Goal: Task Accomplishment & Management: Manage account settings

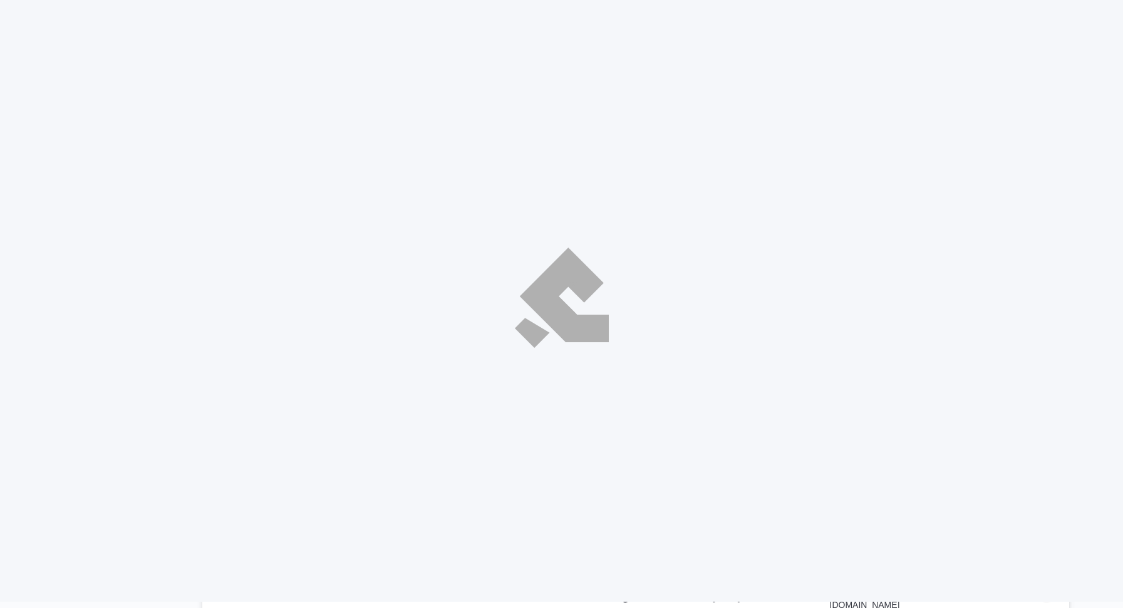
select select "ar"
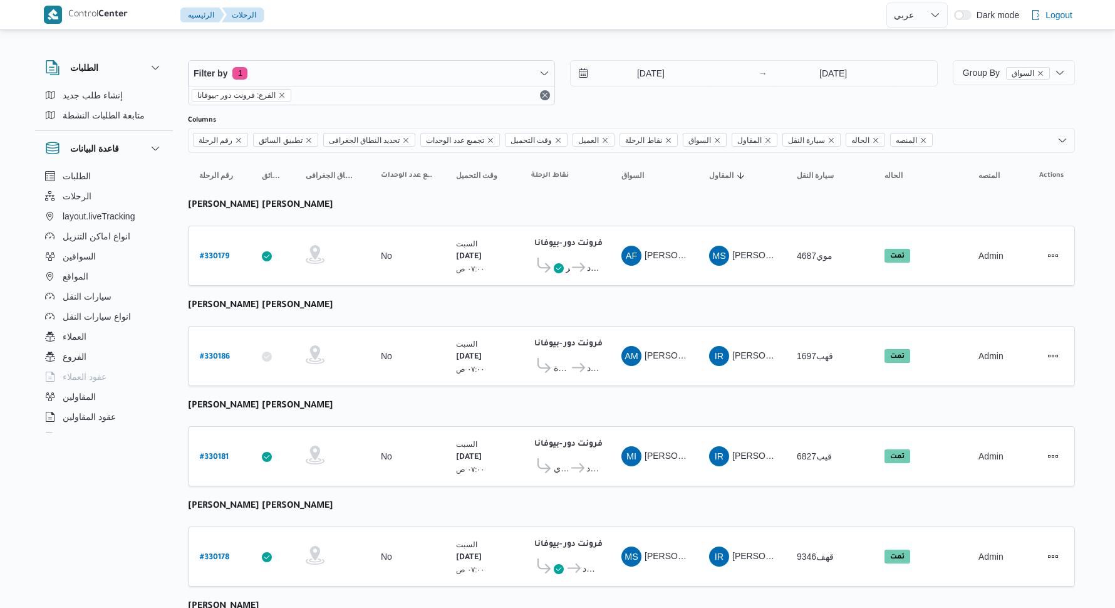
select select "ar"
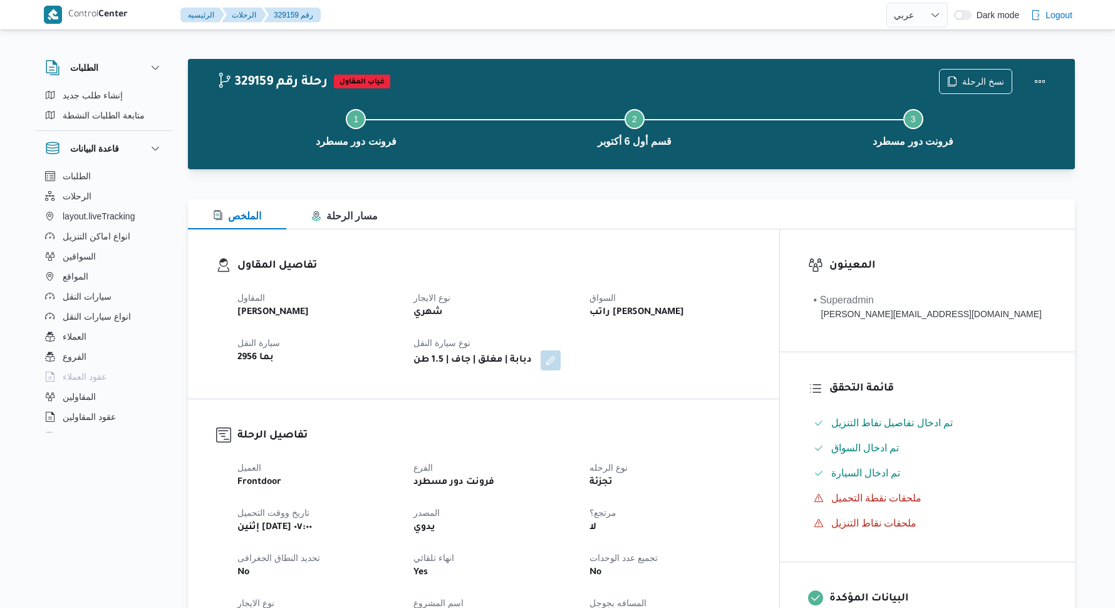
select select "ar"
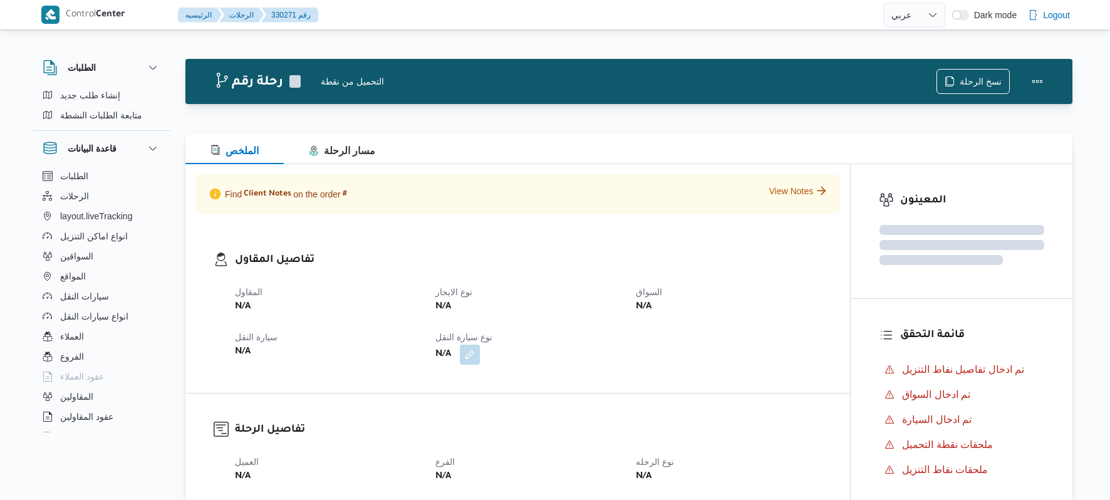
select select "ar"
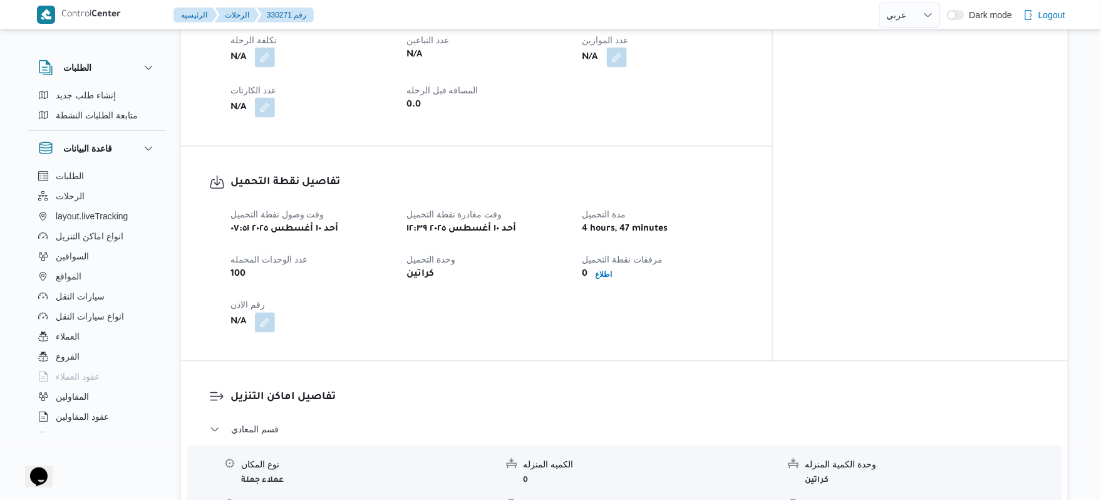
scroll to position [701, 0]
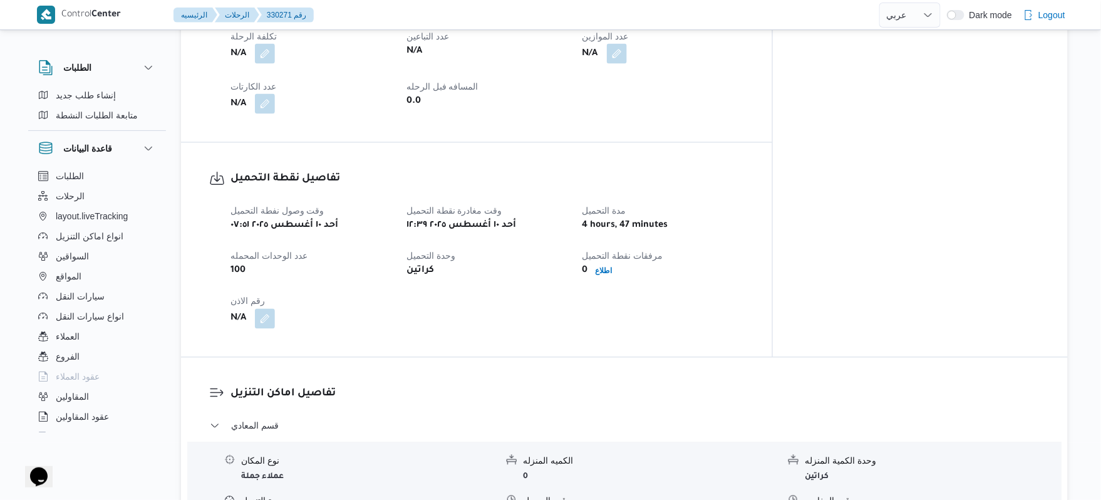
click at [575, 304] on div "تفاصيل نقطة التحميل وقت وصول نفطة التحميل أحد ١٠ أغسطس ٢٠٢٥ ٠٧:٥١ وقت مغادرة نق…" at bounding box center [476, 250] width 591 height 214
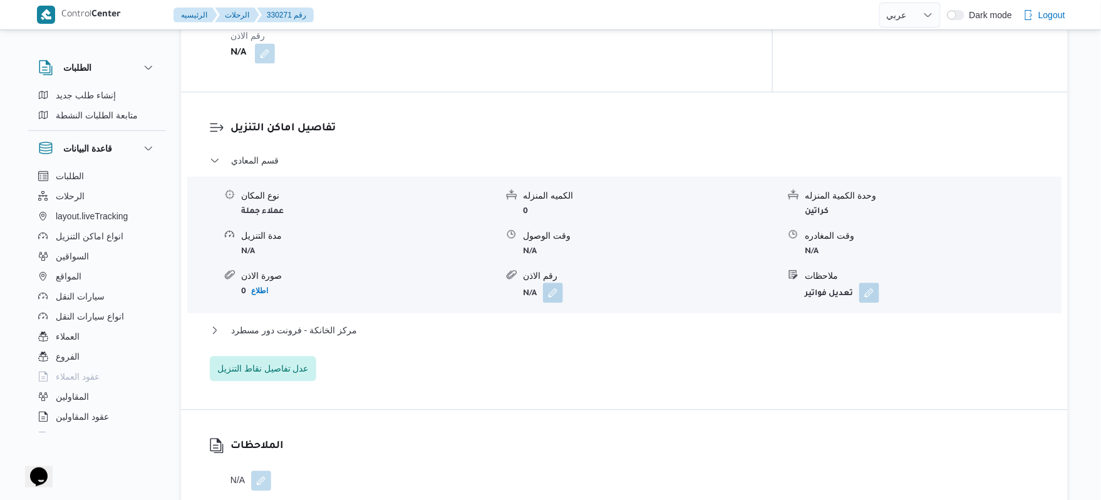
scroll to position [968, 0]
click at [572, 321] on button "مركز الخانكة - فرونت دور مسطرد" at bounding box center [625, 328] width 830 height 15
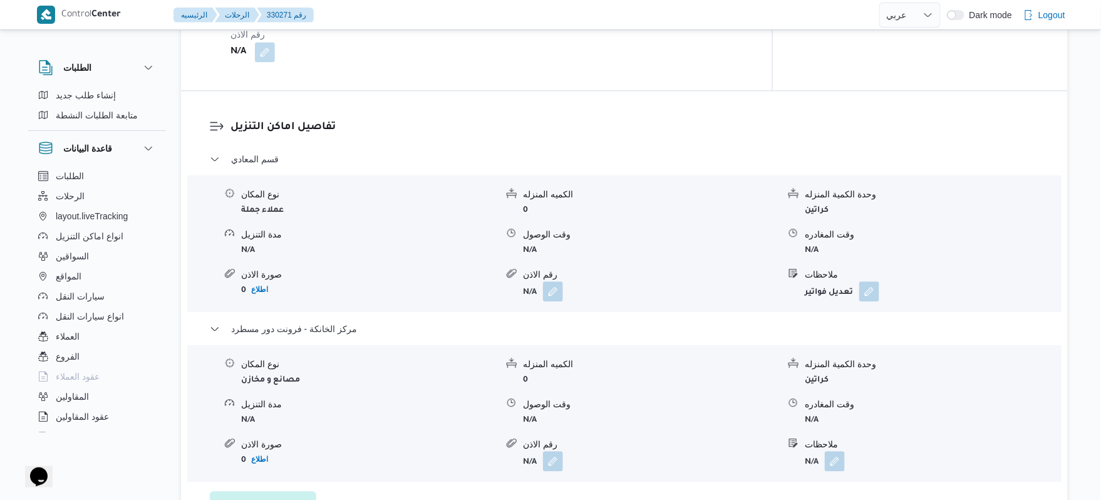
click at [818, 119] on dl "تفاصيل اماكن التنزيل قسم المعادي نوع المكان عملاء جملة الكميه المنزله 0 وحدة ال…" at bounding box center [634, 317] width 809 height 397
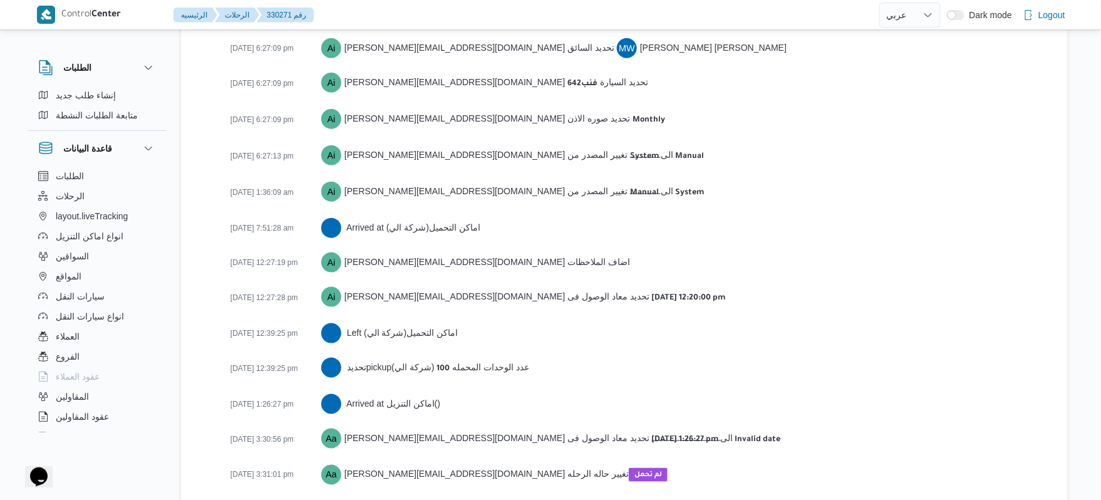
scroll to position [2035, 0]
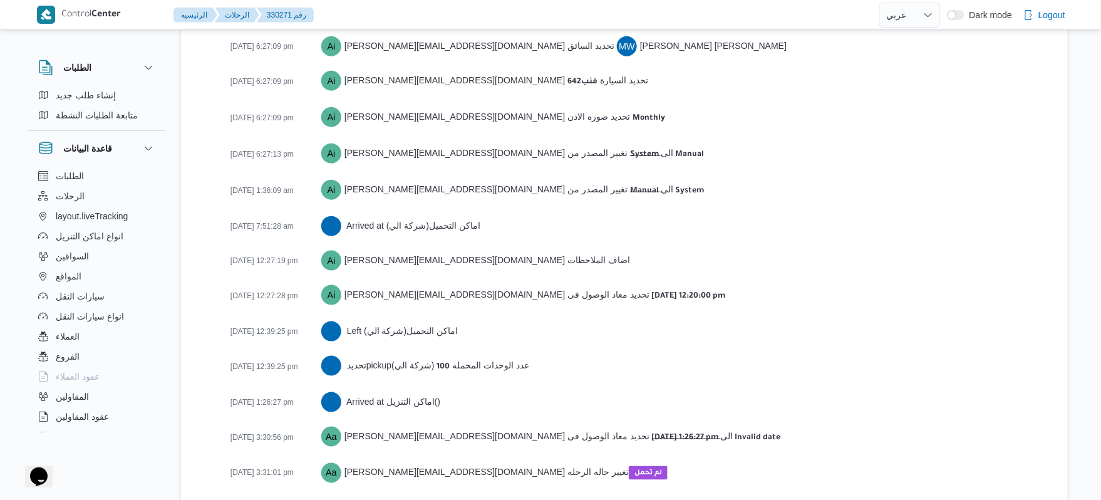
click at [839, 284] on div "10-08-2025 12:27:28 pm Ai abdelrahman.ibrahim@illa.com.eg تحديد معاد الوصول فى …" at bounding box center [634, 296] width 809 height 24
click at [833, 284] on div "10-08-2025 12:27:28 pm Ai abdelrahman.ibrahim@illa.com.eg تحديد معاد الوصول فى …" at bounding box center [634, 296] width 809 height 24
drag, startPoint x: 827, startPoint y: 263, endPoint x: 915, endPoint y: 156, distance: 138.8
click at [915, 179] on div "10-08-2025 1:36:09 am Ai abdelrahman.ibrahim@illa.com.eg تغيير المصدر من Manual…" at bounding box center [634, 191] width 809 height 24
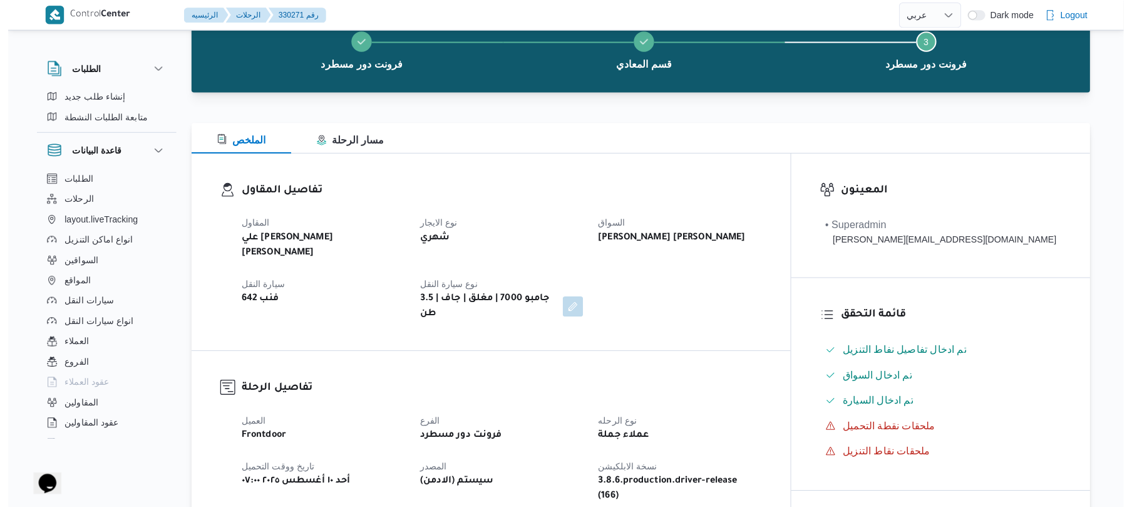
scroll to position [0, 0]
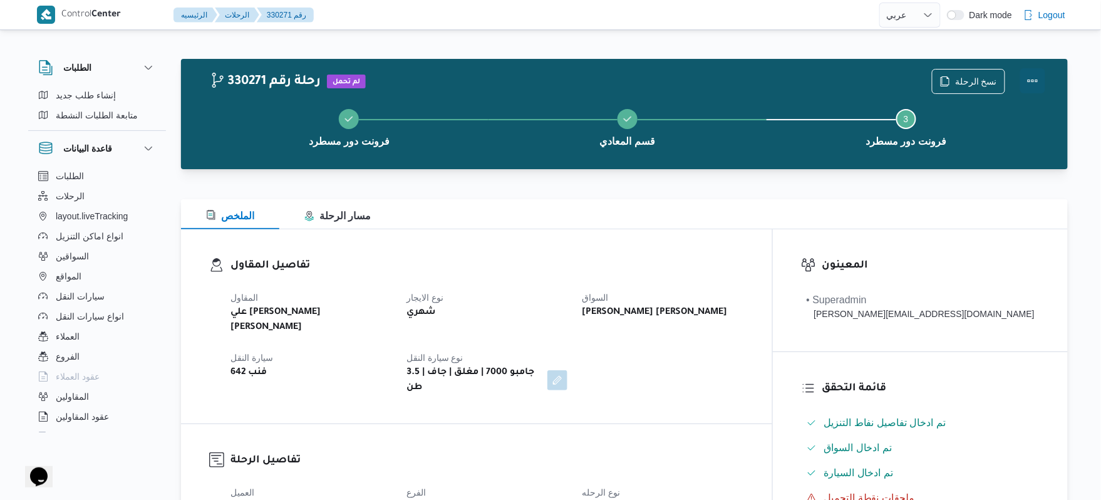
click at [1025, 83] on button "Actions" at bounding box center [1032, 80] width 25 height 25
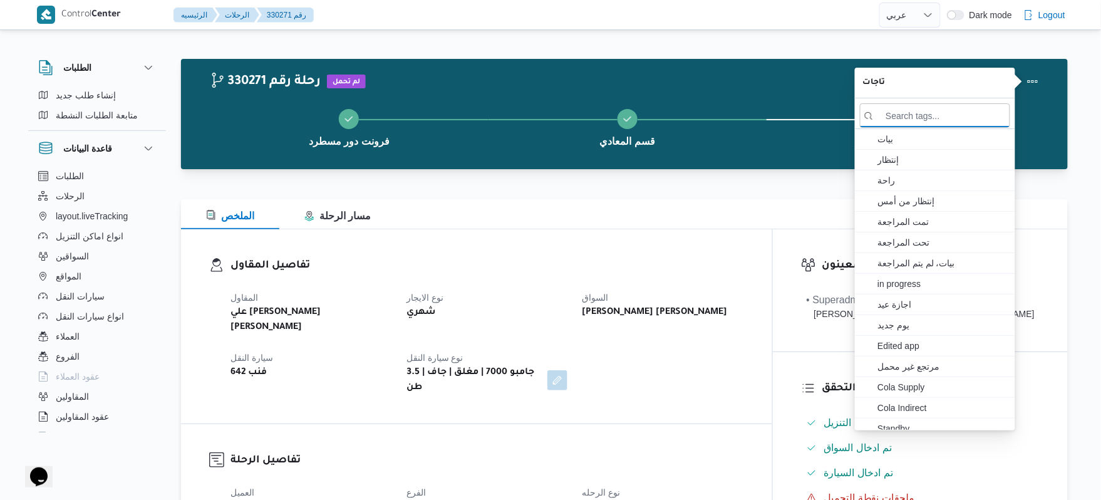
click at [753, 144] on button "قسم المعادي" at bounding box center [628, 126] width 279 height 65
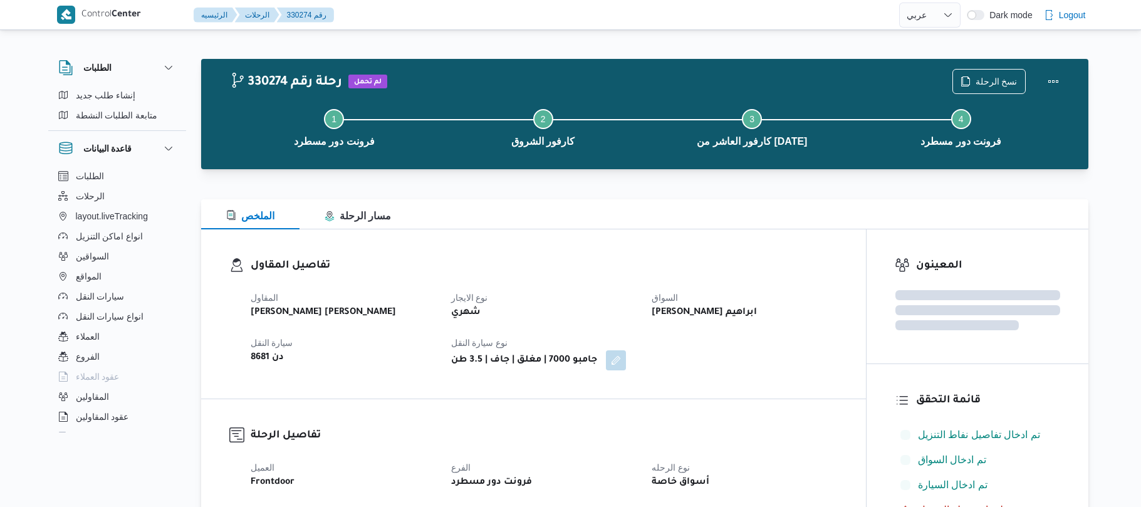
select select "ar"
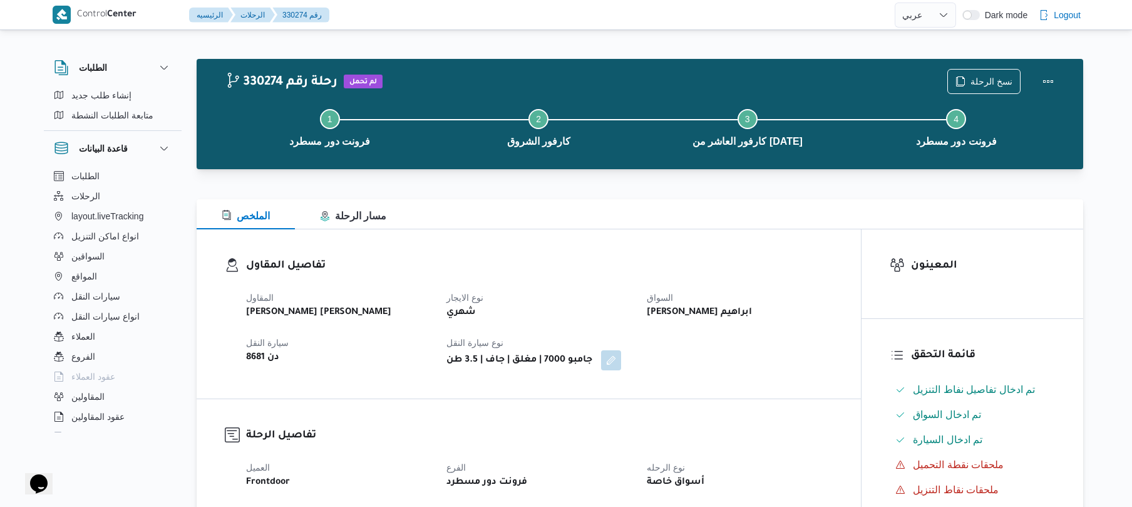
click at [529, 232] on div "تفاصيل المقاول المقاول عليوه سراج الدين عليوه محمد نوع الايجار شهري السواق كريم…" at bounding box center [529, 313] width 665 height 169
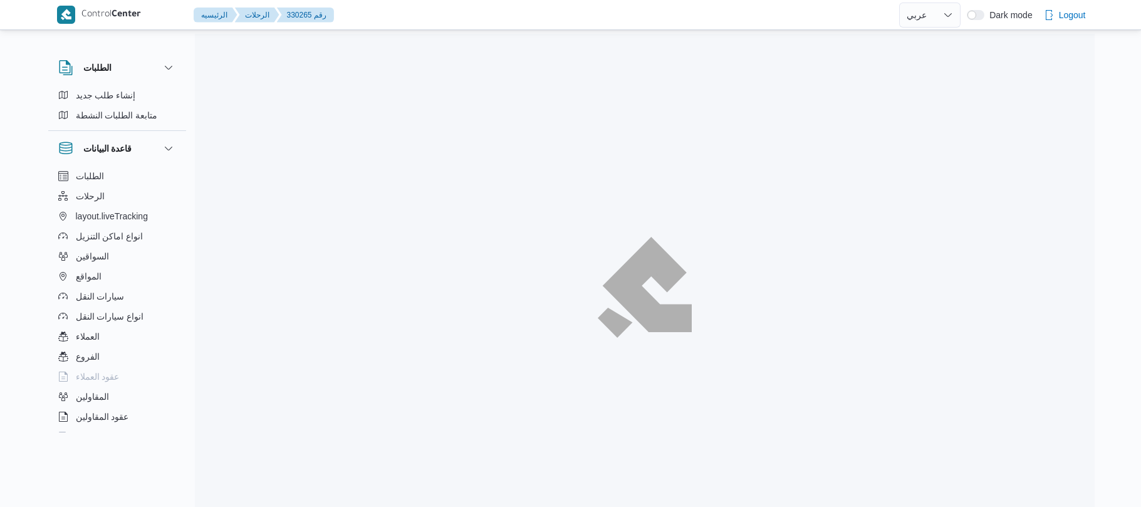
select select "ar"
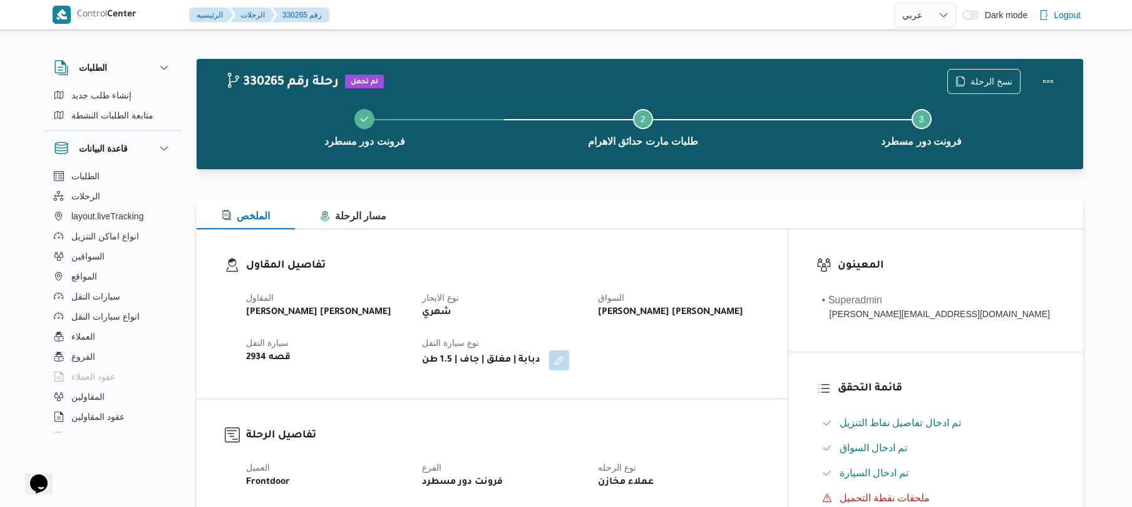
click at [723, 247] on div "تفاصيل المقاول المقاول عبدالله عيد عبدالسلام عبدالحافظ نوع الايجار شهري السواق …" at bounding box center [492, 313] width 591 height 169
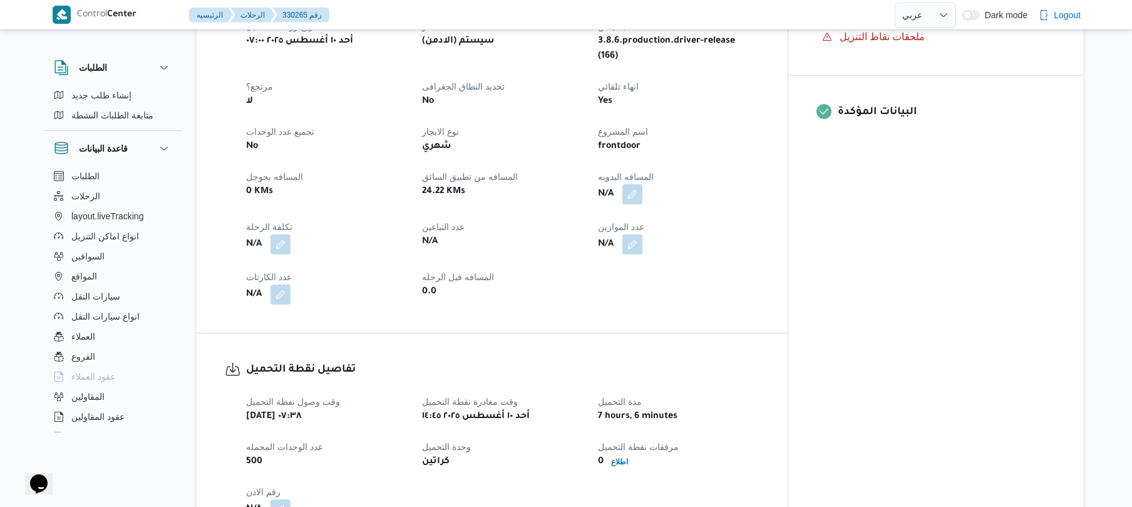
scroll to position [484, 0]
click at [727, 239] on div "N/A" at bounding box center [678, 246] width 163 height 23
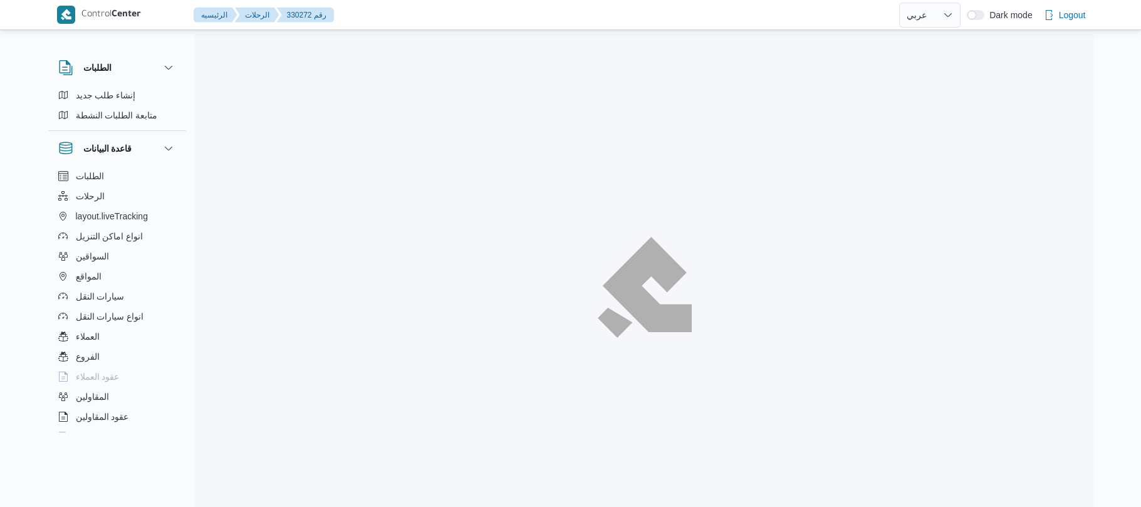
select select "ar"
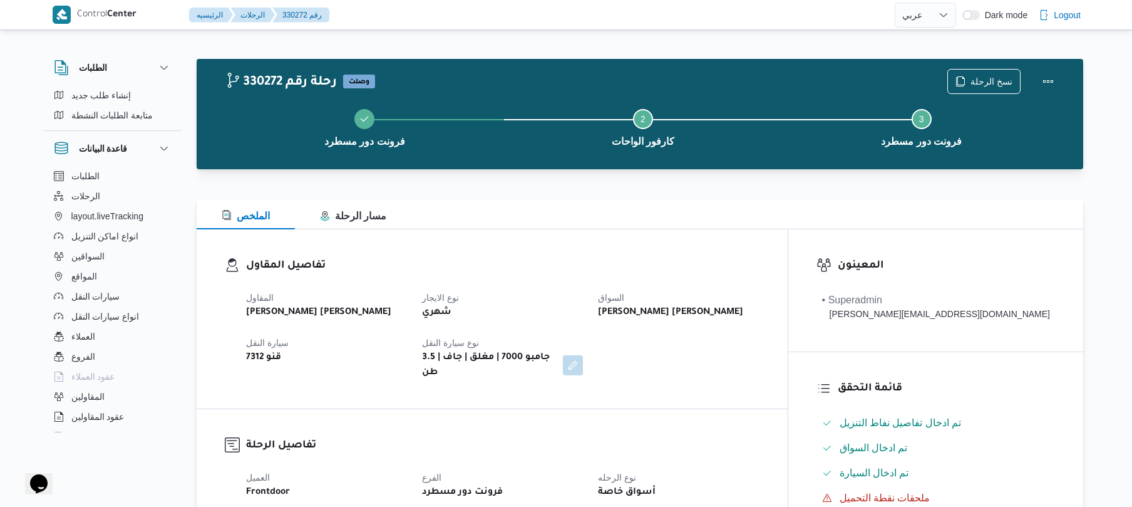
click at [715, 232] on div "تفاصيل المقاول المقاول [PERSON_NAME] [PERSON_NAME] شهري [PERSON_NAME] [PERSON_N…" at bounding box center [492, 318] width 591 height 179
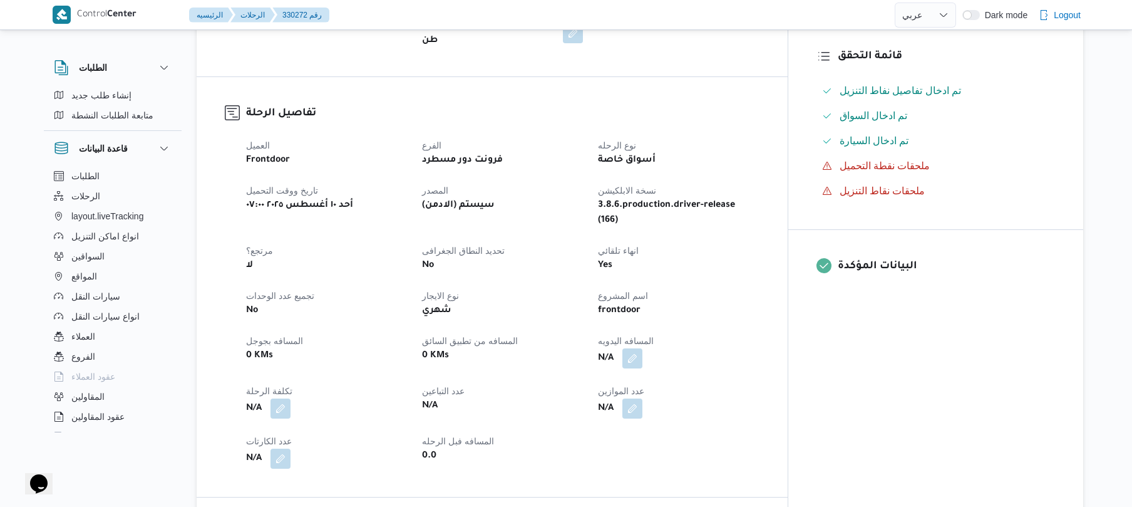
scroll to position [334, 0]
click at [643, 346] on button "button" at bounding box center [633, 356] width 20 height 20
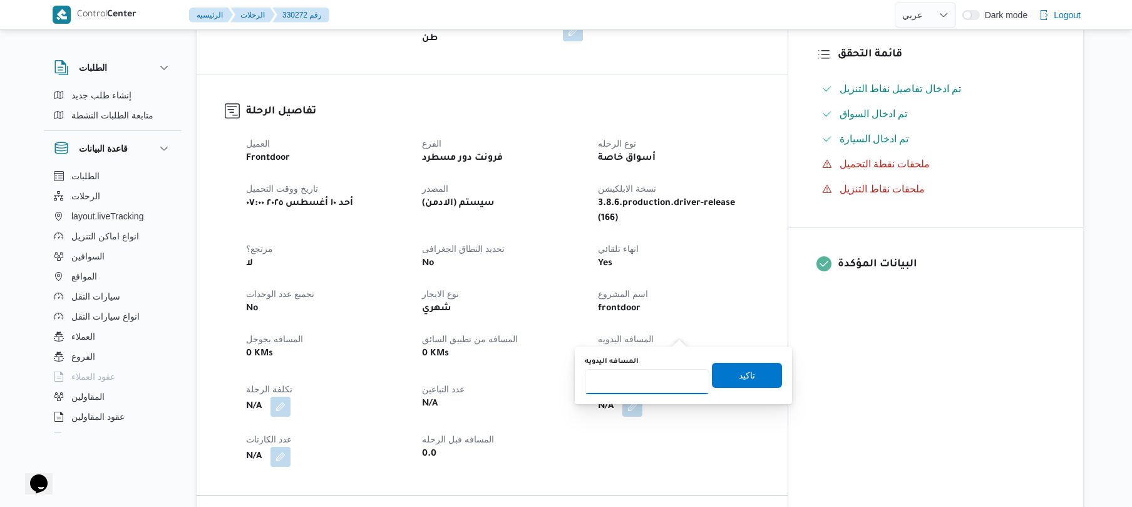
click at [630, 387] on input "المسافه اليدويه" at bounding box center [647, 381] width 125 height 25
type input "130"
click at [727, 366] on span "تاكيد" at bounding box center [747, 375] width 70 height 25
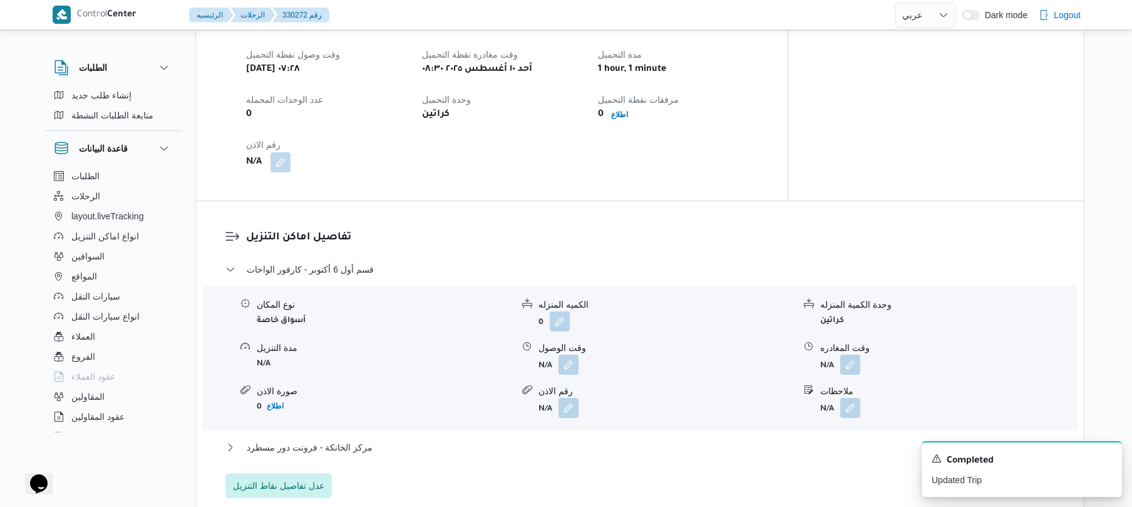
scroll to position [868, 0]
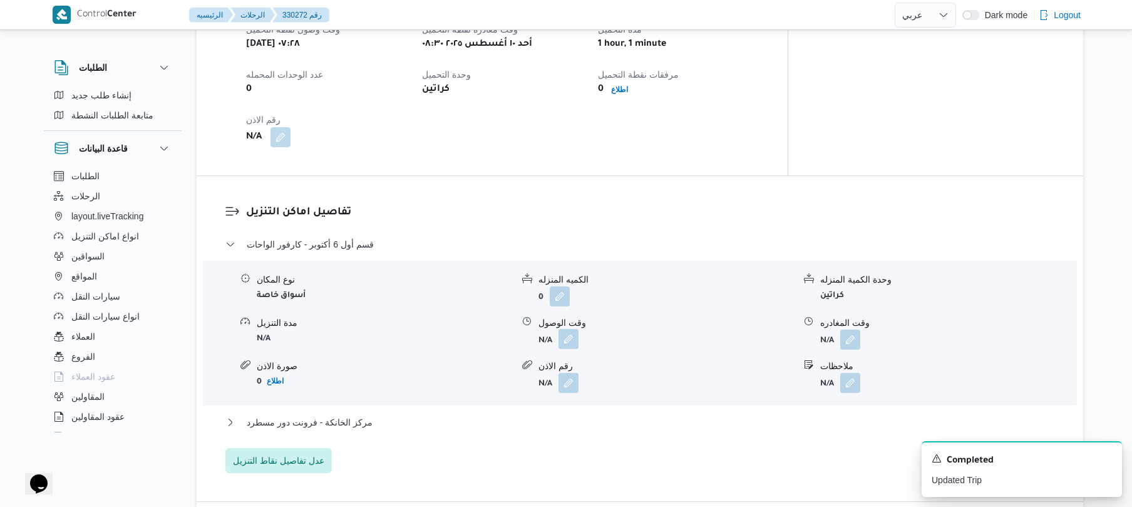
click at [569, 329] on button "button" at bounding box center [569, 339] width 20 height 20
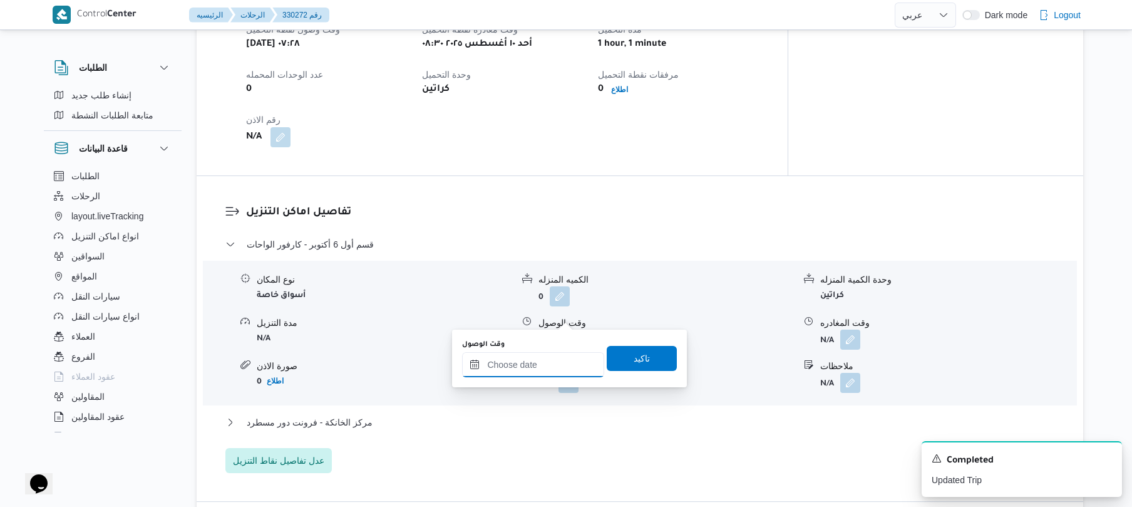
click at [512, 361] on input "وقت الوصول" at bounding box center [533, 364] width 142 height 25
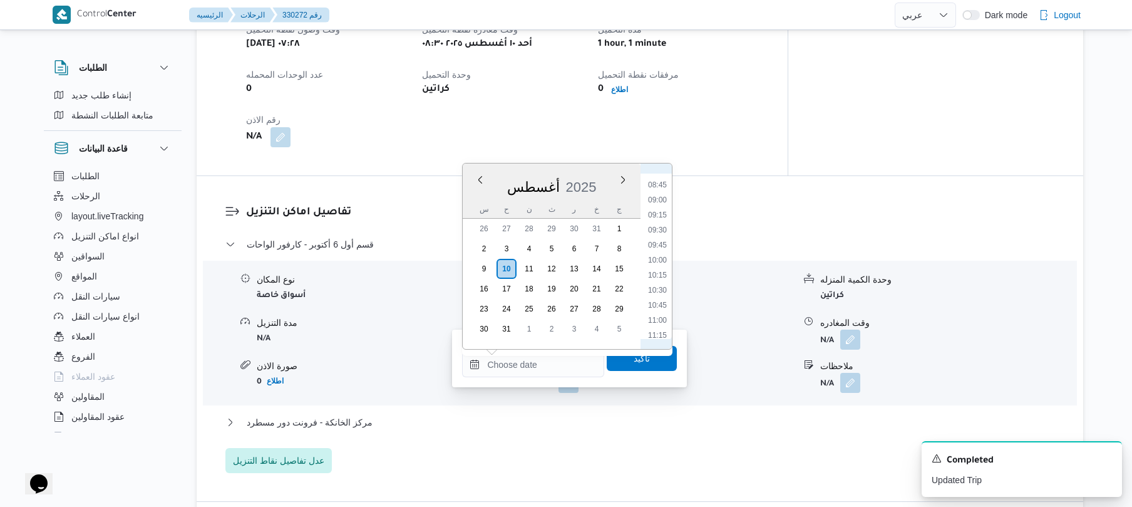
scroll to position [422, 0]
click at [662, 323] on li "09:30" at bounding box center [657, 329] width 29 height 13
type input "١٠/٠٨/٢٠٢٥ ٠٩:٣٠"
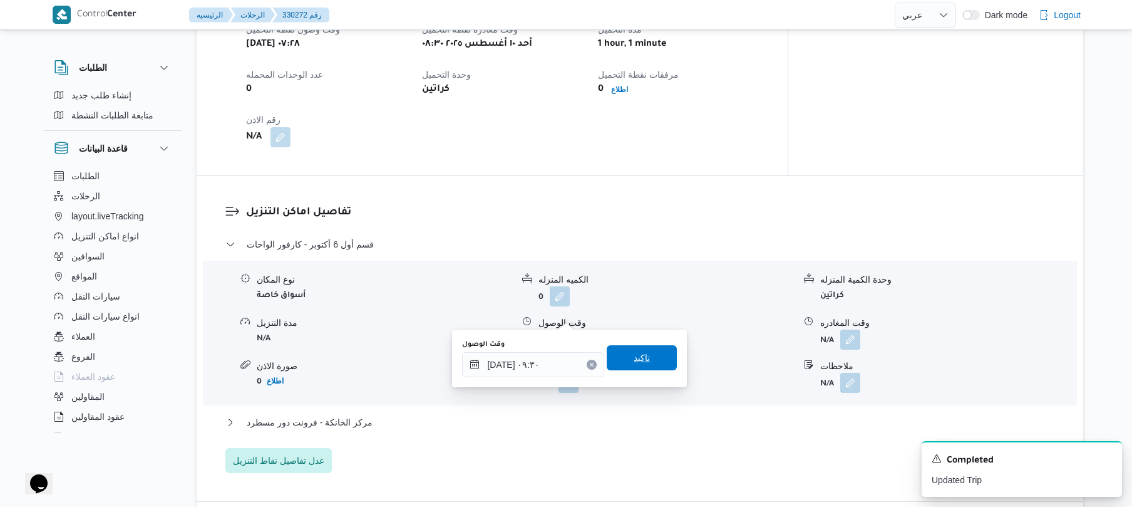
click at [645, 349] on span "تاكيد" at bounding box center [642, 357] width 70 height 25
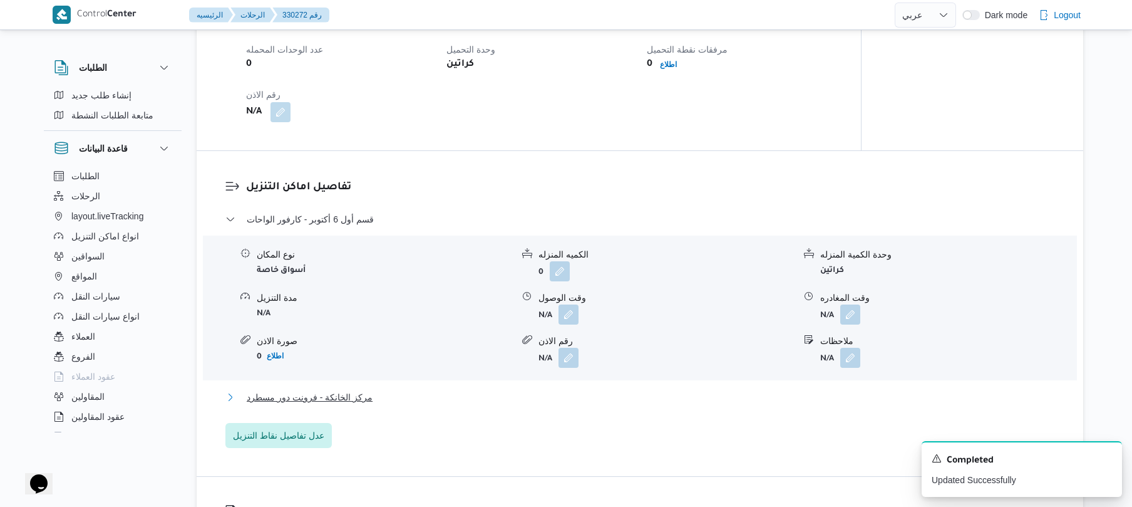
click at [556, 392] on button "مركز الخانكة - فرونت دور مسطرد" at bounding box center [640, 397] width 830 height 15
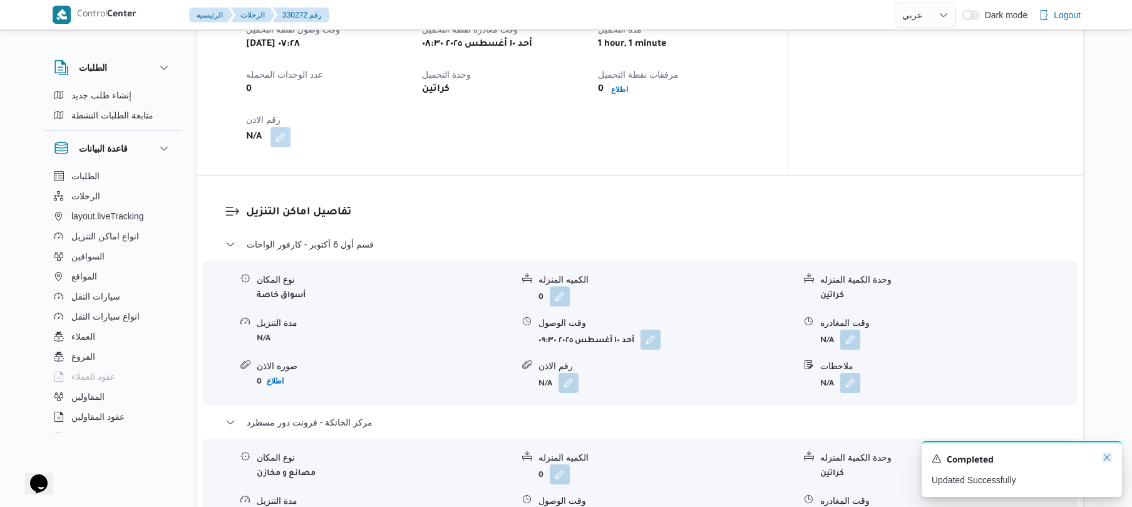
click at [1105, 457] on icon "Dismiss toast" at bounding box center [1107, 457] width 6 height 6
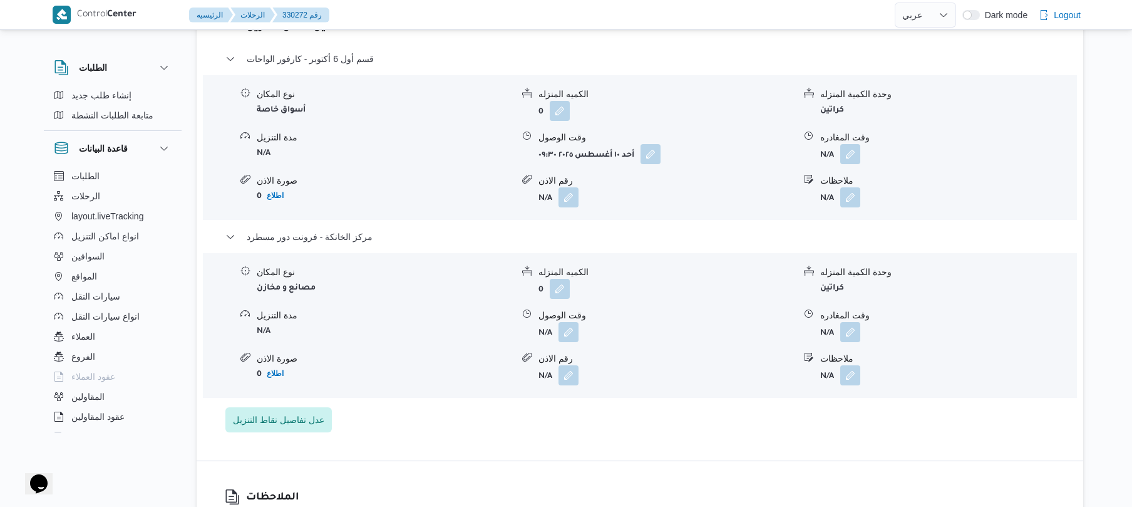
scroll to position [1068, 0]
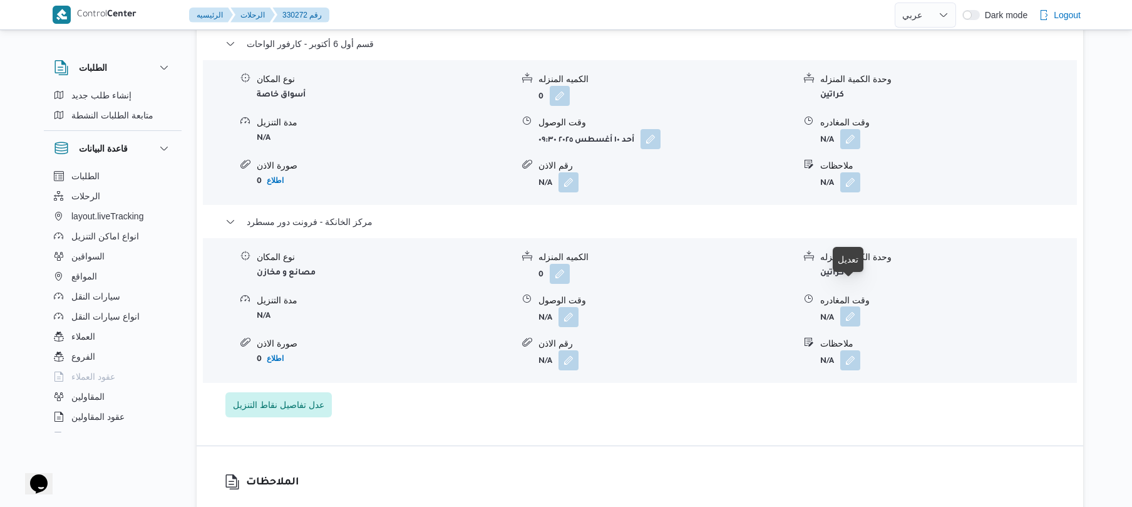
click at [845, 306] on button "button" at bounding box center [851, 316] width 20 height 20
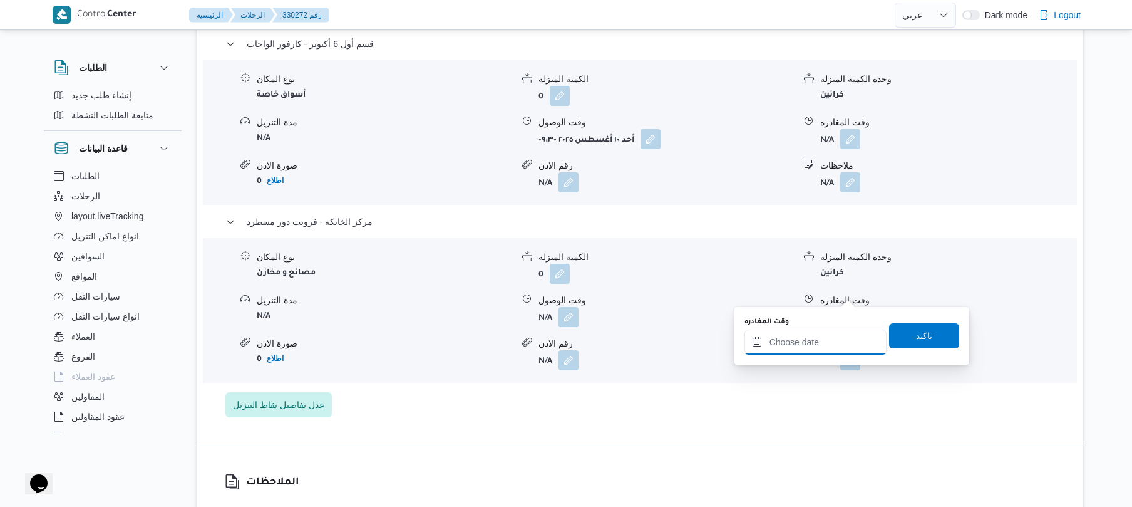
click at [825, 332] on div at bounding box center [816, 341] width 142 height 25
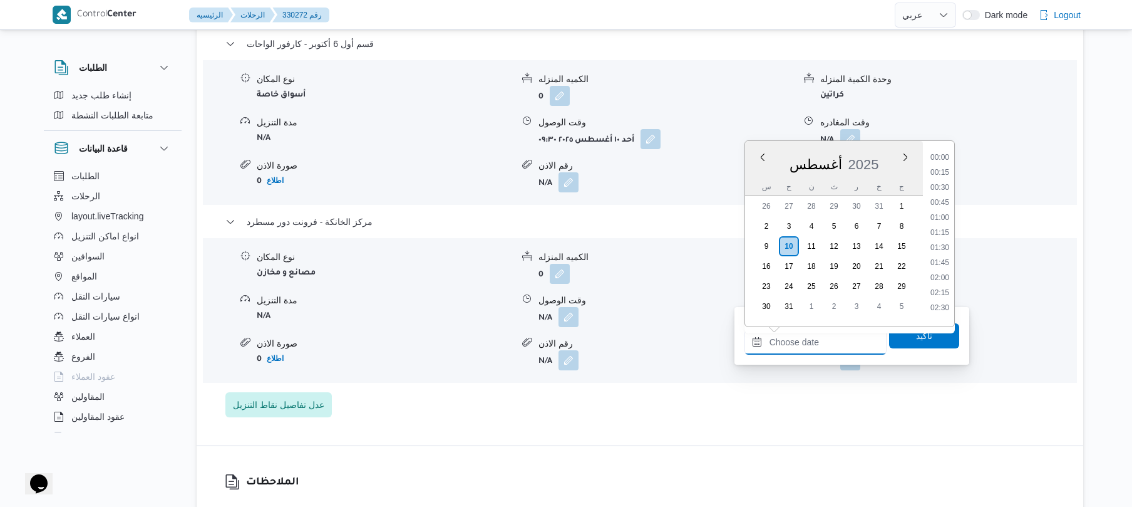
scroll to position [983, 0]
click at [945, 227] on li "17:30" at bounding box center [940, 226] width 29 height 13
type input "[DATE] ١٧:٣٠"
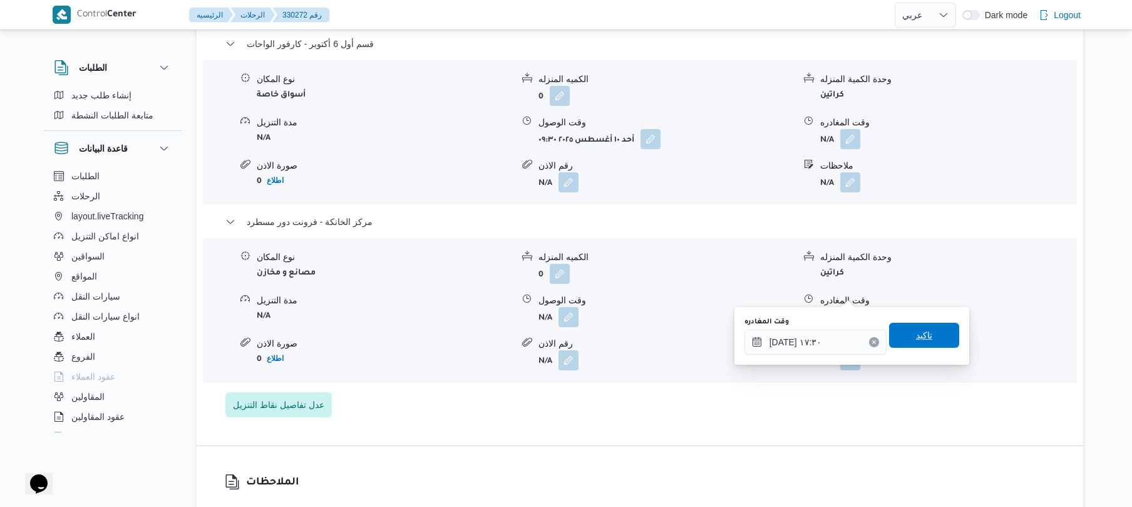
click at [907, 339] on span "تاكيد" at bounding box center [924, 335] width 70 height 25
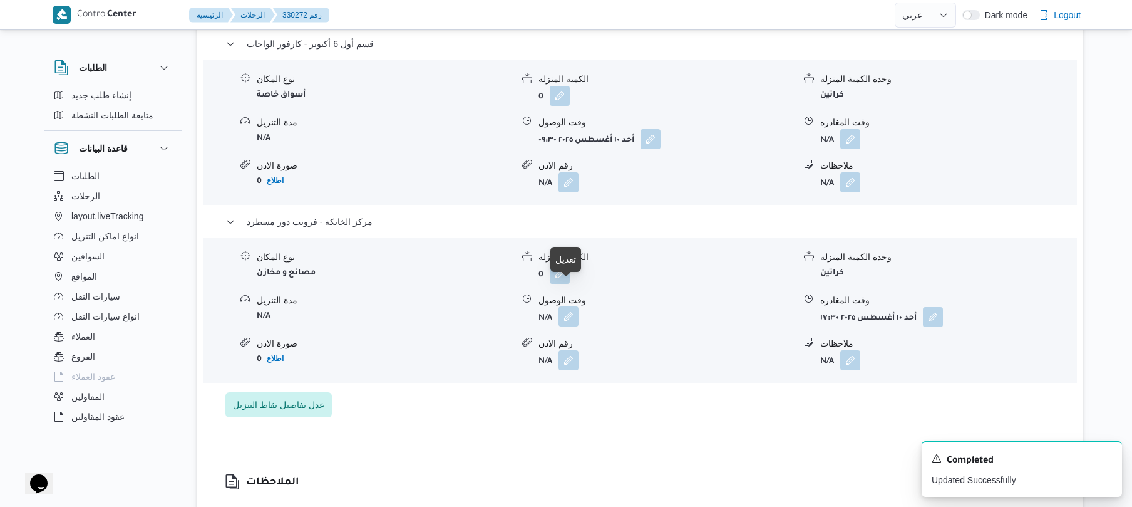
click at [564, 306] on button "button" at bounding box center [569, 316] width 20 height 20
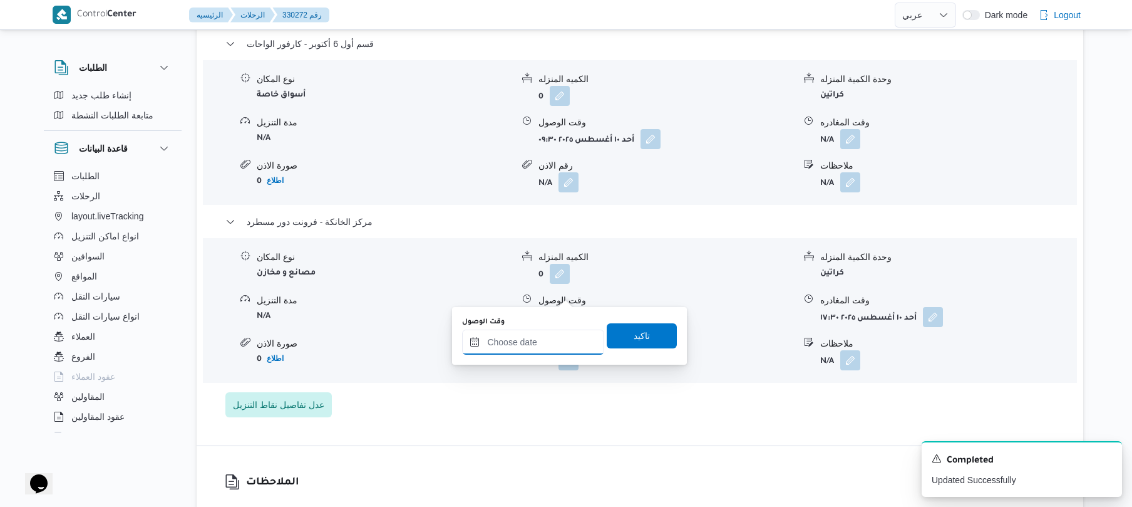
click at [530, 342] on input "وقت الوصول" at bounding box center [533, 341] width 142 height 25
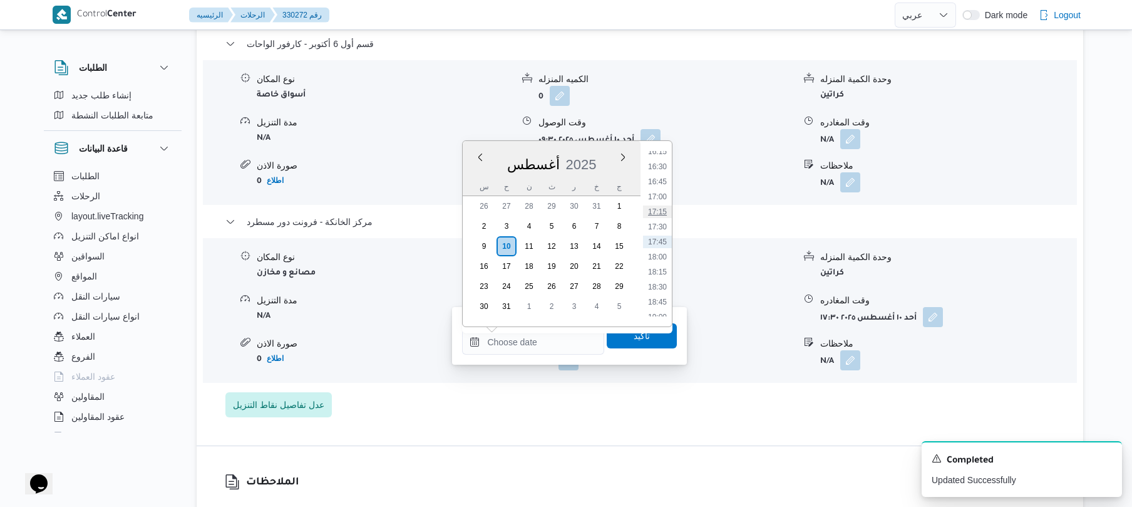
click at [661, 210] on li "17:15" at bounding box center [657, 211] width 29 height 13
type input "[DATE] ١٧:١٥"
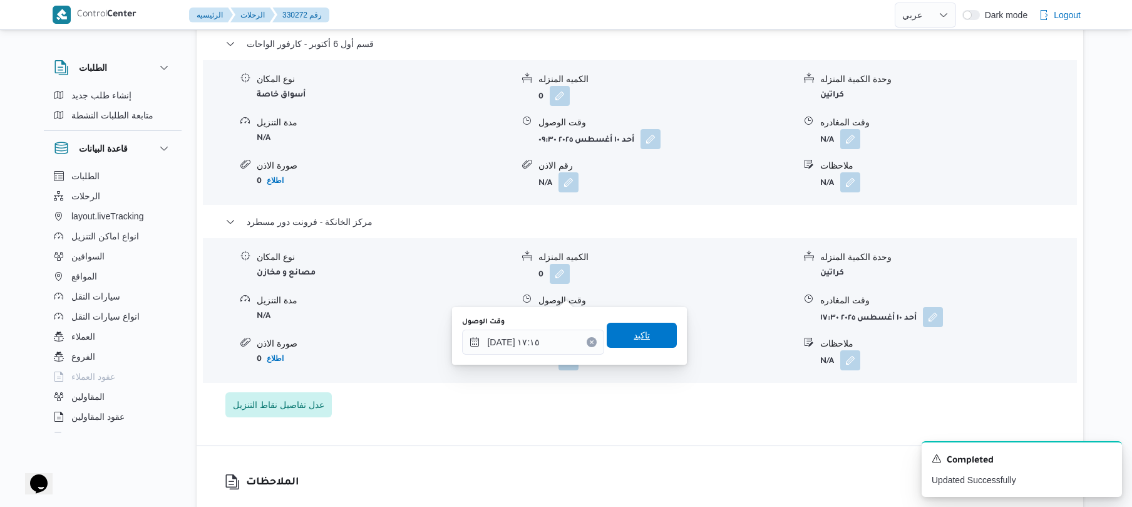
click at [644, 328] on span "تاكيد" at bounding box center [642, 335] width 70 height 25
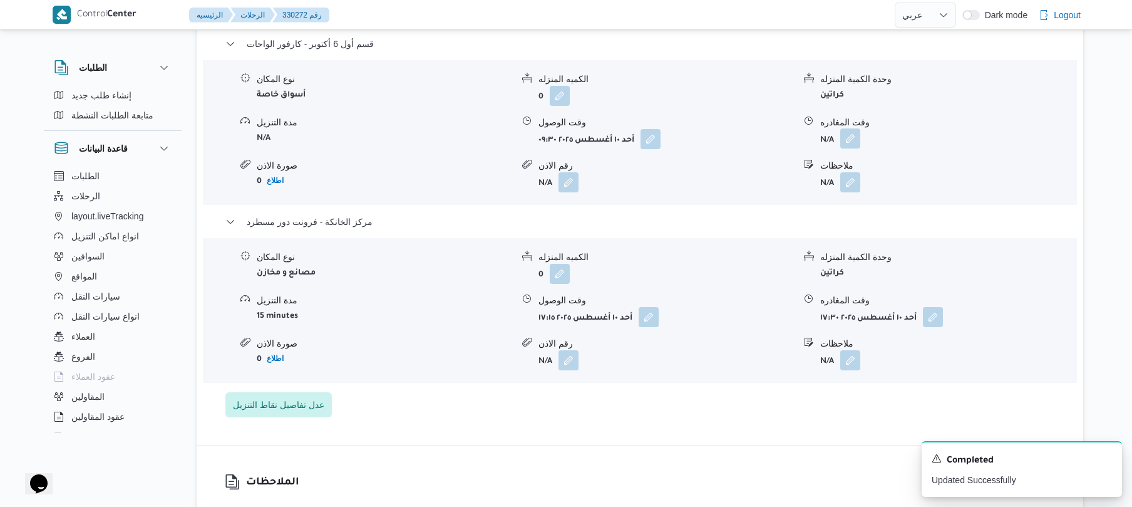
click at [852, 128] on button "button" at bounding box center [851, 138] width 20 height 20
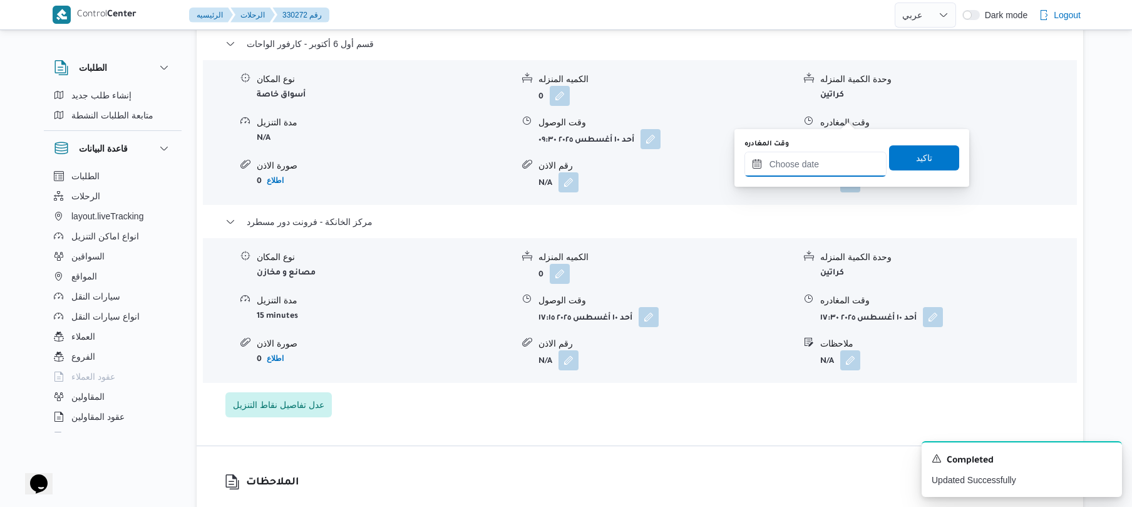
click at [810, 164] on input "وقت المغادره" at bounding box center [816, 164] width 142 height 25
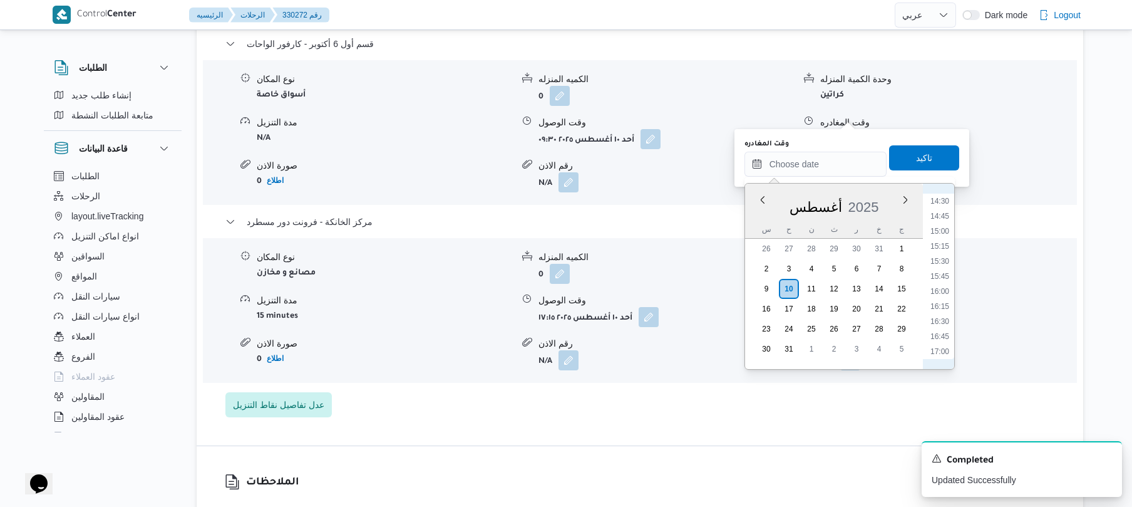
scroll to position [842, 0]
click at [936, 336] on li "16:15" at bounding box center [940, 334] width 29 height 13
type input "[DATE] ١٦:١٥"
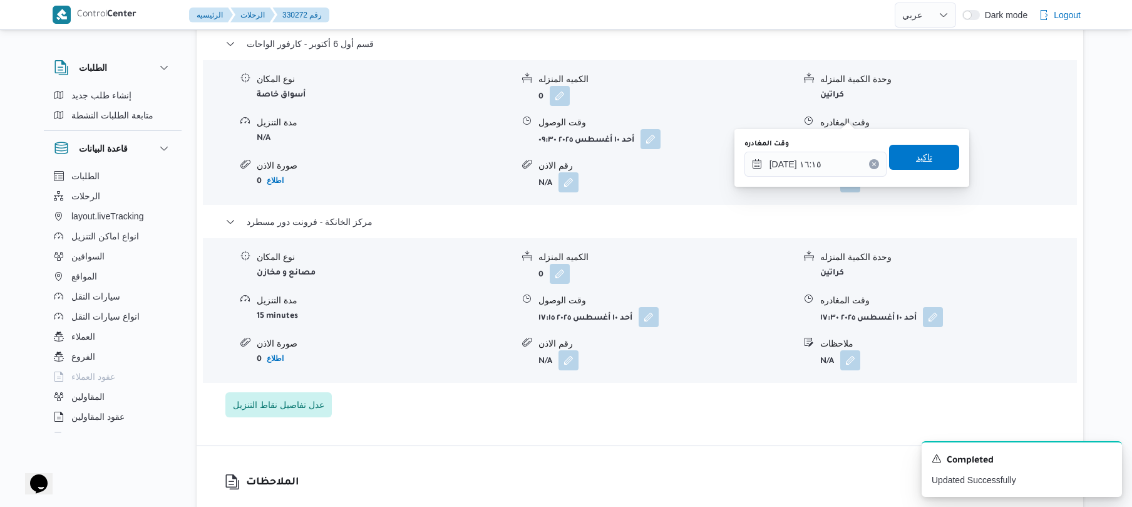
click at [929, 165] on span "تاكيد" at bounding box center [924, 157] width 70 height 25
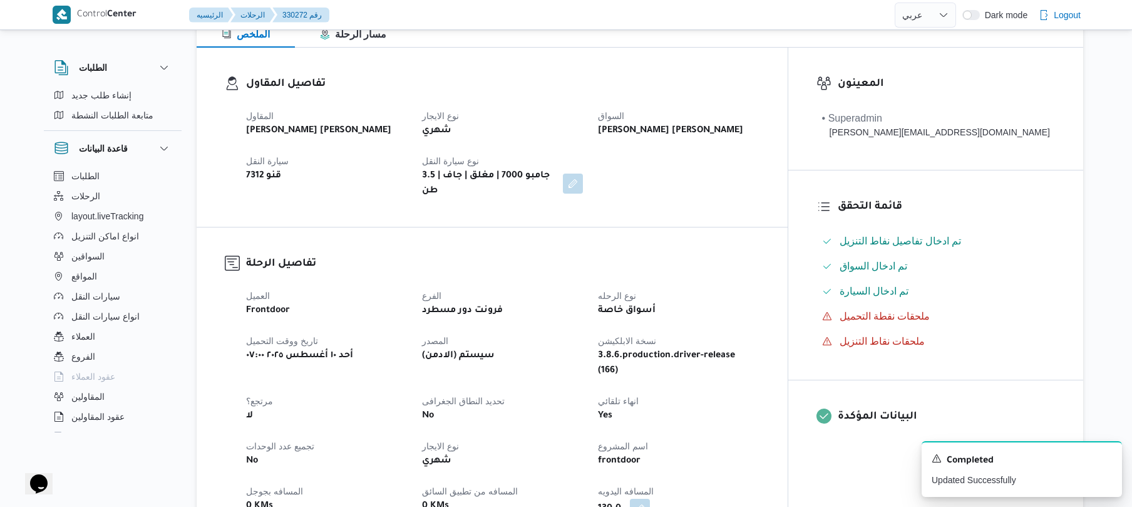
scroll to position [0, 0]
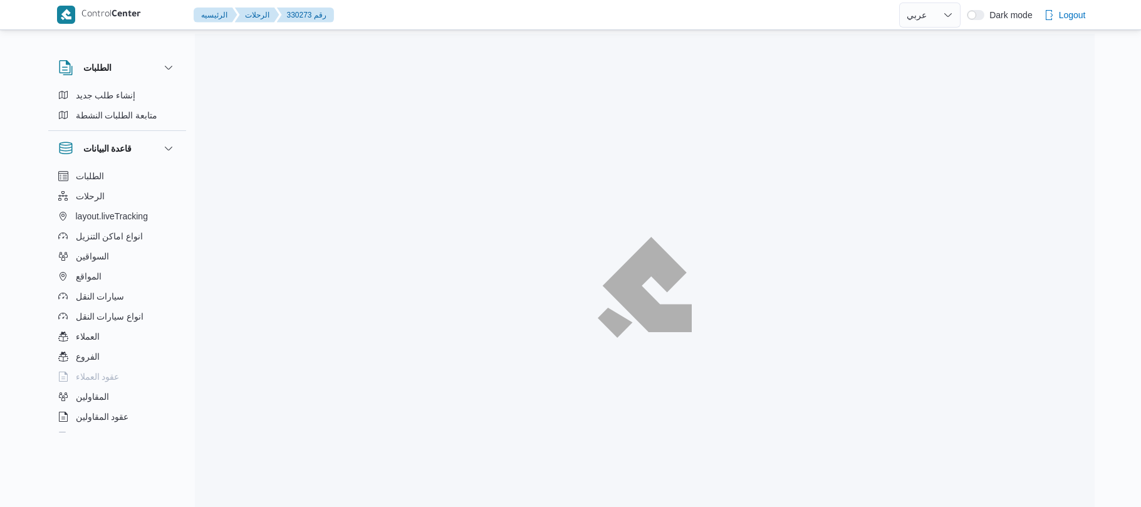
select select "ar"
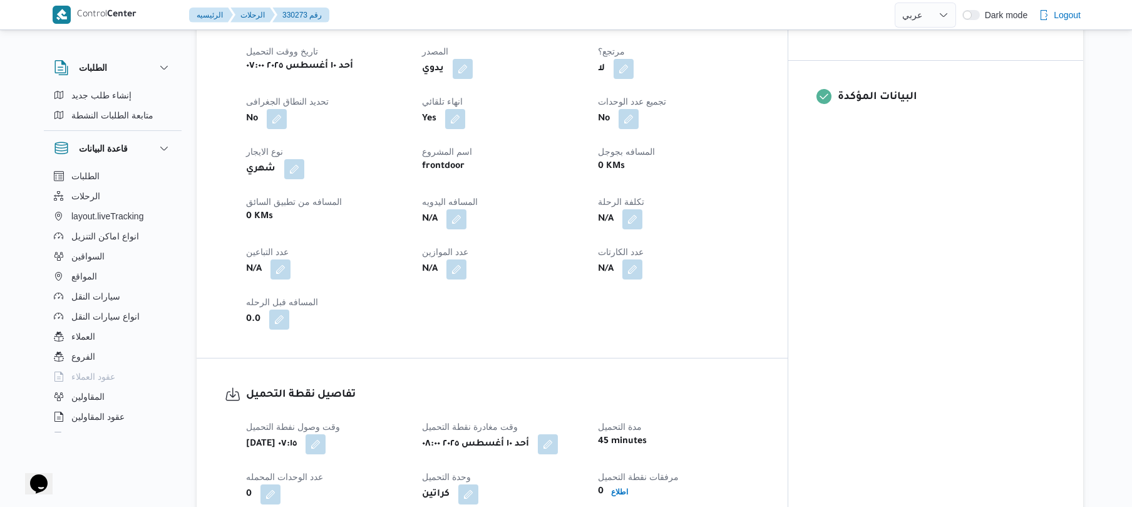
scroll to position [534, 0]
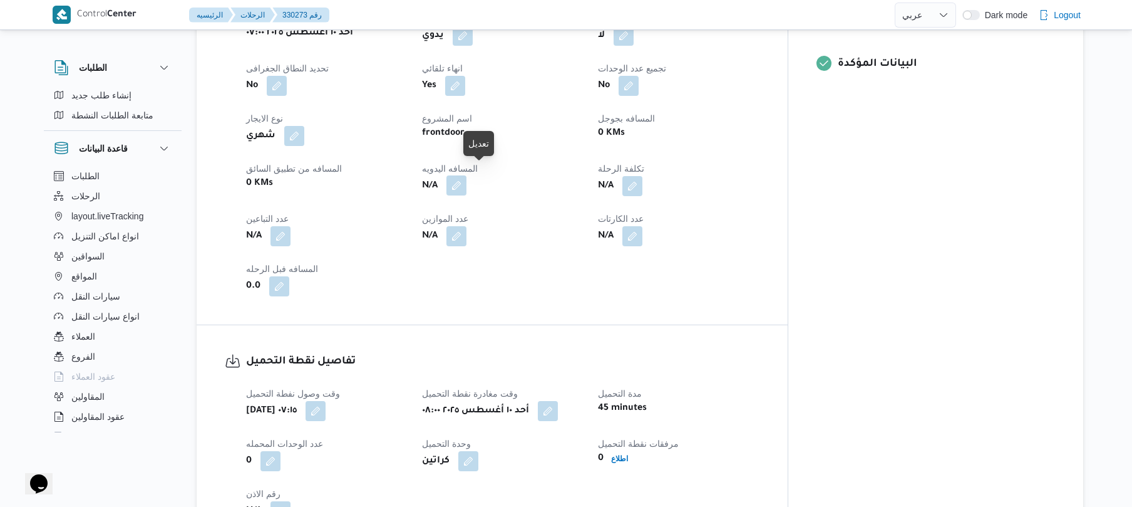
click at [467, 175] on button "button" at bounding box center [457, 185] width 20 height 20
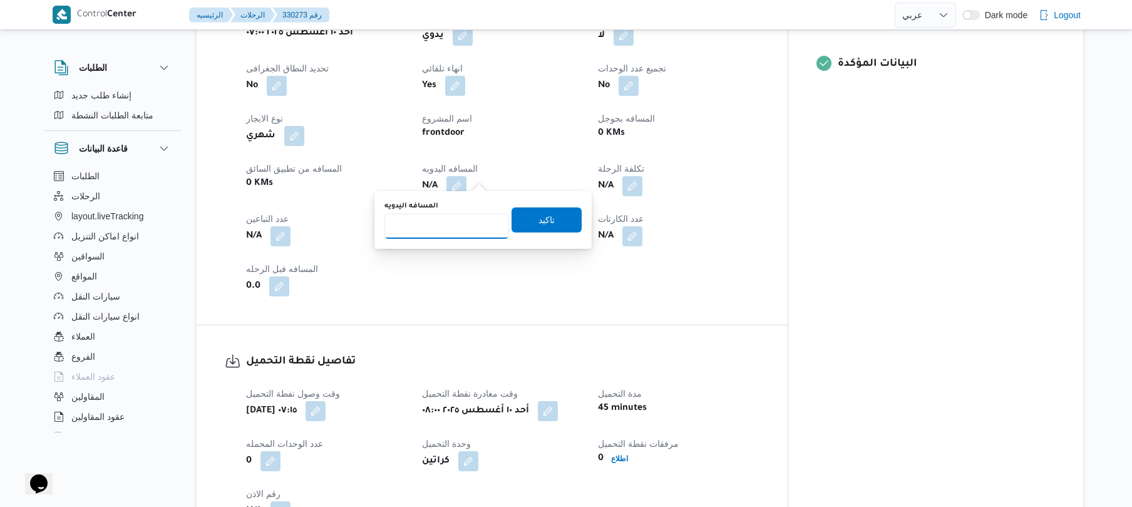
click at [463, 226] on input "المسافه اليدويه" at bounding box center [447, 226] width 125 height 25
type input "90"
click at [524, 222] on span "تاكيد" at bounding box center [547, 219] width 70 height 25
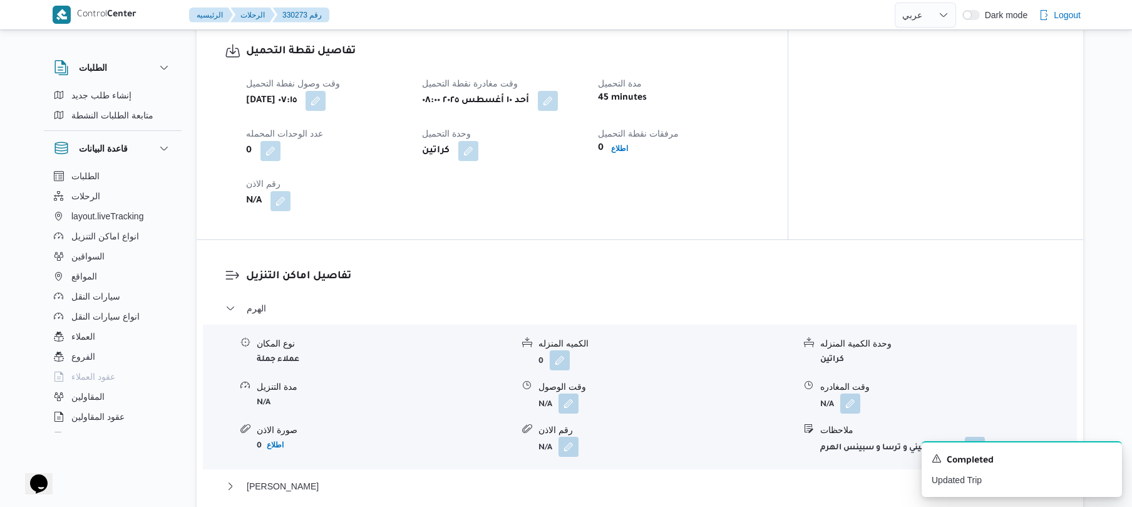
scroll to position [868, 0]
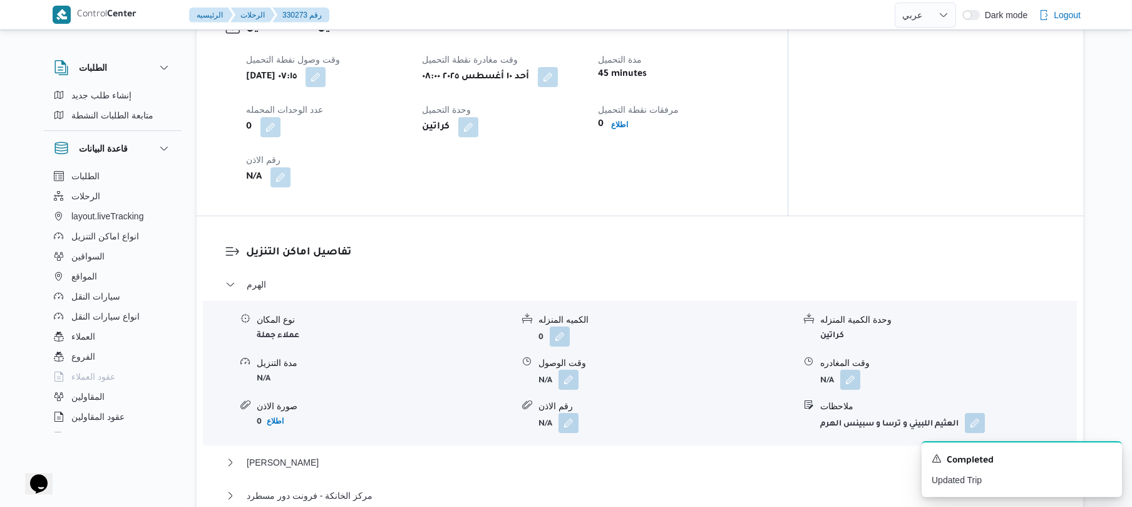
click at [619, 187] on div "تفاصيل نقطة التحميل وقت وصول نفطة التحميل أحد ١٠ أغسطس ٢٠٢٥ ٠٧:١٥ وقت مغادرة نق…" at bounding box center [492, 103] width 591 height 224
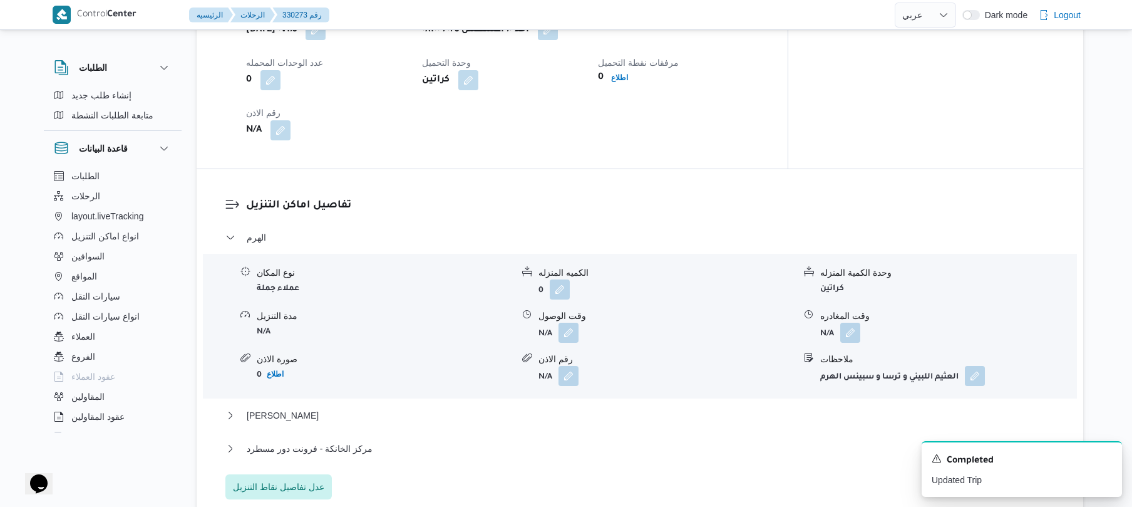
scroll to position [1002, 0]
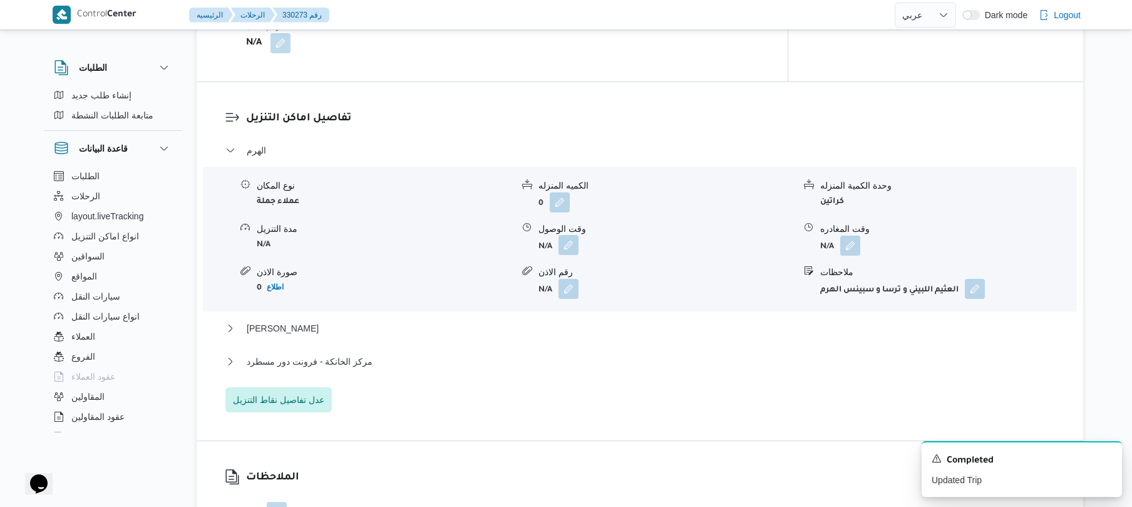
click at [564, 239] on button "button" at bounding box center [569, 245] width 20 height 20
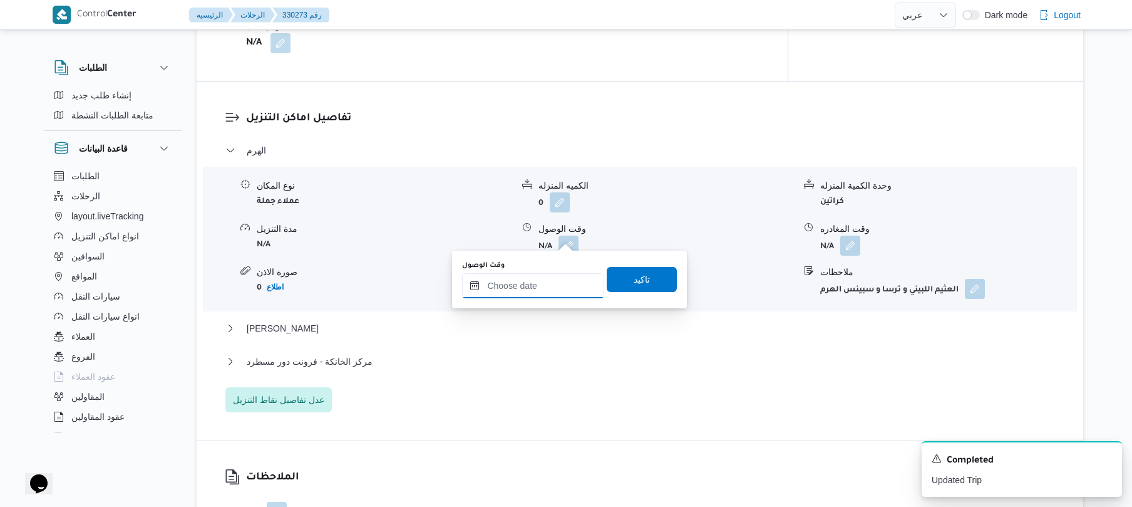
click at [529, 281] on input "وقت الوصول" at bounding box center [533, 285] width 142 height 25
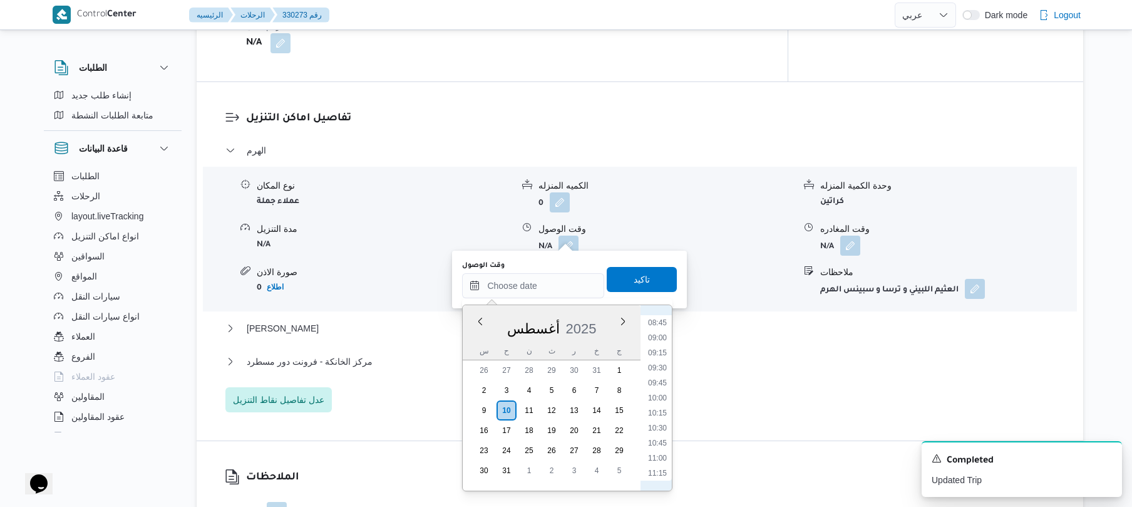
scroll to position [422, 0]
click at [660, 422] on li "08:45" at bounding box center [657, 426] width 29 height 13
type input "١٠/٠٨/٢٠٢٥ ٠٨:٤٥"
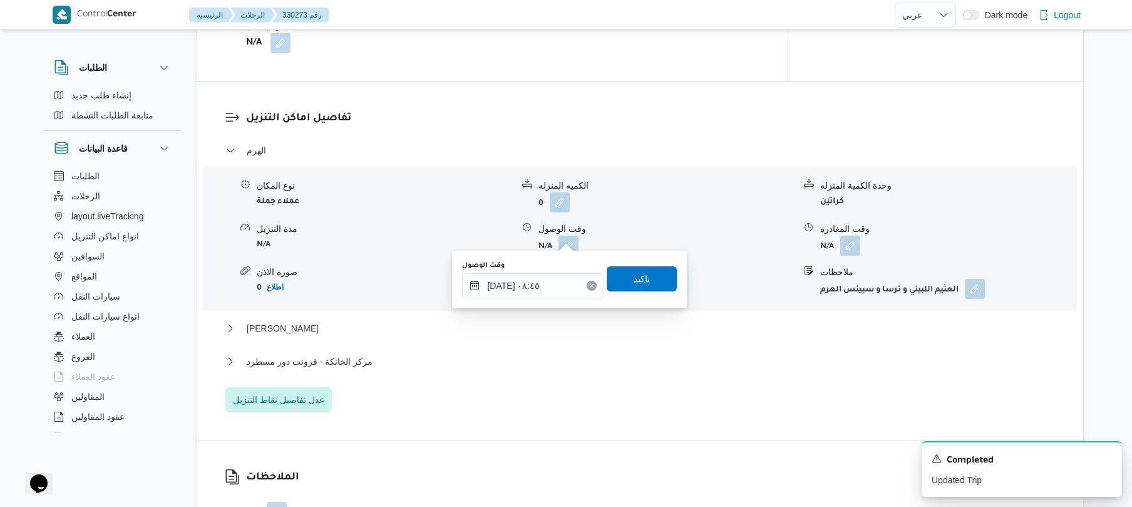
click at [638, 284] on span "تاكيد" at bounding box center [642, 278] width 16 height 15
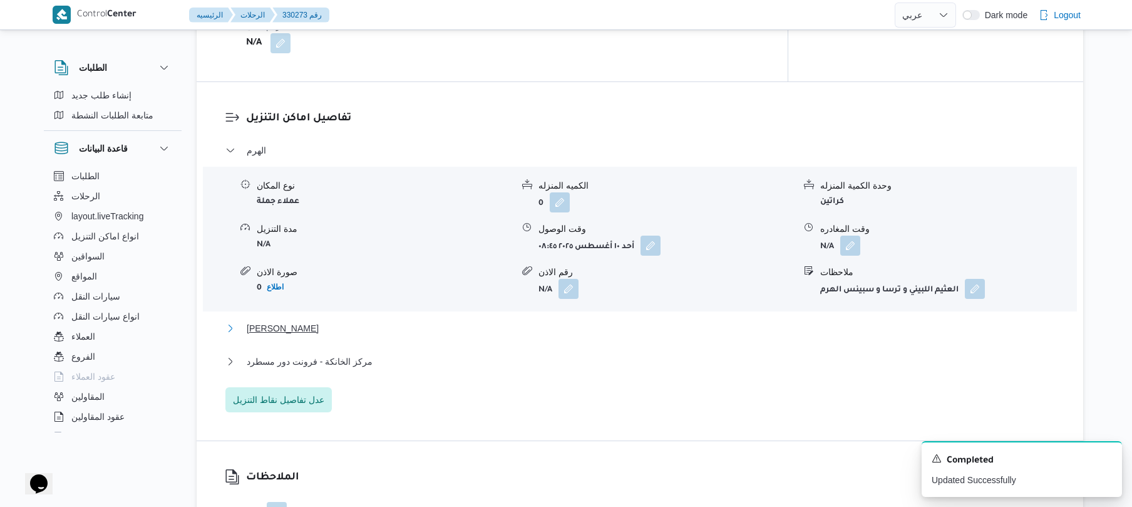
click at [551, 321] on button "[PERSON_NAME]" at bounding box center [640, 328] width 830 height 15
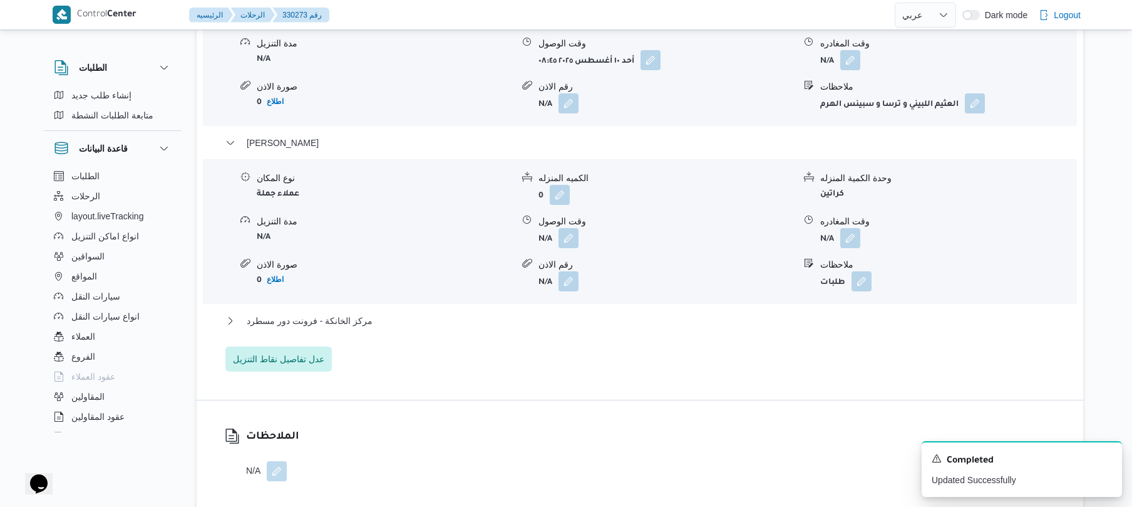
scroll to position [1203, 0]
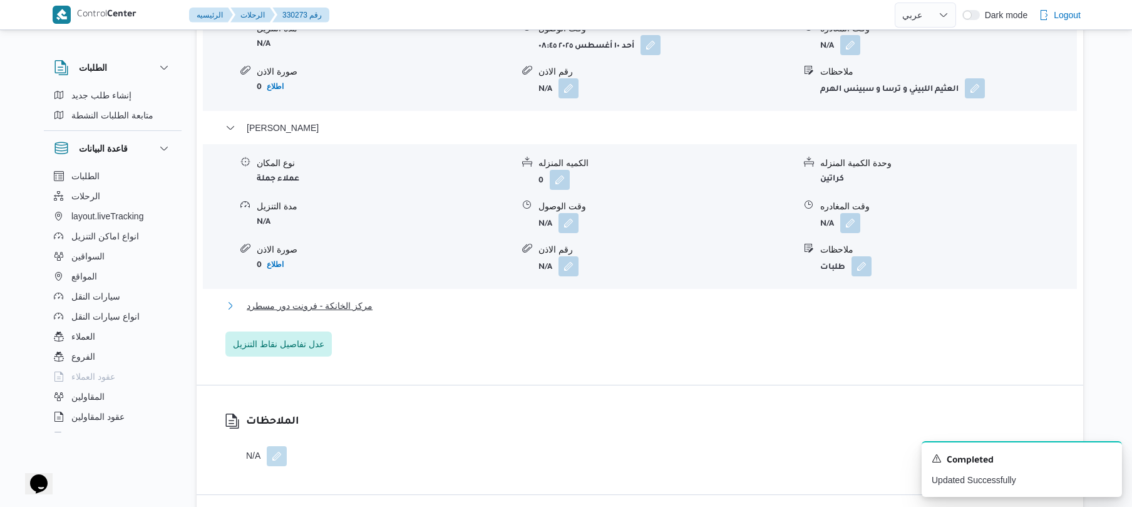
click at [598, 298] on button "مركز الخانكة - فرونت دور مسطرد" at bounding box center [640, 305] width 830 height 15
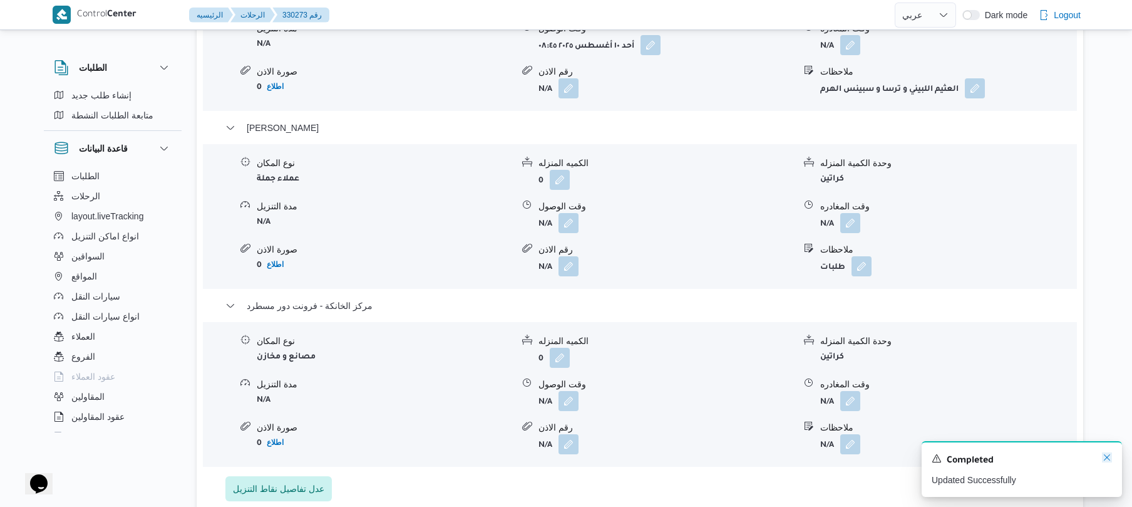
click at [1109, 460] on icon "Dismiss toast" at bounding box center [1107, 457] width 6 height 6
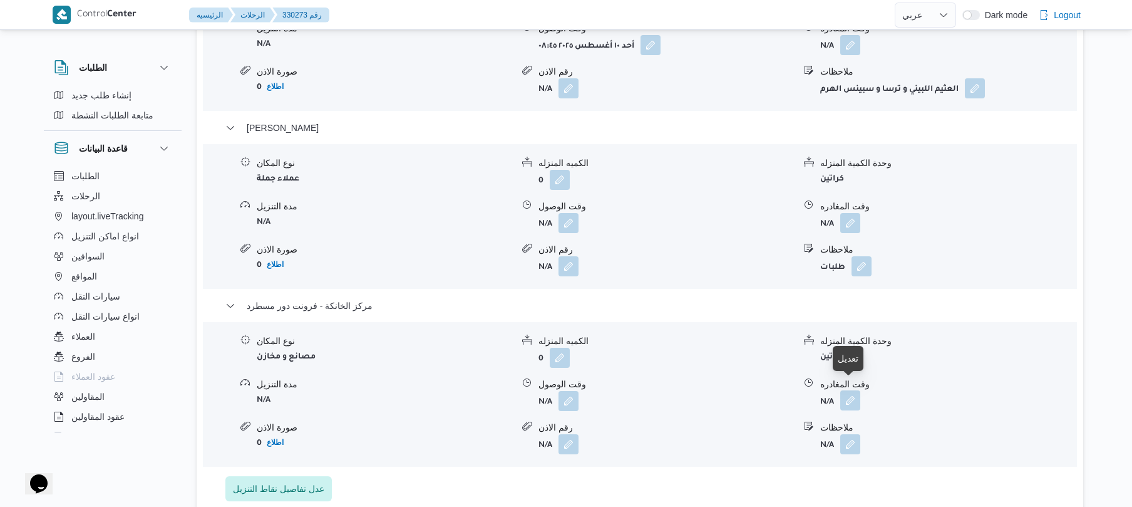
click at [849, 390] on button "button" at bounding box center [851, 400] width 20 height 20
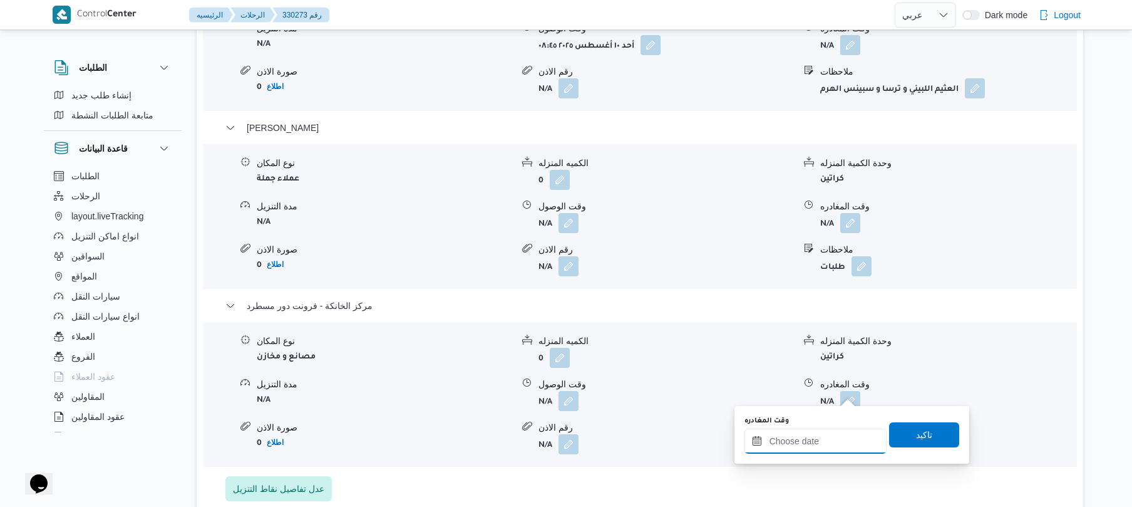
click at [769, 441] on input "وقت المغادره" at bounding box center [816, 440] width 142 height 25
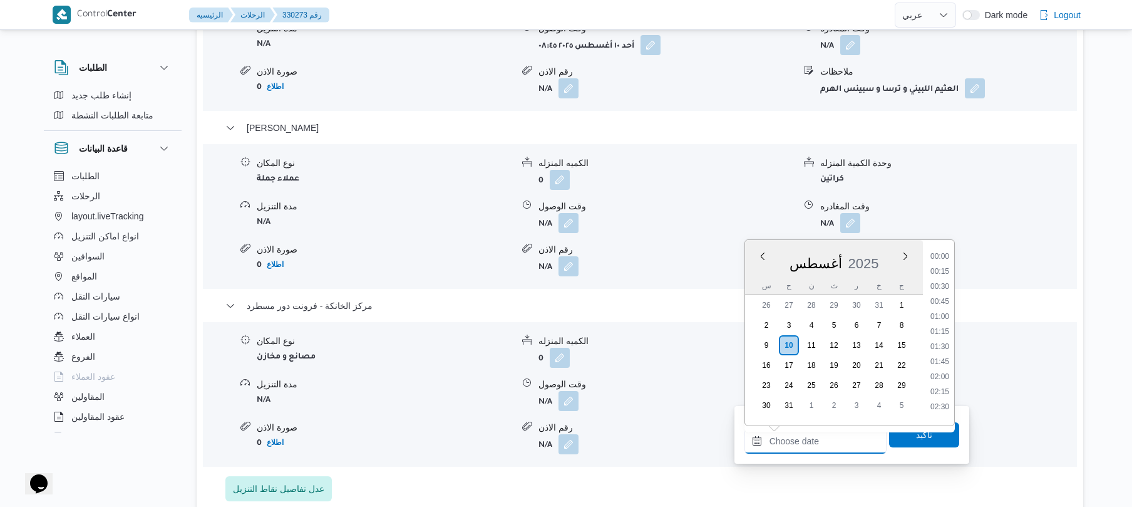
scroll to position [983, 0]
click at [941, 342] on li "17:45" at bounding box center [940, 340] width 29 height 13
type input "[DATE] ١٧:٤٥"
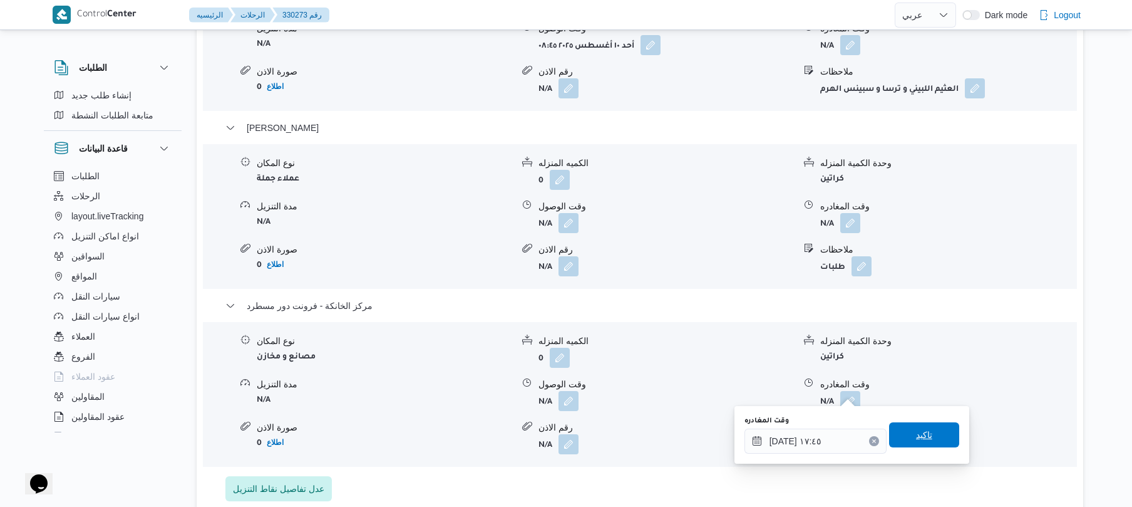
click at [920, 437] on span "تاكيد" at bounding box center [924, 434] width 16 height 15
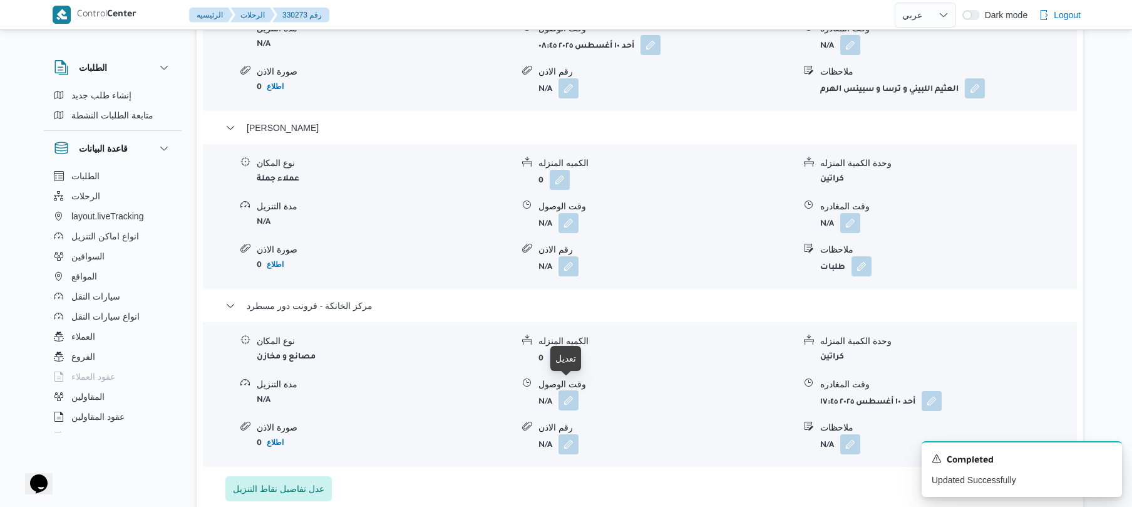
click at [564, 390] on button "button" at bounding box center [569, 400] width 20 height 20
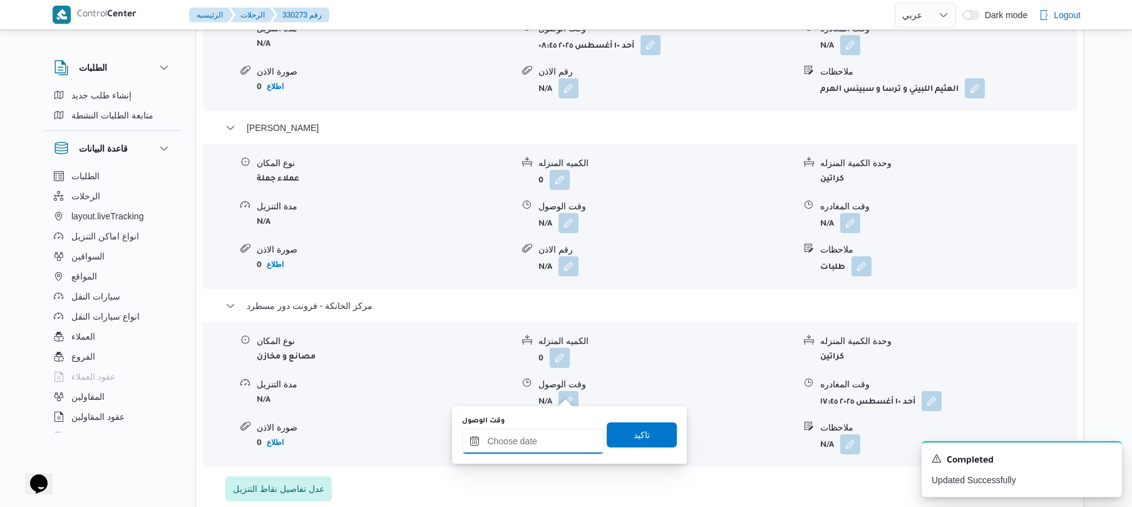
click at [534, 452] on input "وقت الوصول" at bounding box center [533, 440] width 142 height 25
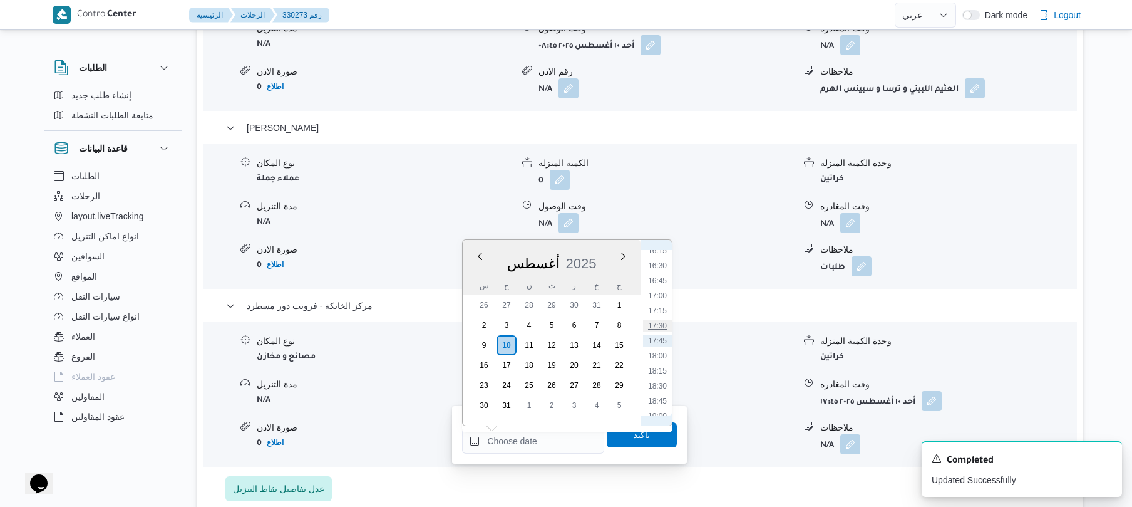
click at [663, 322] on li "17:30" at bounding box center [657, 325] width 29 height 13
type input "١٠/٠٨/٢٠٢٥ ١٧:٣٠"
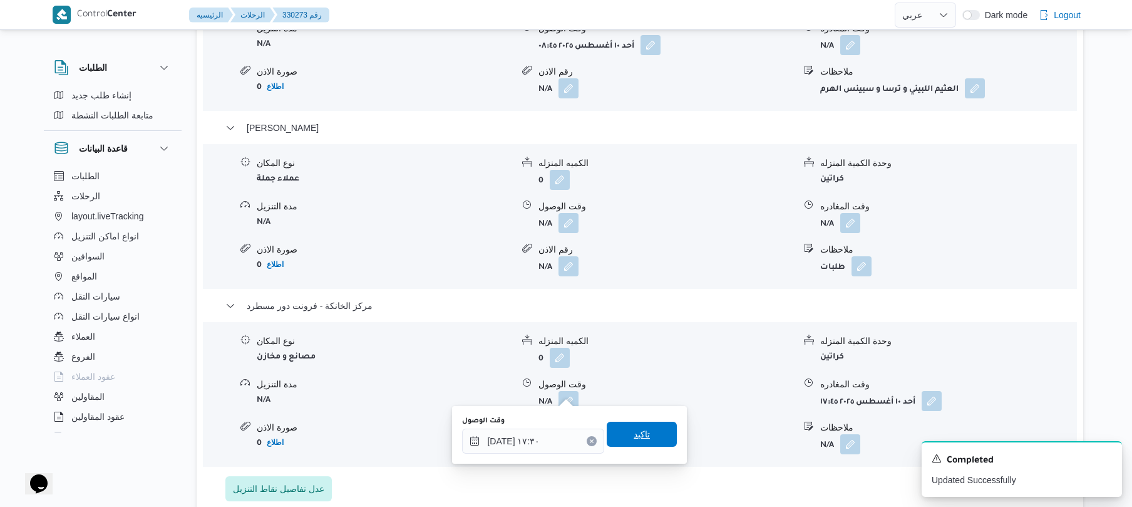
click at [618, 432] on span "تاكيد" at bounding box center [642, 434] width 70 height 25
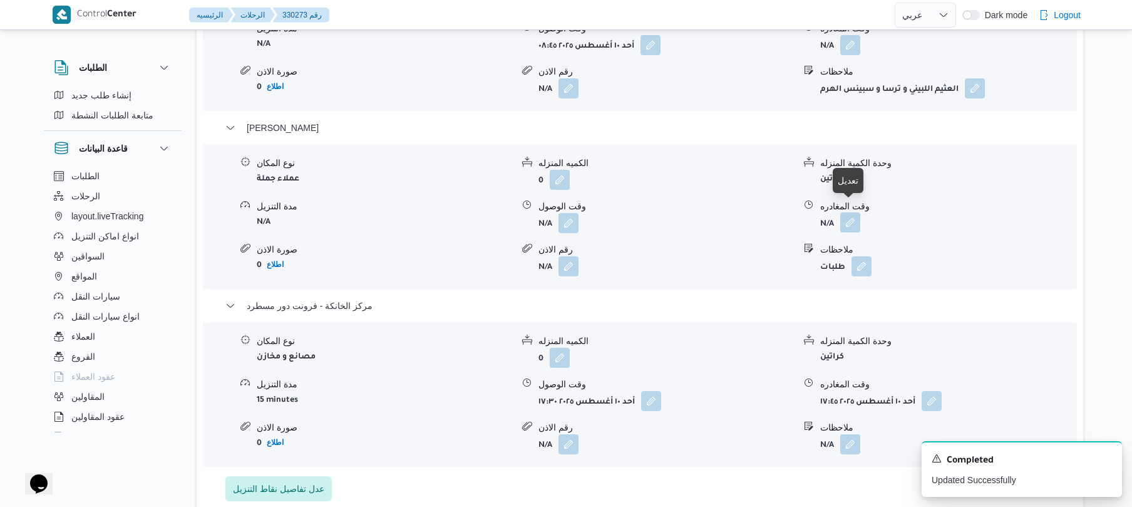
click at [850, 213] on button "button" at bounding box center [851, 222] width 20 height 20
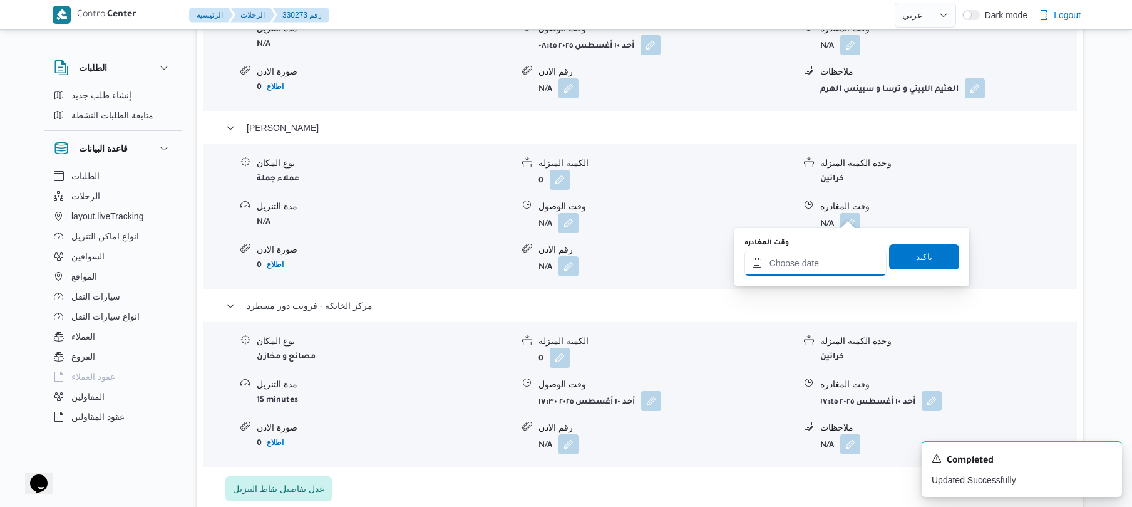
click at [827, 261] on input "وقت المغادره" at bounding box center [816, 263] width 142 height 25
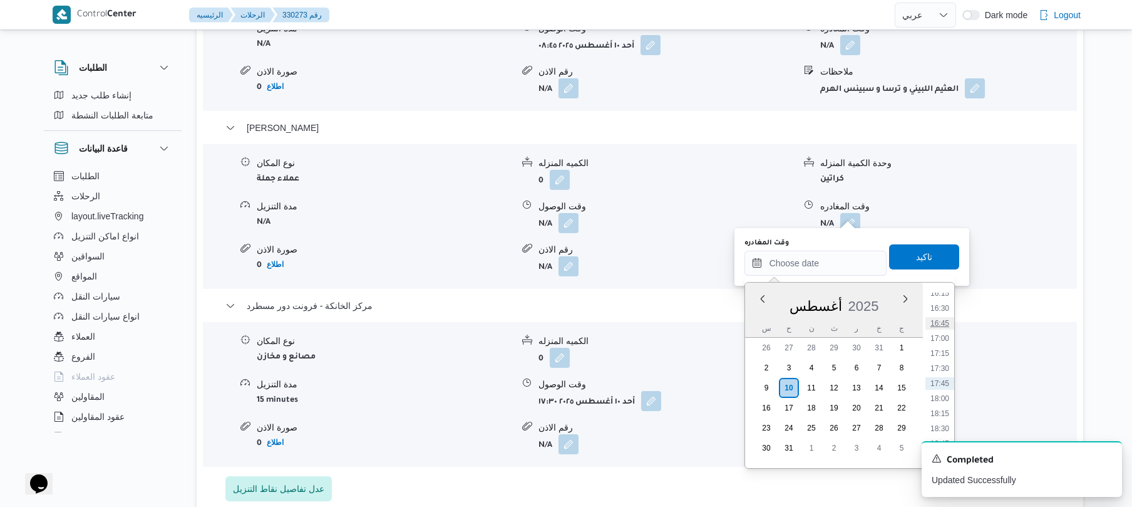
click at [938, 324] on li "16:45" at bounding box center [940, 323] width 29 height 13
type input "١٠/٠٨/٢٠٢٥ ١٦:٤٥"
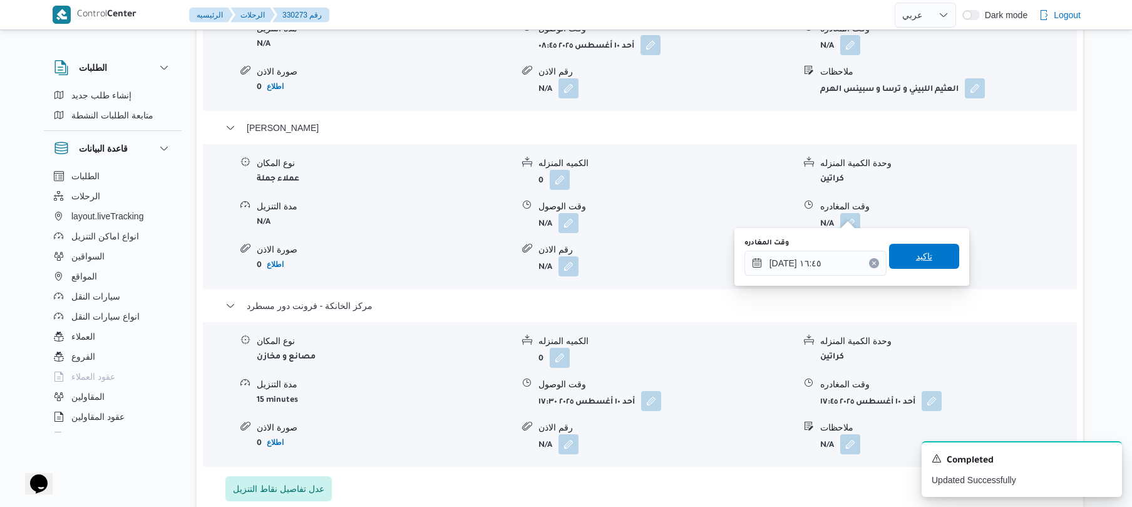
click at [919, 256] on span "تاكيد" at bounding box center [924, 256] width 16 height 15
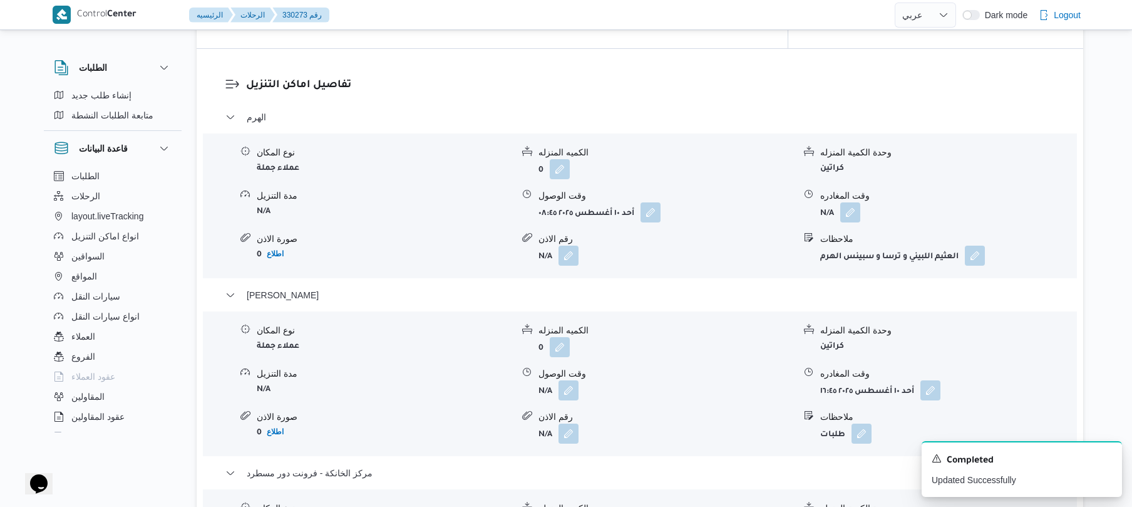
scroll to position [1002, 0]
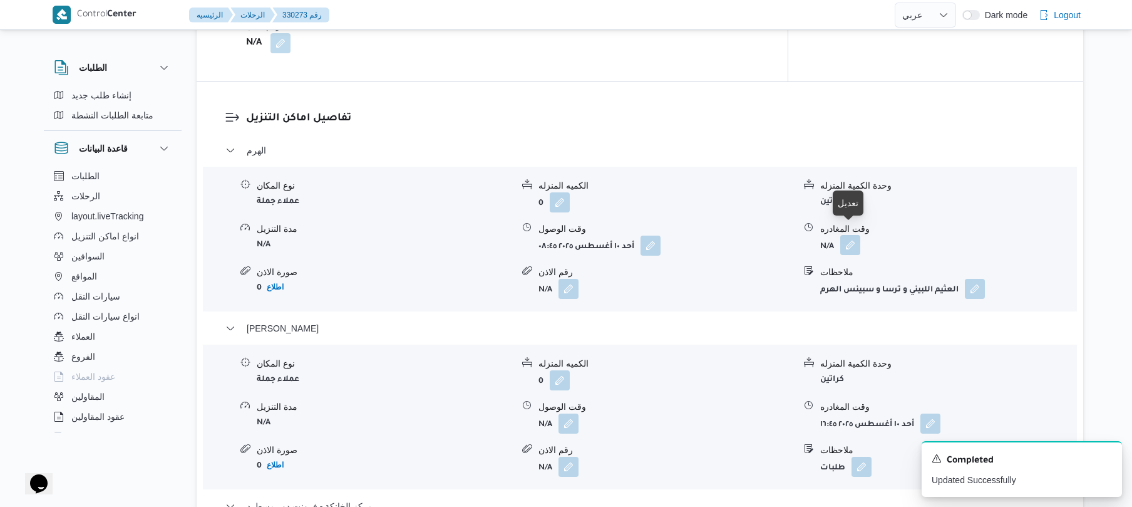
click at [854, 239] on button "button" at bounding box center [851, 245] width 20 height 20
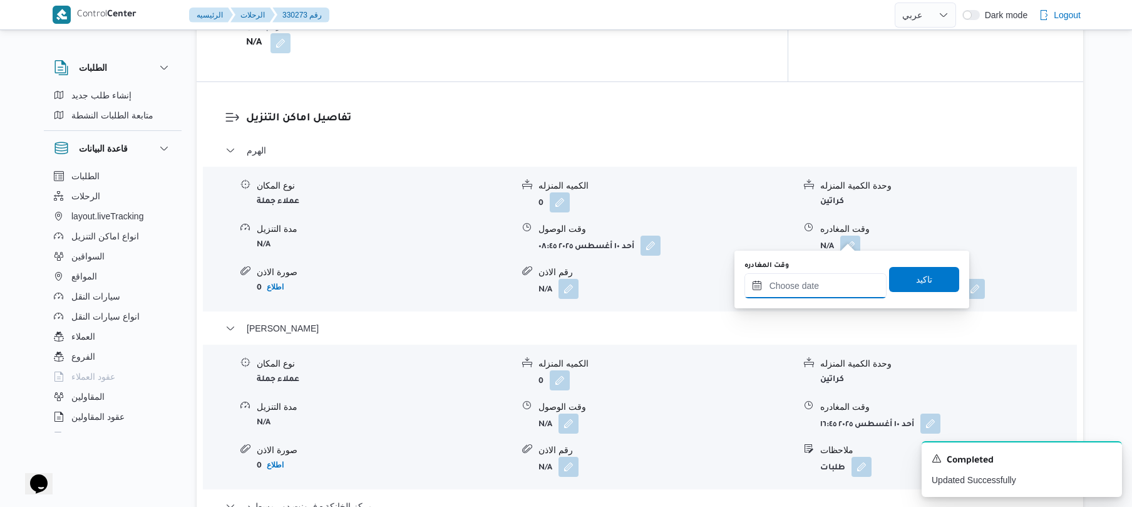
click at [799, 286] on input "وقت المغادره" at bounding box center [816, 285] width 142 height 25
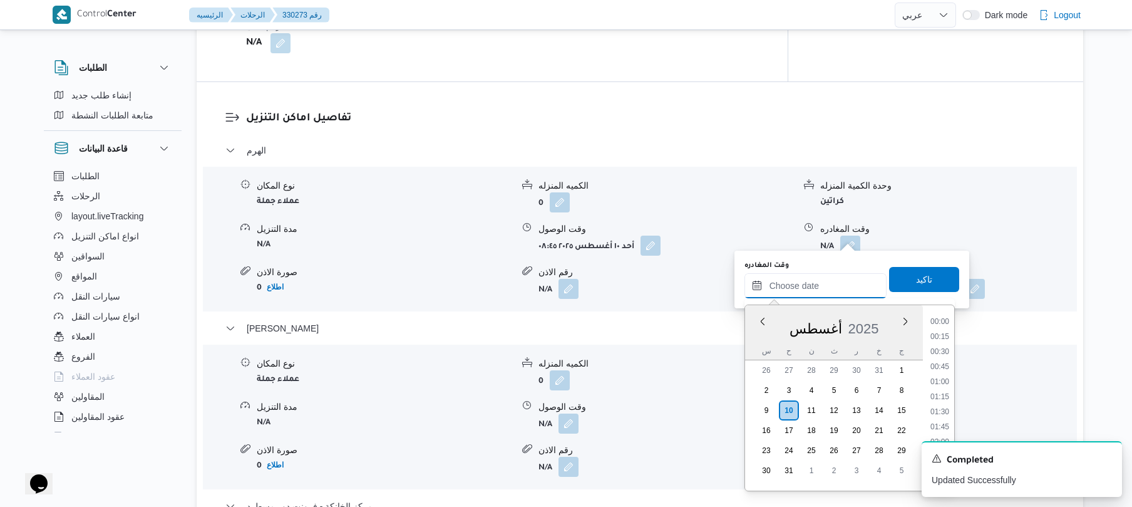
scroll to position [983, 0]
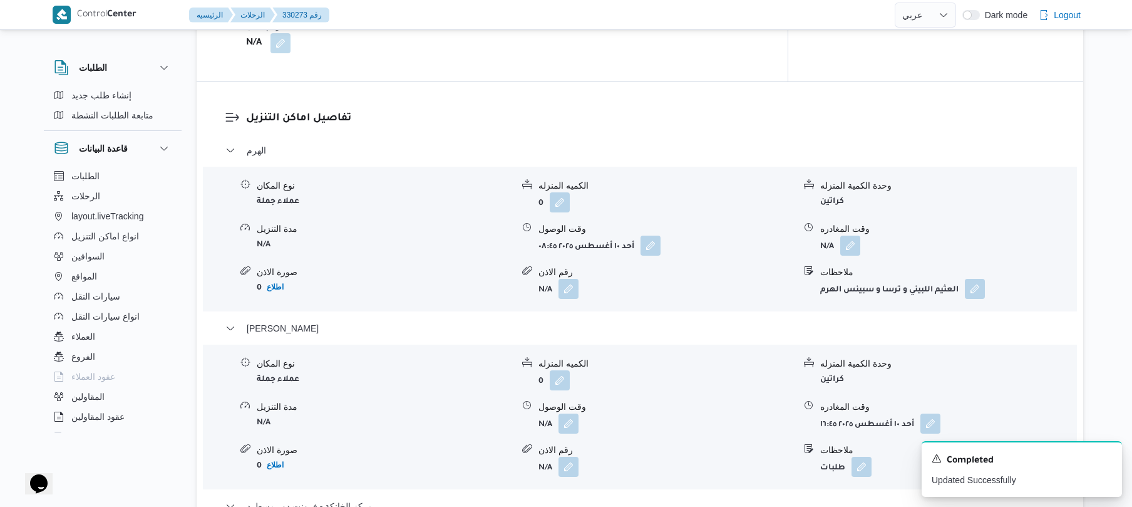
click at [1012, 95] on div "تفاصيل اماكن التنزيل الهرم نوع المكان عملاء جملة الكميه المنزله 0 وحدة الكمية ا…" at bounding box center [640, 406] width 887 height 648
click at [850, 239] on button "button" at bounding box center [851, 245] width 20 height 20
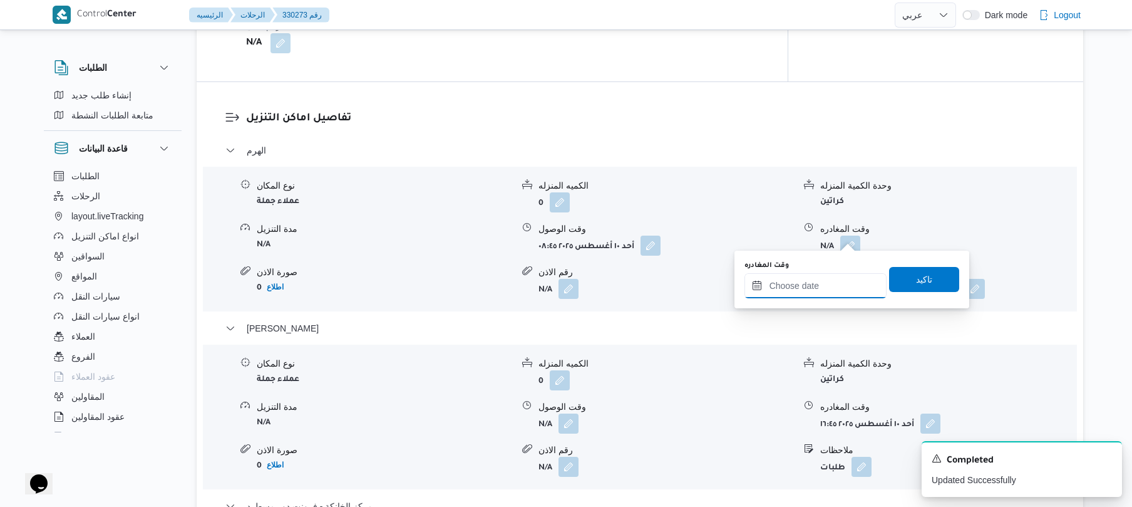
click at [809, 283] on input "وقت المغادره" at bounding box center [816, 285] width 142 height 25
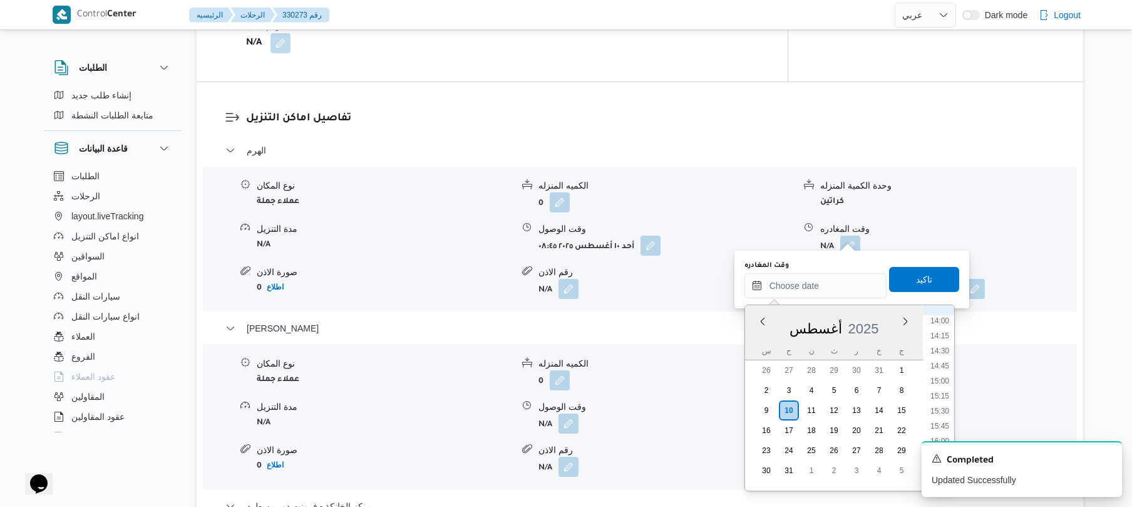
scroll to position [702, 0]
click at [941, 354] on li "12:15" at bounding box center [940, 355] width 29 height 13
type input "١٠/٠٨/٢٠٢٥ ١٢:١٥"
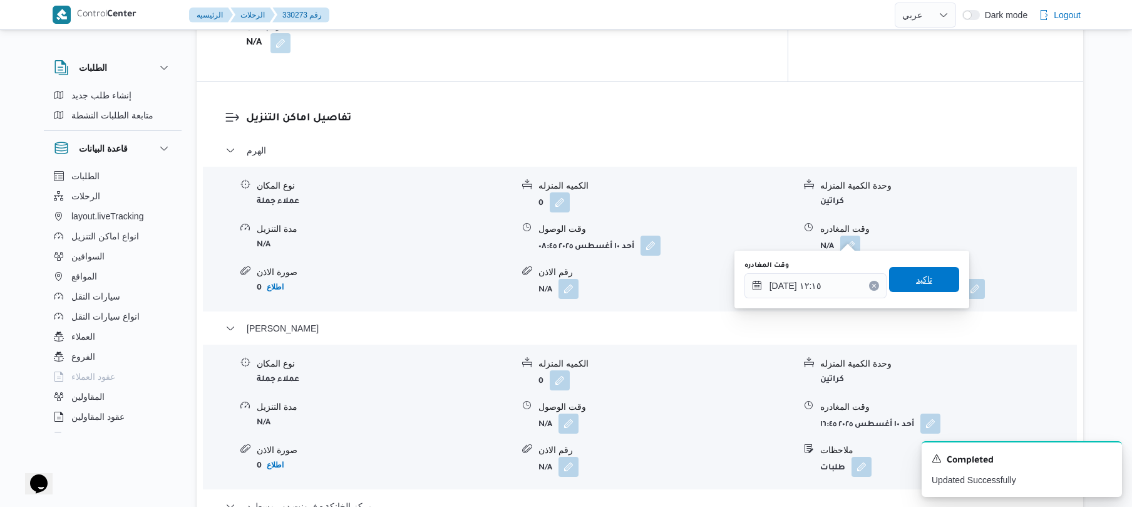
click at [924, 281] on span "تاكيد" at bounding box center [924, 279] width 16 height 15
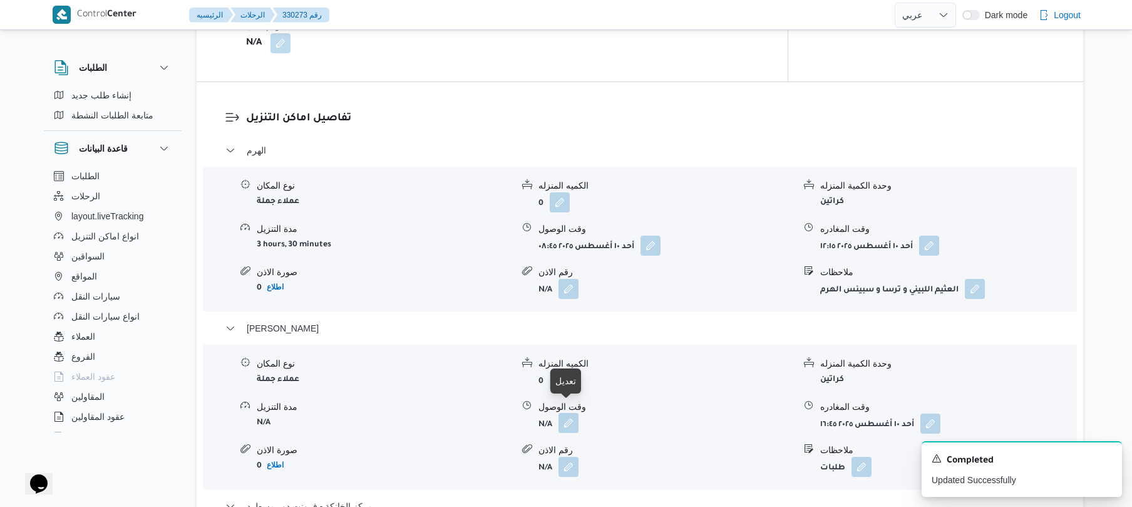
click at [569, 413] on button "button" at bounding box center [569, 423] width 20 height 20
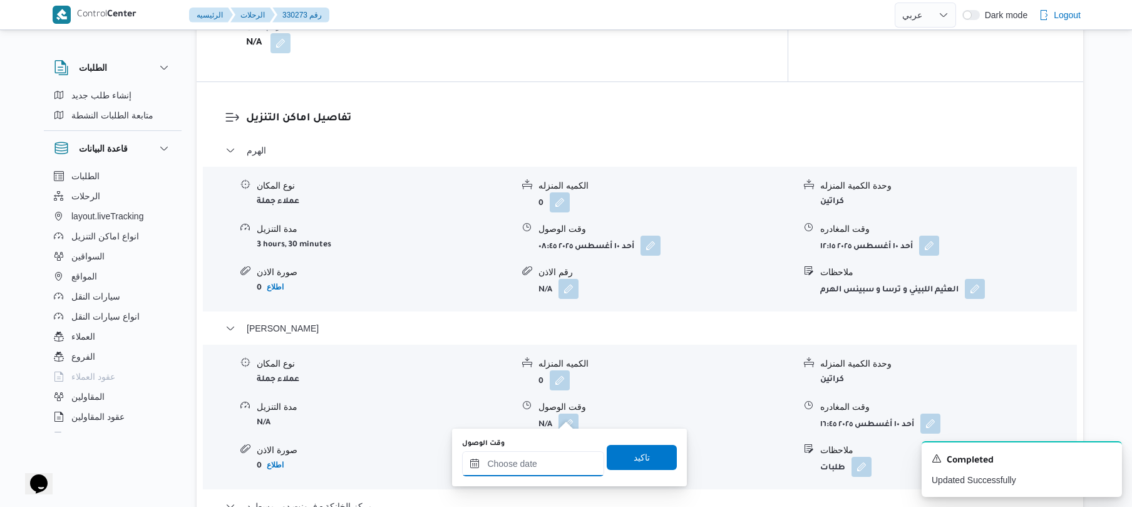
click at [535, 467] on input "وقت الوصول" at bounding box center [533, 463] width 142 height 25
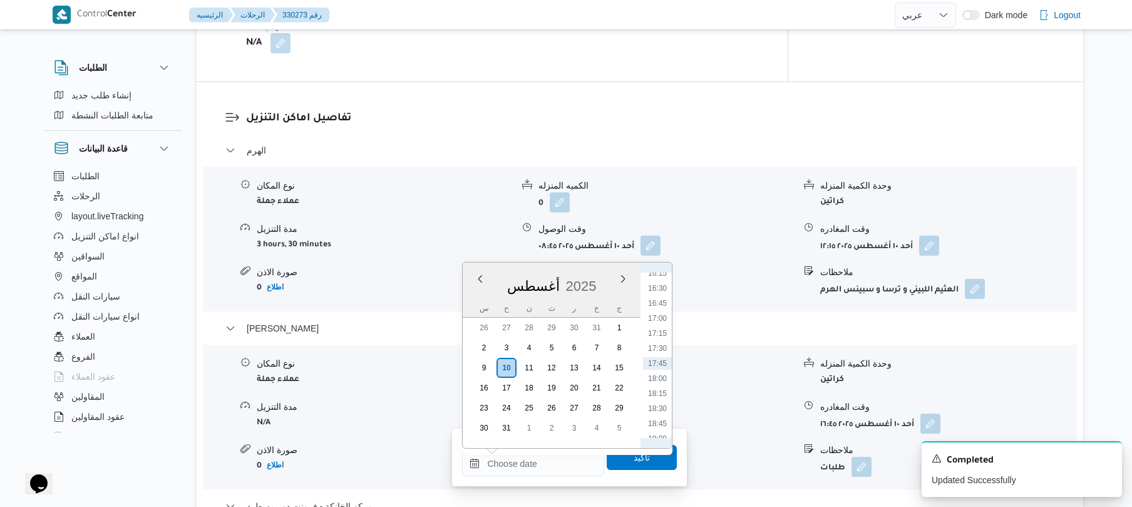
scroll to position [842, 0]
click at [934, 235] on button "button" at bounding box center [929, 245] width 20 height 20
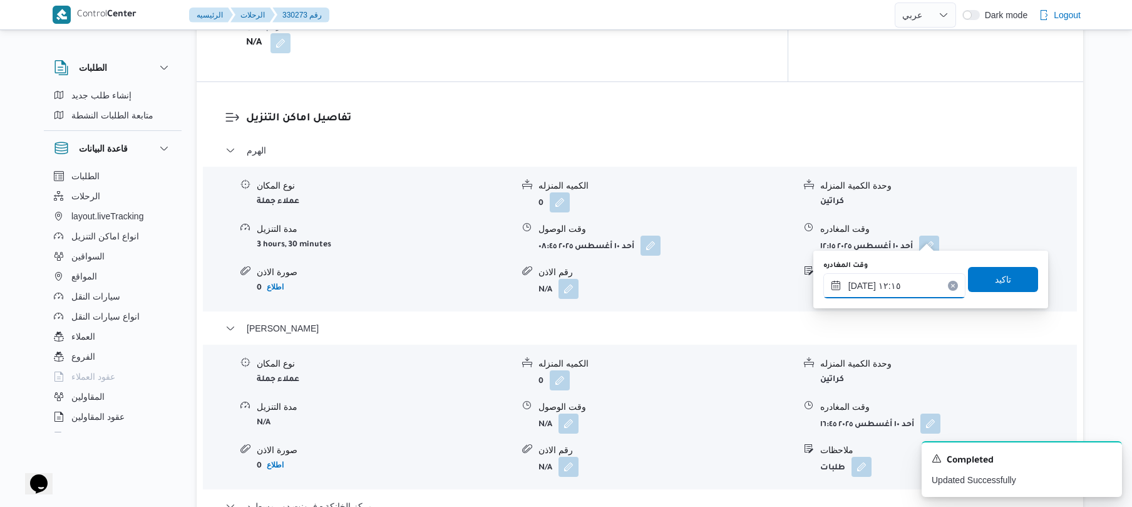
click at [888, 286] on input "١٠/٠٨/٢٠٢٥ ١٢:١٥" at bounding box center [895, 285] width 142 height 25
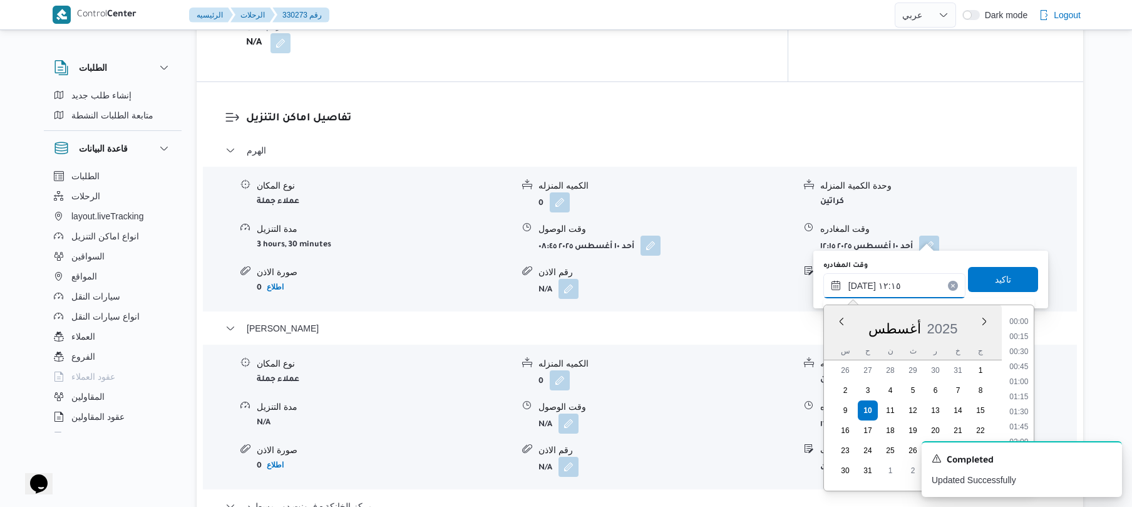
scroll to position [652, 0]
click at [1108, 461] on icon "Dismiss toast" at bounding box center [1107, 457] width 10 height 10
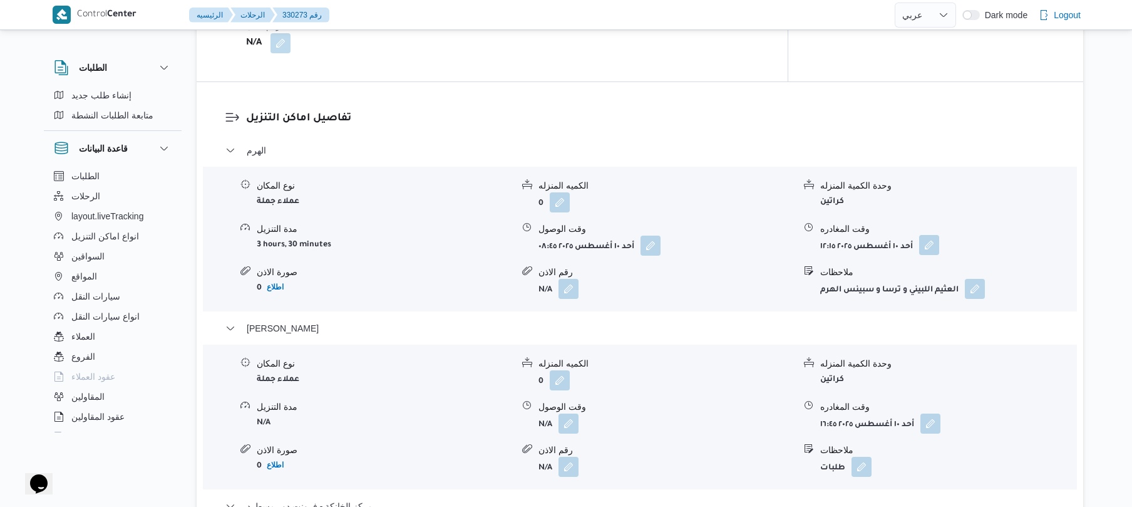
click at [934, 235] on button "button" at bounding box center [929, 245] width 20 height 20
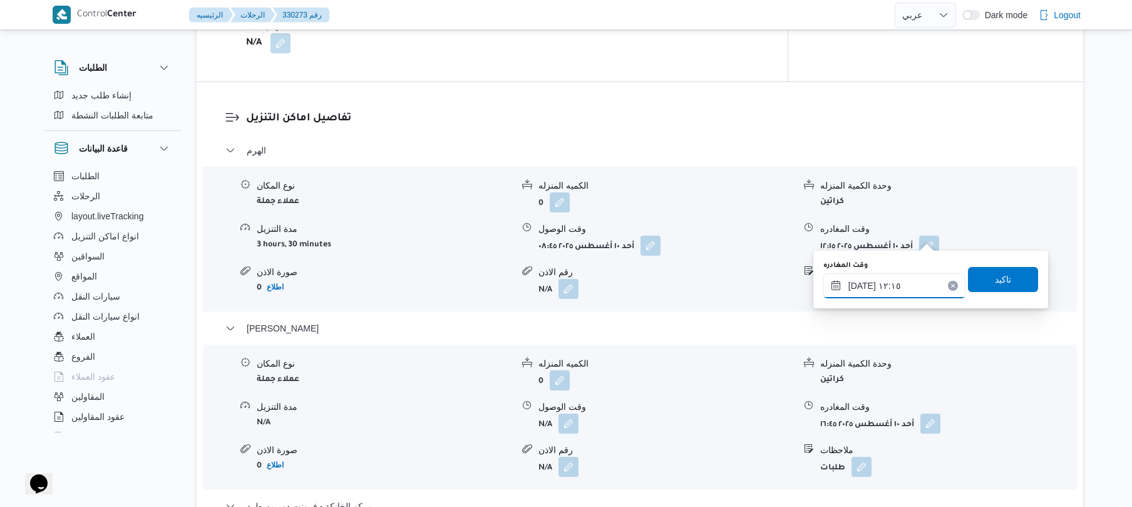
click at [908, 288] on input "١٠/٠٨/٢٠٢٥ ١٢:١٥" at bounding box center [895, 285] width 142 height 25
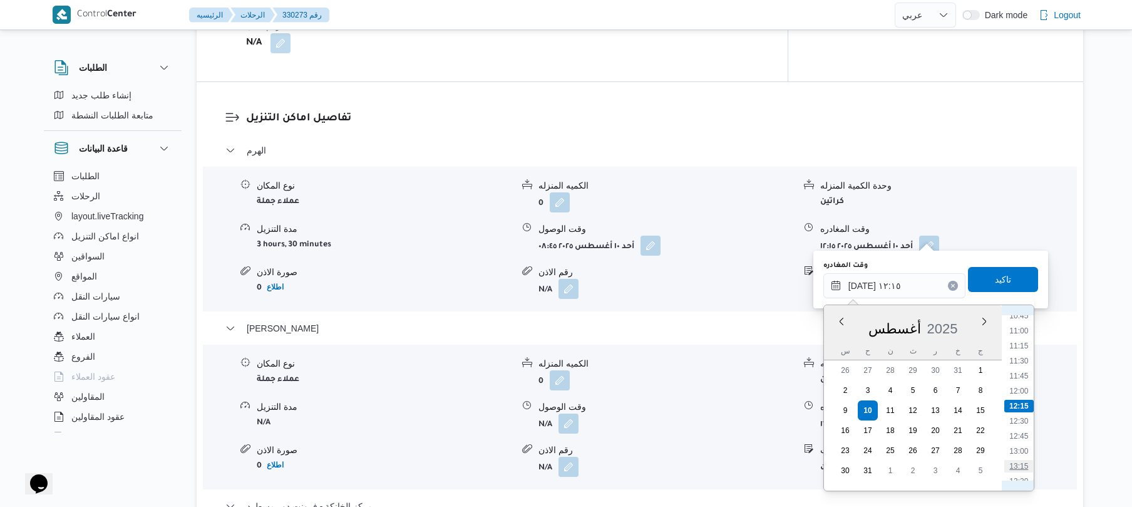
click at [1020, 466] on li "13:15" at bounding box center [1019, 466] width 29 height 13
type input "١٠/٠٨/٢٠٢٥ ١٣:١٥"
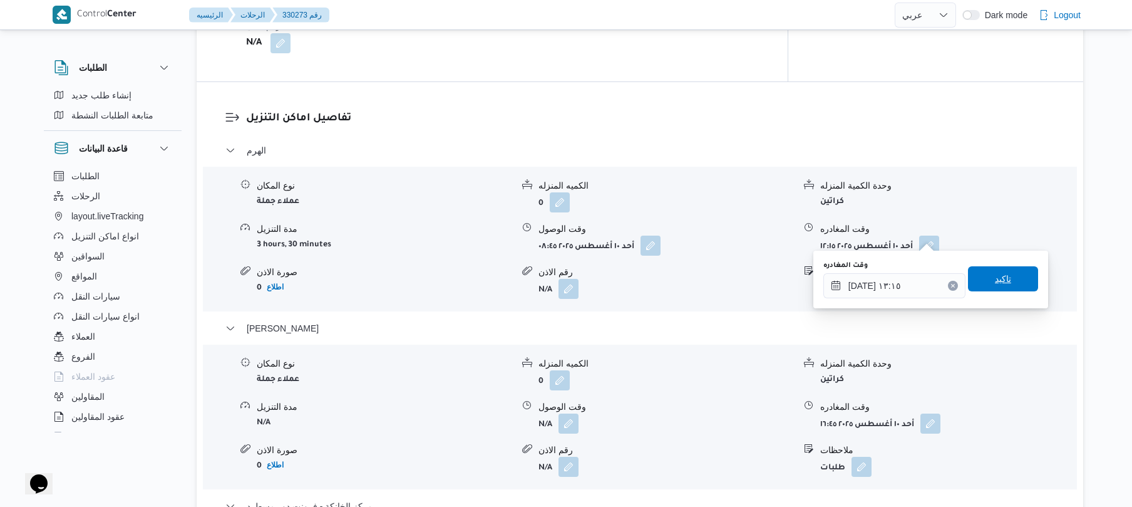
click at [998, 279] on span "تاكيد" at bounding box center [1003, 278] width 16 height 15
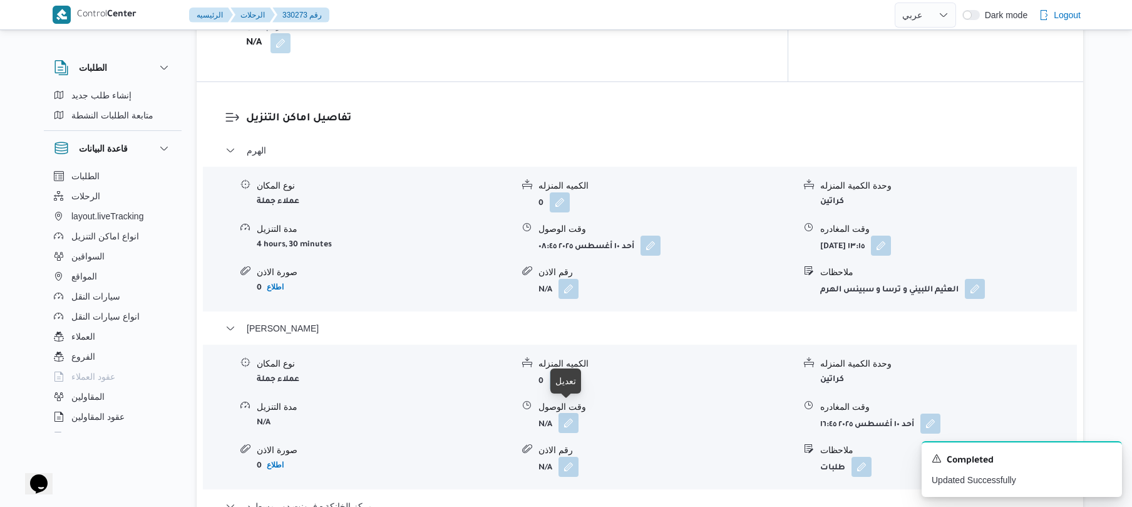
click at [574, 420] on button "button" at bounding box center [569, 423] width 20 height 20
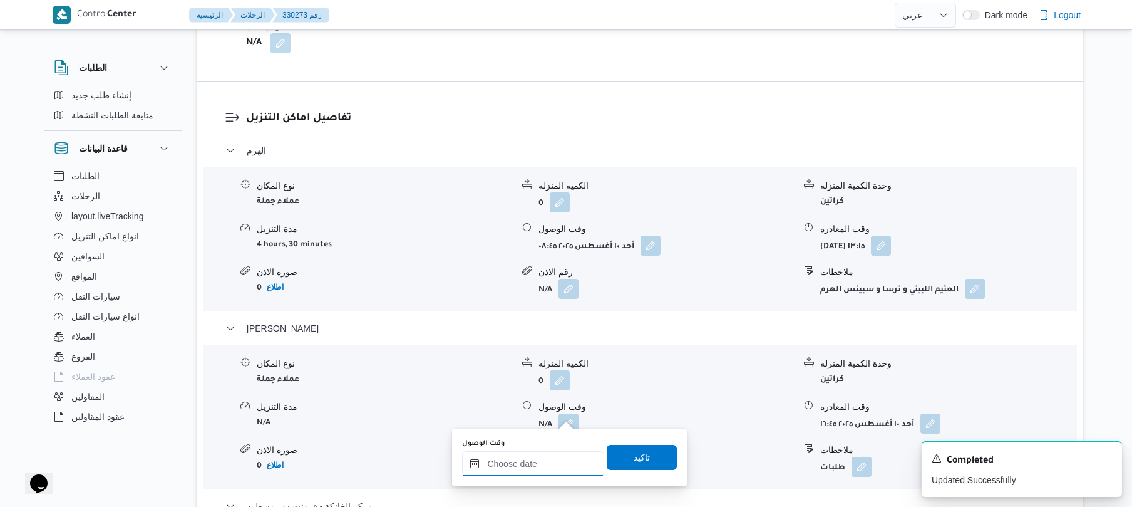
click at [527, 468] on input "وقت الوصول" at bounding box center [533, 463] width 142 height 25
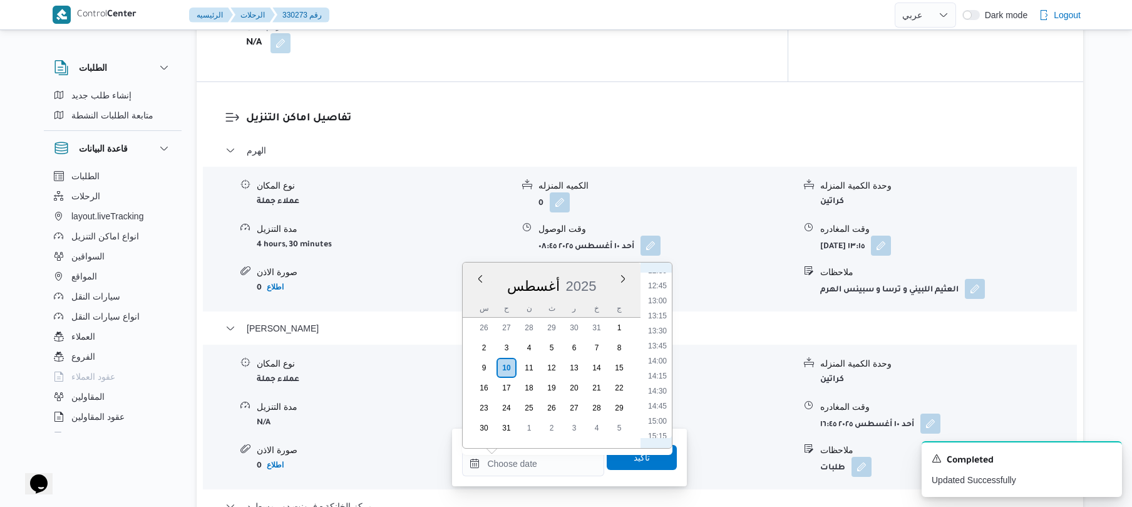
scroll to position [702, 0]
click at [656, 390] on li "13:30" at bounding box center [657, 388] width 29 height 13
type input "١٠/٠٨/٢٠٢٥ ١٣:٣٠"
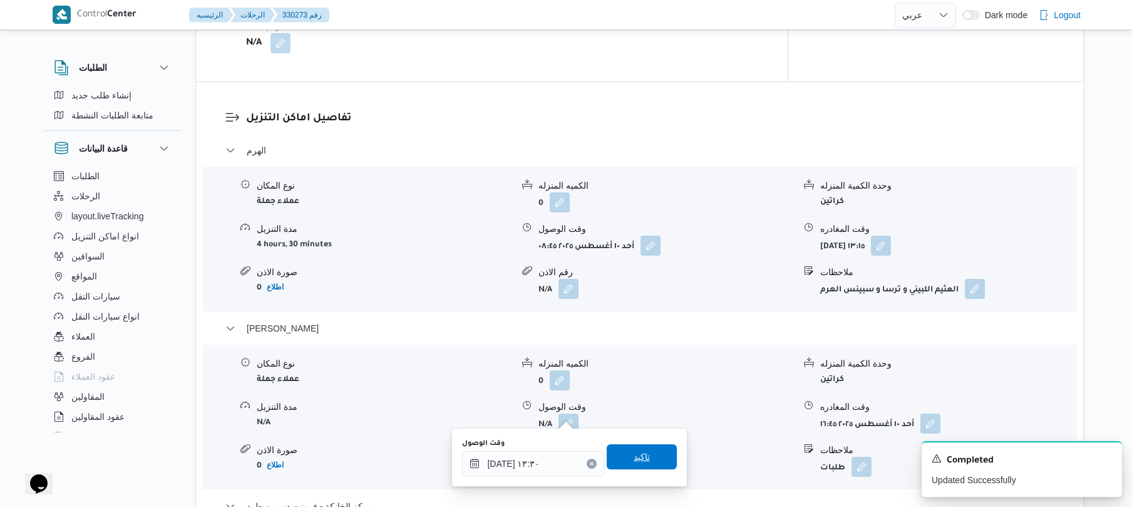
click at [634, 454] on span "تاكيد" at bounding box center [642, 456] width 16 height 15
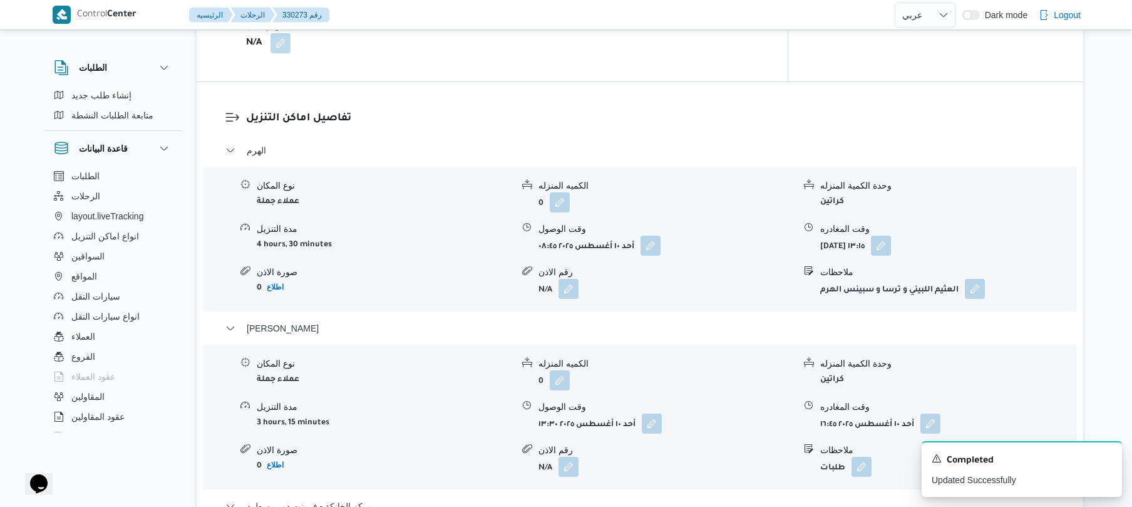
click at [629, 457] on form "N/A" at bounding box center [667, 467] width 256 height 20
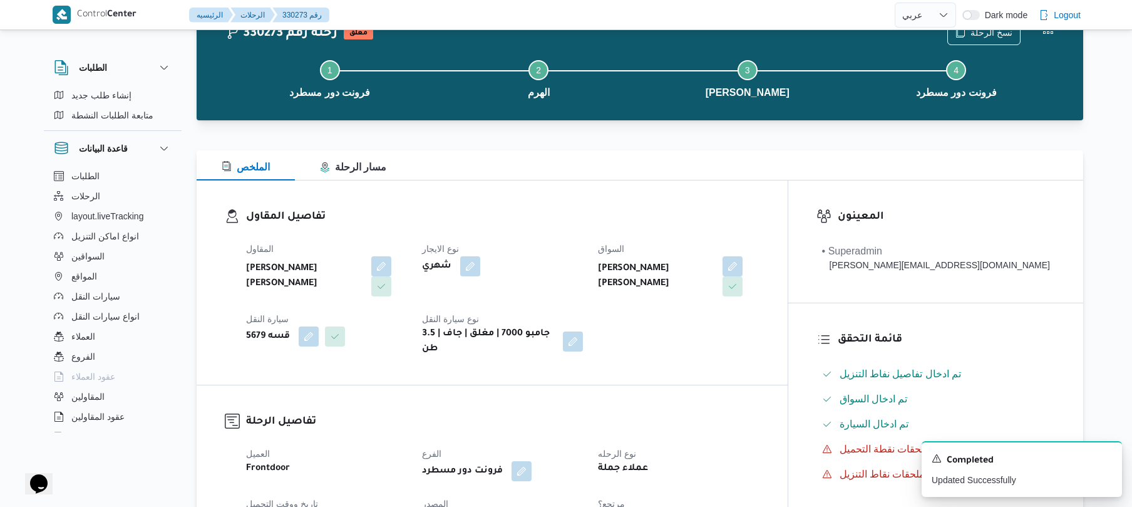
scroll to position [0, 0]
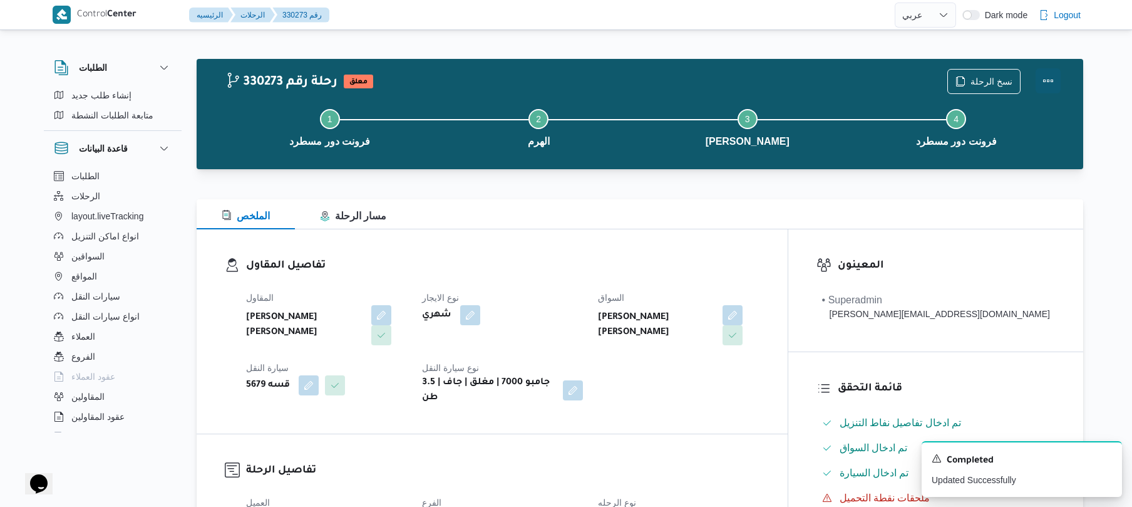
click at [1041, 81] on button "Actions" at bounding box center [1048, 80] width 25 height 25
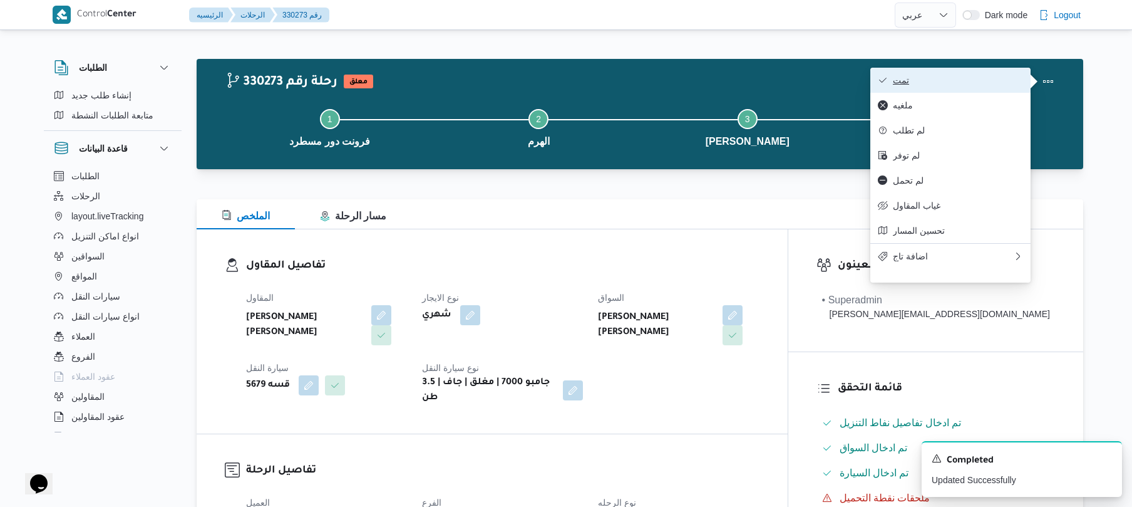
click at [938, 86] on button "تمت" at bounding box center [951, 80] width 160 height 25
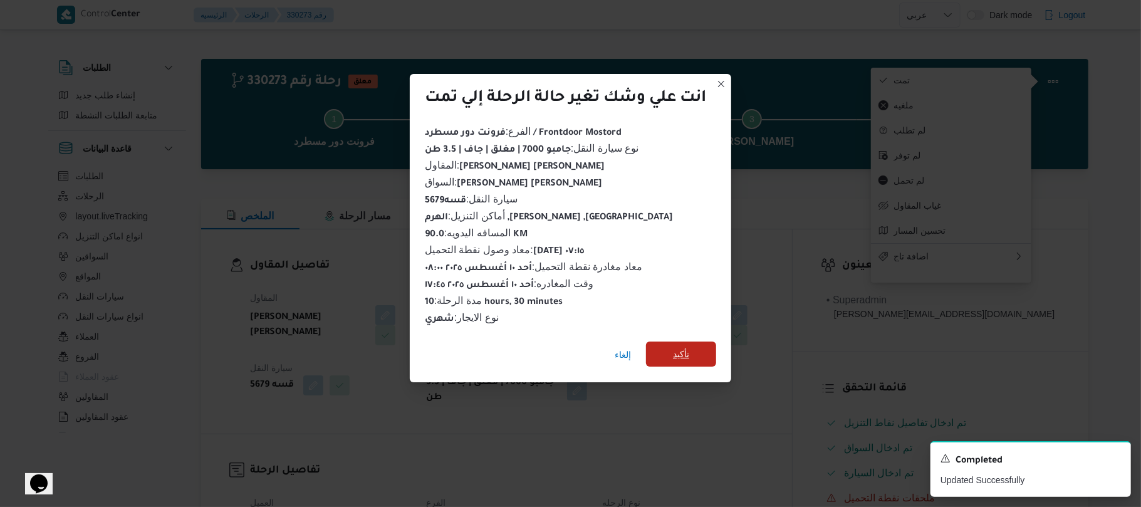
click at [689, 346] on span "تأكيد" at bounding box center [681, 353] width 16 height 15
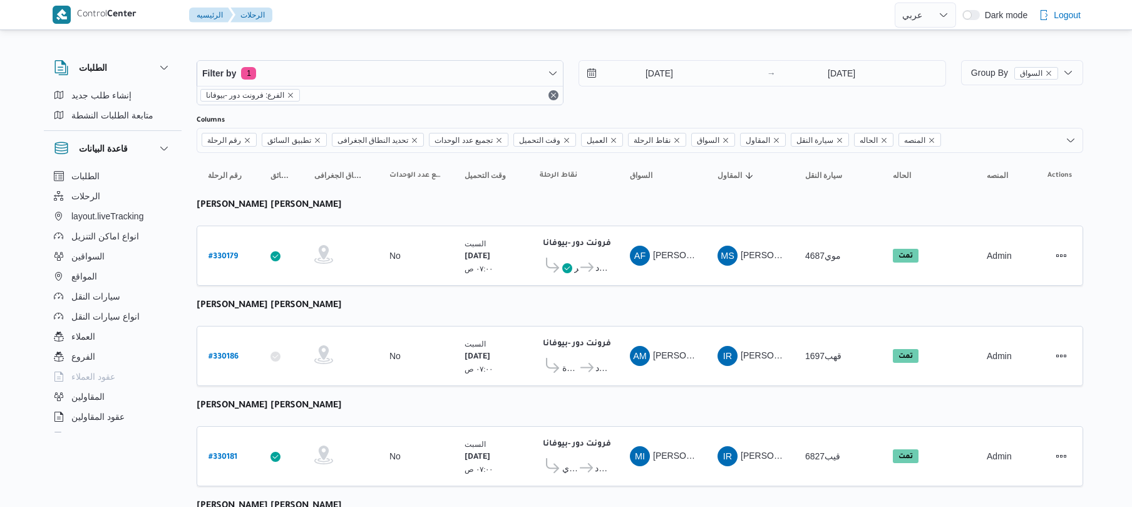
select select "ar"
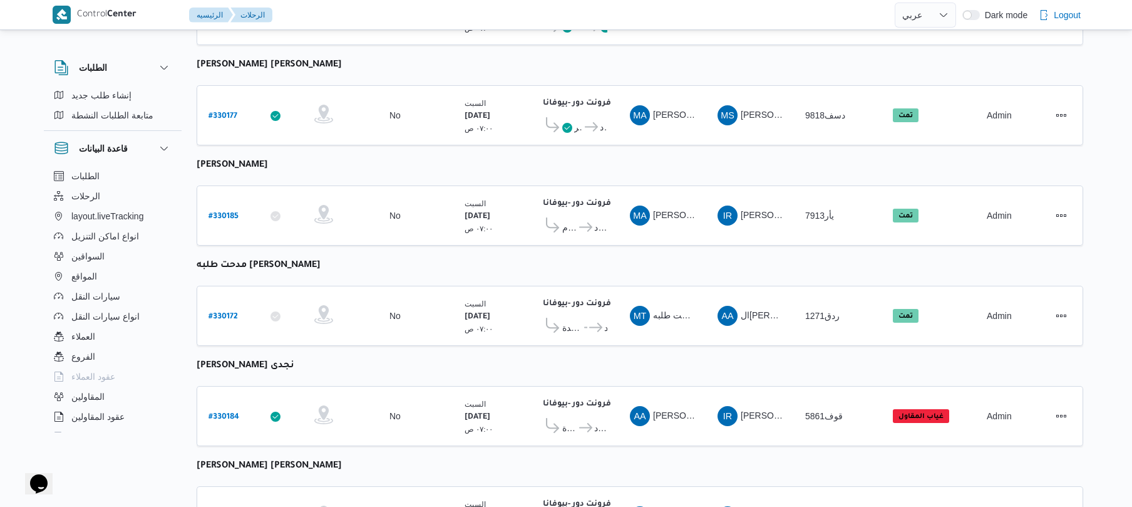
click at [619, 61] on table "رقم الرحلة Click to sort in ascending order تطبيق السائق Click to sort in ascen…" at bounding box center [640, 335] width 887 height 2049
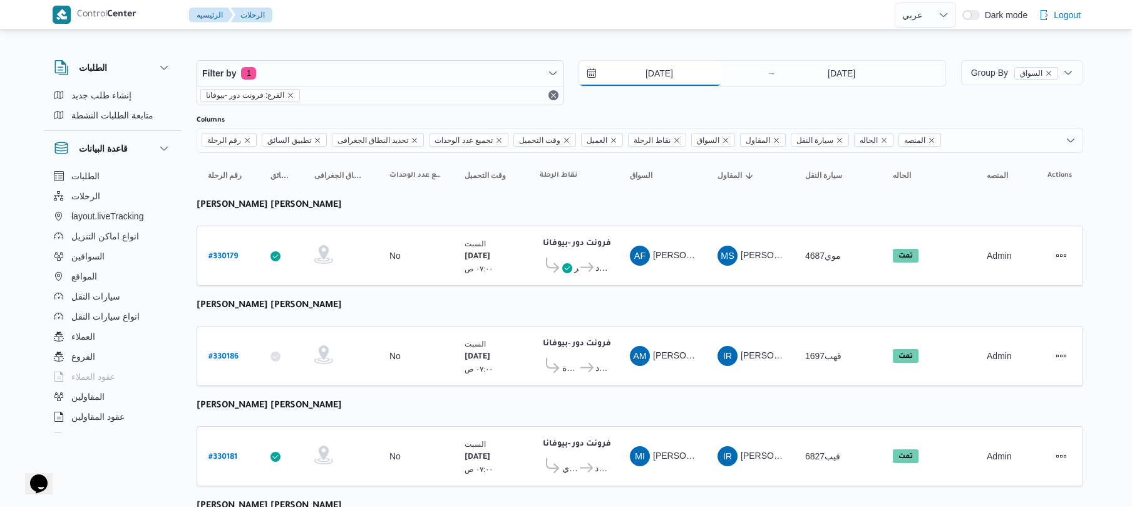
click at [661, 73] on input "9/8/2025" at bounding box center [650, 73] width 142 height 25
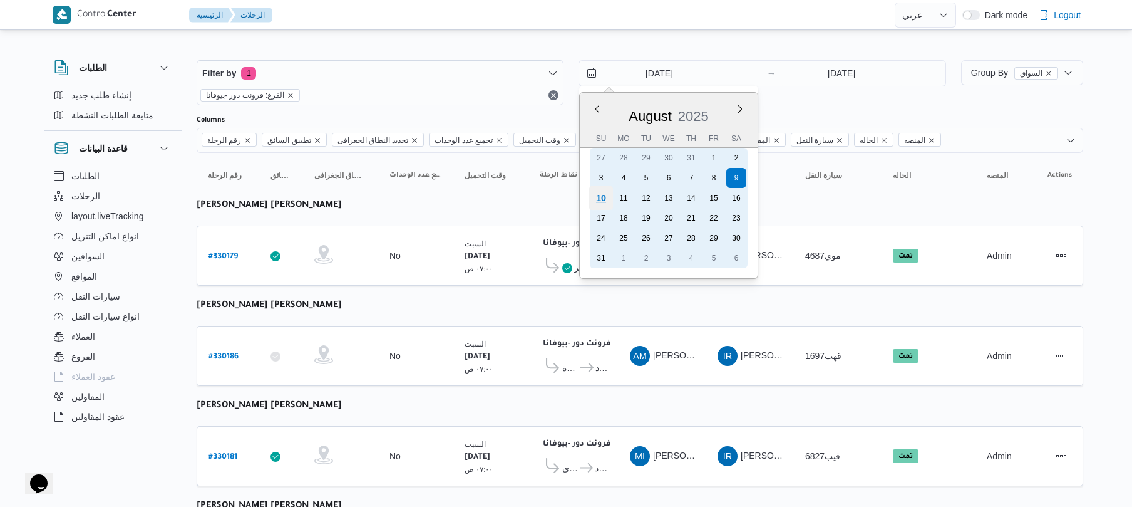
click at [603, 191] on div "10" at bounding box center [601, 198] width 24 height 24
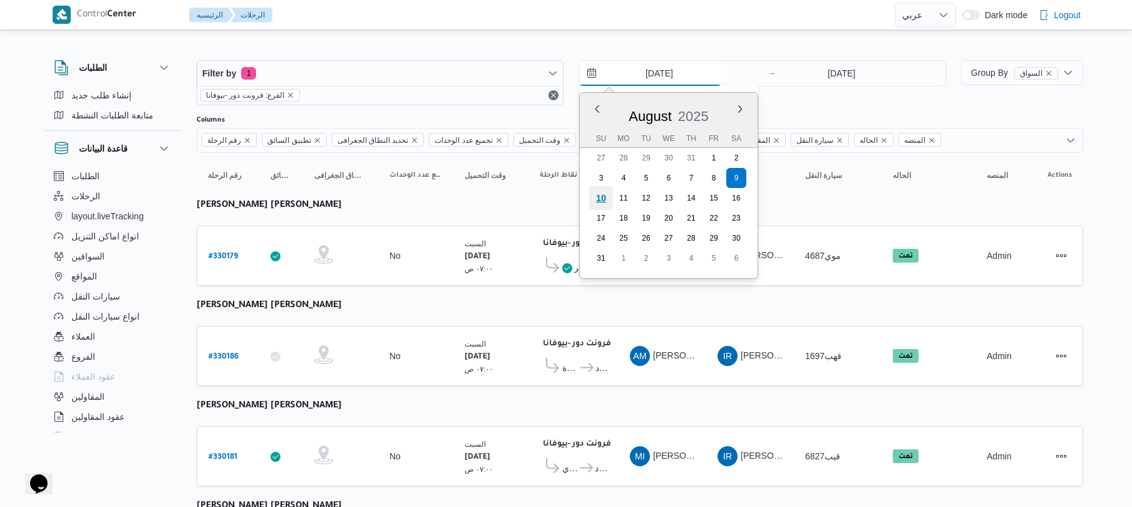
type input "[DATE]"
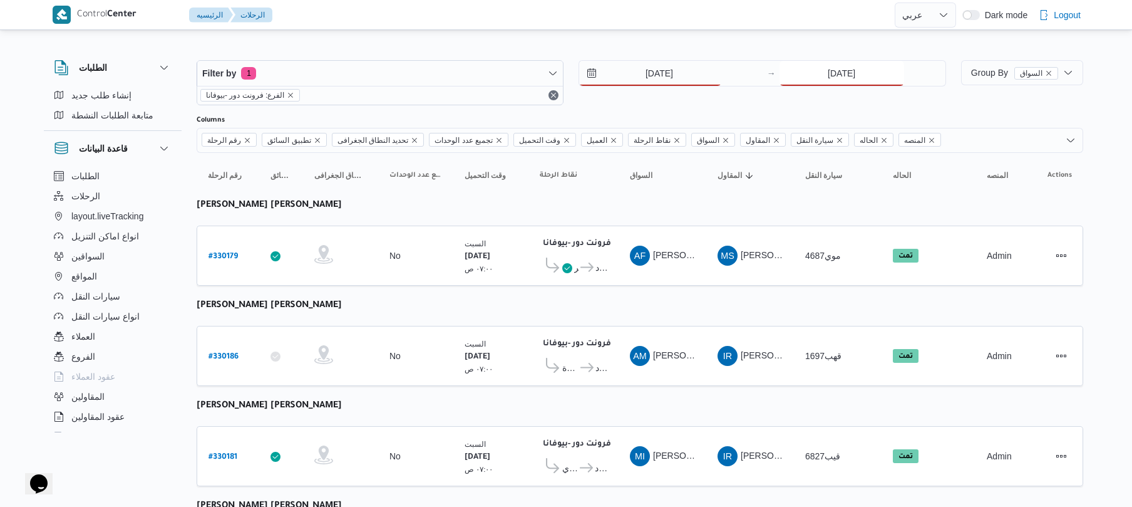
click at [852, 76] on input "9/8/2025" at bounding box center [842, 73] width 125 height 25
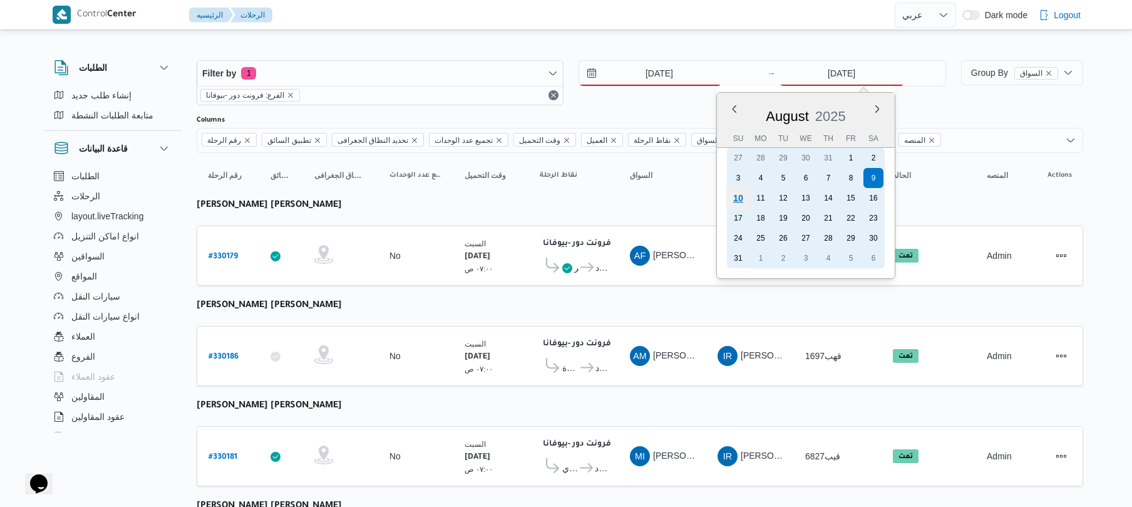
click at [737, 199] on div "10" at bounding box center [738, 198] width 24 height 24
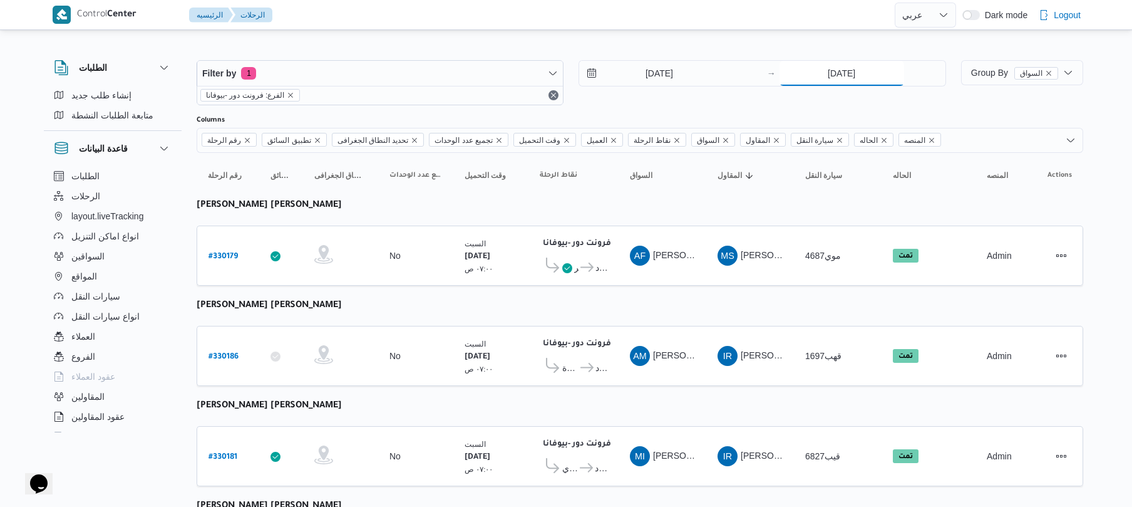
type input "[DATE]"
click at [224, 252] on b "# 330280" at bounding box center [225, 256] width 32 height 9
select select "ar"
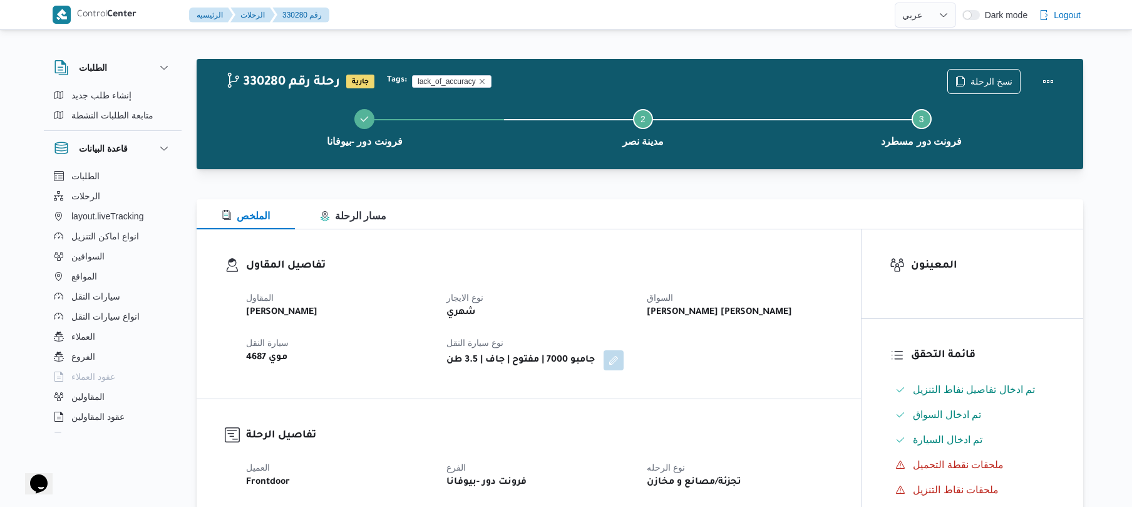
click at [665, 210] on div "الملخص مسار الرحلة" at bounding box center [640, 214] width 887 height 30
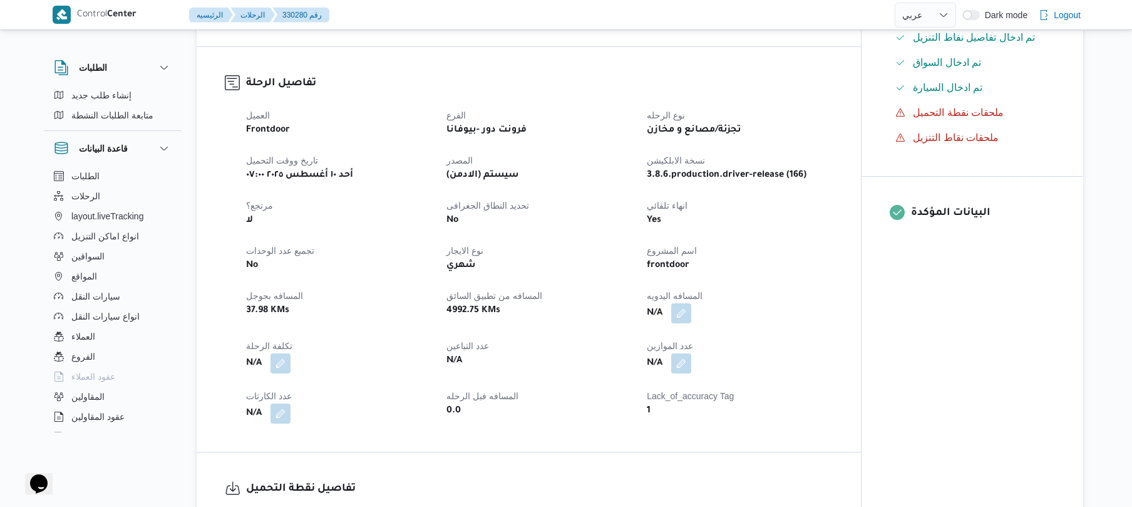
scroll to position [401, 0]
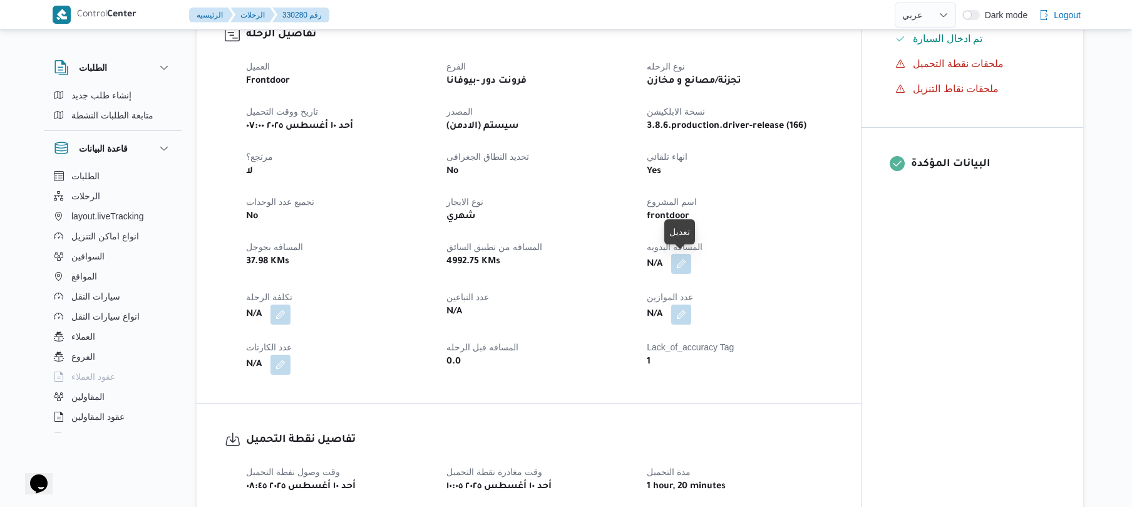
click at [685, 264] on button "button" at bounding box center [681, 264] width 20 height 20
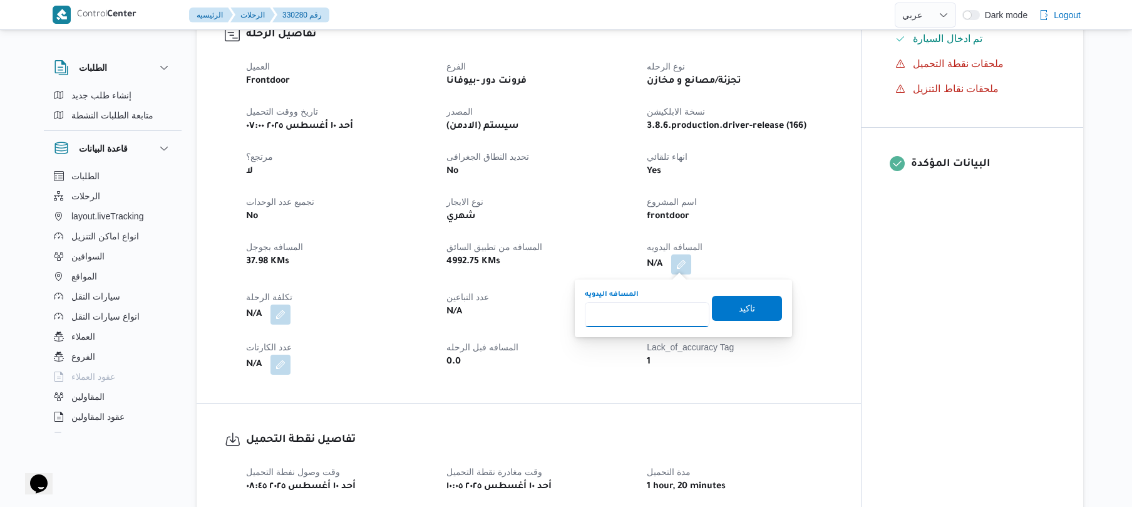
click at [639, 311] on input "المسافه اليدويه" at bounding box center [647, 314] width 125 height 25
type input "90"
click at [722, 311] on span "تاكيد" at bounding box center [747, 307] width 70 height 25
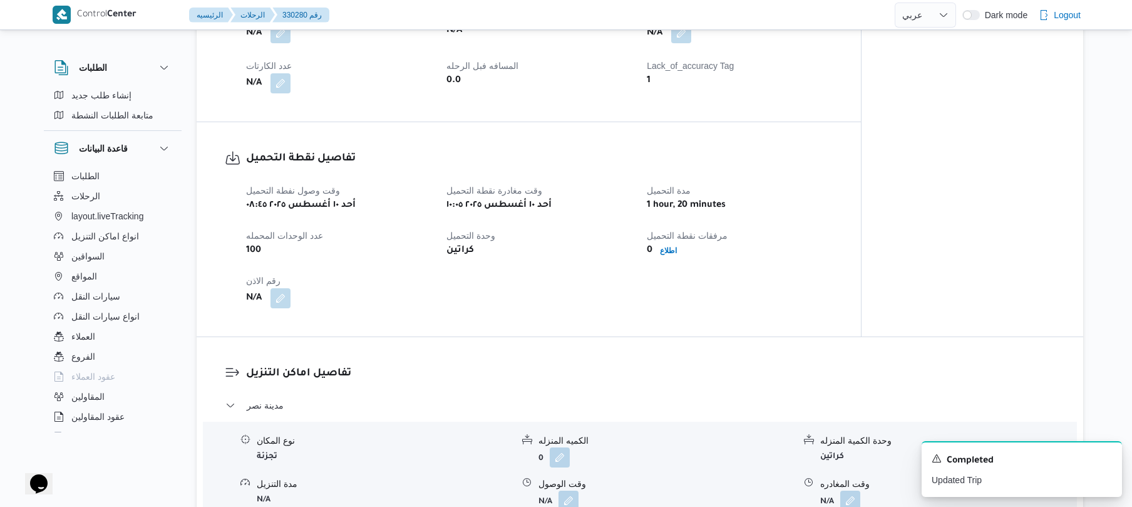
scroll to position [735, 0]
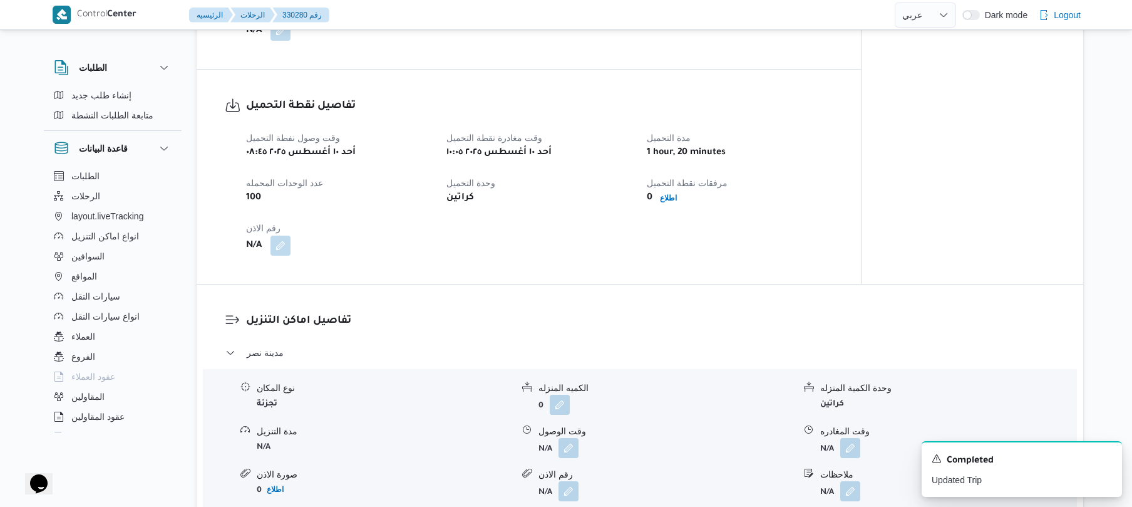
click at [805, 160] on div "1 hour, 20 minutes" at bounding box center [740, 153] width 188 height 18
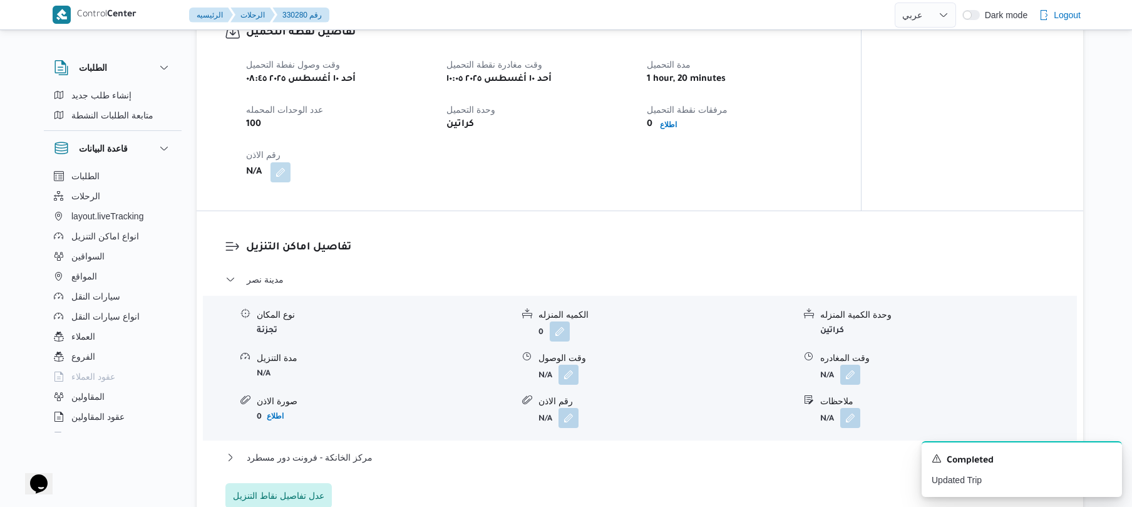
scroll to position [835, 0]
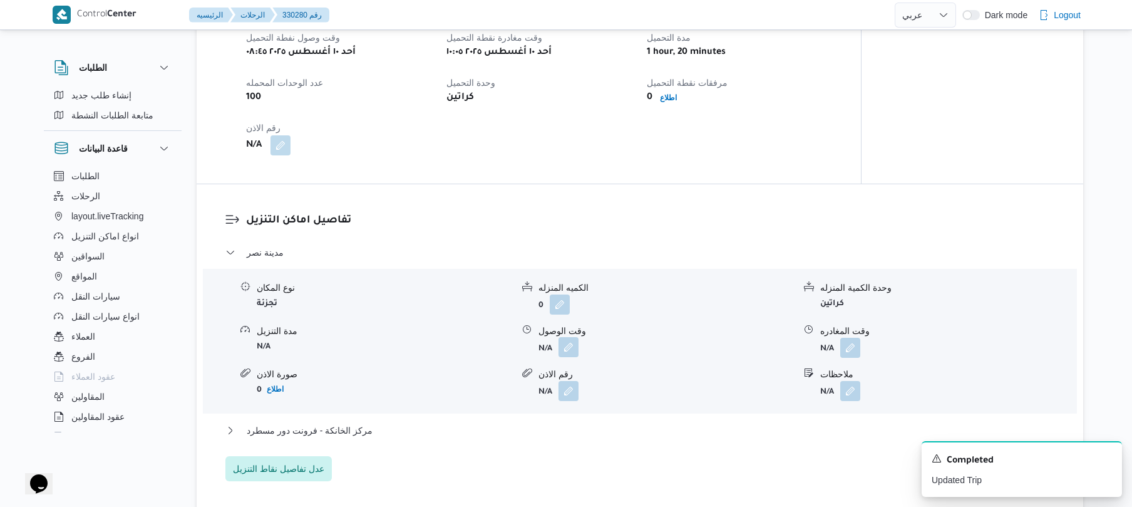
click at [569, 347] on button "button" at bounding box center [569, 347] width 20 height 20
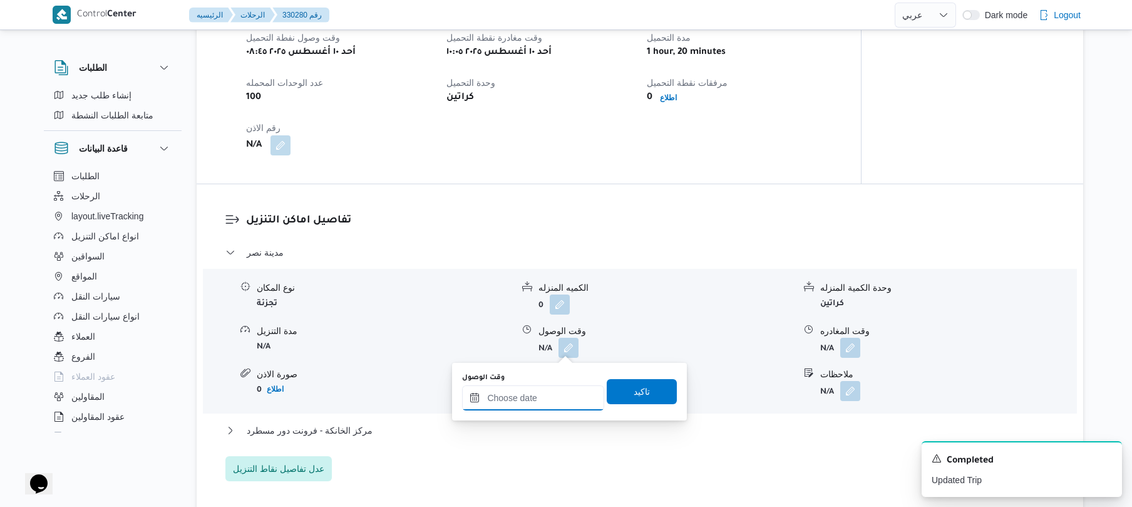
click at [510, 398] on input "وقت الوصول" at bounding box center [533, 397] width 142 height 25
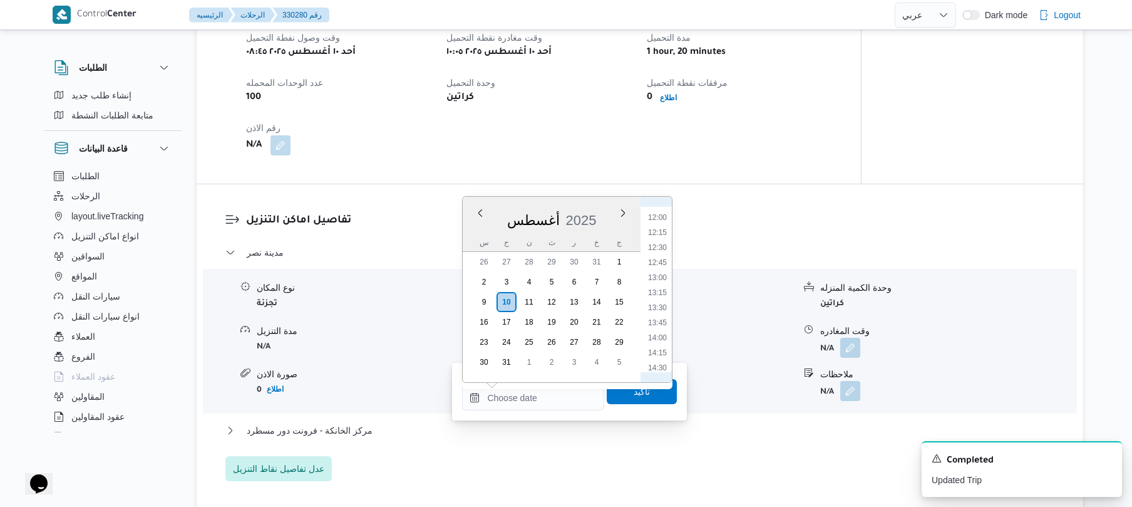
scroll to position [577, 0]
click at [656, 253] on li "10:15" at bounding box center [657, 252] width 29 height 13
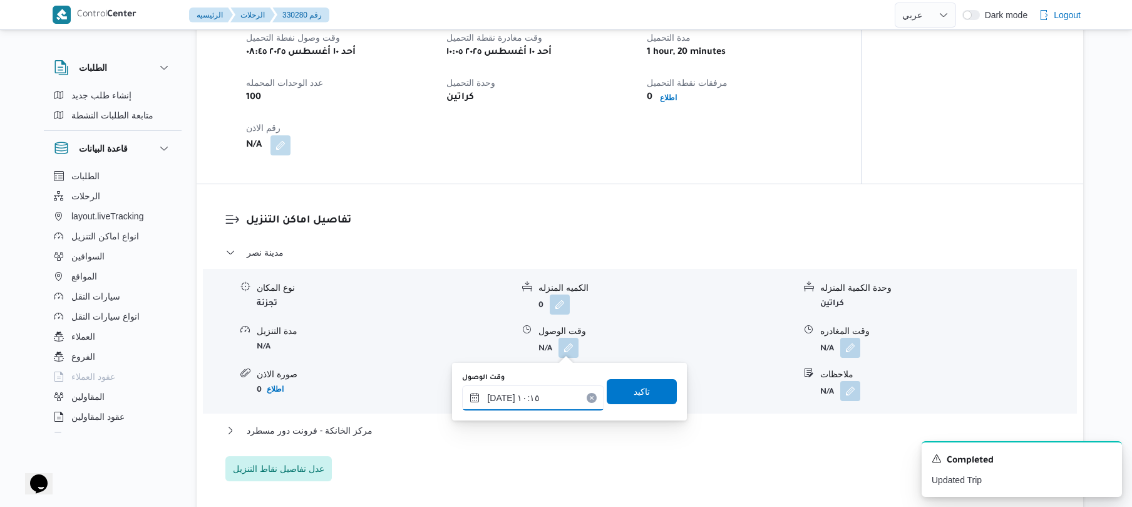
click at [499, 395] on input "١٠/٠٨/٢٠٢٥ ١٠:١٥" at bounding box center [533, 397] width 142 height 25
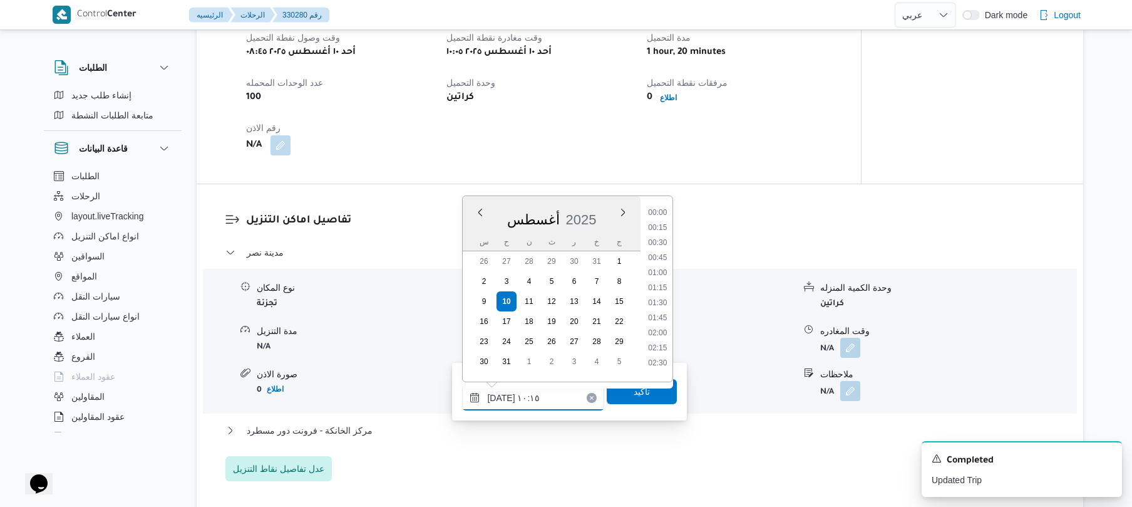
click at [499, 395] on input "١٠/٠٨/٢٠٢٥ ١٠:١٥" at bounding box center [533, 397] width 142 height 25
click at [499, 396] on input "١٠/٠٨/٢٠٢٥ ١٠:١٥" at bounding box center [533, 397] width 142 height 25
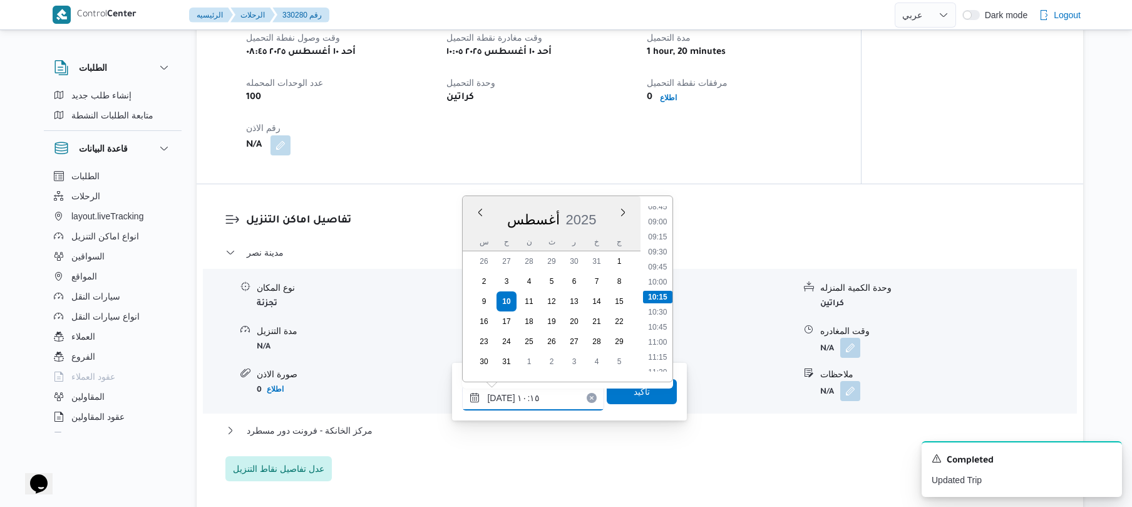
click at [499, 396] on input "١٠/٠٨/٢٠٢٥ ١٠:١٥" at bounding box center [533, 397] width 142 height 25
type input "١٠/٠٨/٢٠٢٥ ١٠:٣٥"
click at [634, 391] on span "تاكيد" at bounding box center [642, 390] width 16 height 15
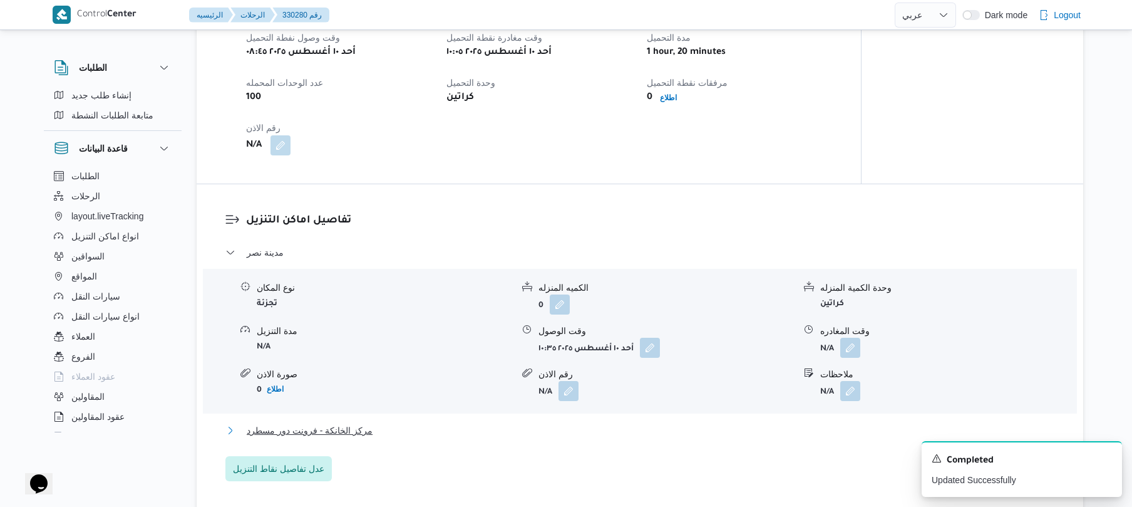
click at [519, 432] on button "مركز الخانكة - فرونت دور مسطرد" at bounding box center [640, 430] width 830 height 15
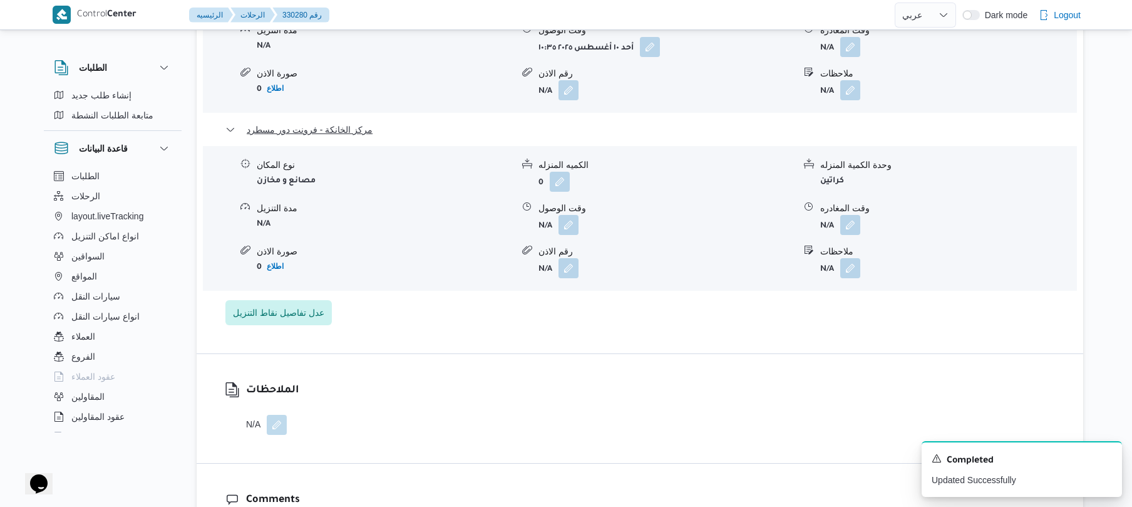
scroll to position [1169, 0]
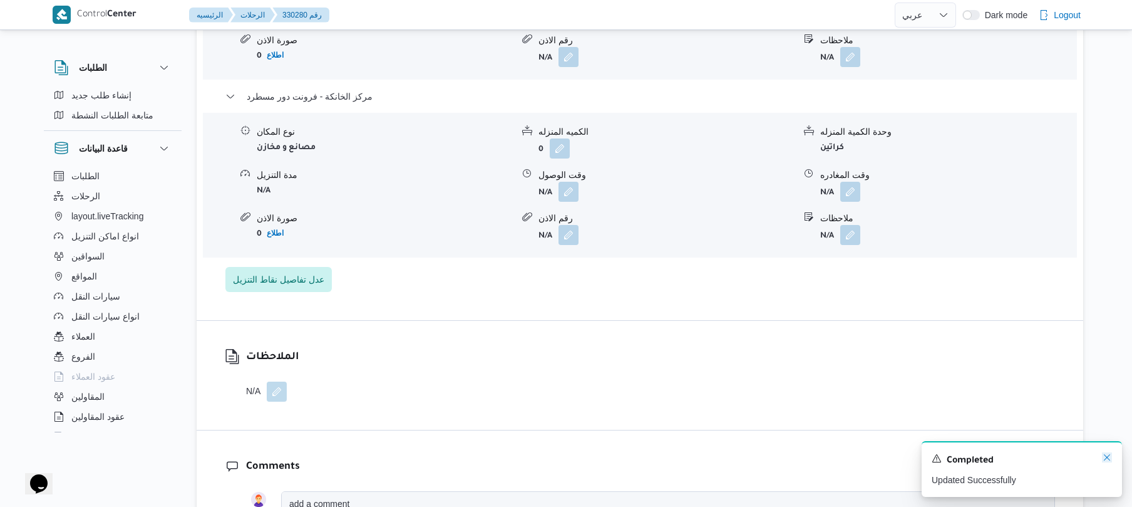
click at [1106, 457] on icon "Dismiss toast" at bounding box center [1107, 457] width 6 height 6
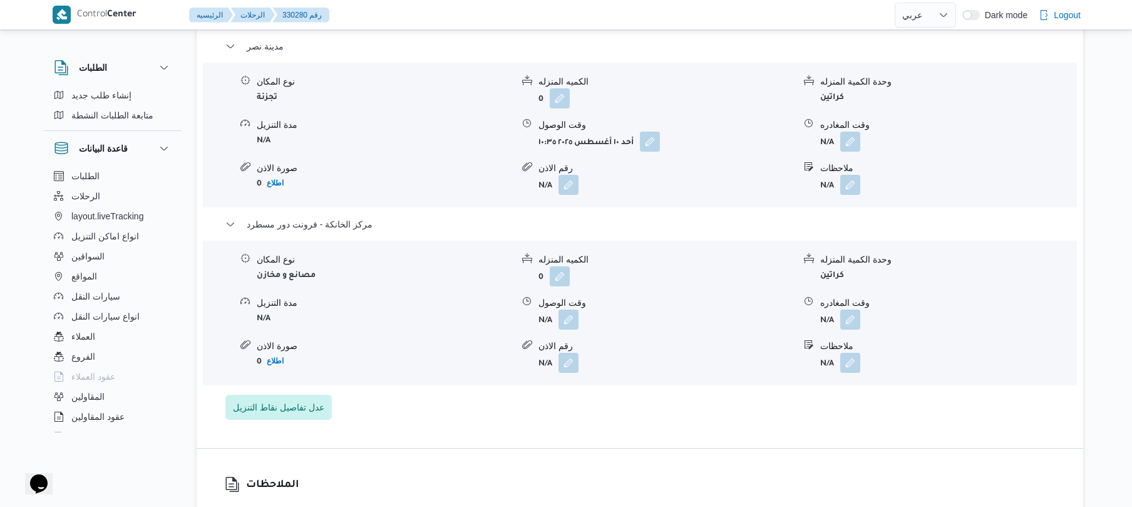
scroll to position [1068, 0]
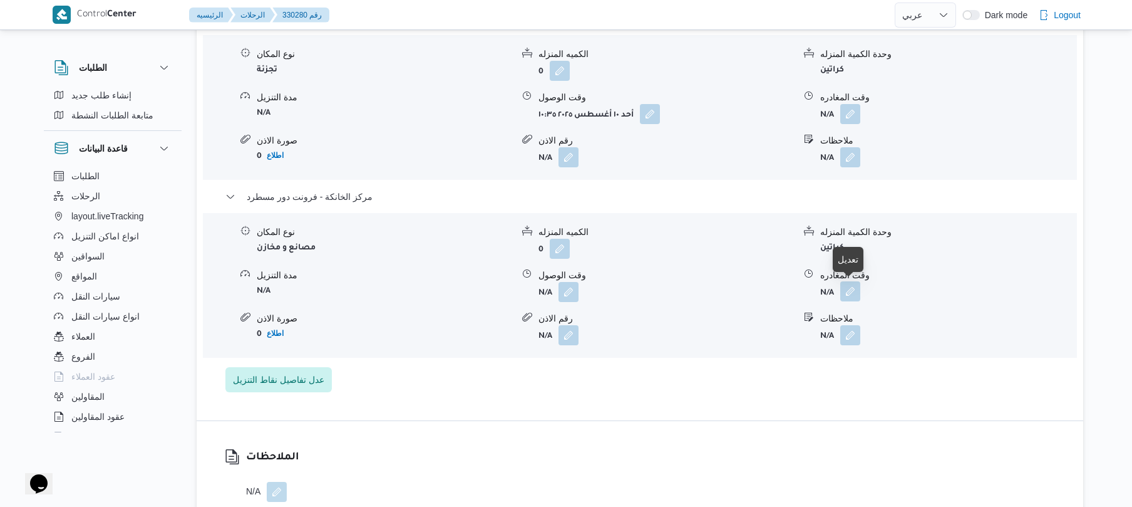
click at [845, 288] on button "button" at bounding box center [851, 291] width 20 height 20
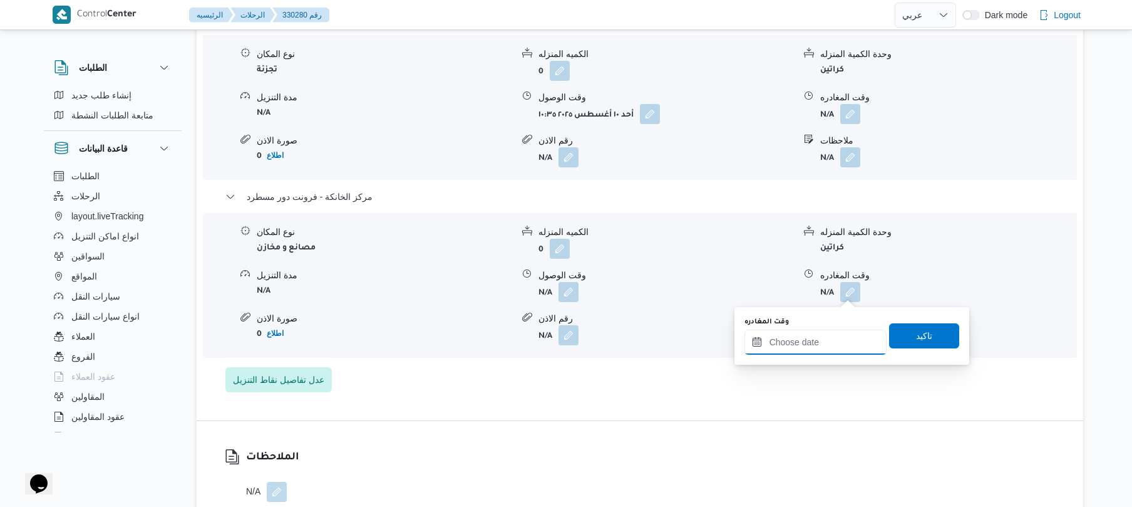
click at [792, 344] on input "وقت المغادره" at bounding box center [816, 341] width 142 height 25
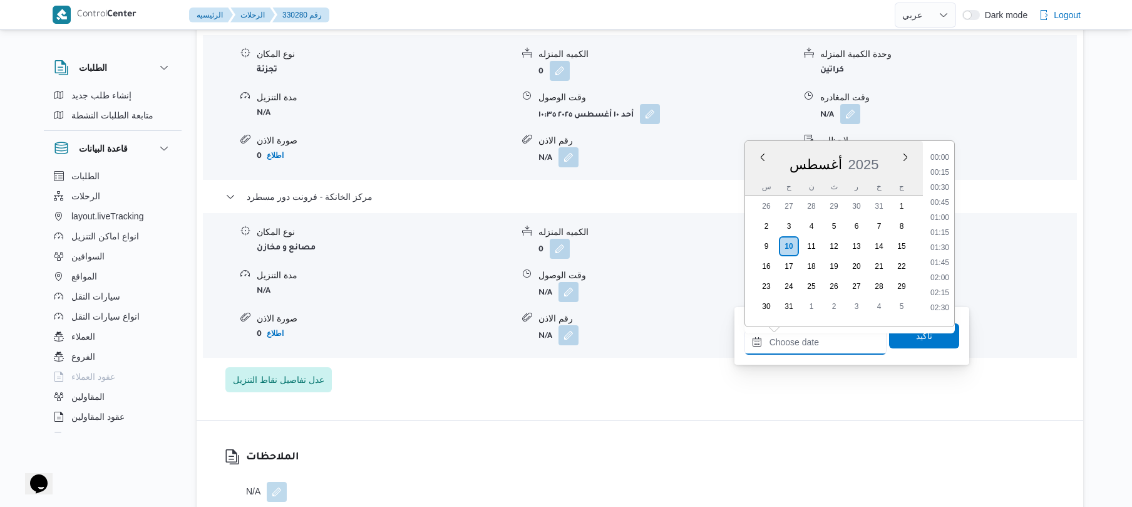
scroll to position [998, 0]
click at [938, 180] on li "17:00" at bounding box center [940, 181] width 29 height 13
type input "١٠/٠٨/٢٠٢٥ ١٧:٠٠"
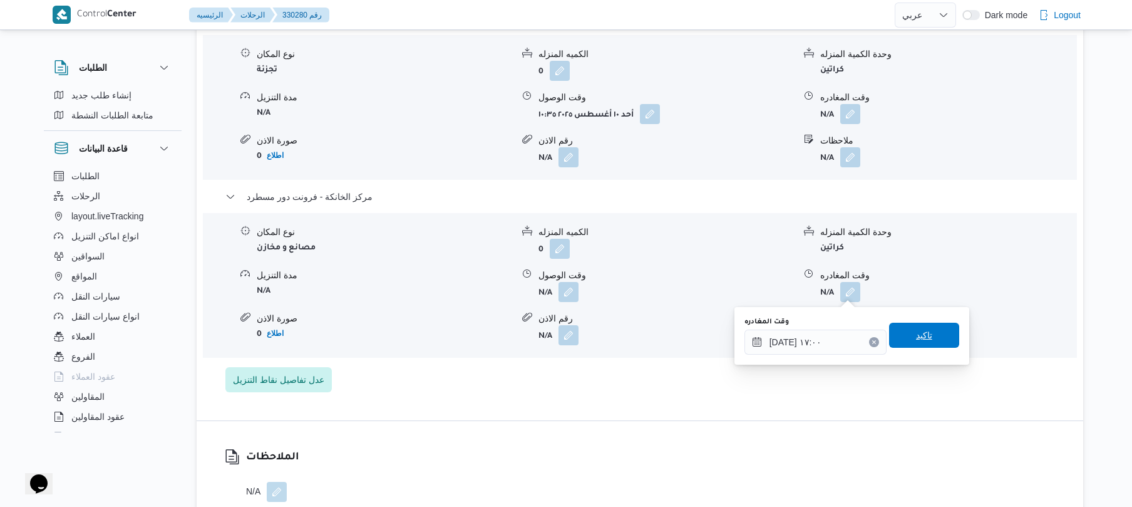
click at [904, 332] on span "تاكيد" at bounding box center [924, 335] width 70 height 25
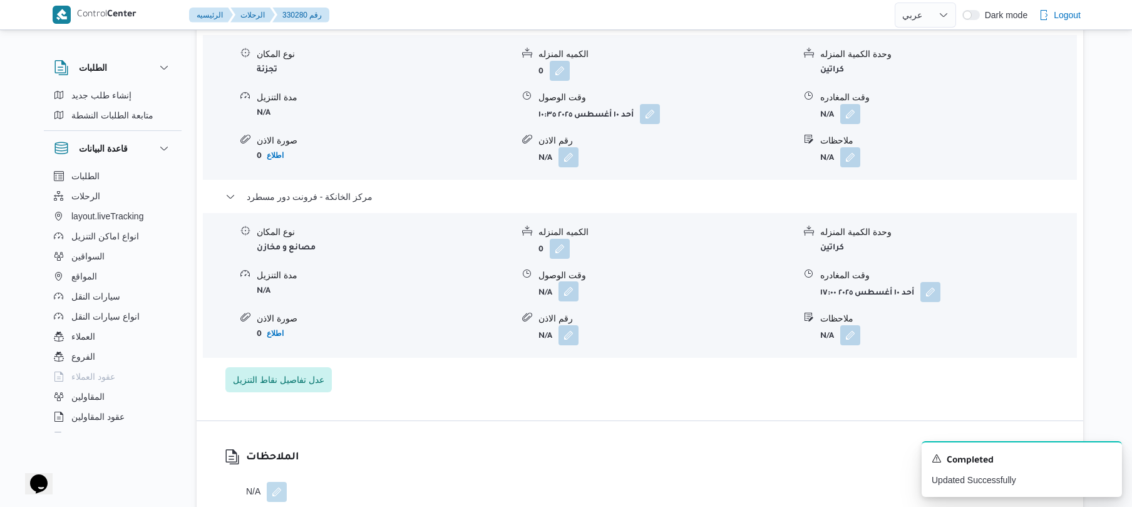
click at [567, 291] on button "button" at bounding box center [569, 291] width 20 height 20
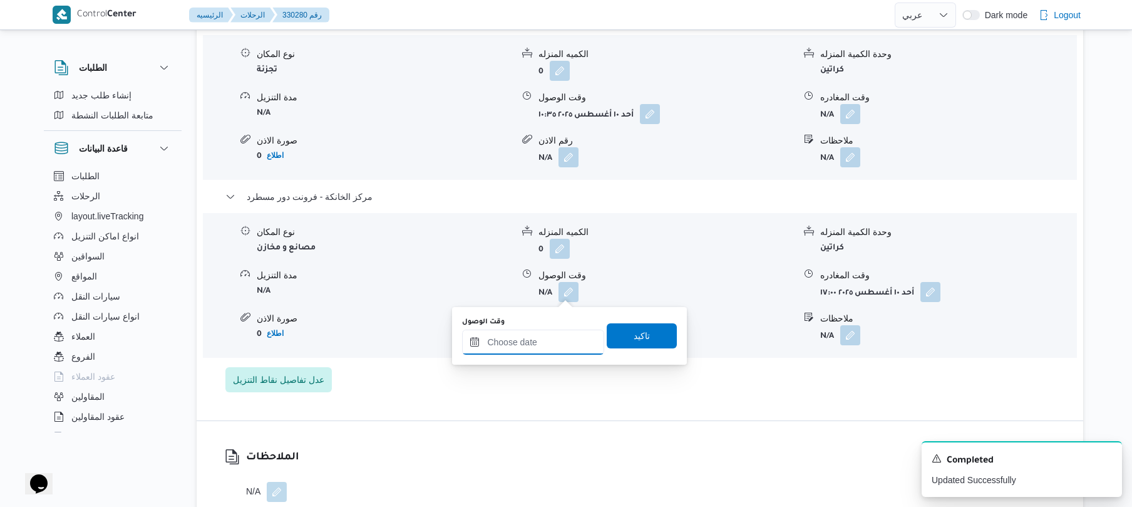
click at [534, 343] on input "وقت الوصول" at bounding box center [533, 341] width 142 height 25
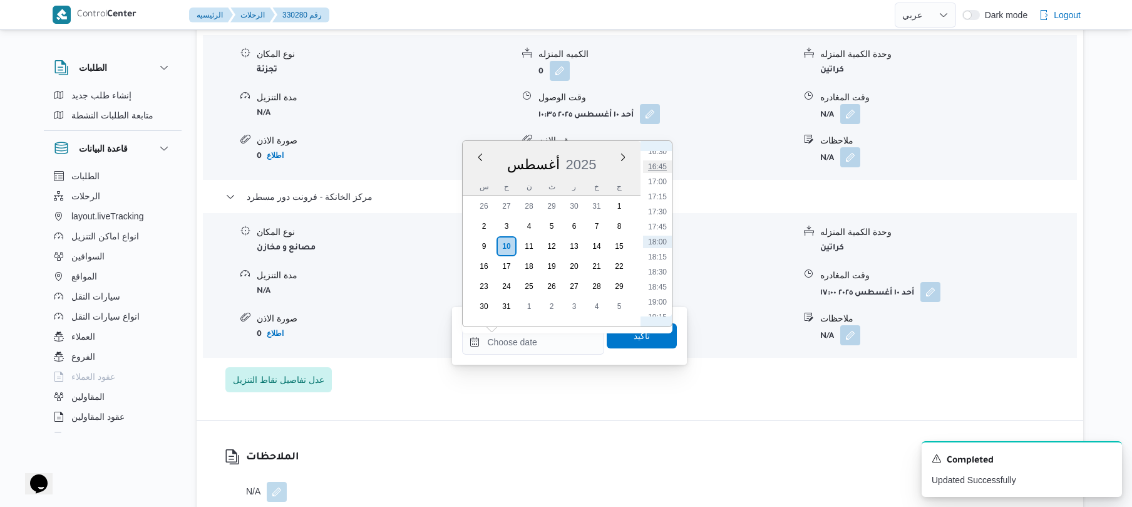
click at [663, 168] on li "16:45" at bounding box center [657, 166] width 29 height 13
type input "١٠/٠٨/٢٠٢٥ ١٦:٤٥"
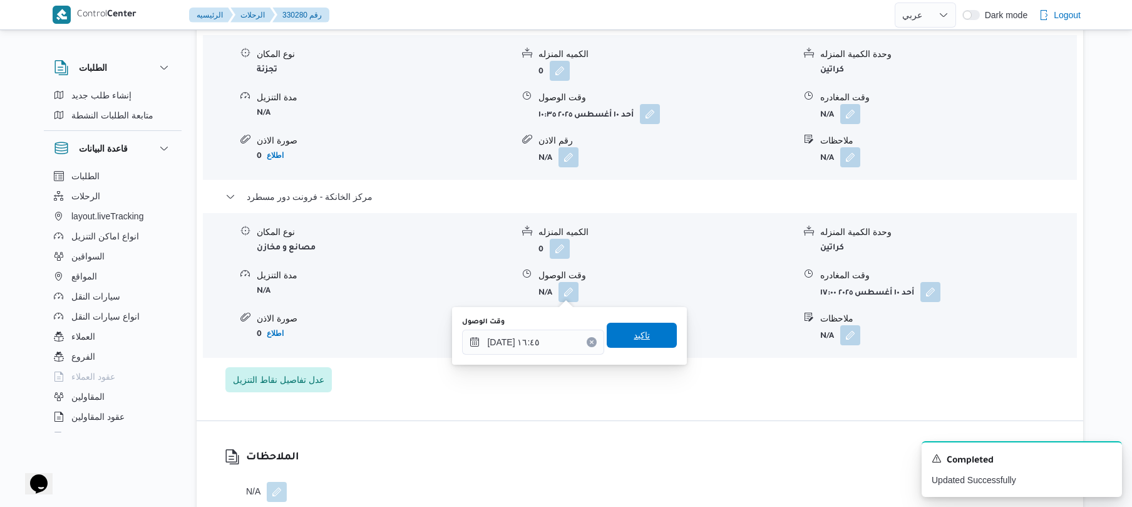
click at [624, 332] on span "تاكيد" at bounding box center [642, 335] width 70 height 25
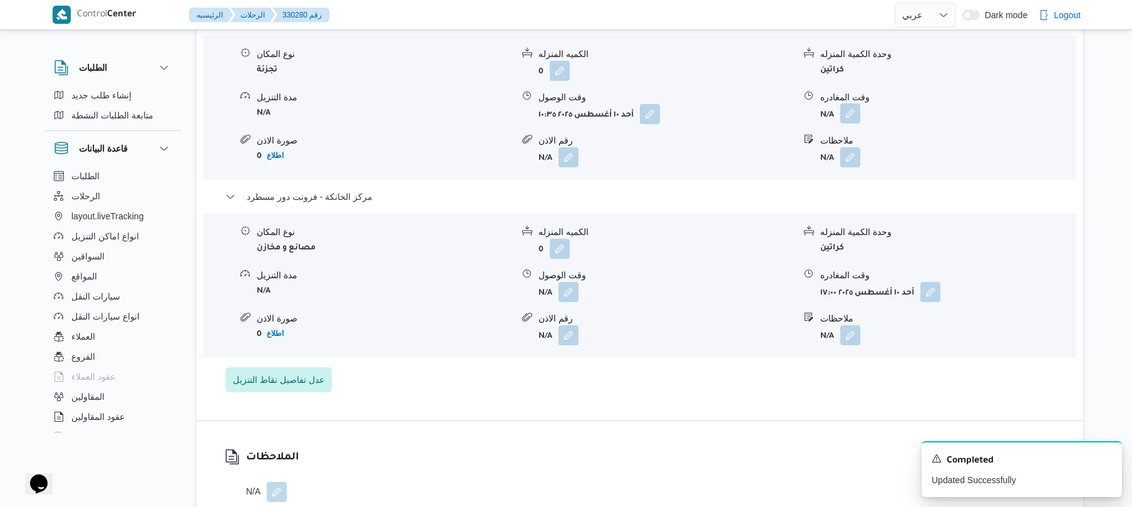
click at [851, 115] on button "button" at bounding box center [851, 113] width 20 height 20
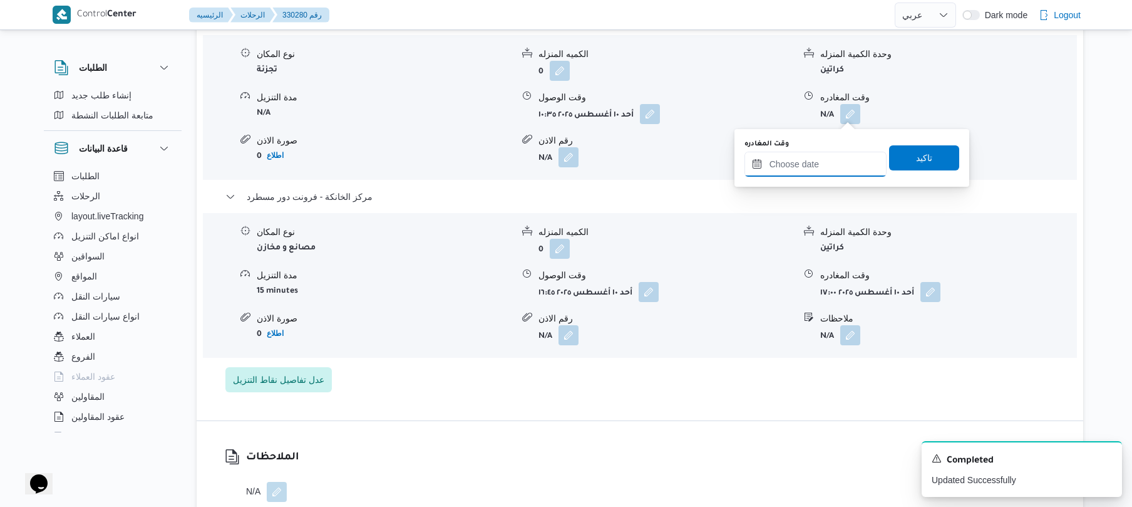
click at [807, 165] on input "وقت المغادره" at bounding box center [816, 164] width 142 height 25
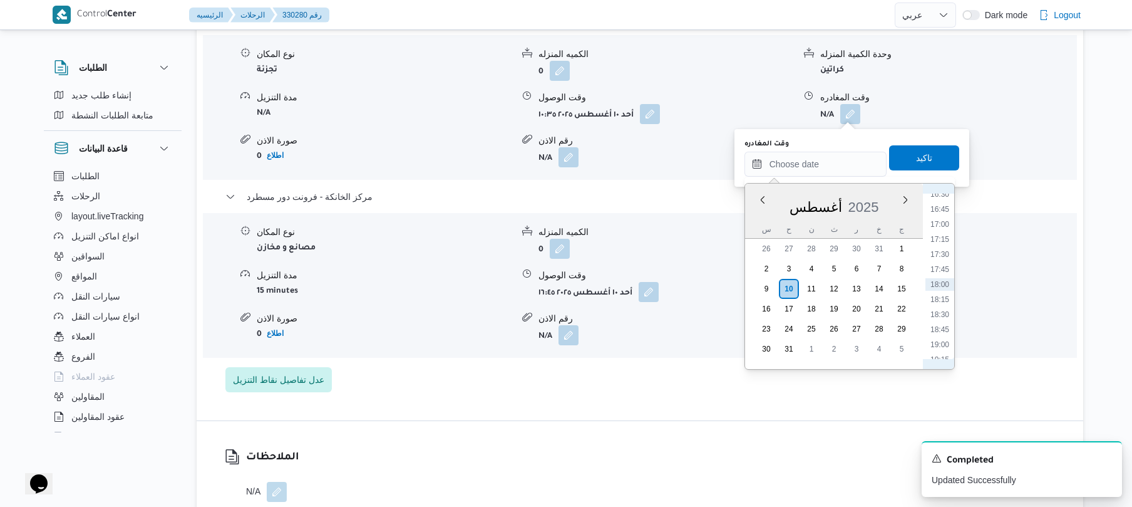
scroll to position [857, 0]
click at [942, 299] on li "16:00" at bounding box center [940, 304] width 29 height 13
type input "١٠/٠٨/٢٠٢٥ ١٦:٠٠"
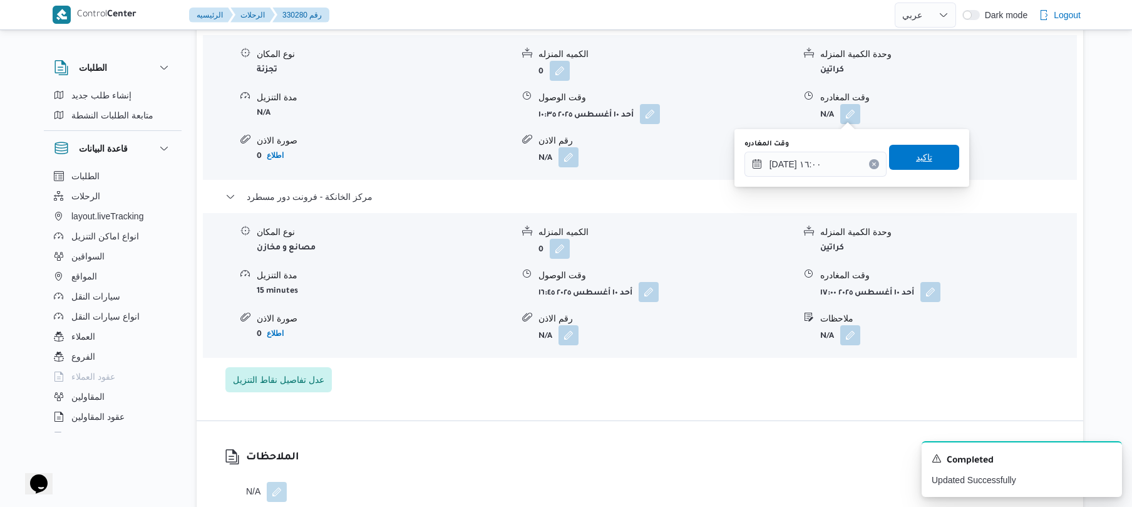
click at [916, 158] on span "تاكيد" at bounding box center [924, 157] width 16 height 15
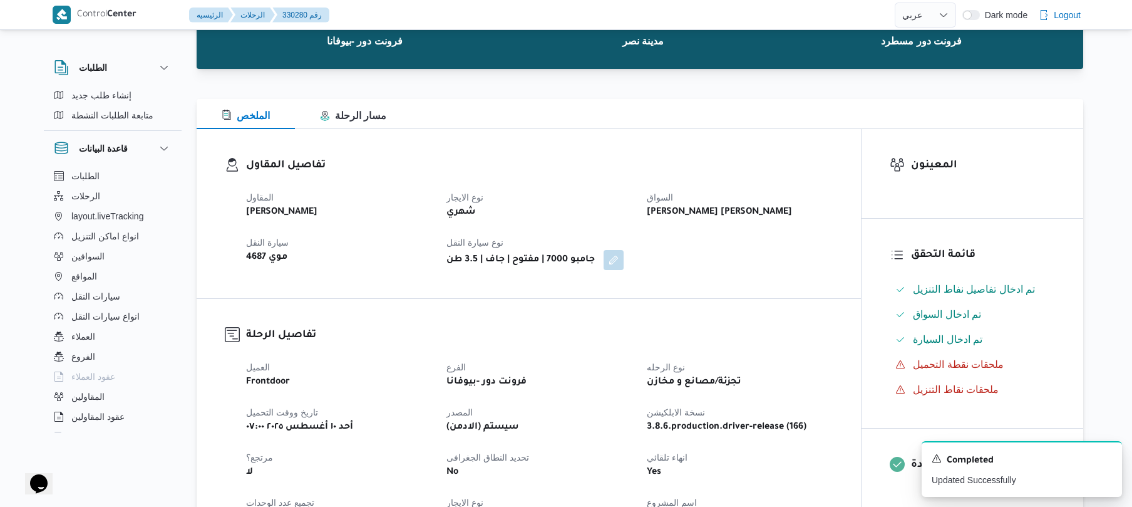
scroll to position [0, 0]
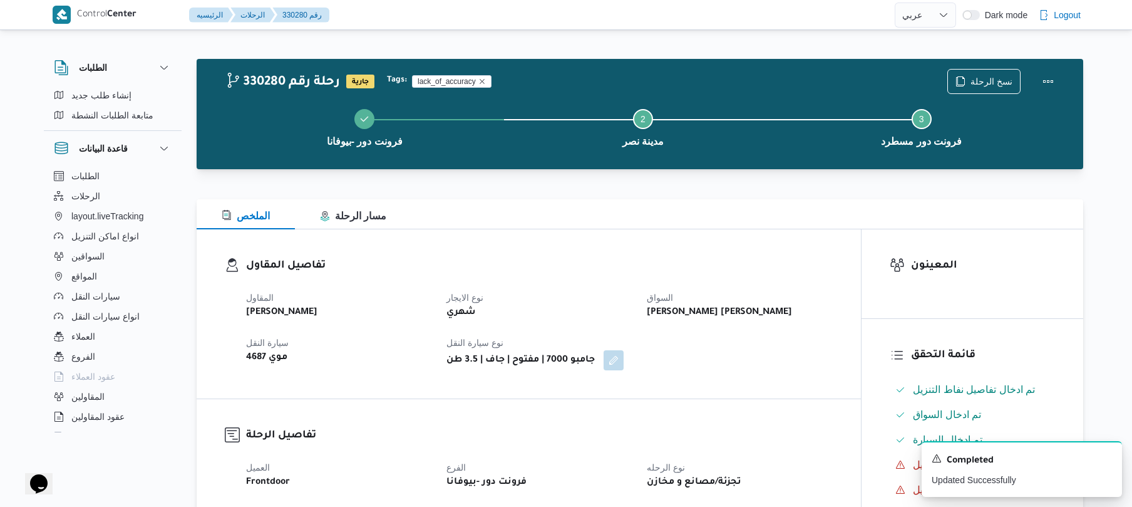
select select "ar"
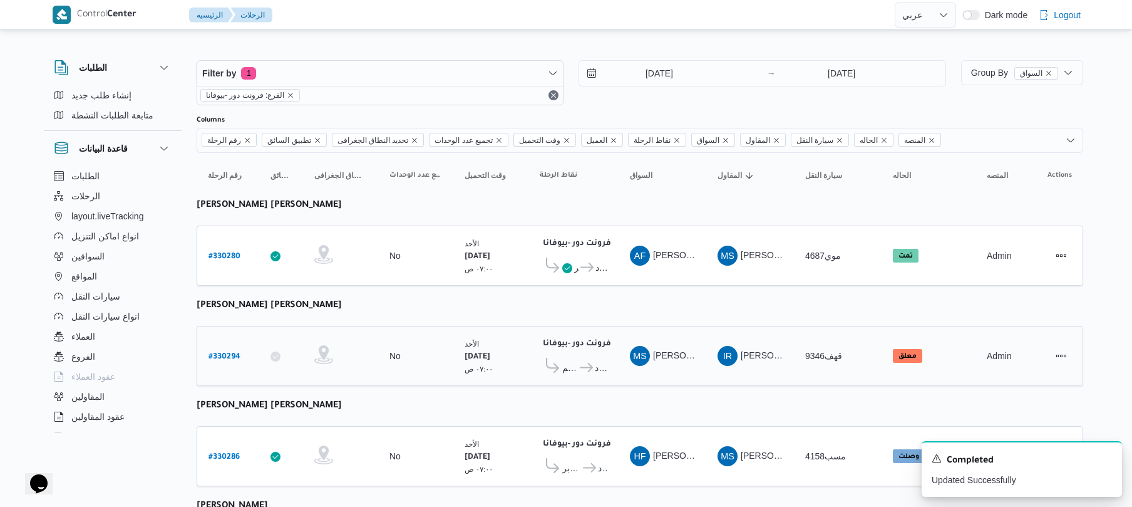
click at [229, 348] on link "# 330294" at bounding box center [225, 356] width 32 height 17
select select "ar"
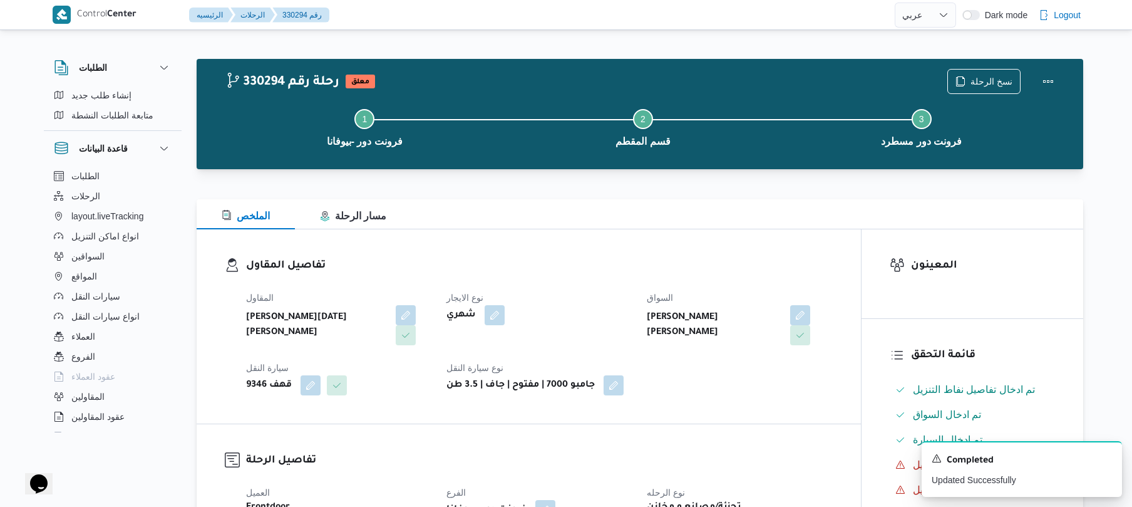
click at [567, 262] on h3 "تفاصيل المقاول" at bounding box center [539, 265] width 587 height 17
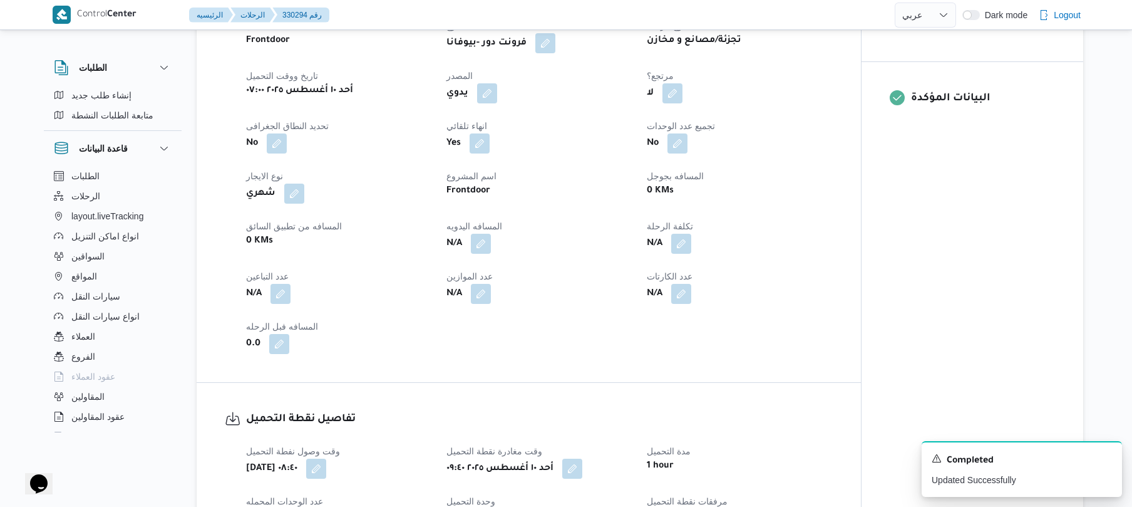
scroll to position [467, 0]
click at [490, 246] on button "button" at bounding box center [481, 242] width 20 height 20
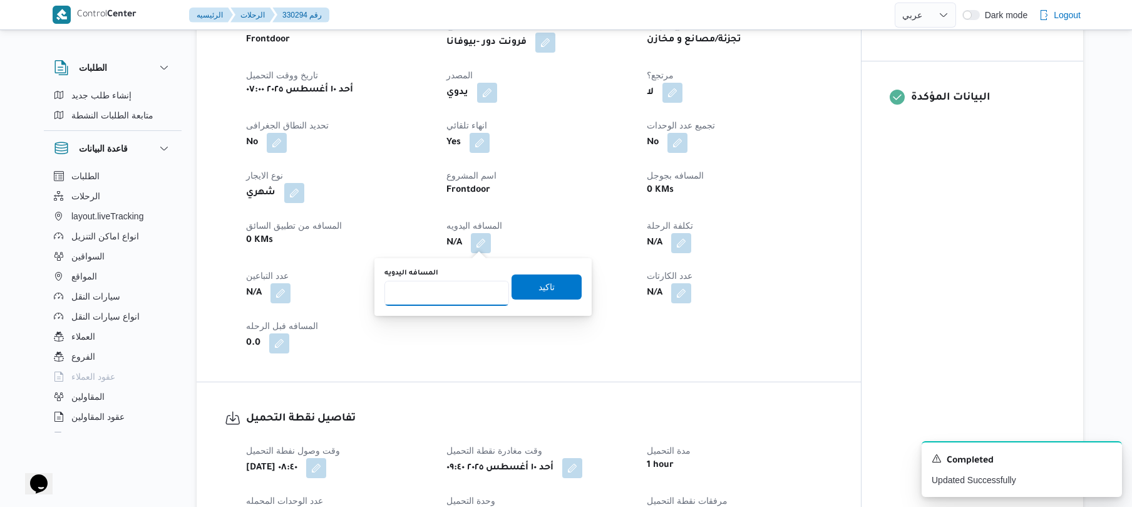
click at [466, 293] on input "المسافه اليدويه" at bounding box center [447, 293] width 125 height 25
type input "120"
click at [556, 279] on span "تاكيد" at bounding box center [547, 286] width 70 height 25
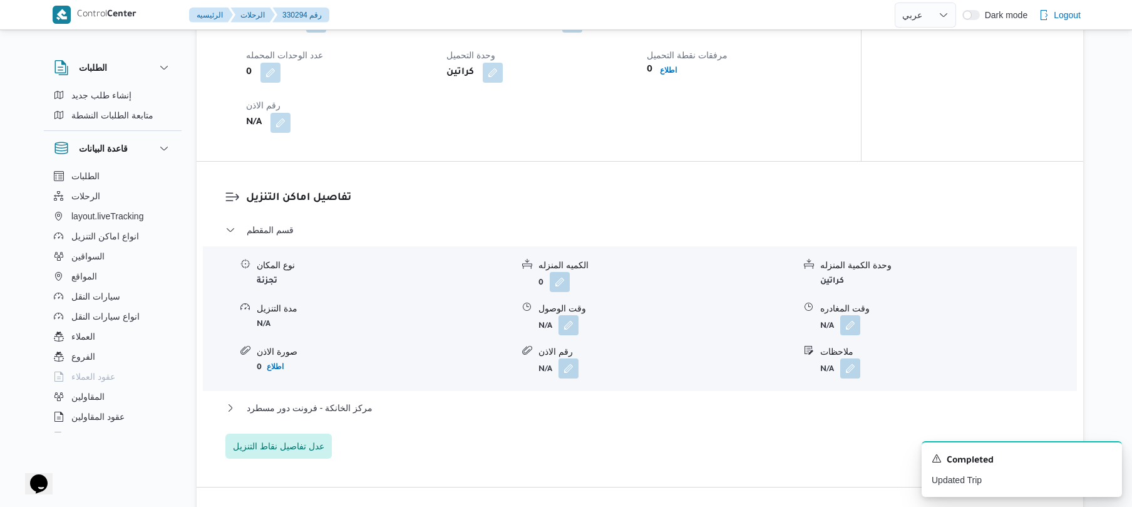
scroll to position [935, 0]
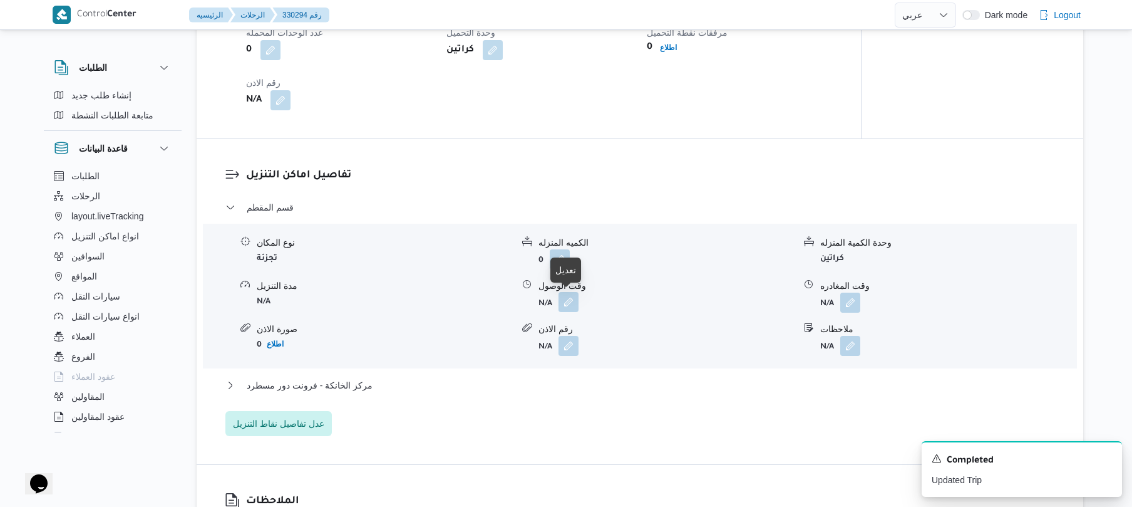
click at [566, 302] on button "button" at bounding box center [569, 302] width 20 height 20
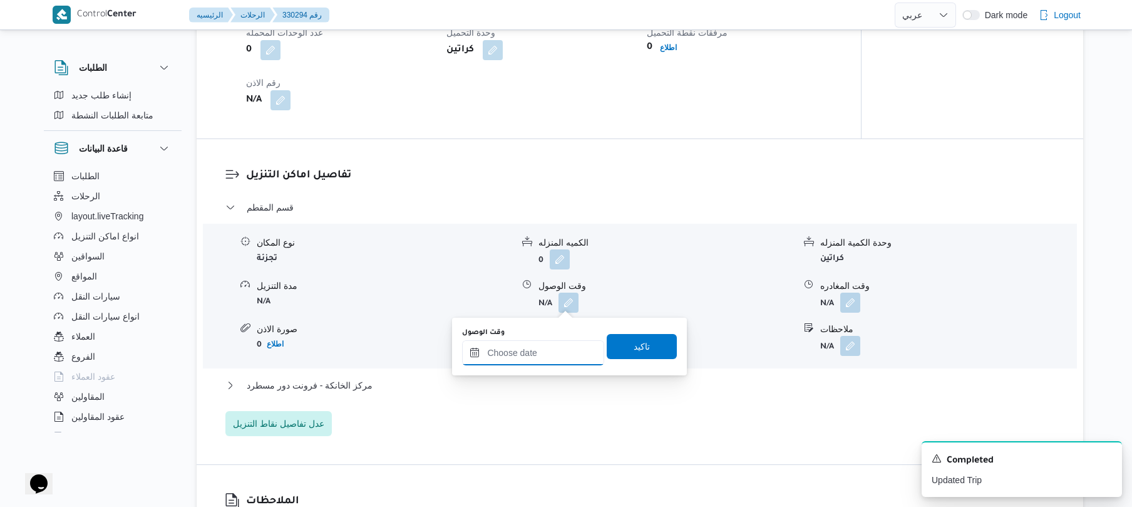
click at [516, 351] on input "وقت الوصول" at bounding box center [533, 352] width 142 height 25
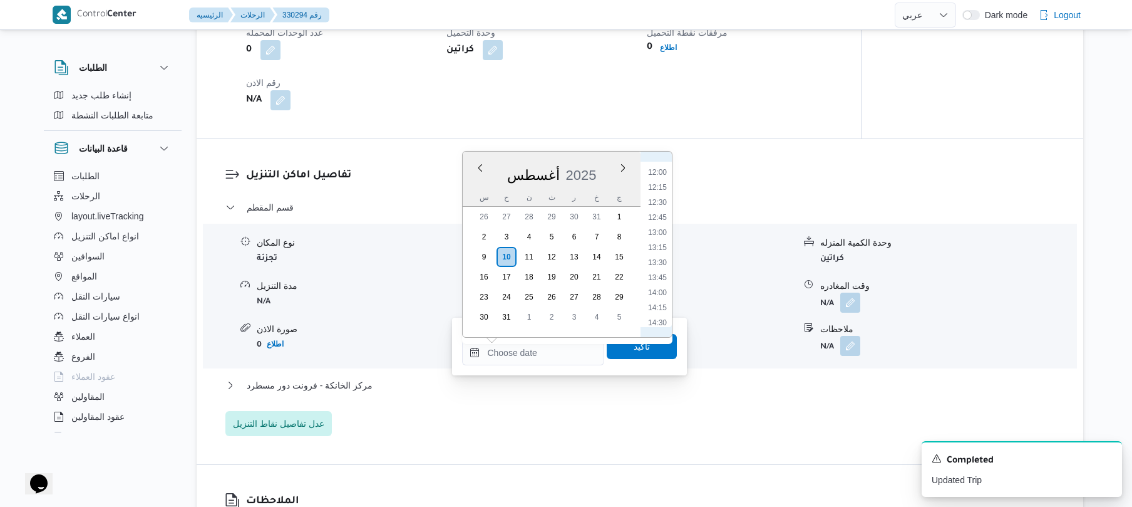
scroll to position [577, 0]
click at [664, 217] on li "10:30" at bounding box center [657, 222] width 29 height 13
type input "١٠/٠٨/٢٠٢٥ ١٠:٣٠"
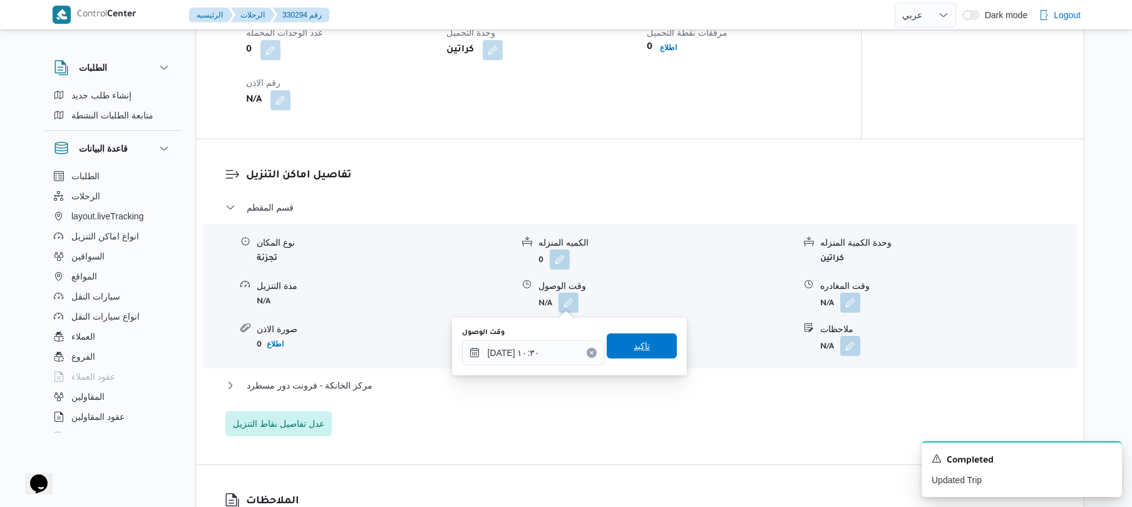
click at [634, 346] on span "تاكيد" at bounding box center [642, 345] width 16 height 15
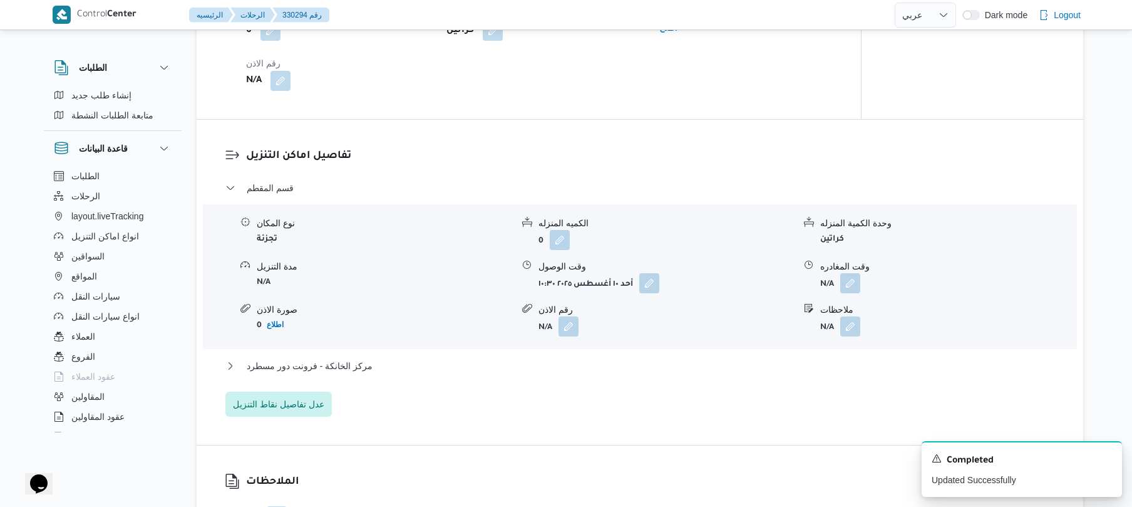
scroll to position [1002, 0]
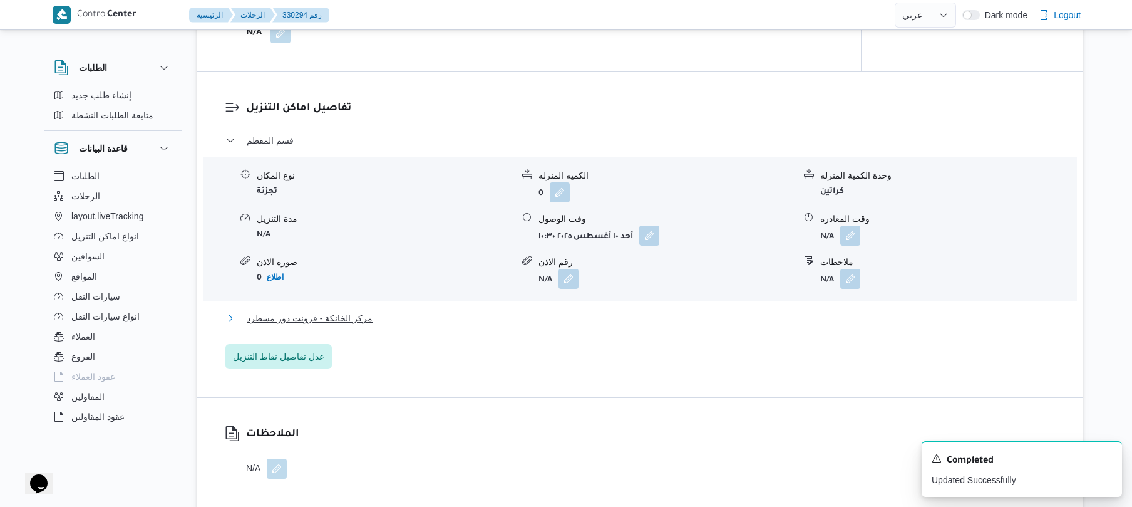
click at [648, 323] on button "مركز الخانكة - فرونت دور مسطرد" at bounding box center [640, 318] width 830 height 15
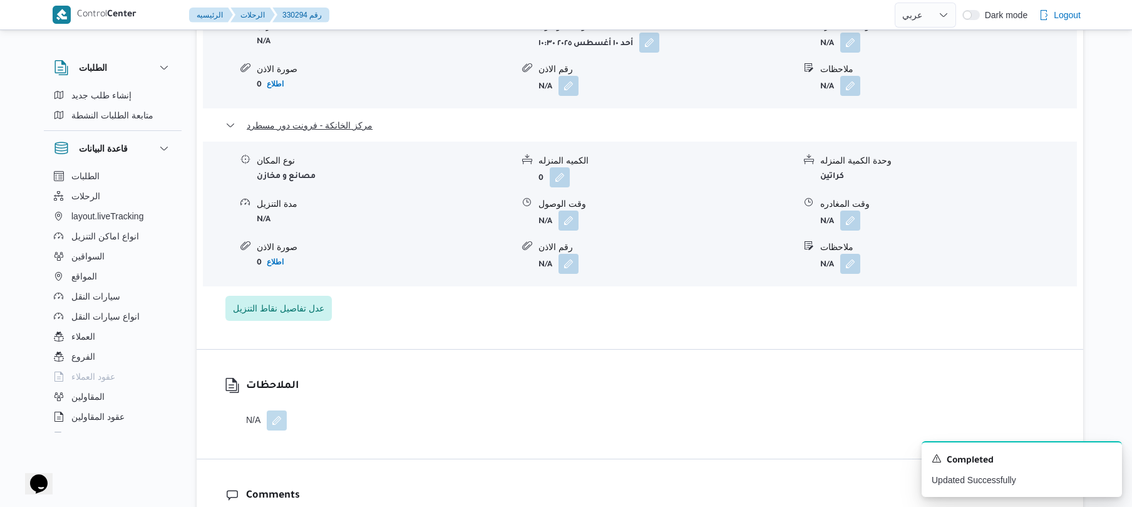
scroll to position [1203, 0]
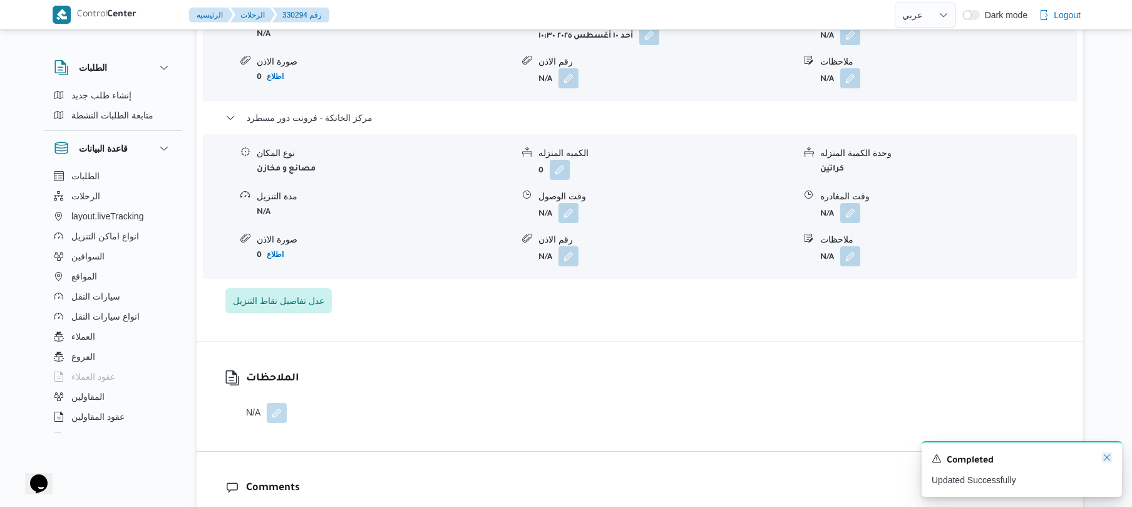
click at [1111, 457] on icon "Dismiss toast" at bounding box center [1107, 457] width 10 height 10
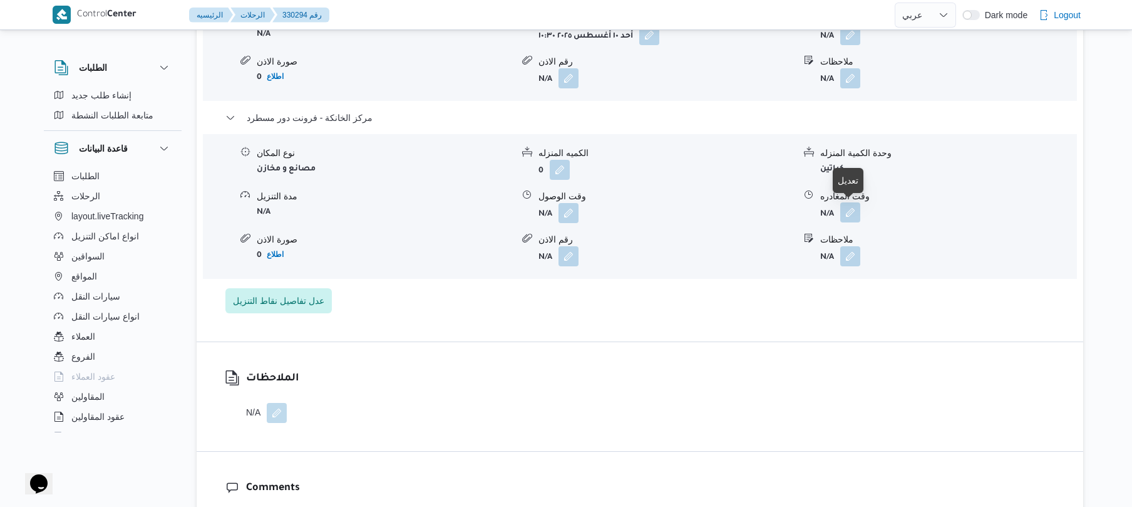
click at [847, 212] on button "button" at bounding box center [851, 212] width 20 height 20
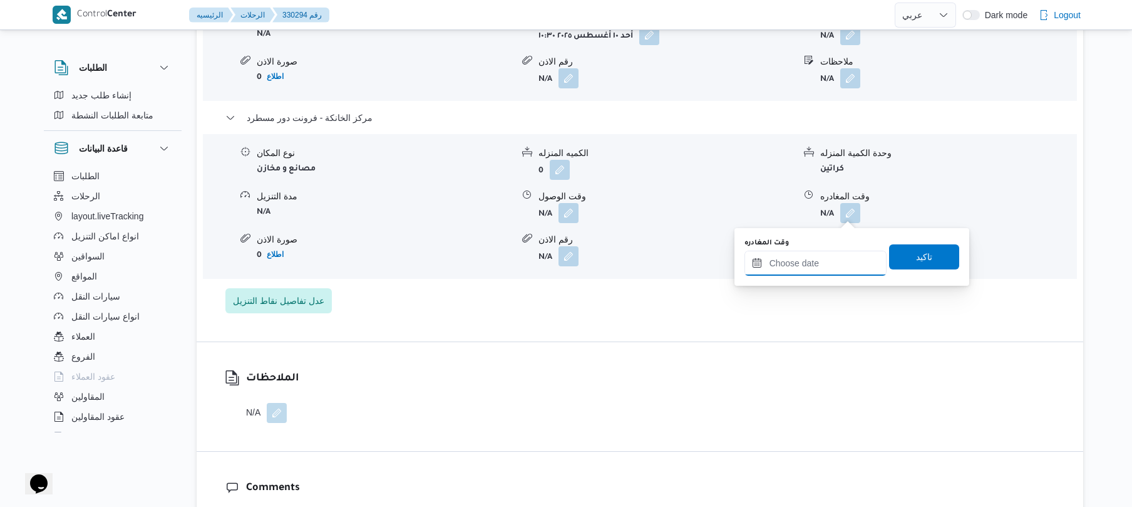
click at [805, 267] on input "وقت المغادره" at bounding box center [816, 263] width 142 height 25
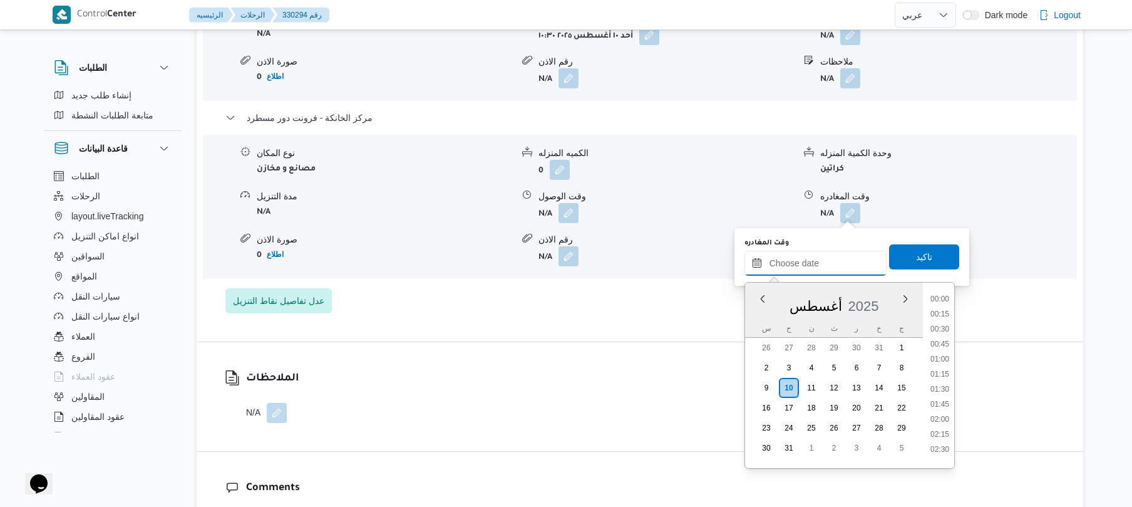
scroll to position [998, 0]
click at [944, 366] on li "17:45" at bounding box center [940, 368] width 29 height 13
type input "١٠/٠٨/٢٠٢٥ ١٧:٤٥"
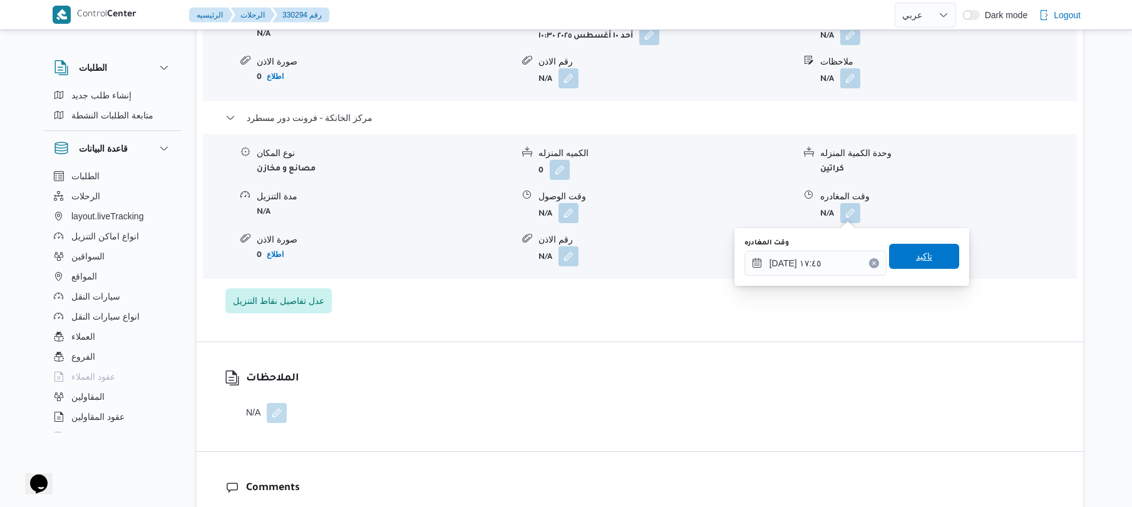
click at [934, 257] on span "تاكيد" at bounding box center [924, 256] width 70 height 25
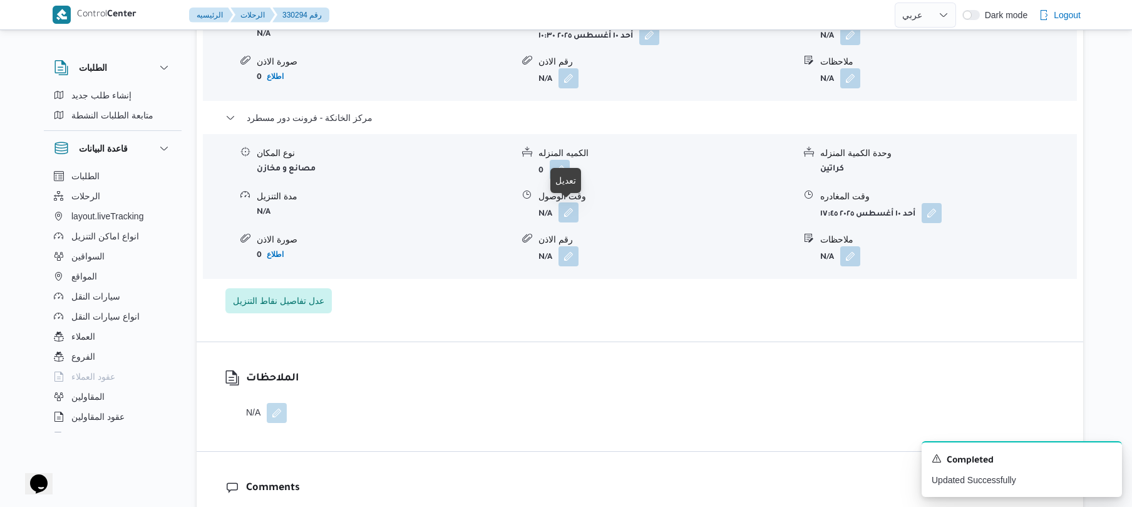
click at [567, 214] on button "button" at bounding box center [569, 212] width 20 height 20
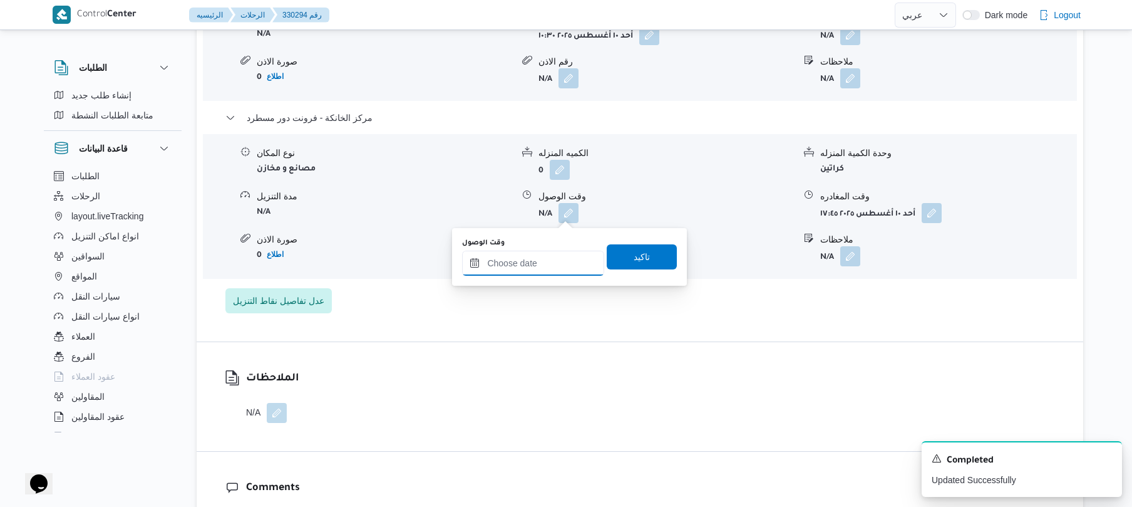
click at [544, 259] on input "وقت الوصول" at bounding box center [533, 263] width 142 height 25
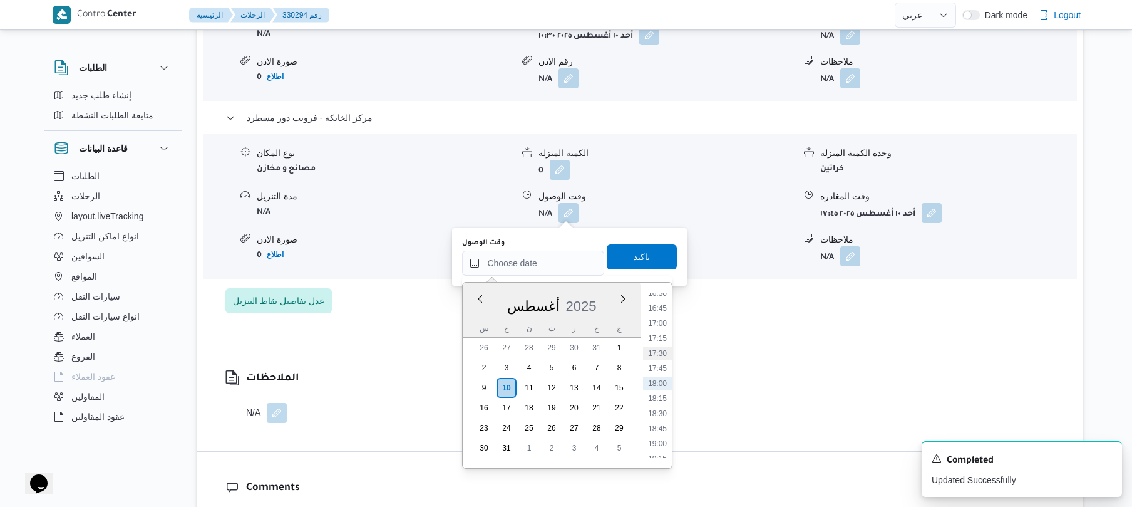
click at [663, 349] on li "17:30" at bounding box center [657, 353] width 29 height 13
type input "١٠/٠٨/٢٠٢٥ ١٧:٣٠"
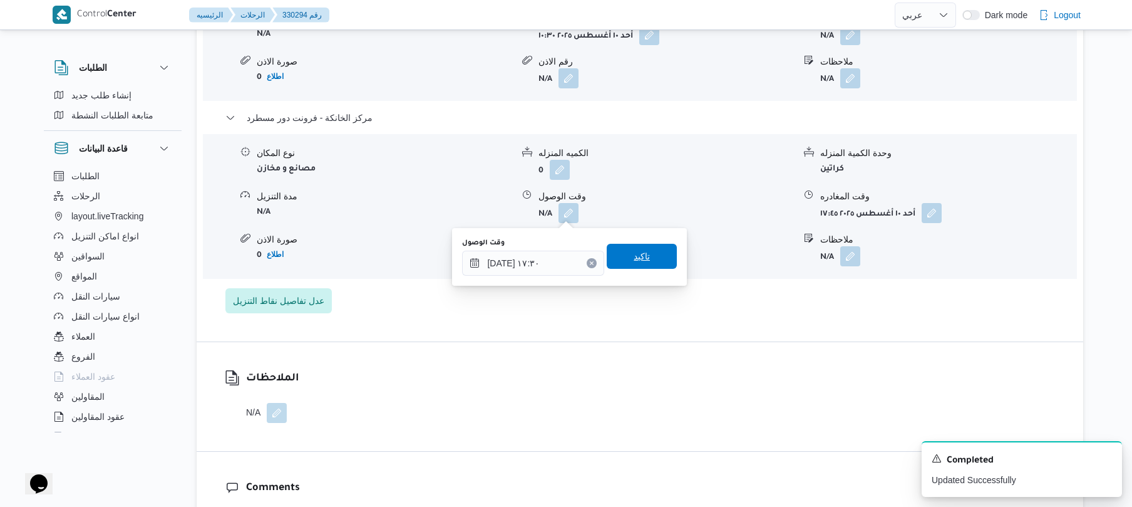
click at [643, 259] on span "تاكيد" at bounding box center [642, 256] width 70 height 25
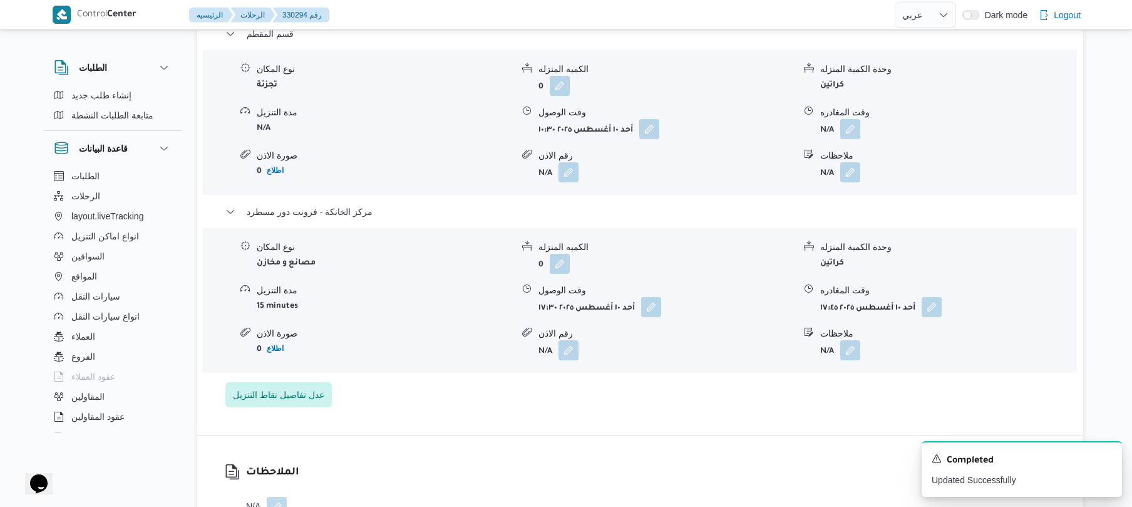
scroll to position [1068, 0]
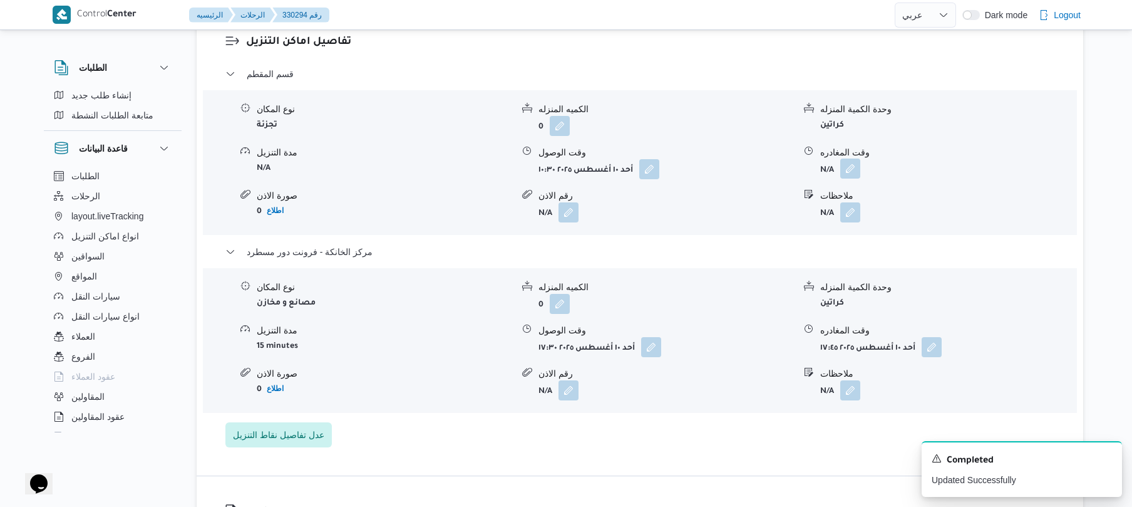
click at [852, 168] on button "button" at bounding box center [851, 168] width 20 height 20
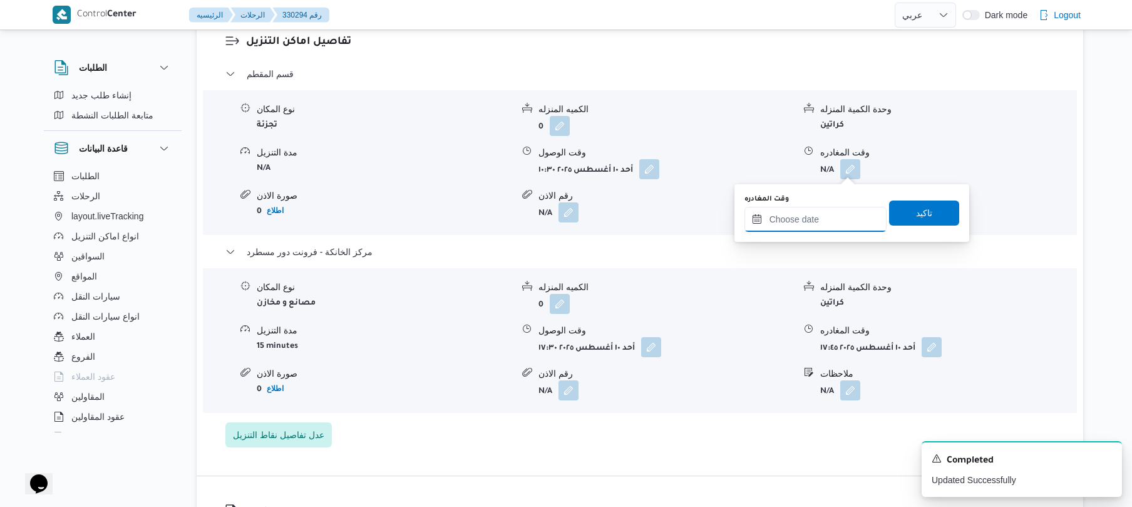
click at [798, 215] on input "وقت المغادره" at bounding box center [816, 219] width 142 height 25
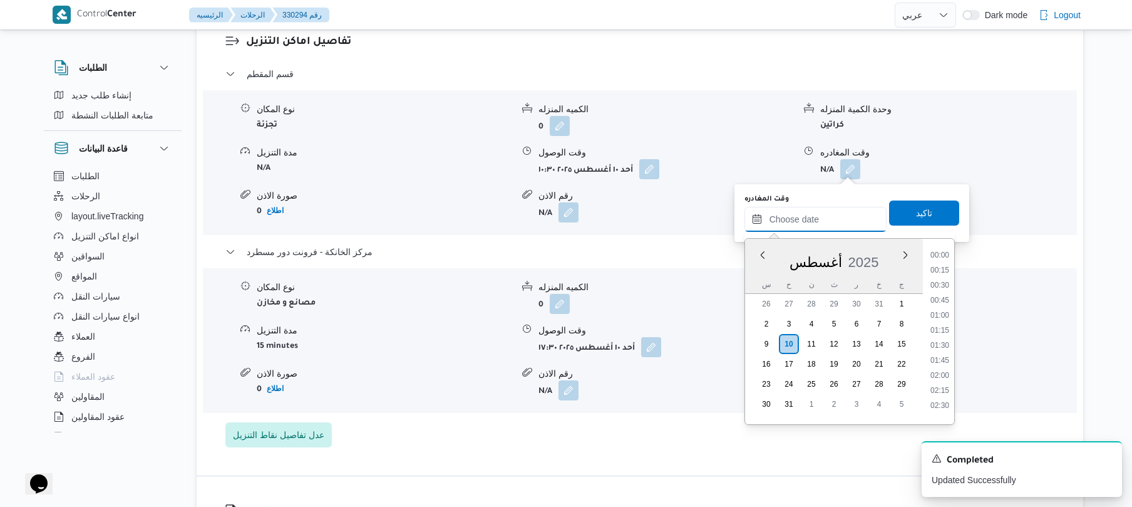
scroll to position [998, 0]
click at [942, 259] on li "16:45" at bounding box center [940, 264] width 29 height 13
type input "١٠/٠٨/٢٠٢٥ ١٦:٤٥"
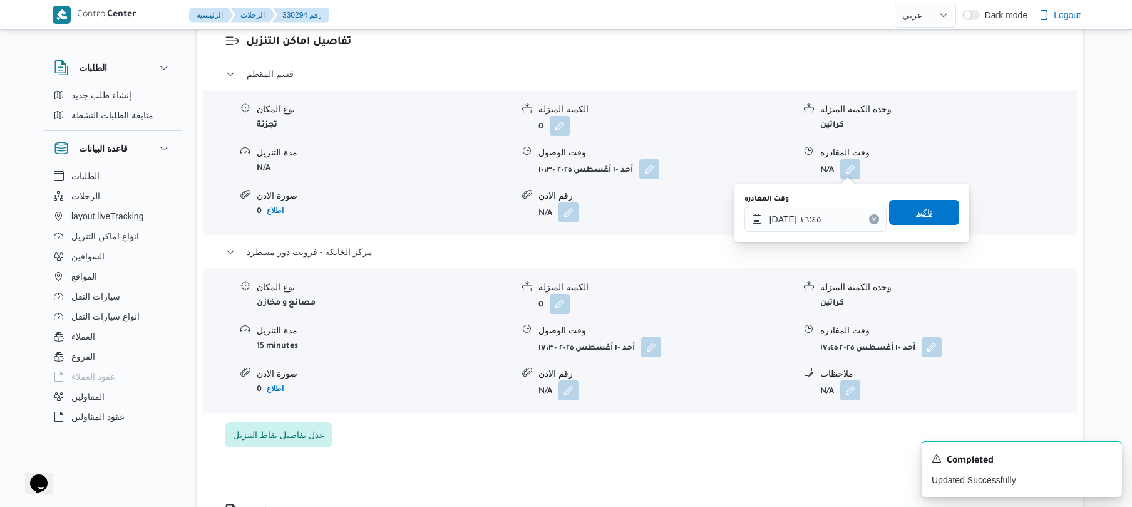
click at [932, 220] on span "تاكيد" at bounding box center [924, 212] width 70 height 25
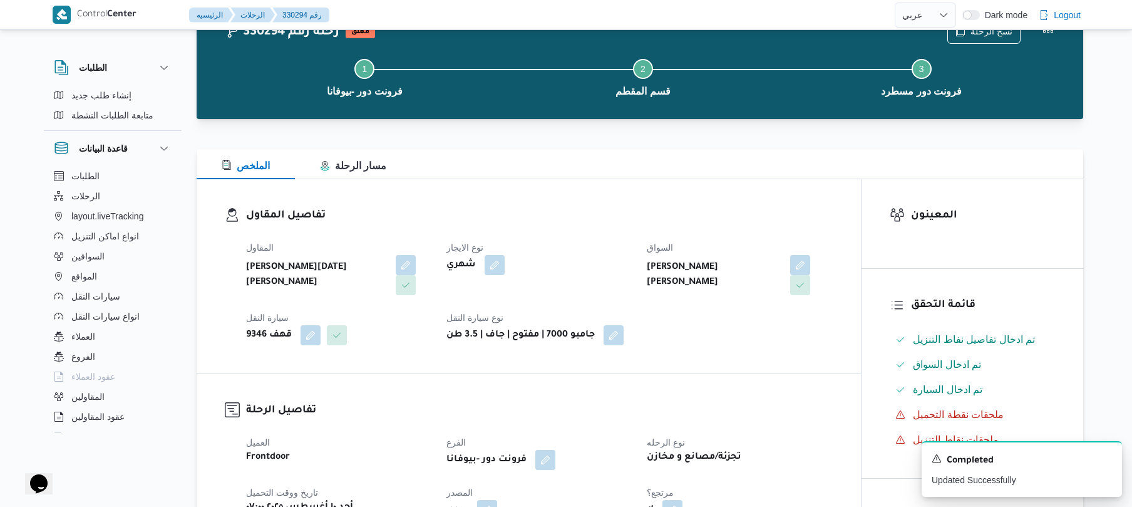
scroll to position [0, 0]
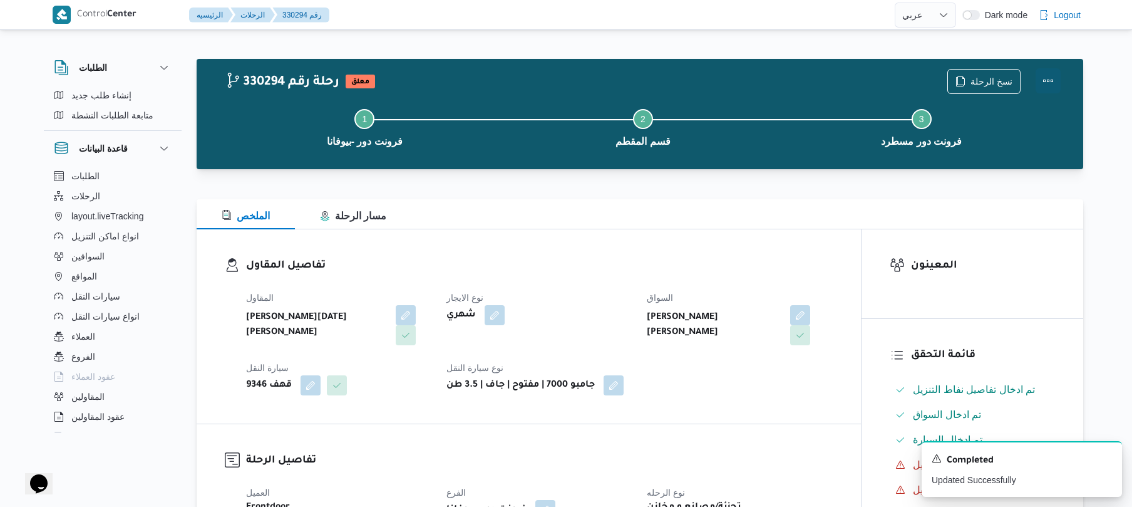
click at [1045, 76] on button "Actions" at bounding box center [1048, 80] width 25 height 25
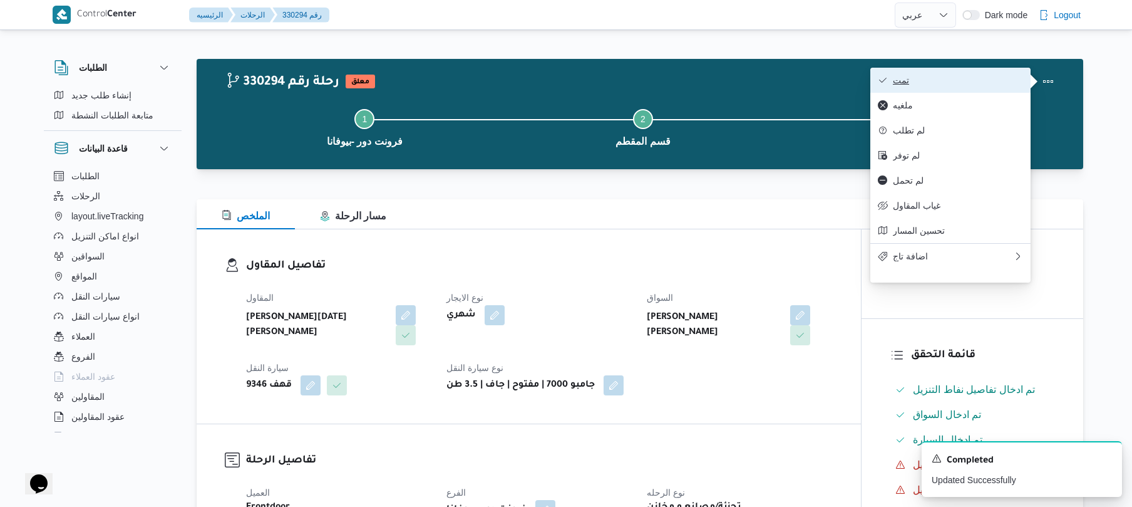
click at [983, 84] on span "تمت" at bounding box center [958, 80] width 130 height 10
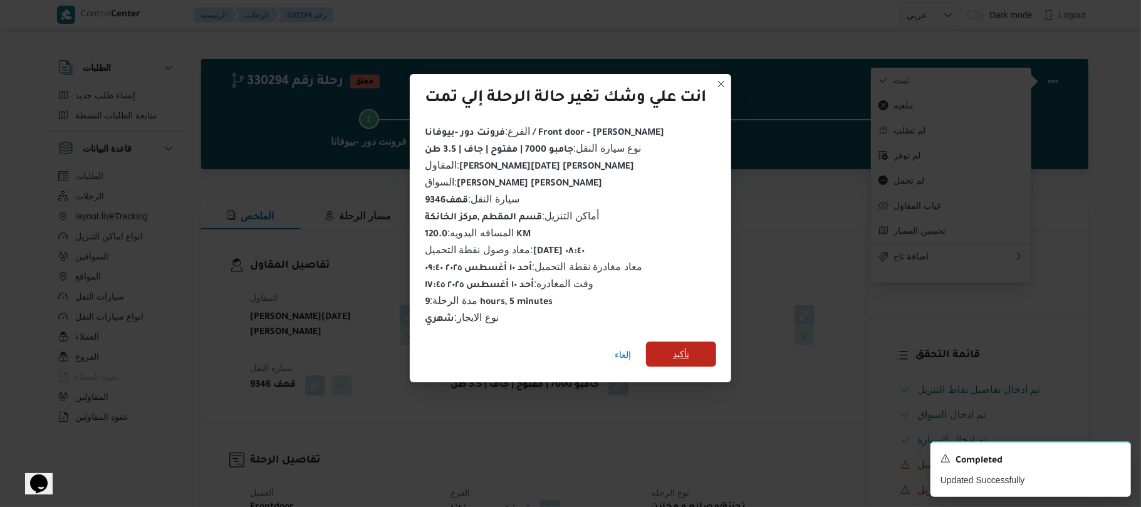
click at [696, 349] on span "تأكيد" at bounding box center [681, 353] width 70 height 25
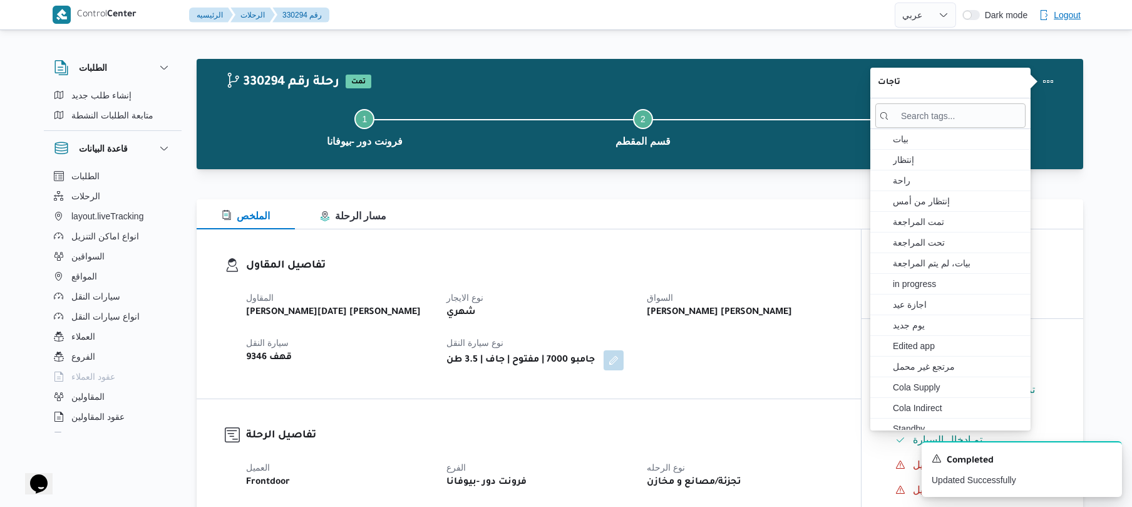
select select "ar"
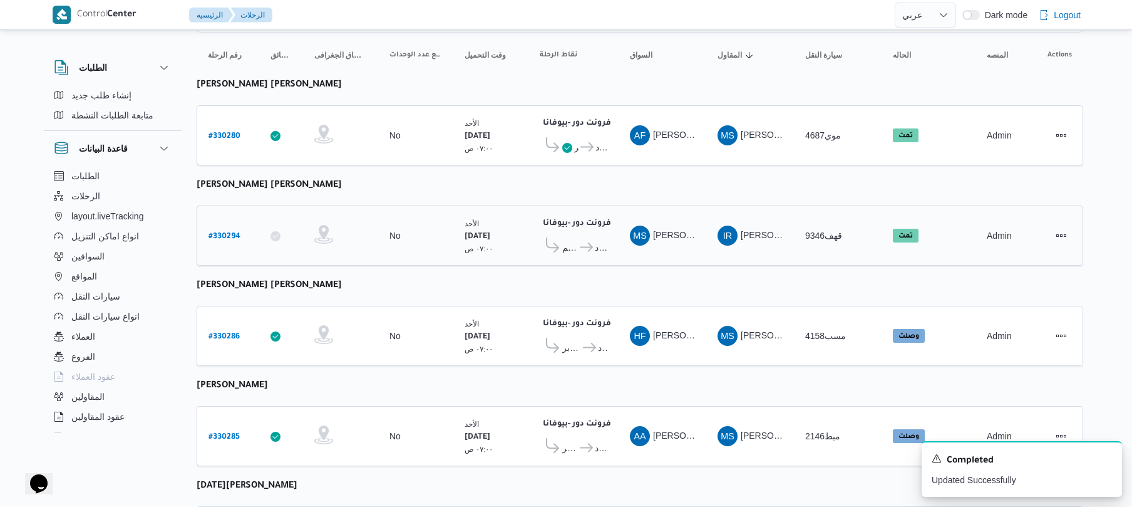
scroll to position [133, 0]
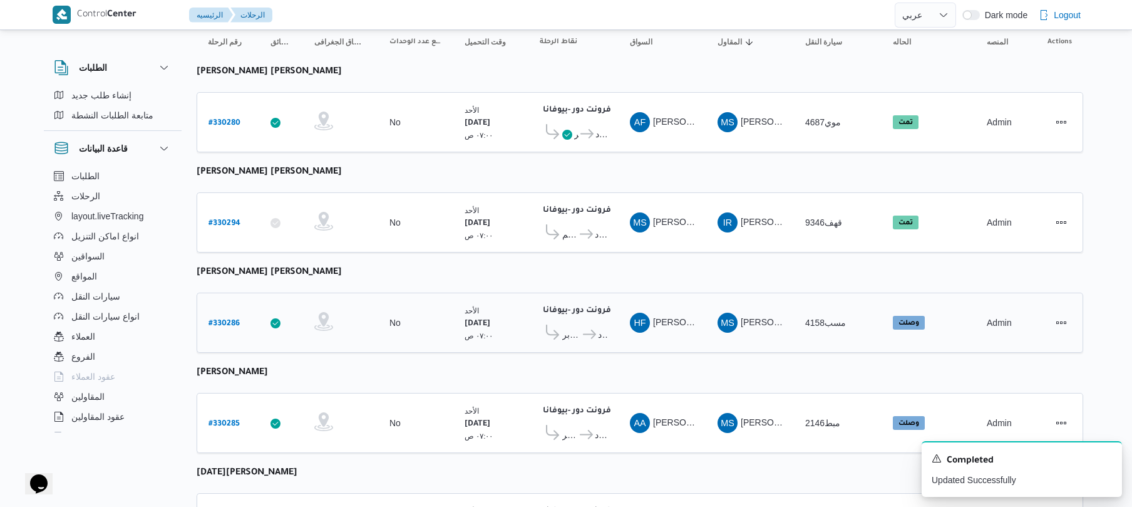
click at [229, 309] on div "# 330286" at bounding box center [228, 322] width 49 height 27
click at [219, 326] on b "# 330286" at bounding box center [224, 323] width 31 height 9
select select "ar"
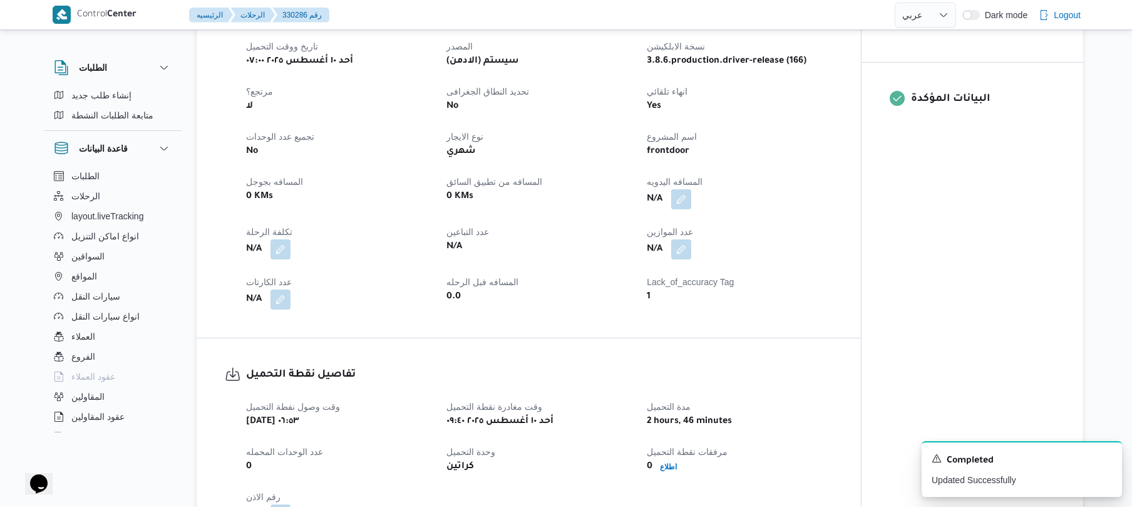
scroll to position [467, 0]
click at [688, 203] on button "button" at bounding box center [681, 197] width 20 height 20
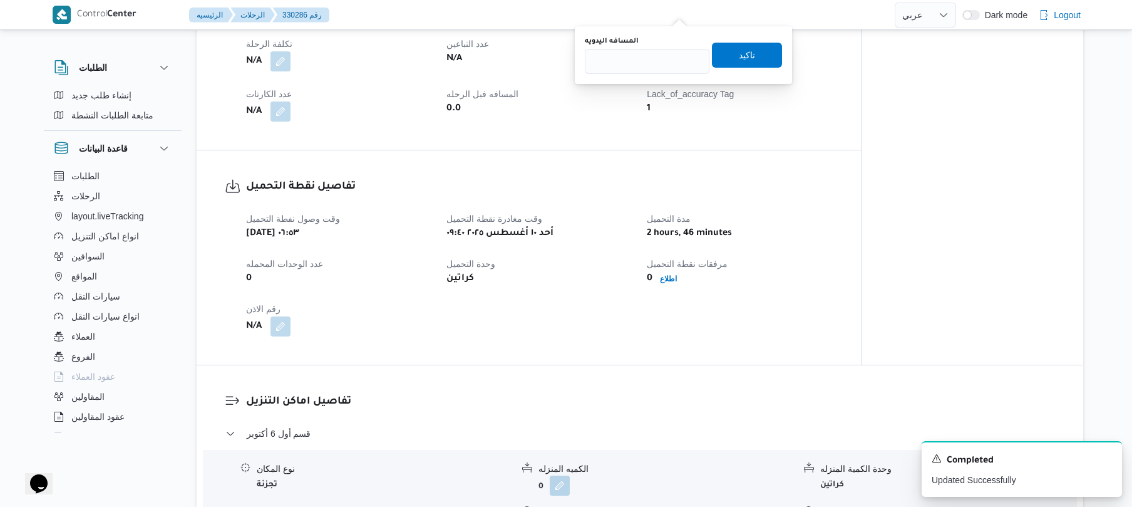
scroll to position [501, 0]
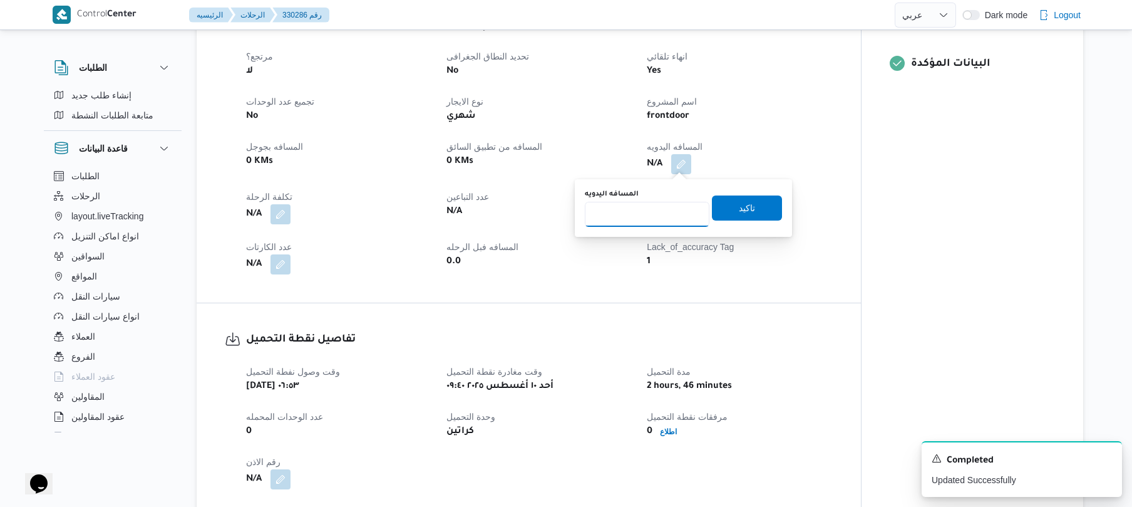
click at [633, 215] on input "المسافه اليدويه" at bounding box center [647, 214] width 125 height 25
type input "130"
click at [753, 209] on span "تاكيد" at bounding box center [747, 207] width 70 height 25
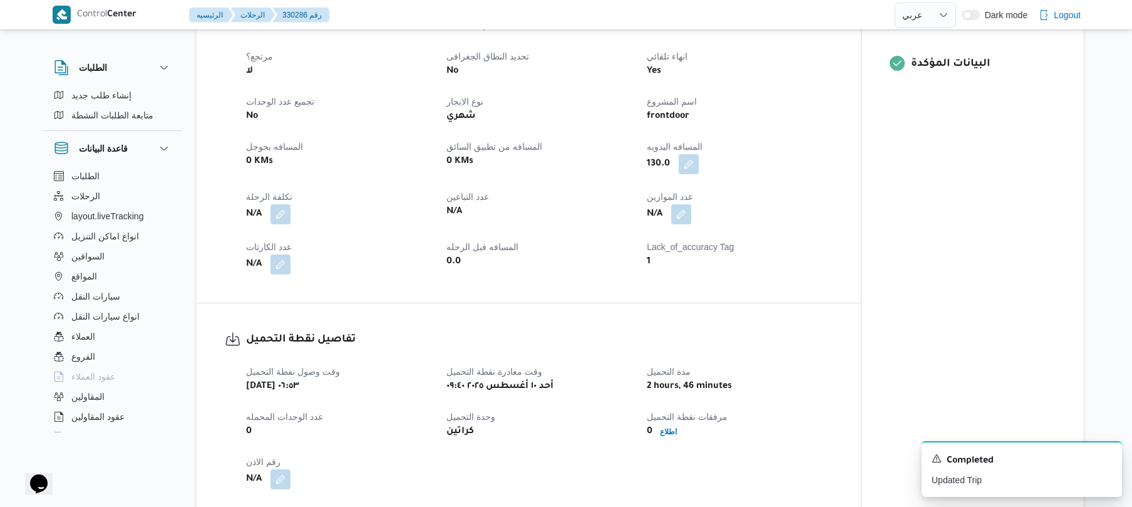
click at [772, 210] on div "N/A" at bounding box center [740, 214] width 188 height 23
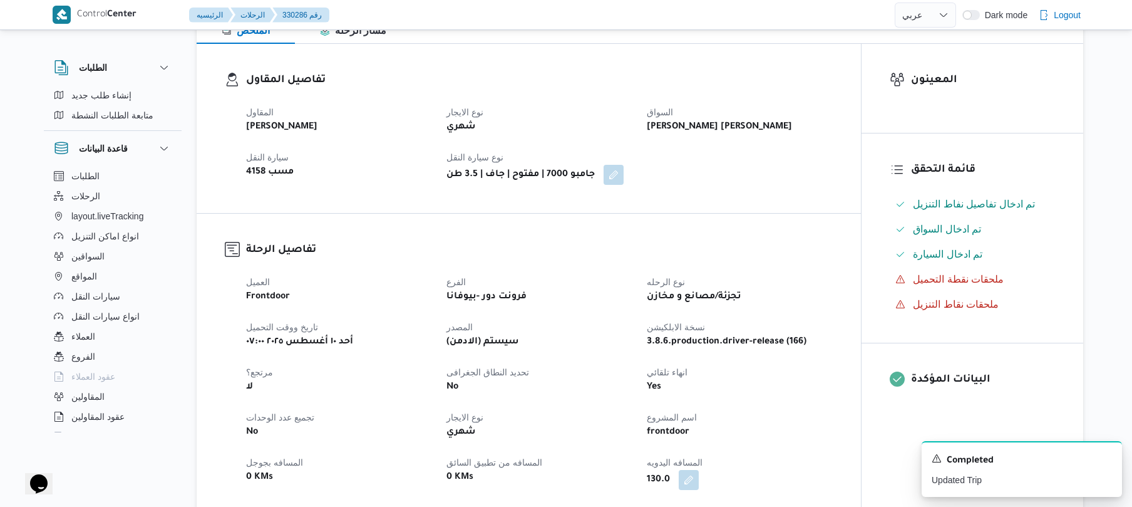
scroll to position [200, 0]
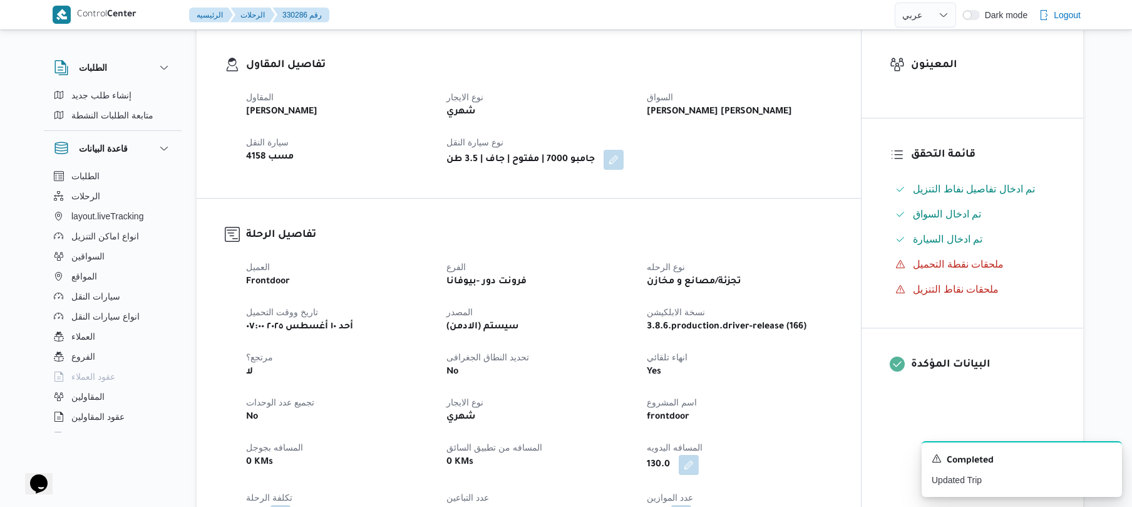
click at [606, 227] on h3 "تفاصيل الرحلة" at bounding box center [539, 235] width 587 height 17
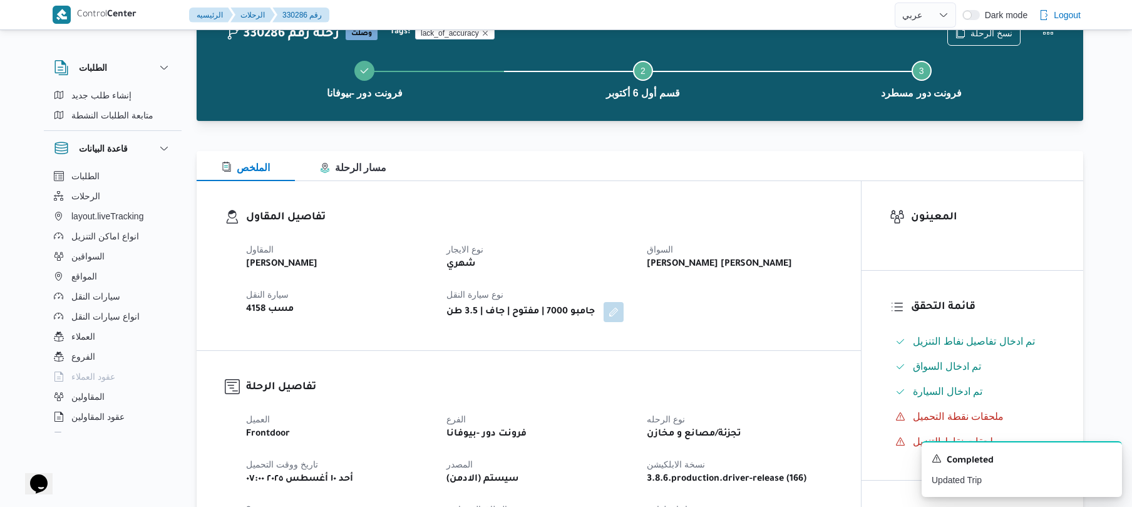
scroll to position [0, 0]
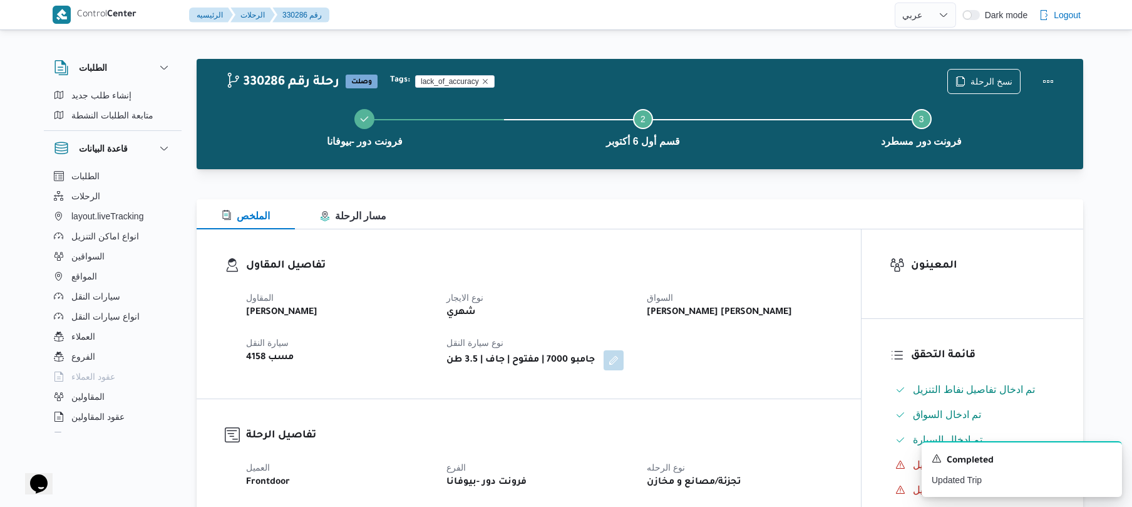
click at [807, 232] on div "تفاصيل المقاول المقاول محمد صلاح عبداللطيف الشريف نوع الايجار شهري السواق هشام …" at bounding box center [529, 313] width 665 height 169
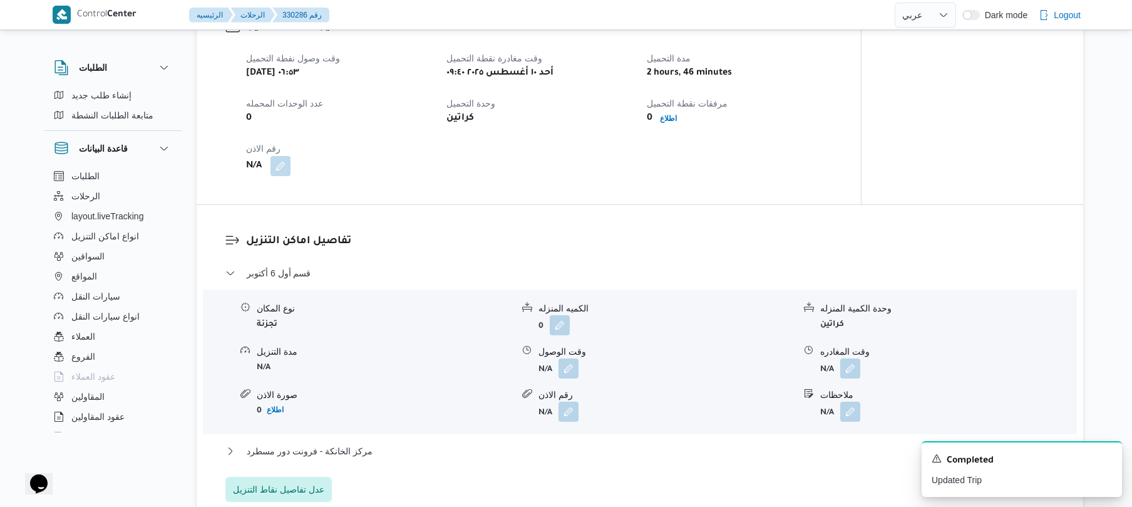
scroll to position [835, 0]
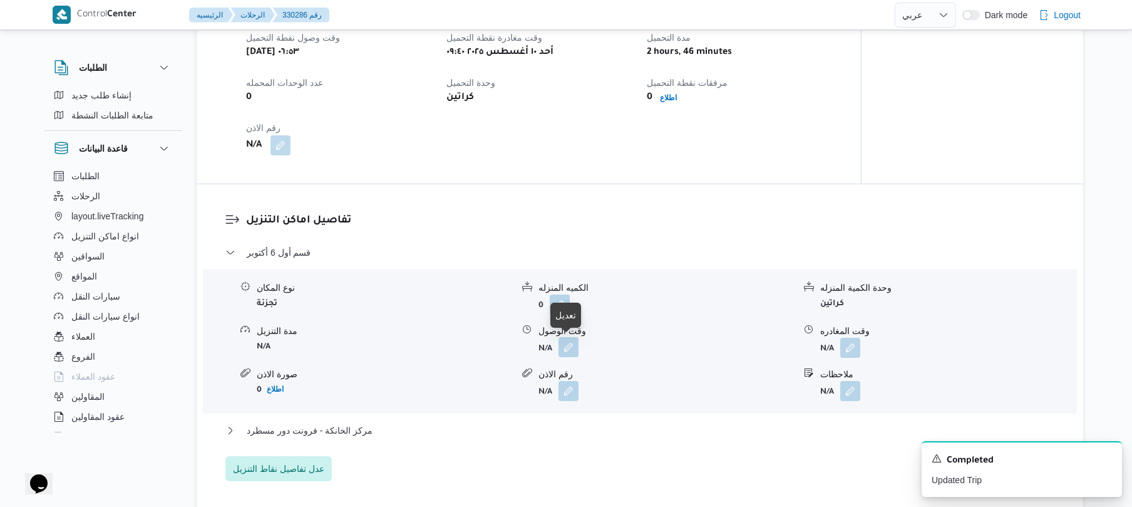
click at [569, 351] on button "button" at bounding box center [569, 347] width 20 height 20
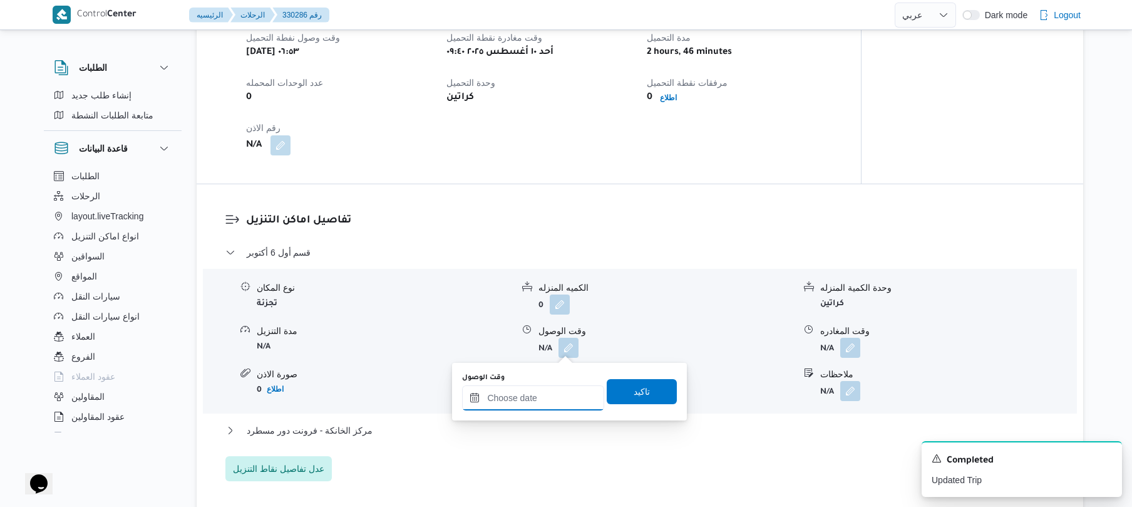
click at [516, 401] on input "وقت الوصول" at bounding box center [533, 397] width 142 height 25
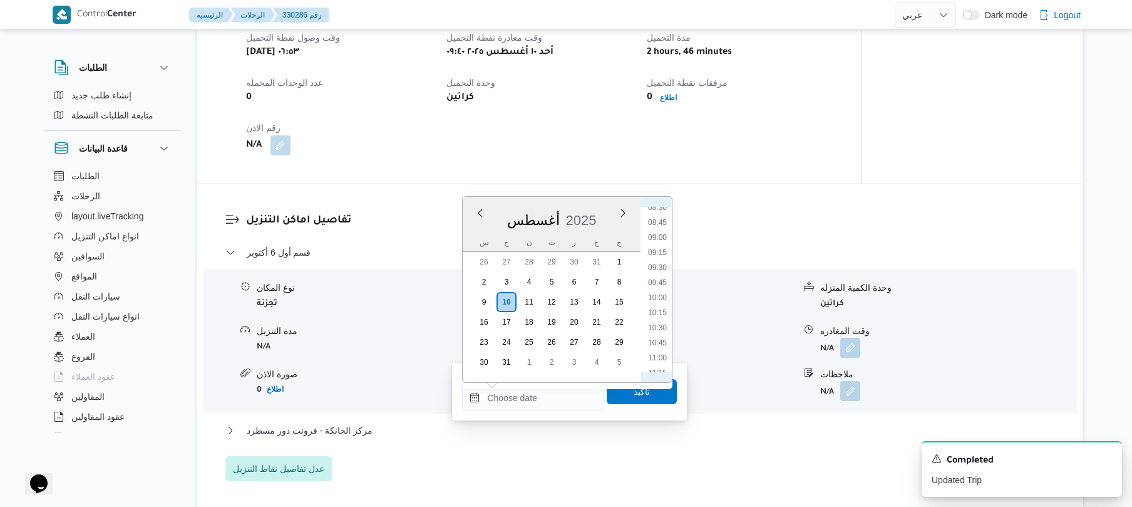
scroll to position [577, 0]
click at [660, 254] on li "10:15" at bounding box center [657, 252] width 29 height 13
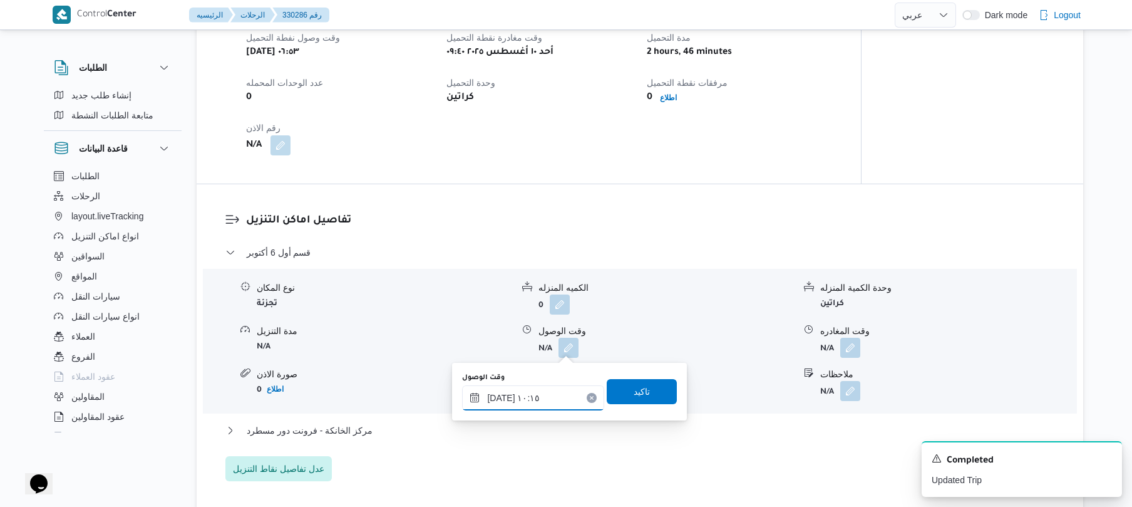
click at [500, 392] on input "١٠/٠٨/٢٠٢٥ ١٠:١٥" at bounding box center [533, 397] width 142 height 25
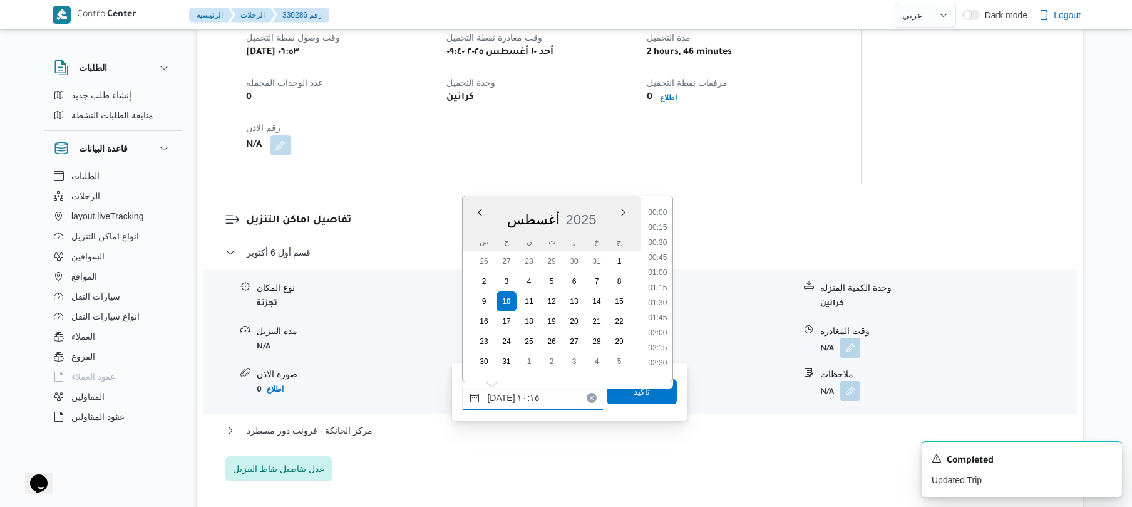
click at [500, 392] on input "١٠/٠٨/٢٠٢٥ ١٠:١٥" at bounding box center [533, 397] width 142 height 25
type input "١٠/٠٨/٢٠٢٥ ١٠:40"
click at [613, 394] on span "تاكيد" at bounding box center [642, 390] width 70 height 25
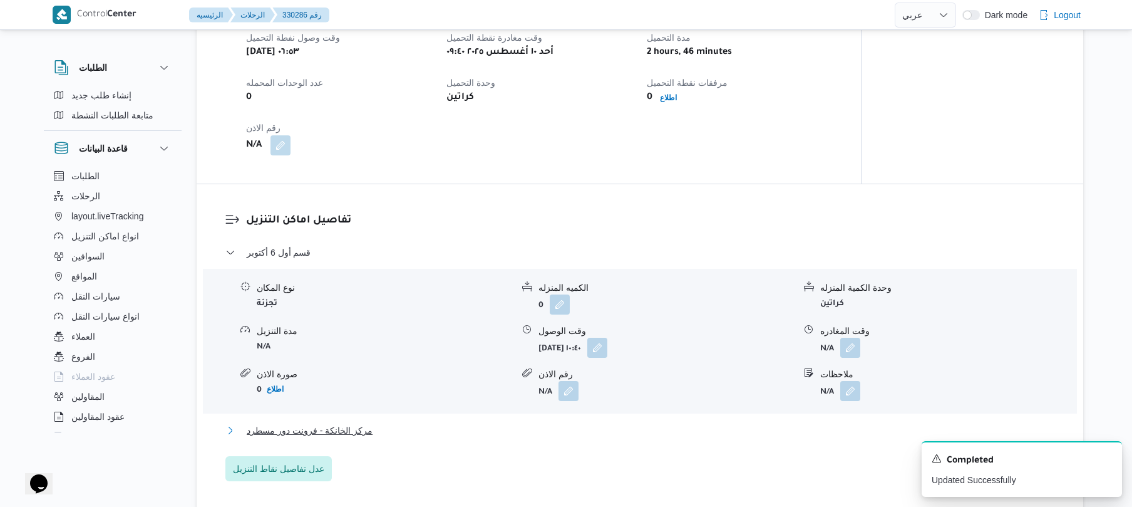
click at [532, 431] on button "مركز الخانكة - فرونت دور مسطرد" at bounding box center [640, 430] width 830 height 15
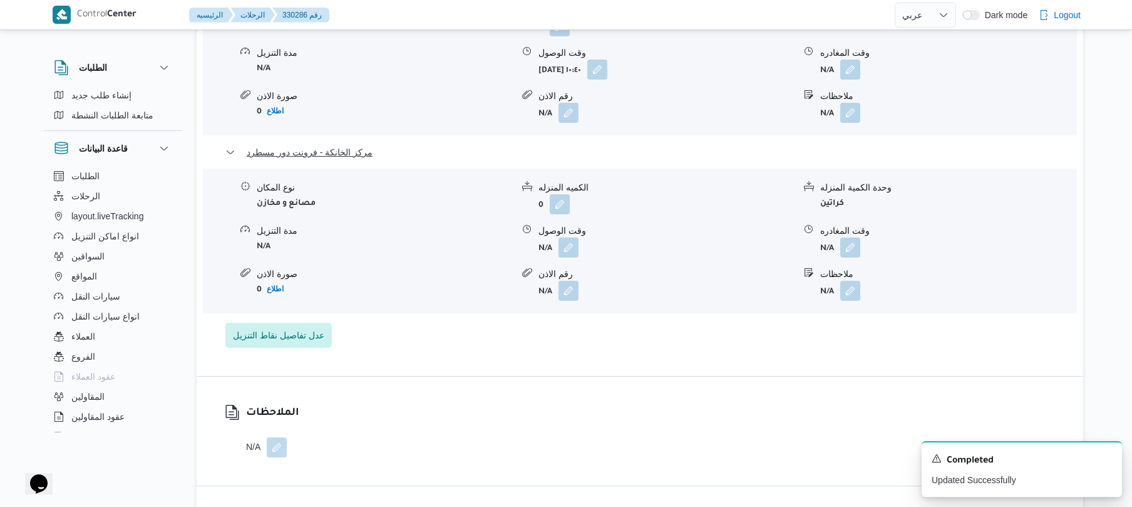
scroll to position [1136, 0]
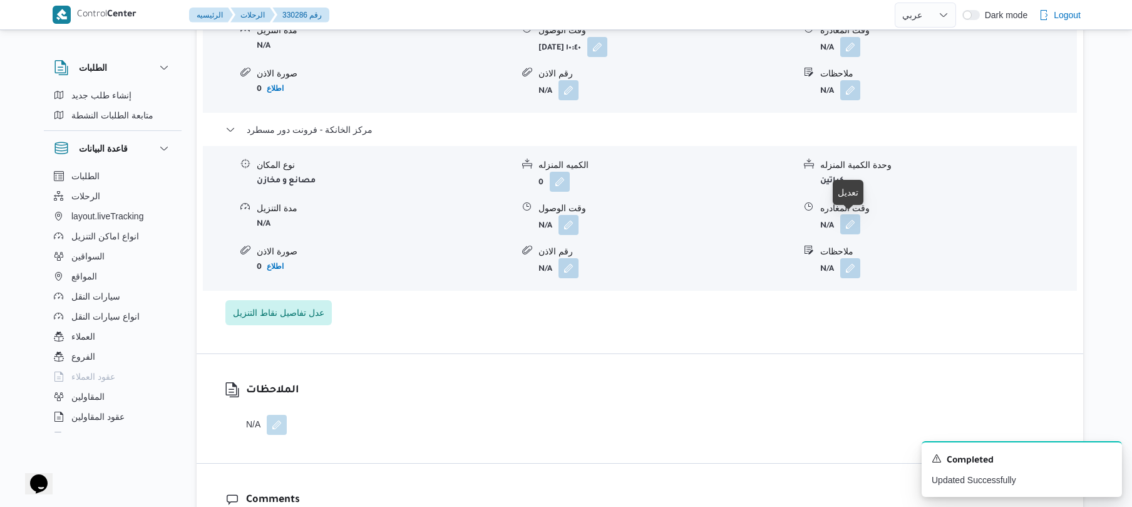
click at [850, 216] on button "button" at bounding box center [851, 224] width 20 height 20
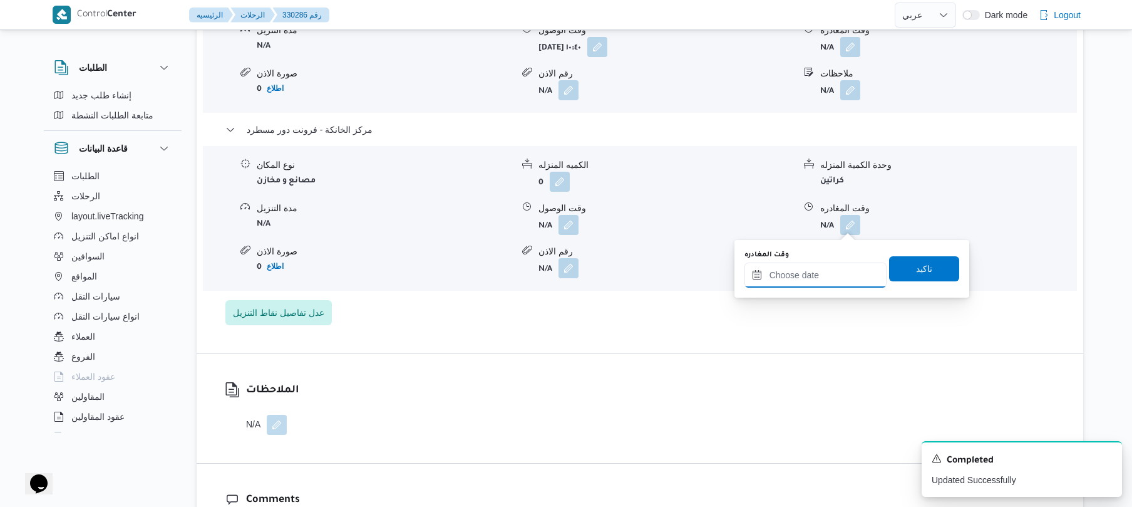
click at [800, 278] on input "وقت المغادره" at bounding box center [816, 274] width 142 height 25
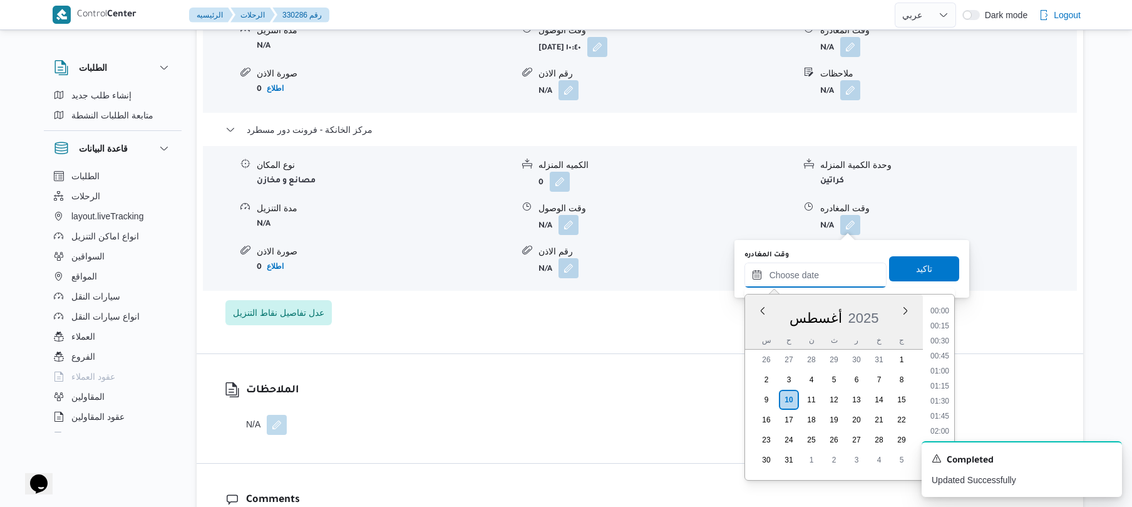
scroll to position [998, 0]
click at [1107, 458] on icon "Dismiss toast" at bounding box center [1107, 457] width 6 height 6
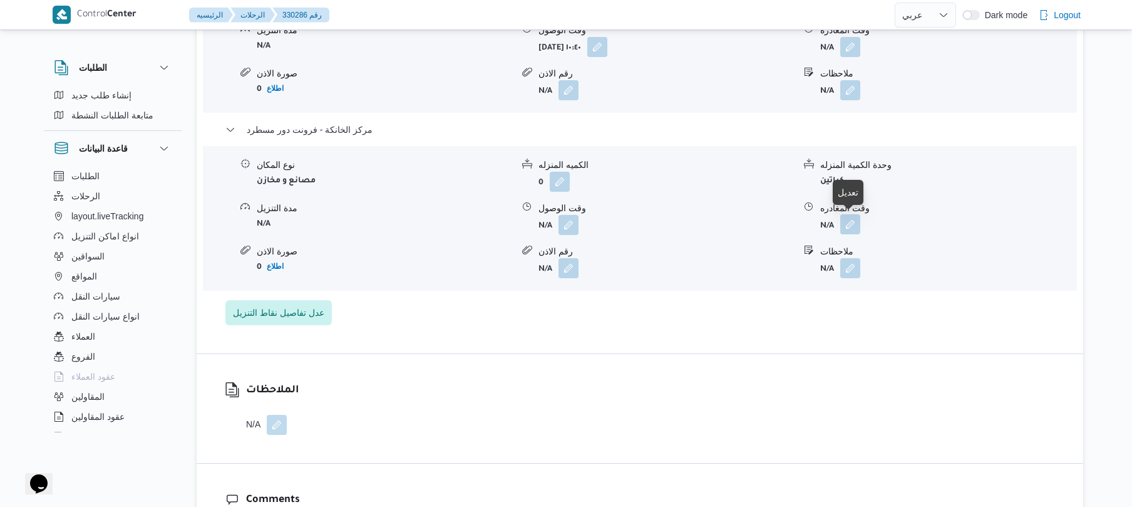
click at [852, 222] on button "button" at bounding box center [851, 224] width 20 height 20
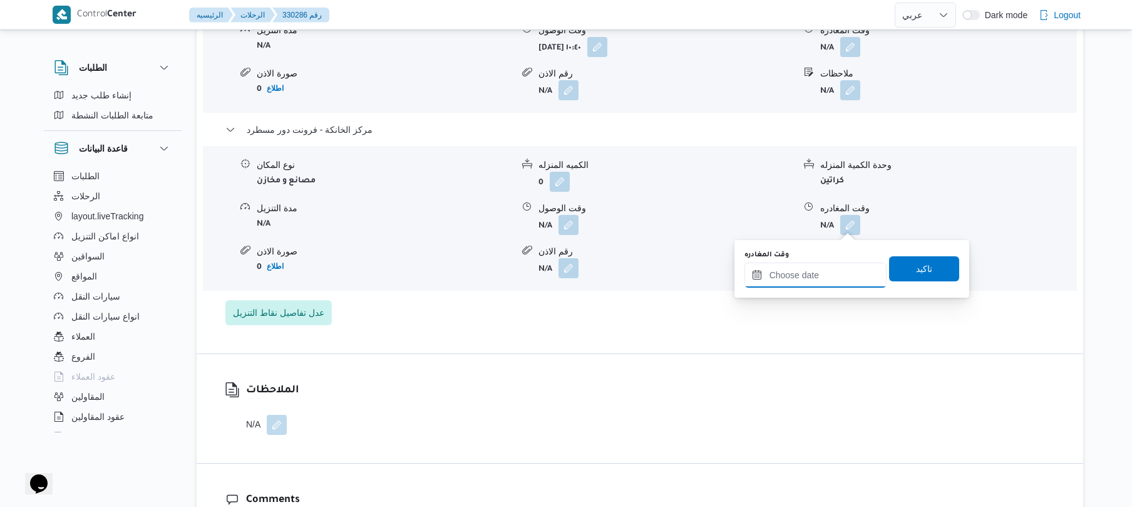
click at [819, 272] on input "وقت المغادره" at bounding box center [816, 274] width 142 height 25
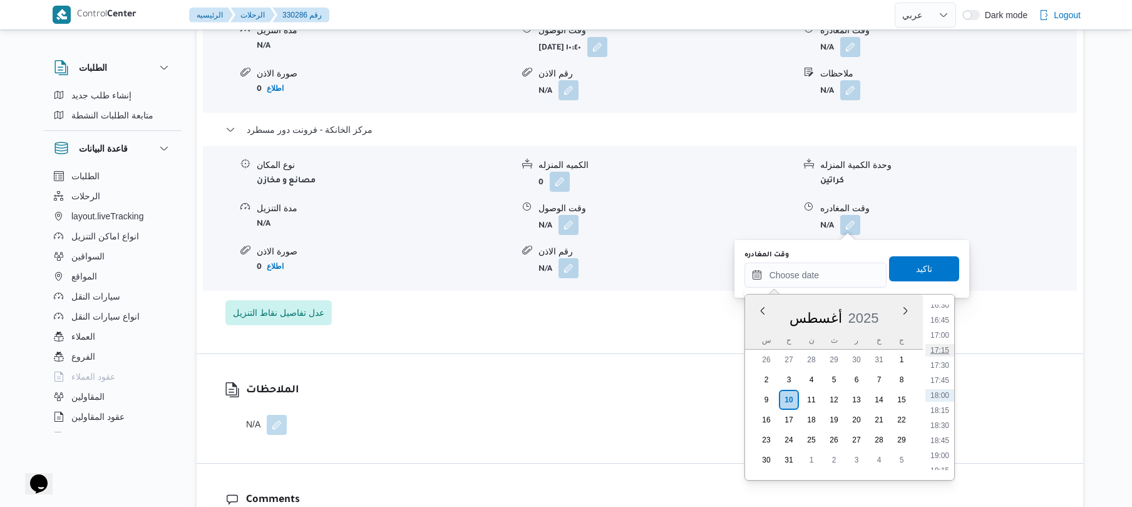
click at [940, 353] on li "17:15" at bounding box center [940, 350] width 29 height 13
type input "١٠/٠٨/٢٠٢٥ ١٧:١٥"
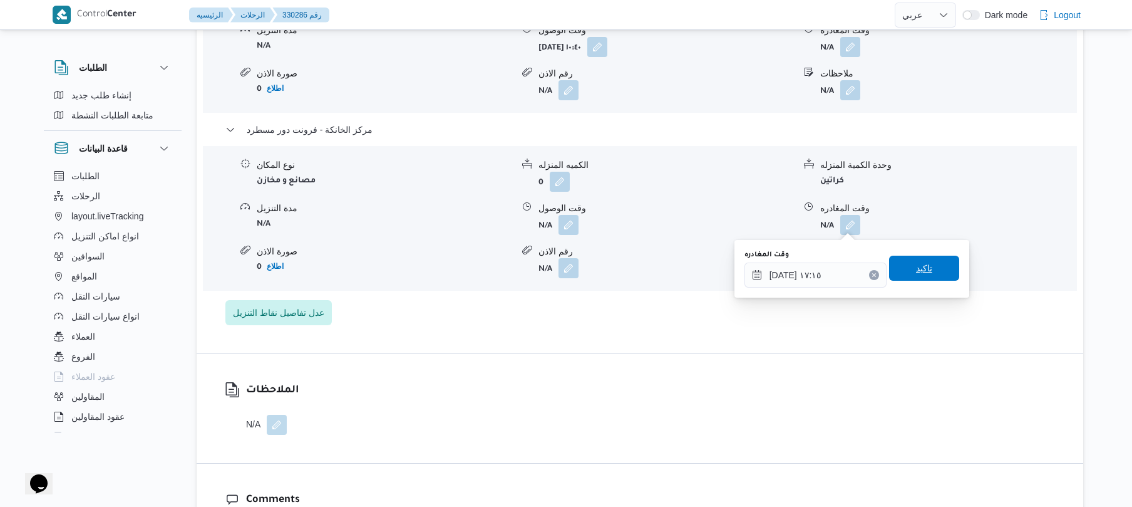
click at [919, 262] on span "تاكيد" at bounding box center [924, 268] width 16 height 15
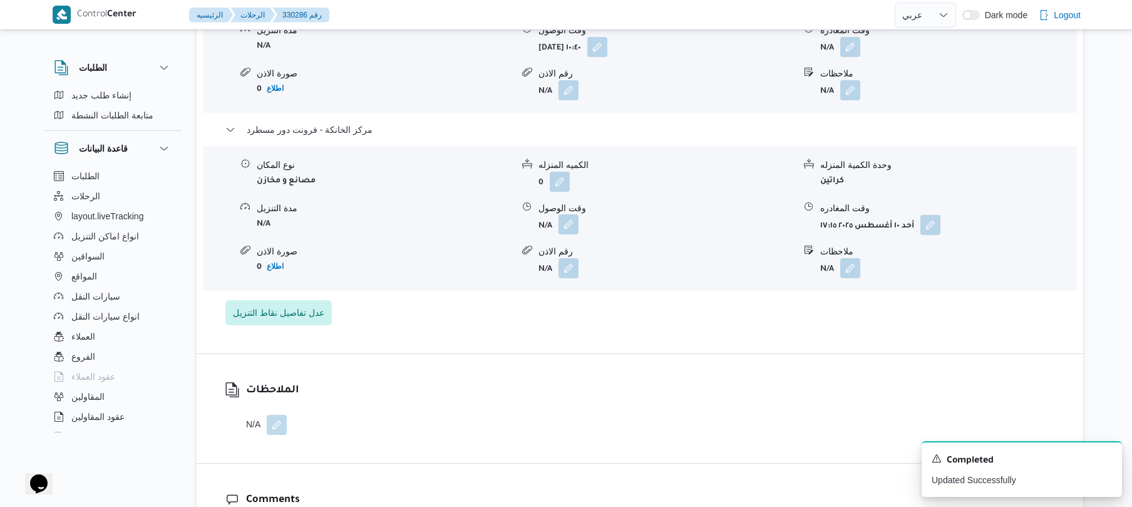
click at [564, 224] on button "button" at bounding box center [569, 224] width 20 height 20
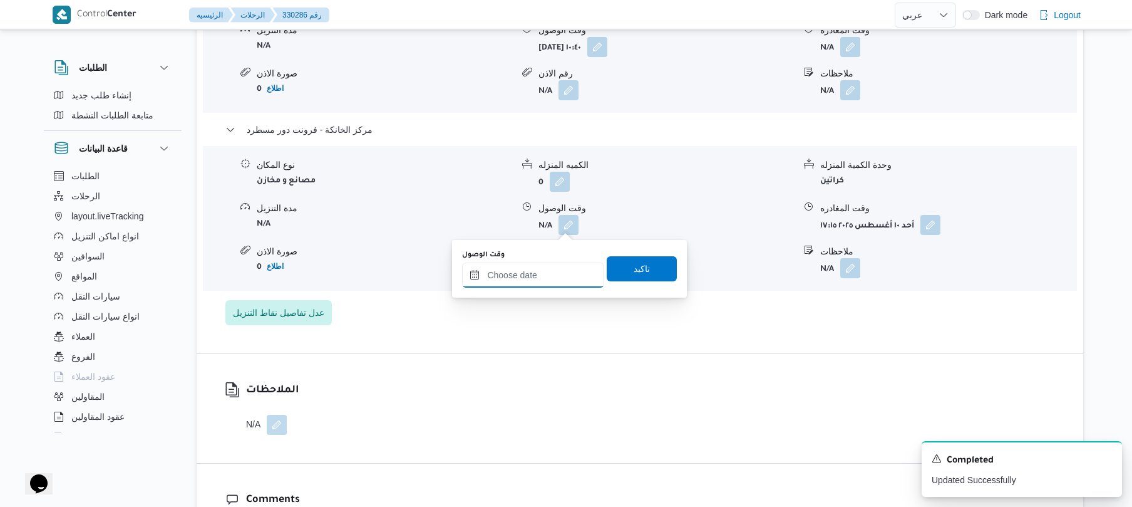
click at [554, 282] on input "وقت الوصول" at bounding box center [533, 274] width 142 height 25
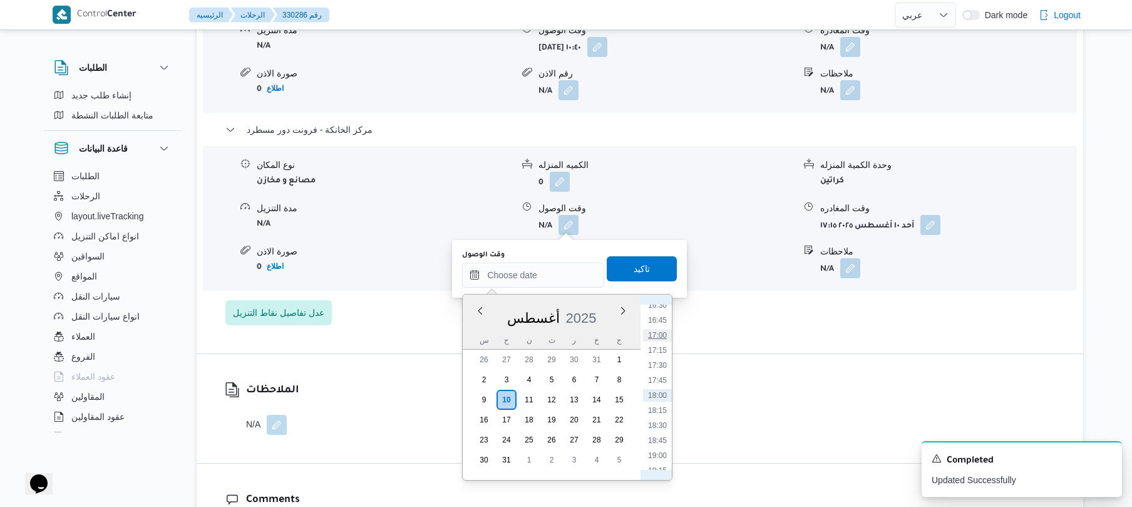
click at [665, 334] on li "17:00" at bounding box center [657, 335] width 29 height 13
type input "١٠/٠٨/٢٠٢٥ ١٧:٠٠"
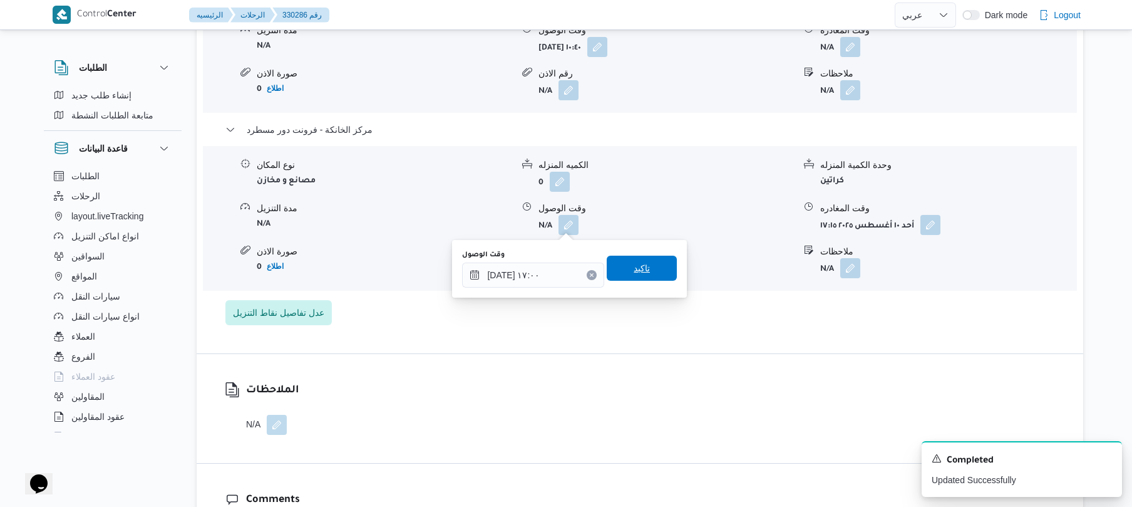
click at [644, 264] on span "تاكيد" at bounding box center [642, 268] width 70 height 25
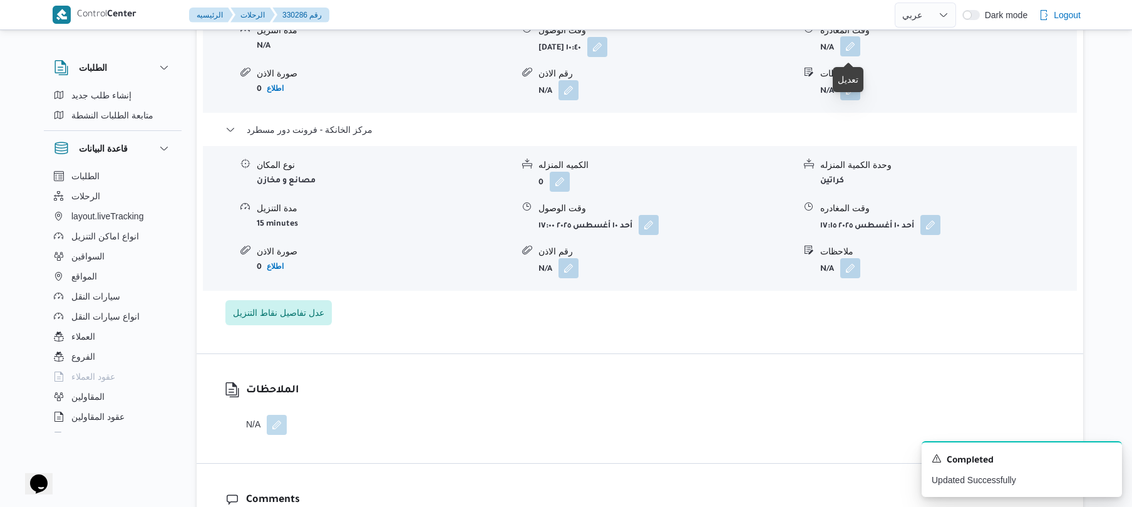
click at [853, 48] on button "button" at bounding box center [851, 46] width 20 height 20
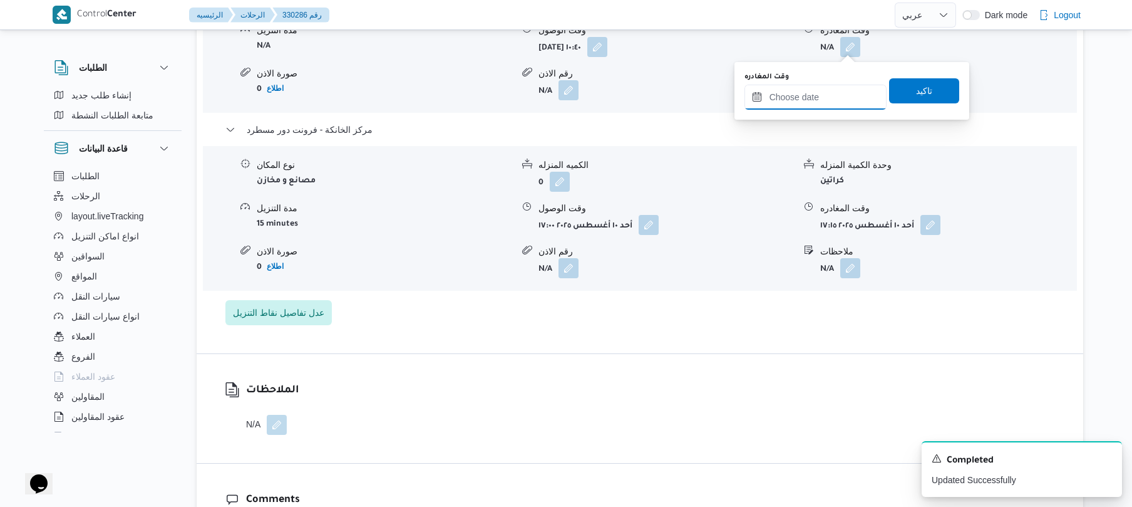
click at [812, 96] on input "وقت المغادره" at bounding box center [816, 97] width 142 height 25
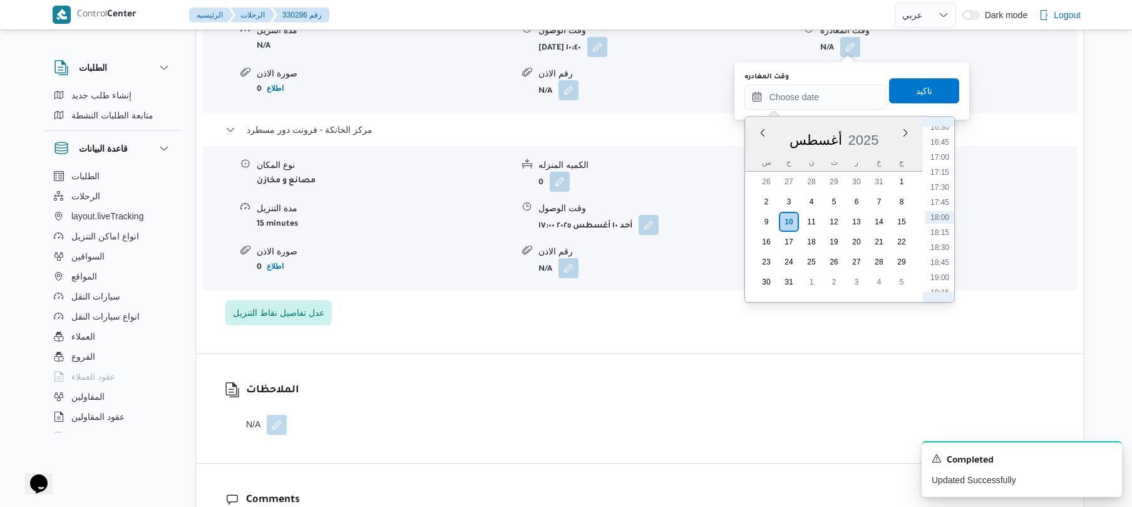
scroll to position [857, 0]
click at [938, 237] on li "16:00" at bounding box center [940, 237] width 29 height 13
type input "١٠/٠٨/٢٠٢٥ ١٦:٠٠"
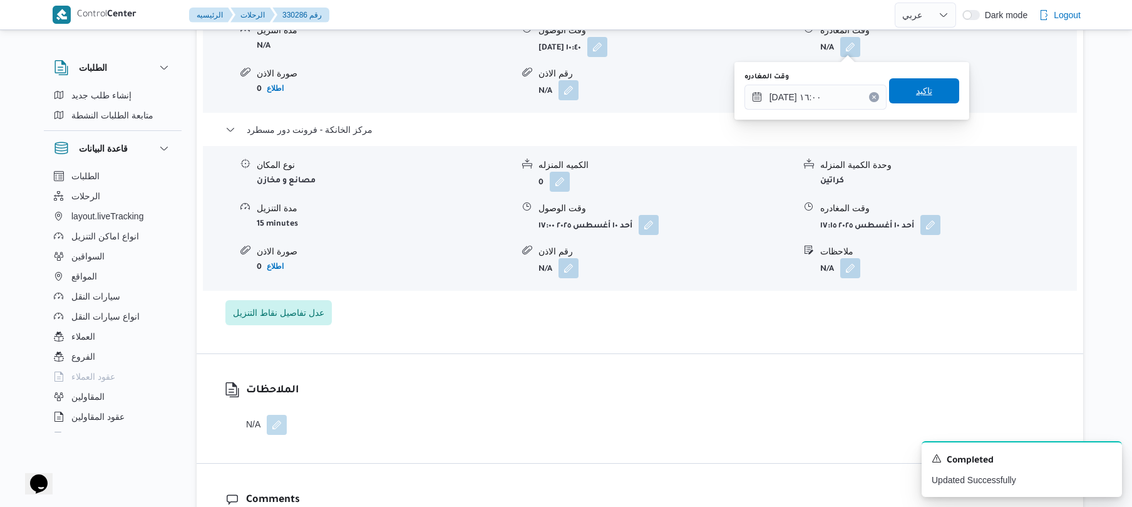
click at [931, 88] on span "تاكيد" at bounding box center [924, 90] width 70 height 25
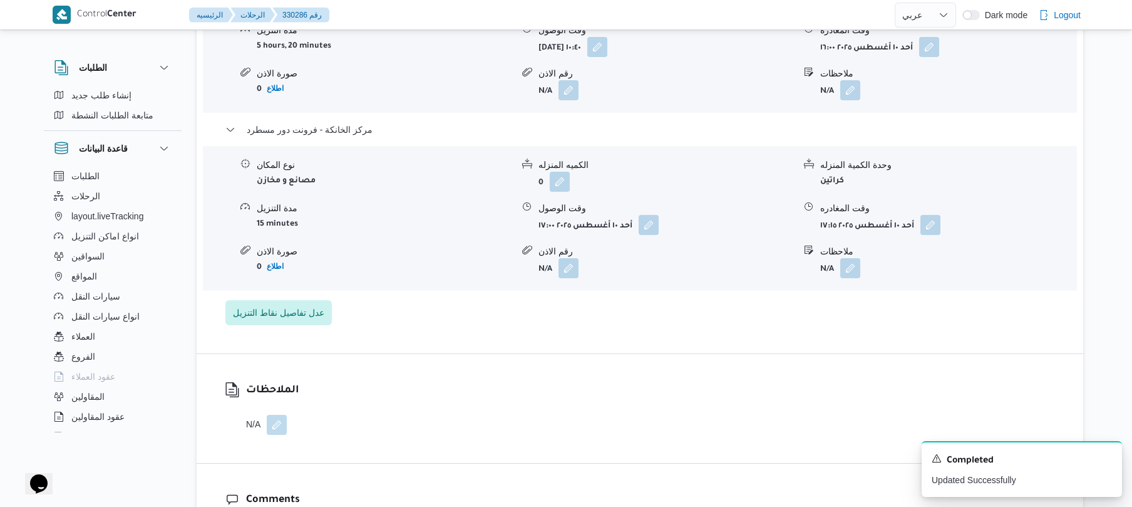
select select "ar"
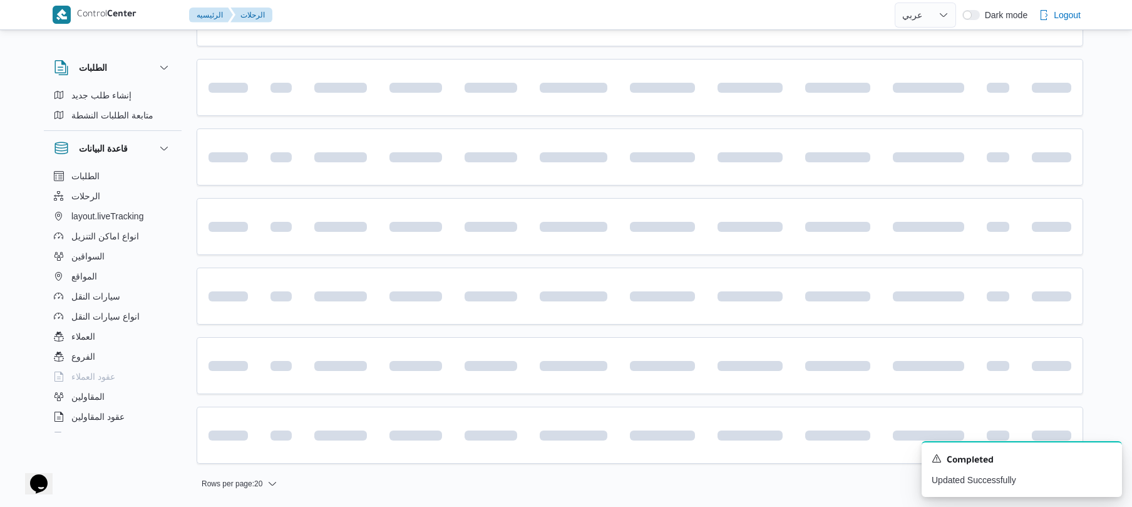
scroll to position [133, 0]
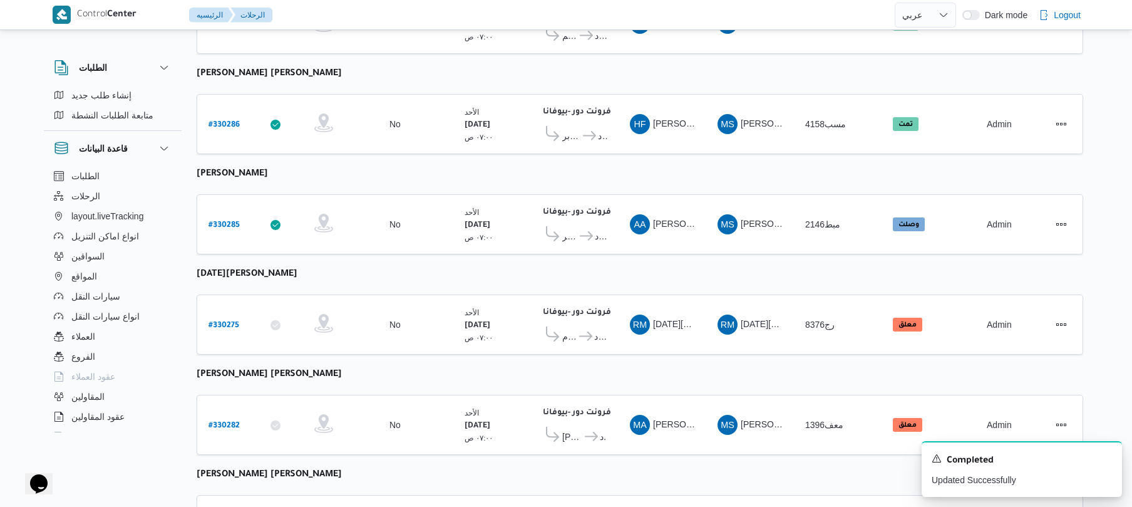
scroll to position [334, 0]
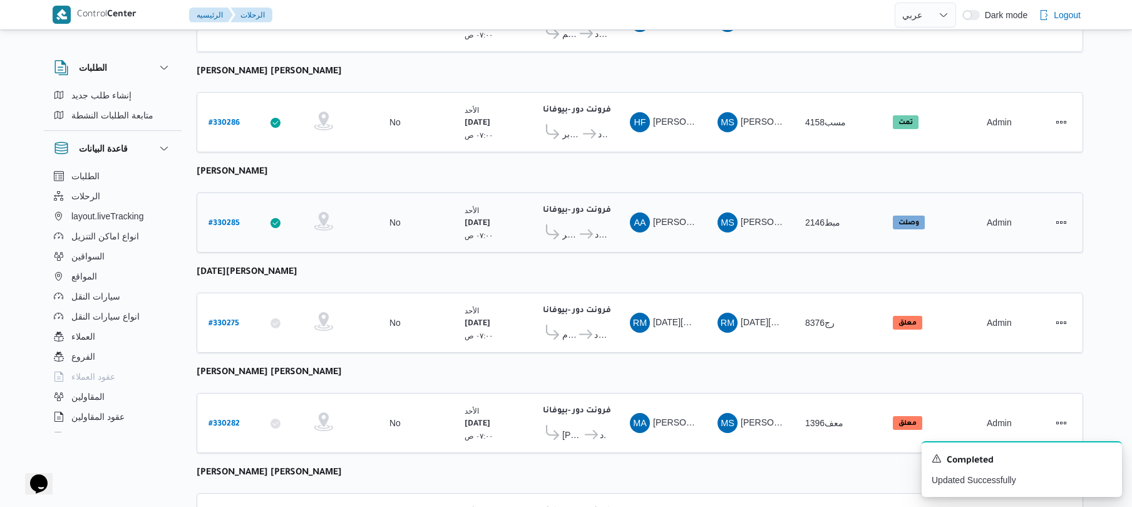
click at [225, 219] on b "# 330285" at bounding box center [224, 223] width 31 height 9
select select "ar"
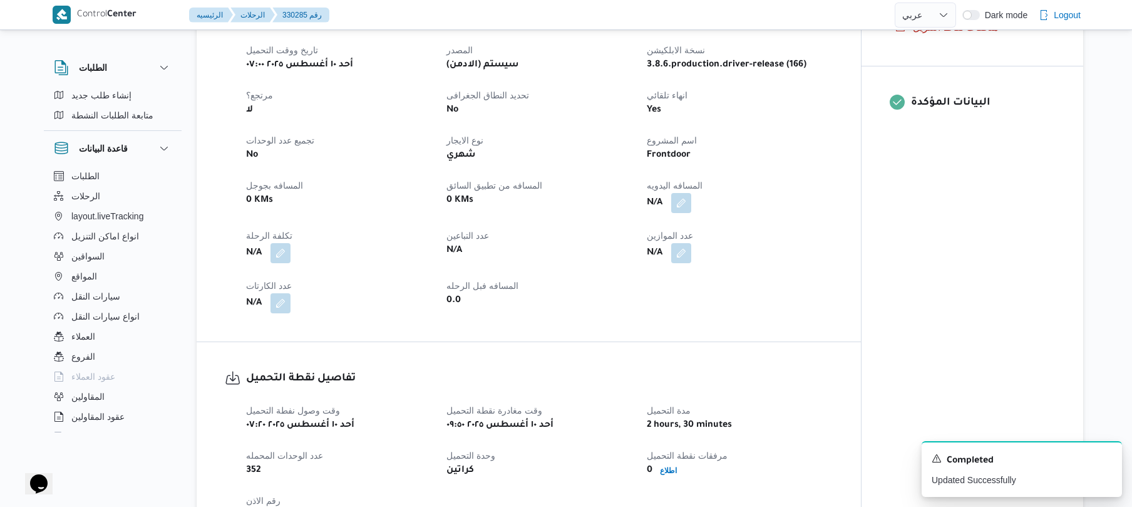
scroll to position [434, 0]
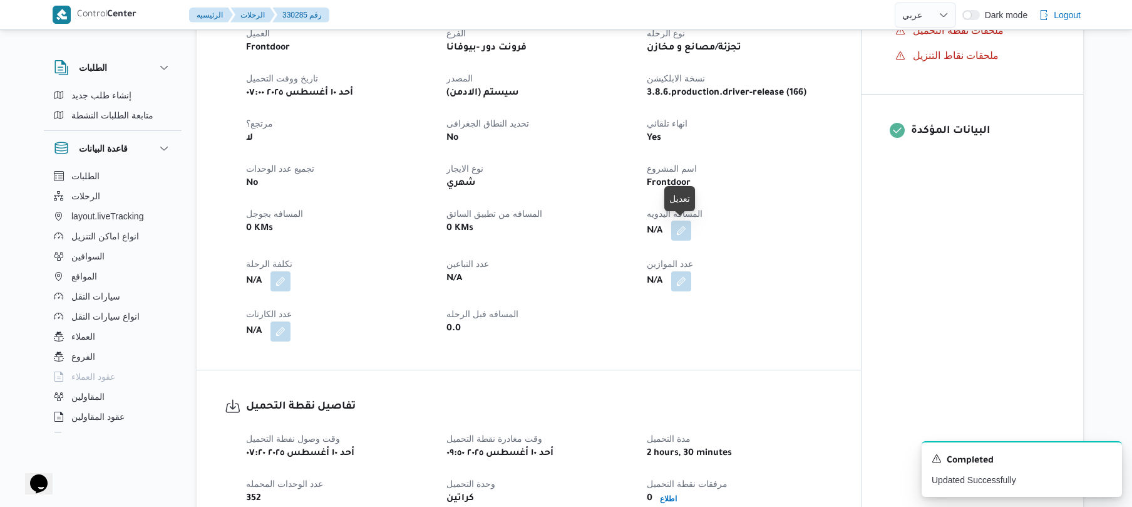
click at [678, 235] on button "button" at bounding box center [681, 230] width 20 height 20
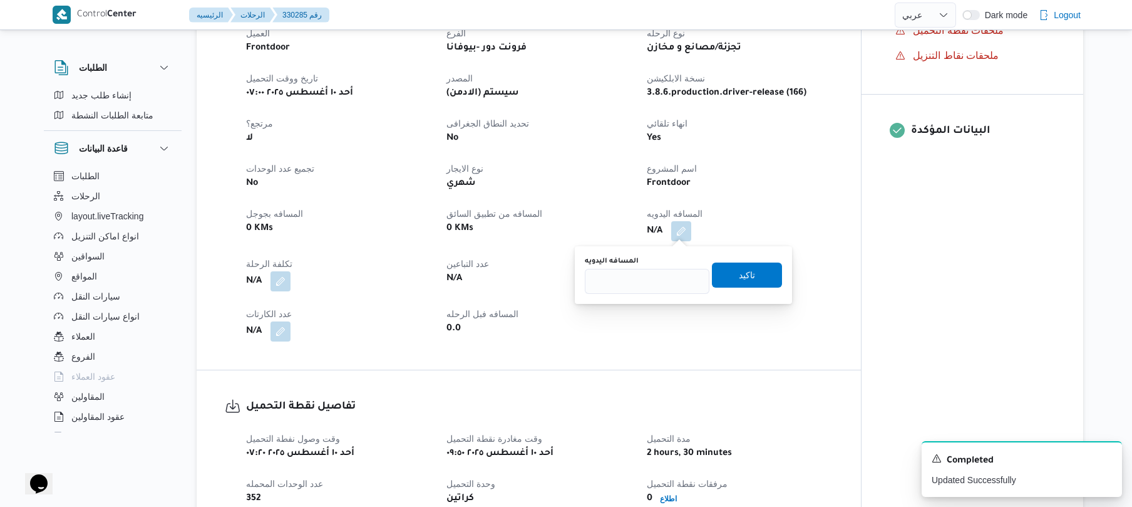
click at [632, 296] on div "You are in a dialog. To close this dialog, hit escape. المسافه اليدويه تاكيد" at bounding box center [683, 275] width 217 height 58
click at [658, 284] on input "المسافه اليدويه" at bounding box center [647, 281] width 125 height 25
type input "140"
click at [740, 274] on span "تاكيد" at bounding box center [747, 274] width 16 height 15
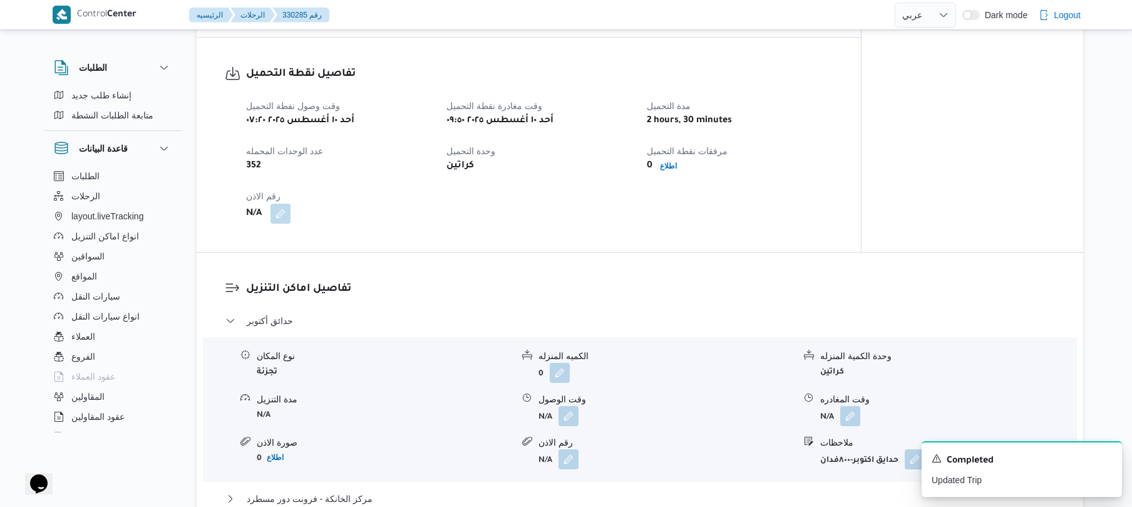
scroll to position [768, 0]
click at [692, 248] on div "تفاصيل نقطة التحميل وقت وصول نفطة التحميل أحد ١٠ أغسطس ٢٠٢٥ ٠٧:٢٠ وقت مغادرة نق…" at bounding box center [529, 143] width 665 height 214
click at [571, 413] on button "button" at bounding box center [569, 414] width 20 height 20
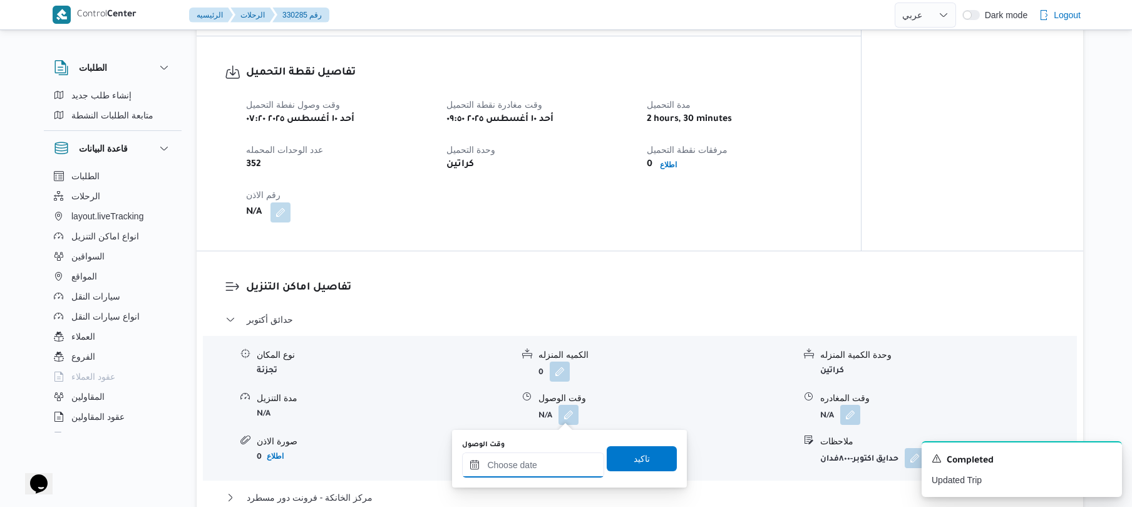
click at [529, 465] on input "وقت الوصول" at bounding box center [533, 464] width 142 height 25
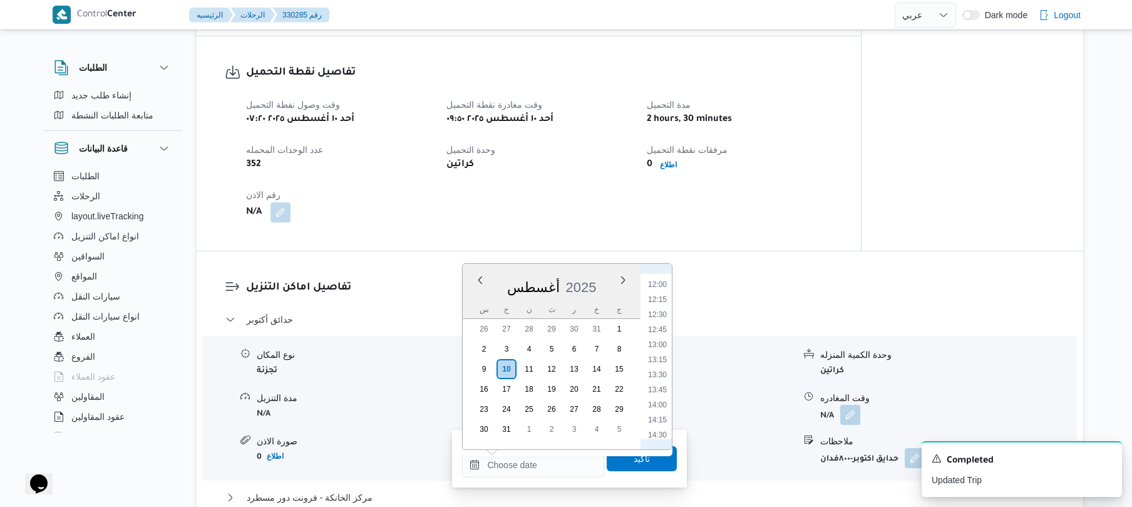
scroll to position [577, 0]
click at [656, 366] on li "11:00" at bounding box center [657, 364] width 29 height 13
type input "[DATE] ١١:٠٠"
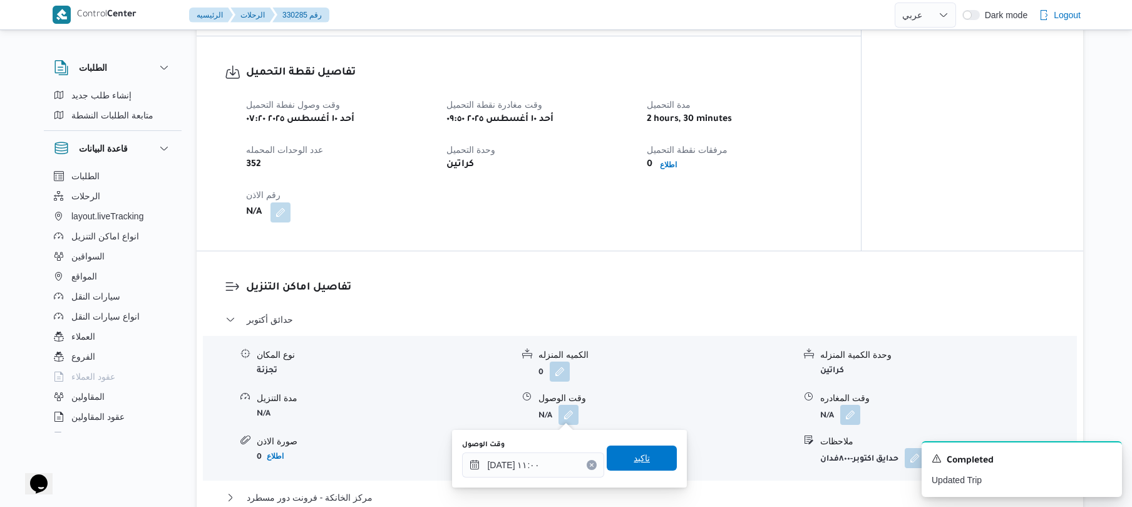
click at [639, 456] on span "تاكيد" at bounding box center [642, 457] width 16 height 15
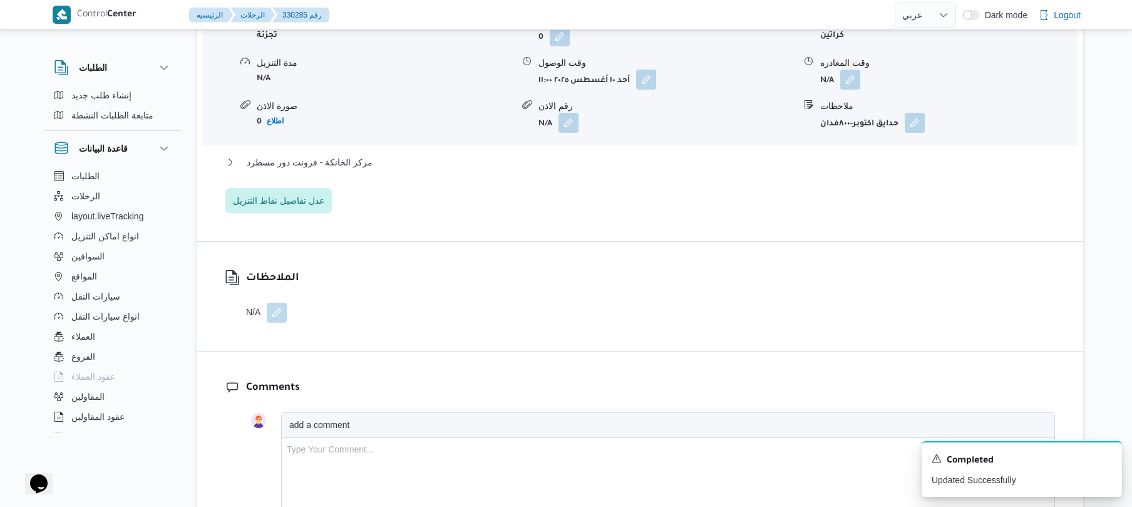
scroll to position [1136, 0]
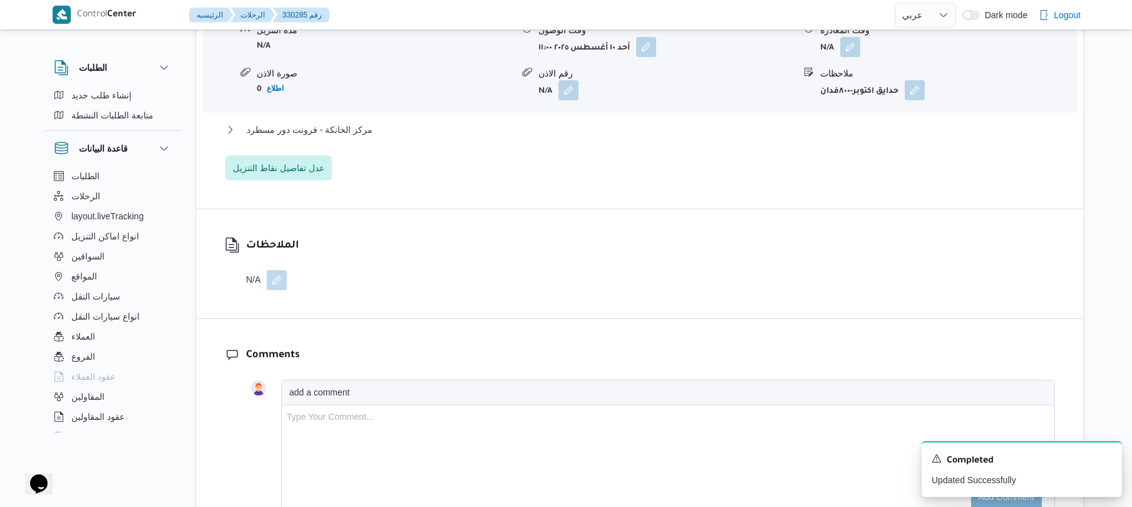
click at [823, 118] on div "حدائق أكتوبر نوع المكان تجزئة الكميه المنزله 0 وحدة الكمية المنزله كراتين مدة ا…" at bounding box center [640, 62] width 830 height 236
click at [815, 123] on button "مركز الخانكة - فرونت دور مسطرد" at bounding box center [640, 129] width 830 height 15
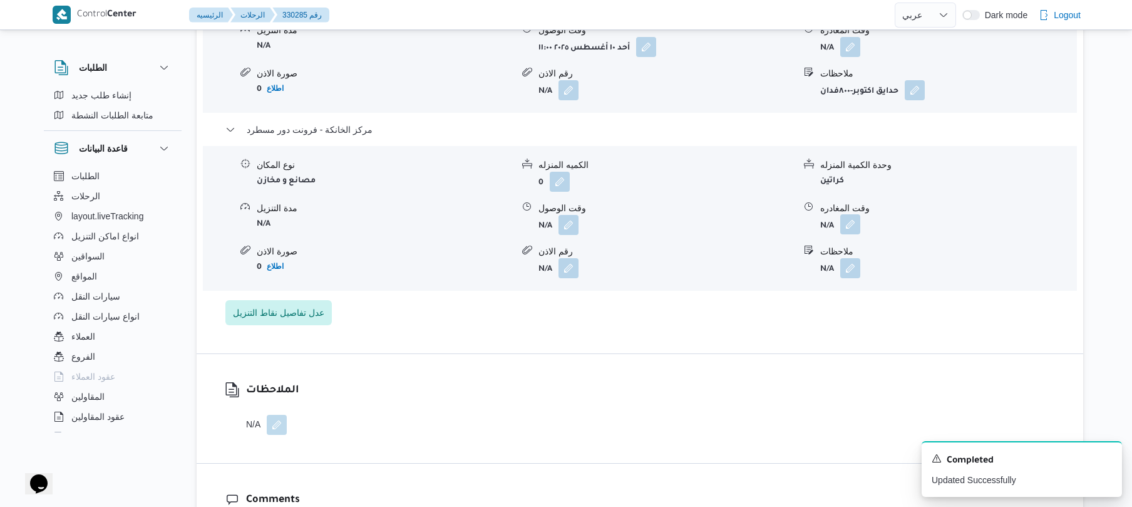
click at [856, 216] on button "button" at bounding box center [851, 224] width 20 height 20
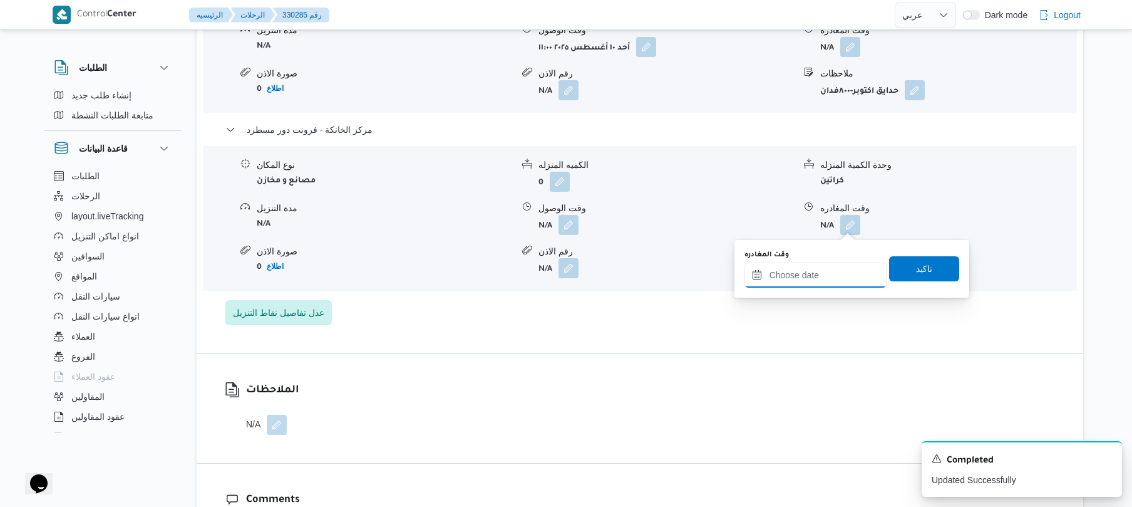
click at [810, 271] on input "وقت المغادره" at bounding box center [816, 274] width 142 height 25
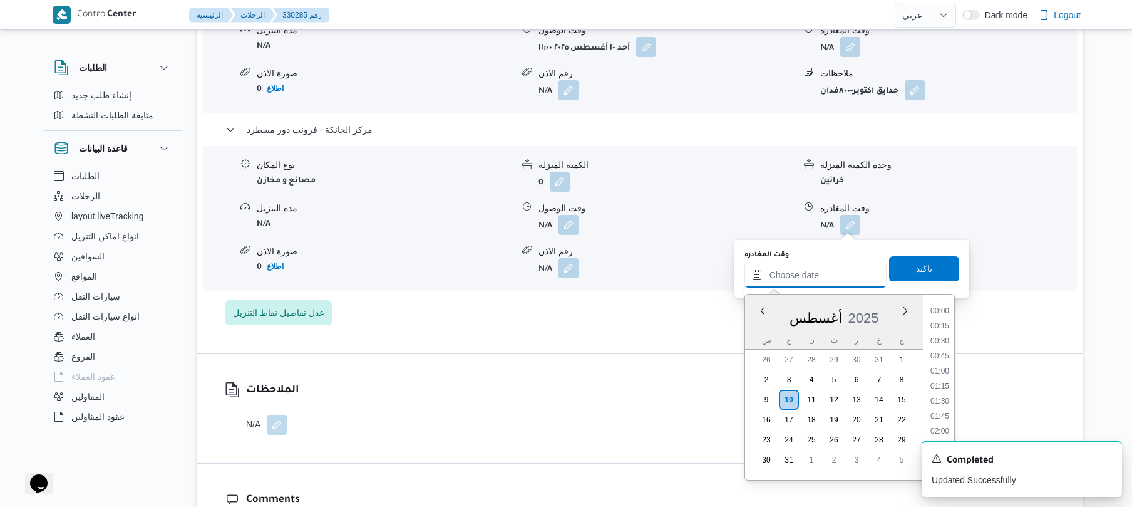
scroll to position [998, 0]
click at [942, 391] on li "18:00" at bounding box center [940, 395] width 29 height 13
type input "١٠/٠٨/٢٠٢٥ ١٨:٠٠"
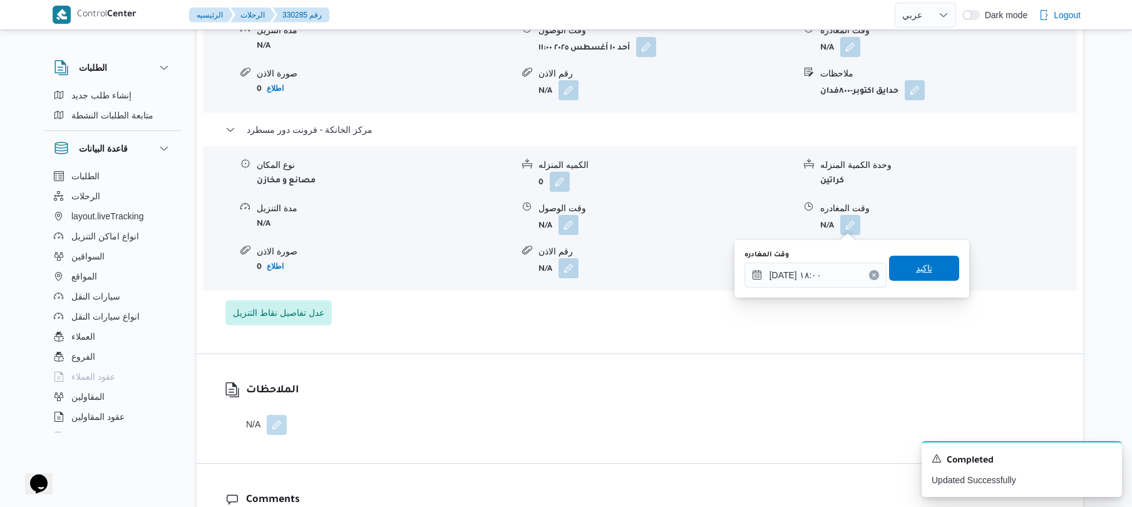
click at [933, 269] on span "تاكيد" at bounding box center [924, 268] width 70 height 25
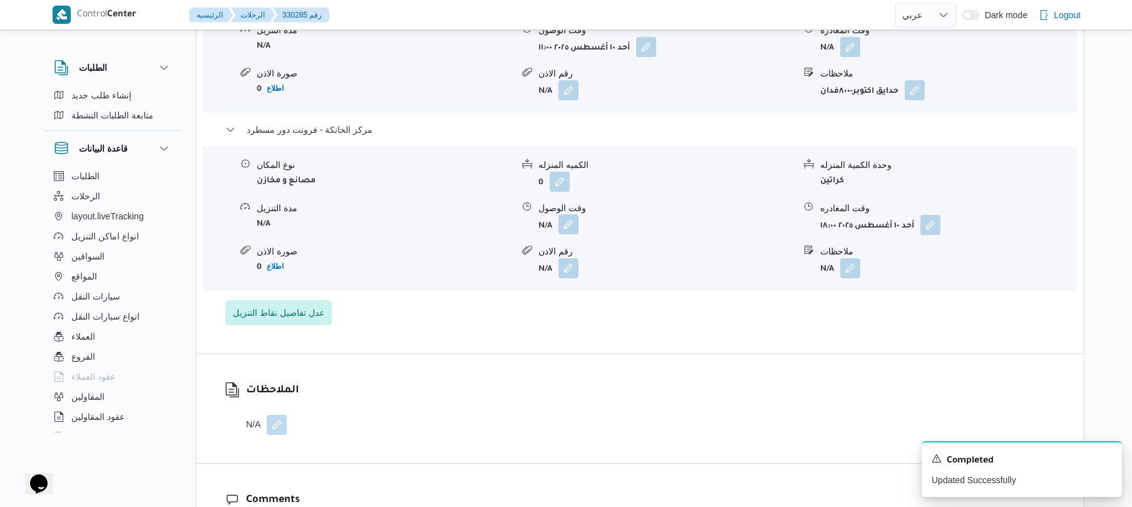
click at [569, 219] on button "button" at bounding box center [569, 224] width 20 height 20
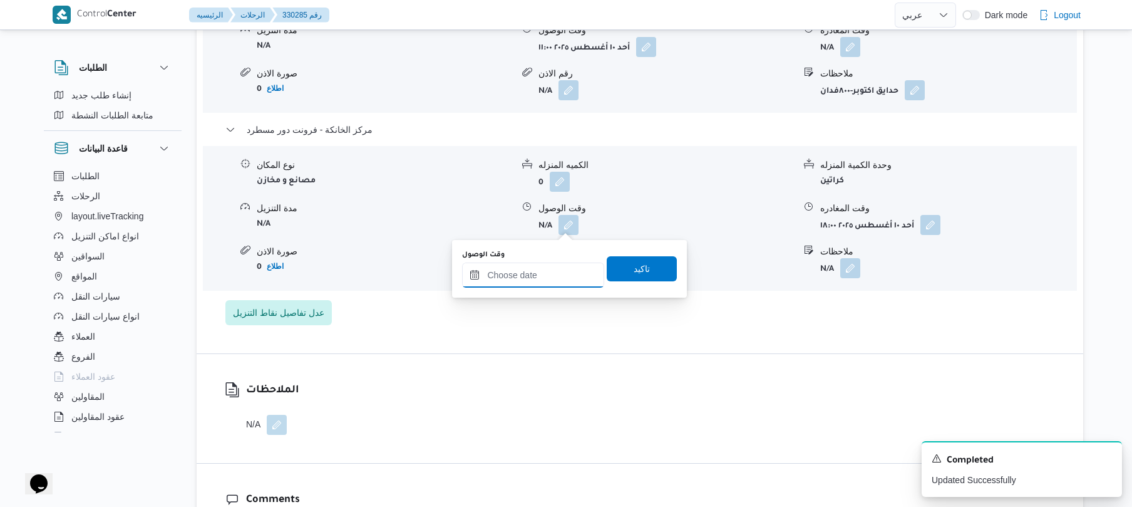
click at [551, 274] on input "وقت الوصول" at bounding box center [533, 274] width 142 height 25
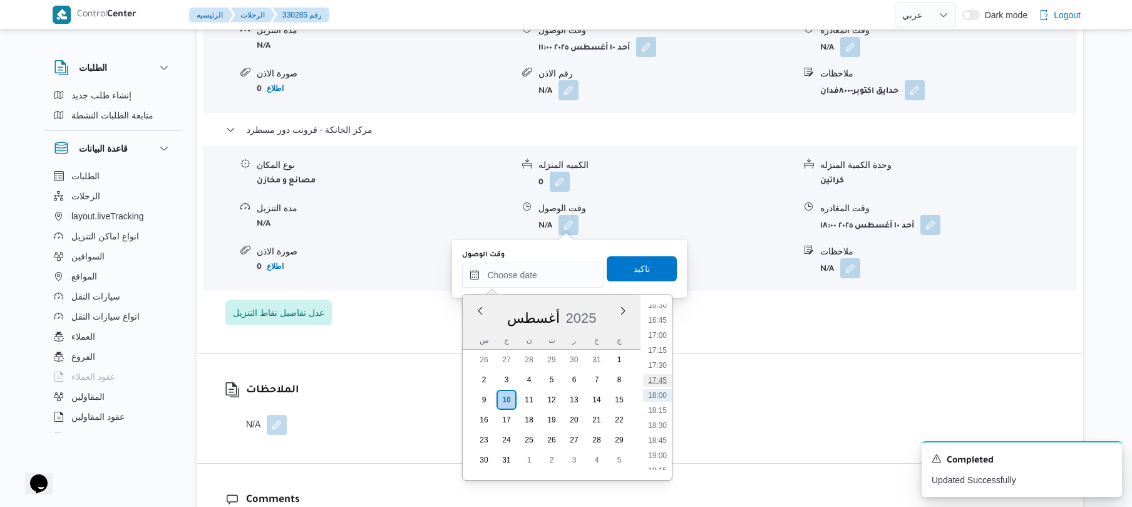
click at [655, 379] on li "17:45" at bounding box center [657, 380] width 29 height 13
type input "١٠/٠٨/٢٠٢٥ ١٧:٤٥"
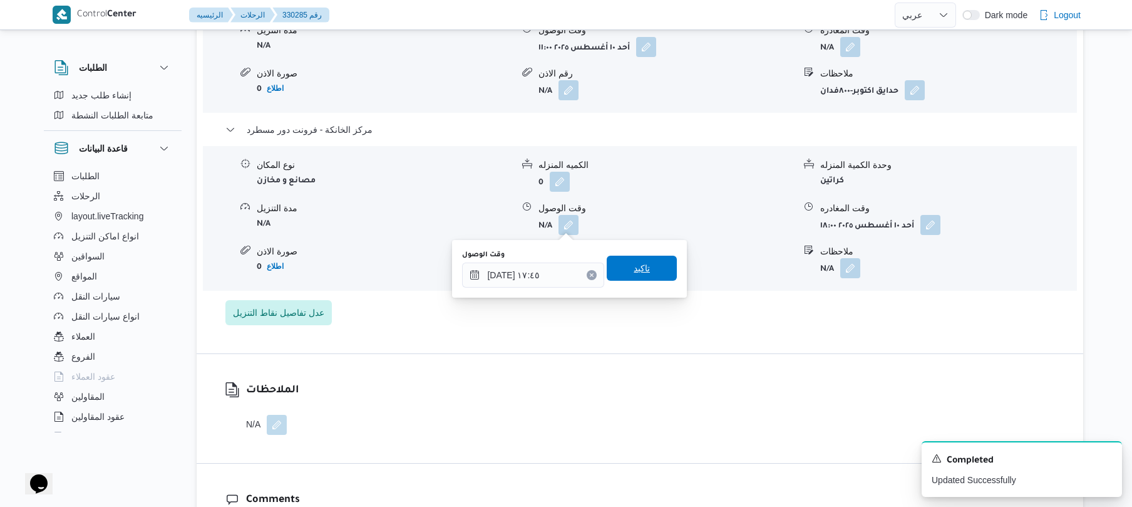
click at [638, 266] on span "تاكيد" at bounding box center [642, 268] width 16 height 15
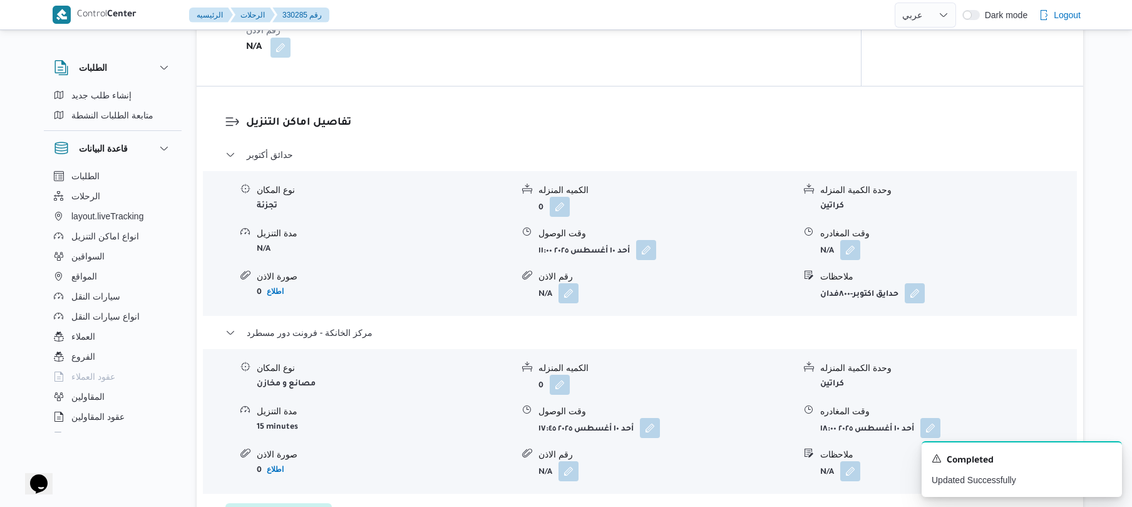
scroll to position [902, 0]
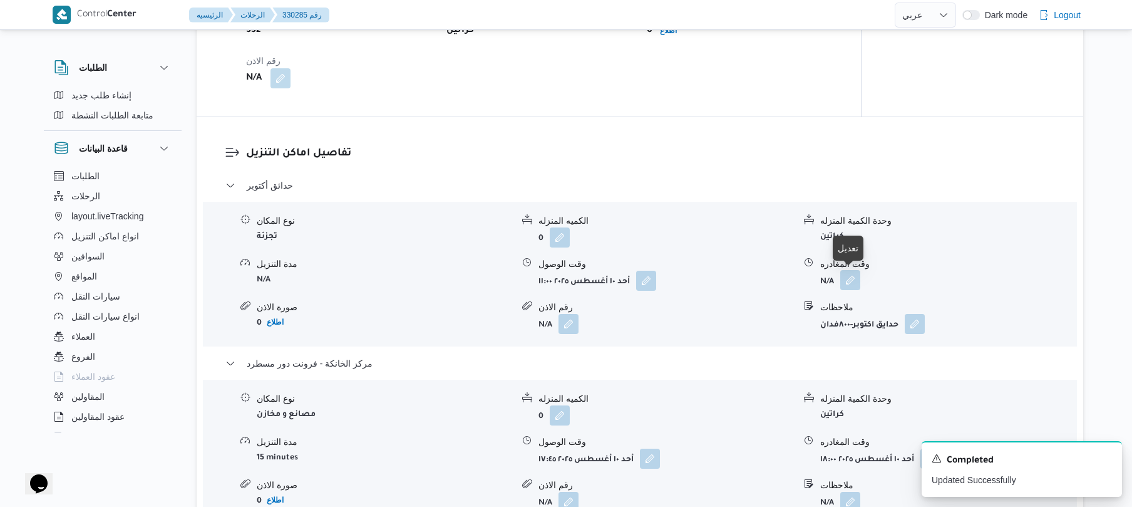
click at [848, 286] on button "button" at bounding box center [851, 280] width 20 height 20
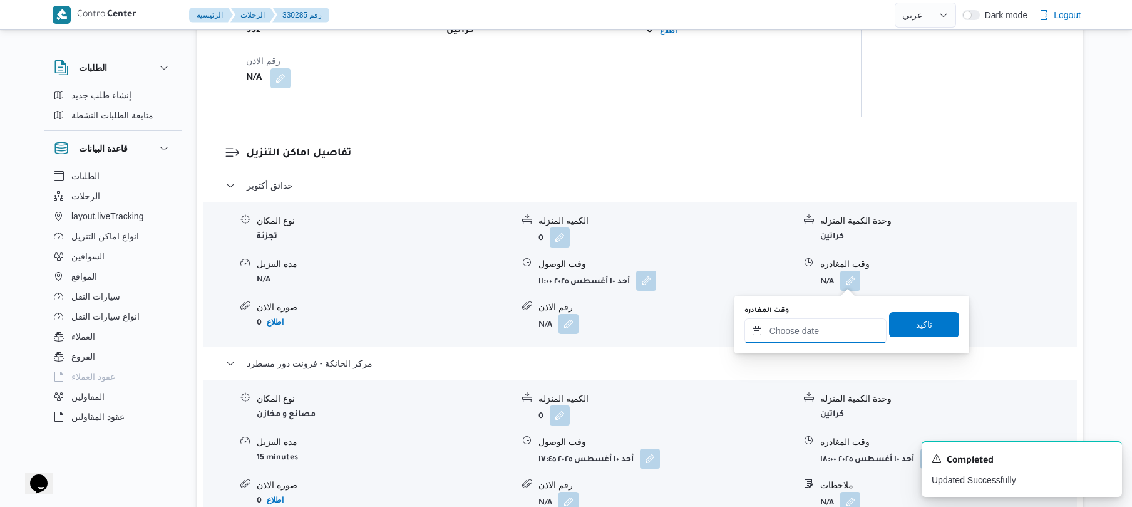
click at [810, 331] on input "وقت المغادره" at bounding box center [816, 330] width 142 height 25
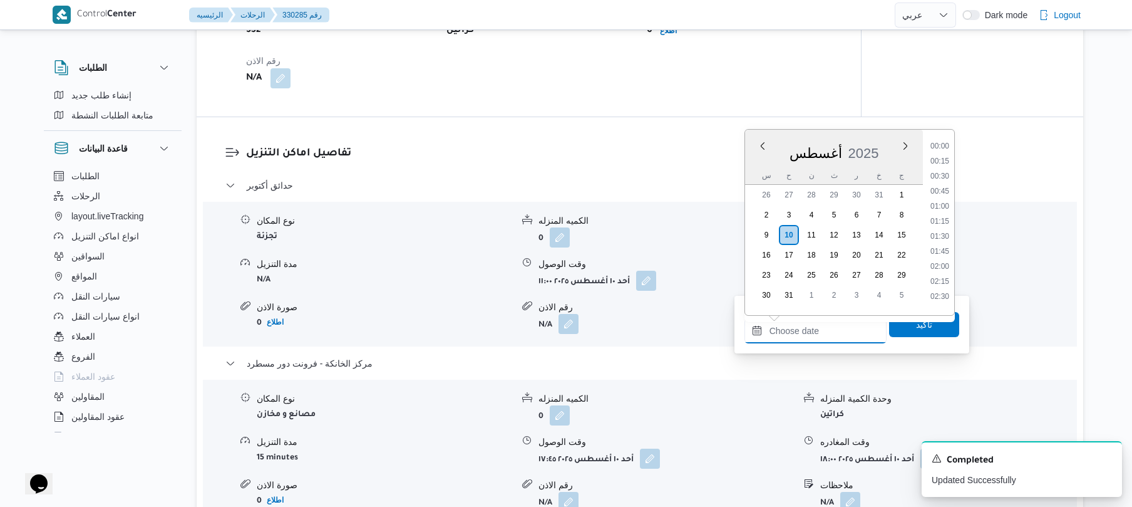
scroll to position [998, 0]
click at [946, 156] on li "16:45" at bounding box center [940, 155] width 29 height 13
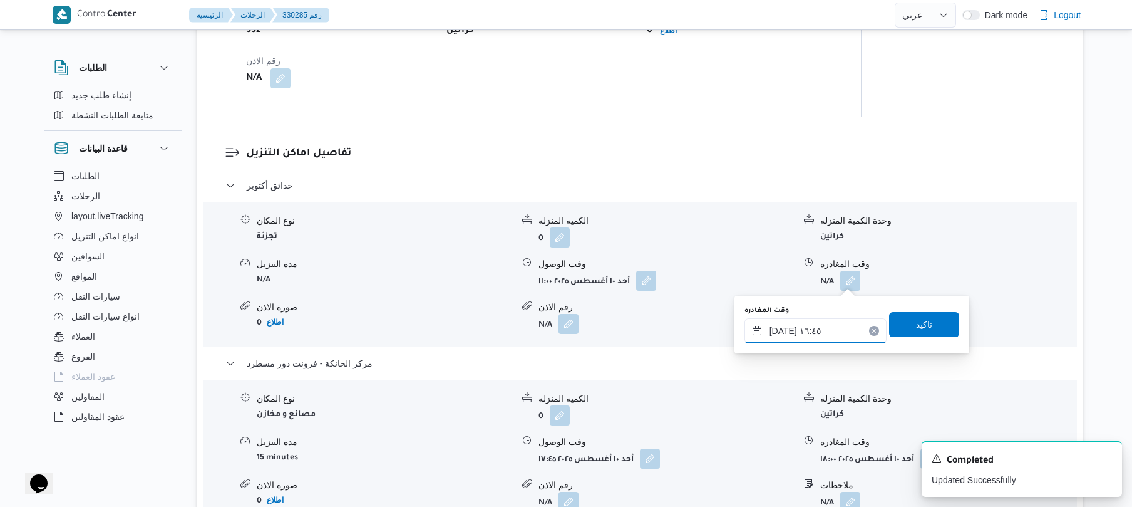
click at [783, 326] on input "١٠/٠٨/٢٠٢٥ ١٦:٤٥" at bounding box center [816, 330] width 142 height 25
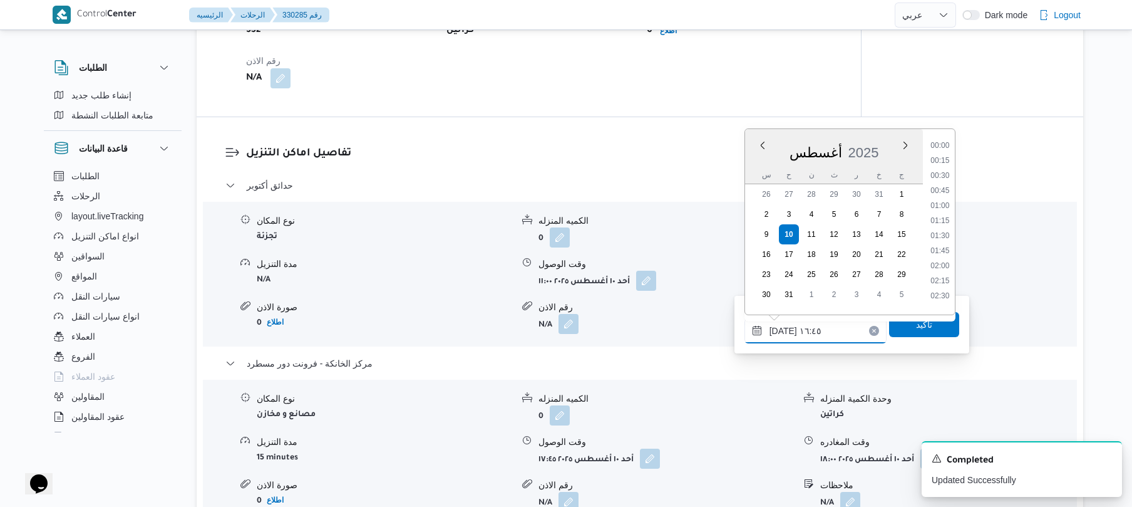
scroll to position [923, 0]
type input "١٠/٠٨/٢٠٢٥ ١٦:40"
click at [919, 326] on span "تاكيد" at bounding box center [924, 323] width 16 height 15
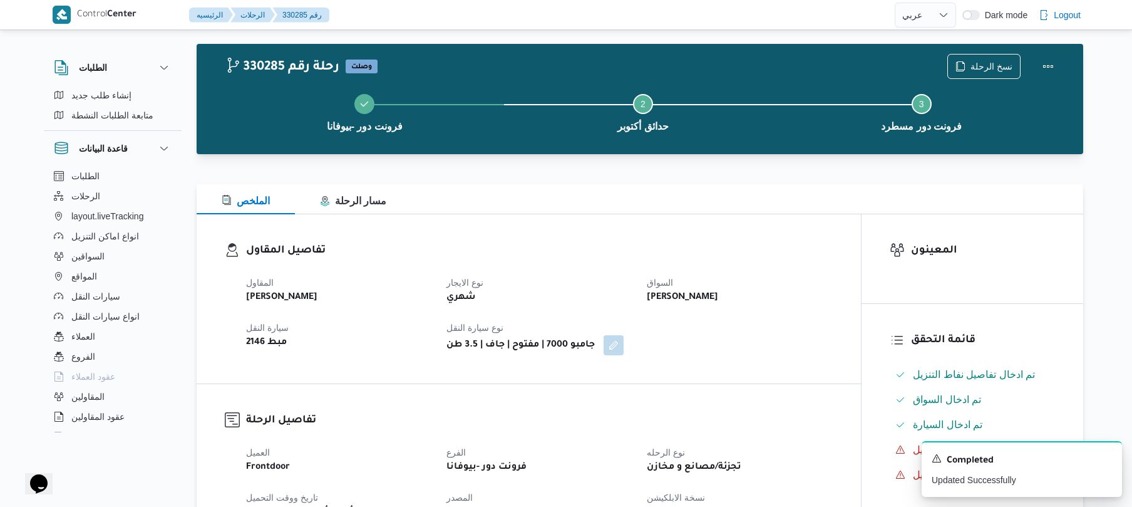
scroll to position [0, 0]
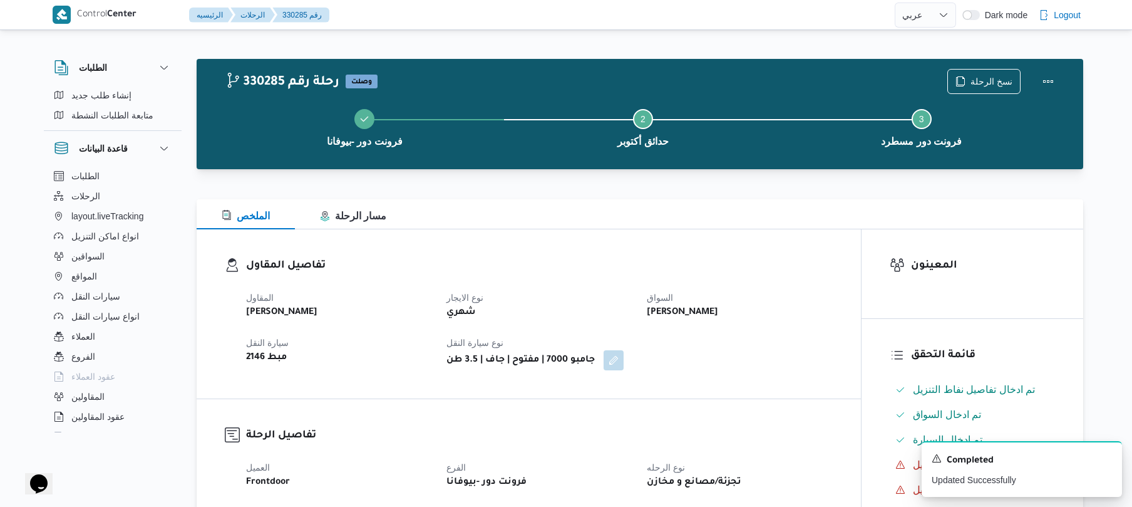
select select "ar"
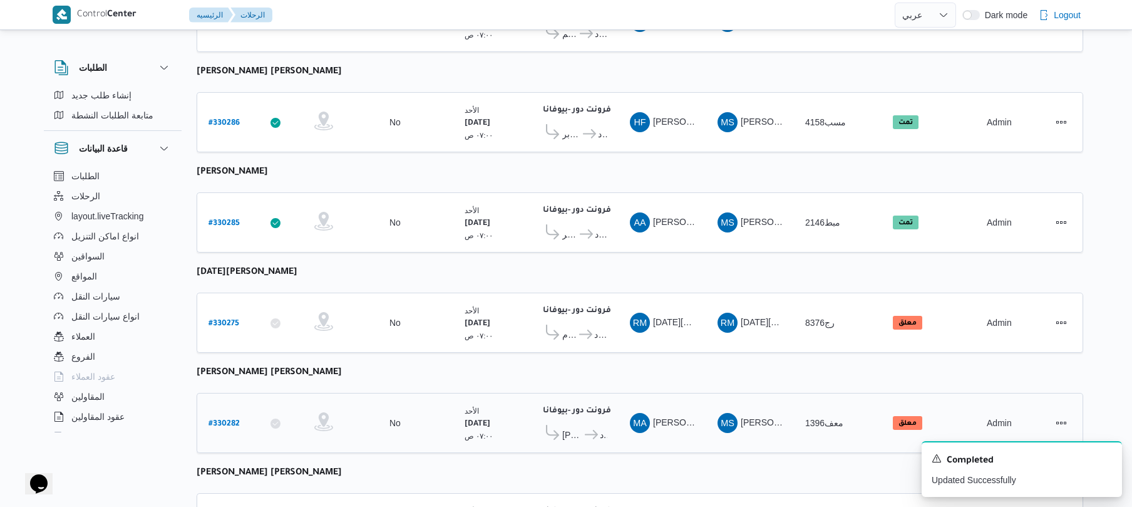
scroll to position [420, 0]
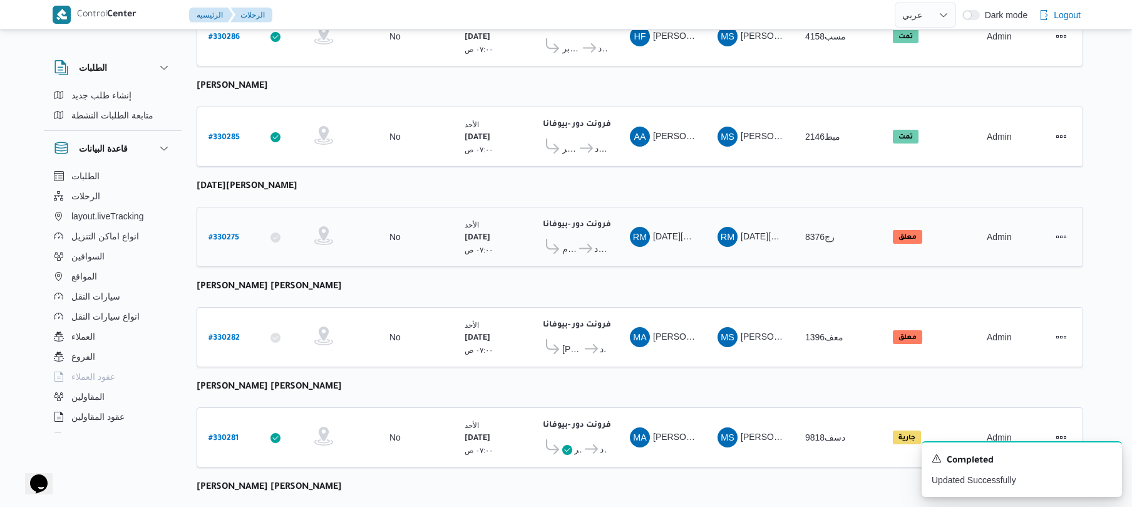
click at [224, 234] on b "# 330275" at bounding box center [224, 238] width 31 height 9
select select "ar"
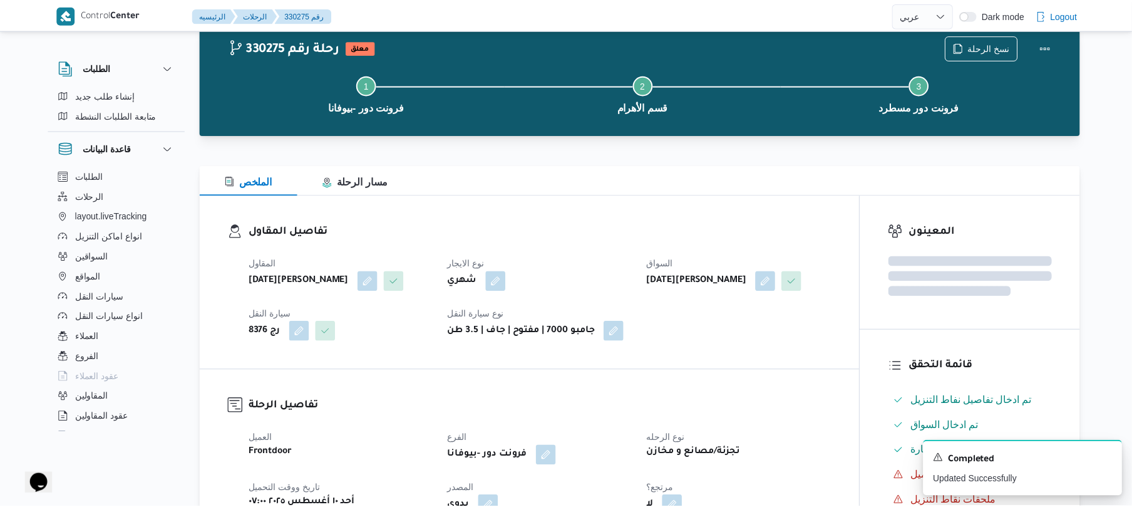
scroll to position [420, 0]
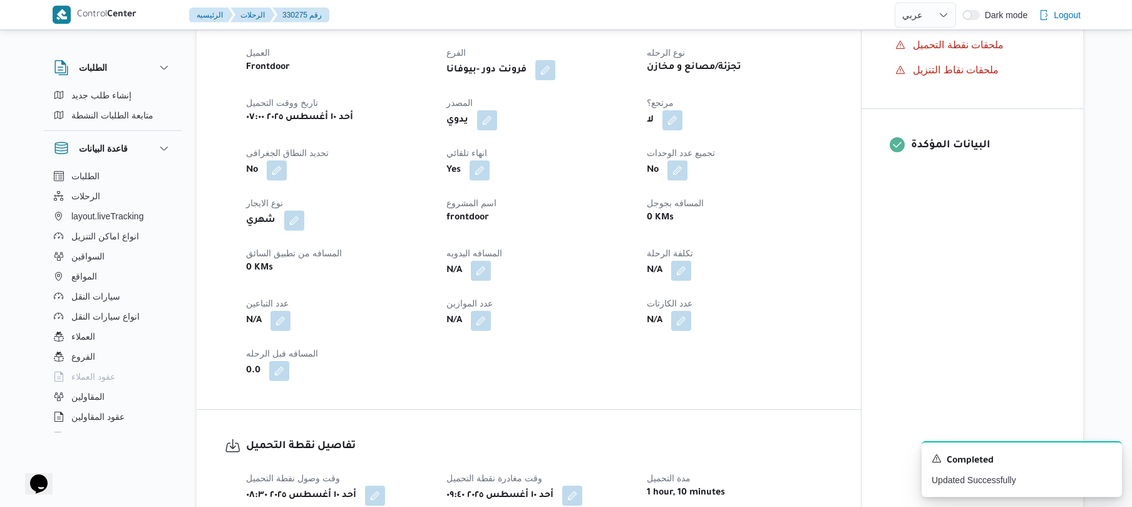
click at [803, 282] on div "N/A" at bounding box center [740, 270] width 188 height 23
click at [757, 132] on div "لا" at bounding box center [740, 120] width 188 height 23
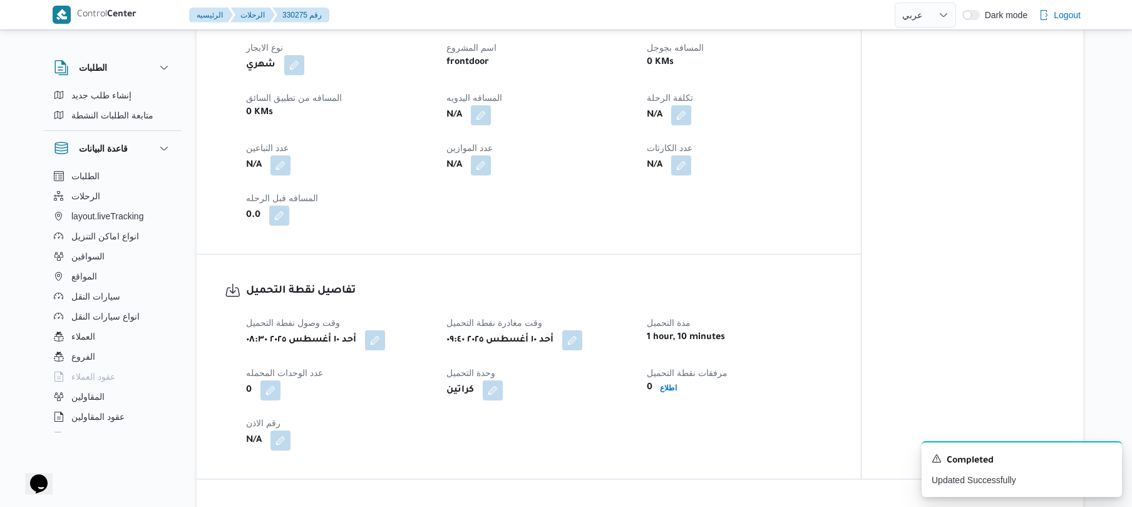
scroll to position [567, 0]
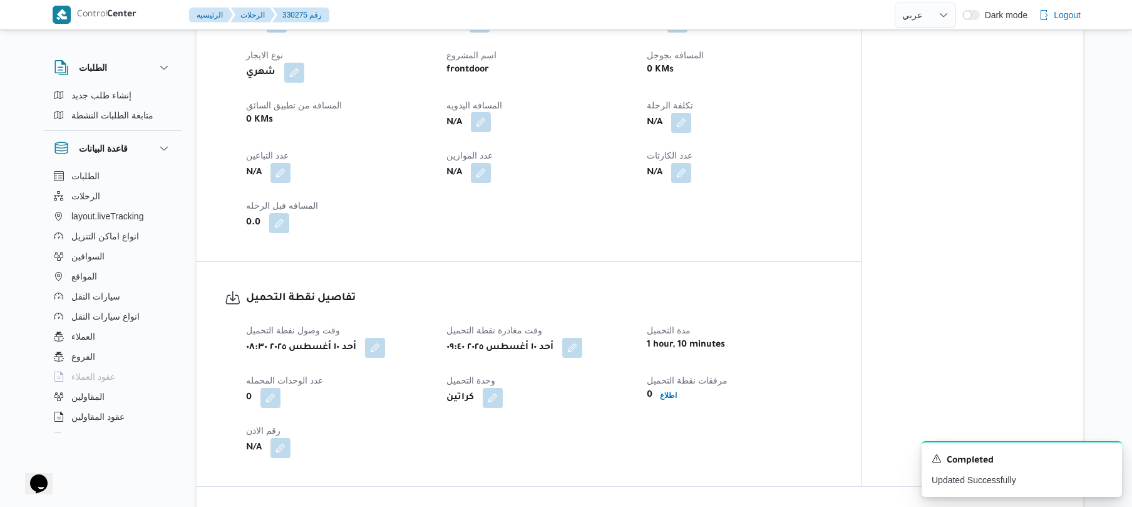
click at [485, 132] on button "button" at bounding box center [481, 122] width 20 height 20
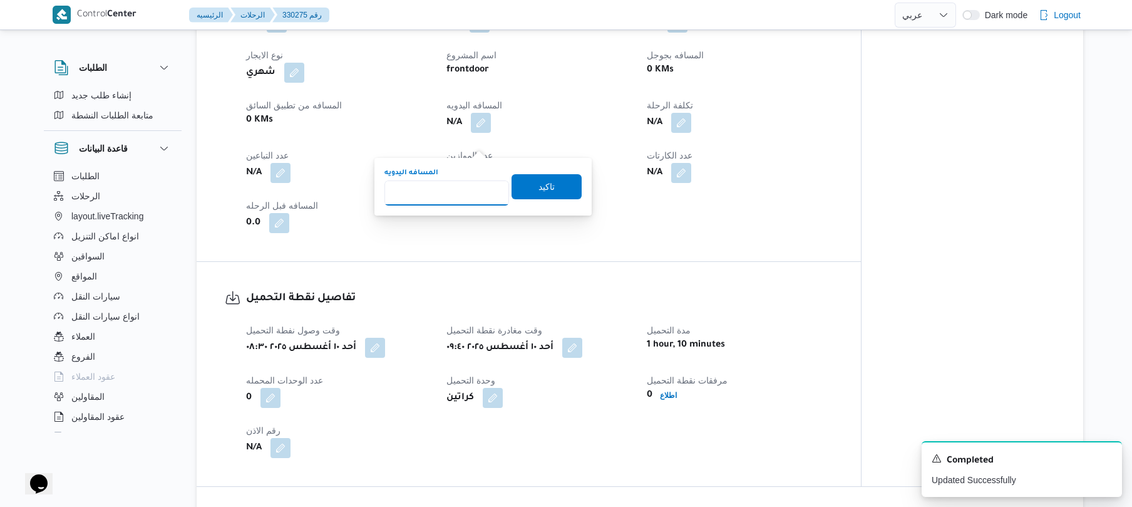
click at [477, 189] on input "المسافه اليدويه" at bounding box center [447, 192] width 125 height 25
type input "105"
click at [521, 187] on span "تاكيد" at bounding box center [547, 185] width 70 height 25
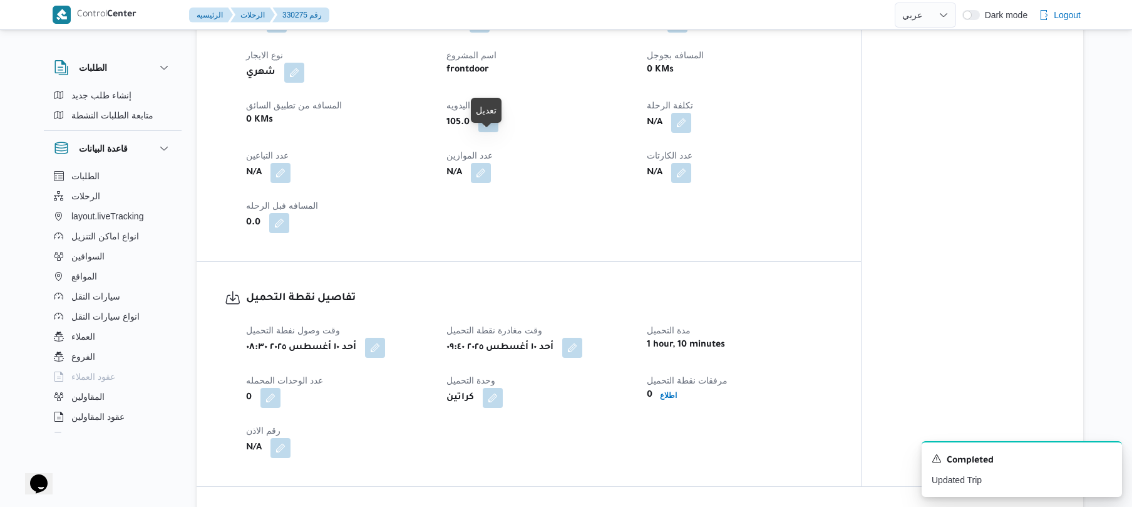
click at [489, 132] on button "button" at bounding box center [489, 122] width 20 height 20
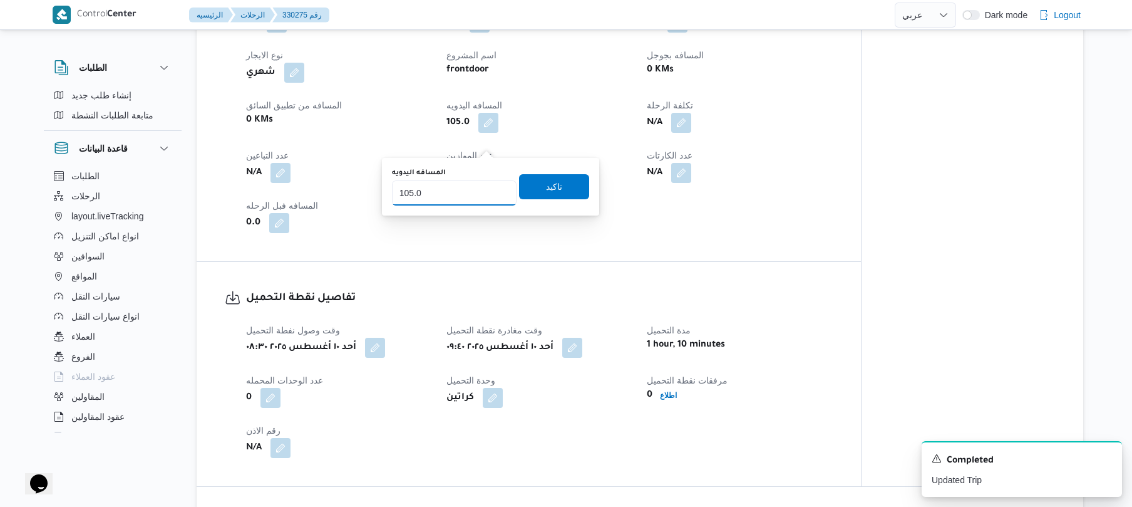
click at [468, 191] on input "105.0" at bounding box center [454, 192] width 125 height 25
type input "1"
type input "105"
click at [546, 189] on span "تاكيد" at bounding box center [554, 186] width 16 height 15
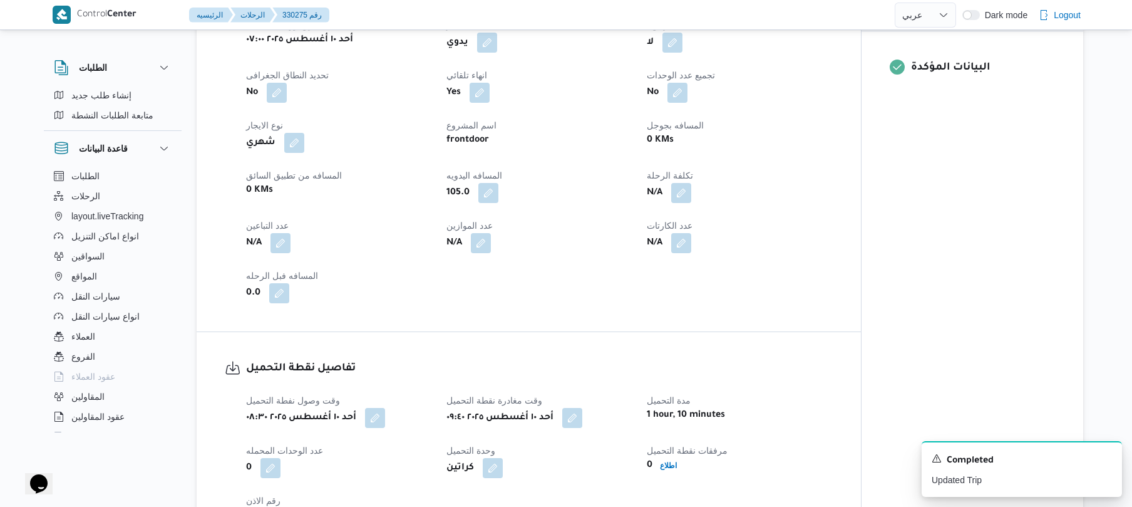
scroll to position [467, 0]
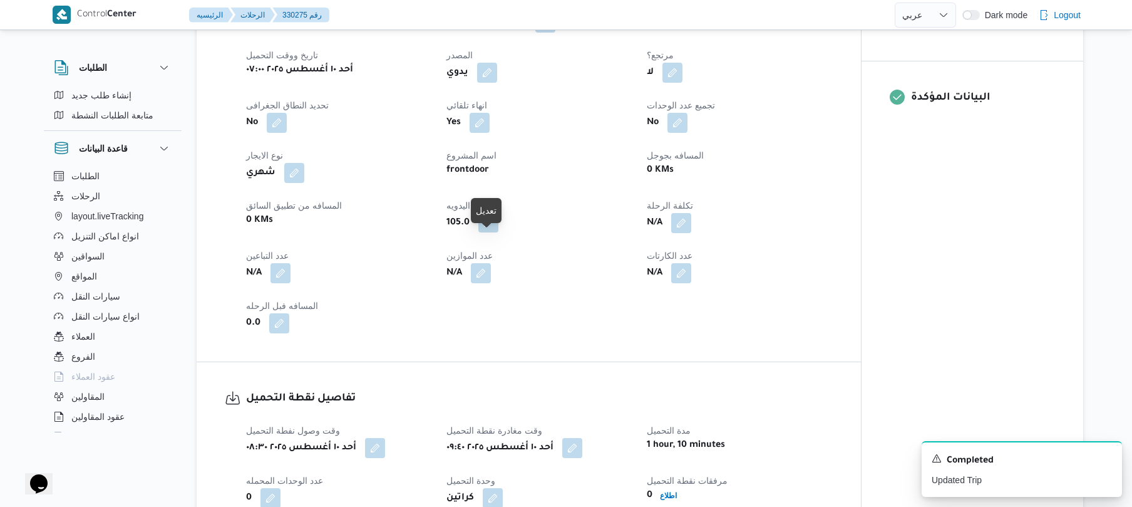
click at [487, 232] on button "button" at bounding box center [489, 222] width 20 height 20
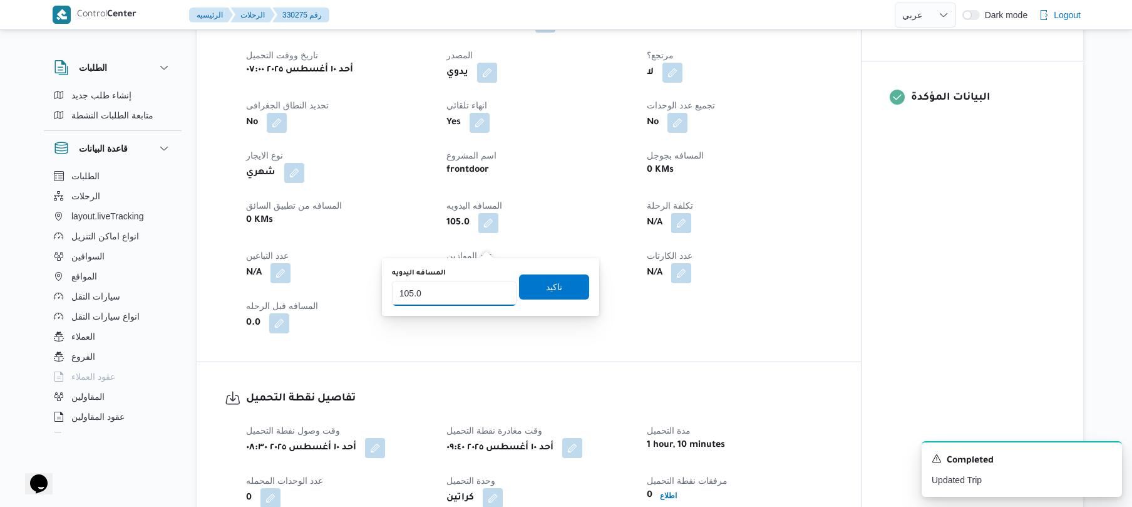
click at [451, 291] on input "105.0" at bounding box center [454, 293] width 125 height 25
type input "1"
type input "110"
click at [529, 289] on span "تاكيد" at bounding box center [554, 286] width 70 height 25
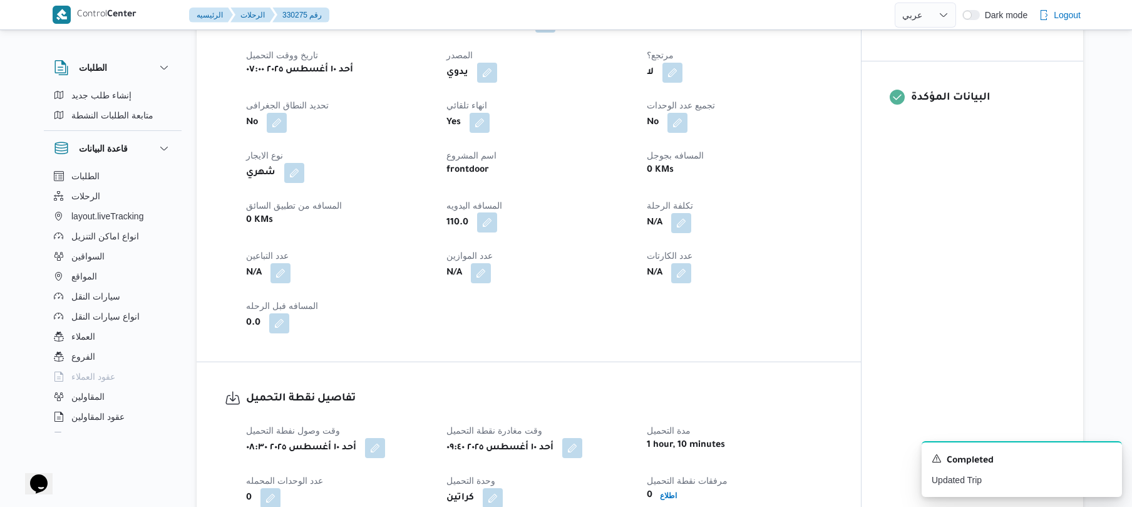
click at [487, 232] on button "button" at bounding box center [487, 222] width 20 height 20
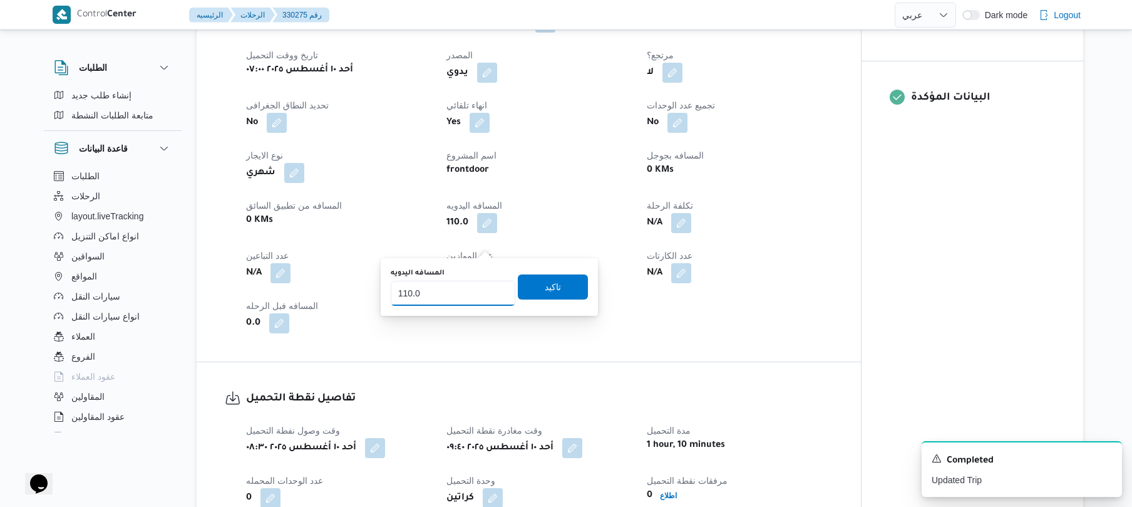
click at [458, 292] on input "110.0" at bounding box center [453, 293] width 125 height 25
type input "1"
type input "110"
click at [519, 286] on span "تاكيد" at bounding box center [553, 286] width 70 height 25
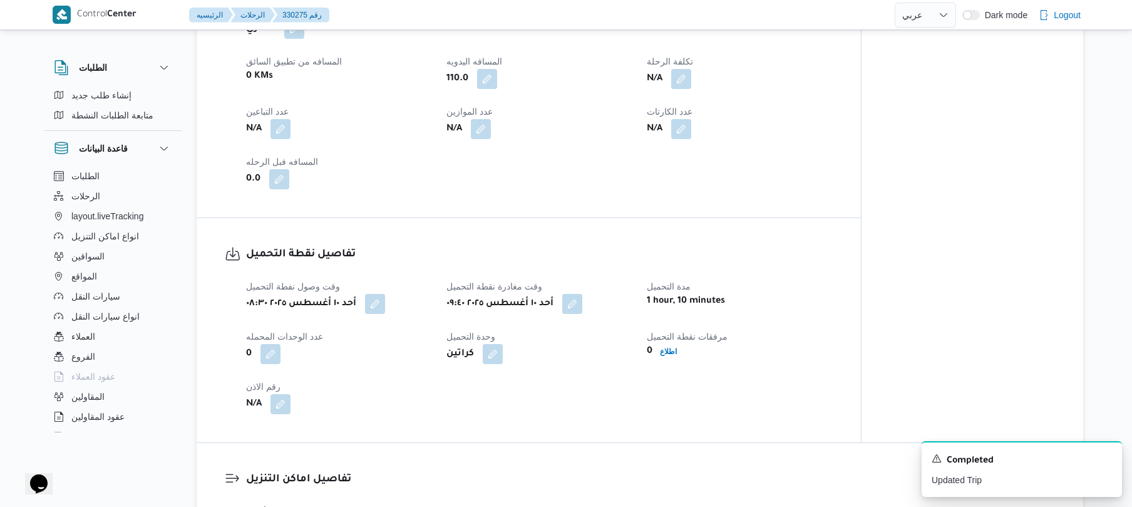
scroll to position [634, 0]
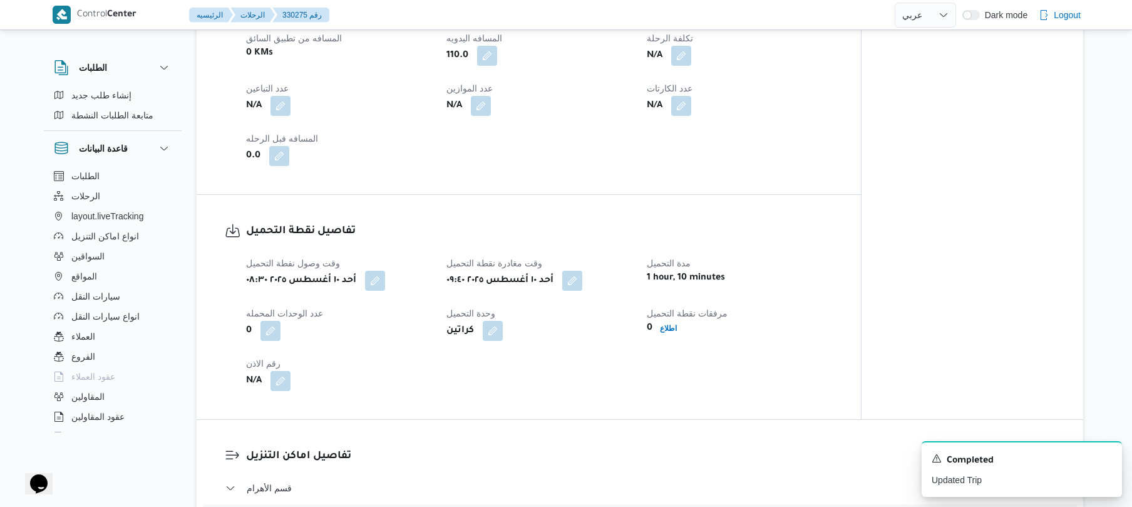
click at [790, 233] on div "تفاصيل نقطة التحميل وقت وصول نفطة التحميل أحد ١٠ أغسطس ٢٠٢٥ ٠٨:٣٠ وقت مغادرة نق…" at bounding box center [529, 307] width 665 height 224
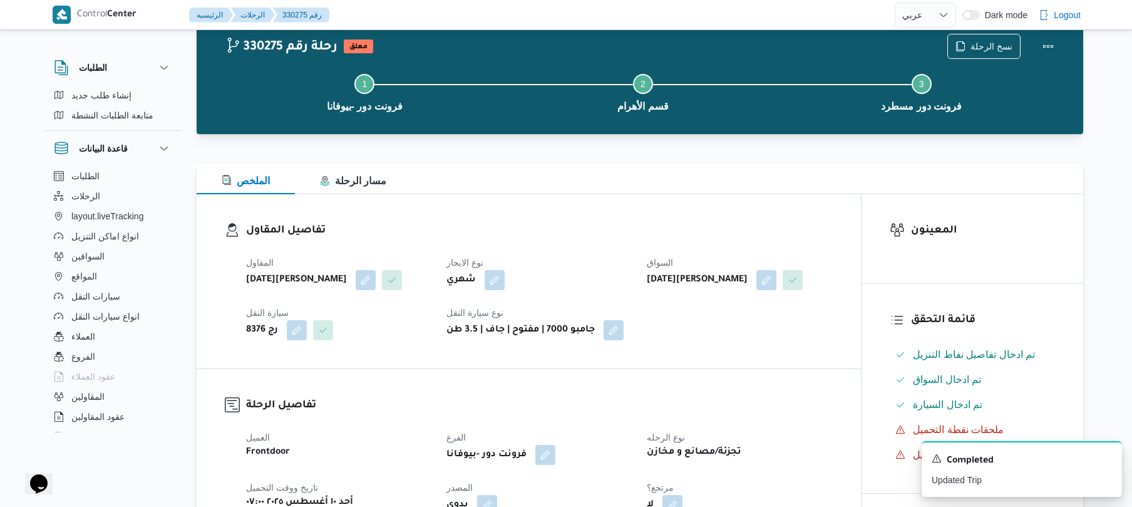
scroll to position [33, 0]
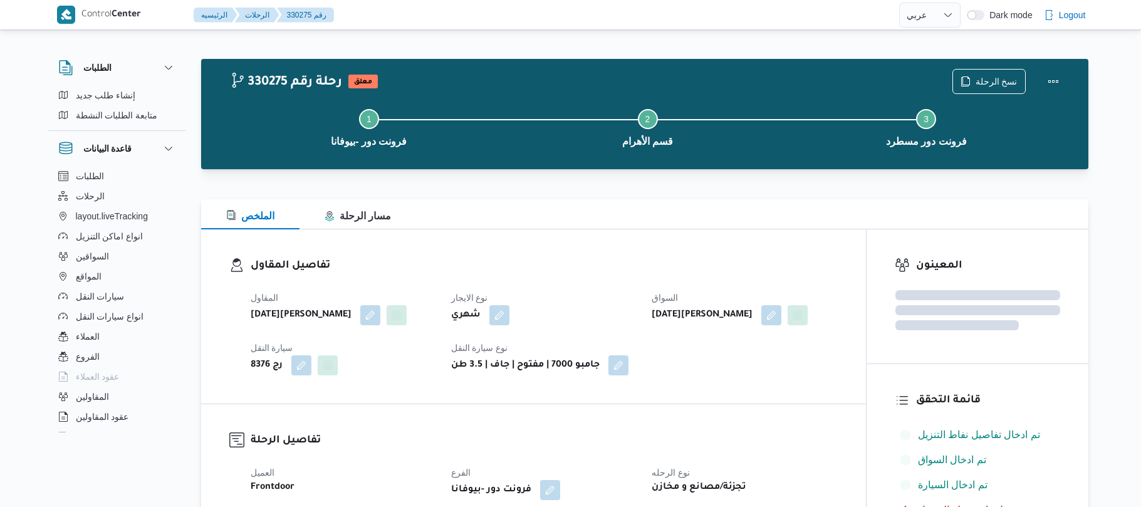
select select "ar"
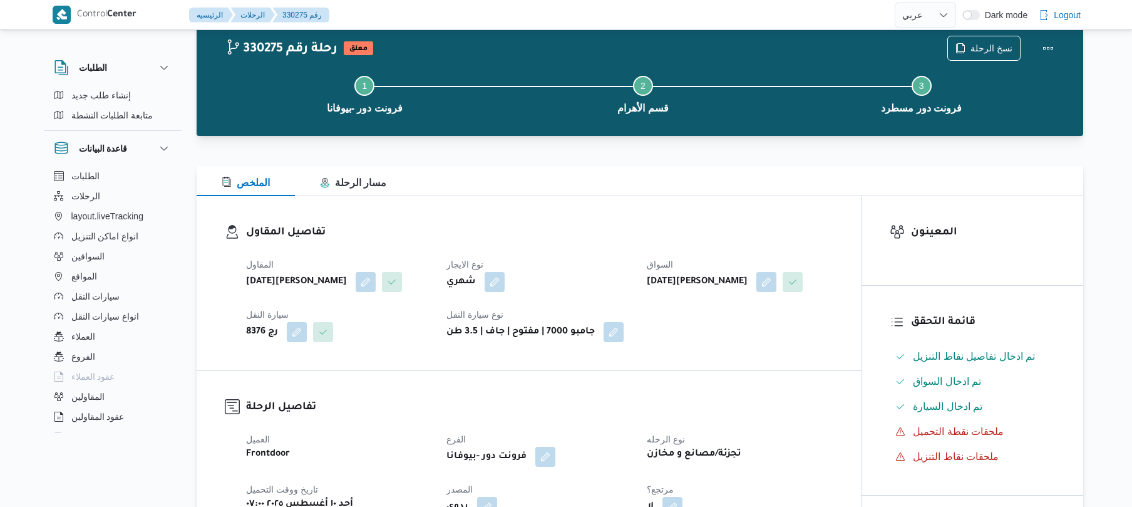
scroll to position [33, 0]
click at [592, 197] on div "تفاصيل المقاول المقاول [DATE][PERSON_NAME] نوع الايجار شهري السواق [DATE][PERSO…" at bounding box center [529, 283] width 665 height 174
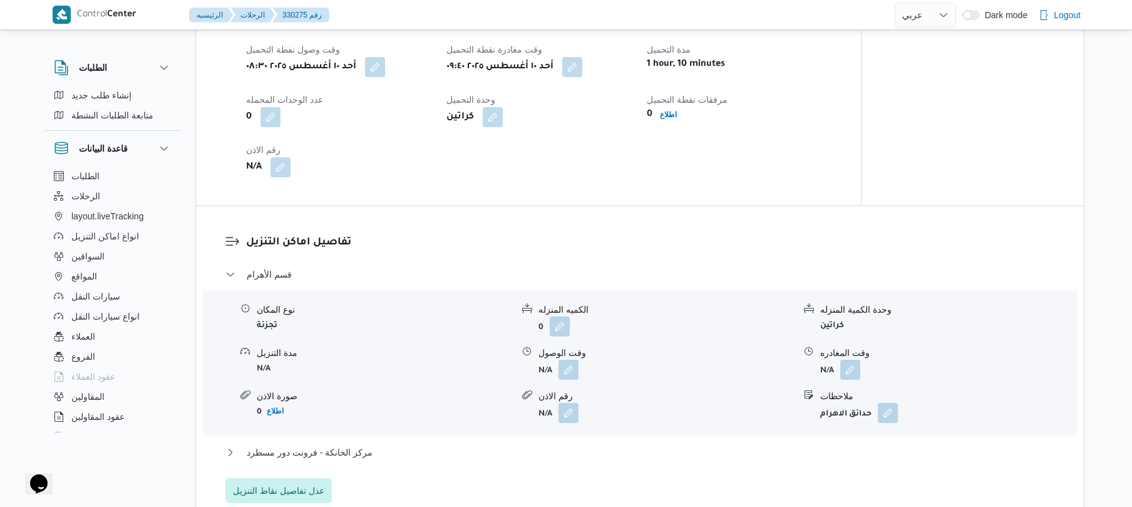
scroll to position [902, 0]
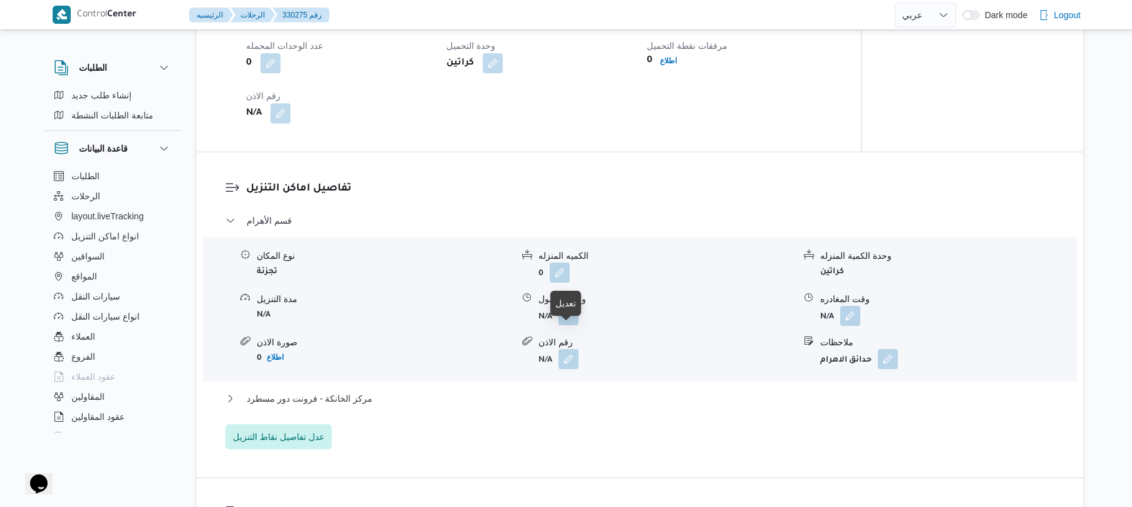
click at [574, 325] on button "button" at bounding box center [569, 315] width 20 height 20
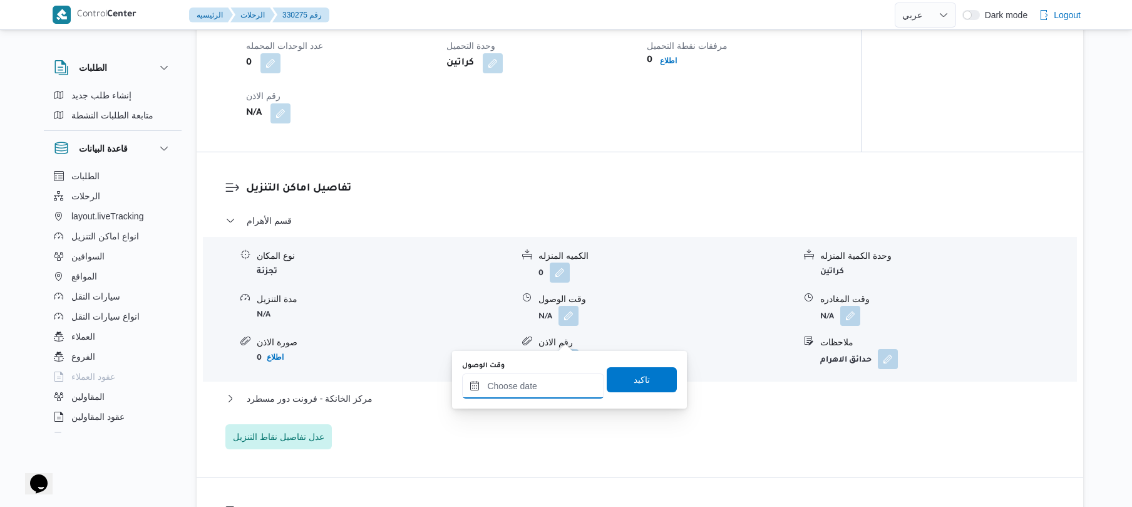
click at [519, 386] on input "وقت الوصول" at bounding box center [533, 385] width 142 height 25
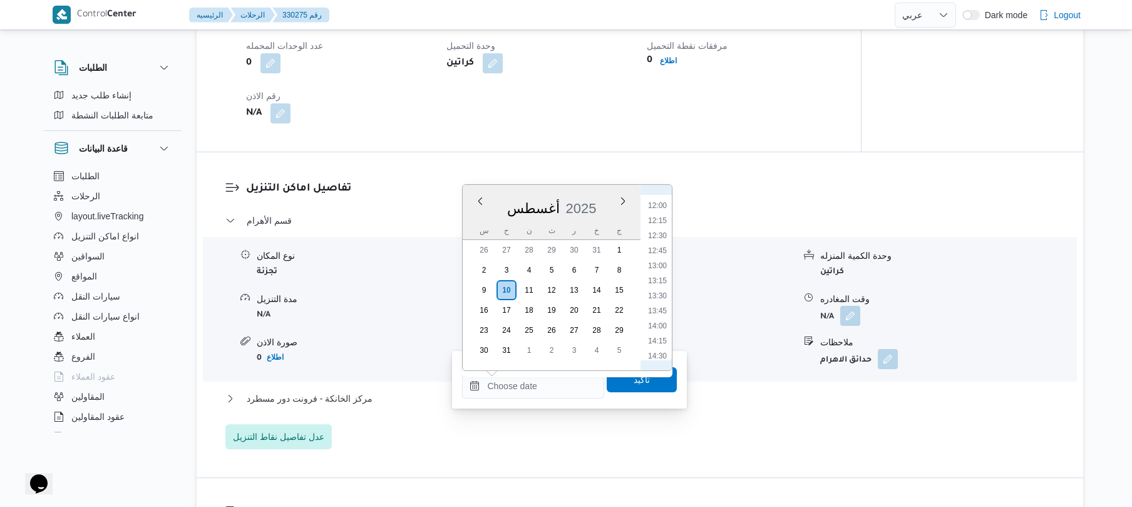
scroll to position [577, 0]
click at [652, 256] on li "10:30" at bounding box center [657, 255] width 29 height 13
type input "[DATE] ١٠:٣٠"
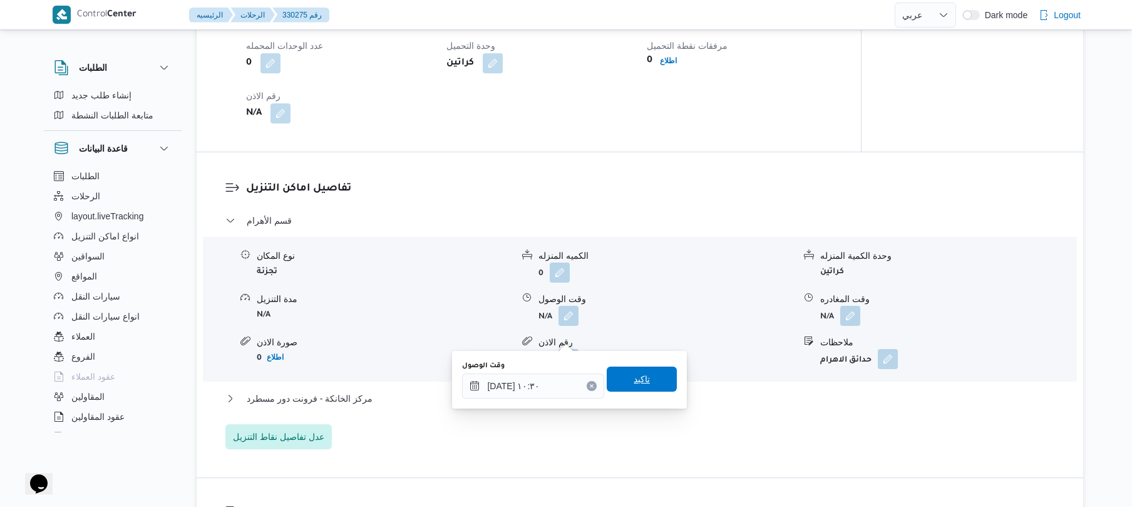
click at [634, 374] on span "تاكيد" at bounding box center [642, 378] width 16 height 15
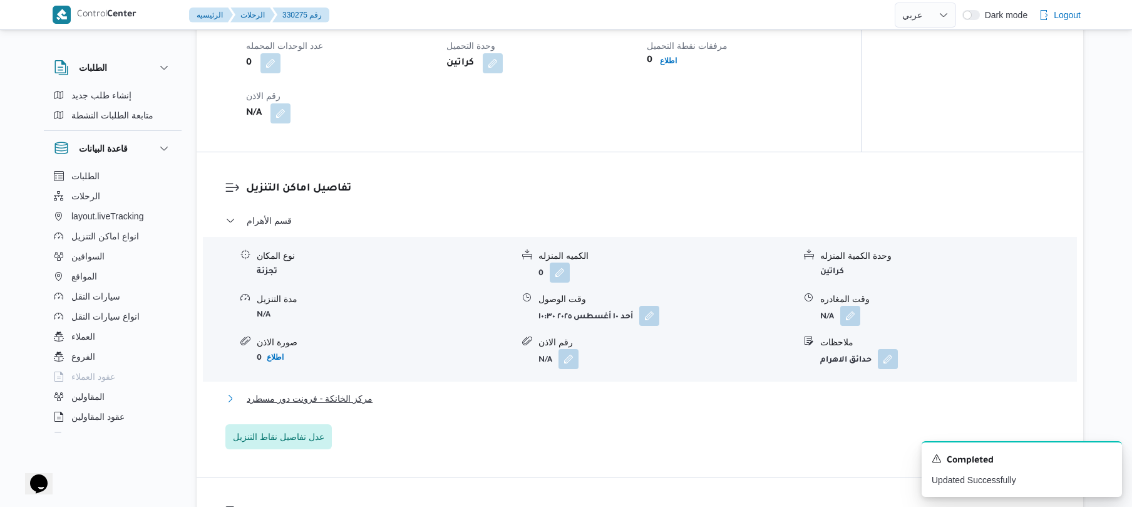
click at [557, 406] on button "مركز الخانكة - فرونت دور مسطرد" at bounding box center [640, 398] width 830 height 15
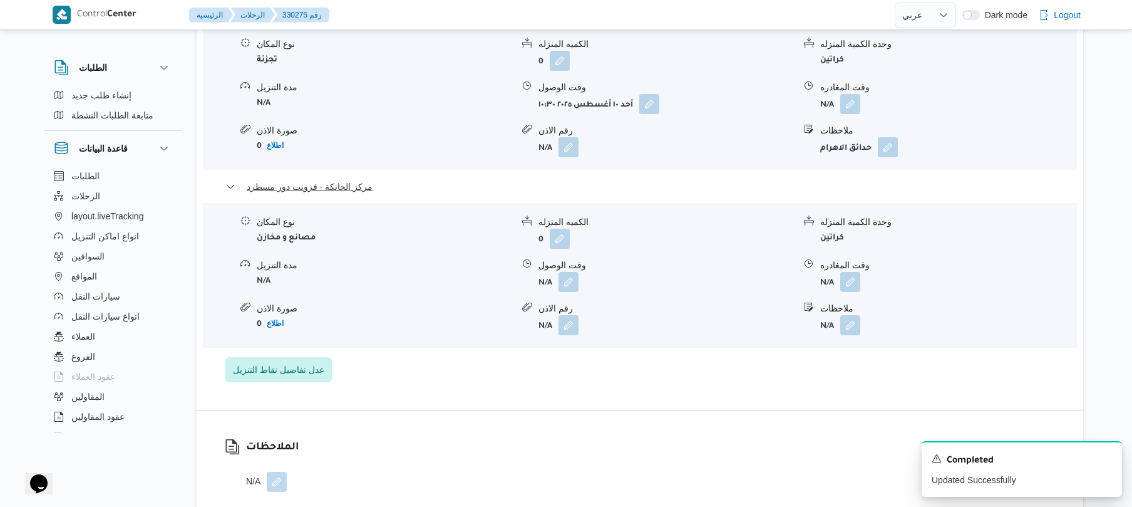
scroll to position [1169, 0]
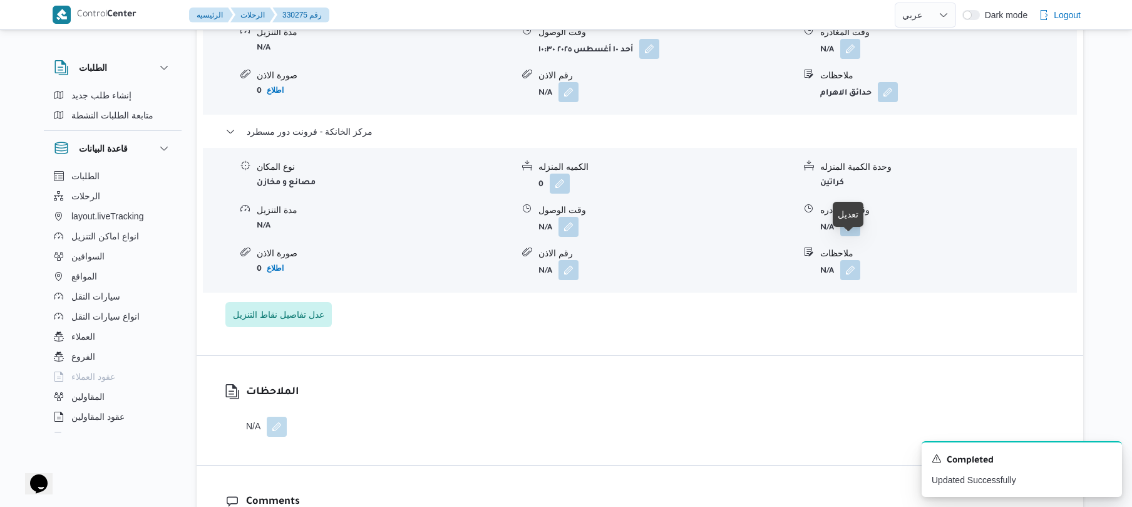
click at [845, 236] on button "button" at bounding box center [851, 226] width 20 height 20
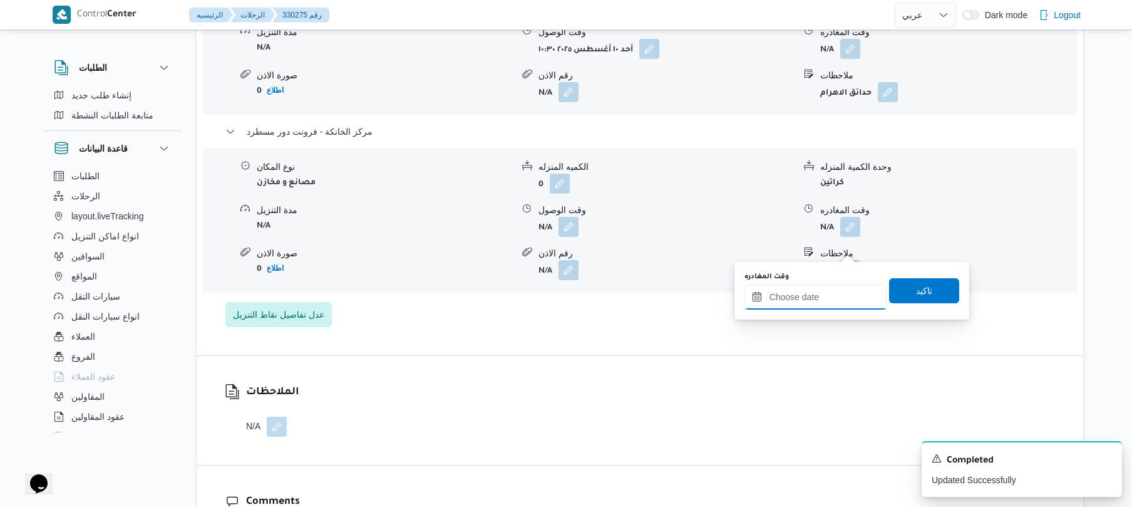
click at [797, 299] on input "وقت المغادره" at bounding box center [816, 296] width 142 height 25
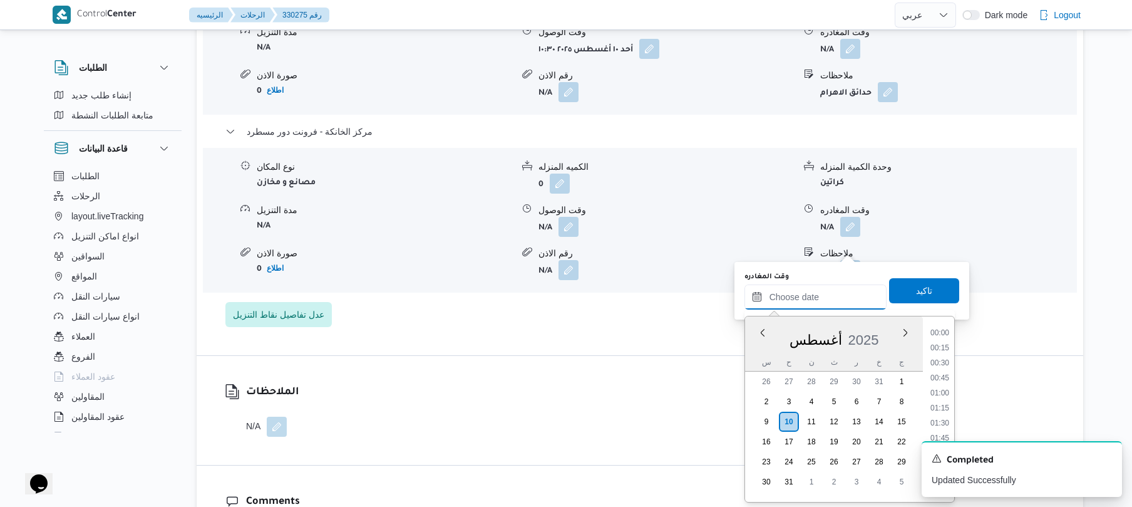
scroll to position [998, 0]
click at [1106, 458] on icon "Dismiss toast" at bounding box center [1107, 457] width 10 height 10
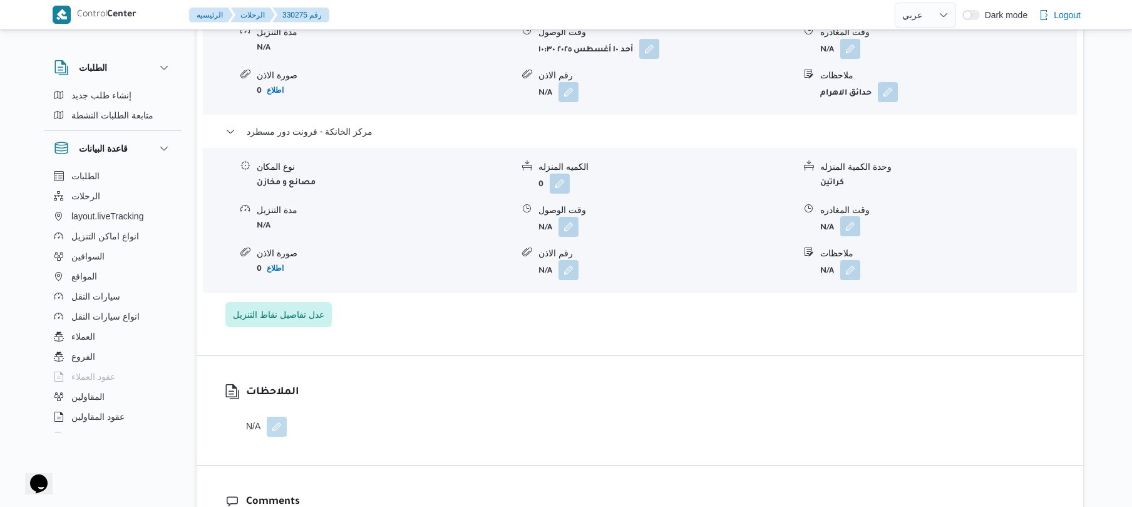
click at [850, 236] on button "button" at bounding box center [851, 226] width 20 height 20
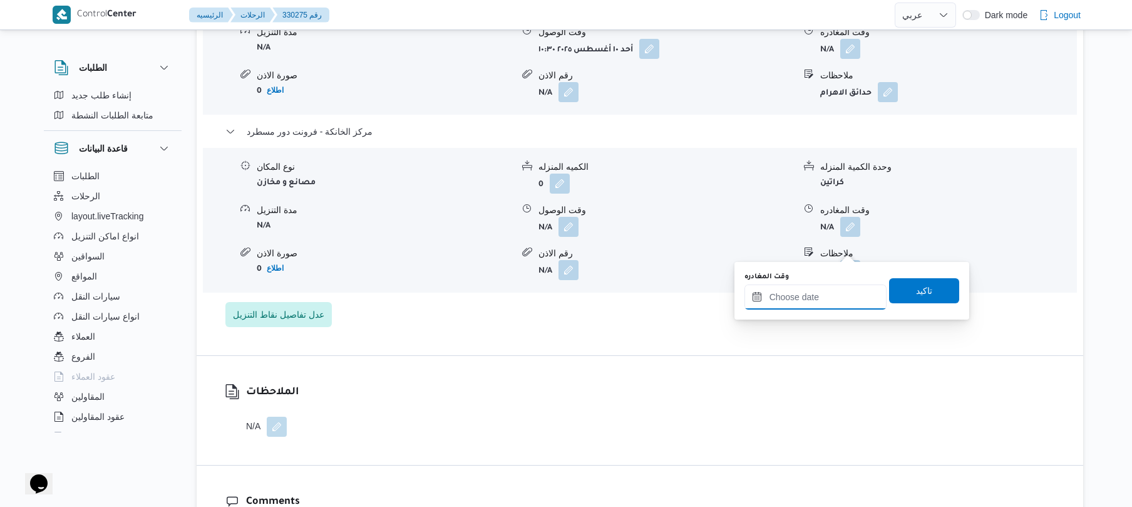
click at [843, 291] on input "وقت المغادره" at bounding box center [816, 296] width 142 height 25
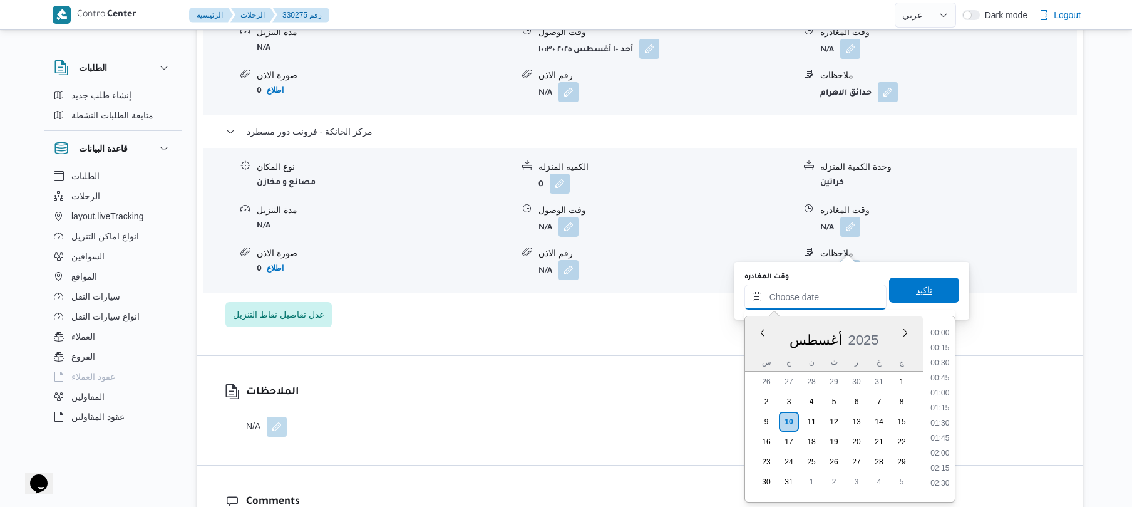
scroll to position [1013, 0]
click at [938, 383] on li "17:45" at bounding box center [940, 387] width 29 height 13
type input "[DATE] ١٧:٤٥"
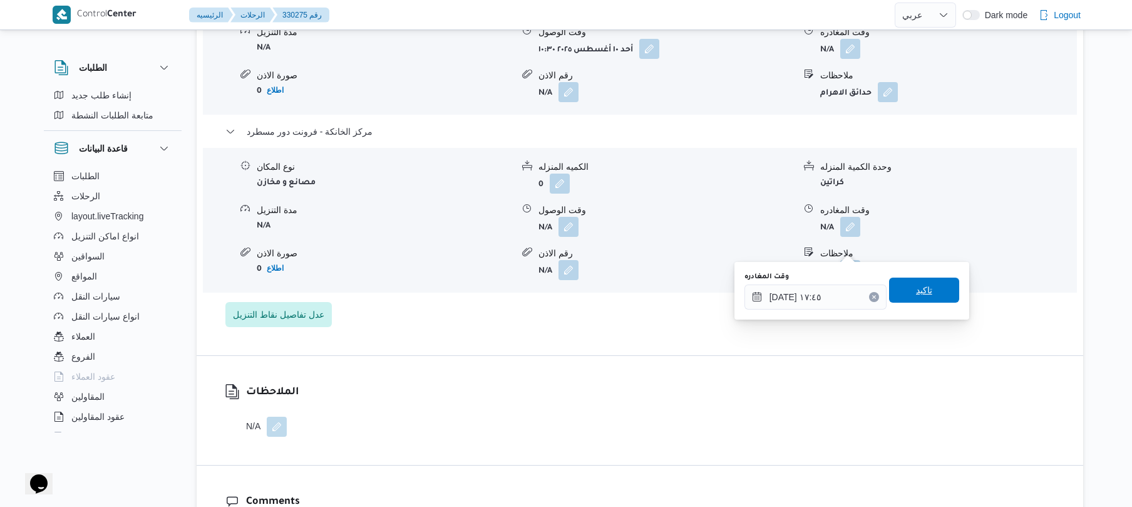
click at [938, 293] on span "تاكيد" at bounding box center [924, 289] width 70 height 25
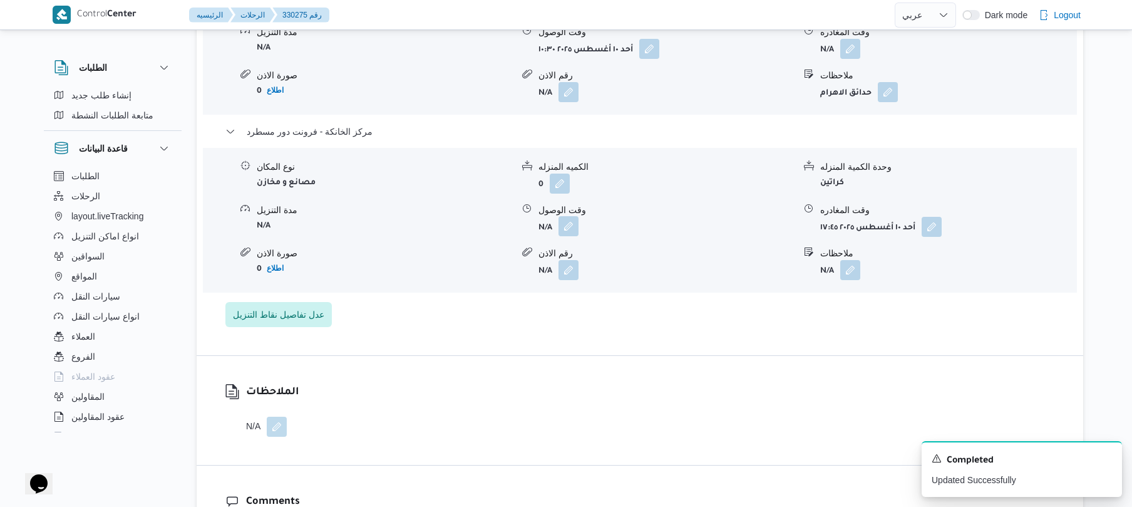
click at [569, 236] on button "button" at bounding box center [569, 226] width 20 height 20
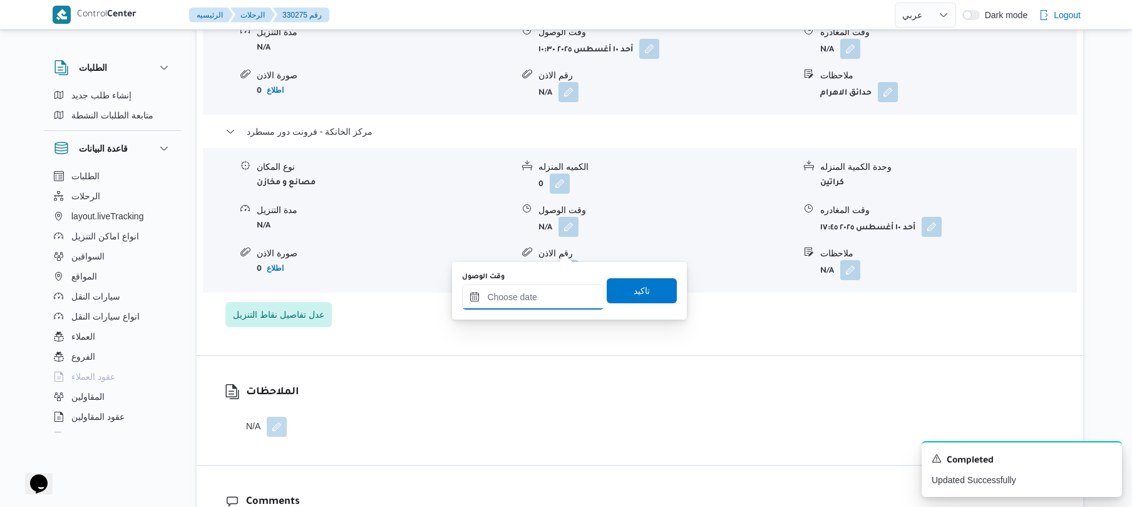
click at [557, 291] on input "وقت الوصول" at bounding box center [533, 296] width 142 height 25
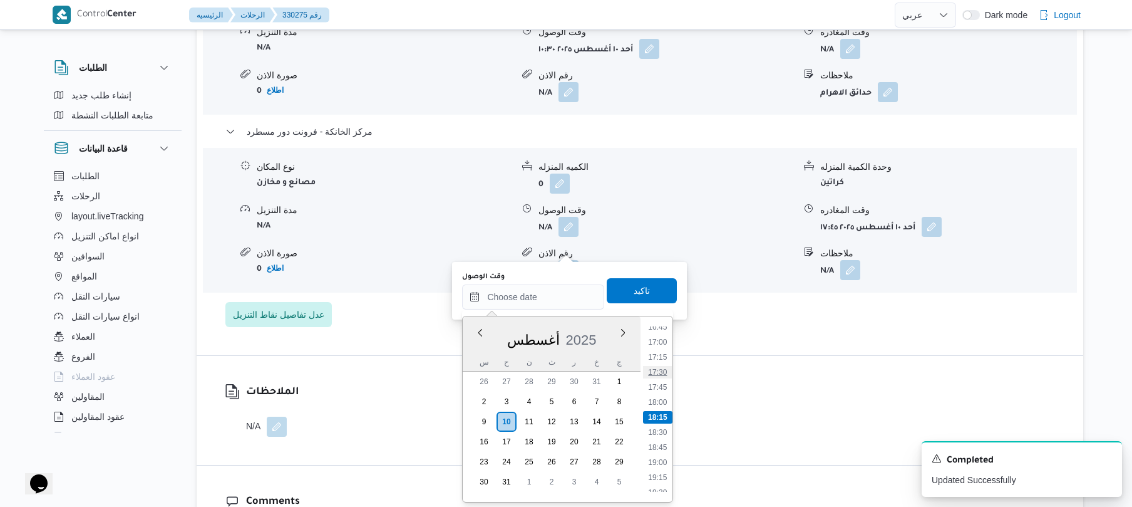
click at [661, 375] on li "17:30" at bounding box center [658, 372] width 29 height 13
type input "١٠/٠٨/٢٠٢٥ ١٧:٣٠"
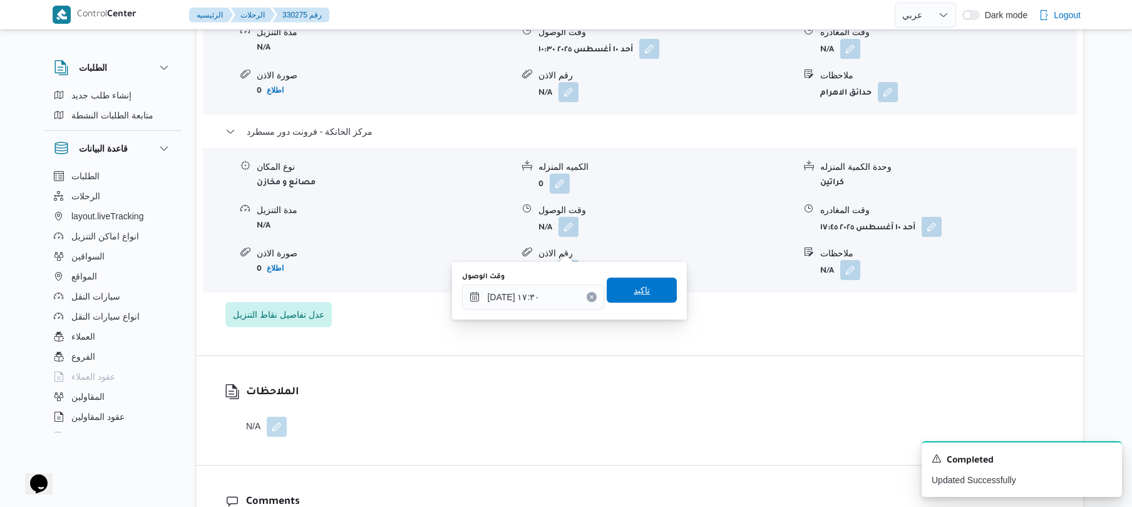
click at [649, 291] on span "تاكيد" at bounding box center [642, 289] width 70 height 25
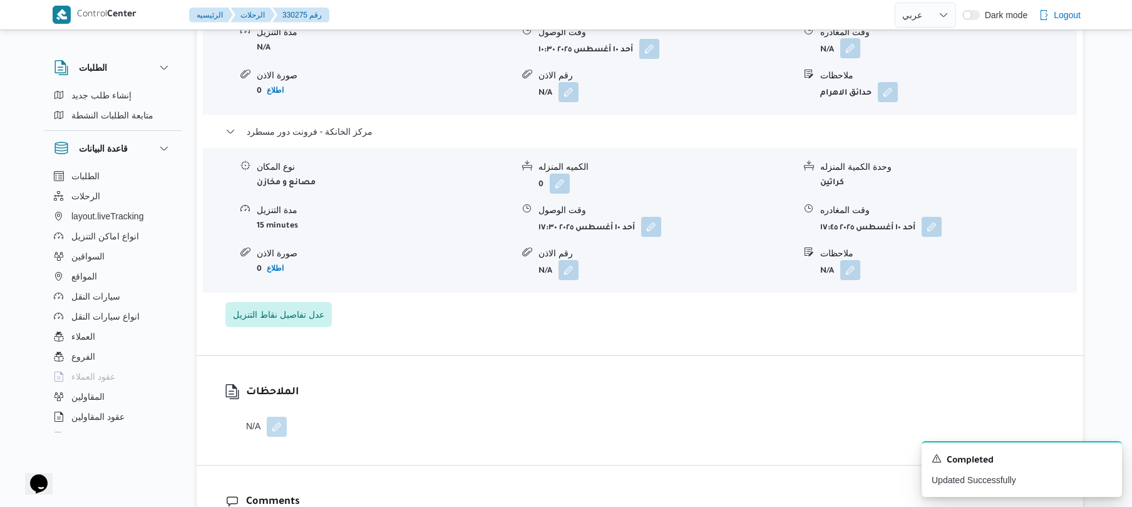
click at [854, 58] on button "button" at bounding box center [851, 48] width 20 height 20
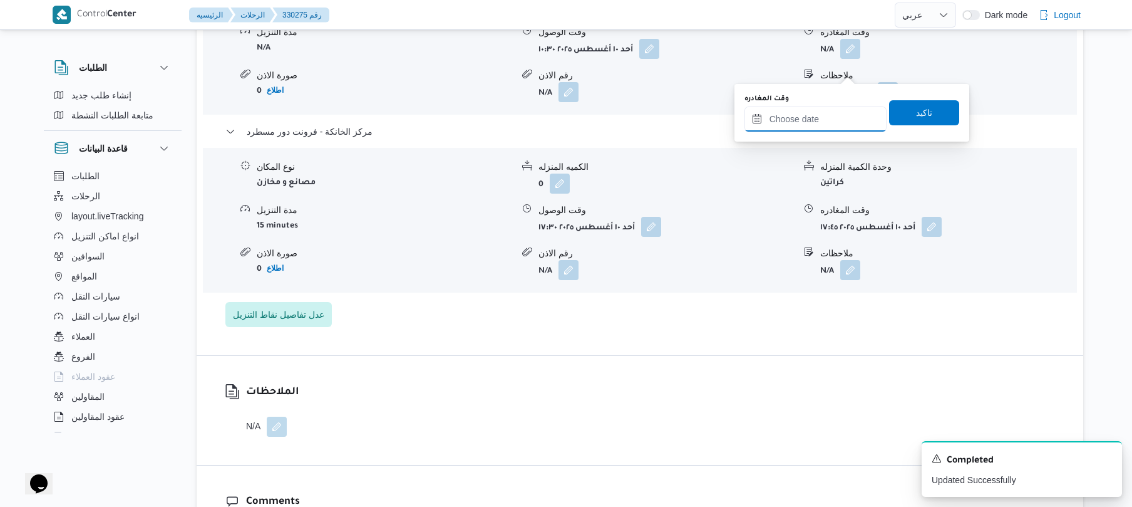
click at [812, 123] on input "وقت المغادره" at bounding box center [816, 118] width 142 height 25
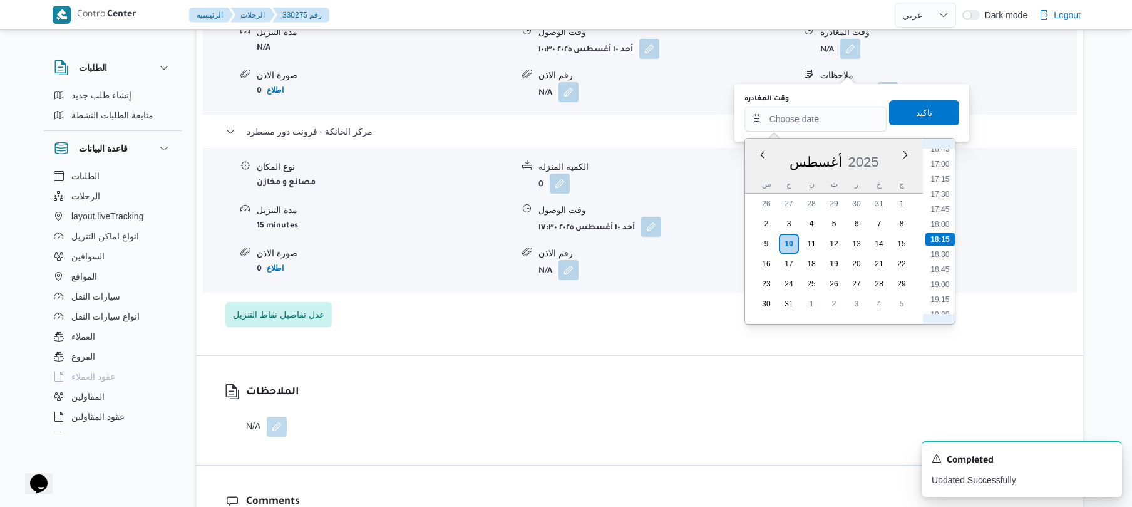
scroll to position [872, 0]
click at [940, 271] on li "16:30" at bounding box center [940, 274] width 29 height 13
type input "١٠/٠٨/٢٠٢٥ ١٦:٣٠"
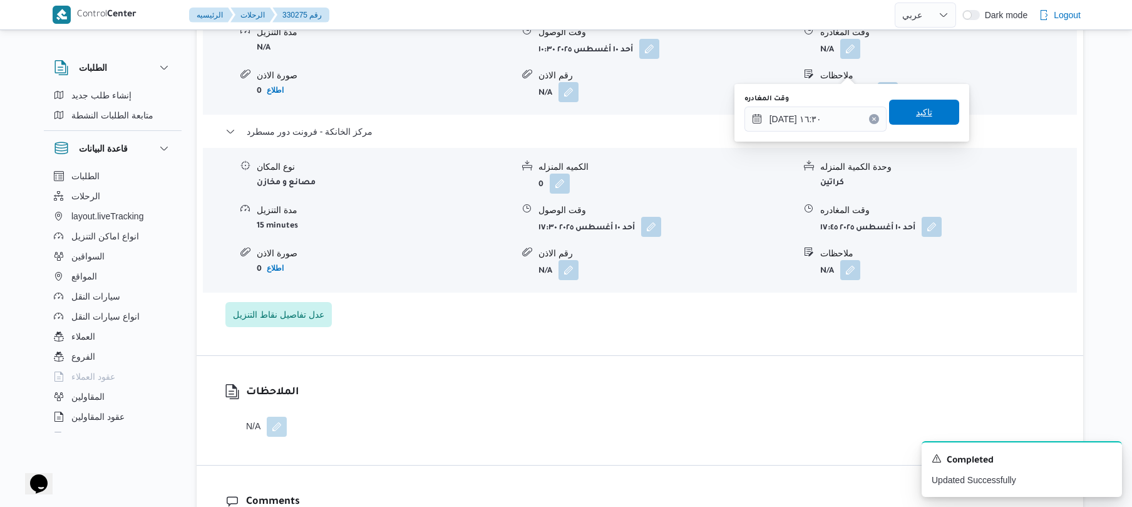
click at [929, 116] on span "تاكيد" at bounding box center [924, 112] width 70 height 25
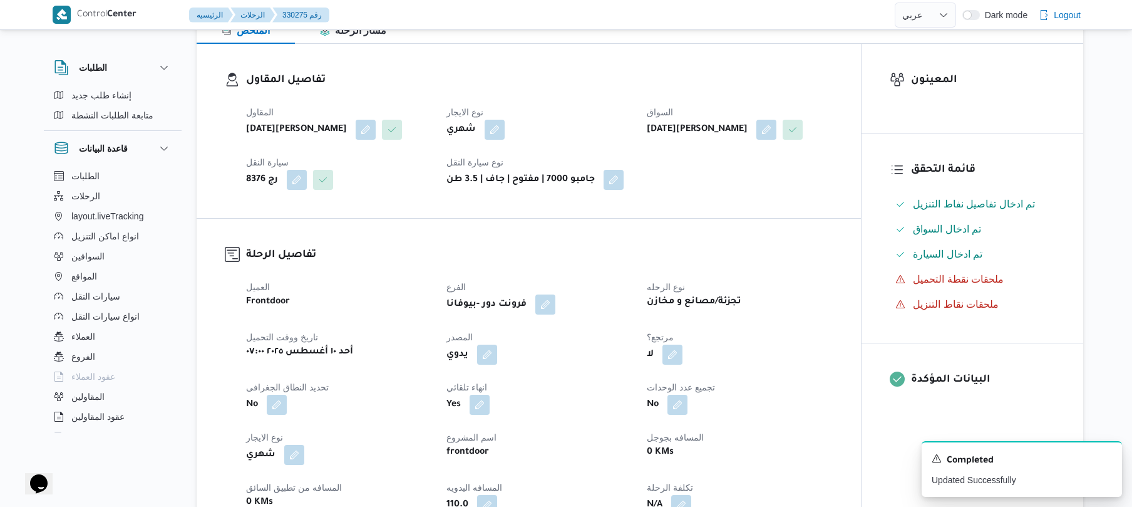
scroll to position [0, 0]
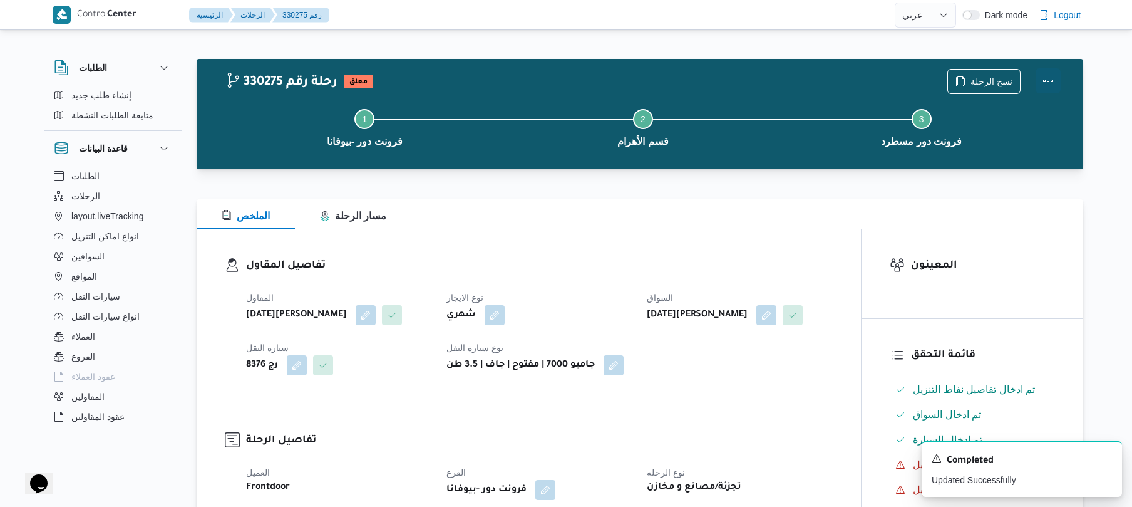
click at [1050, 81] on button "Actions" at bounding box center [1048, 80] width 25 height 25
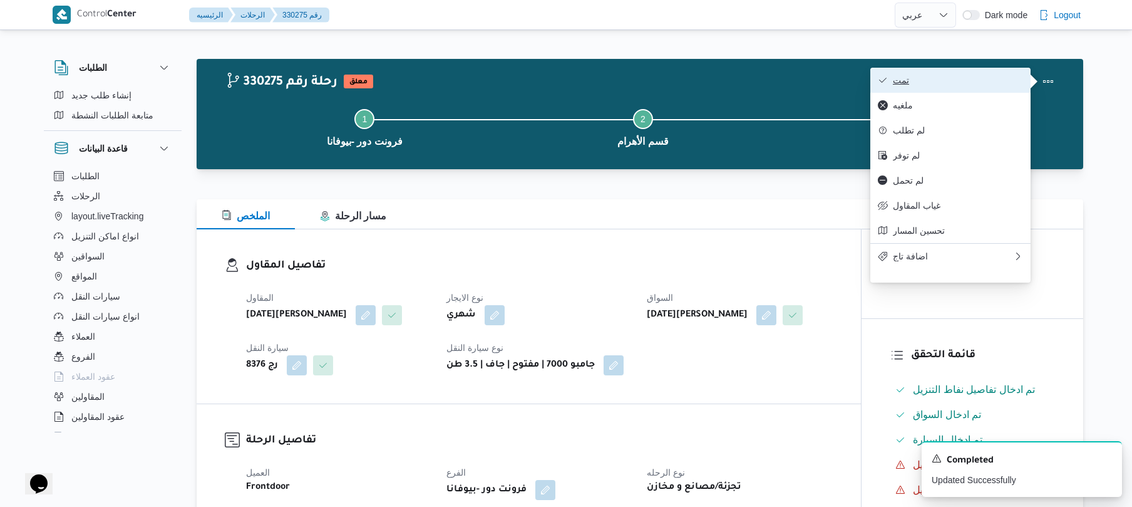
click at [934, 81] on span "تمت" at bounding box center [958, 80] width 130 height 10
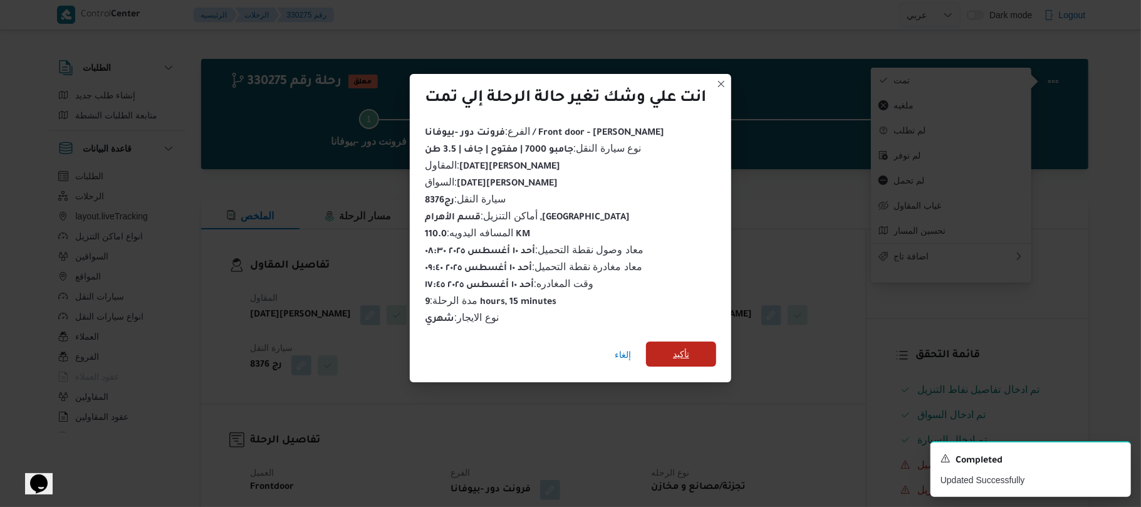
click at [698, 341] on span "تأكيد" at bounding box center [681, 353] width 70 height 25
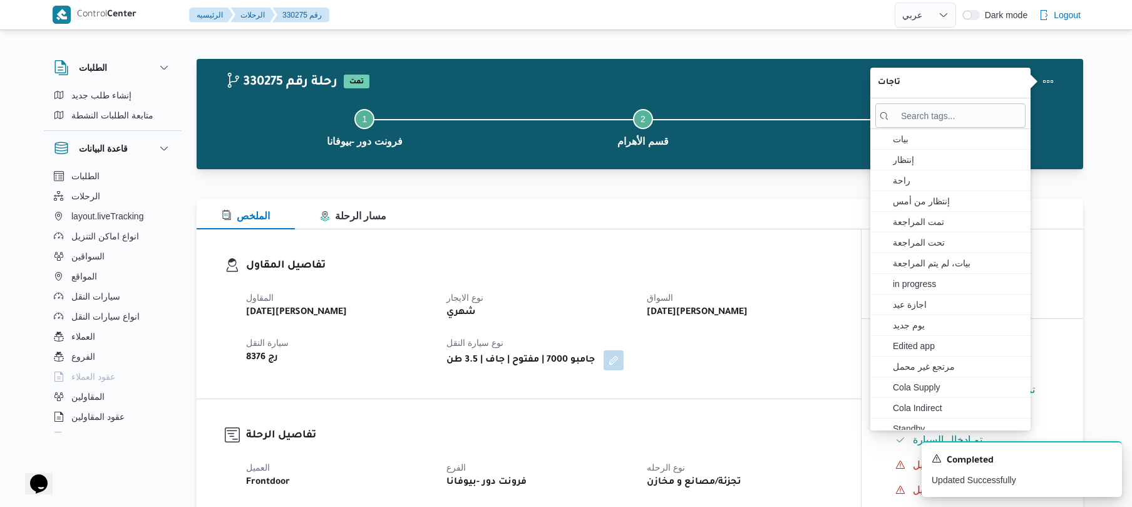
select select "ar"
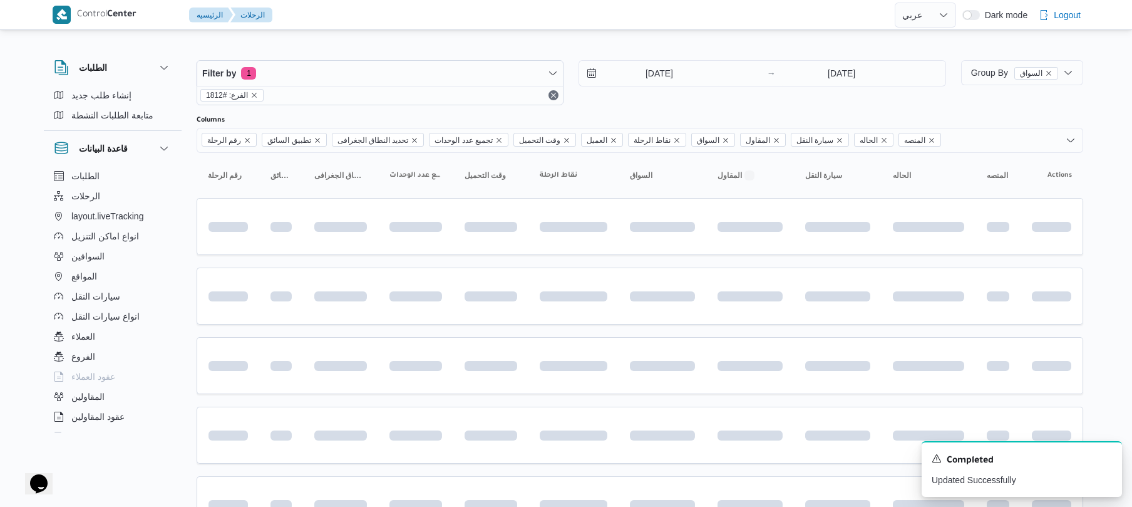
scroll to position [420, 0]
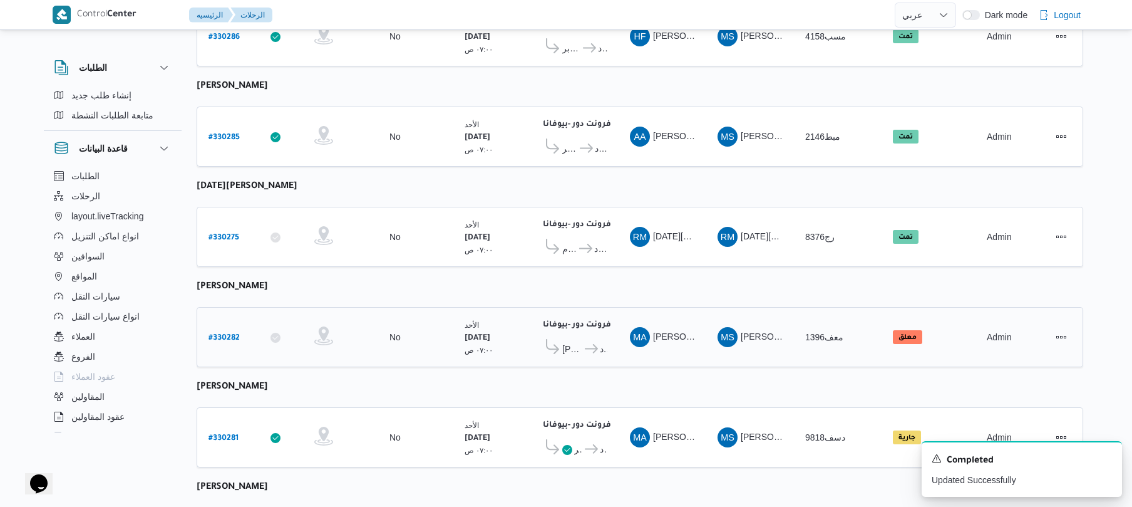
click at [232, 334] on b "# 330282" at bounding box center [224, 338] width 31 height 9
select select "ar"
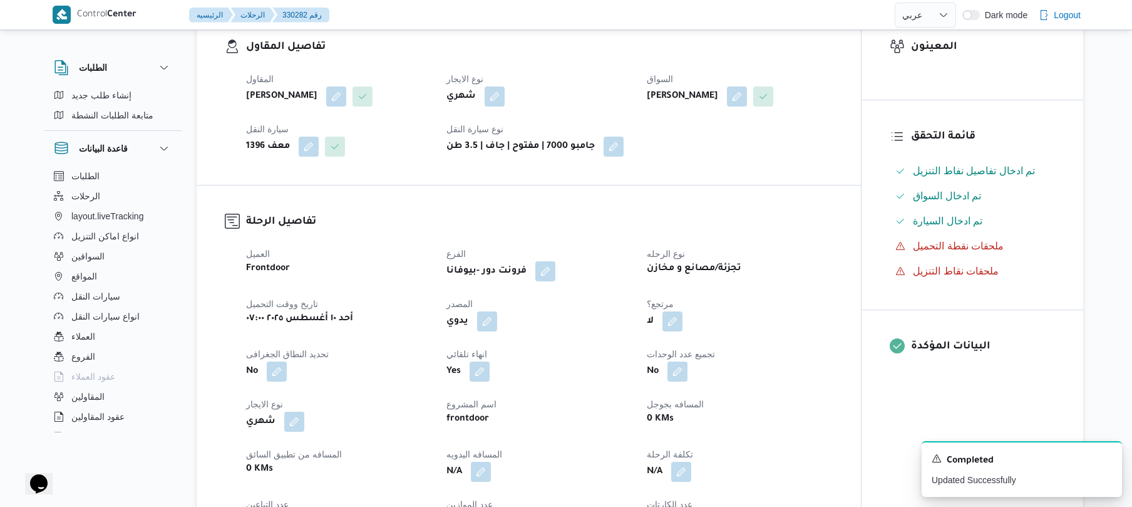
scroll to position [334, 0]
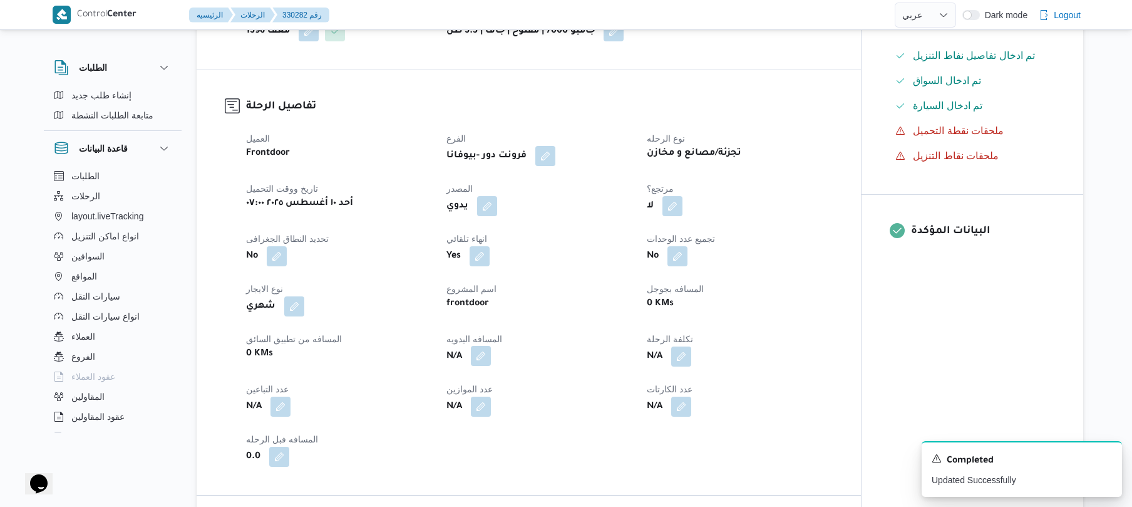
click at [479, 366] on button "button" at bounding box center [481, 356] width 20 height 20
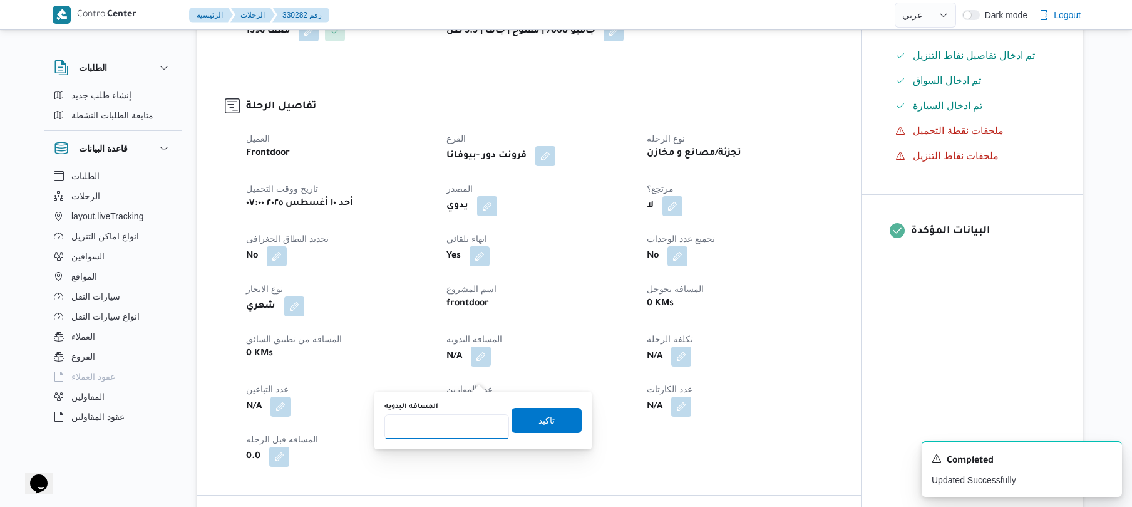
click at [460, 435] on input "المسافه اليدويه" at bounding box center [447, 426] width 125 height 25
type input "90"
click at [546, 423] on span "تاكيد" at bounding box center [547, 419] width 16 height 15
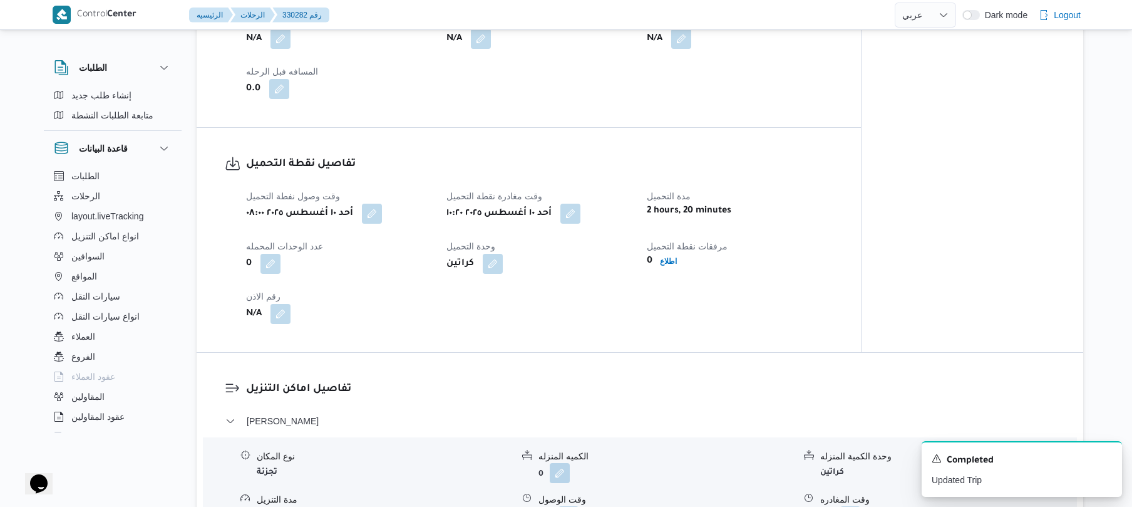
scroll to position [735, 0]
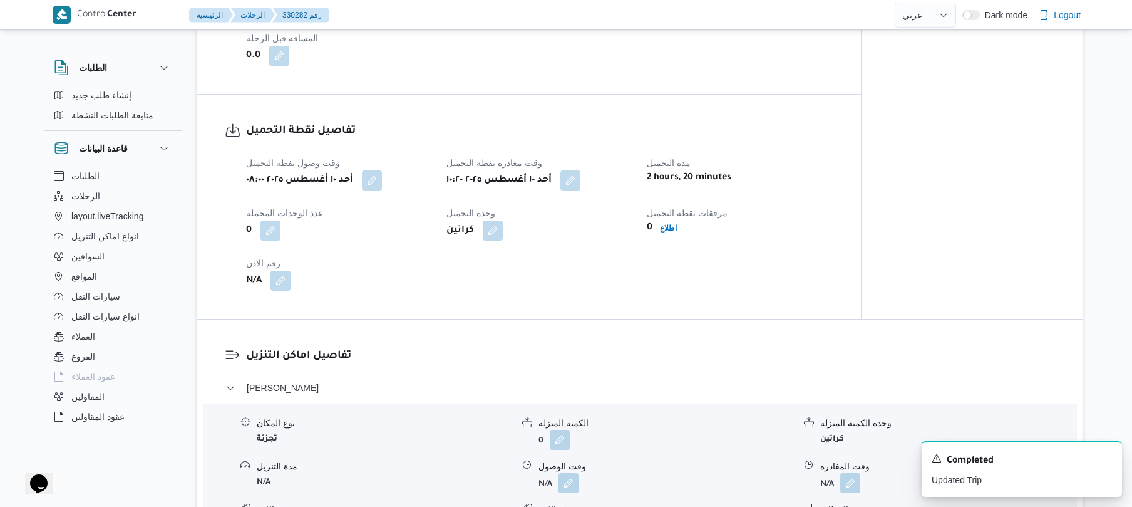
click at [647, 281] on div "وقت وصول نفطة التحميل أحد ١٠ أغسطس ٢٠٢٥ ٠٨:٠٠ وقت مغادرة نقطة التحميل أحد ١٠ أغ…" at bounding box center [540, 223] width 602 height 150
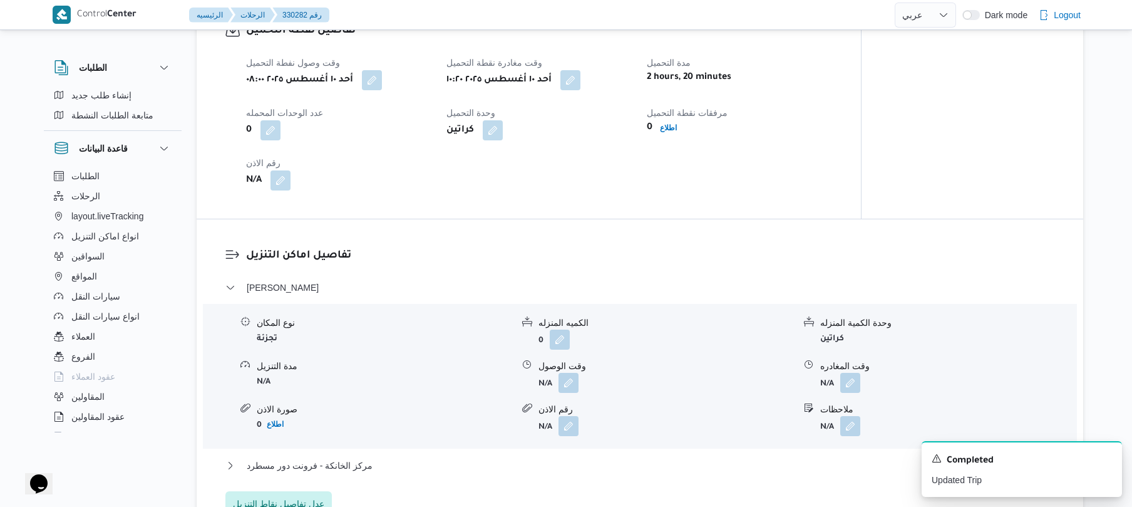
scroll to position [868, 0]
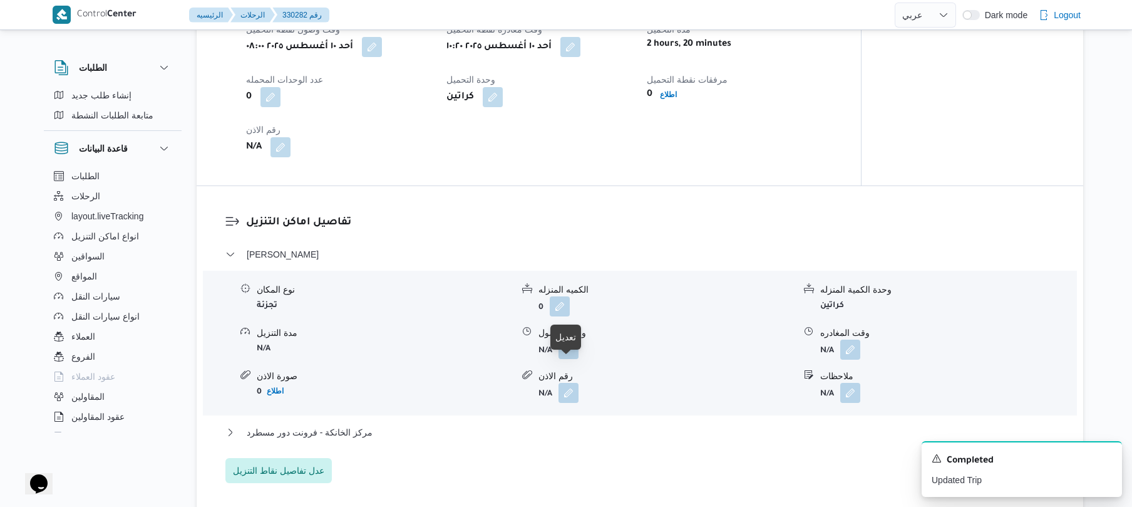
click at [572, 359] on button "button" at bounding box center [569, 349] width 20 height 20
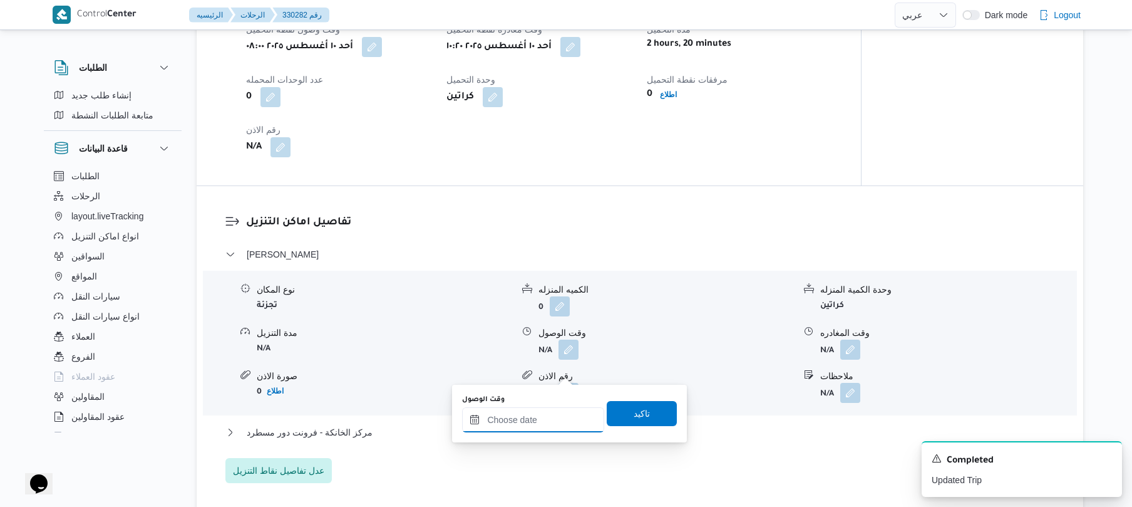
click at [524, 417] on input "وقت الوصول" at bounding box center [533, 419] width 142 height 25
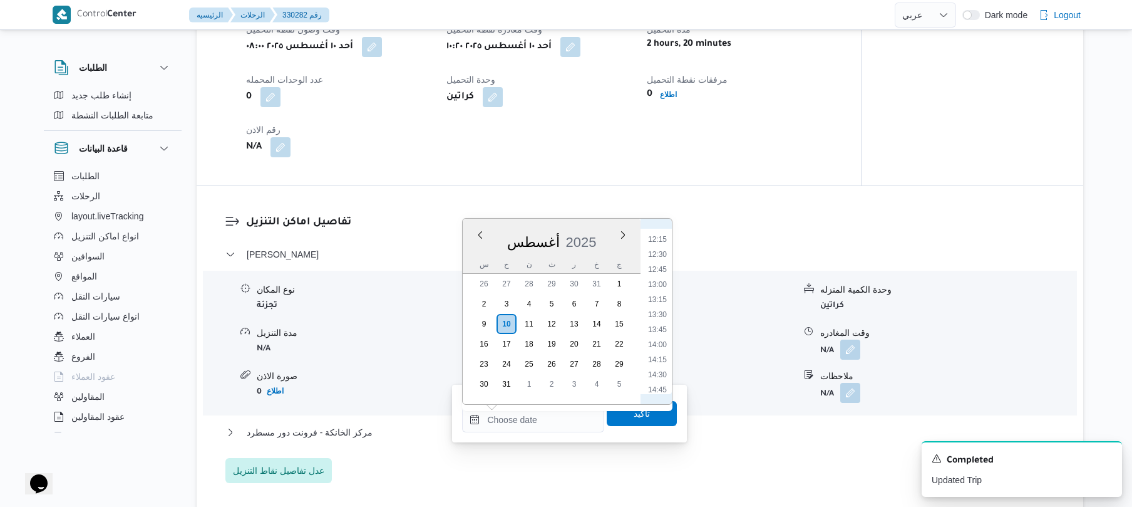
scroll to position [592, 0]
click at [660, 319] on li "11:15" at bounding box center [657, 319] width 29 height 13
type input "١٠/٠٨/٢٠٢٥ ١١:١٥"
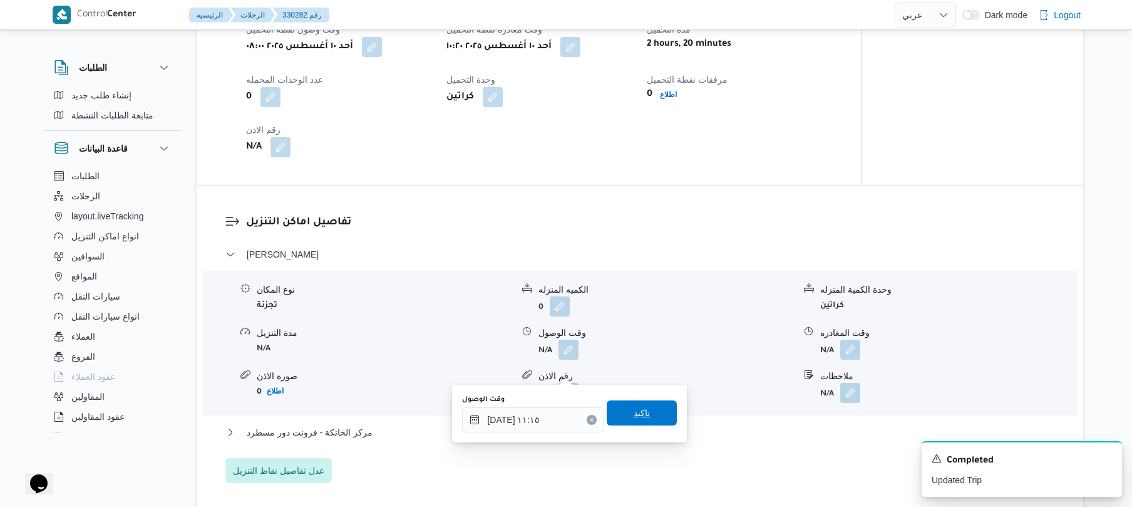
click at [638, 415] on span "تاكيد" at bounding box center [642, 412] width 16 height 15
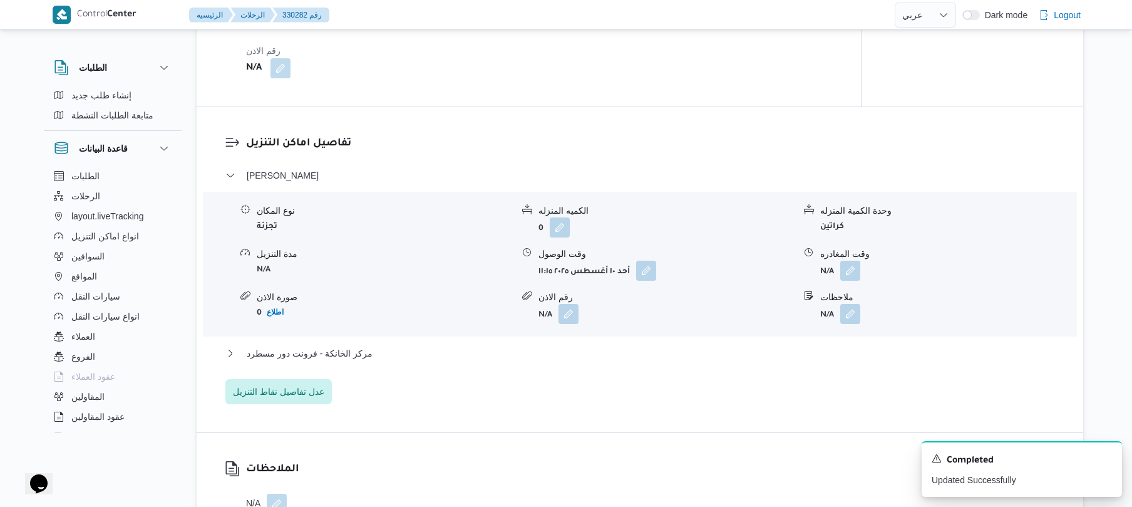
scroll to position [968, 0]
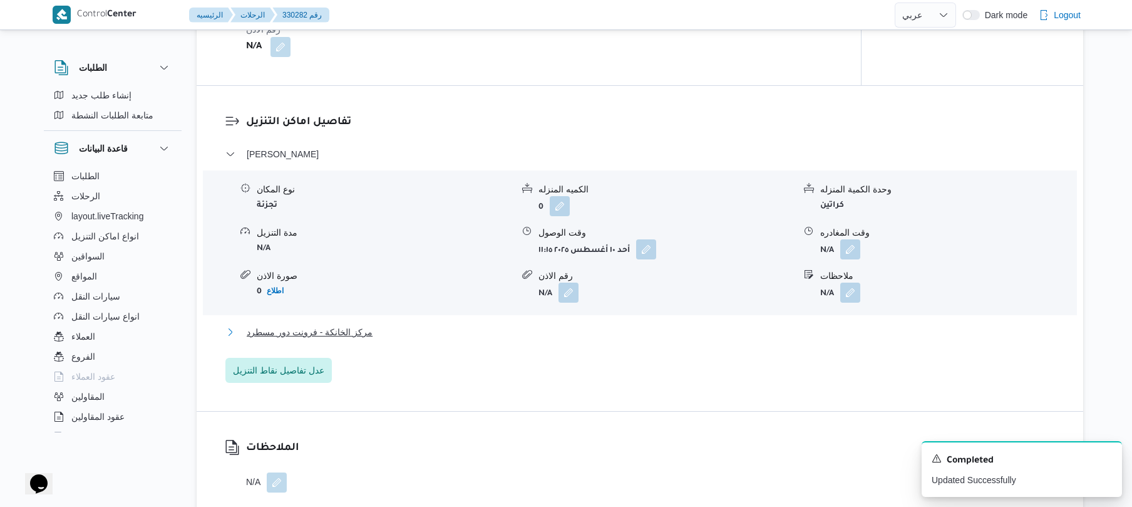
click at [666, 339] on button "مركز الخانكة - فرونت دور مسطرد" at bounding box center [640, 331] width 830 height 15
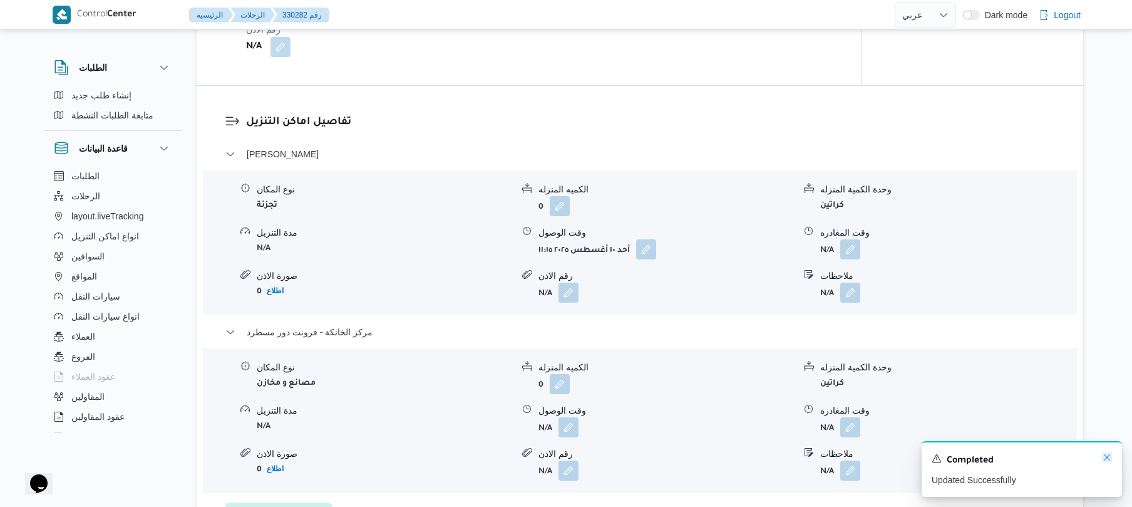
click at [1105, 457] on icon "Dismiss toast" at bounding box center [1107, 457] width 10 height 10
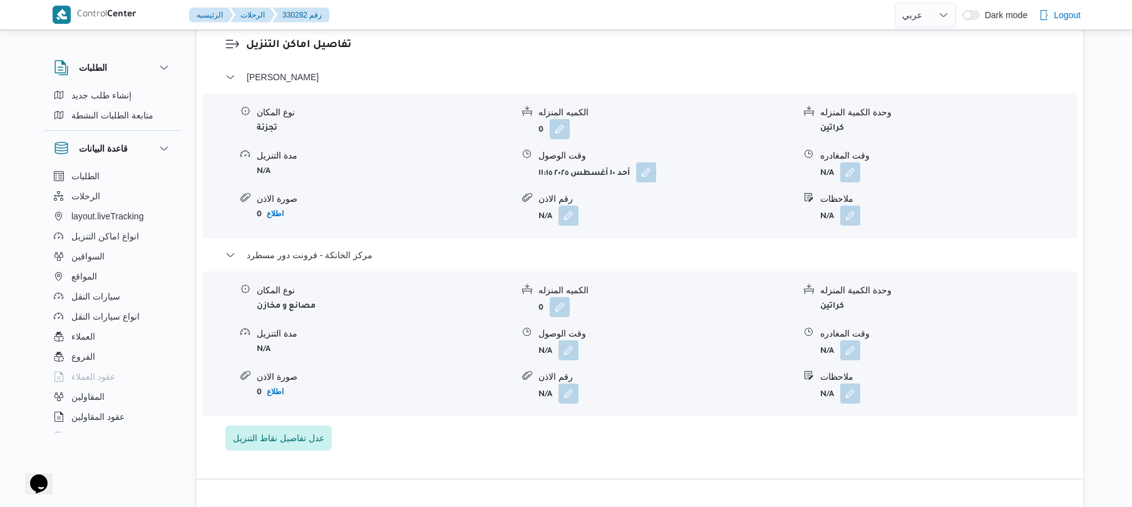
scroll to position [1068, 0]
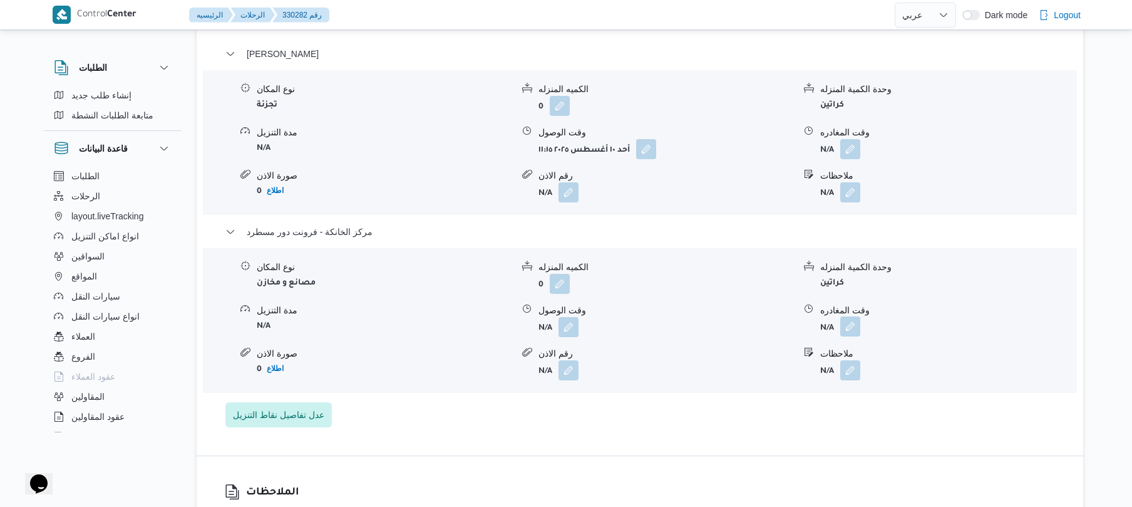
click at [855, 336] on button "button" at bounding box center [851, 326] width 20 height 20
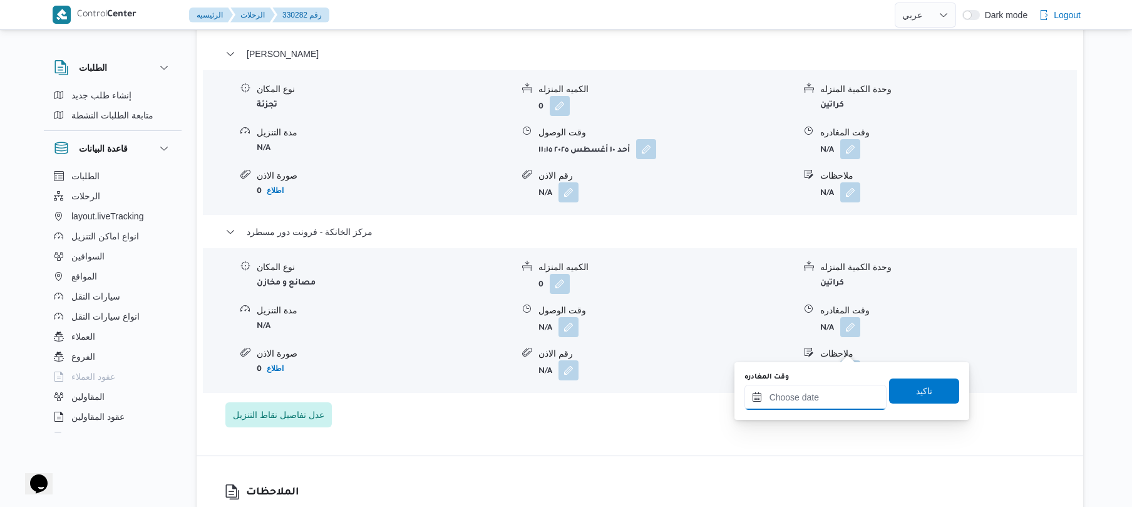
click at [792, 408] on input "وقت المغادره" at bounding box center [816, 397] width 142 height 25
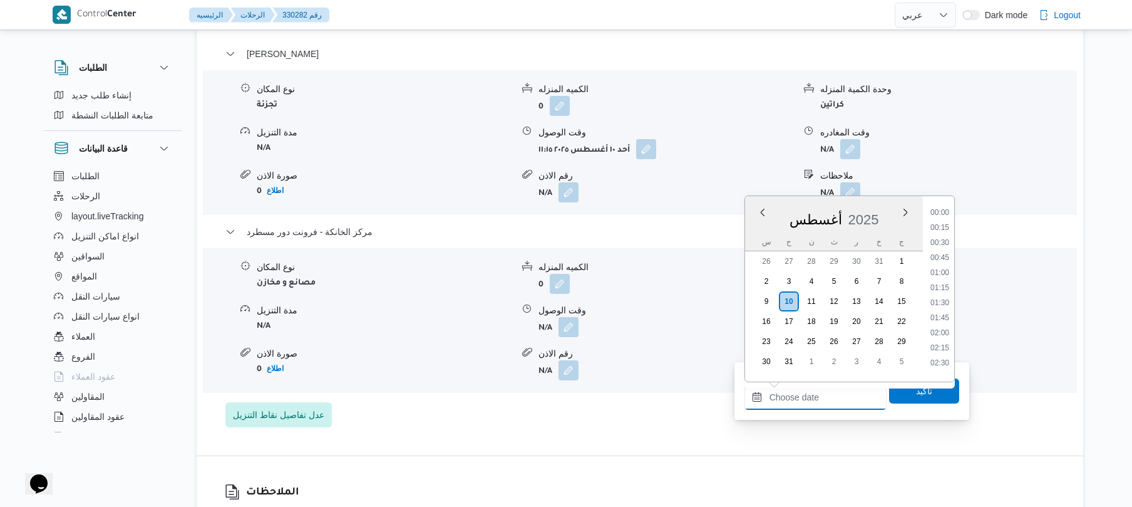
scroll to position [1013, 0]
click at [939, 277] on li "18:00" at bounding box center [940, 282] width 29 height 13
type input "[DATE] ١٨:٠٠"
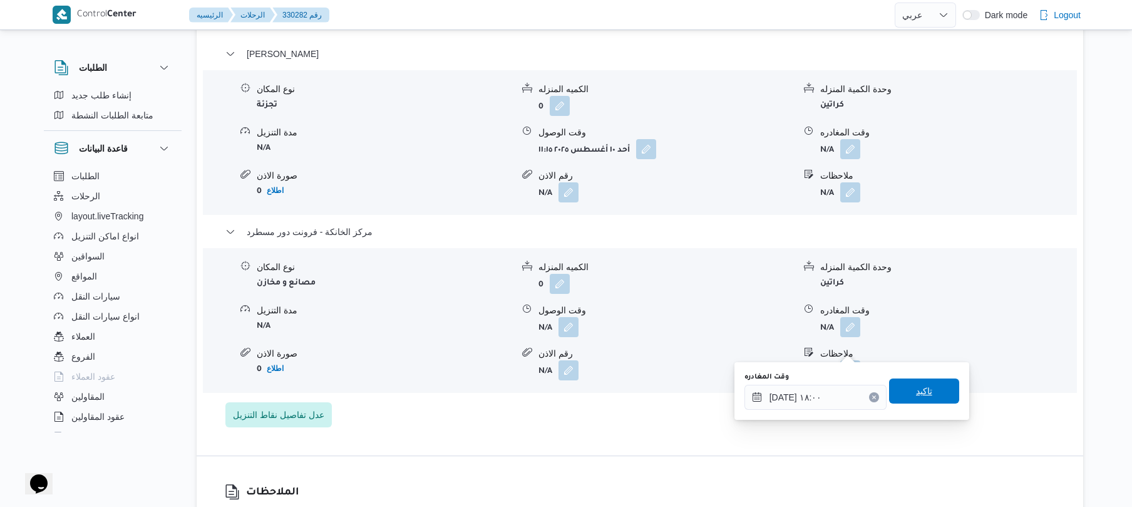
click at [916, 393] on span "تاكيد" at bounding box center [924, 390] width 16 height 15
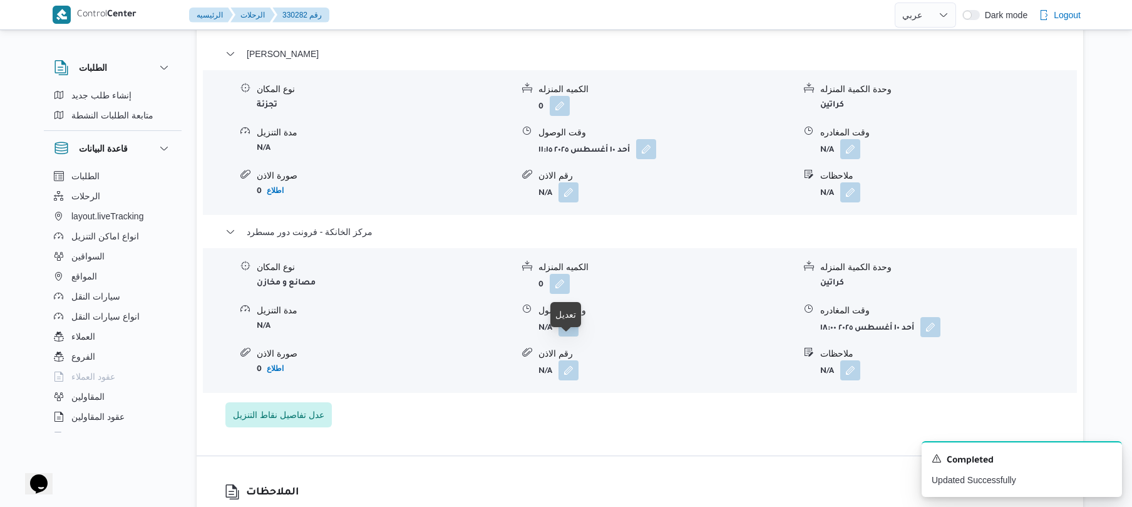
click at [566, 336] on button "button" at bounding box center [569, 326] width 20 height 20
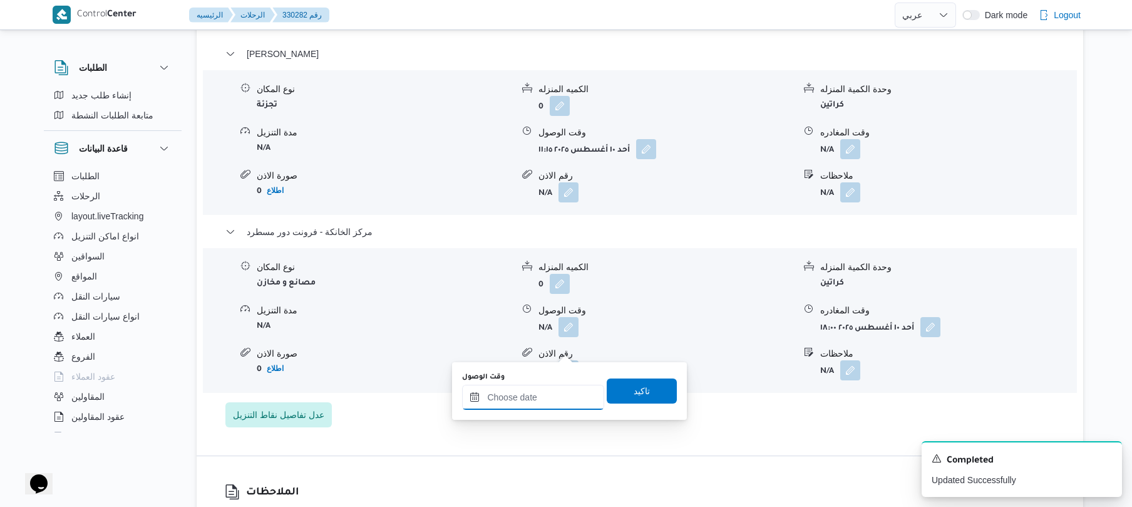
click at [550, 404] on input "وقت الوصول" at bounding box center [533, 397] width 142 height 25
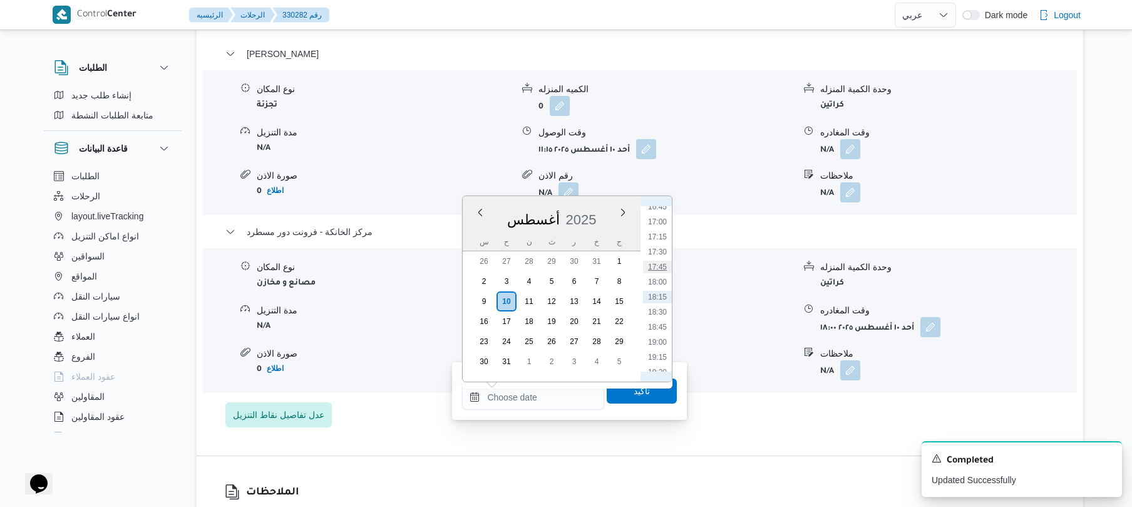
click at [664, 266] on li "17:45" at bounding box center [657, 267] width 29 height 13
type input "١٠/٠٨/٢٠٢٥ ١٧:٤٥"
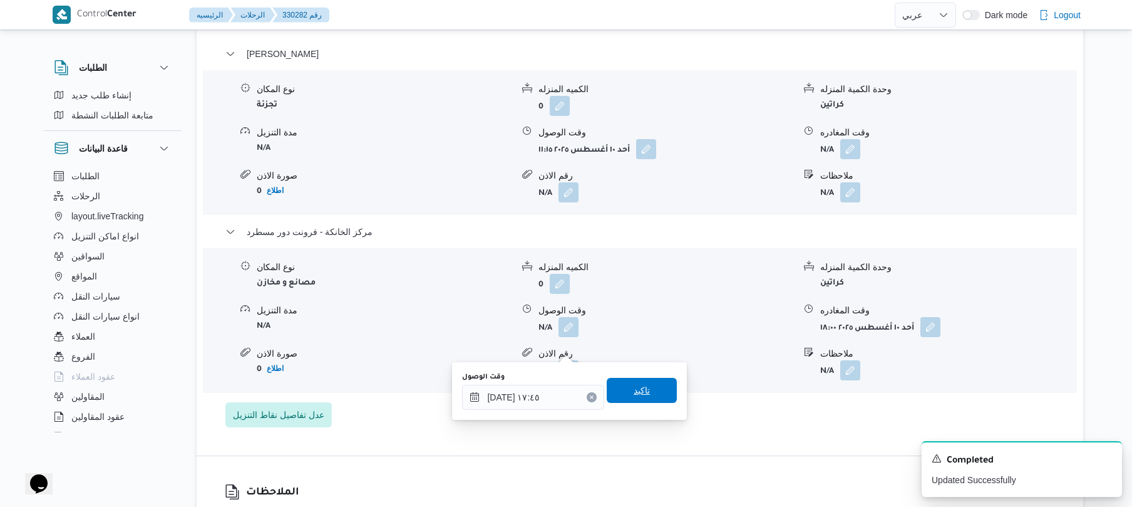
click at [634, 391] on span "تاكيد" at bounding box center [642, 390] width 16 height 15
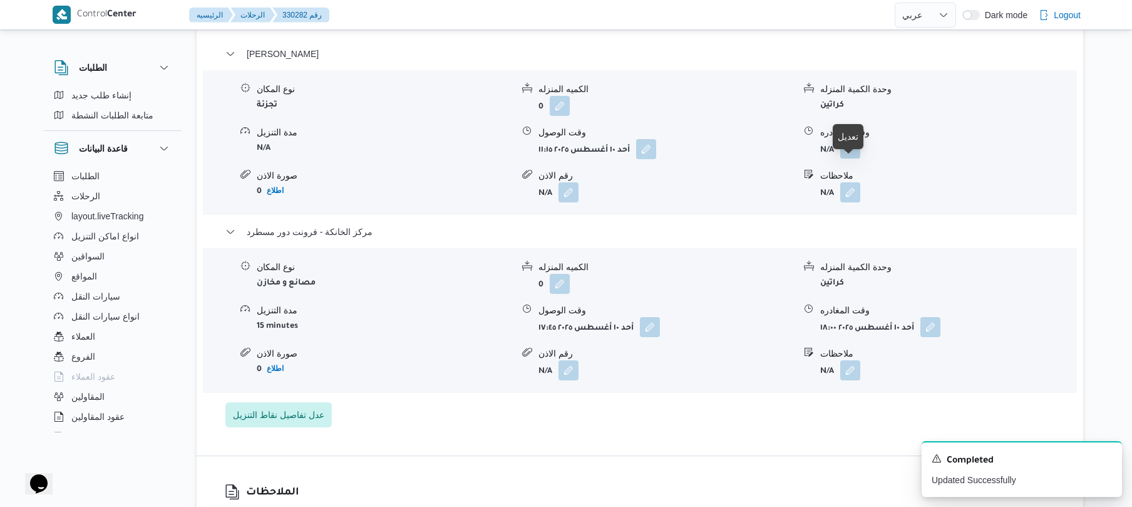
click at [853, 158] on button "button" at bounding box center [851, 148] width 20 height 20
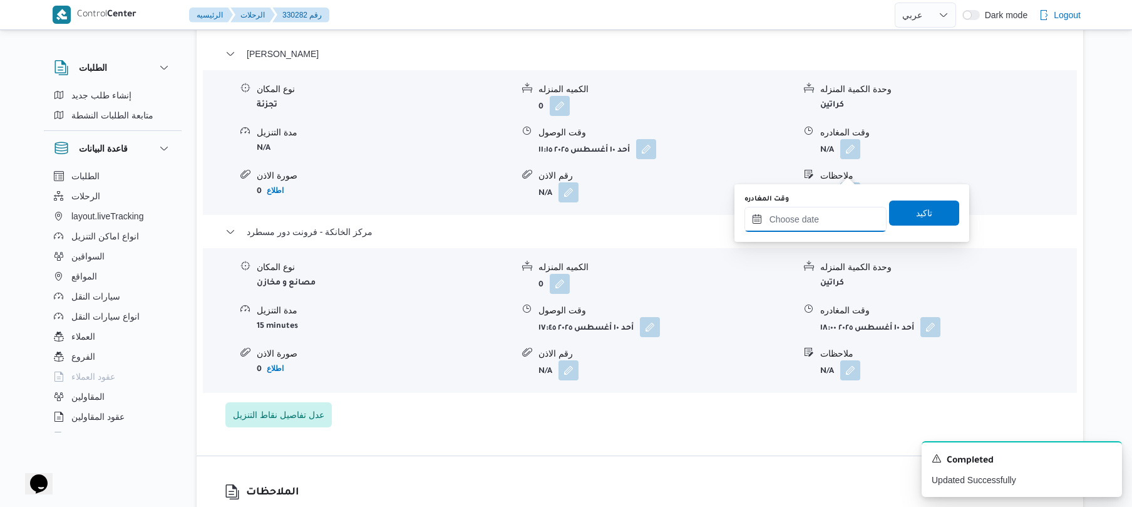
click at [830, 220] on input "وقت المغادره" at bounding box center [816, 219] width 142 height 25
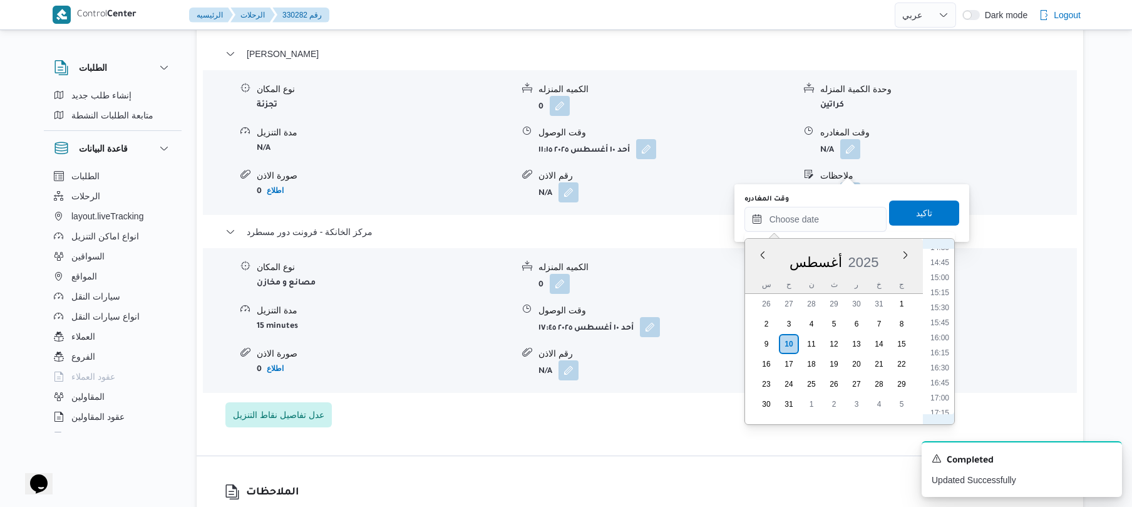
scroll to position [872, 0]
click at [930, 348] on li "16:00" at bounding box center [940, 344] width 29 height 13
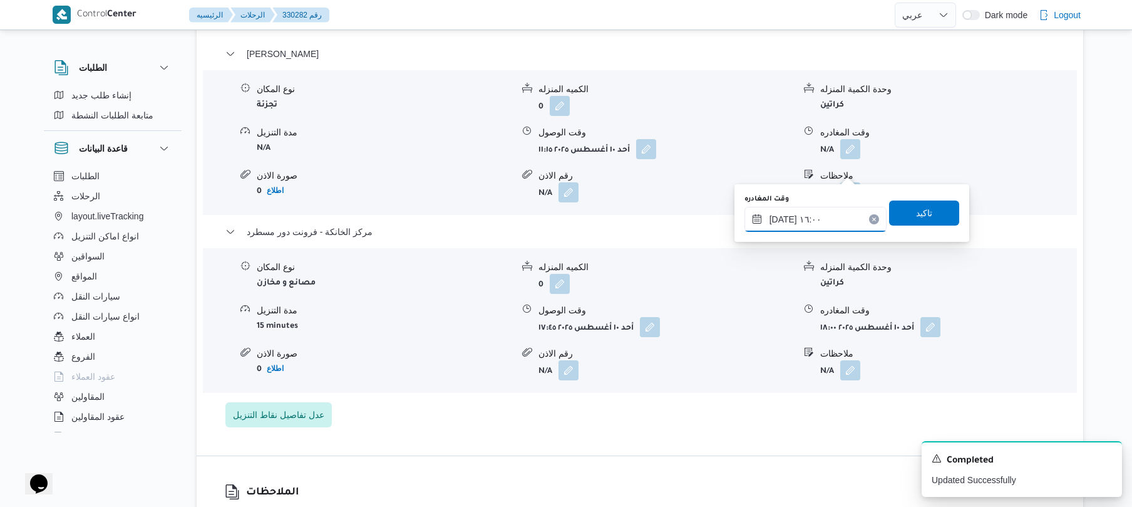
click at [780, 218] on input "١٠/٠٨/٢٠٢٥ ١٦:٠٠" at bounding box center [816, 219] width 142 height 25
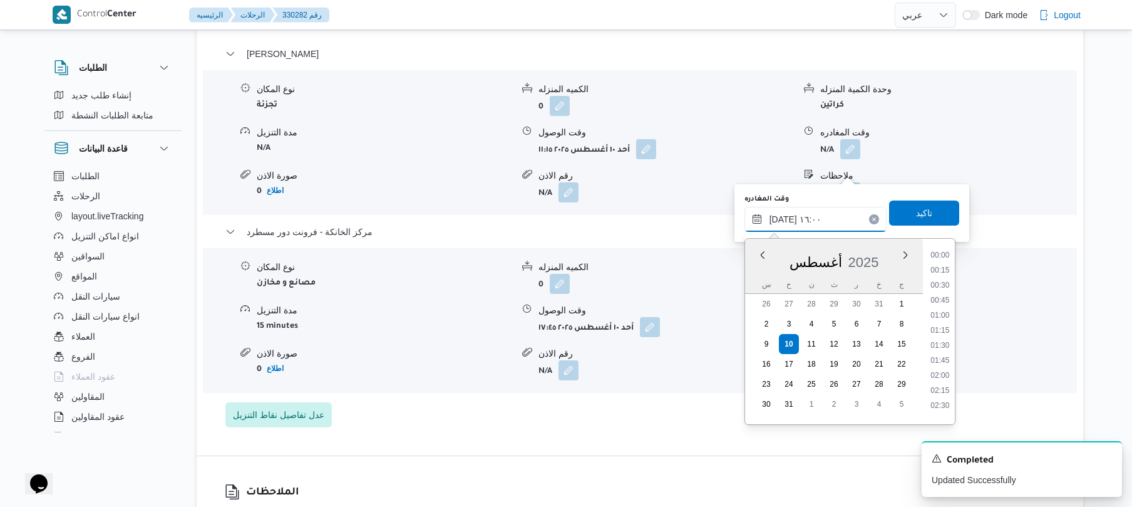
click at [780, 218] on input "١٠/٠٨/٢٠٢٥ ١٦:٠٠" at bounding box center [816, 219] width 142 height 25
type input "١٠/٠٨/٢٠٢٥ ١٦:55"
click at [923, 209] on span "تاكيد" at bounding box center [924, 212] width 16 height 15
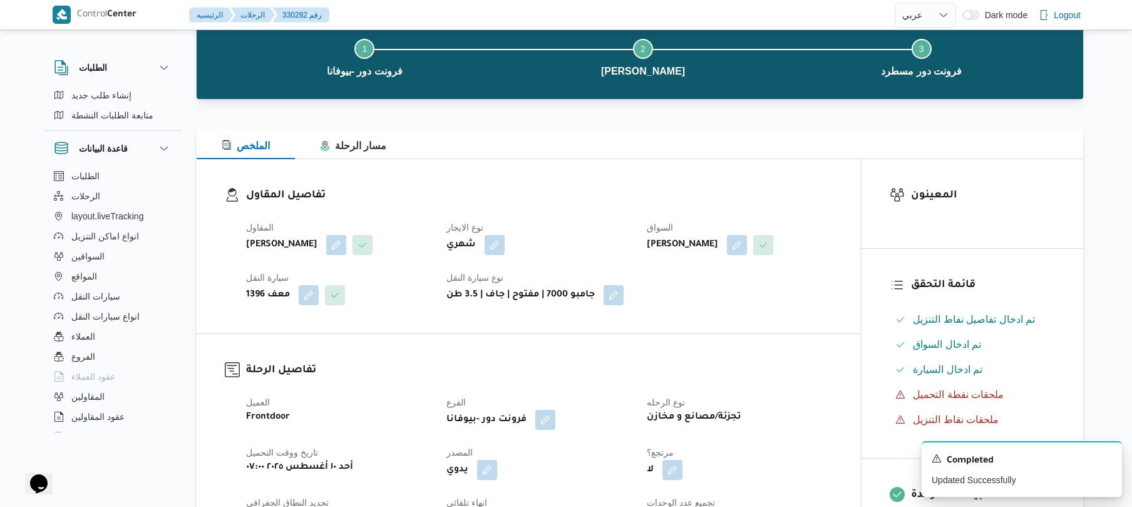
scroll to position [0, 0]
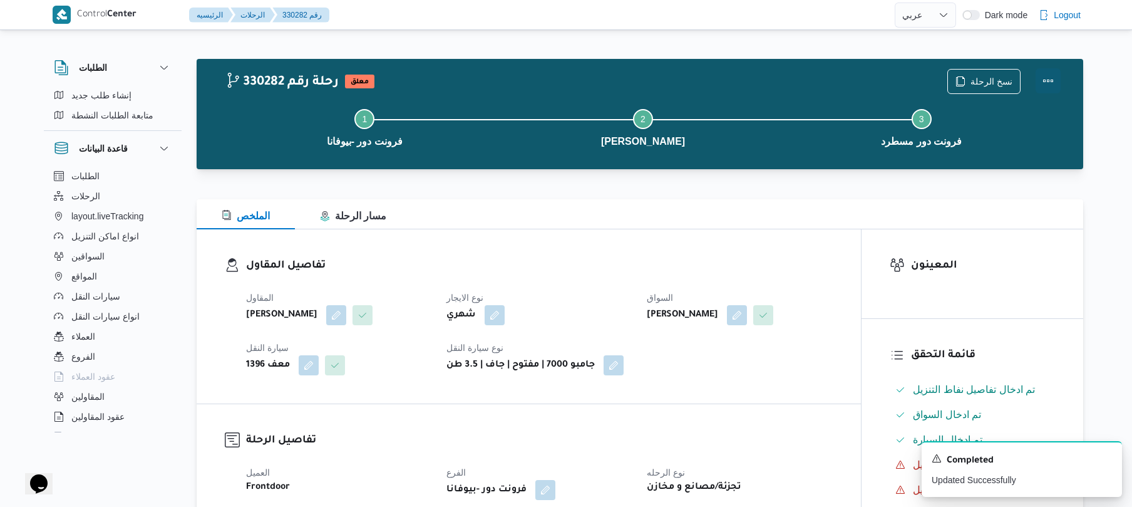
click at [1043, 80] on button "Actions" at bounding box center [1048, 80] width 25 height 25
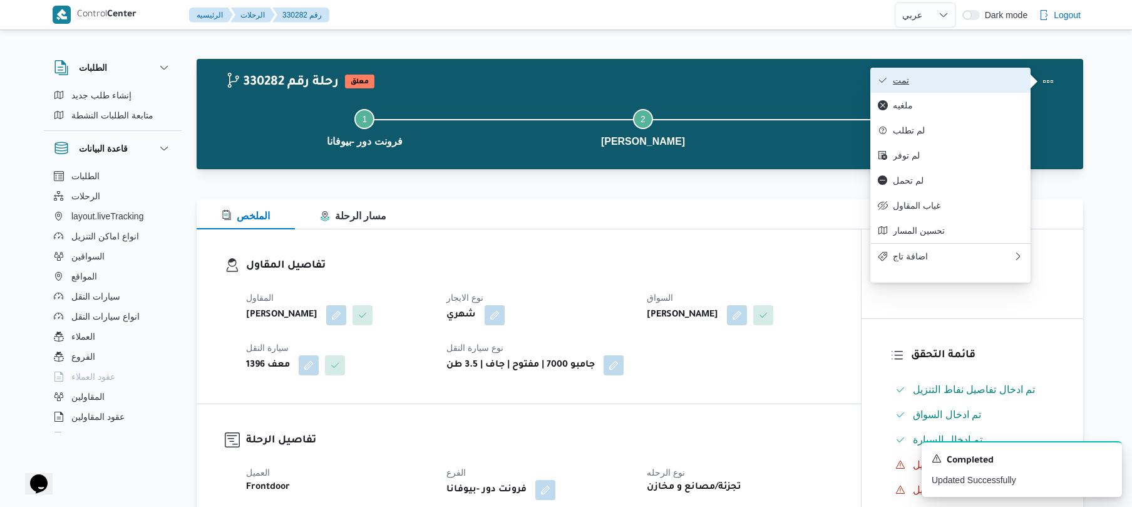
click at [955, 75] on span "تمت" at bounding box center [958, 80] width 130 height 10
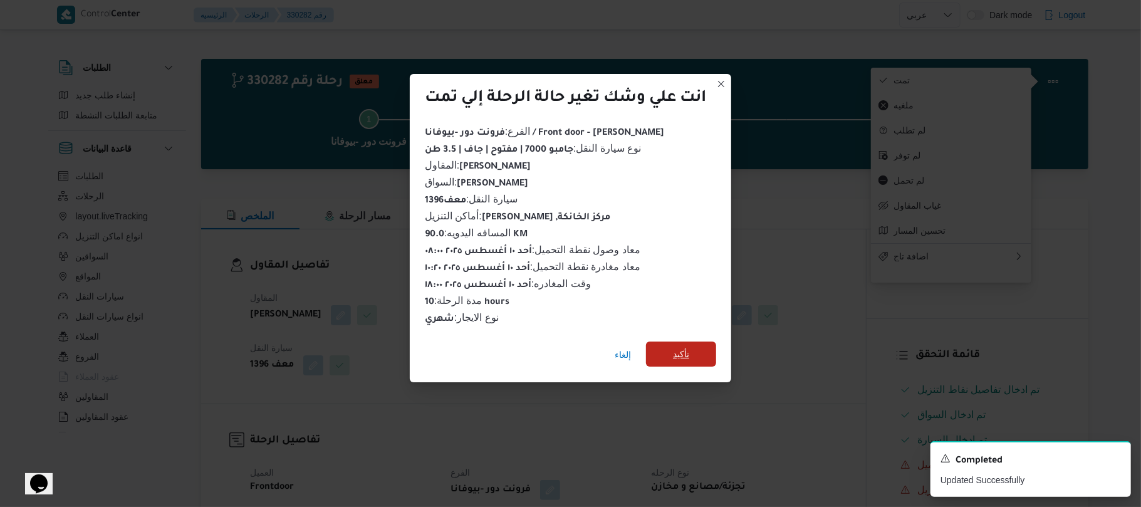
click at [674, 346] on span "تأكيد" at bounding box center [681, 353] width 16 height 15
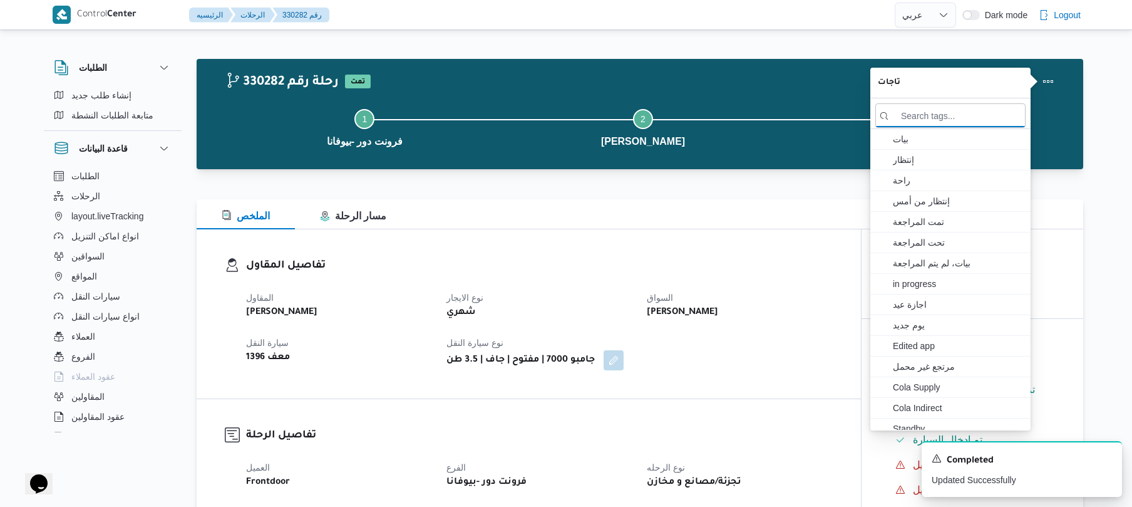
click at [779, 214] on div "الملخص مسار الرحلة" at bounding box center [640, 214] width 887 height 30
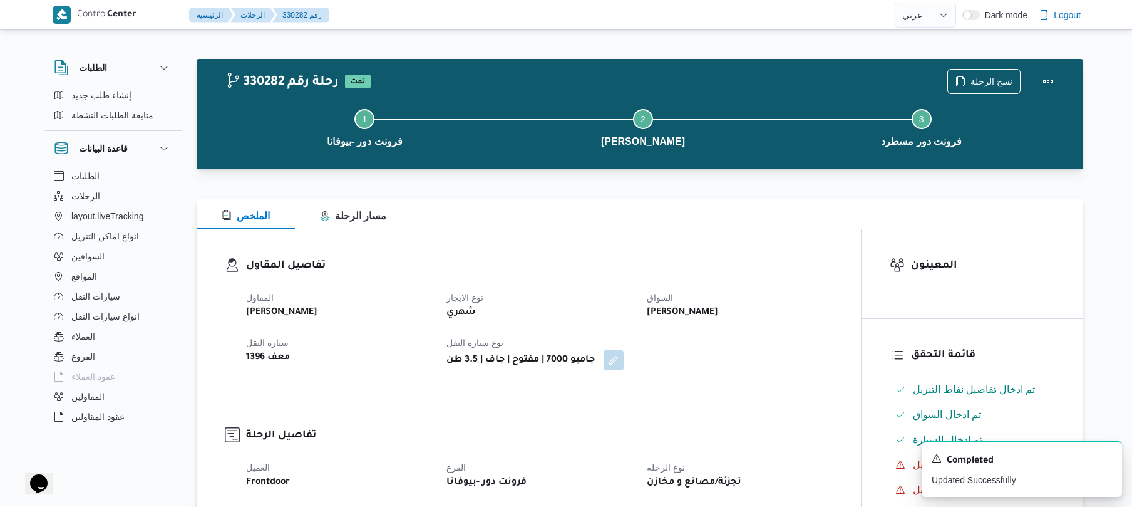
select select "ar"
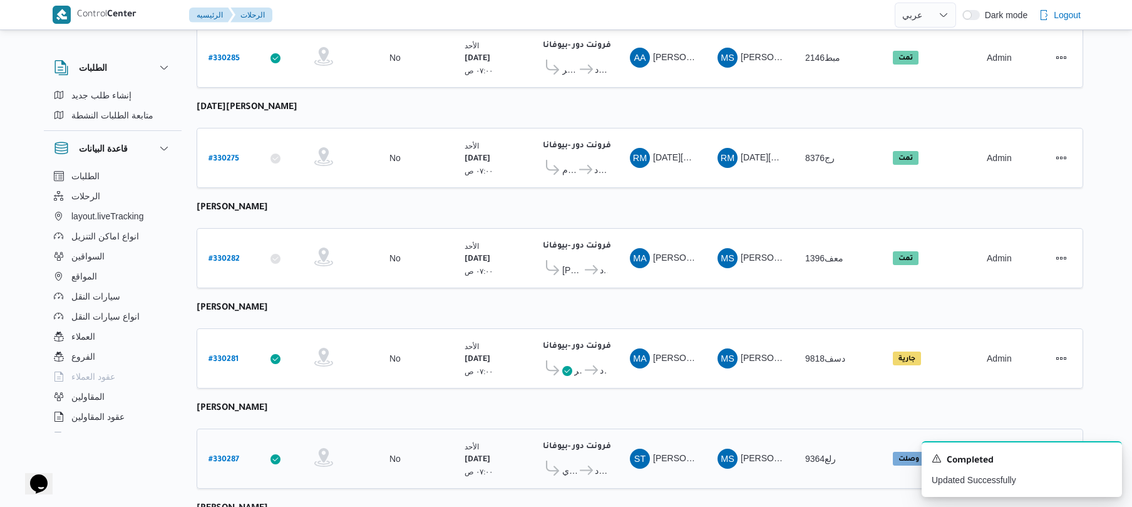
scroll to position [500, 0]
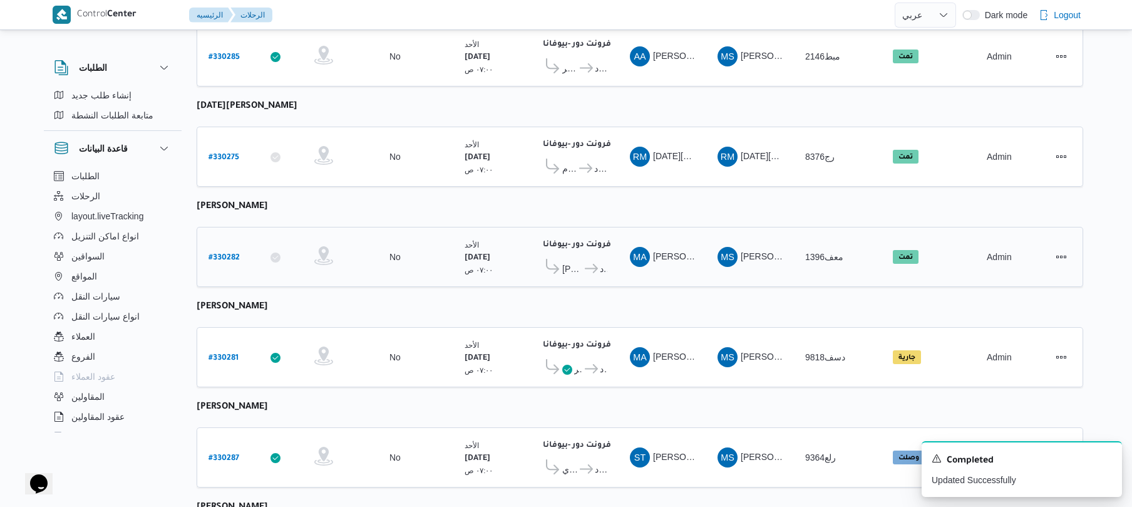
click at [224, 254] on b "# 330282" at bounding box center [224, 258] width 31 height 9
select select "ar"
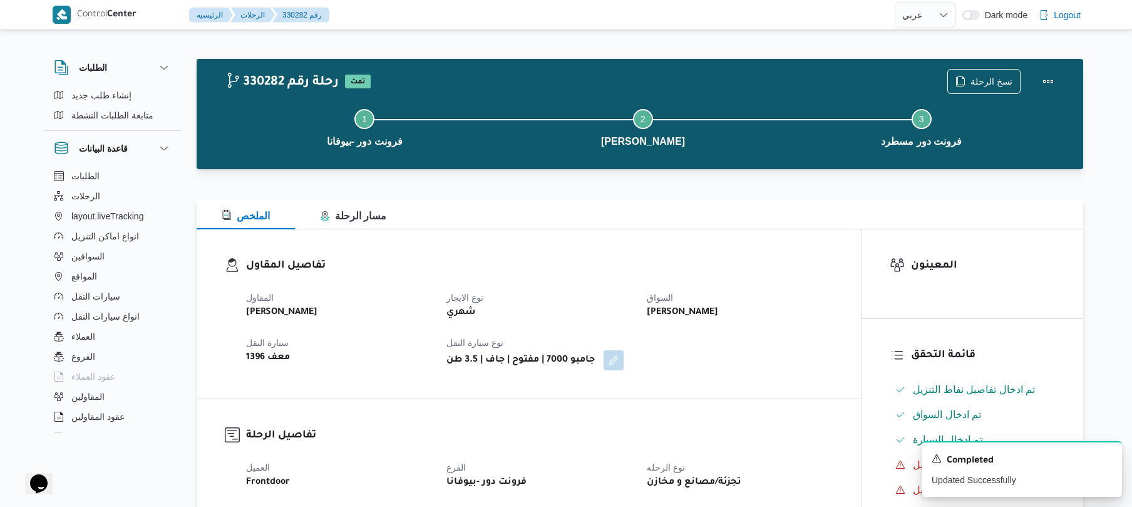
select select "ar"
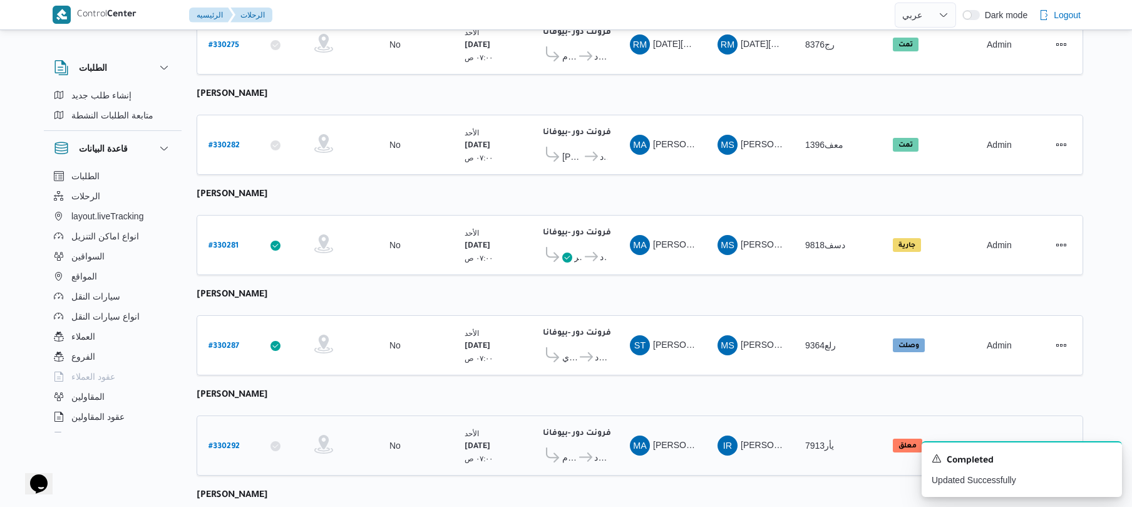
scroll to position [610, 0]
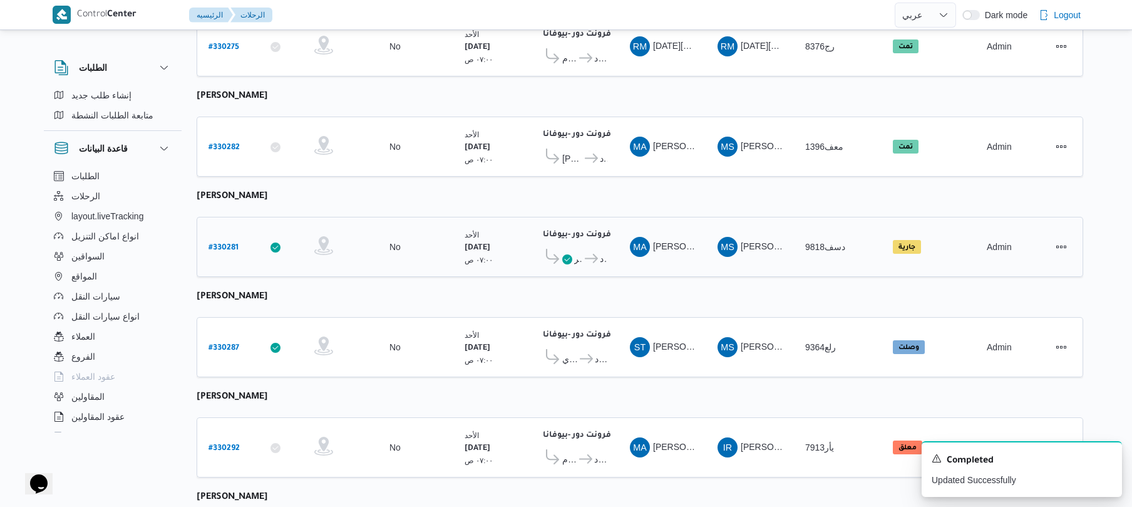
click at [234, 244] on b "# 330281" at bounding box center [224, 248] width 30 height 9
select select "ar"
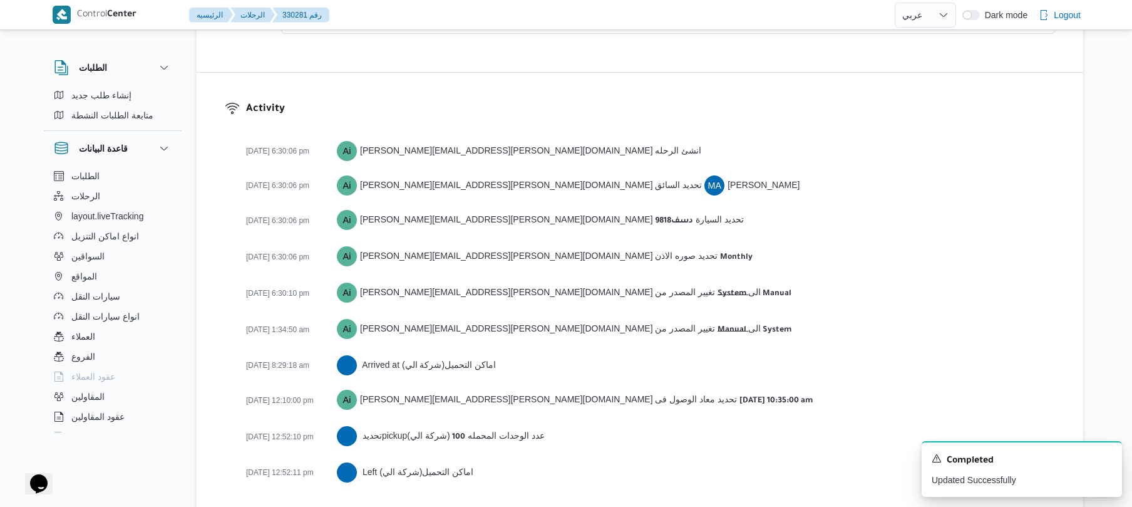
scroll to position [1591, 0]
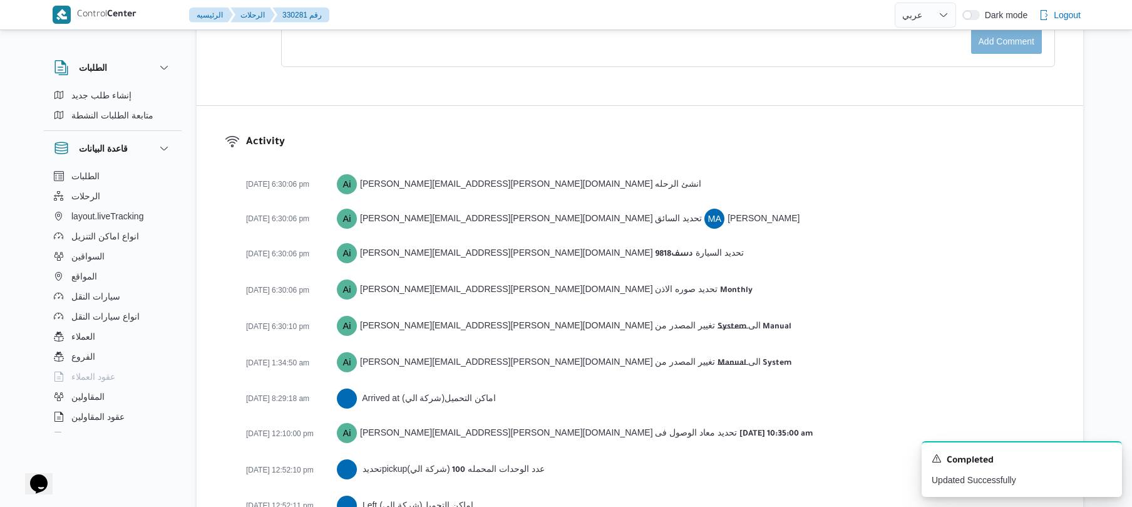
select select "ar"
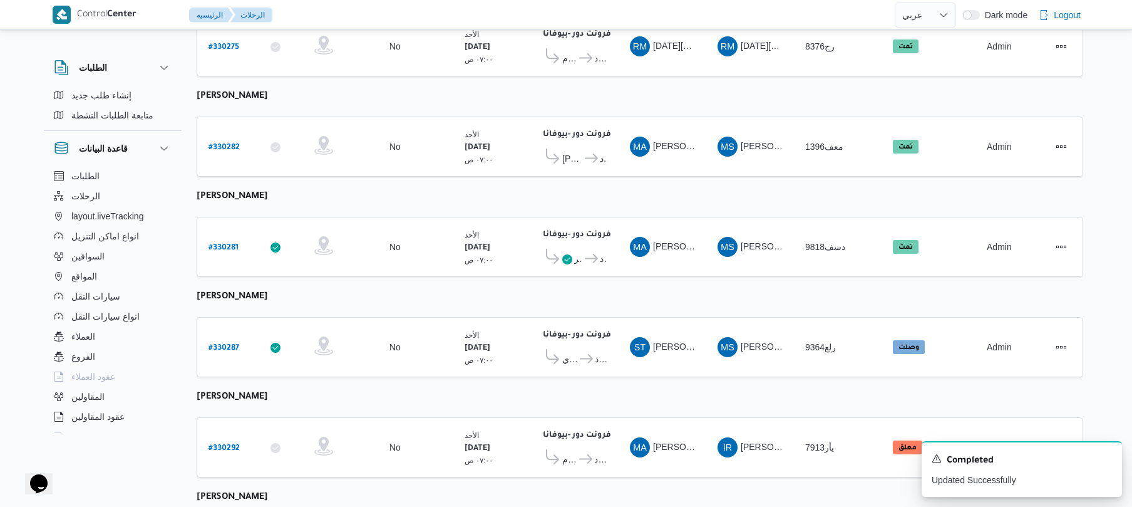
scroll to position [814, 0]
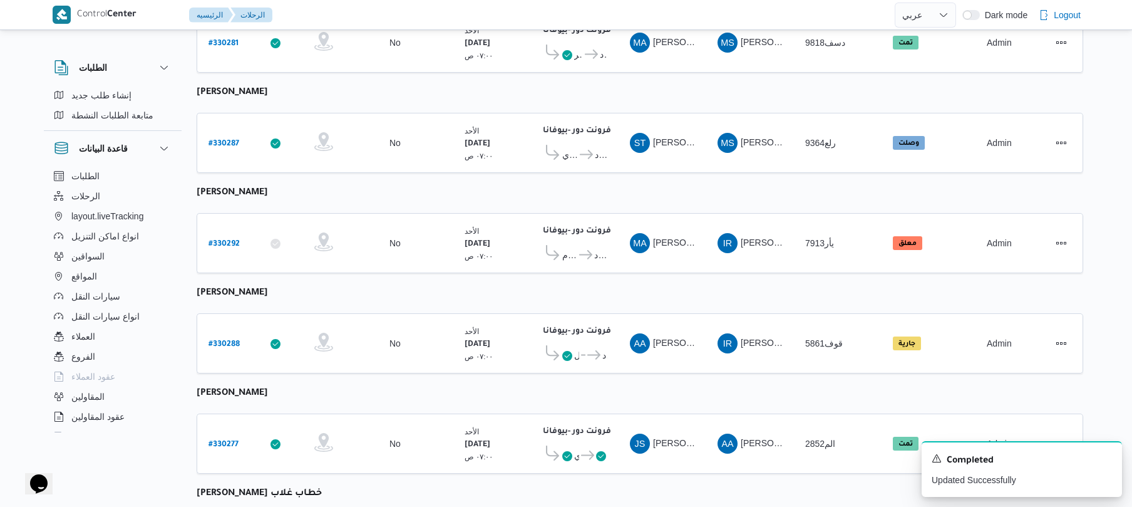
click at [386, 194] on table "رقم الرحلة Click to sort in ascending order تطبيق السائق Click to sort in ascen…" at bounding box center [640, 363] width 887 height 2049
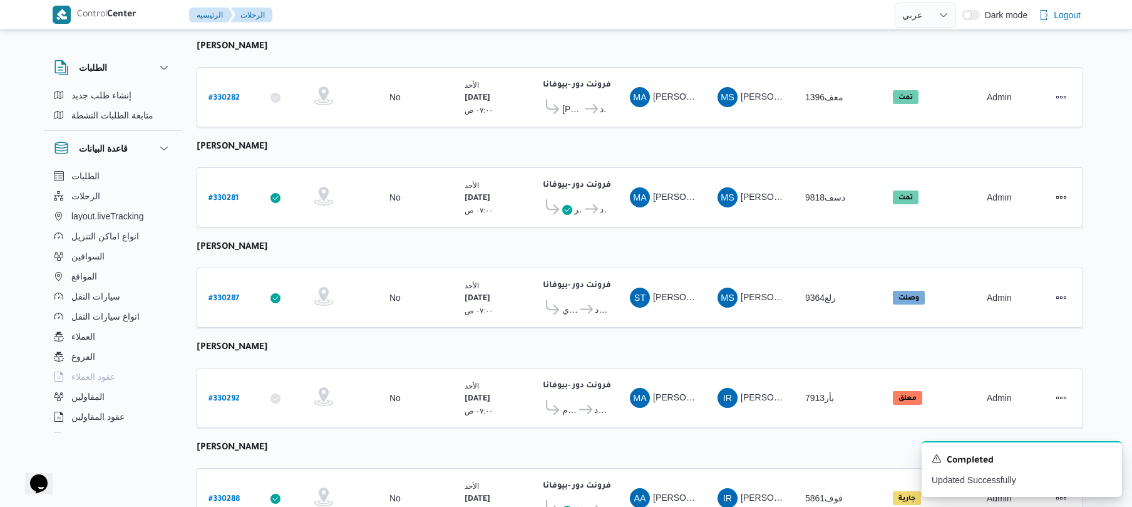
scroll to position [714, 0]
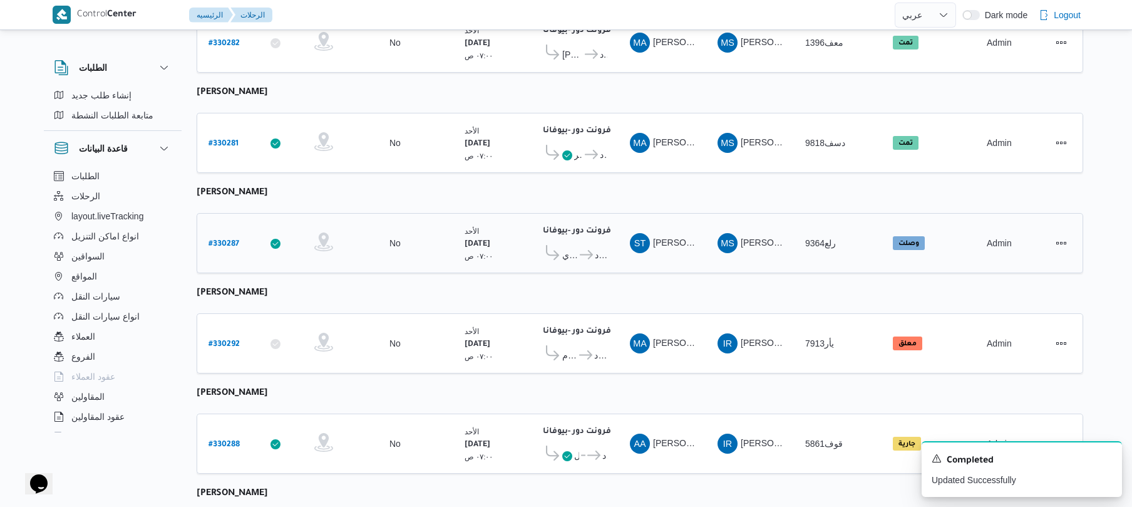
click at [230, 240] on b "# 330287" at bounding box center [224, 244] width 31 height 9
select select "ar"
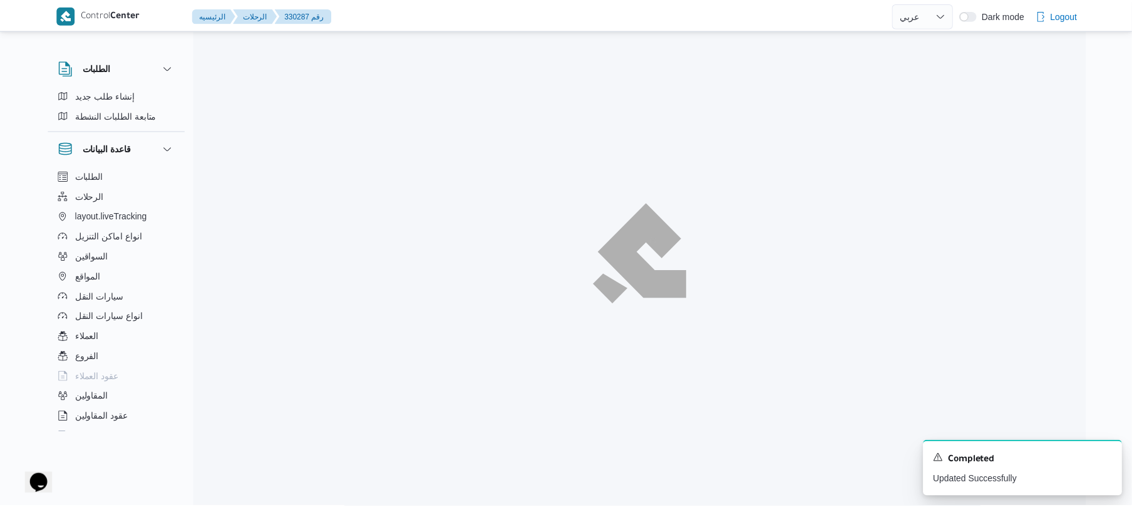
scroll to position [714, 0]
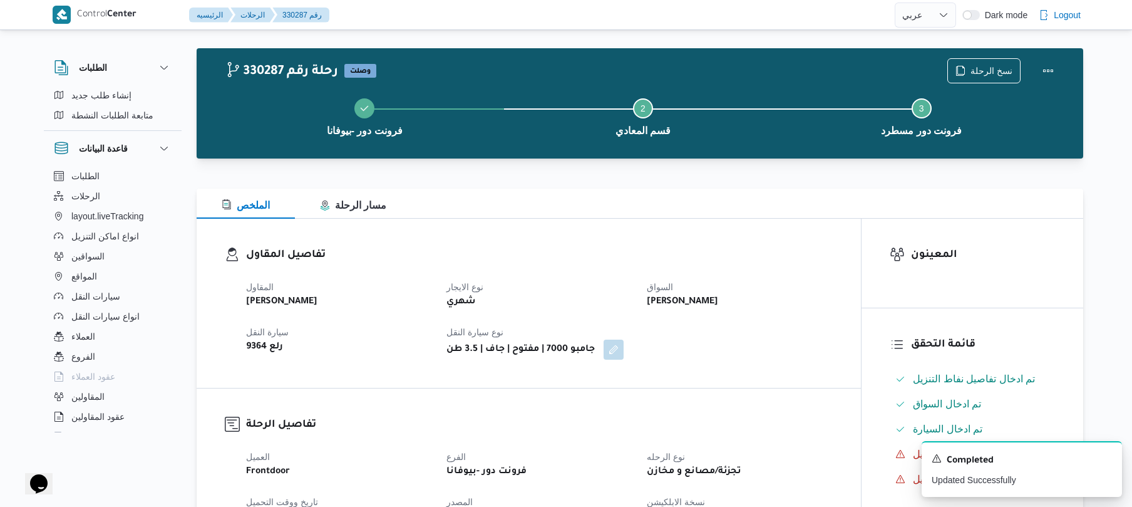
scroll to position [0, 0]
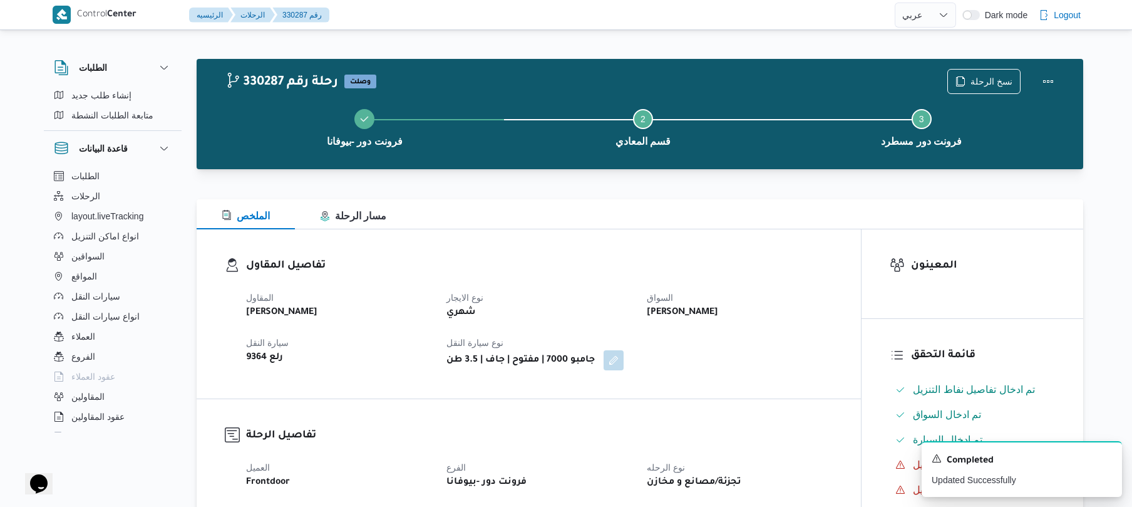
click at [685, 281] on dl "تفاصيل المقاول المقاول محمد صلاح عبداللطيف الشريف نوع الايجار شهري السواق سعيد …" at bounding box center [539, 313] width 587 height 113
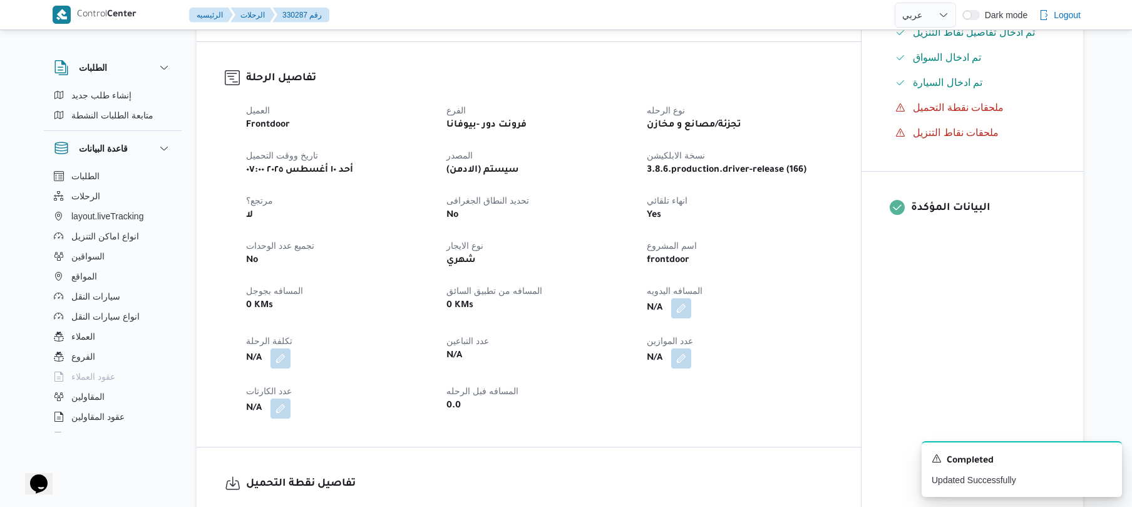
scroll to position [334, 0]
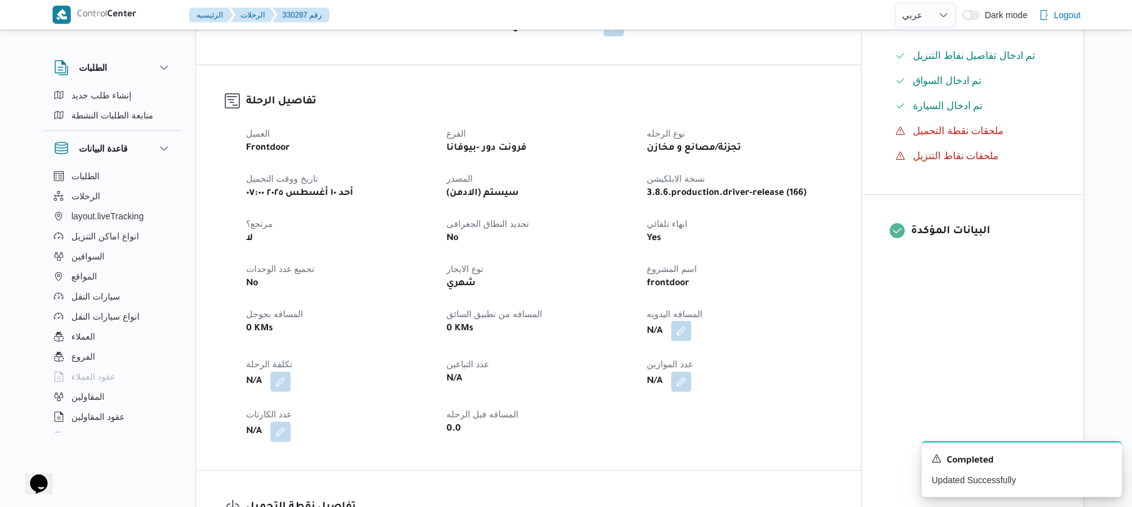
click at [684, 329] on button "button" at bounding box center [681, 331] width 20 height 20
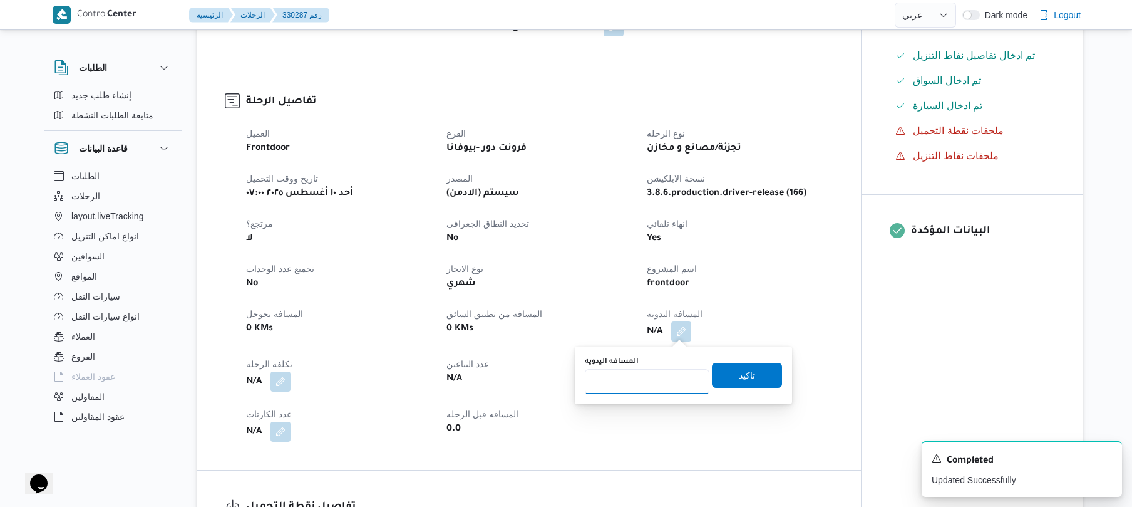
click at [634, 383] on input "المسافه اليدويه" at bounding box center [647, 381] width 125 height 25
type input "120"
click at [747, 373] on span "تاكيد" at bounding box center [747, 374] width 16 height 15
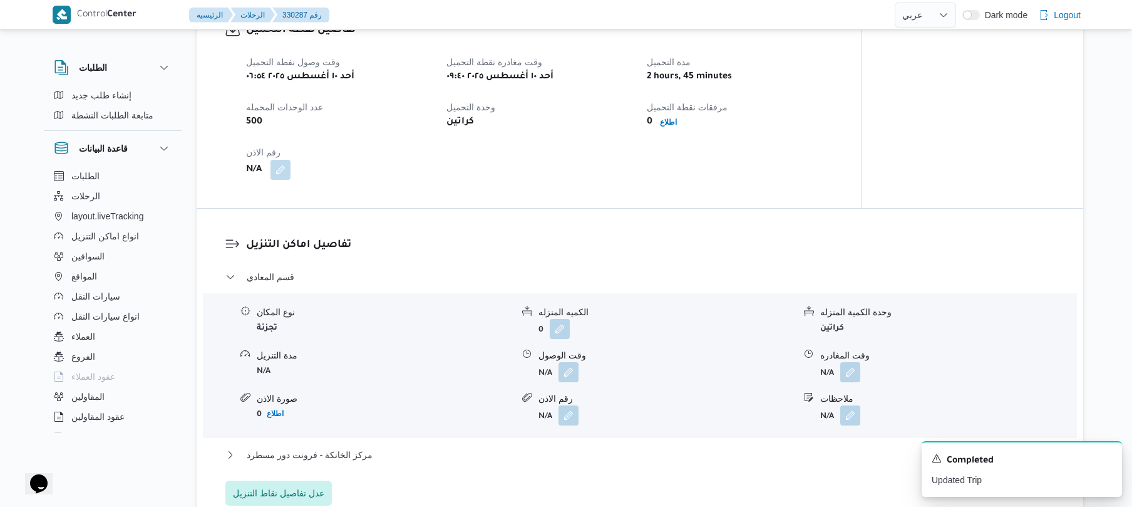
scroll to position [868, 0]
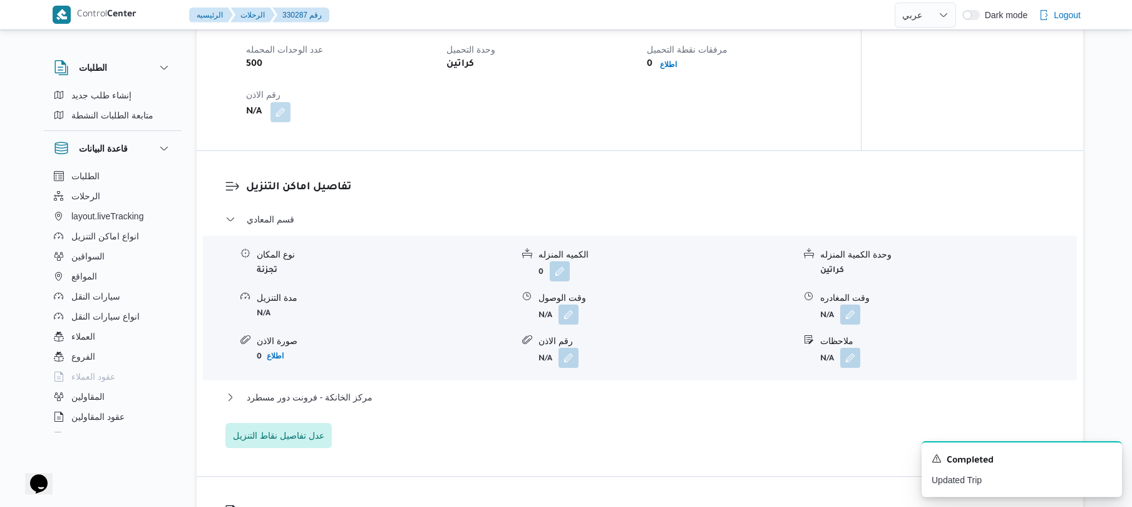
click at [638, 153] on div "تفاصيل اماكن التنزيل قسم المعادي نوع المكان تجزئة الكميه المنزله 0 وحدة الكمية …" at bounding box center [640, 313] width 887 height 325
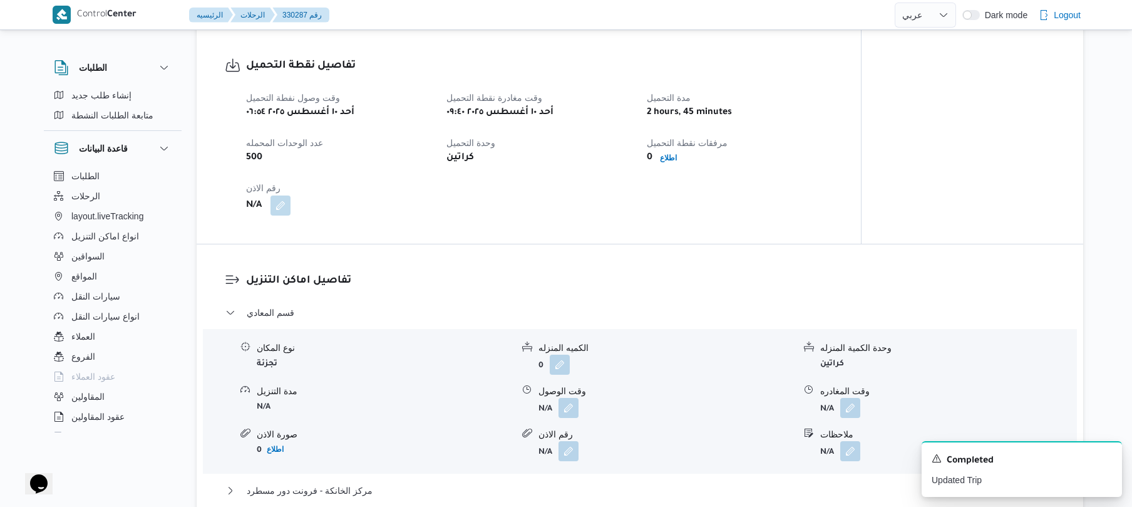
scroll to position [802, 0]
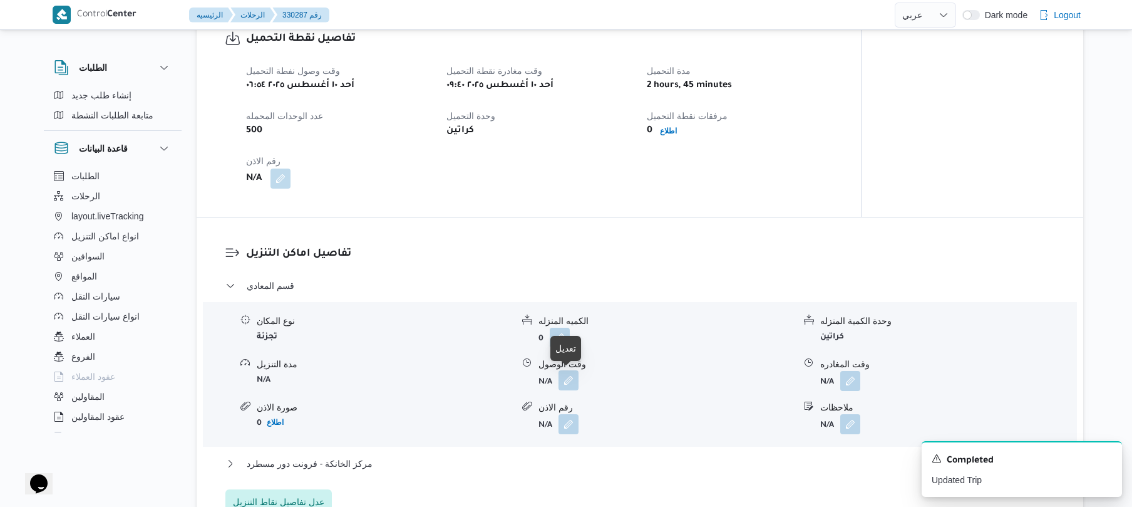
click at [569, 383] on button "button" at bounding box center [569, 380] width 20 height 20
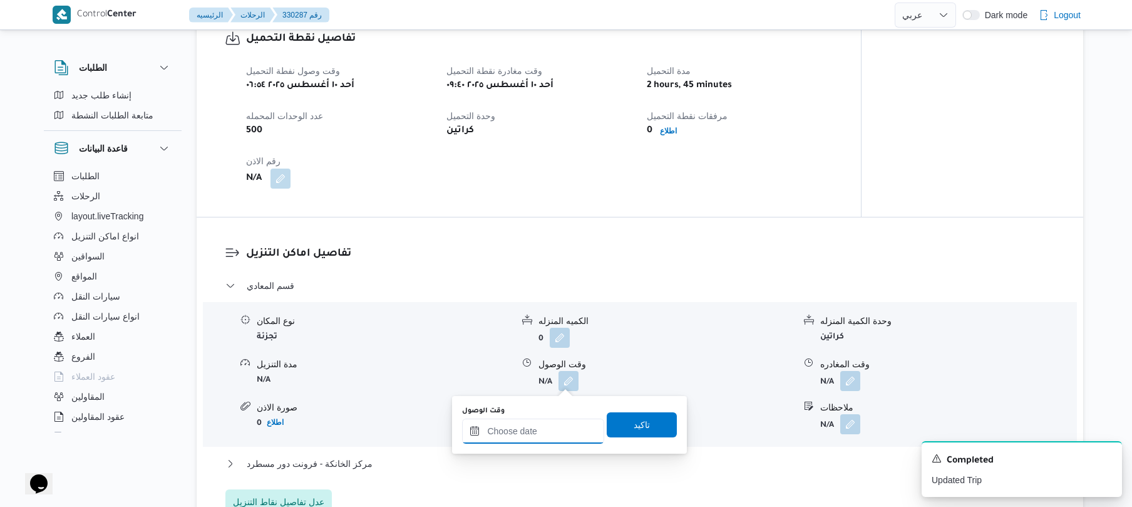
click at [547, 428] on input "وقت الوصول" at bounding box center [533, 430] width 142 height 25
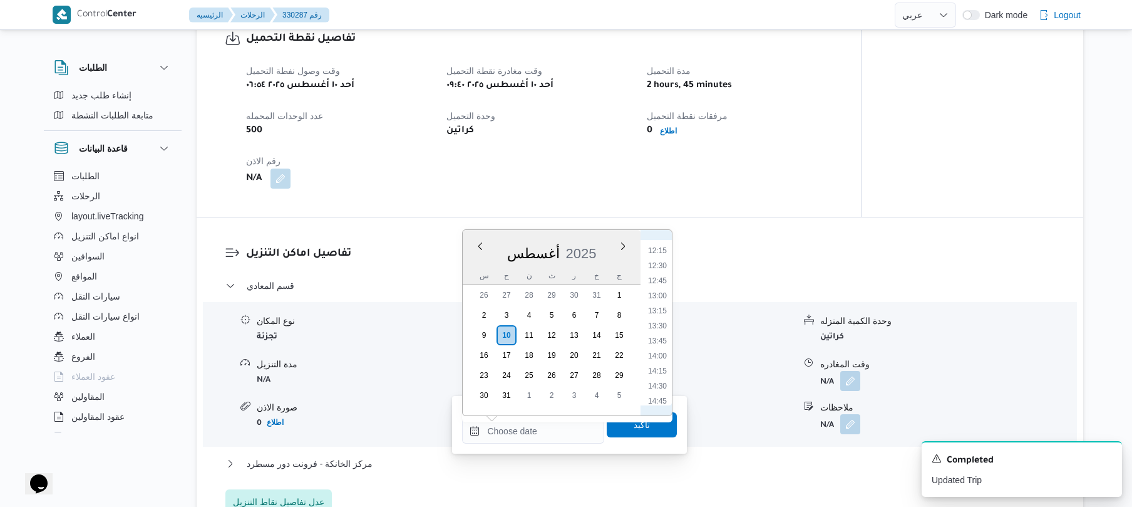
scroll to position [592, 0]
click at [655, 287] on li "10:30" at bounding box center [657, 285] width 29 height 13
type input "١٠/٠٨/٢٠٢٥ ١٠:٣٠"
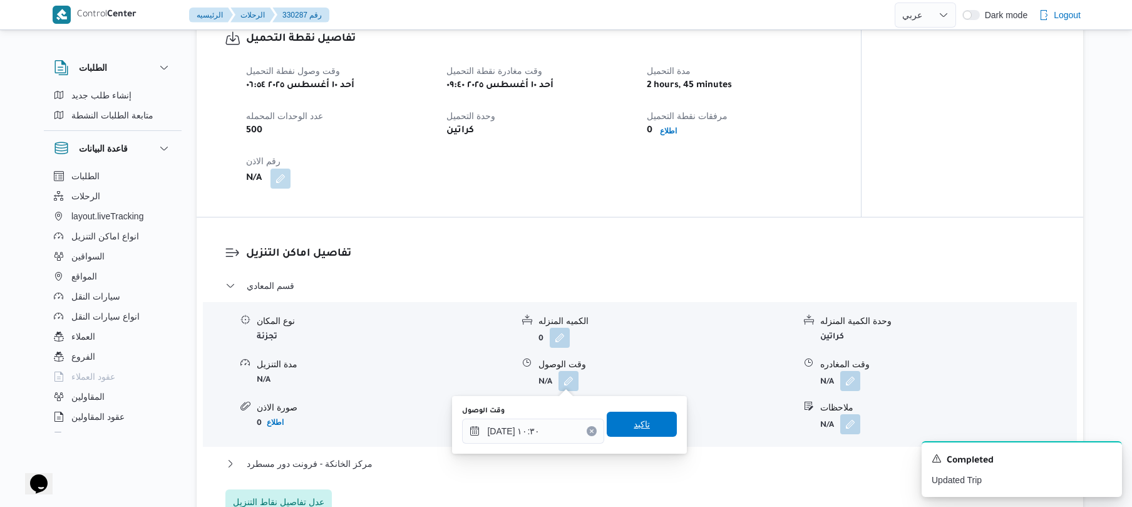
click at [634, 421] on span "تاكيد" at bounding box center [642, 424] width 16 height 15
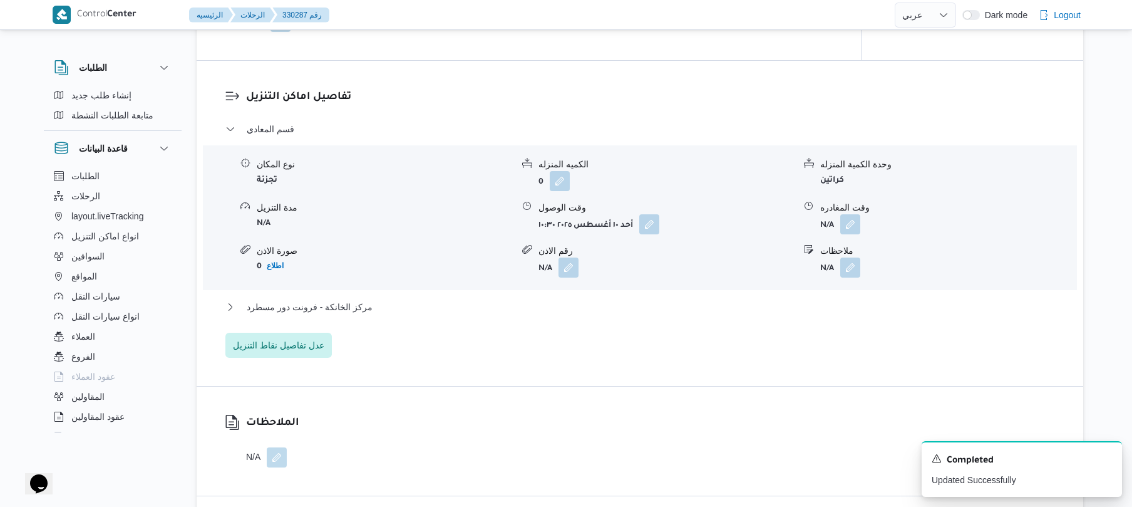
scroll to position [1002, 0]
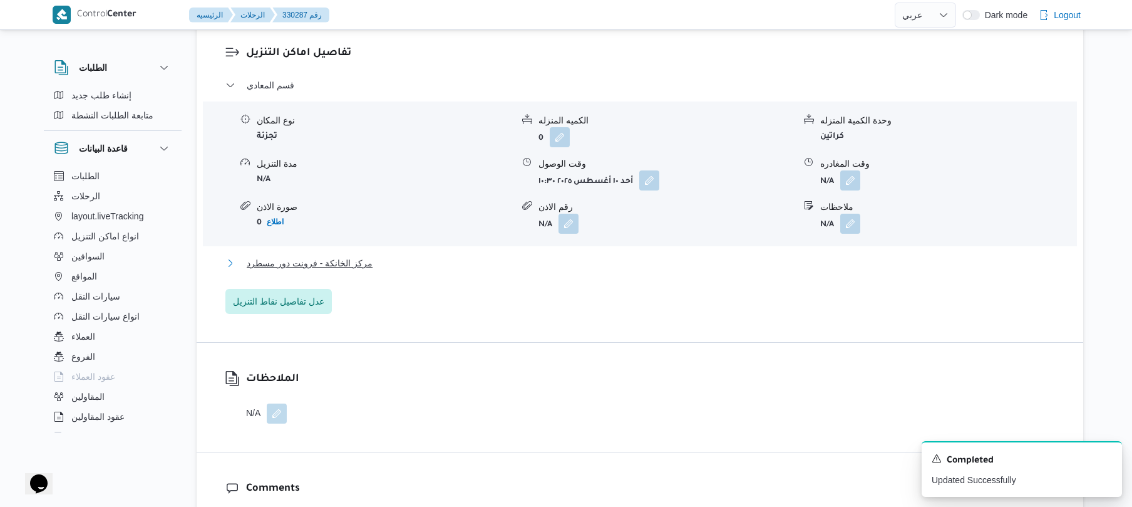
click at [725, 258] on button "مركز الخانكة - فرونت دور مسطرد" at bounding box center [640, 263] width 830 height 15
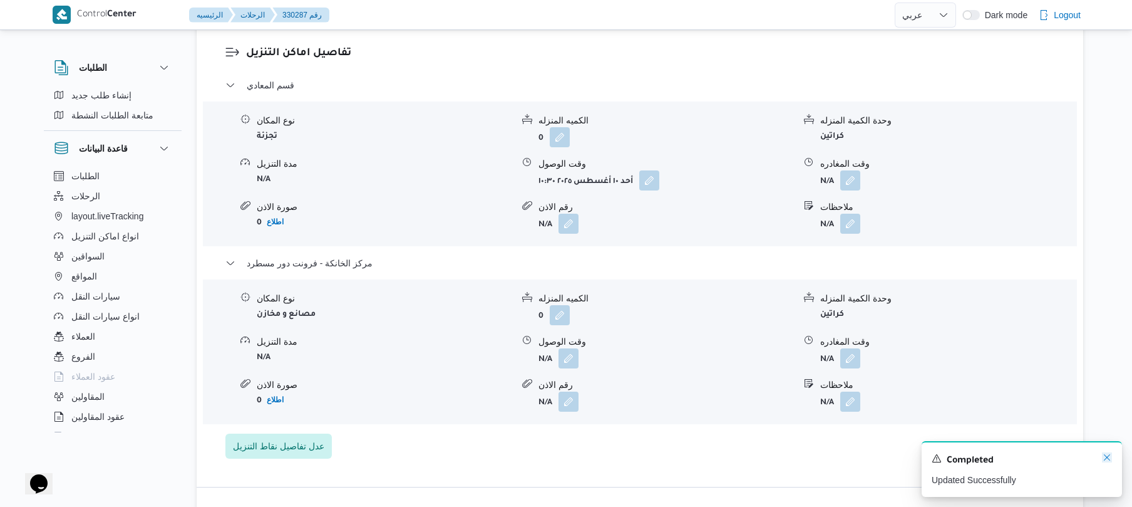
click at [1105, 455] on icon "Dismiss toast" at bounding box center [1107, 457] width 10 height 10
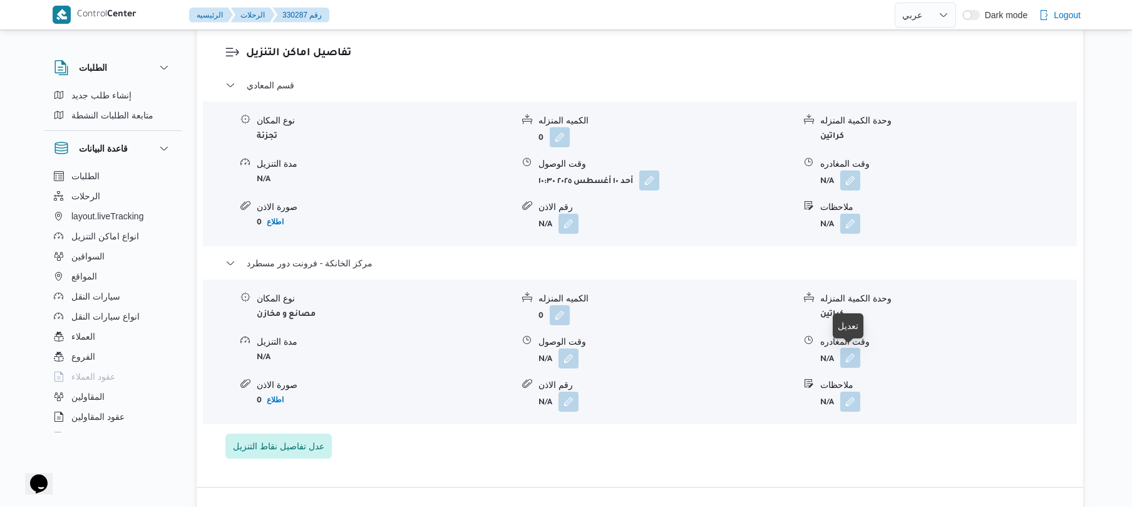
click at [851, 361] on button "button" at bounding box center [851, 358] width 20 height 20
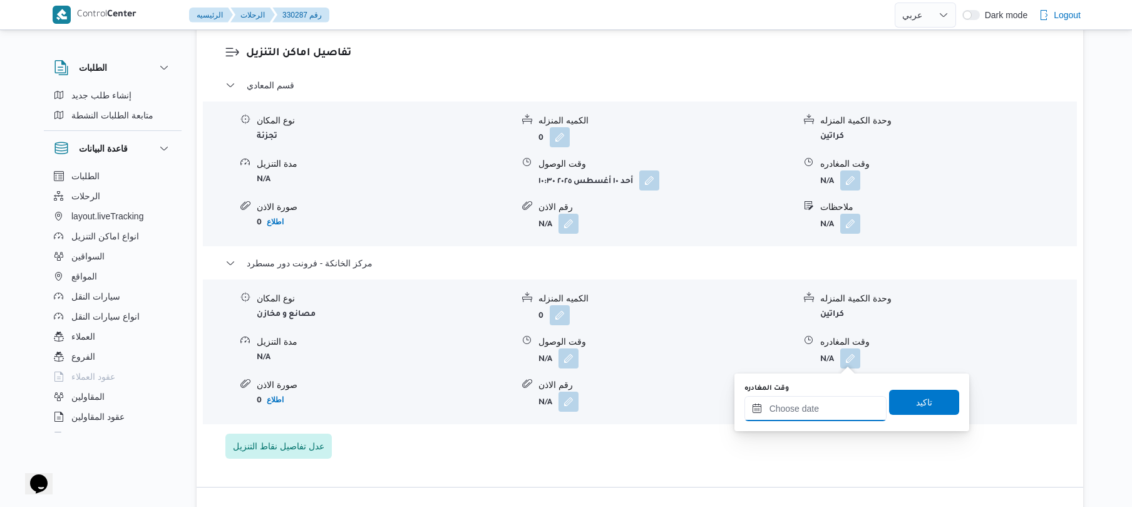
click at [805, 408] on input "وقت المغادره" at bounding box center [816, 408] width 142 height 25
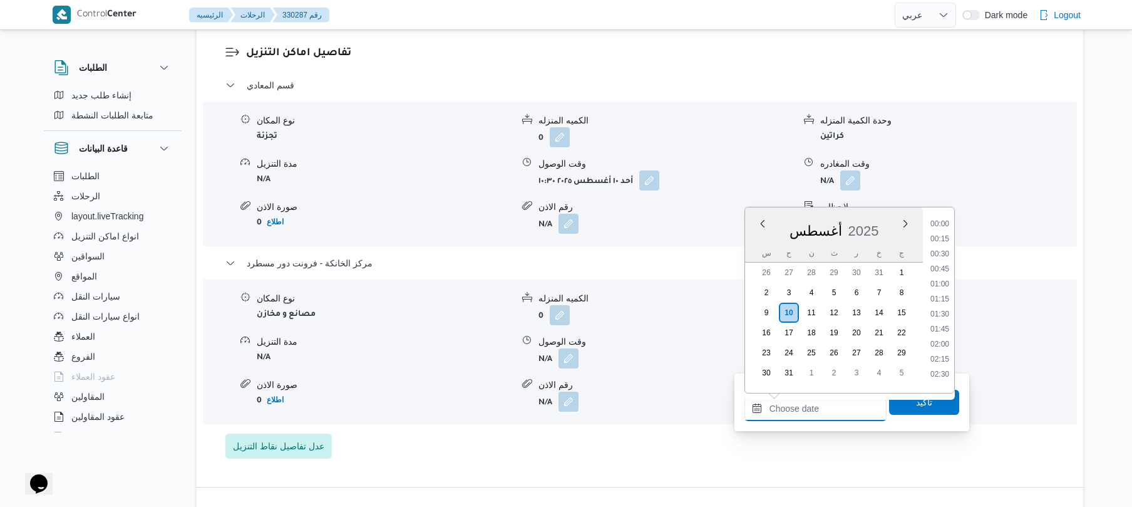
scroll to position [1013, 0]
click at [941, 234] on li "17:00" at bounding box center [940, 233] width 29 height 13
type input "١٠/٠٨/٢٠٢٥ ١٧:٠٠"
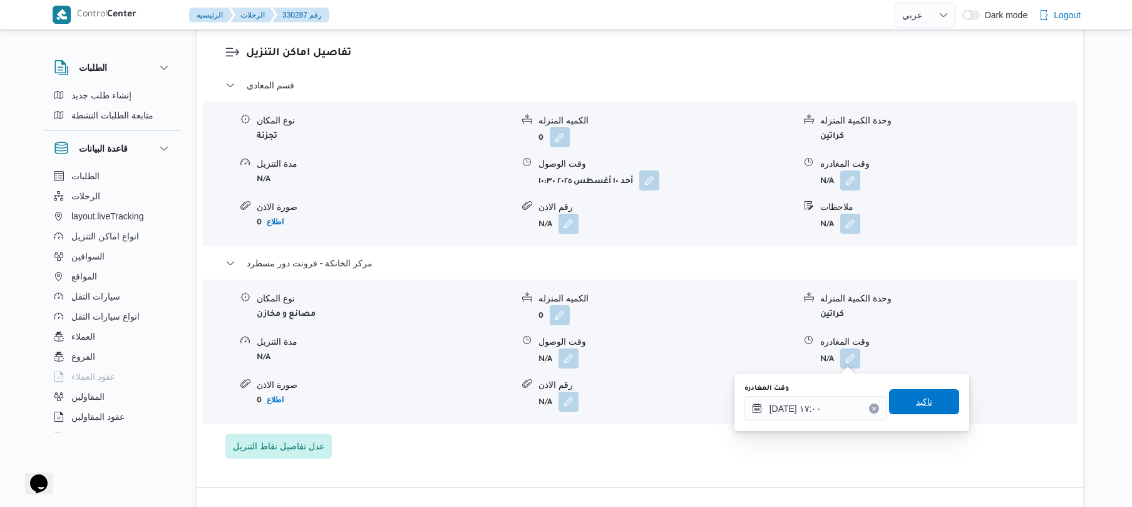
click at [916, 396] on span "تاكيد" at bounding box center [924, 401] width 16 height 15
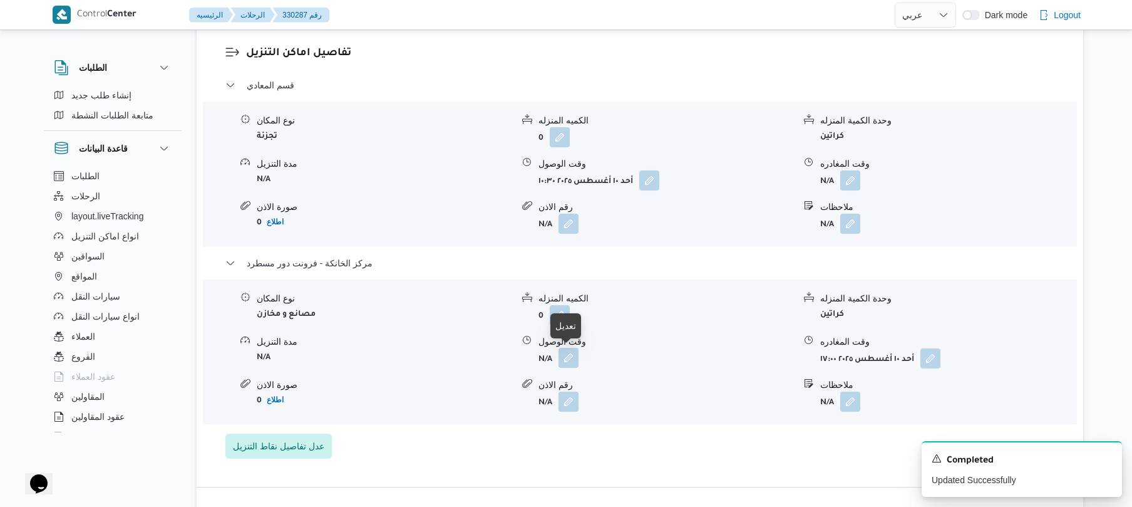
click at [575, 358] on button "button" at bounding box center [569, 358] width 20 height 20
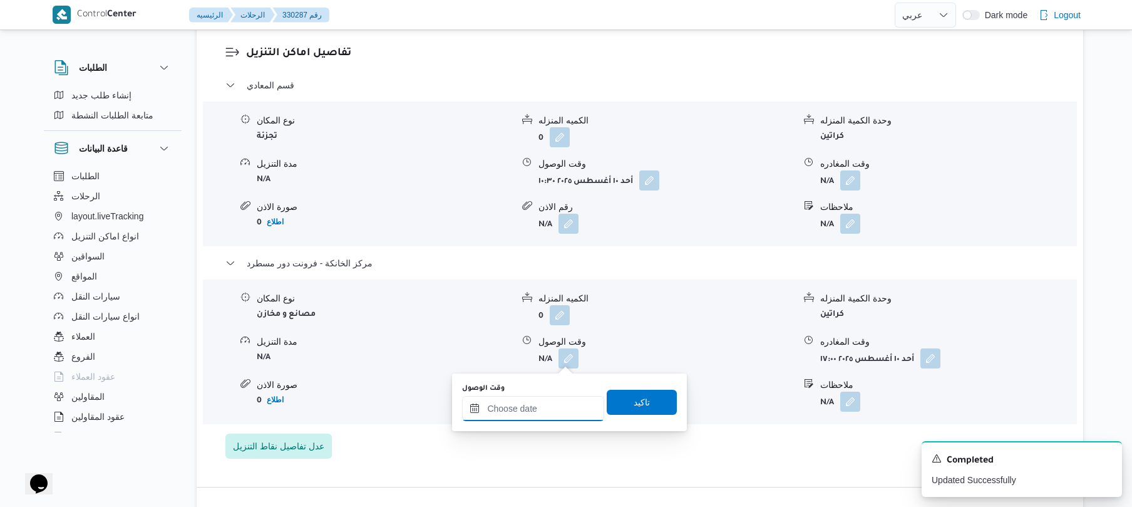
click at [545, 406] on input "وقت الوصول" at bounding box center [533, 408] width 142 height 25
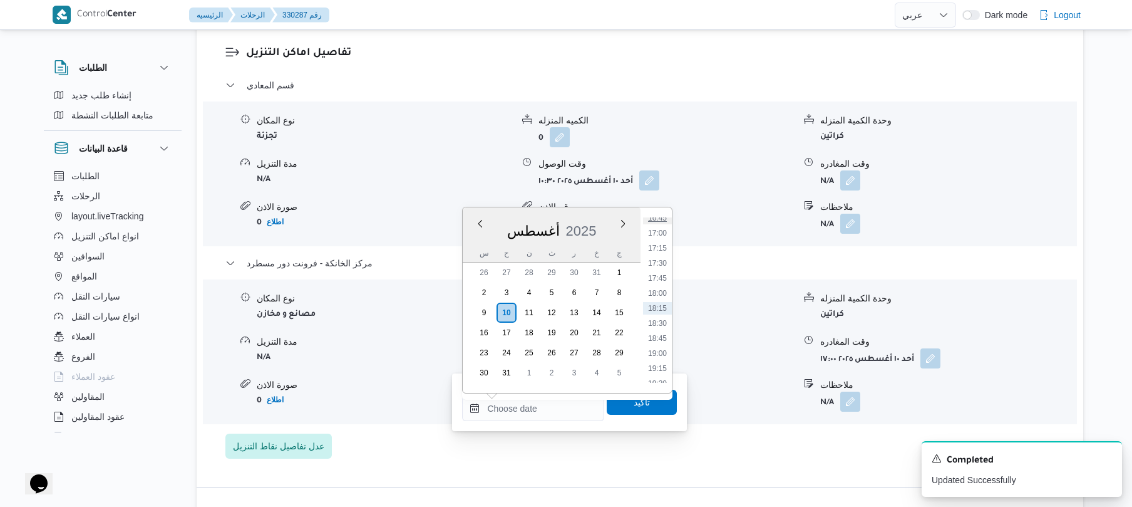
click at [660, 221] on li "16:45" at bounding box center [657, 218] width 29 height 13
type input "١٠/٠٨/٢٠٢٥ ١٦:٤٥"
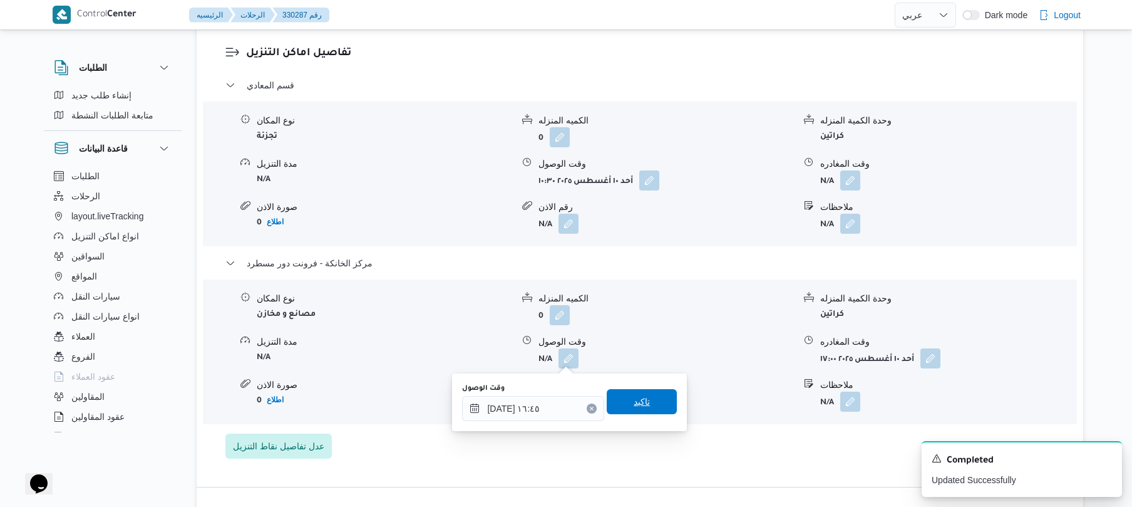
click at [639, 405] on span "تاكيد" at bounding box center [642, 401] width 16 height 15
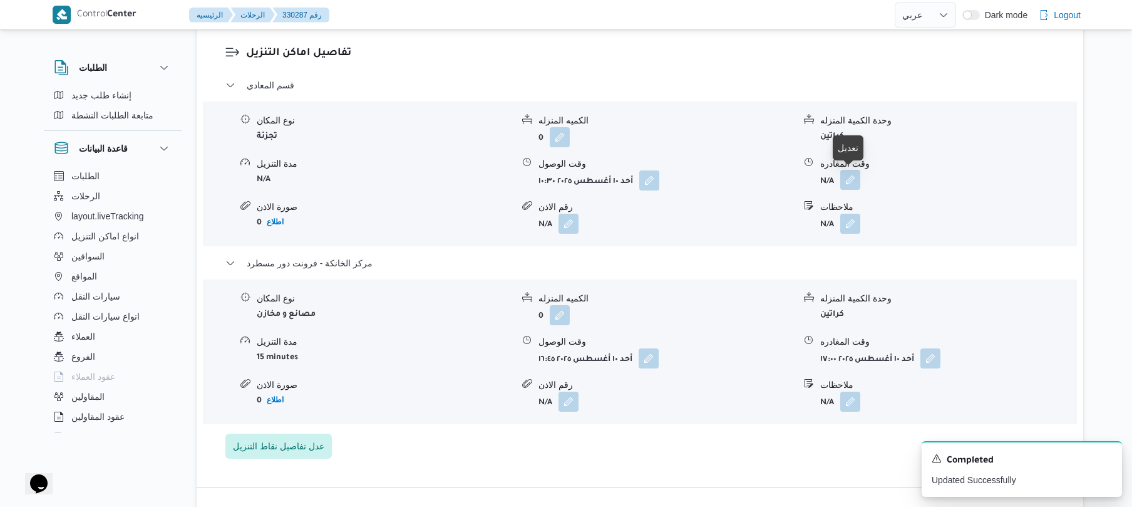
click at [854, 181] on button "button" at bounding box center [851, 180] width 20 height 20
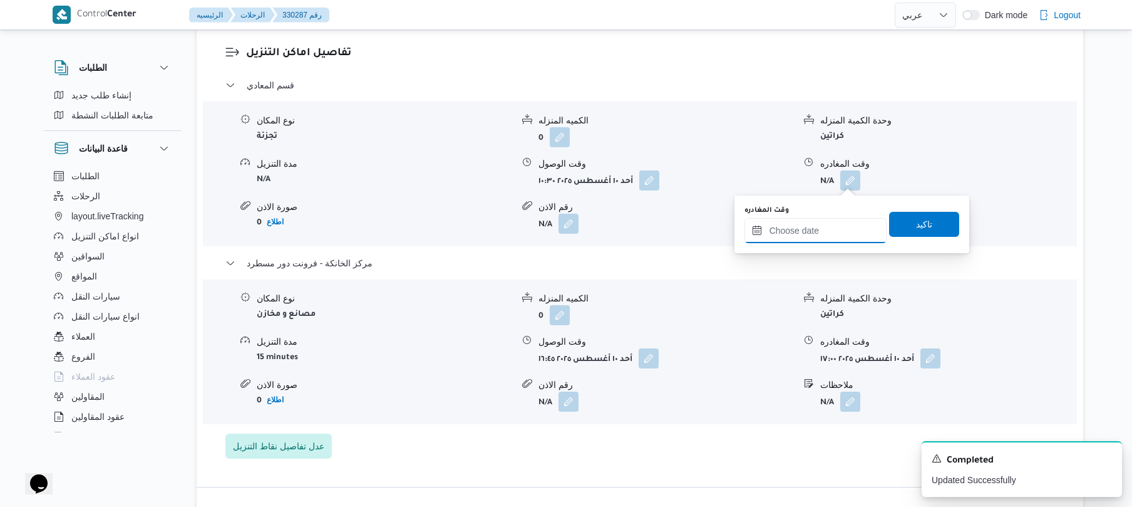
click at [833, 219] on input "وقت المغادره" at bounding box center [816, 230] width 142 height 25
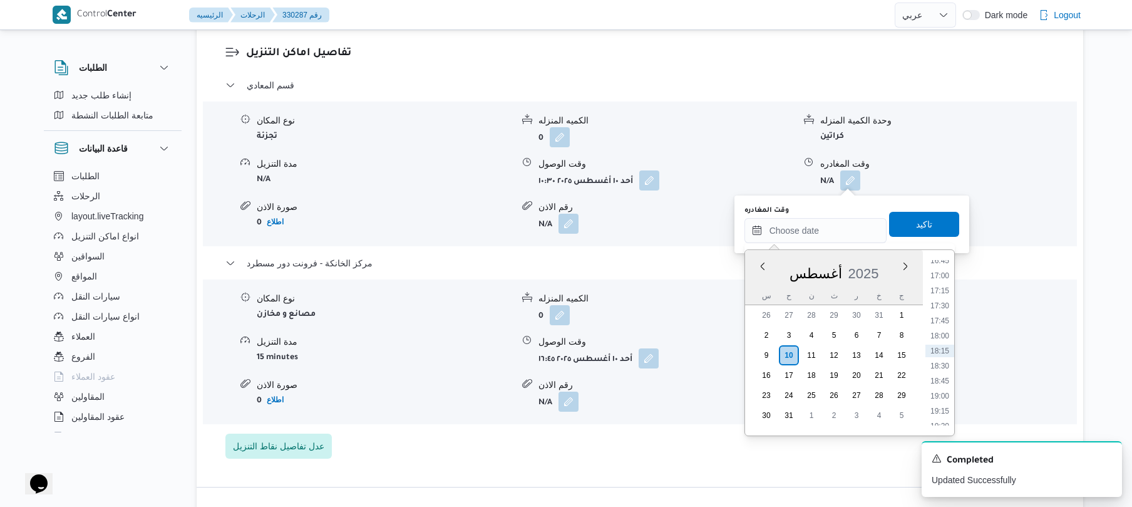
scroll to position [872, 0]
click at [943, 357] on li "16:00" at bounding box center [940, 355] width 29 height 13
type input "١٠/٠٨/٢٠٢٥ ١٦:٠٠"
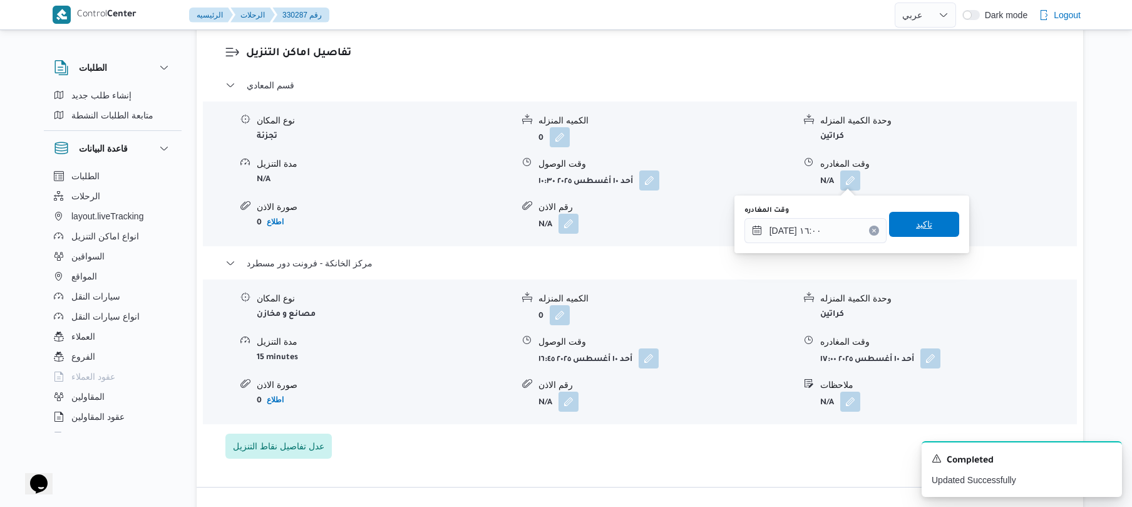
click at [928, 219] on span "تاكيد" at bounding box center [924, 224] width 70 height 25
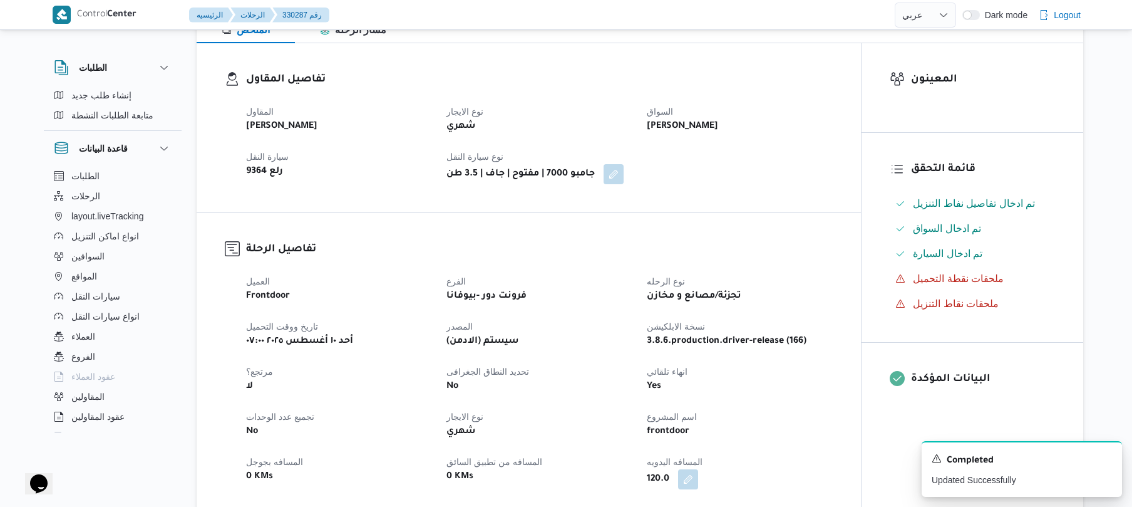
scroll to position [0, 0]
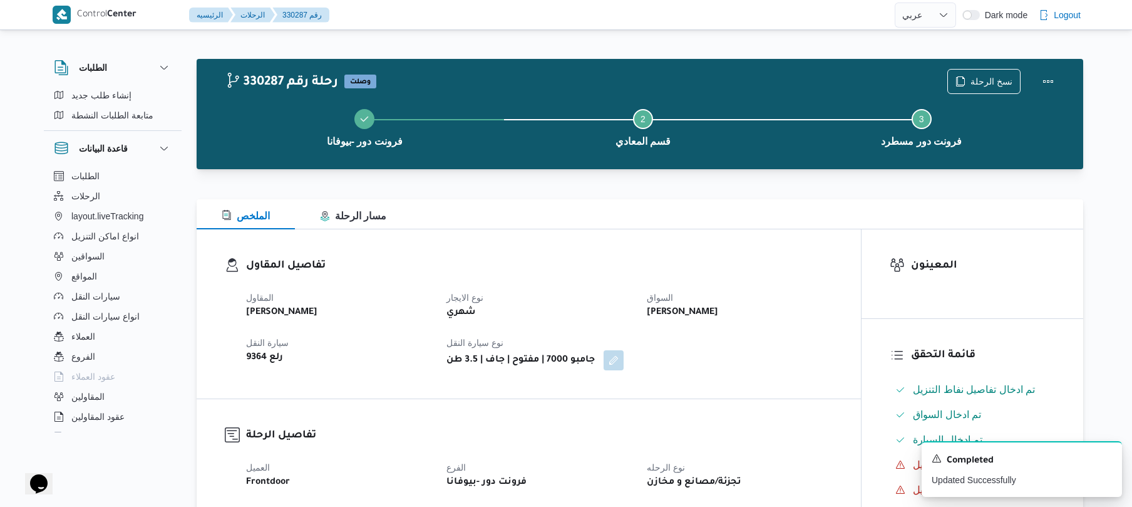
select select "ar"
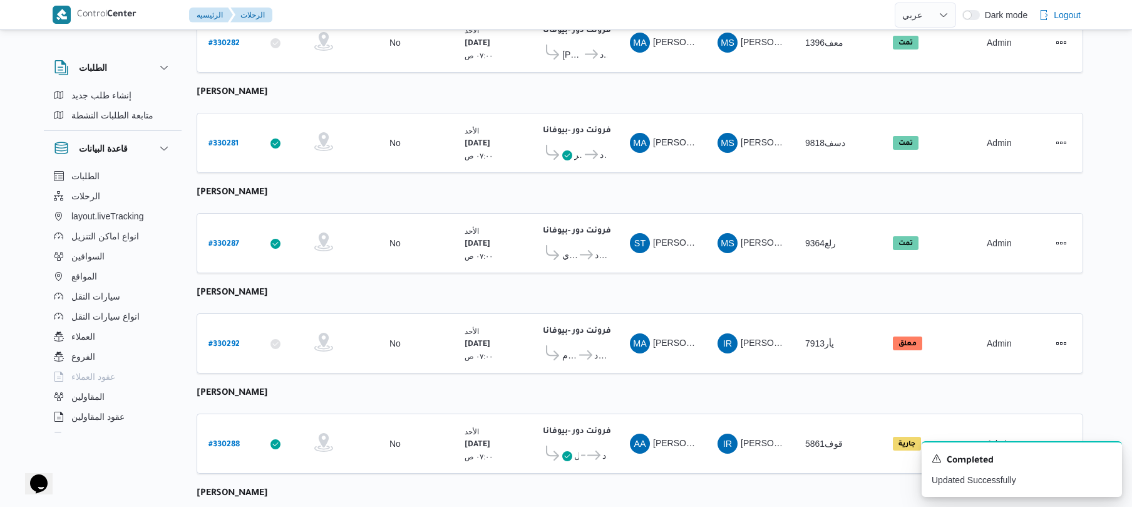
scroll to position [945, 0]
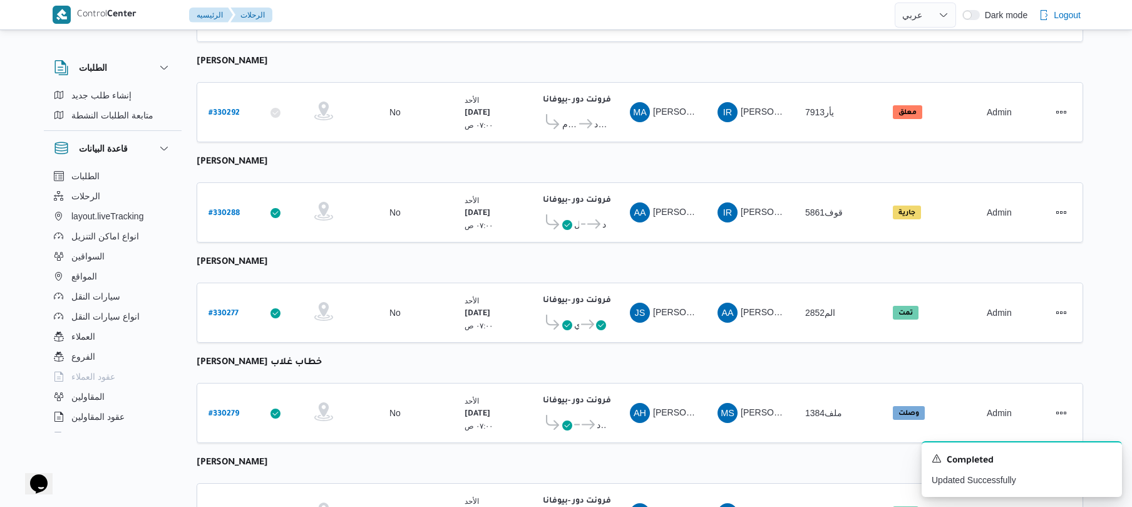
click at [346, 139] on table "رقم الرحلة Click to sort in ascending order تطبيق السائق Click to sort in ascen…" at bounding box center [640, 232] width 887 height 2049
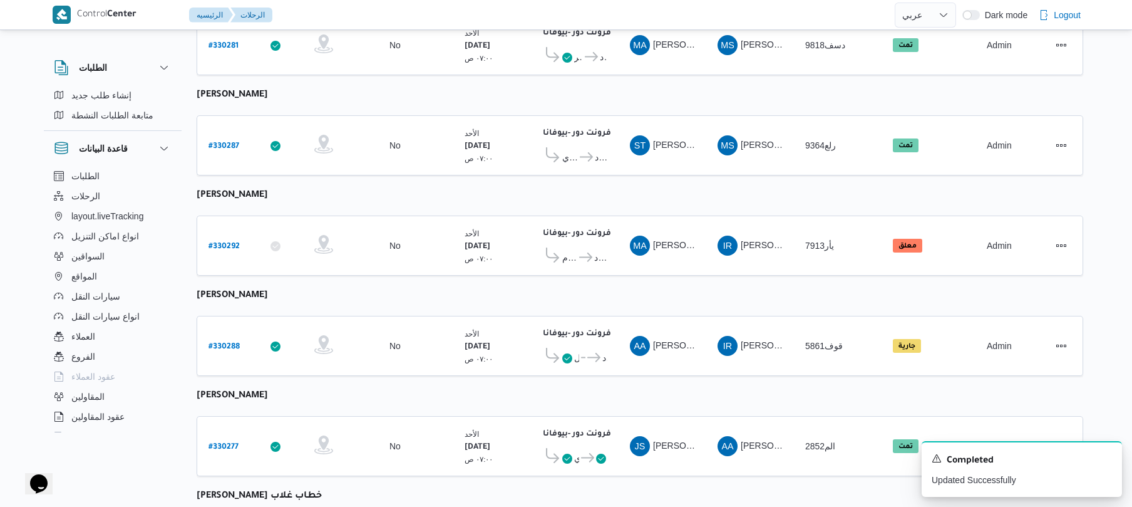
scroll to position [778, 0]
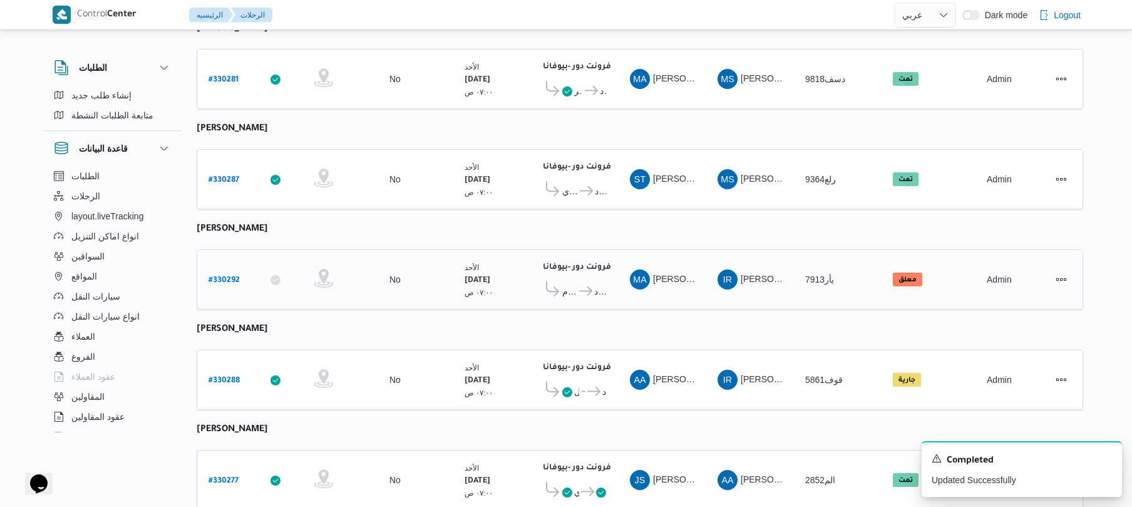
click at [226, 276] on b "# 330292" at bounding box center [224, 280] width 31 height 9
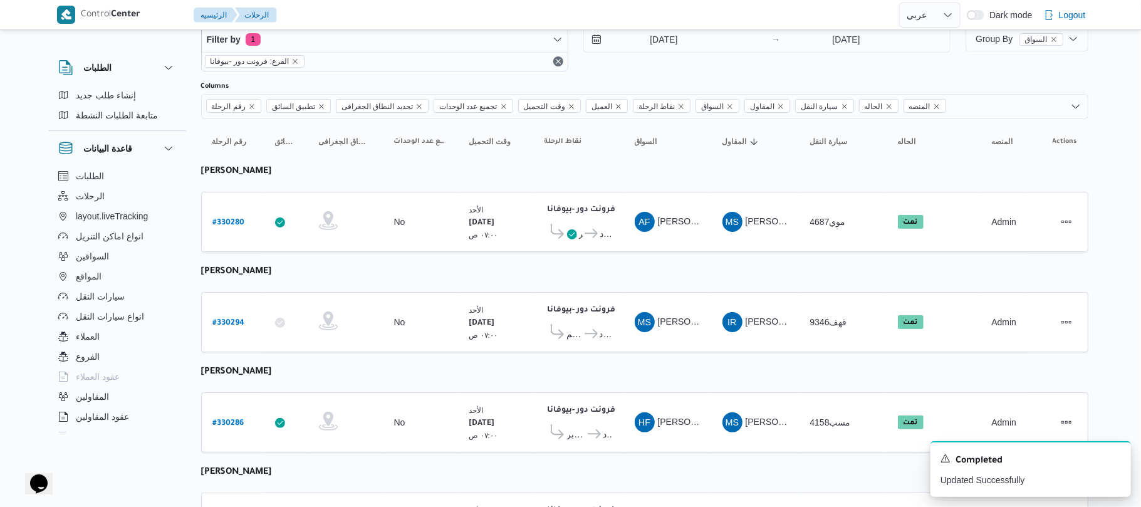
select select "ar"
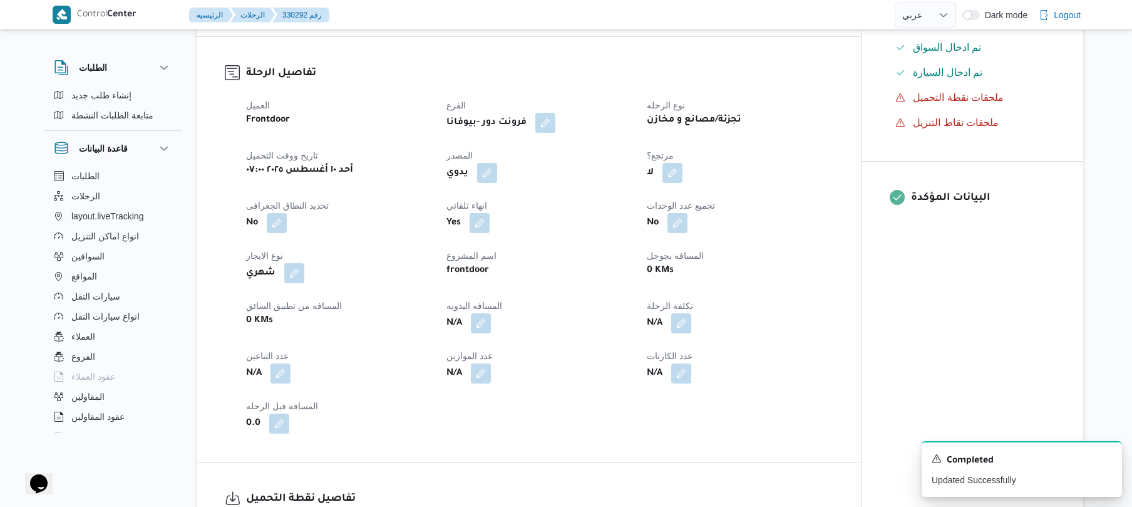
scroll to position [401, 0]
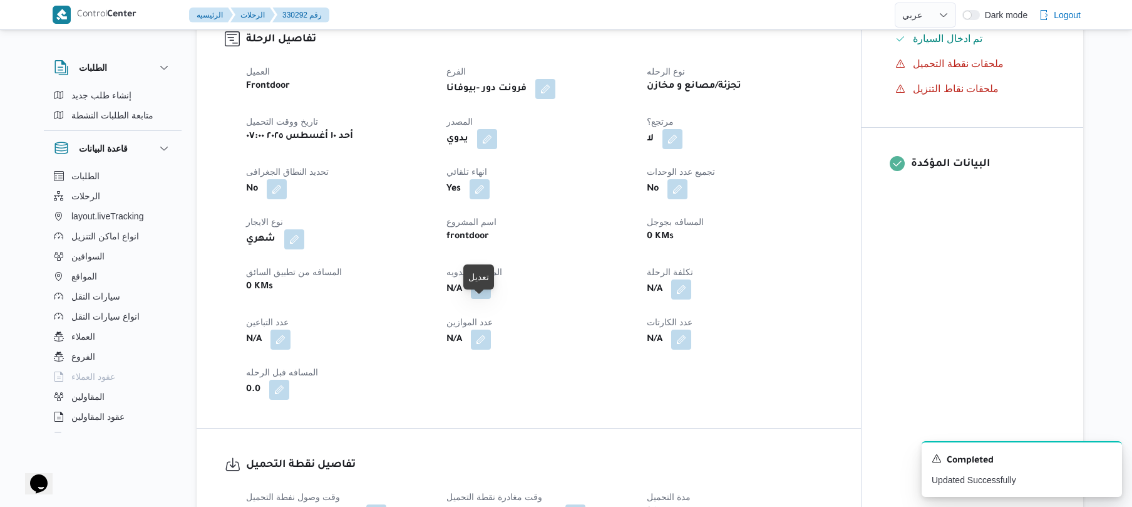
click at [477, 299] on button "button" at bounding box center [481, 289] width 20 height 20
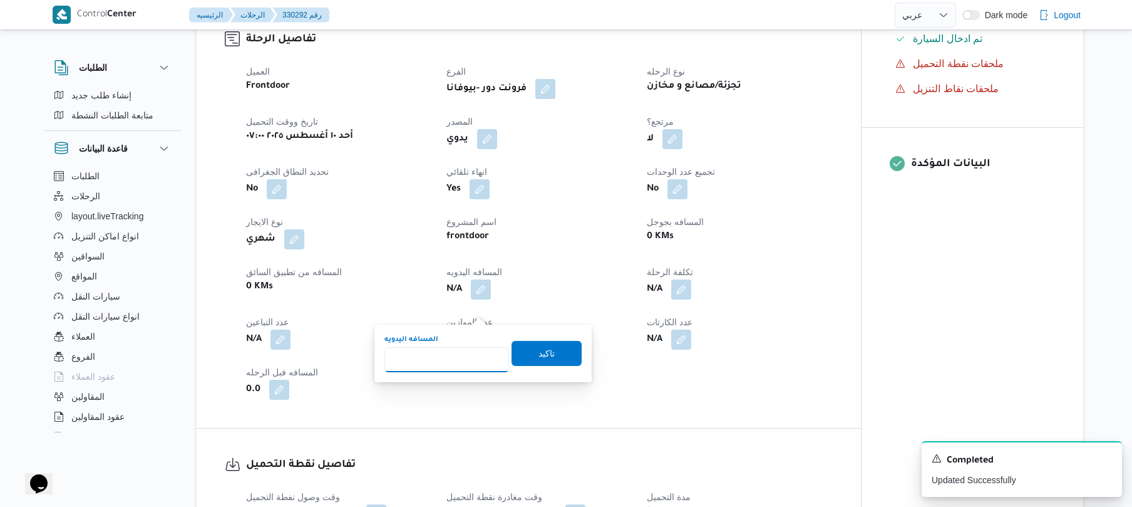
click at [464, 351] on input "المسافه اليدويه" at bounding box center [447, 359] width 125 height 25
type input "105"
click at [539, 348] on span "تاكيد" at bounding box center [547, 352] width 16 height 15
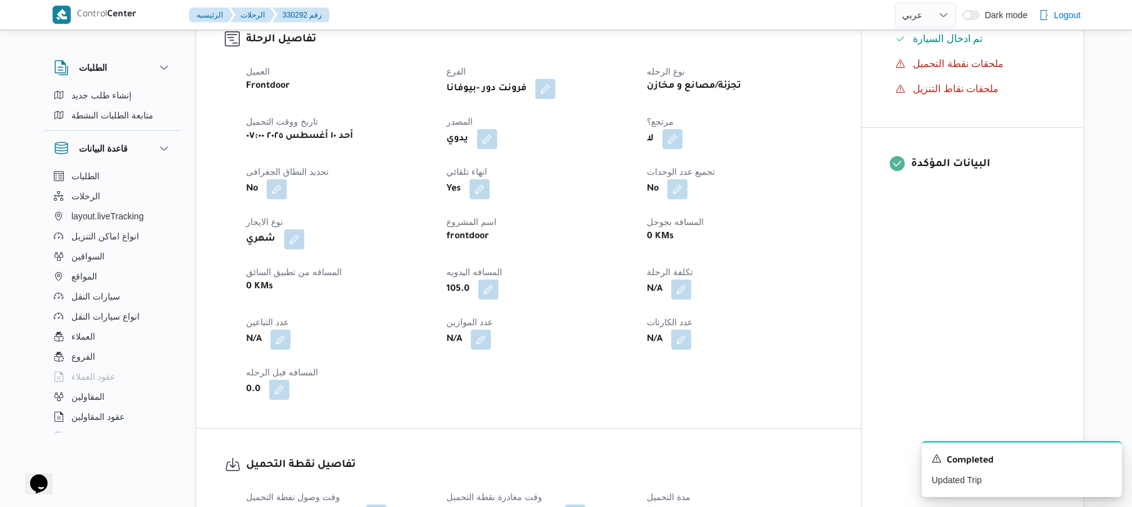
click at [833, 333] on div "العميل Frontdoor الفرع فرونت دور -بيوفانا نوع الرحله تجزئة/مصانع و مخازن تاريخ …" at bounding box center [540, 231] width 602 height 351
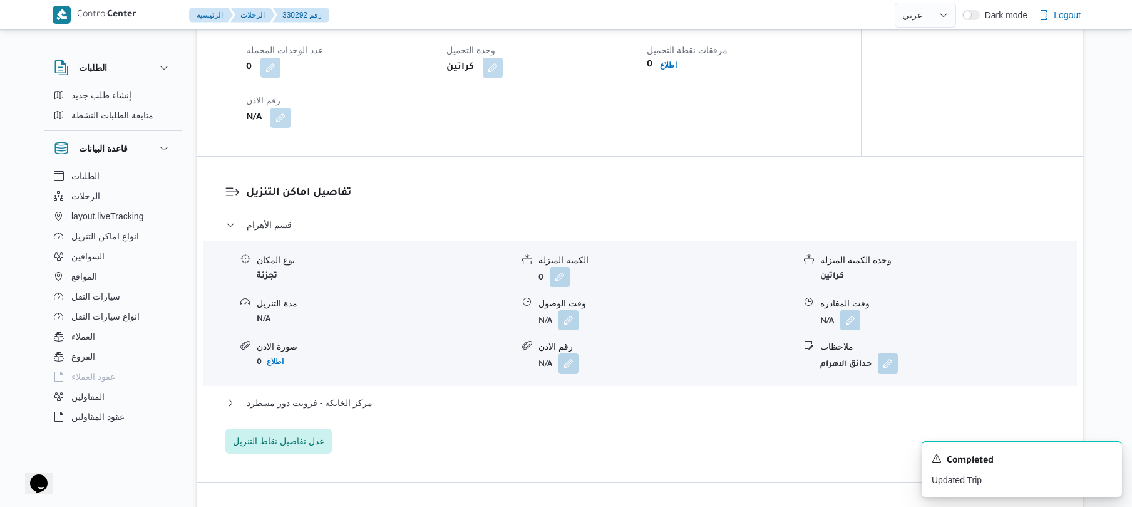
scroll to position [902, 0]
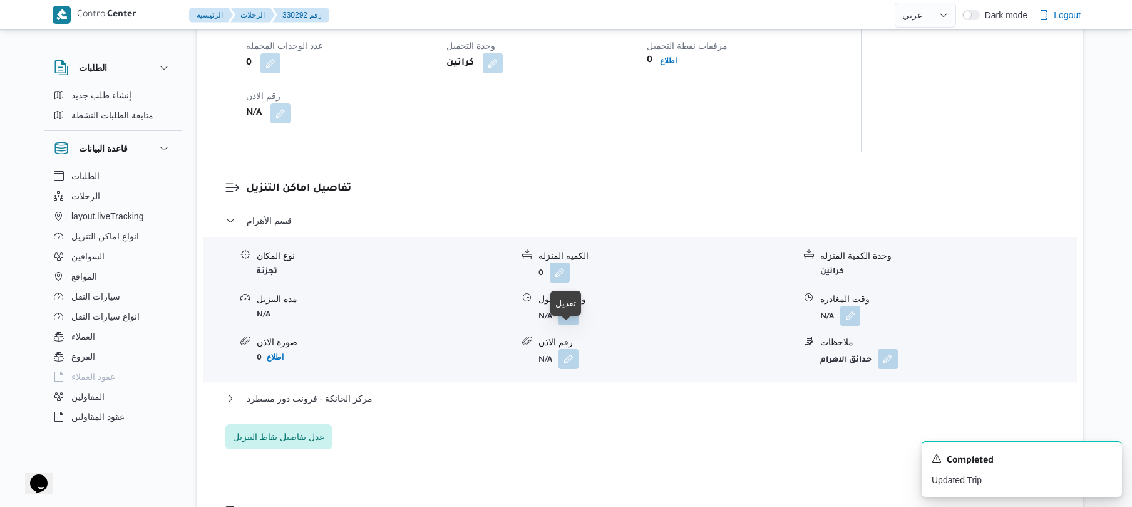
click at [569, 325] on button "button" at bounding box center [569, 315] width 20 height 20
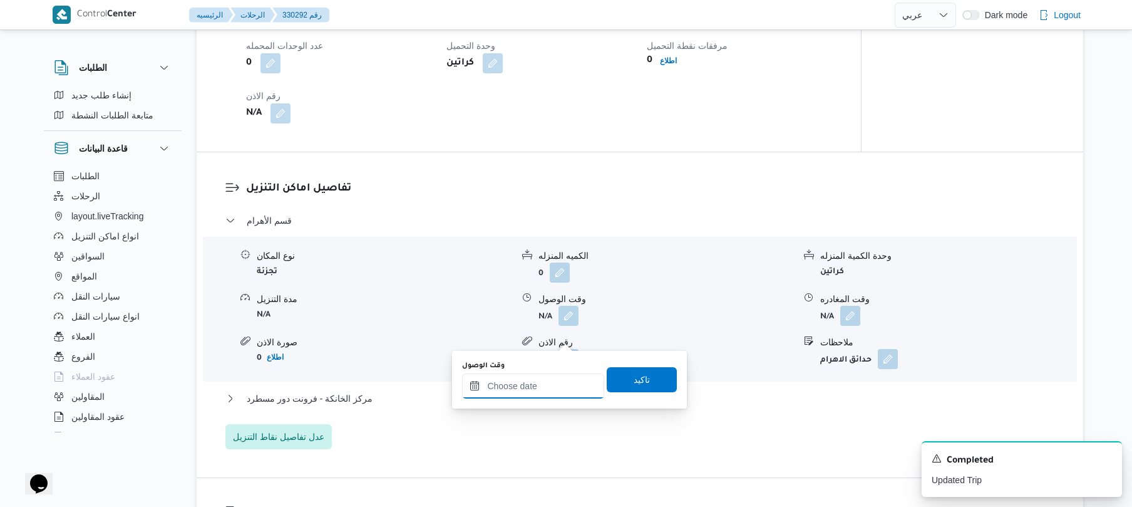
click at [537, 381] on input "وقت الوصول" at bounding box center [533, 385] width 142 height 25
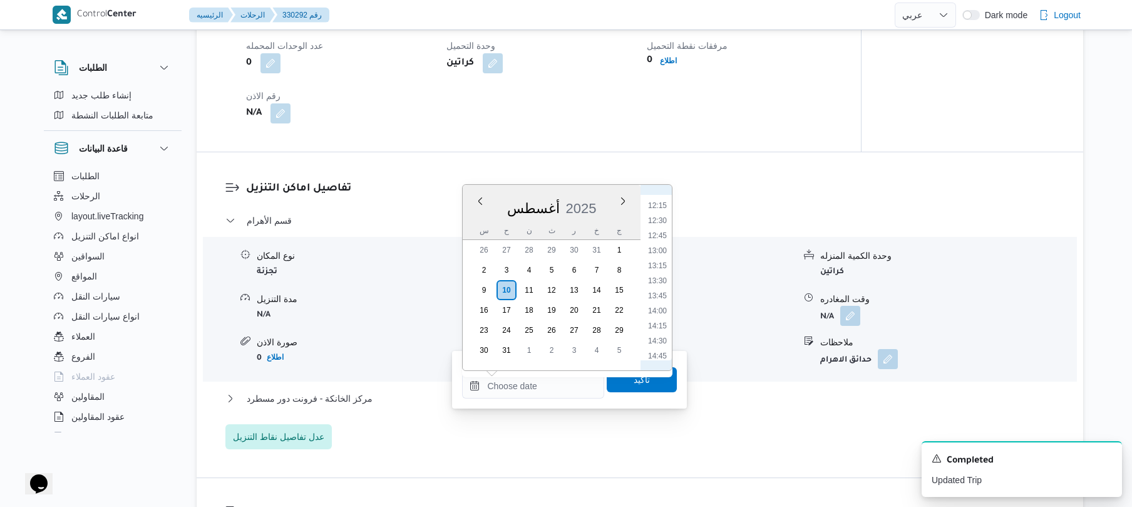
scroll to position [592, 0]
click at [658, 239] on li "10:30" at bounding box center [657, 240] width 29 height 13
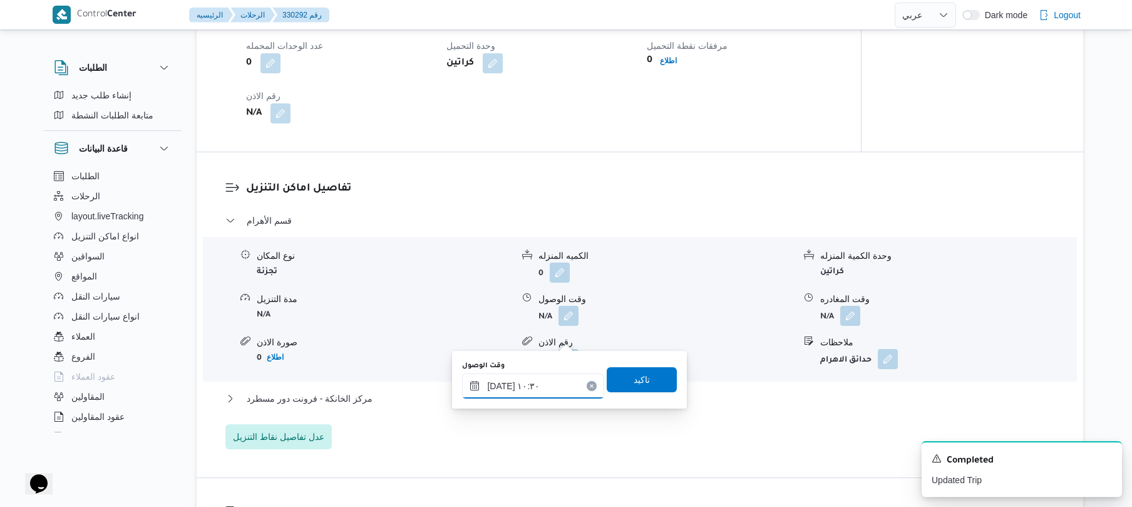
click at [501, 381] on input "١٠/٠٨/٢٠٢٥ ١٠:٣٠" at bounding box center [533, 385] width 142 height 25
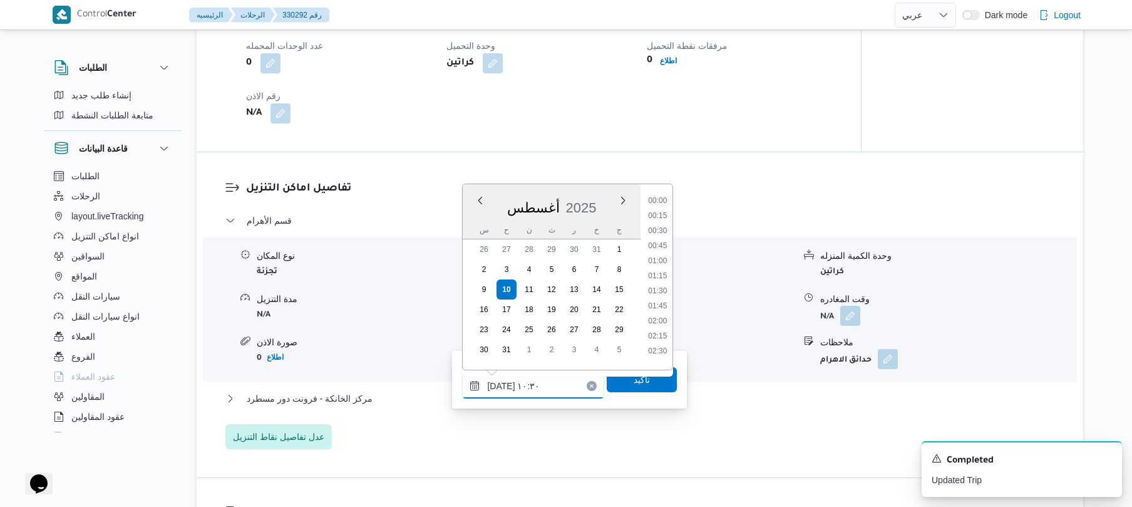
scroll to position [547, 0]
type input "١٠/٠٨/٢٠٢٥ ١٠:25"
click at [638, 381] on span "تاكيد" at bounding box center [642, 378] width 16 height 15
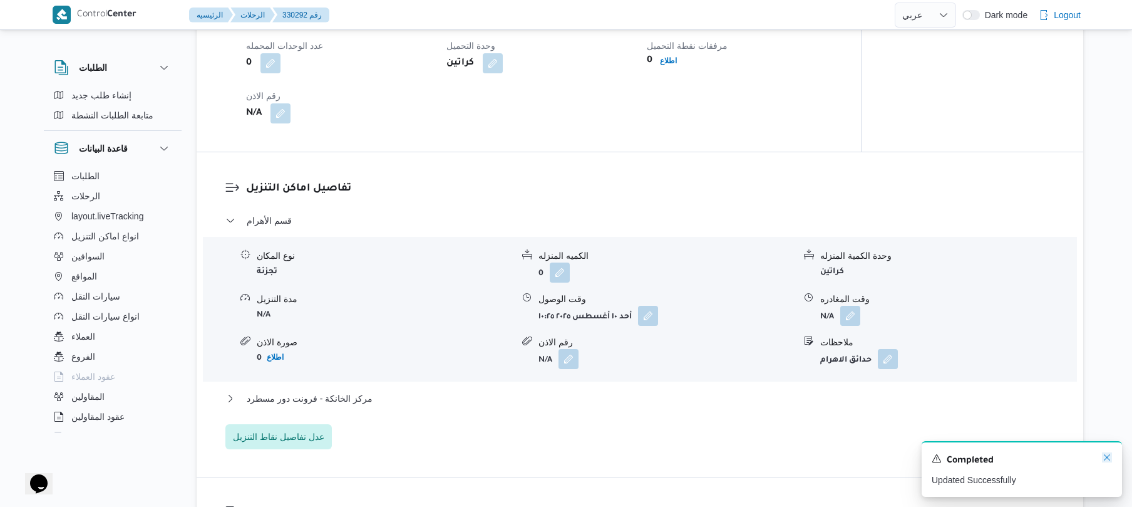
click at [1105, 459] on icon "Dismiss toast" at bounding box center [1107, 457] width 10 height 10
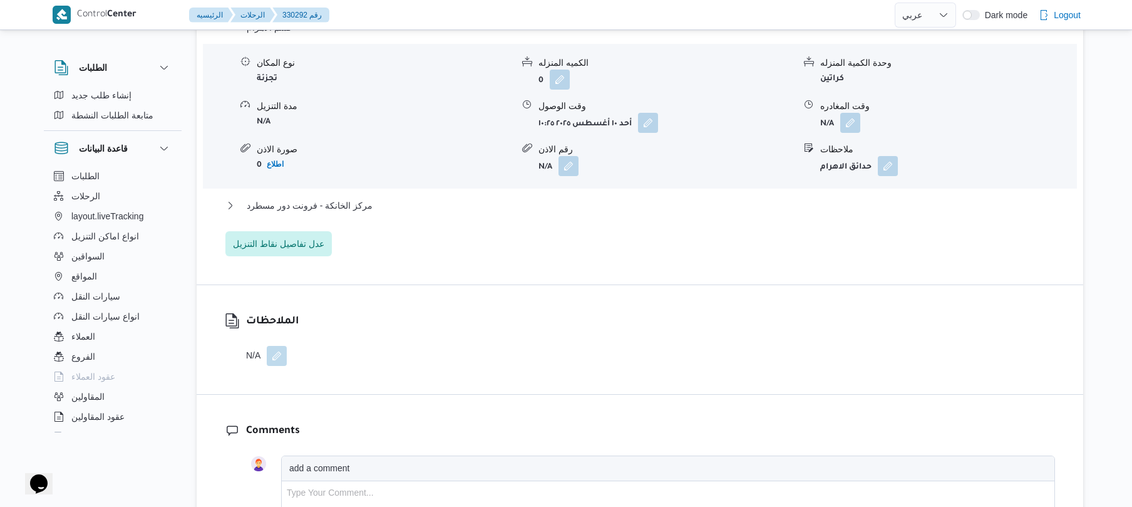
scroll to position [1102, 0]
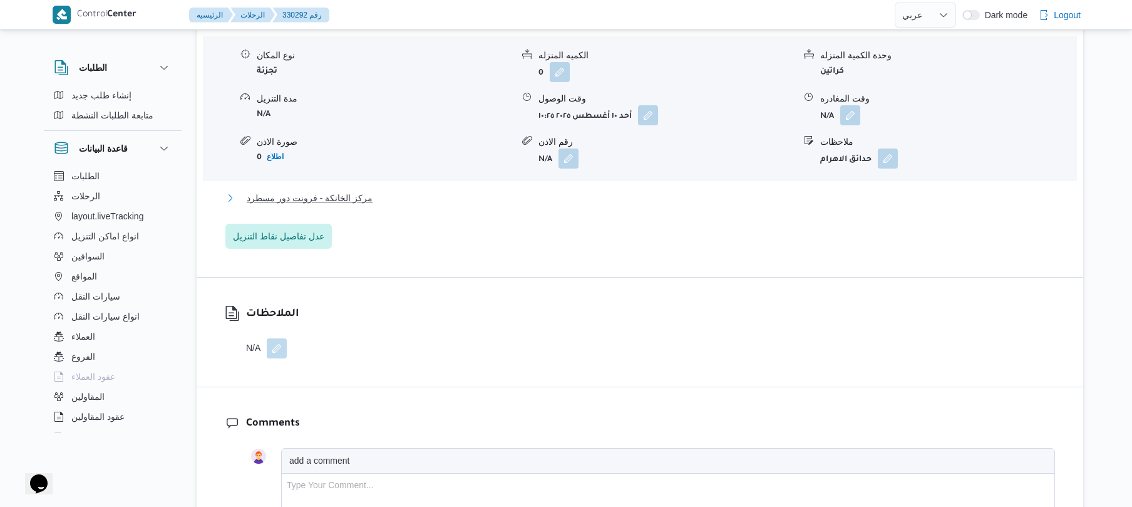
click at [665, 205] on button "مركز الخانكة - فرونت دور مسطرد" at bounding box center [640, 197] width 830 height 15
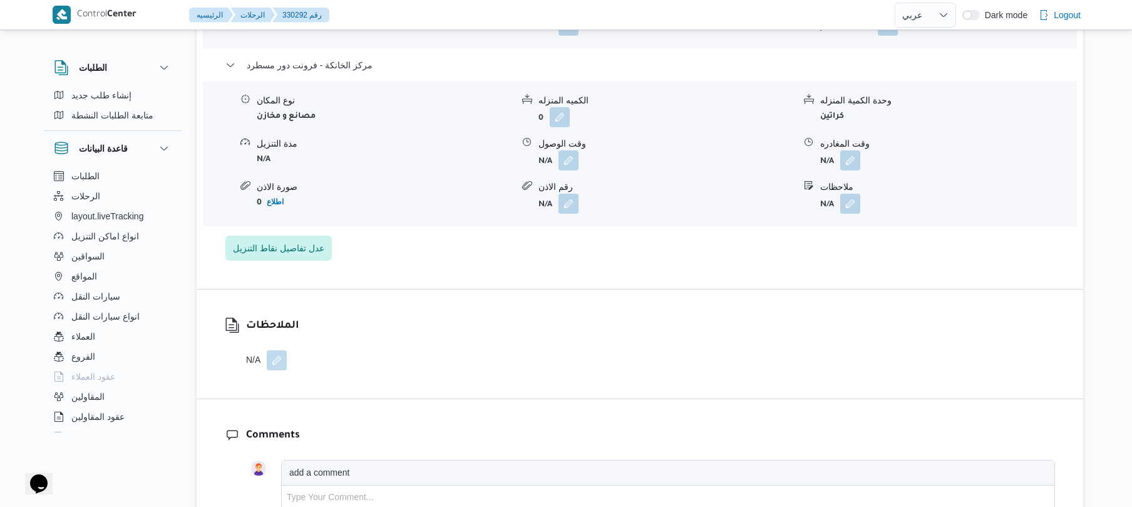
scroll to position [1236, 0]
click at [852, 169] on button "button" at bounding box center [851, 159] width 20 height 20
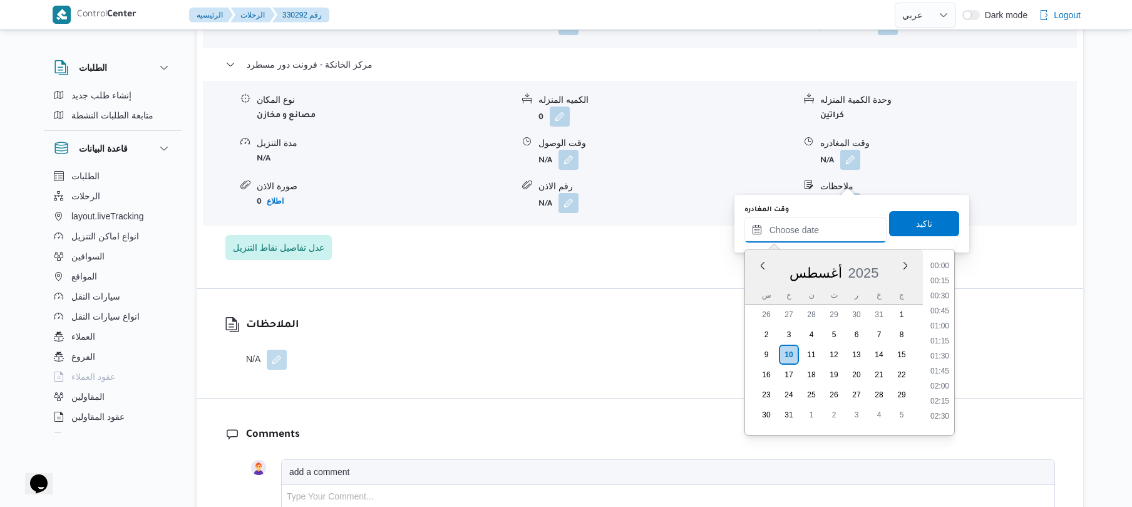
click at [800, 230] on input "وقت المغادره" at bounding box center [816, 229] width 142 height 25
click at [759, 279] on div "أغسطس 2025" at bounding box center [834, 270] width 178 height 32
click at [940, 289] on li "17:15" at bounding box center [940, 290] width 29 height 13
type input "١٠/٠٨/٢٠٢٥ ١٧:١٥"
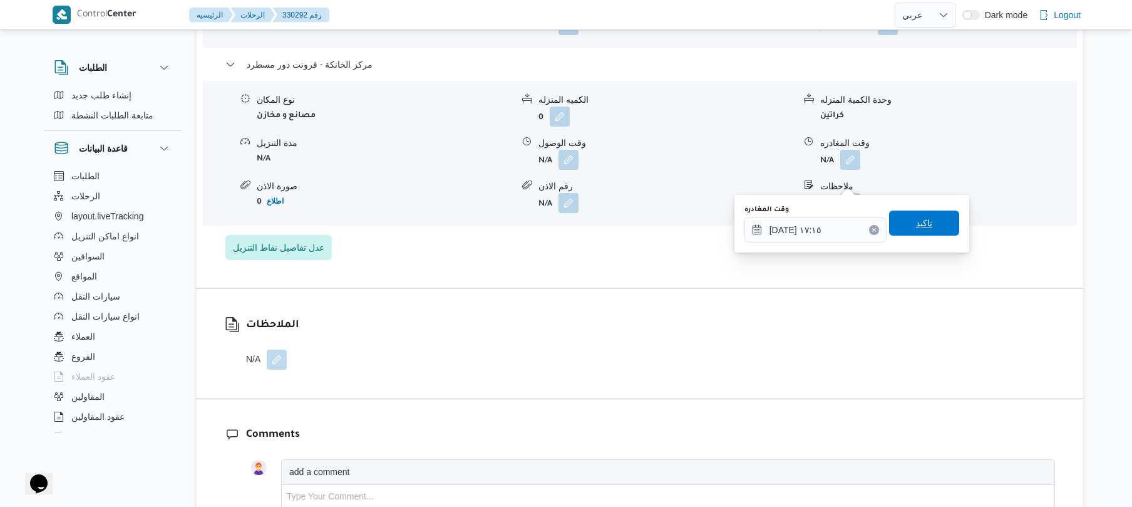
click at [930, 232] on span "تاكيد" at bounding box center [924, 222] width 70 height 25
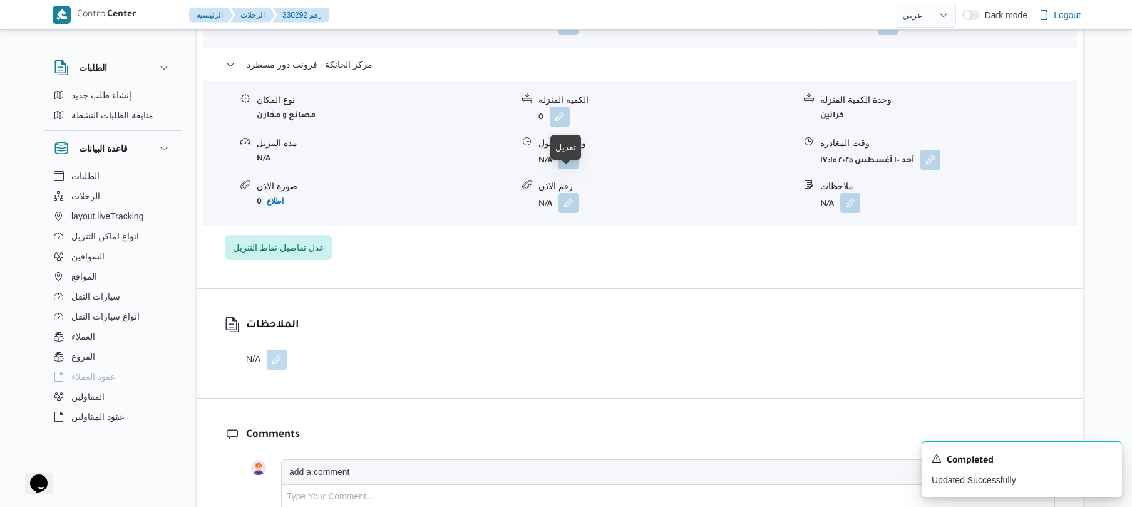
click at [570, 169] on button "button" at bounding box center [569, 159] width 20 height 20
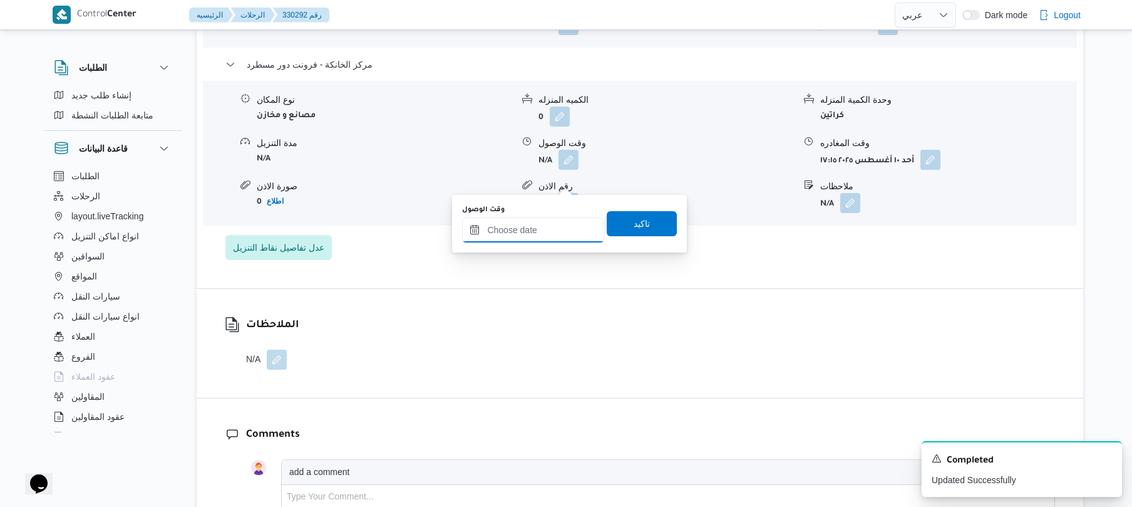
click at [539, 225] on input "وقت الوصول" at bounding box center [533, 229] width 142 height 25
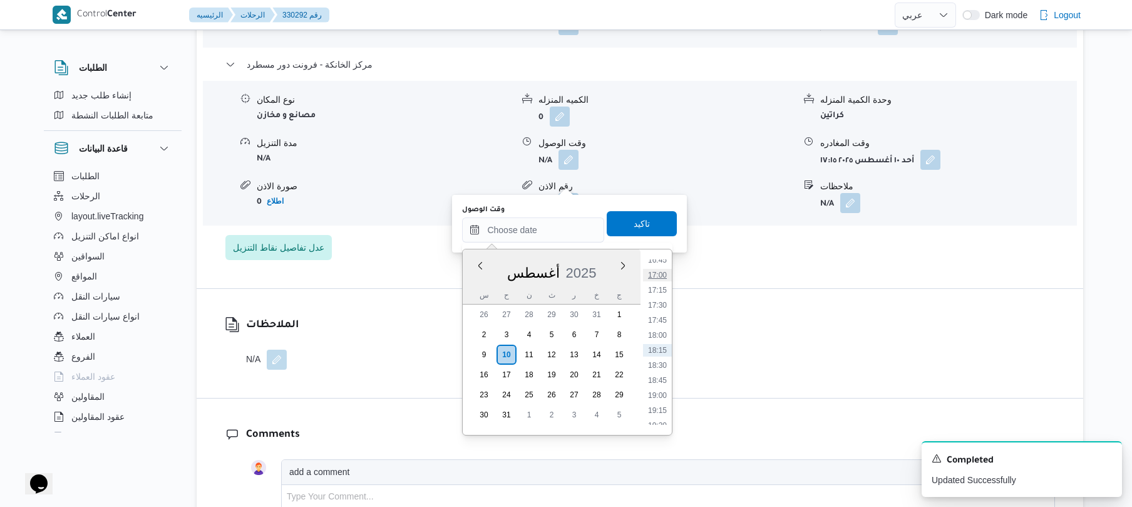
click at [660, 274] on li "17:00" at bounding box center [657, 275] width 29 height 13
type input "١٠/٠٨/٢٠٢٥ ١٧:٠٠"
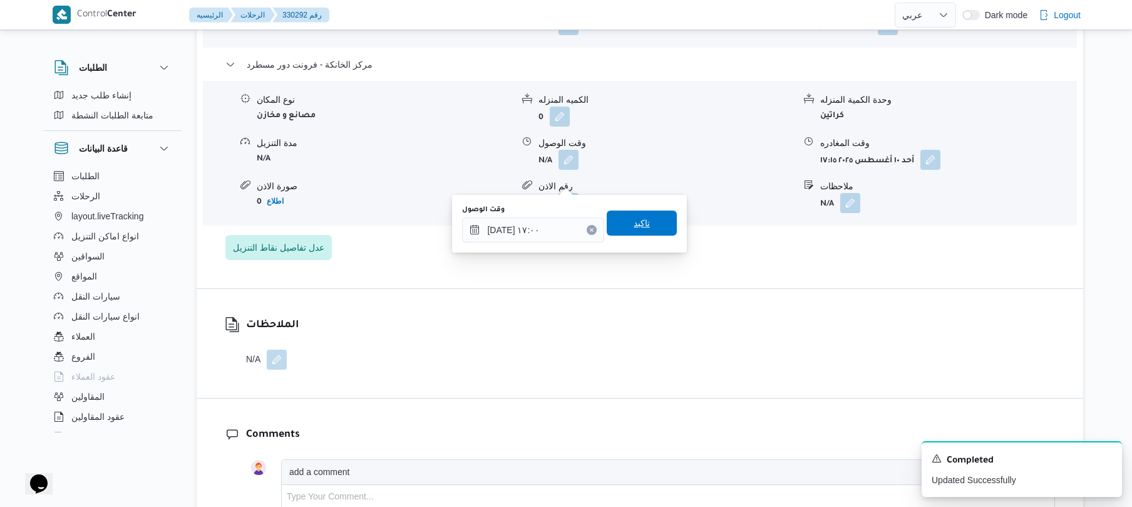
click at [649, 221] on span "تاكيد" at bounding box center [642, 222] width 70 height 25
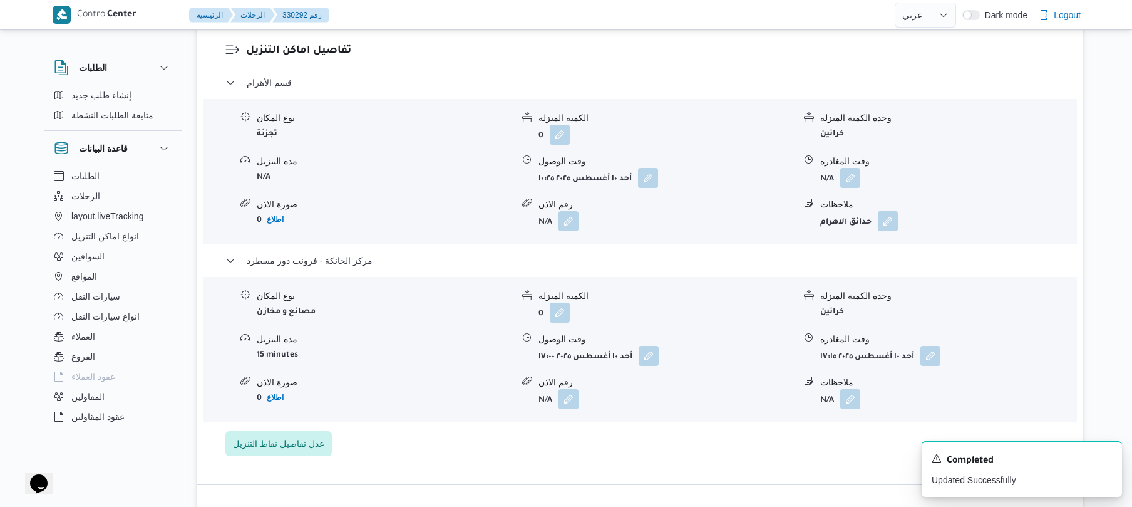
scroll to position [1068, 0]
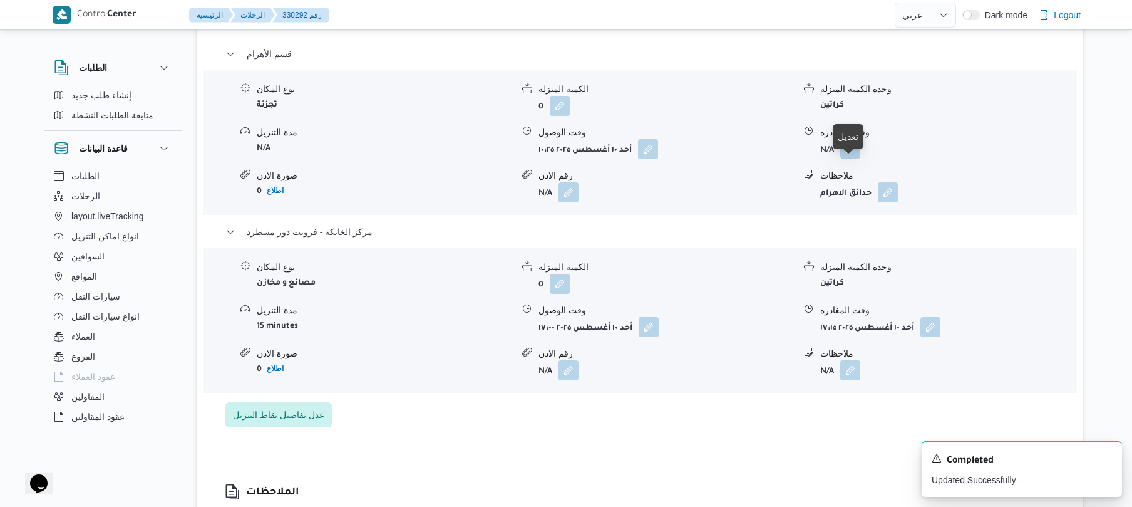
click at [852, 158] on button "button" at bounding box center [851, 148] width 20 height 20
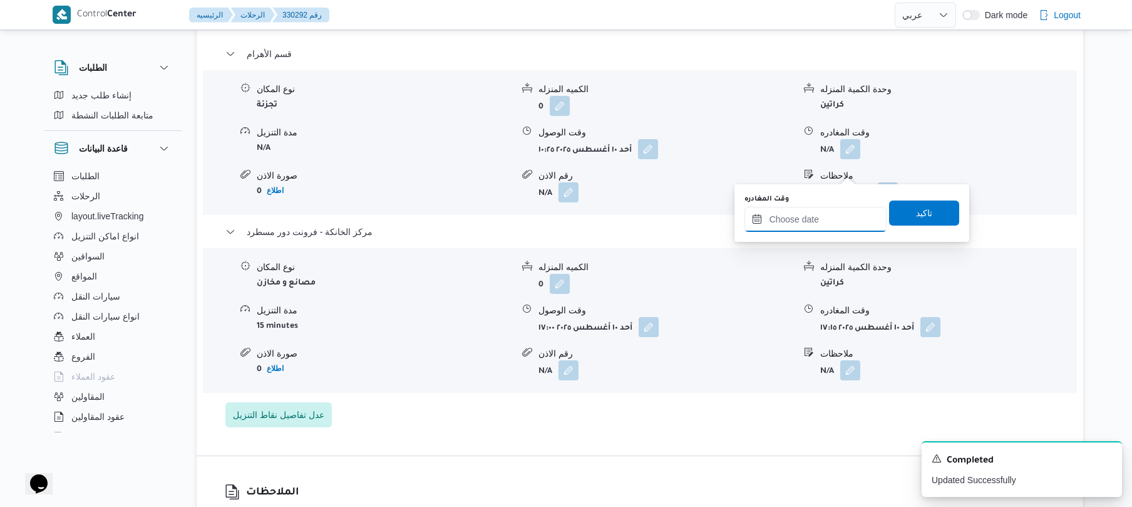
click at [823, 219] on input "وقت المغادره" at bounding box center [816, 219] width 142 height 25
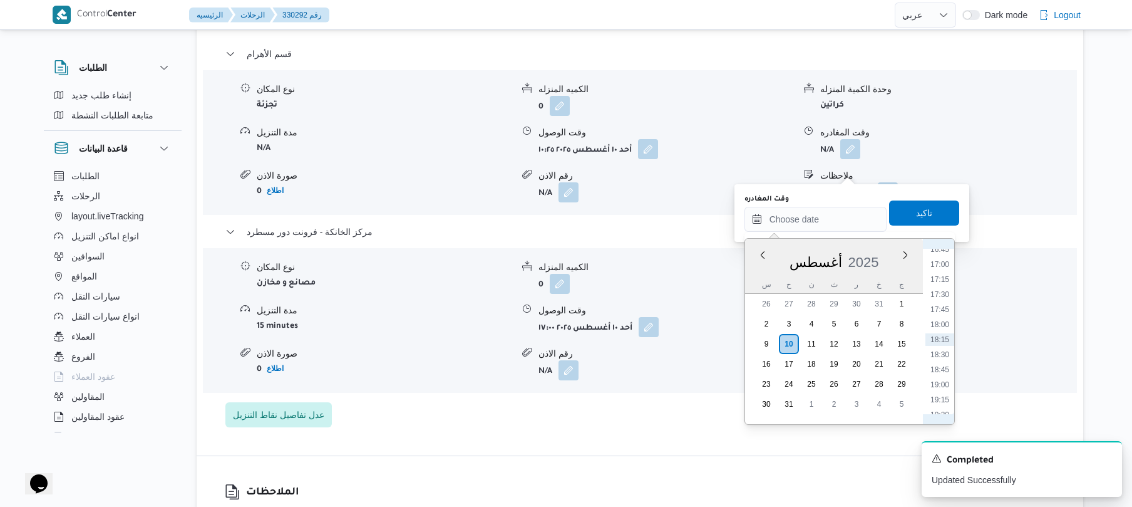
scroll to position [872, 0]
click at [943, 346] on li "16:00" at bounding box center [940, 344] width 29 height 13
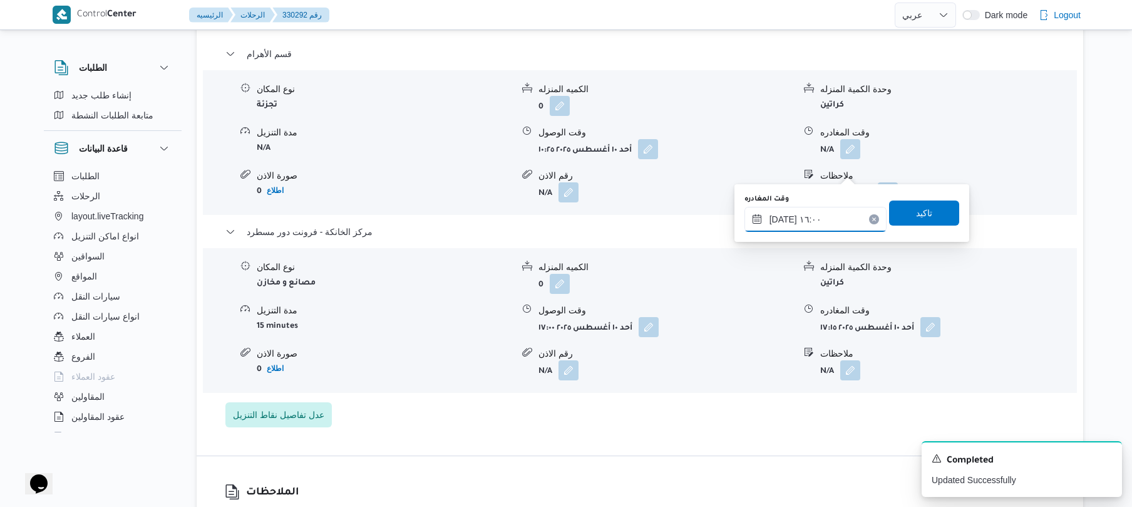
click at [782, 217] on input "١٠/٠٨/٢٠٢٥ ١٦:٠٠" at bounding box center [816, 219] width 142 height 25
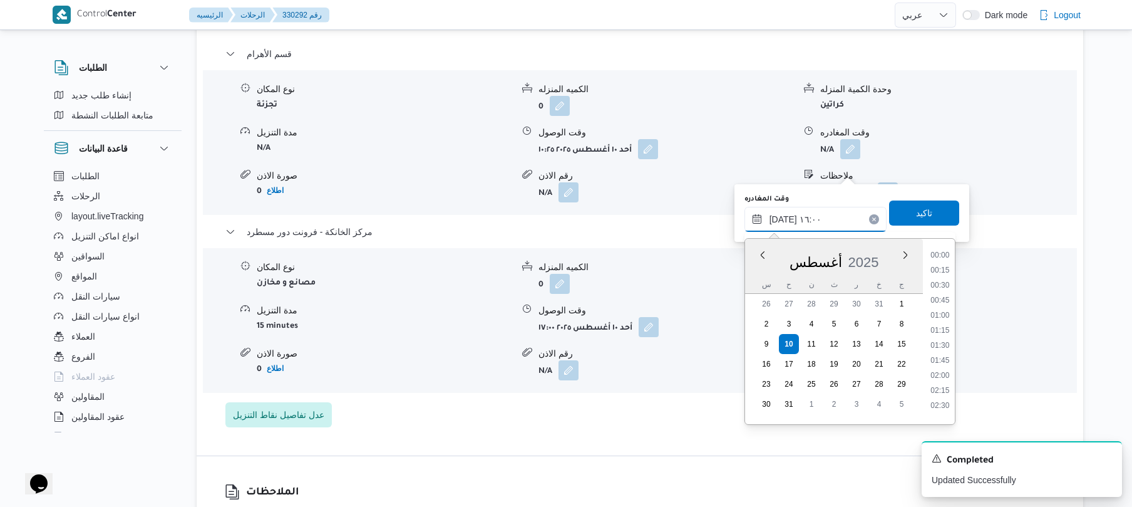
scroll to position [877, 0]
type input "١٠/٠٨/٢٠٢٥ ١٦:05"
click at [905, 215] on span "تاكيد" at bounding box center [924, 212] width 70 height 25
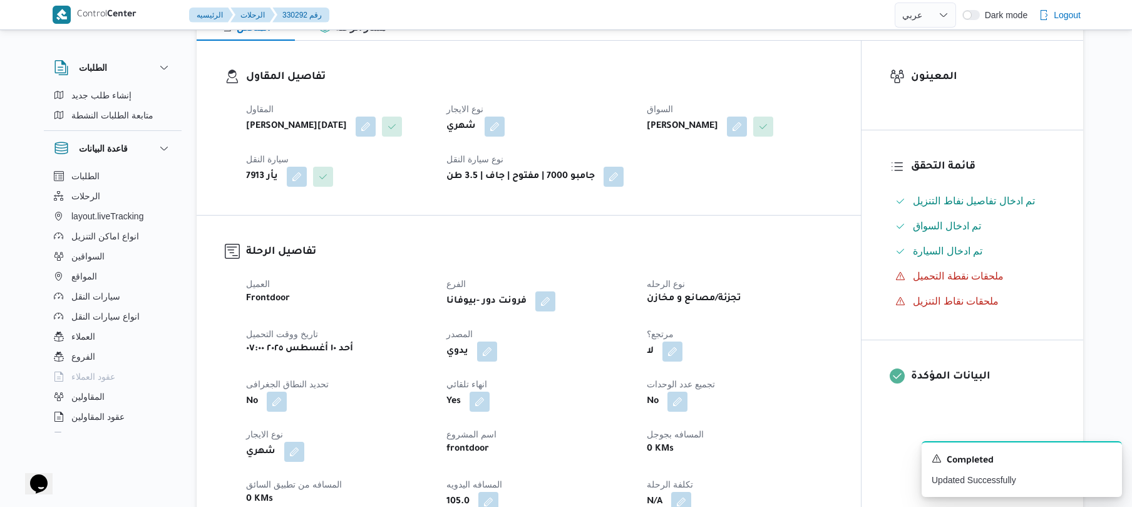
scroll to position [0, 0]
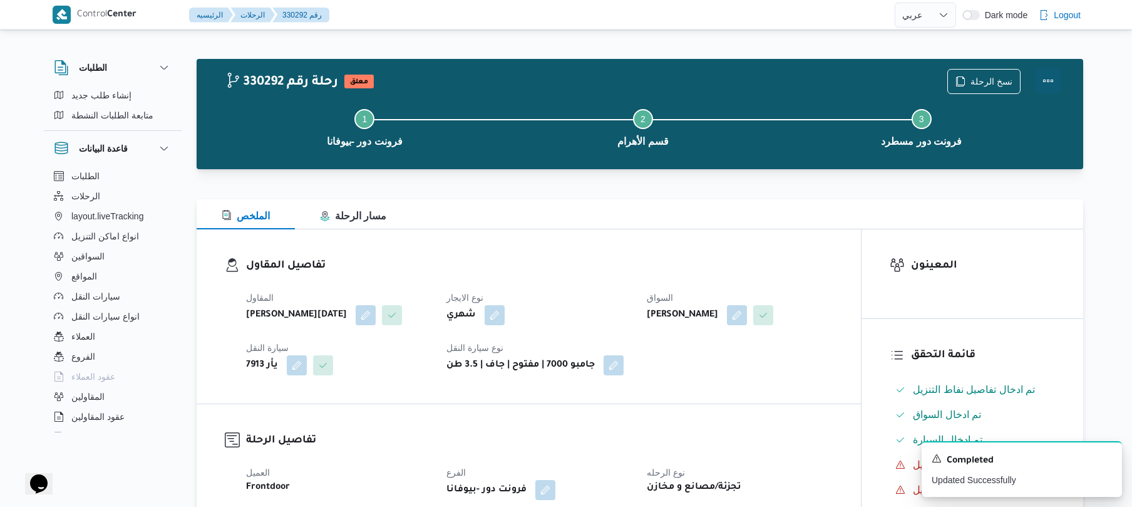
click at [1052, 74] on button "Actions" at bounding box center [1048, 80] width 25 height 25
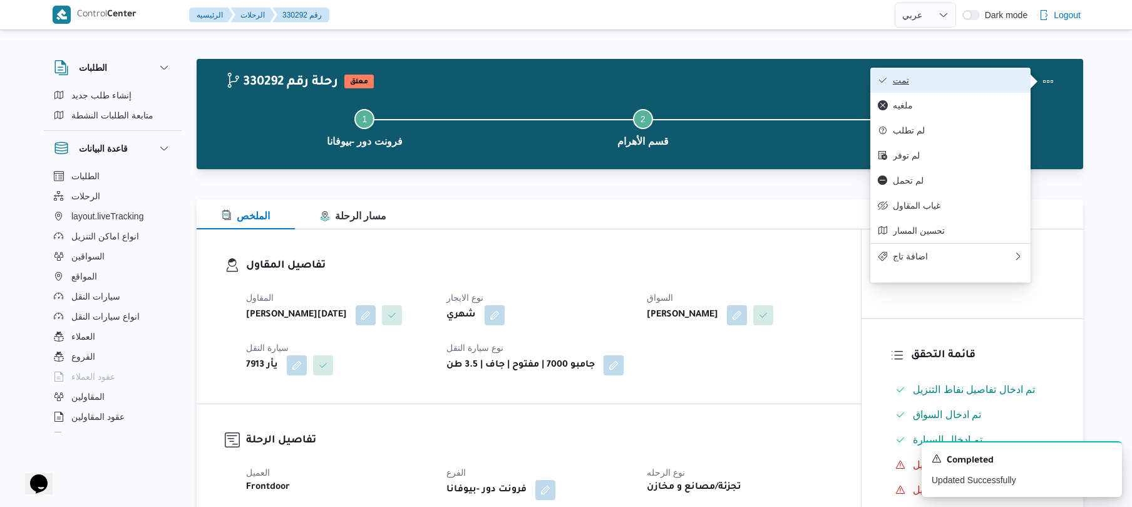
click at [940, 85] on span "تمت" at bounding box center [958, 80] width 130 height 10
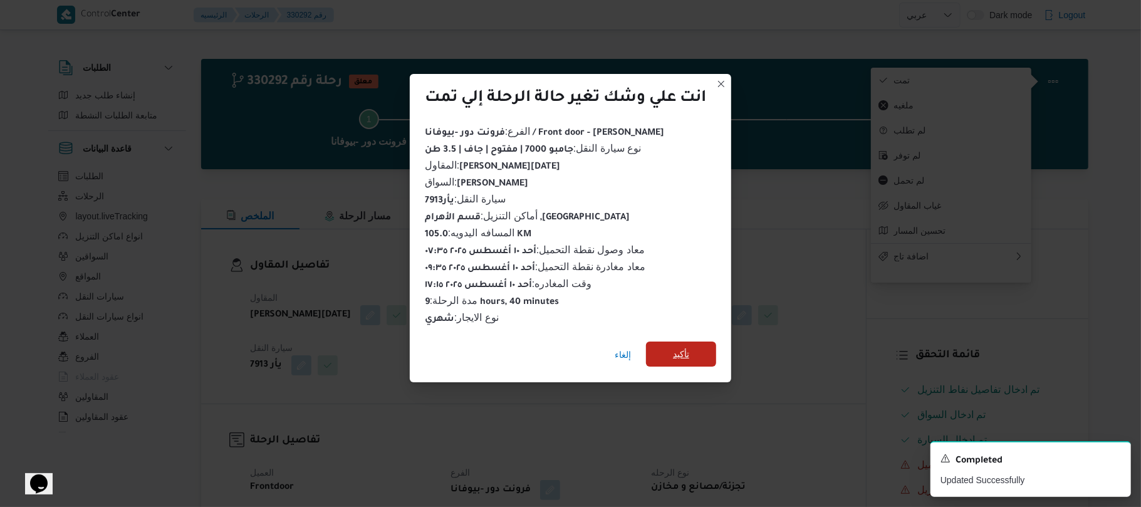
click at [681, 349] on span "تأكيد" at bounding box center [681, 353] width 16 height 15
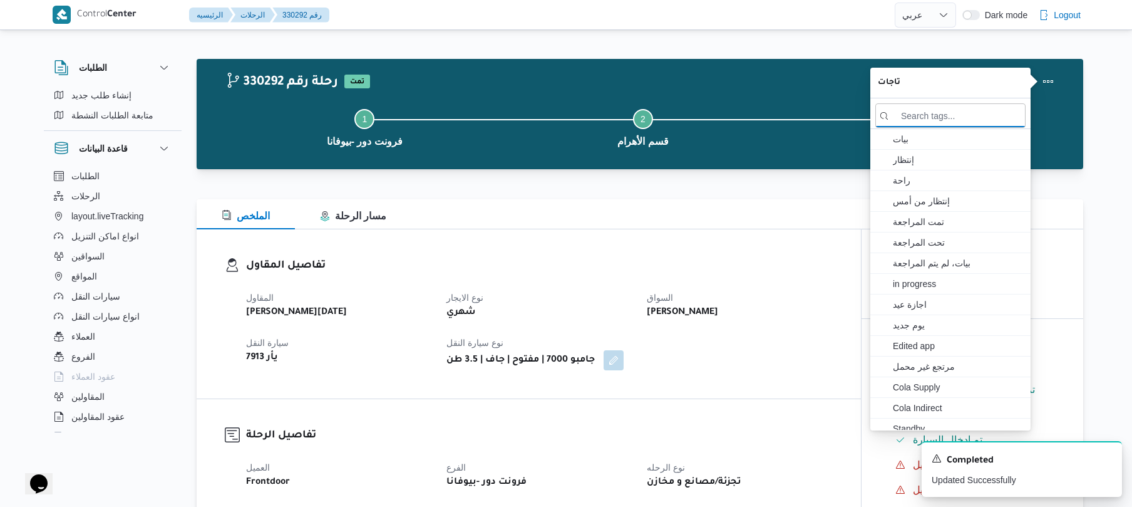
click at [780, 234] on div "تفاصيل المقاول المقاول ابراهيم رمضان ابراهيم عثمان ابوباشا نوع الايجار شهري الس…" at bounding box center [529, 313] width 665 height 169
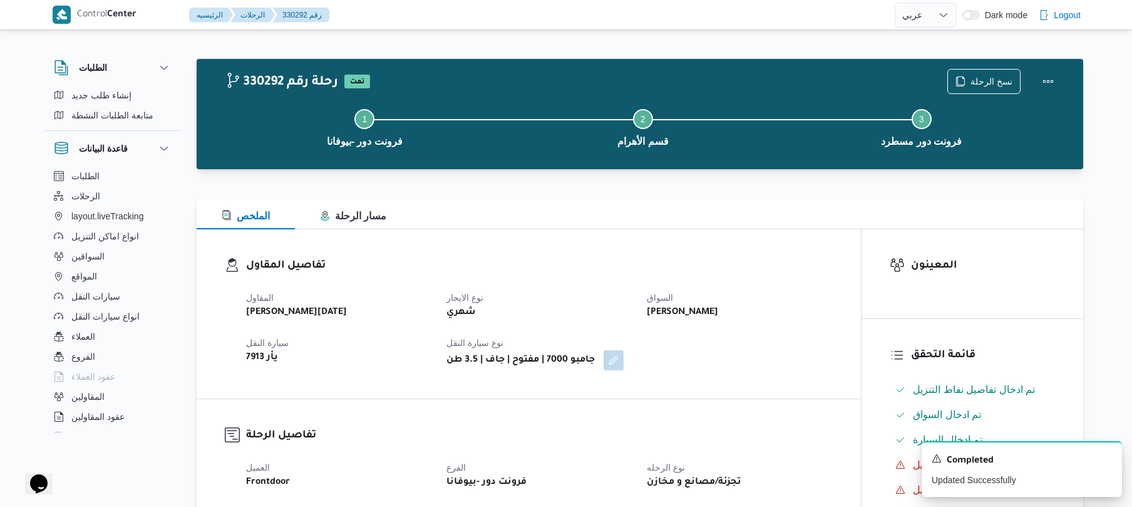
select select "ar"
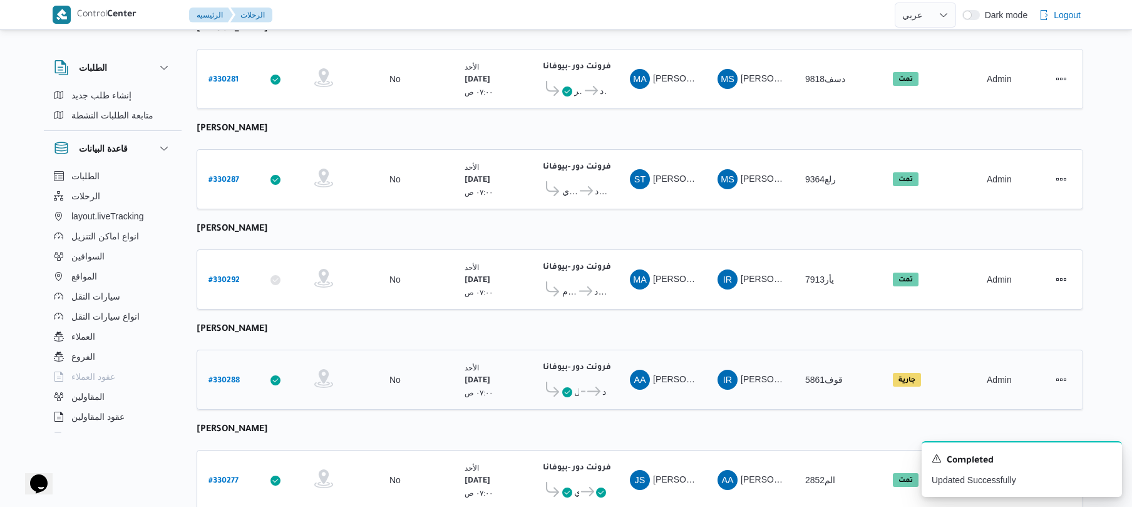
scroll to position [1040, 0]
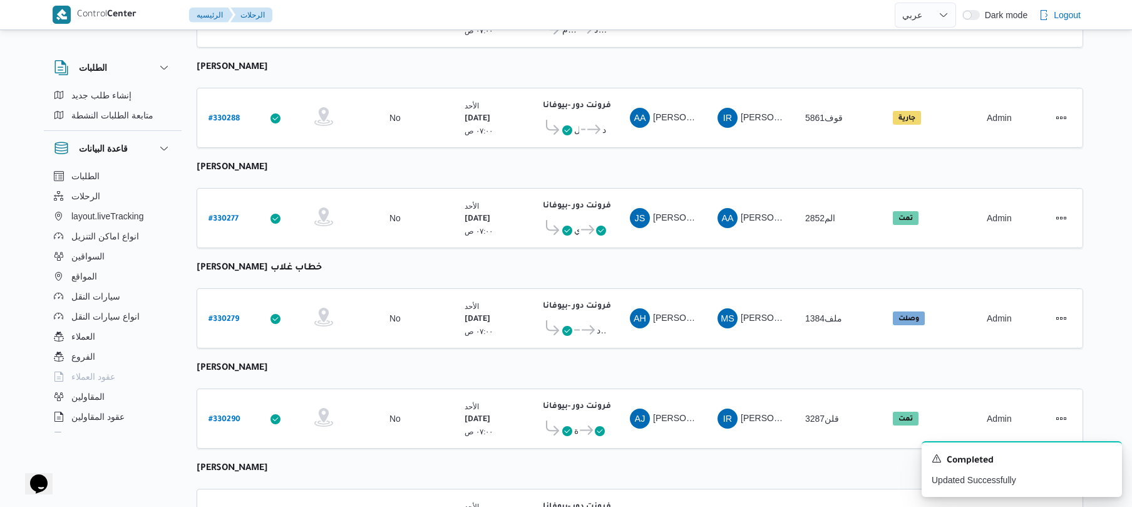
click at [623, 163] on table "رقم الرحلة Click to sort in ascending order تطبيق السائق Click to sort in ascen…" at bounding box center [640, 137] width 887 height 2049
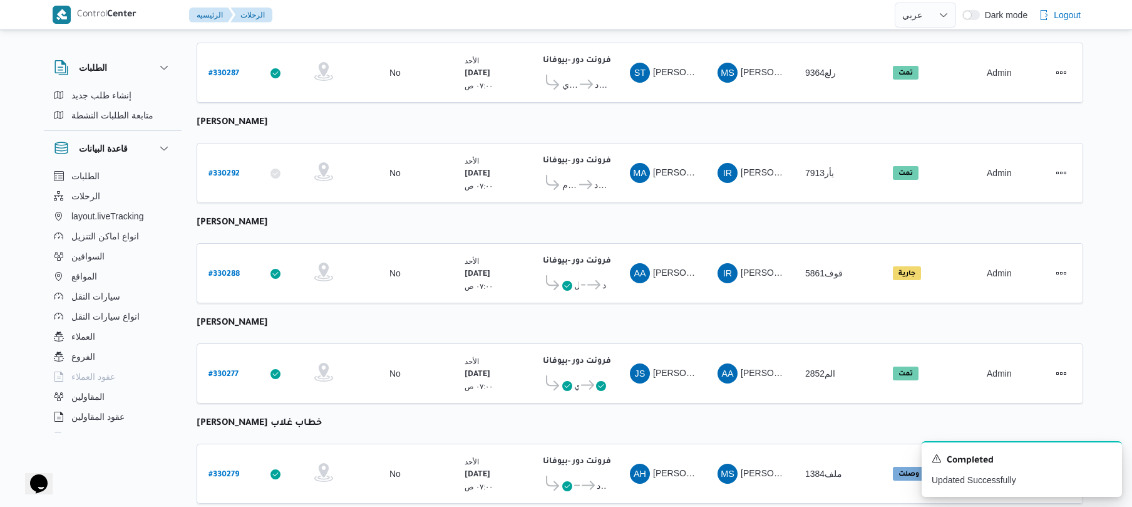
scroll to position [906, 0]
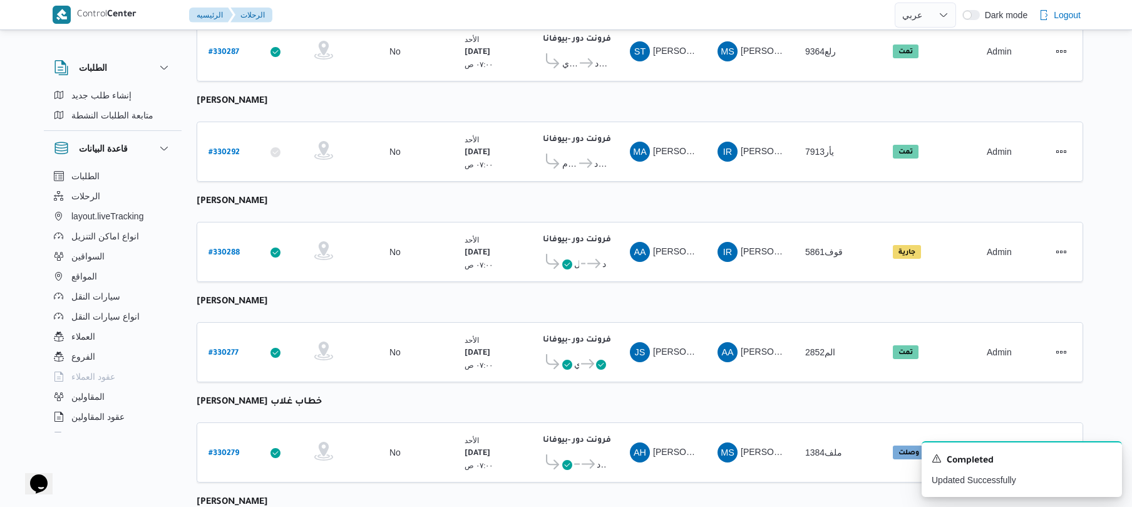
click at [466, 201] on table "رقم الرحلة Click to sort in ascending order تطبيق السائق Click to sort in ascen…" at bounding box center [640, 271] width 887 height 2049
click at [241, 155] on div "# 330292" at bounding box center [228, 151] width 49 height 27
click at [224, 148] on b "# 330292" at bounding box center [224, 152] width 31 height 9
select select "ar"
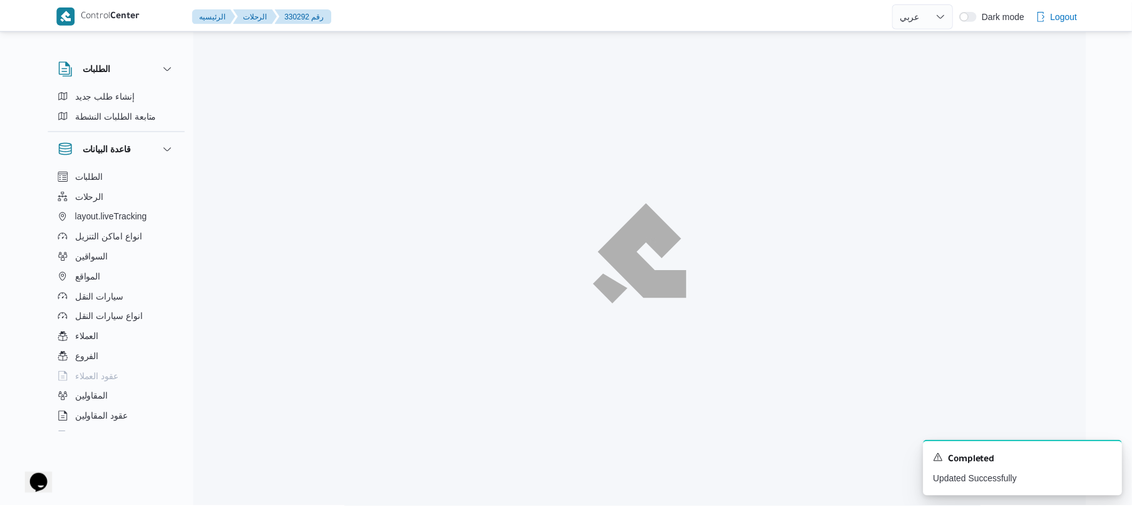
scroll to position [906, 0]
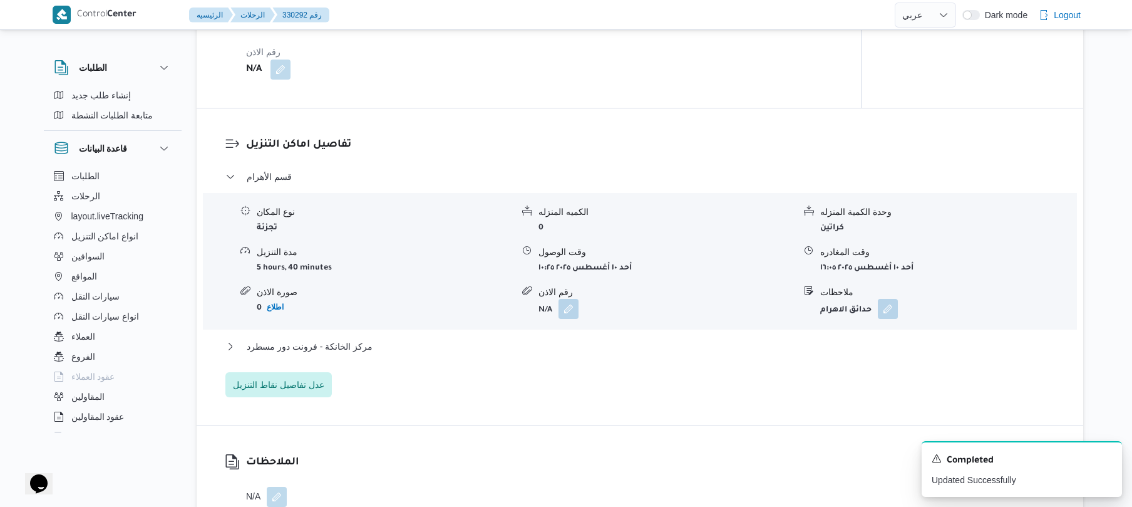
click at [908, 125] on div "تفاصيل اماكن التنزيل قسم الأهرام نوع المكان تجزئة الكميه المنزله 0 وحدة الكمية …" at bounding box center [640, 266] width 887 height 317
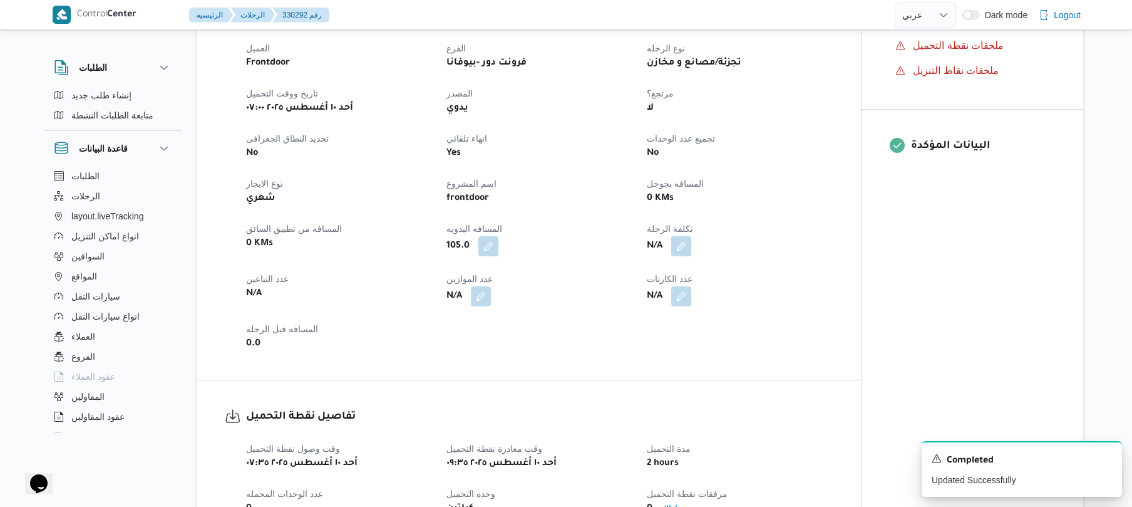
scroll to position [338, 0]
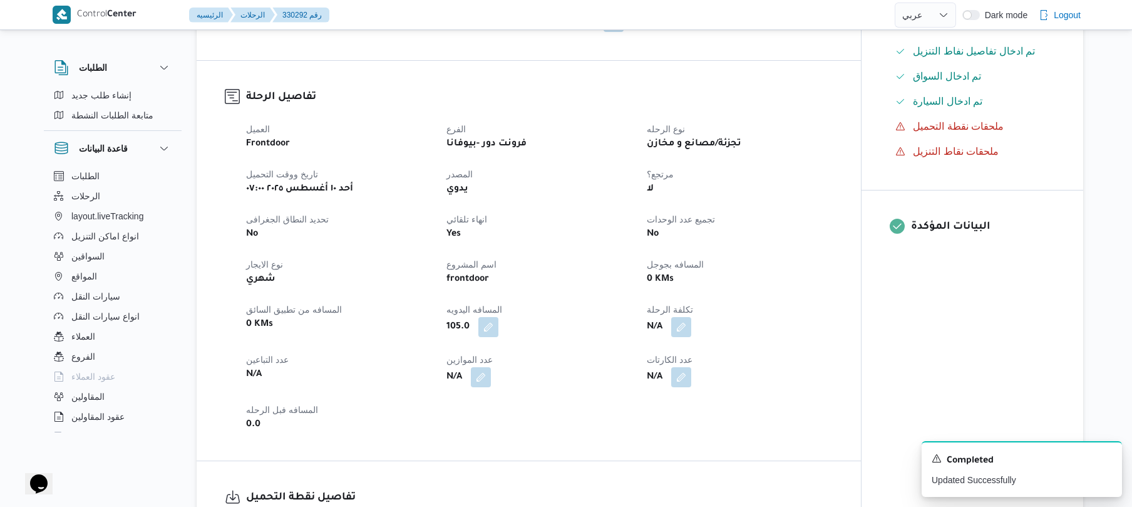
select select "ar"
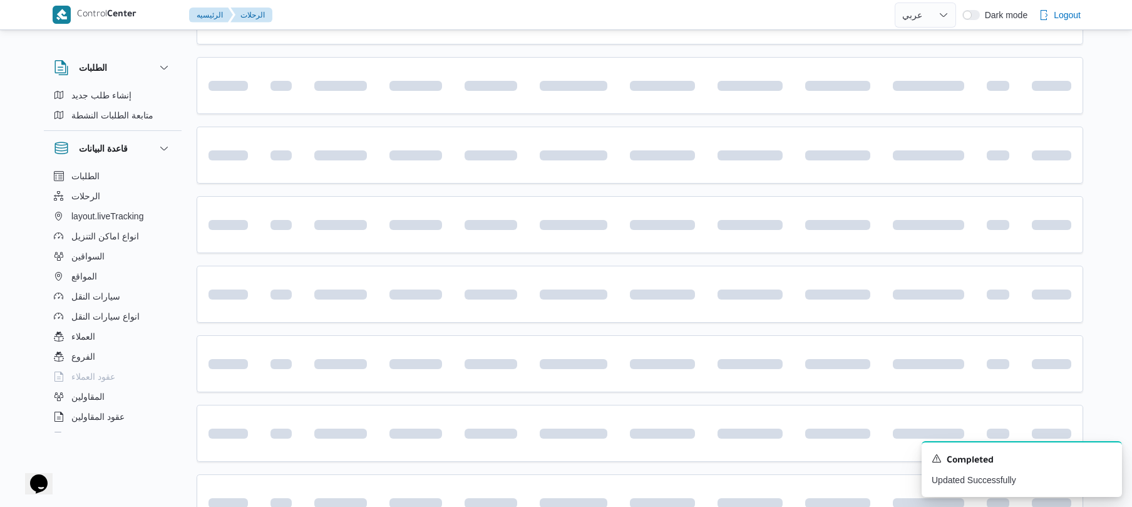
scroll to position [1226, 0]
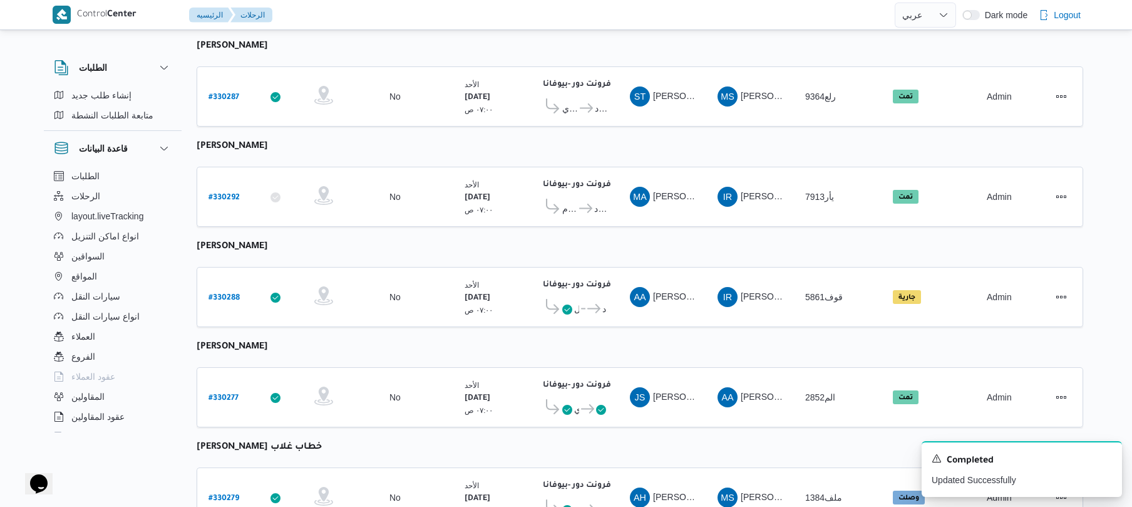
scroll to position [892, 0]
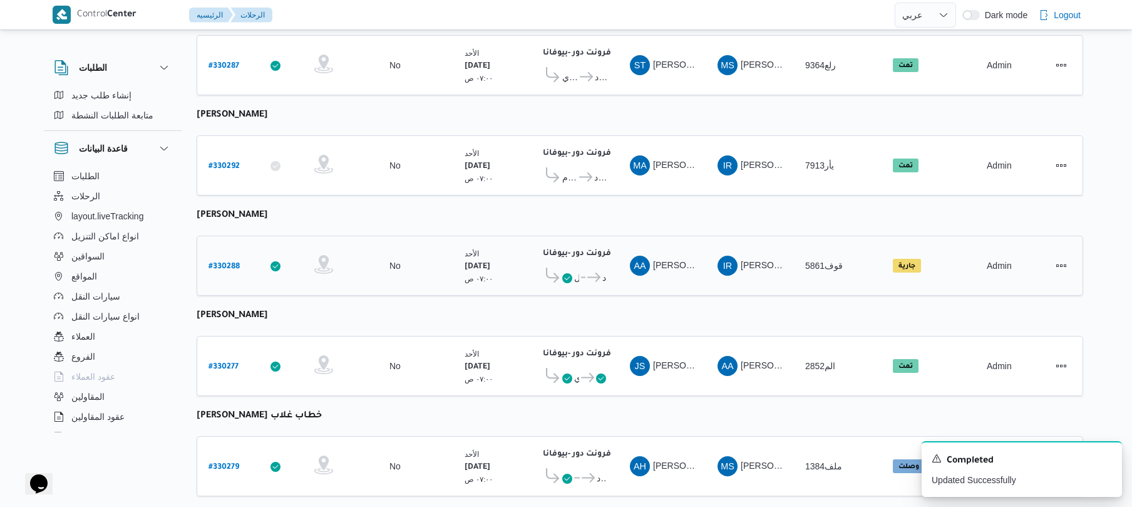
click at [227, 262] on b "# 330288" at bounding box center [224, 266] width 31 height 9
select select "ar"
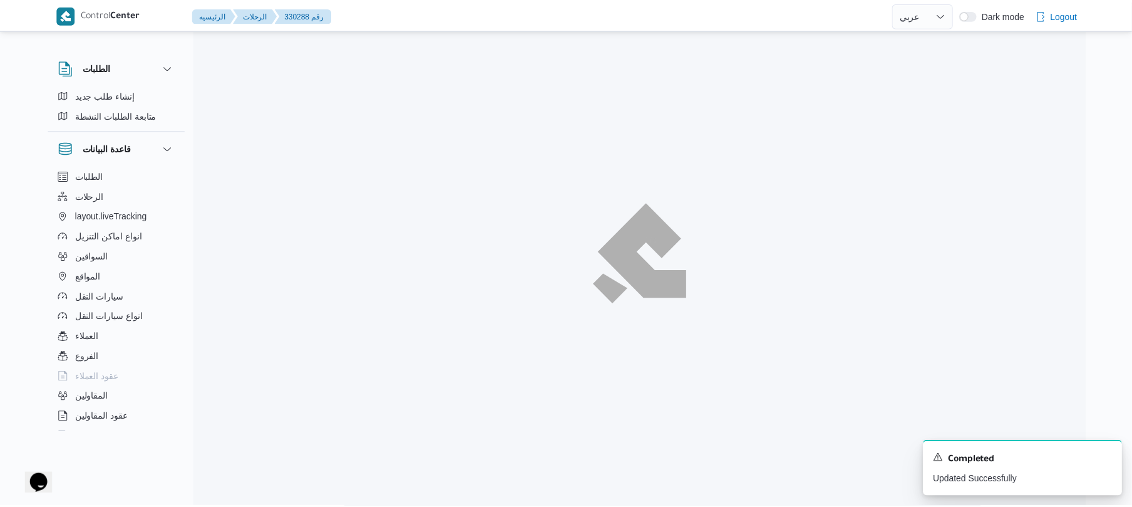
scroll to position [892, 0]
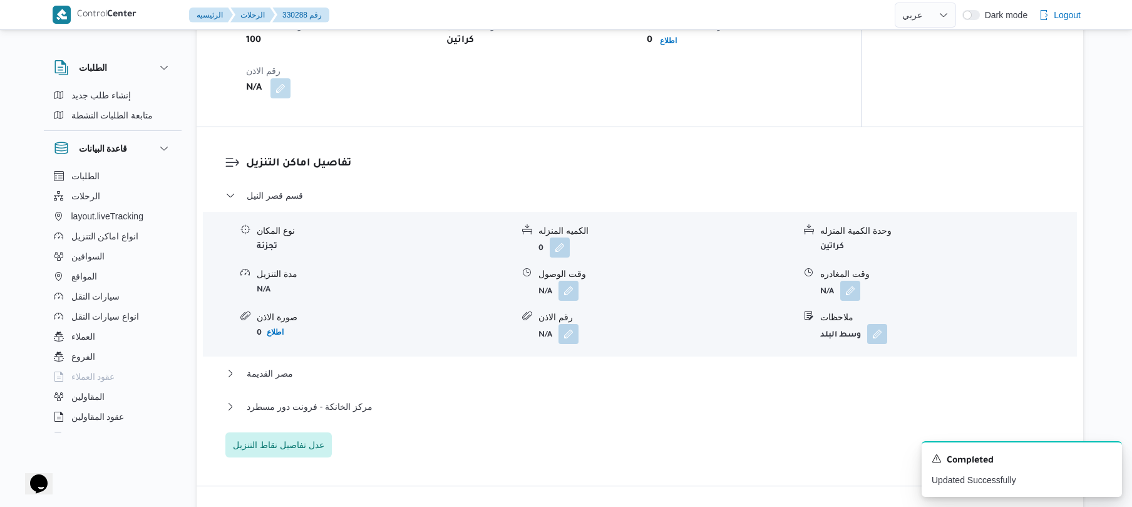
click at [955, 160] on h3 "تفاصيل اماكن التنزيل" at bounding box center [650, 163] width 809 height 17
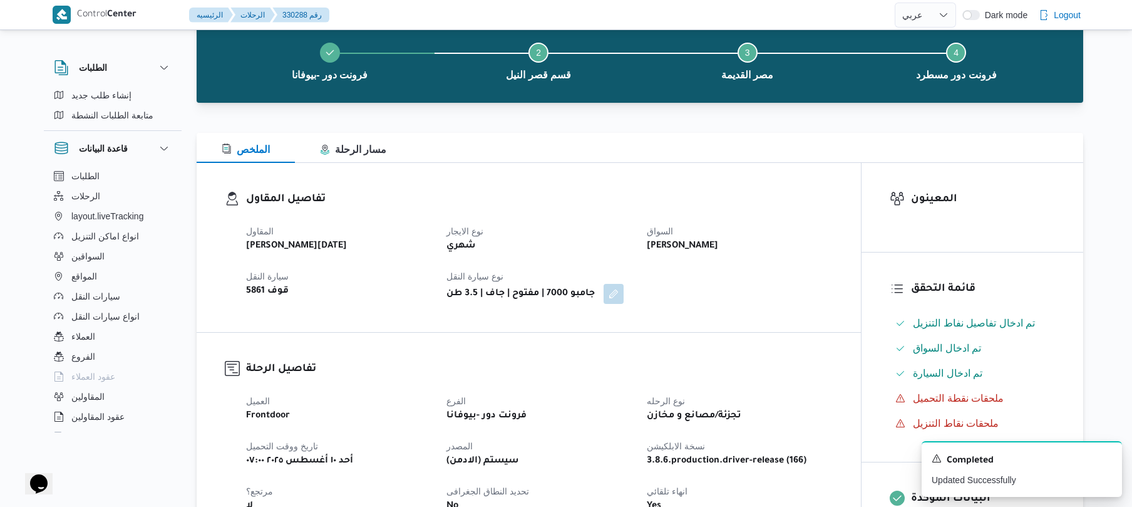
scroll to position [100, 0]
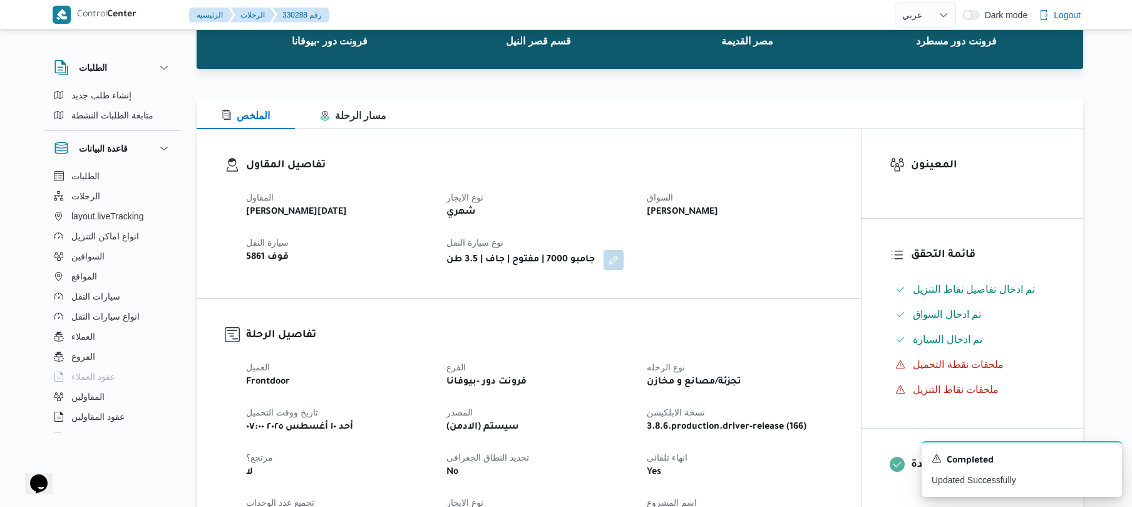
click at [789, 143] on div "تفاصيل المقاول المقاول ابراهيم رمضان ابراهيم عثمان ابوباشا نوع الايجار شهري الس…" at bounding box center [529, 213] width 665 height 169
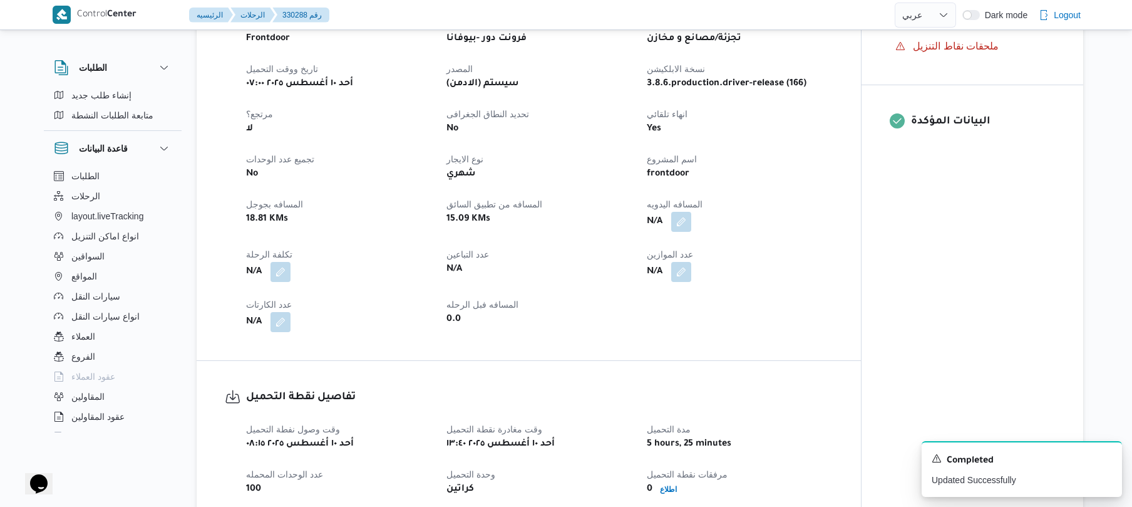
scroll to position [467, 0]
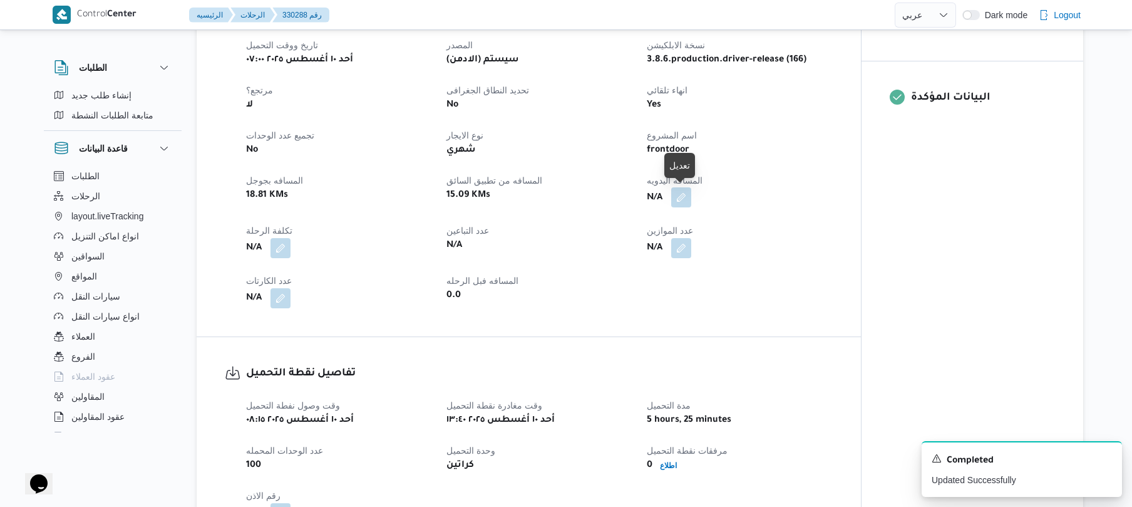
click at [685, 194] on button "button" at bounding box center [681, 197] width 20 height 20
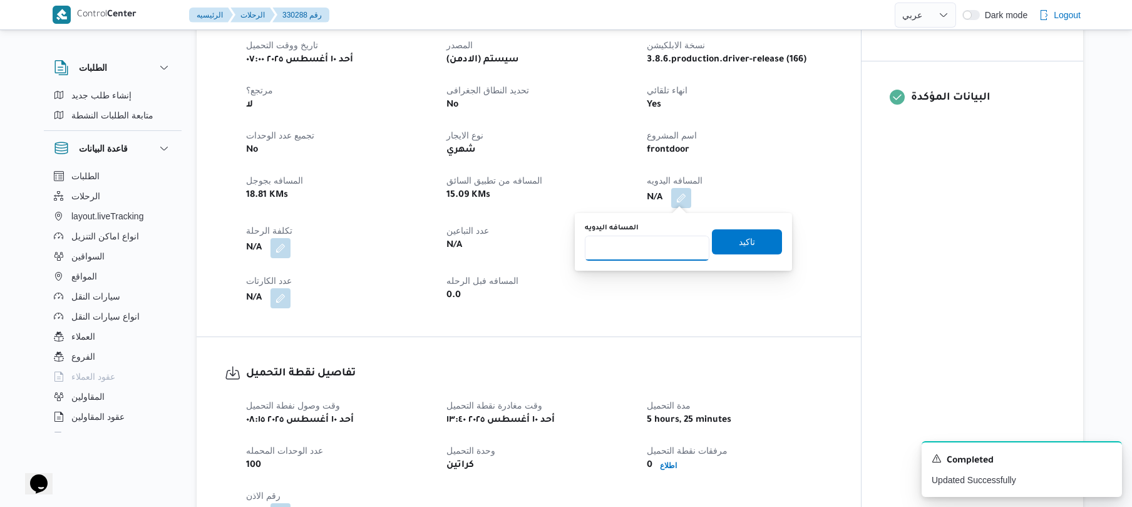
click at [647, 246] on input "المسافه اليدويه" at bounding box center [647, 247] width 125 height 25
type input "105"
click at [753, 233] on span "تاكيد" at bounding box center [747, 241] width 70 height 25
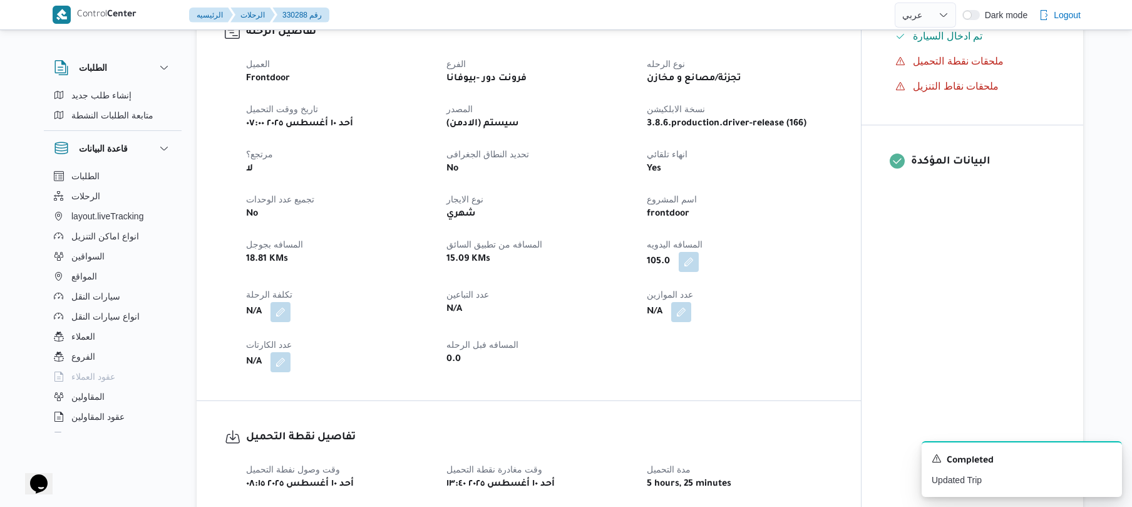
scroll to position [401, 0]
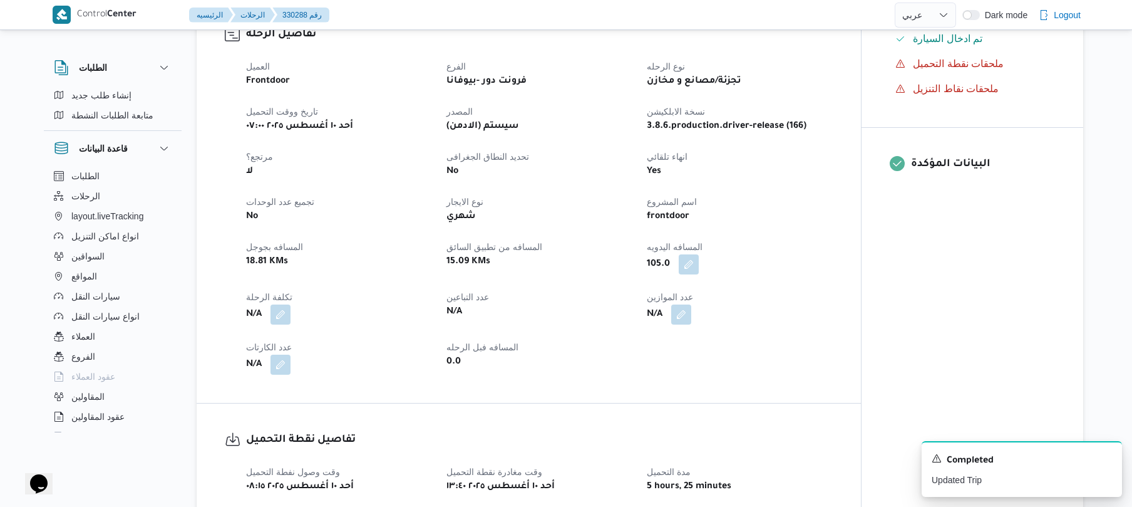
click at [772, 204] on dt "اسم المشروع" at bounding box center [739, 201] width 185 height 15
click at [774, 288] on div "العميل Frontdoor الفرع فرونت دور -بيوفانا نوع الرحله تجزئة/مصانع و مخازن تاريخ …" at bounding box center [540, 216] width 602 height 331
select select "ar"
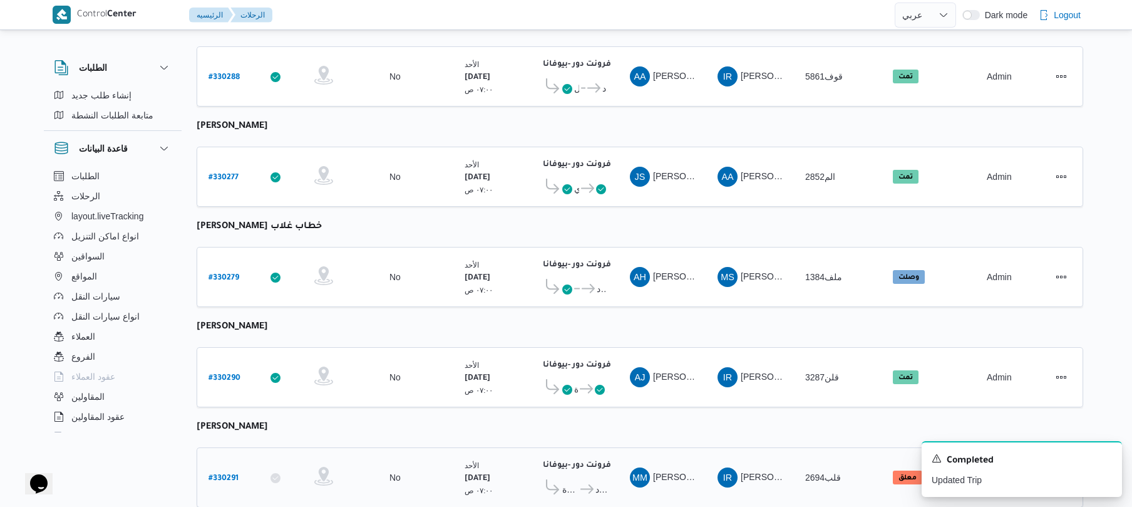
scroll to position [1080, 0]
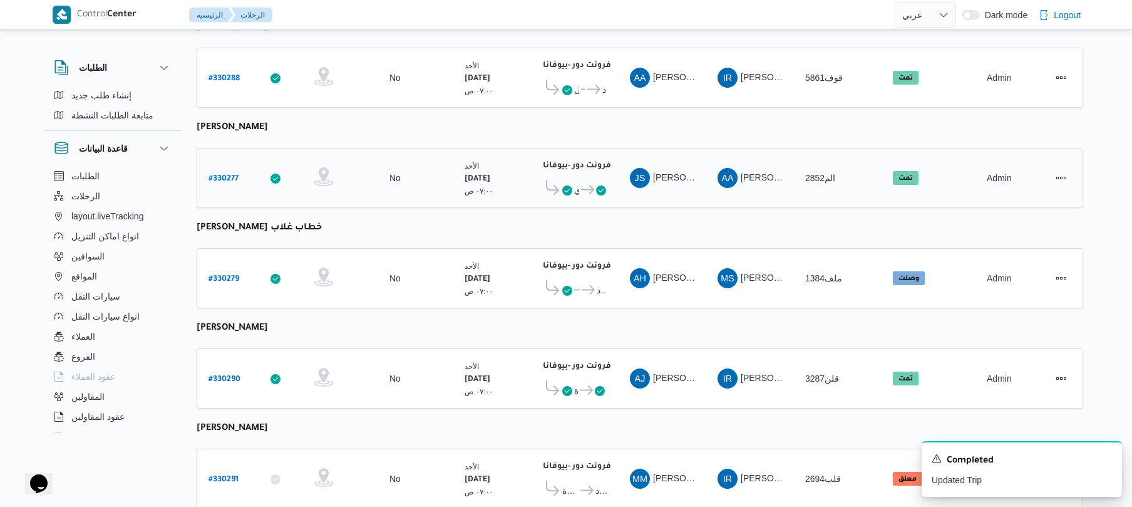
click at [230, 175] on b "# 330277" at bounding box center [224, 179] width 30 height 9
select select "ar"
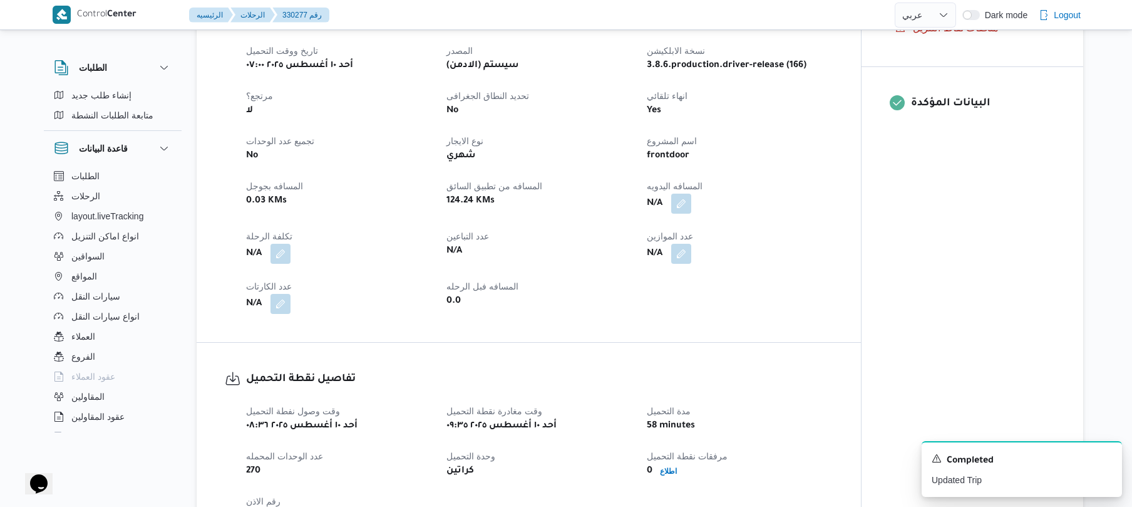
scroll to position [467, 0]
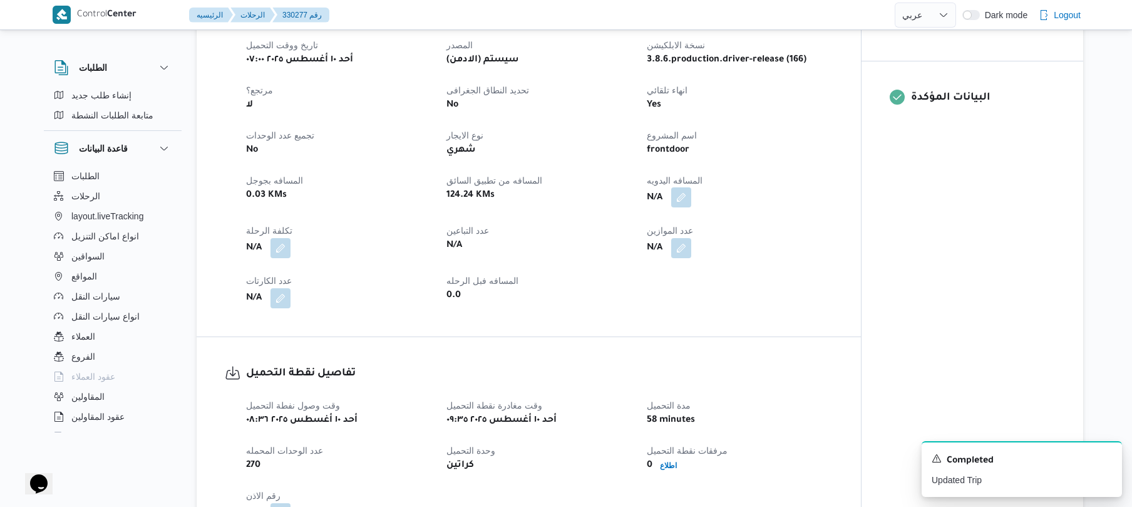
click at [683, 194] on button "button" at bounding box center [681, 197] width 20 height 20
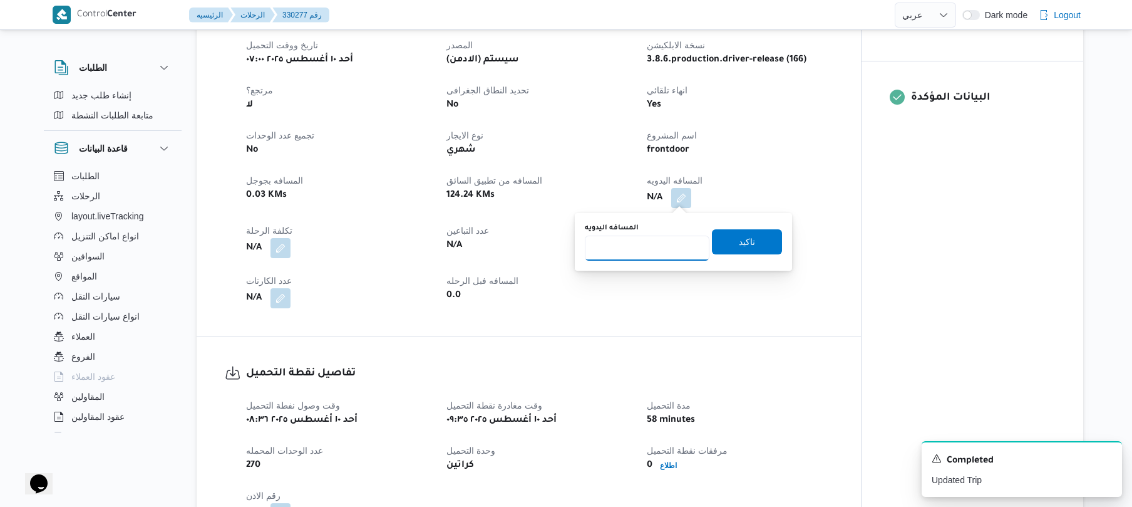
click at [653, 251] on input "المسافه اليدويه" at bounding box center [647, 247] width 125 height 25
type input "125"
click at [725, 243] on span "تاكيد" at bounding box center [747, 241] width 70 height 25
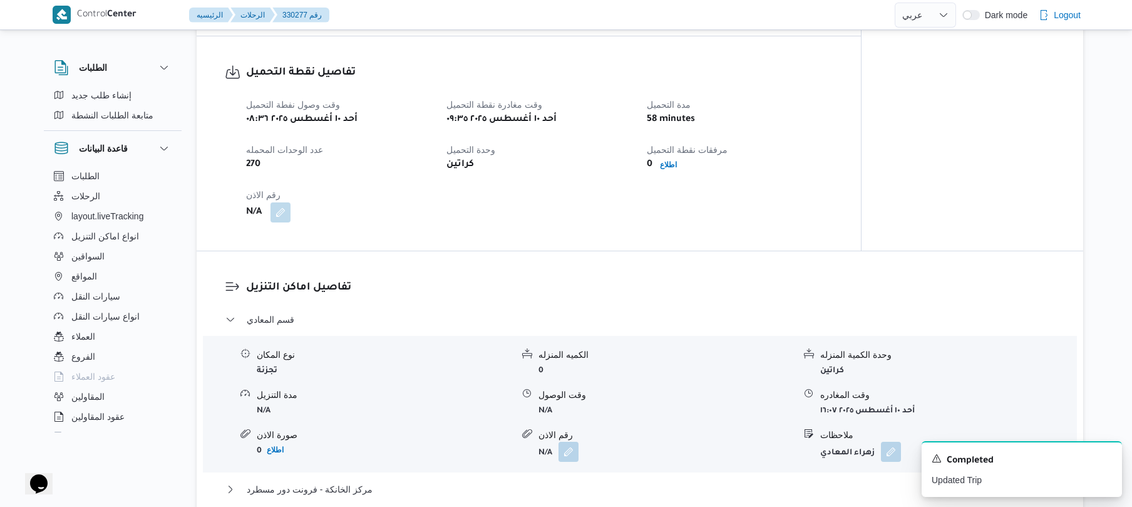
scroll to position [802, 0]
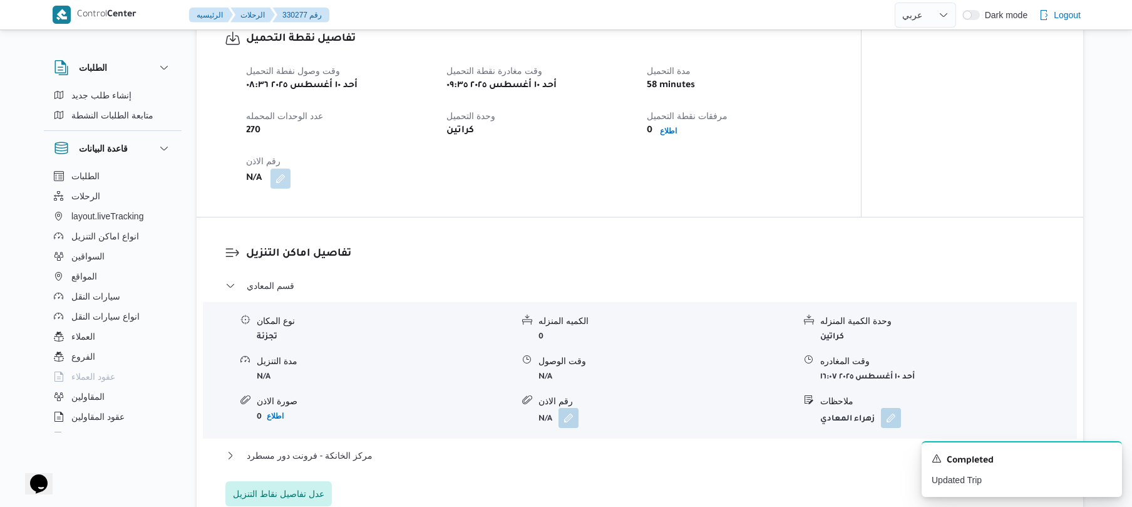
click at [802, 132] on div "0 اطلاع" at bounding box center [740, 131] width 188 height 18
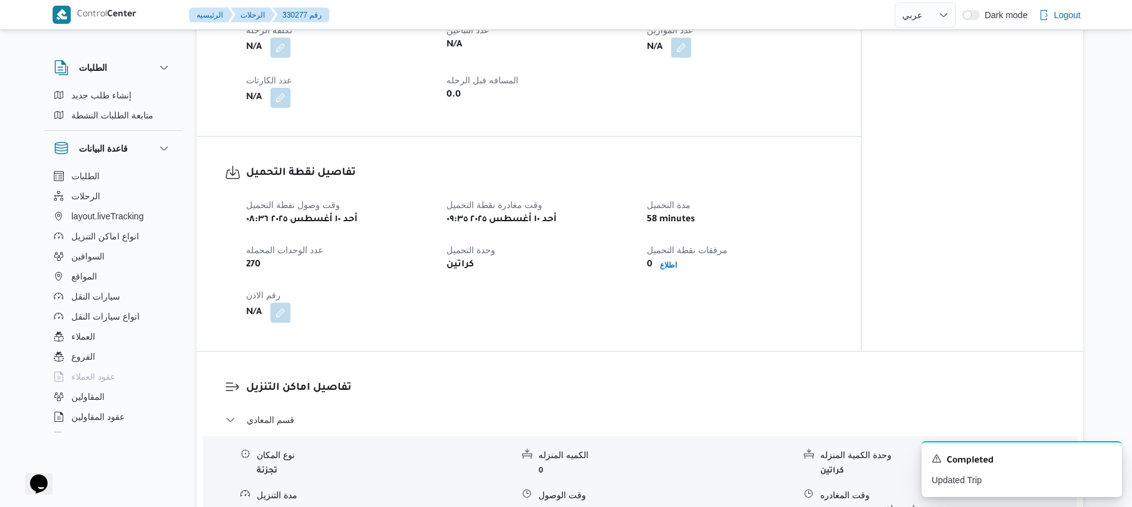
scroll to position [701, 0]
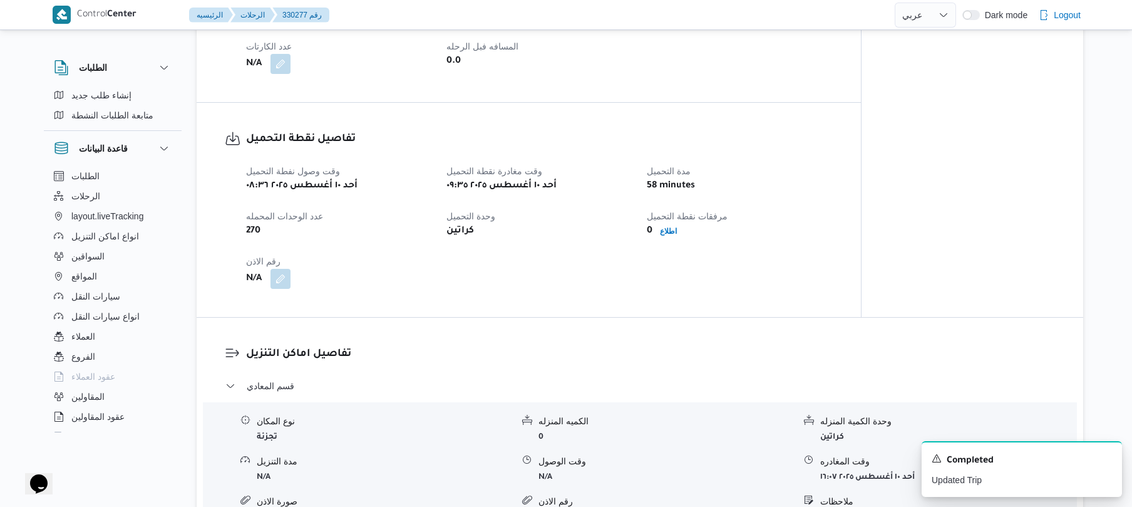
click at [760, 131] on h3 "تفاصيل نقطة التحميل" at bounding box center [539, 139] width 587 height 17
select select "ar"
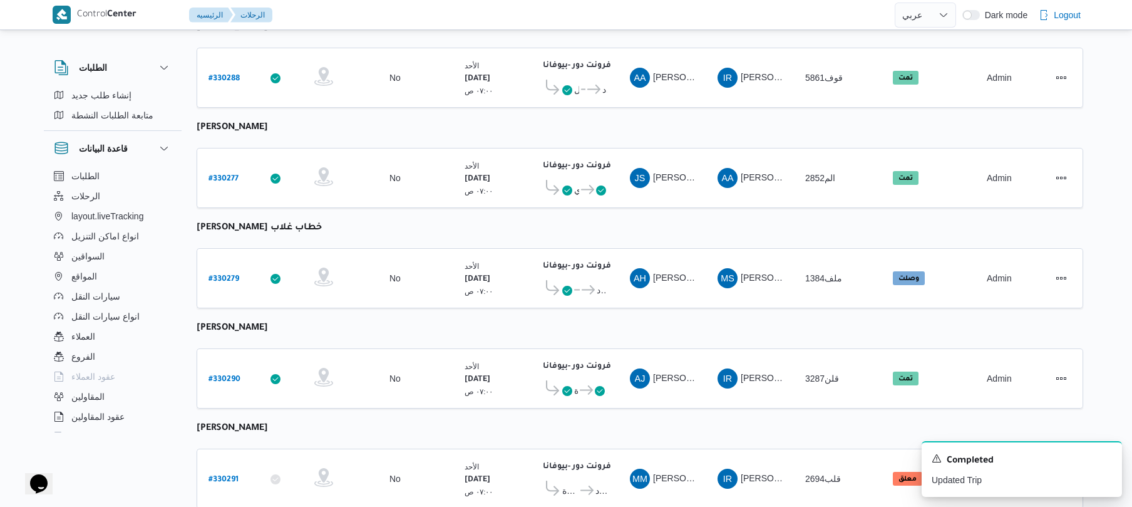
scroll to position [1461, 0]
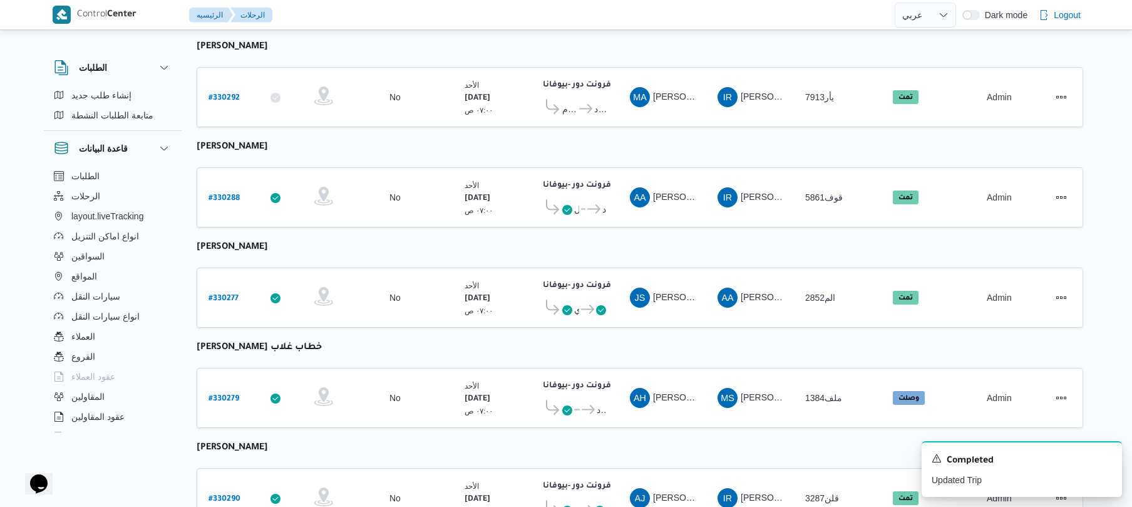
scroll to position [960, 0]
click at [228, 295] on b "# 330277" at bounding box center [224, 299] width 30 height 9
select select "ar"
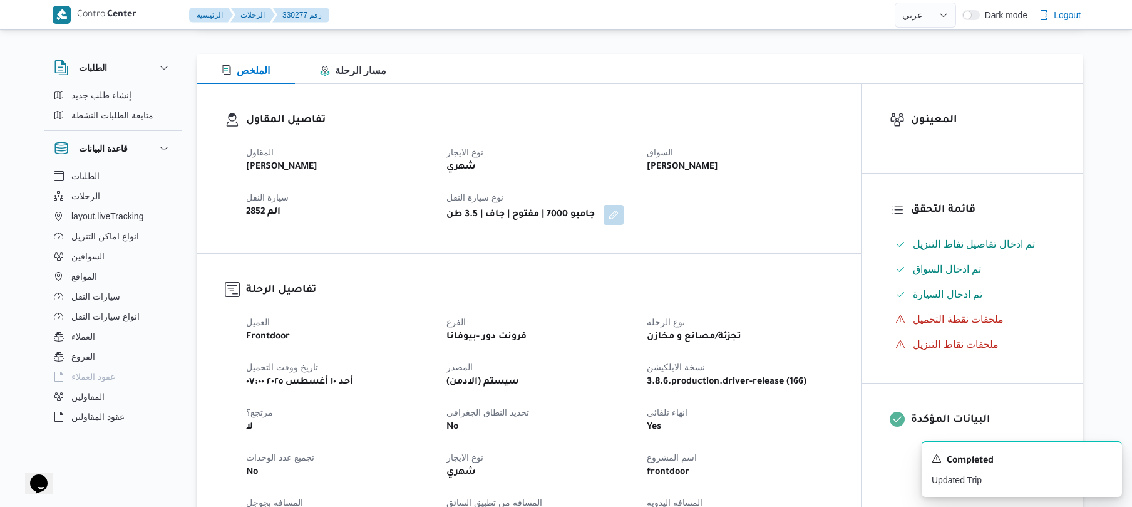
scroll to position [148, 0]
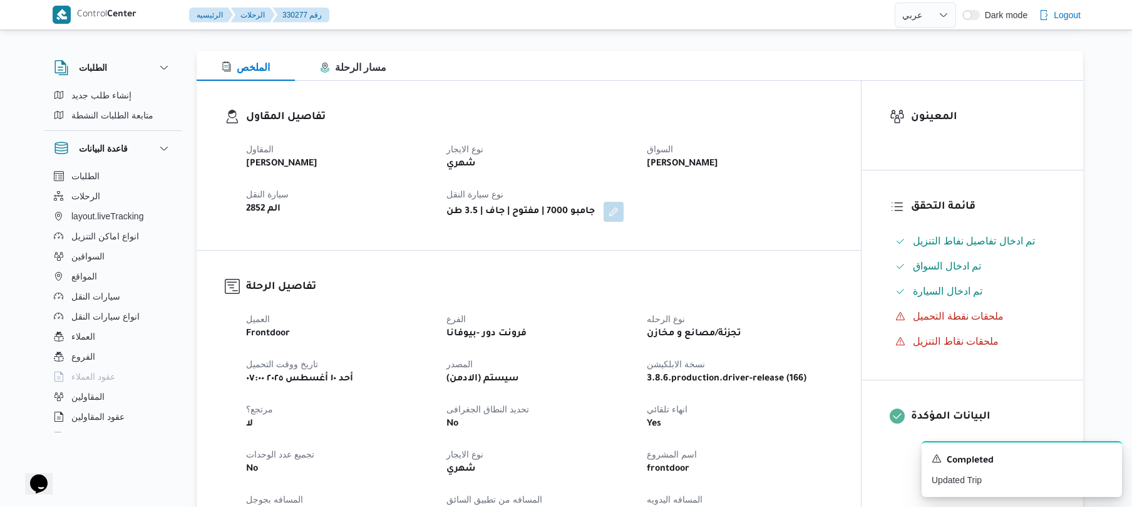
select select "ar"
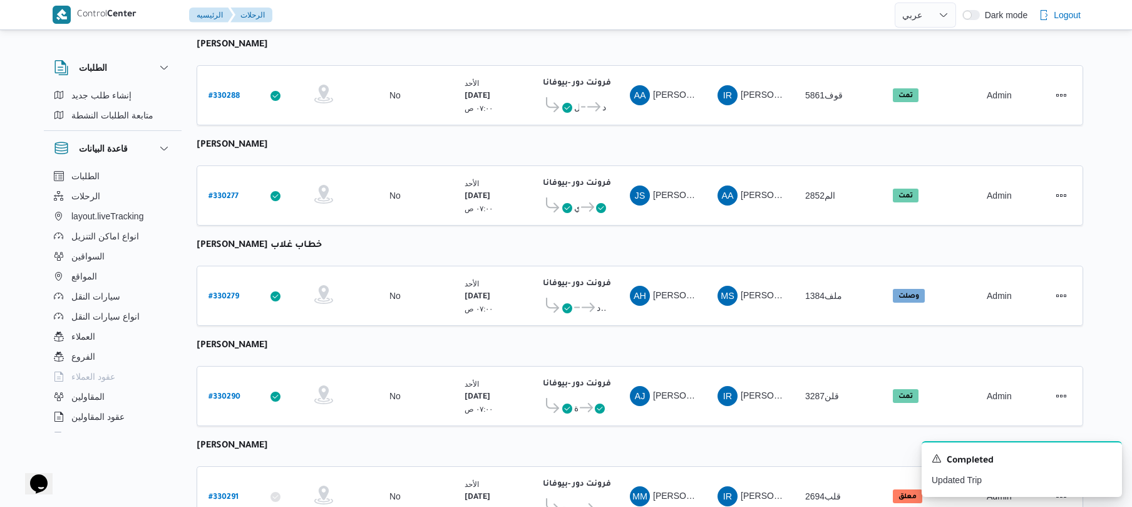
scroll to position [1043, 0]
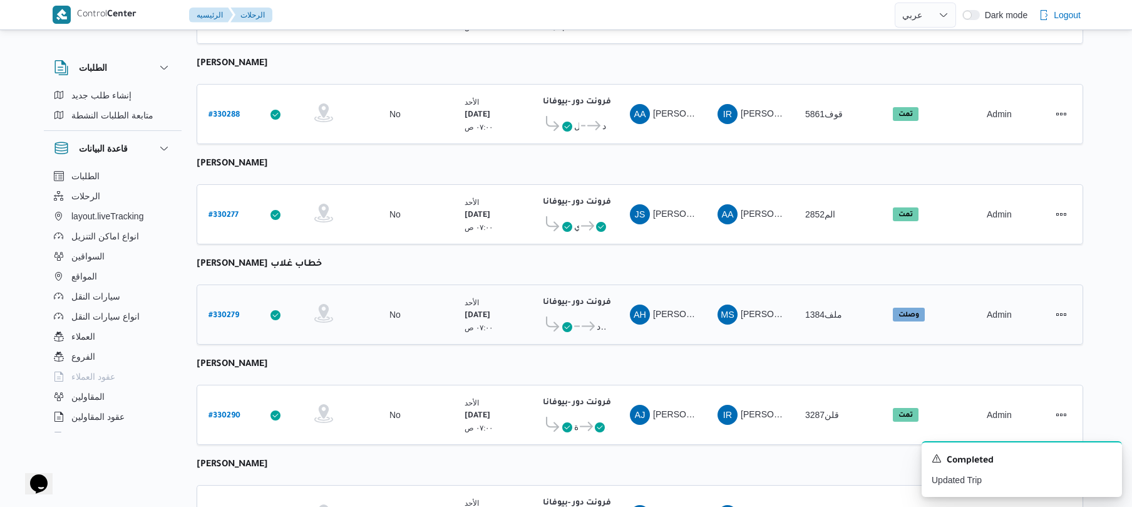
click at [227, 311] on b "# 330279" at bounding box center [224, 315] width 31 height 9
select select "ar"
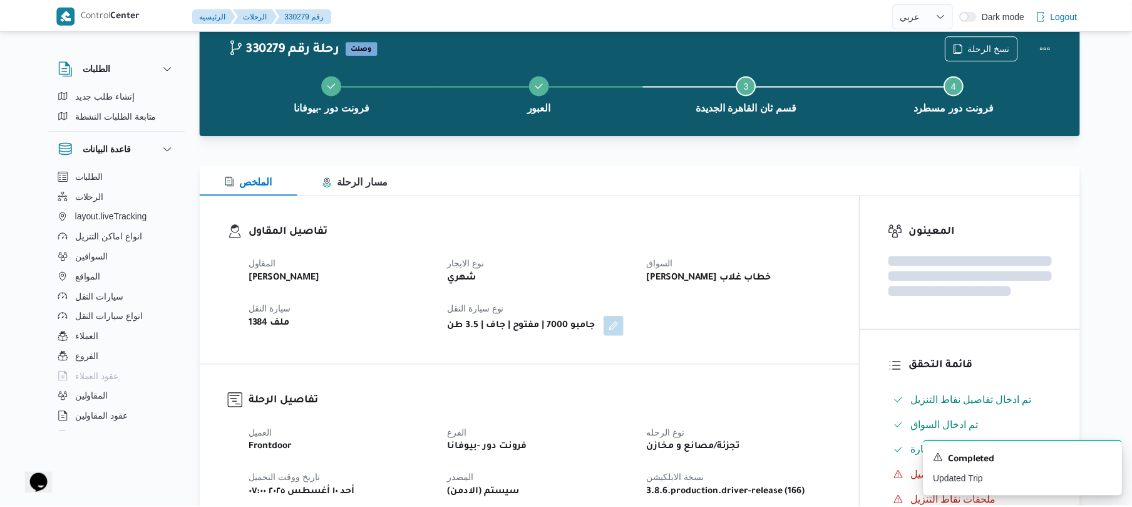
scroll to position [1043, 0]
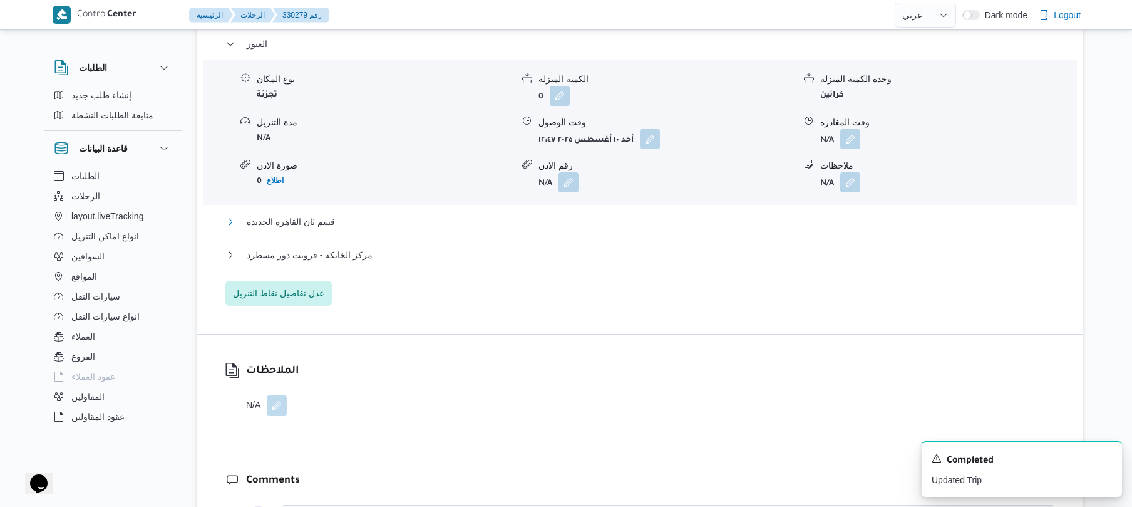
click at [654, 222] on button "قسم ثان القاهرة الجديدة" at bounding box center [640, 221] width 830 height 15
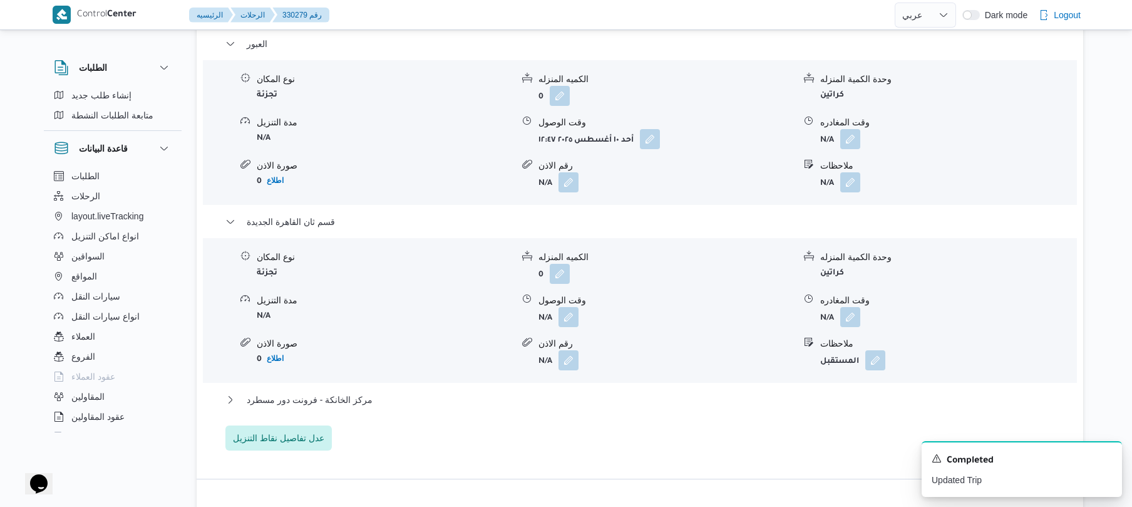
click at [557, 407] on div "مركز الخانكة - فرونت دور مسطرد" at bounding box center [640, 404] width 830 height 24
click at [559, 400] on button "مركز الخانكة - فرونت دور مسطرد" at bounding box center [640, 399] width 830 height 15
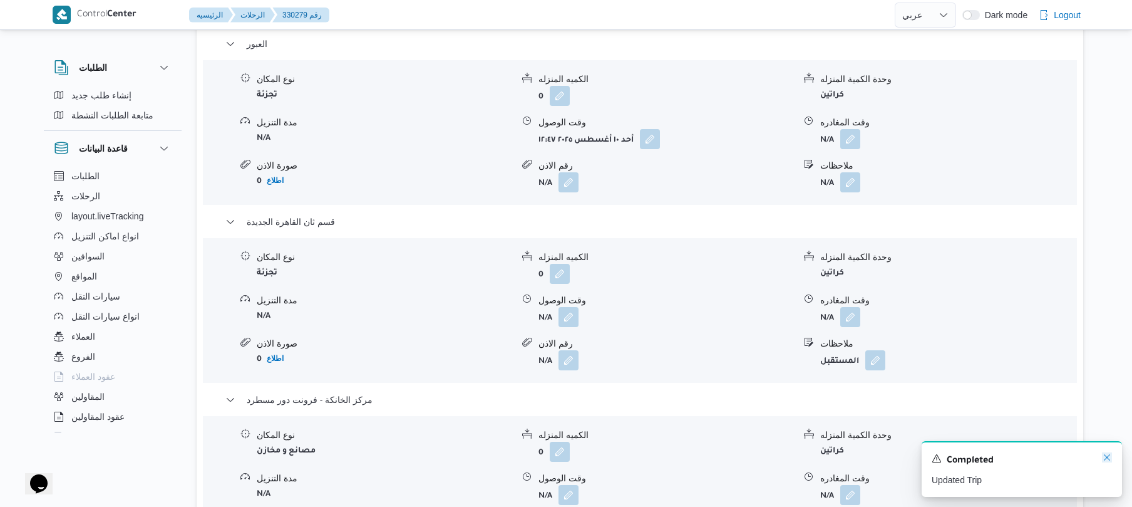
click at [1106, 458] on icon "Dismiss toast" at bounding box center [1107, 457] width 10 height 10
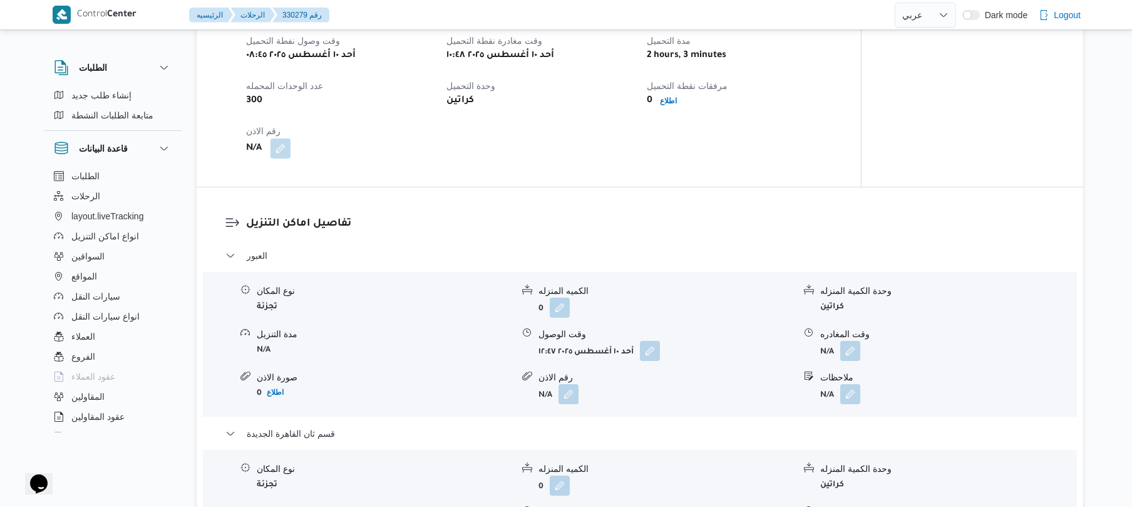
scroll to position [835, 0]
click at [649, 348] on button "button" at bounding box center [650, 347] width 20 height 20
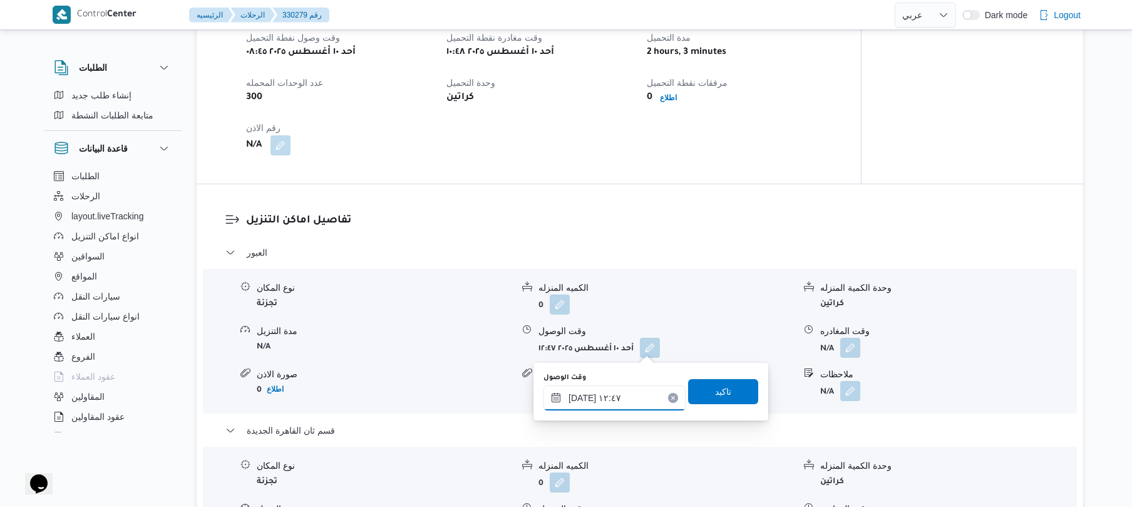
click at [589, 398] on input "١٠/٠٨/٢٠٢٥ ١٢:٤٧" at bounding box center [615, 397] width 142 height 25
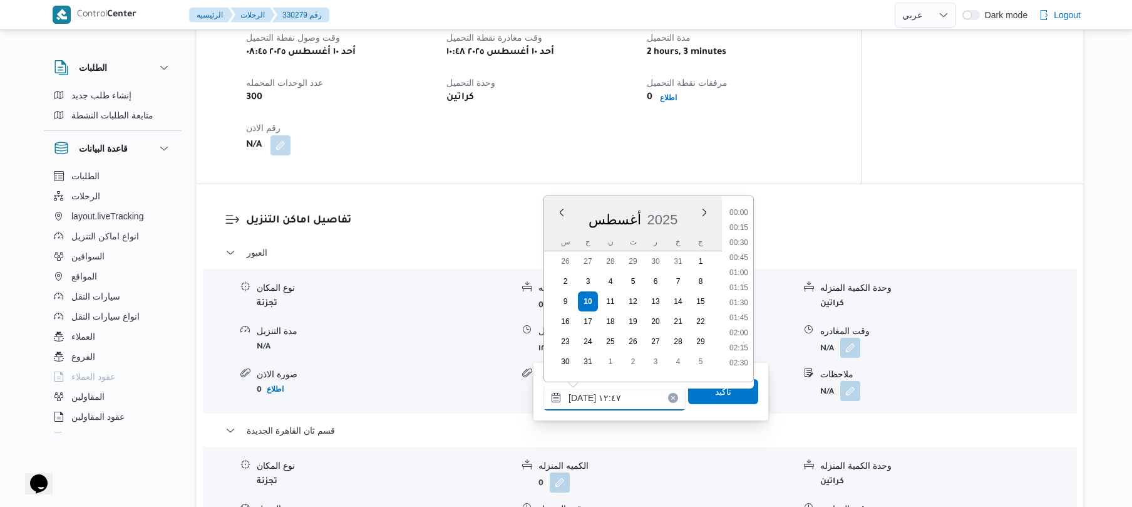
scroll to position [682, 0]
click at [742, 210] on li "11:15" at bounding box center [739, 206] width 29 height 13
type input "١٠/٠٨/٢٠٢٥ ١١:١٥"
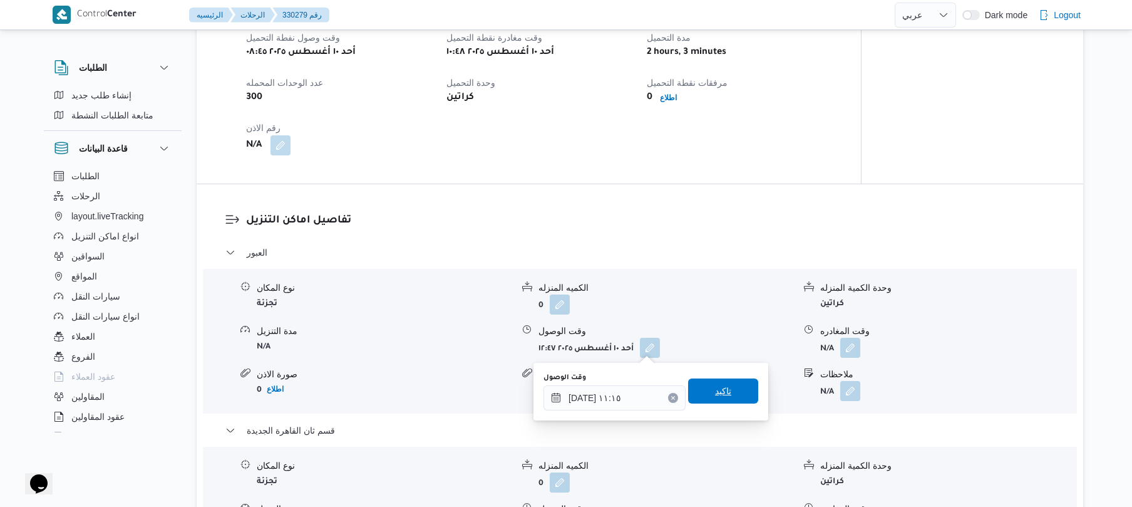
click at [707, 399] on span "تاكيد" at bounding box center [723, 390] width 70 height 25
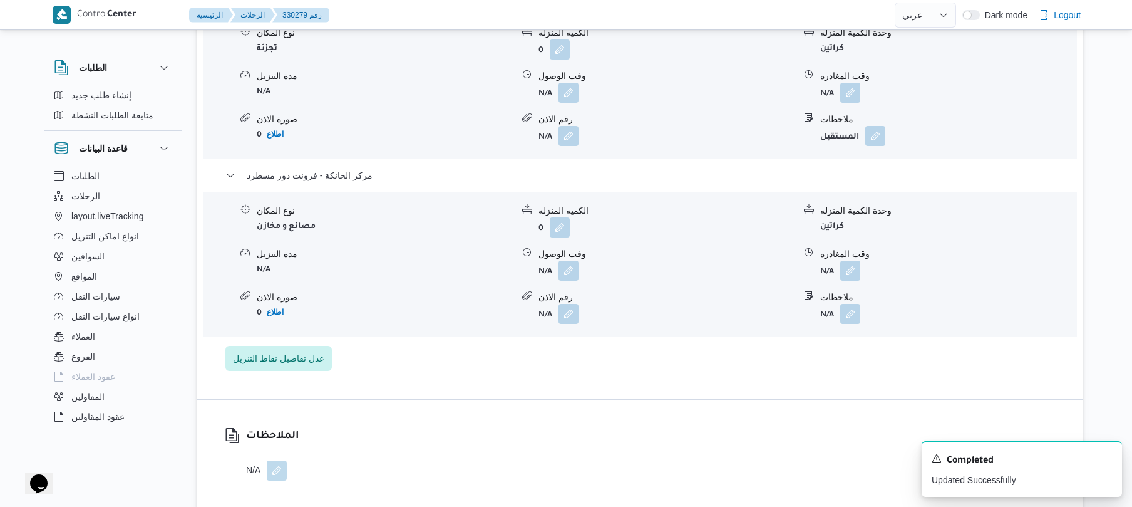
scroll to position [1269, 0]
click at [851, 268] on button "button" at bounding box center [851, 269] width 20 height 20
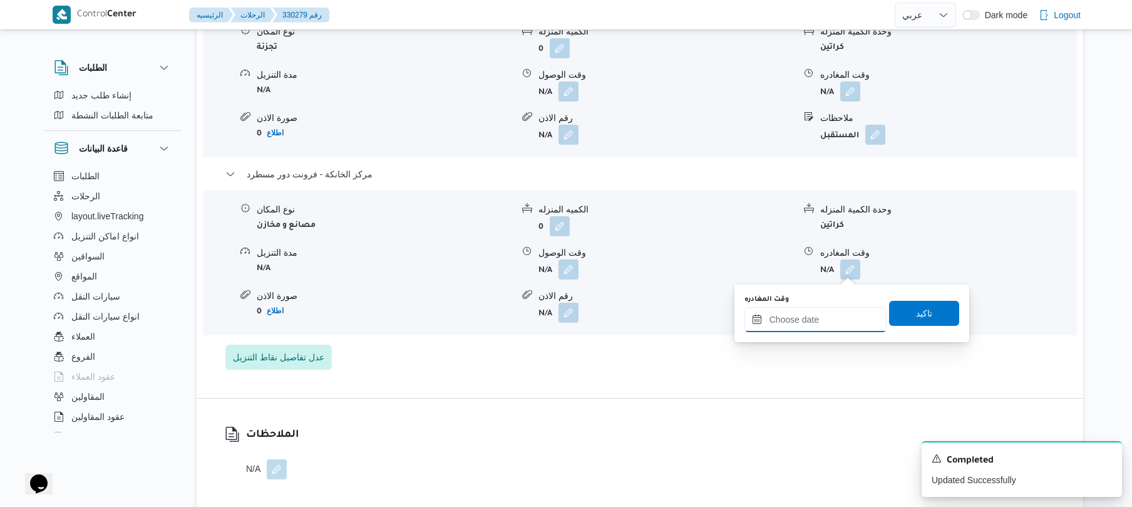
click at [800, 313] on input "وقت المغادره" at bounding box center [816, 319] width 142 height 25
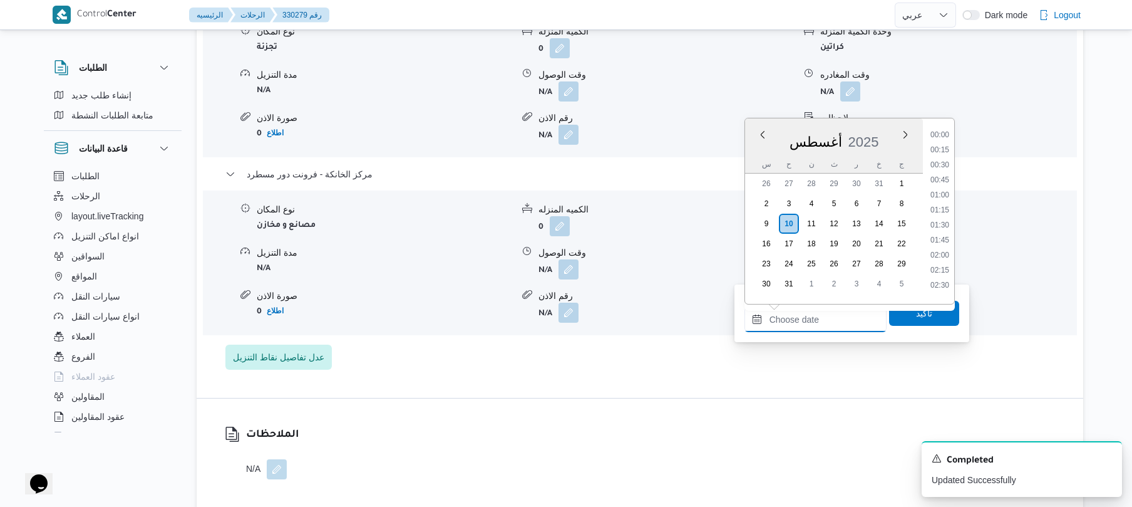
scroll to position [1028, 0]
click at [941, 185] on li "18:00" at bounding box center [940, 189] width 29 height 13
type input "١٠/٠٨/٢٠٢٥ ١٨:٠٠"
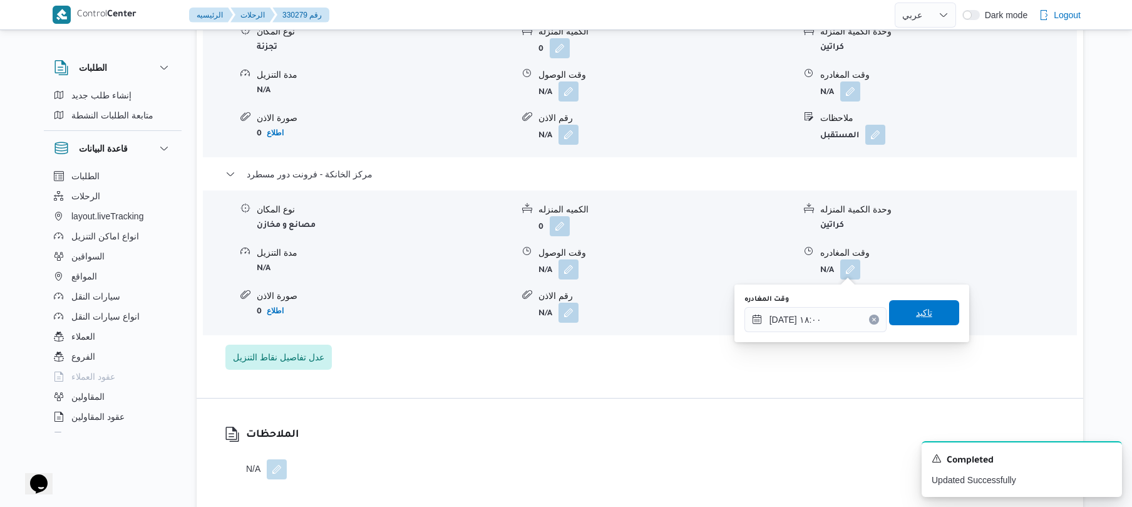
click at [905, 311] on span "تاكيد" at bounding box center [924, 312] width 70 height 25
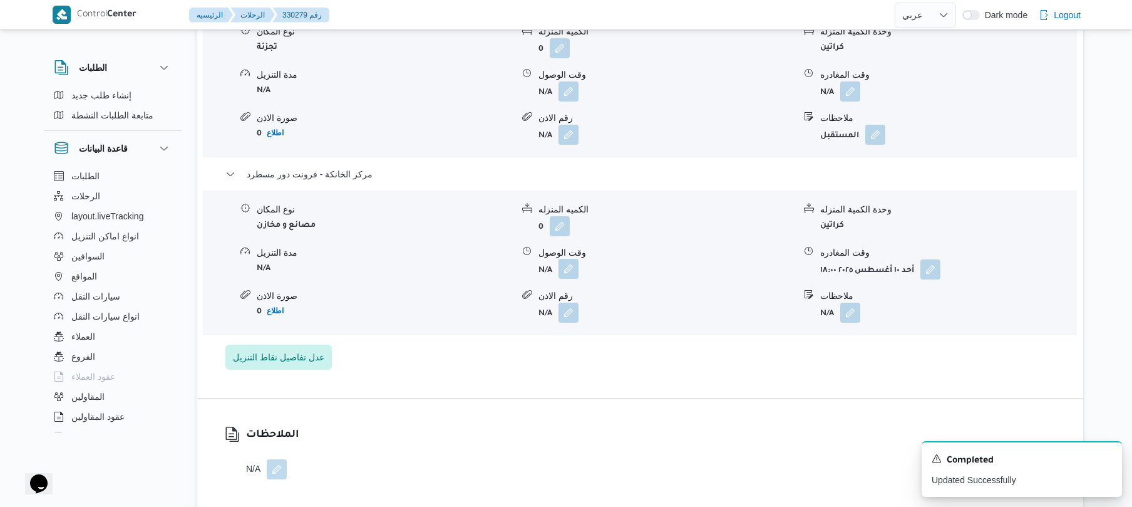
click at [567, 271] on button "button" at bounding box center [569, 269] width 20 height 20
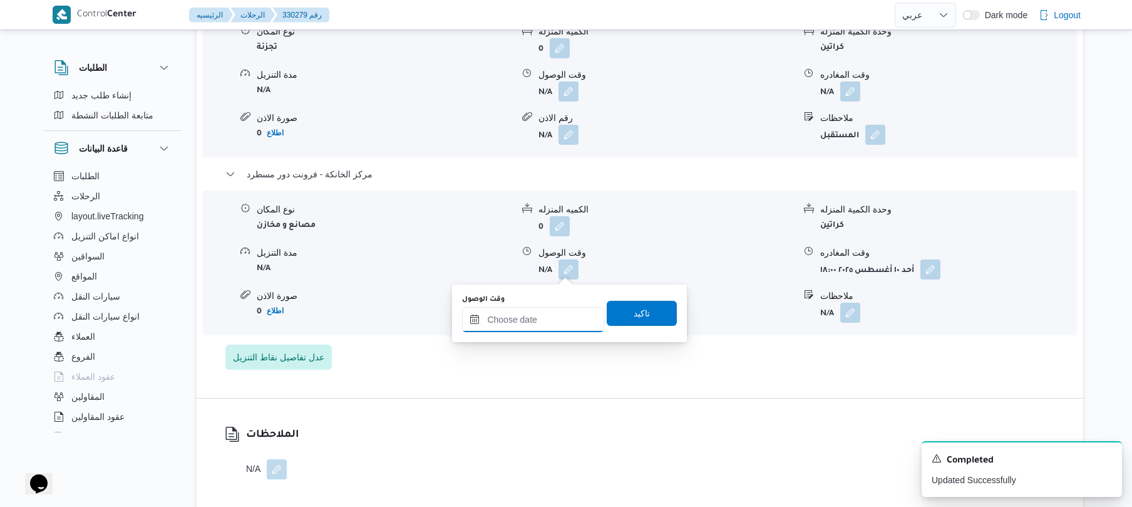
click at [552, 316] on input "وقت الوصول" at bounding box center [533, 319] width 142 height 25
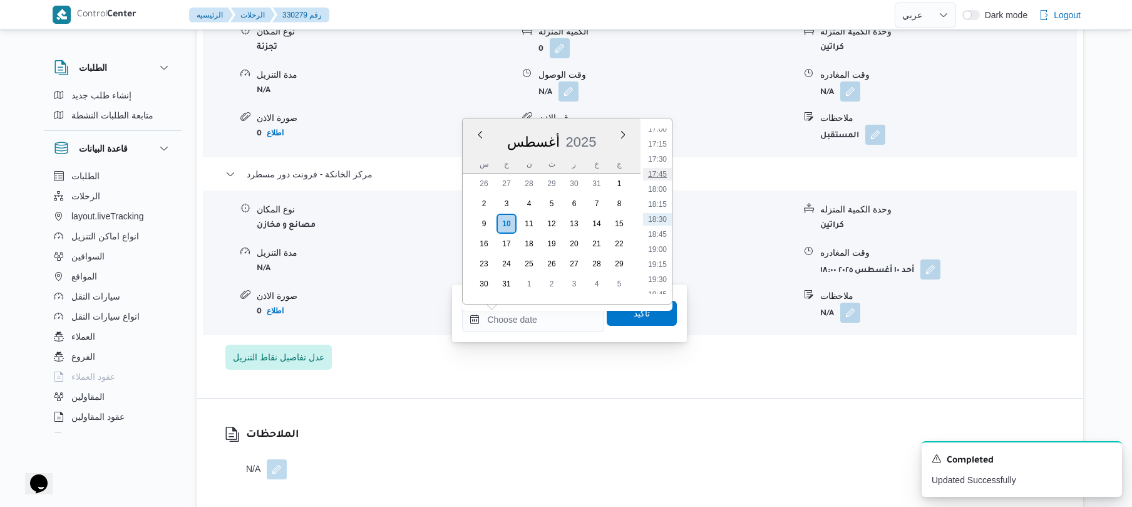
click at [665, 168] on li "17:45" at bounding box center [657, 174] width 29 height 13
type input "١٠/٠٨/٢٠٢٥ ١٧:٤٥"
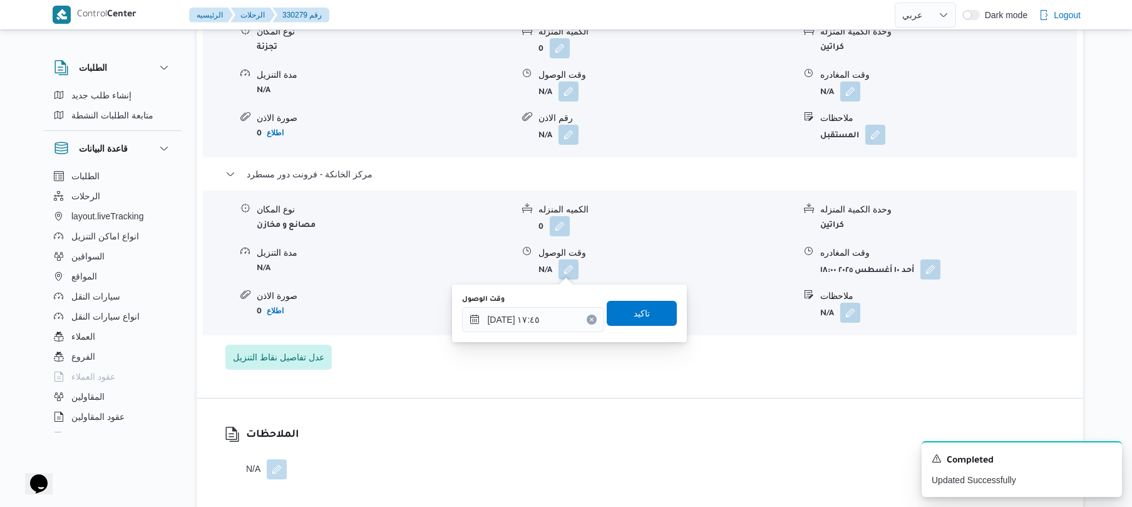
click at [640, 326] on div "وقت الوصول ١٠/٠٨/٢٠٢٥ ١٧:٤٥ تاكيد" at bounding box center [569, 313] width 217 height 40
click at [640, 321] on span "تاكيد" at bounding box center [642, 312] width 70 height 25
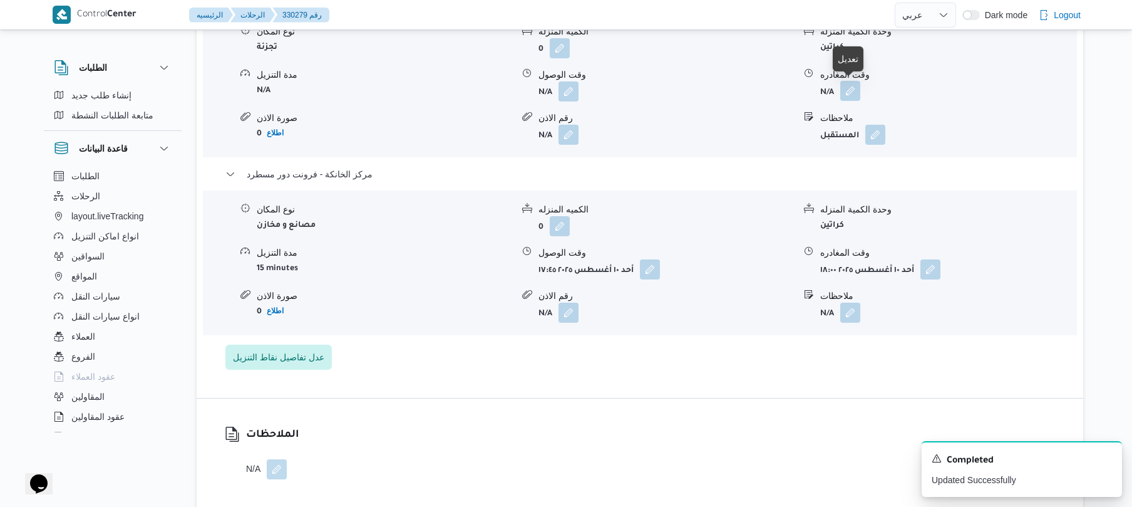
click at [855, 96] on button "button" at bounding box center [851, 91] width 20 height 20
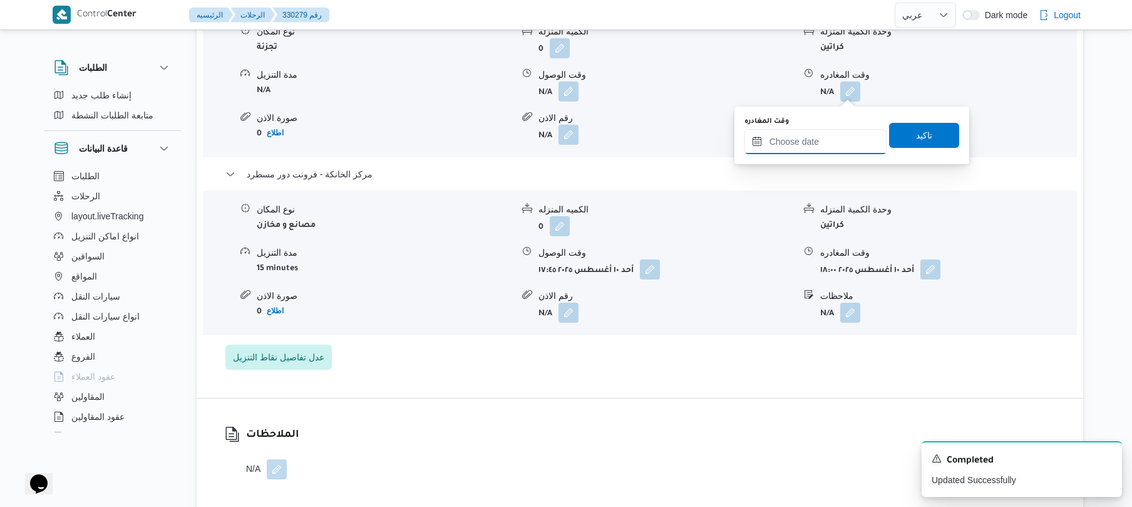
click at [814, 150] on input "وقت المغادره" at bounding box center [816, 141] width 142 height 25
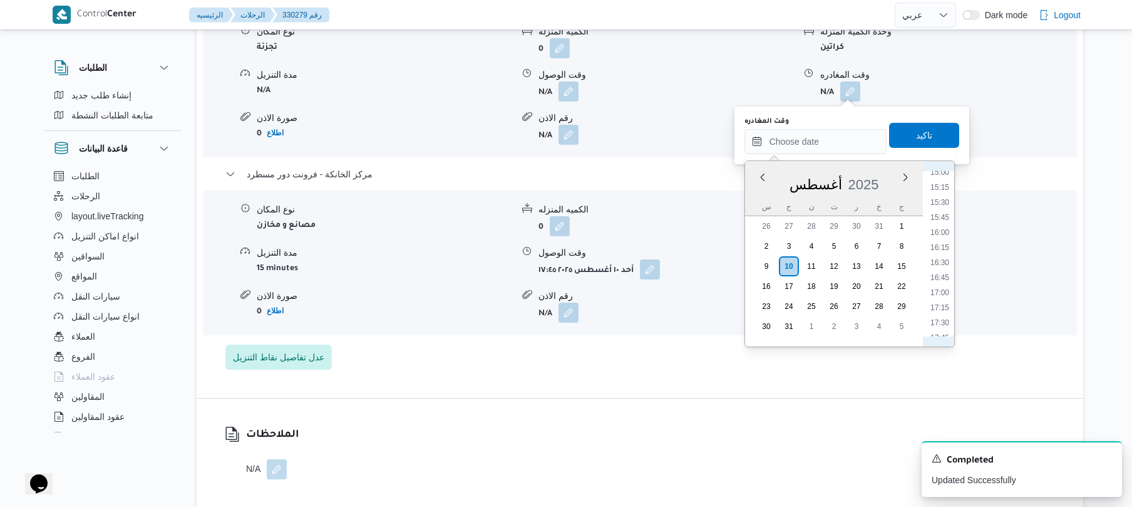
scroll to position [887, 0]
click at [942, 311] on li "17:00" at bounding box center [940, 312] width 29 height 13
type input "١٠/٠٨/٢٠٢٥ ١٧:٠٠"
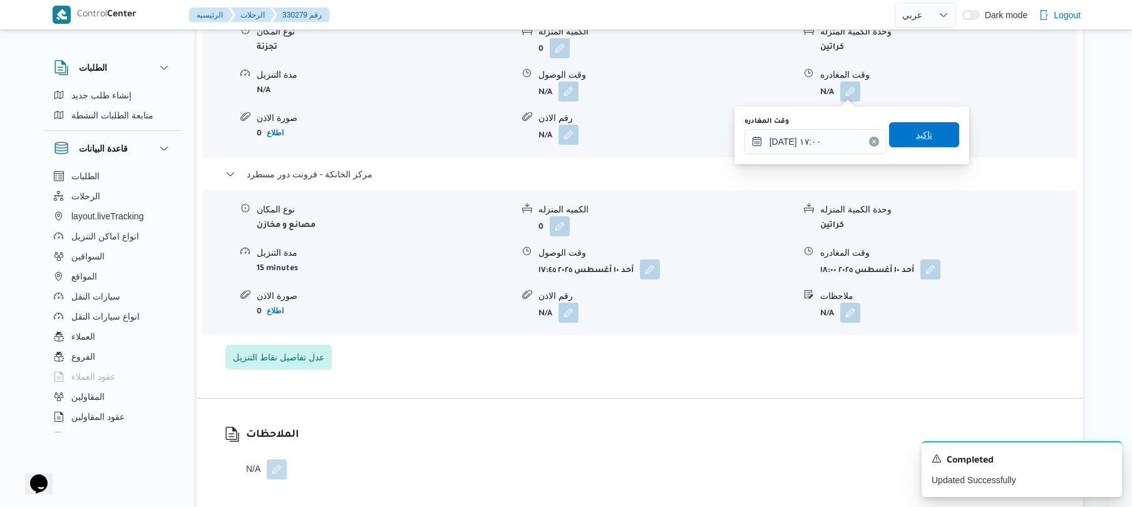
click at [925, 133] on span "تاكيد" at bounding box center [924, 134] width 70 height 25
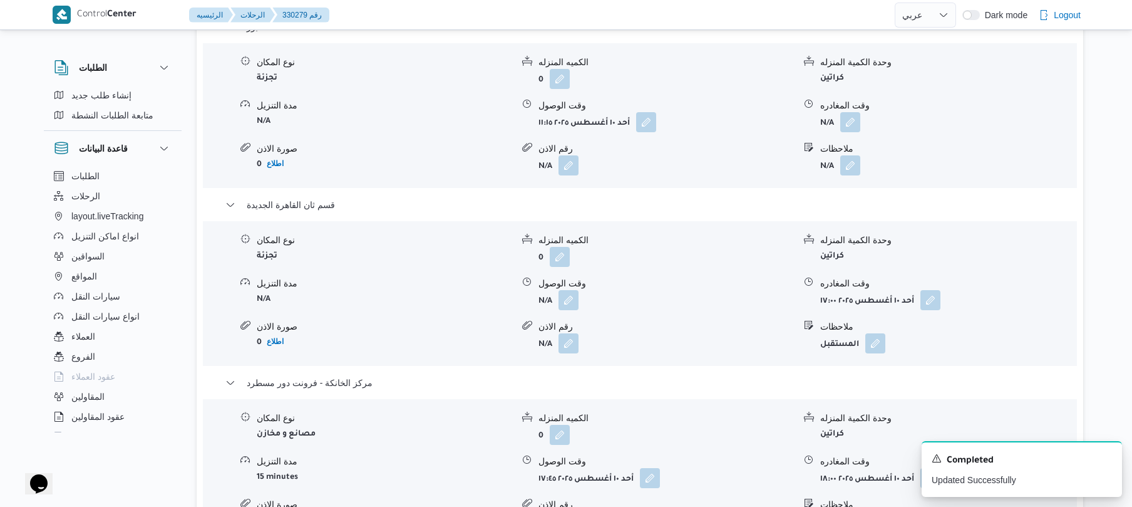
scroll to position [1068, 0]
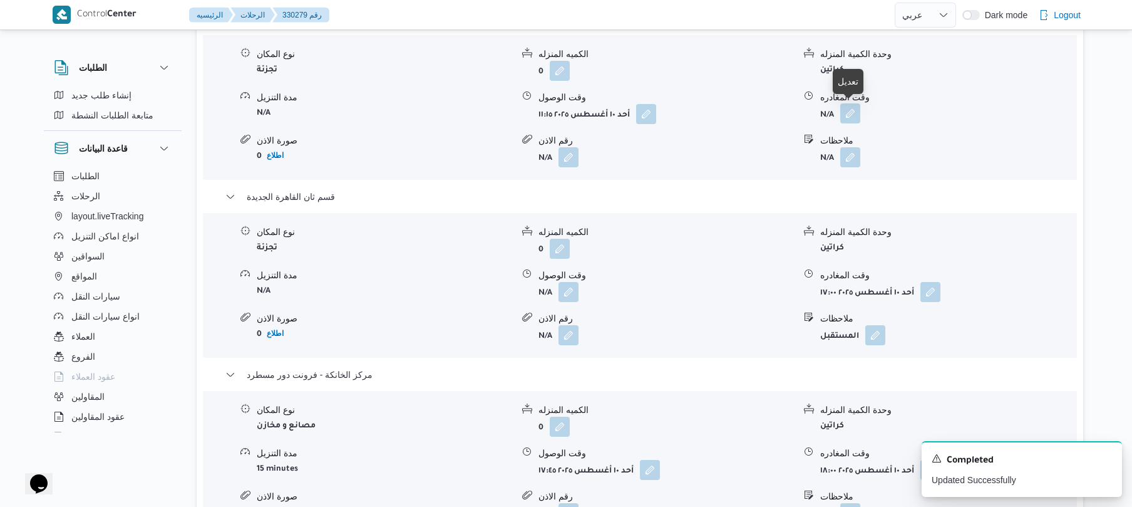
click at [852, 118] on button "button" at bounding box center [851, 113] width 20 height 20
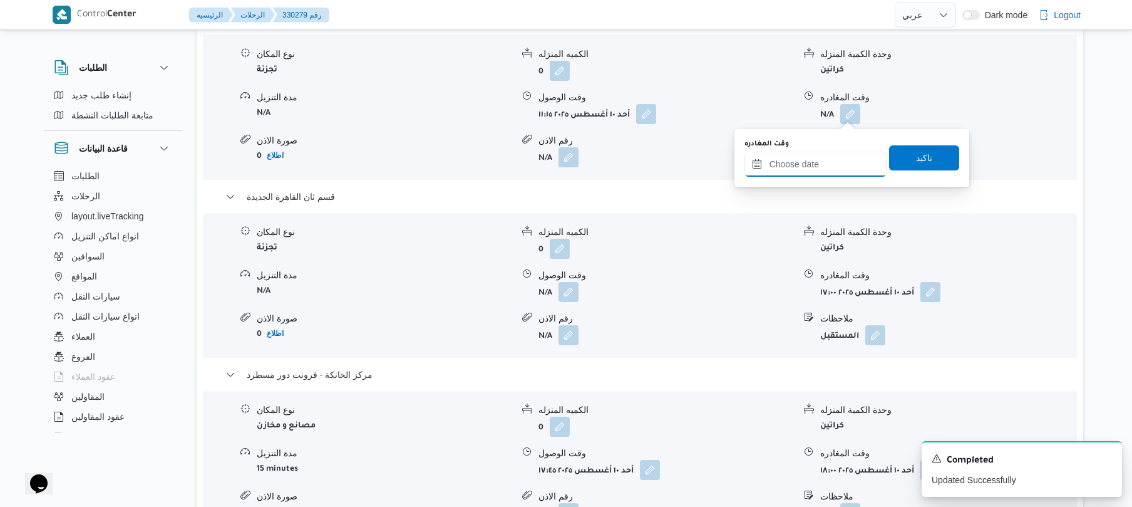
click at [822, 162] on input "وقت المغادره" at bounding box center [816, 164] width 142 height 25
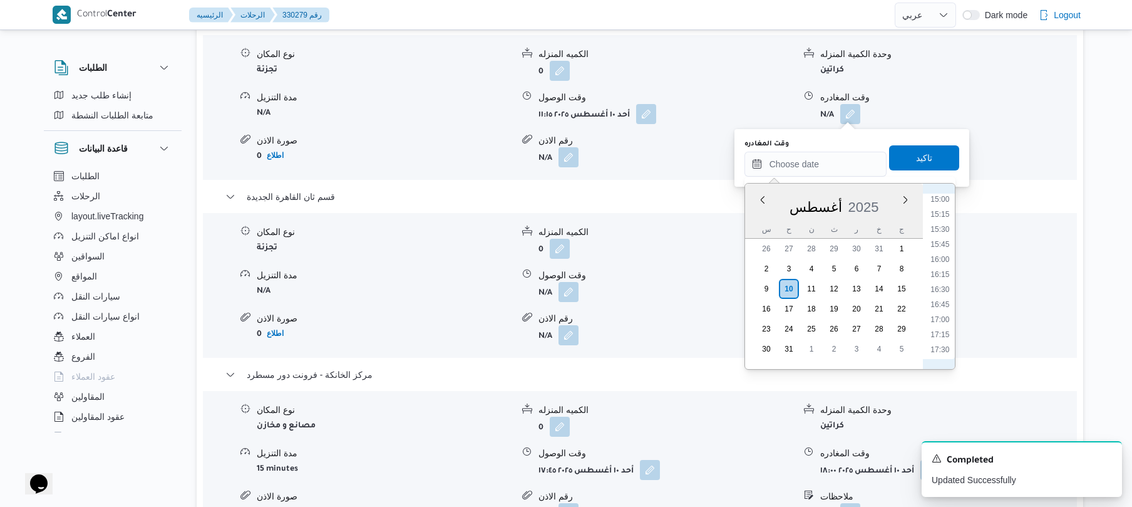
scroll to position [762, 0]
click at [944, 279] on li "14:00" at bounding box center [940, 279] width 29 height 13
type input "١٠/٠٨/٢٠٢٥ ١٤:٠٠"
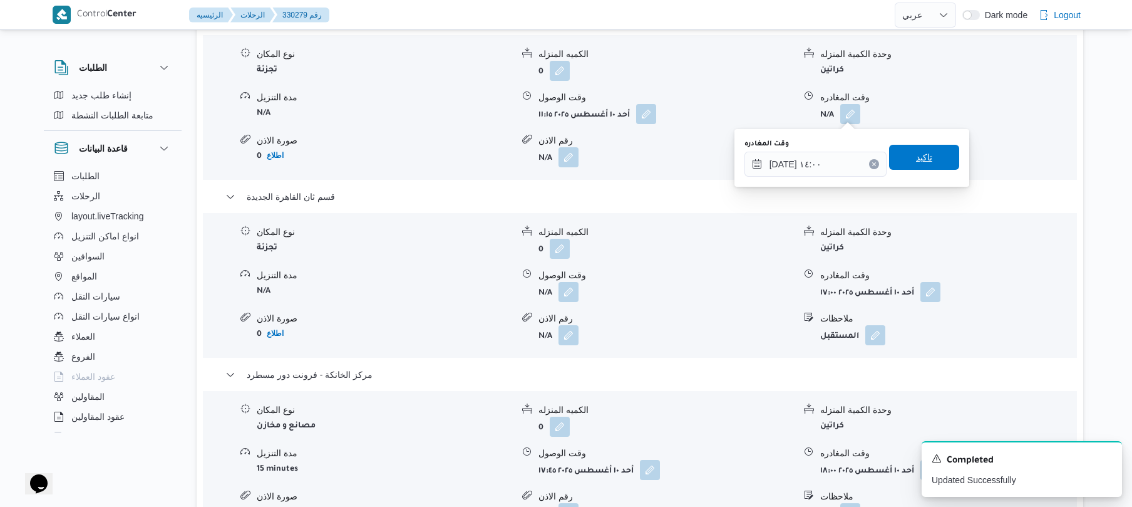
click at [916, 162] on span "تاكيد" at bounding box center [924, 157] width 16 height 15
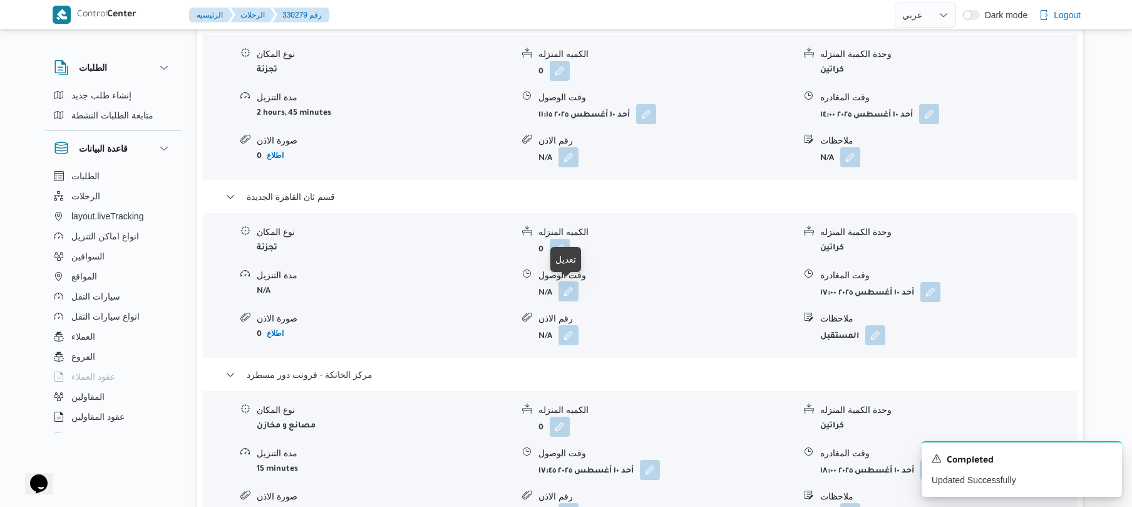
click at [574, 289] on button "button" at bounding box center [569, 291] width 20 height 20
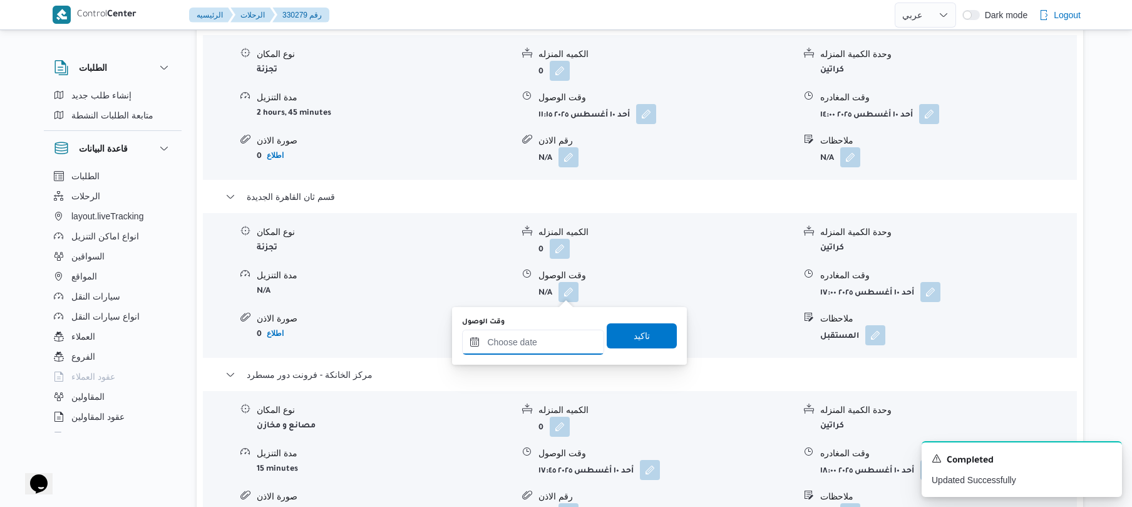
click at [567, 331] on input "وقت الوصول" at bounding box center [533, 341] width 142 height 25
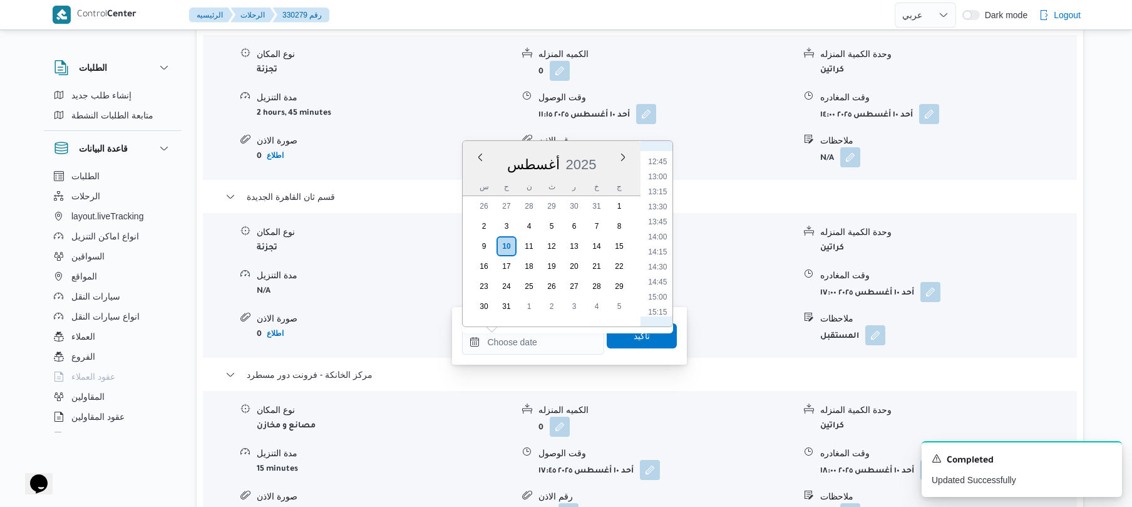
click at [659, 232] on li "14:00" at bounding box center [658, 236] width 29 height 13
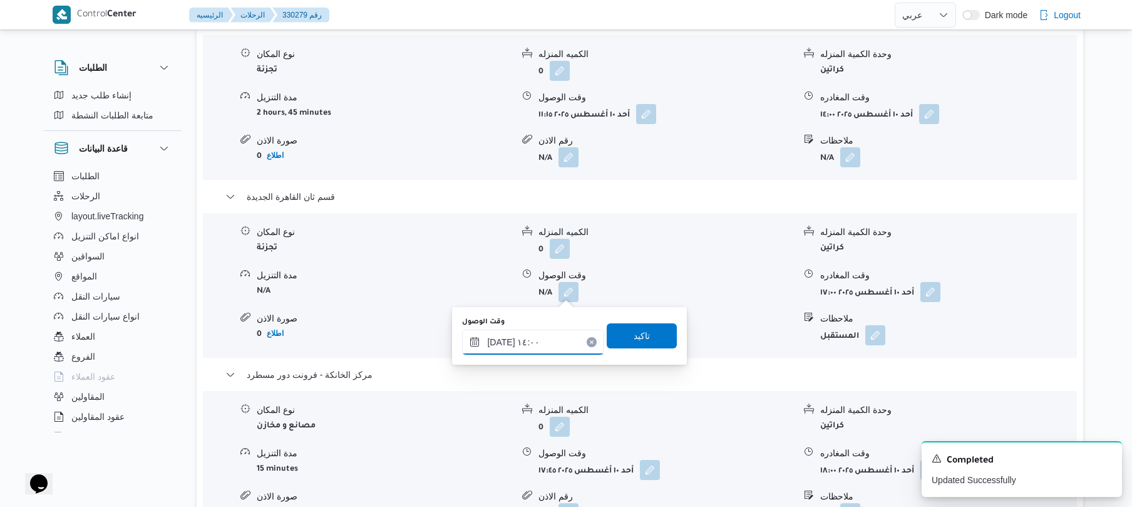
click at [501, 341] on input "١٠/٠٨/٢٠٢٥ ١٤:٠٠" at bounding box center [533, 341] width 142 height 25
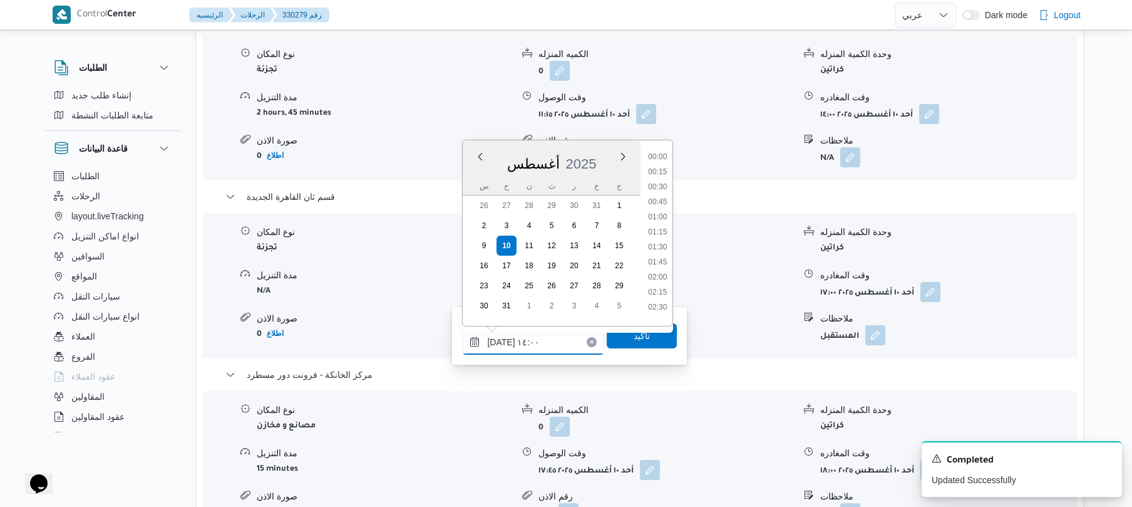
click at [501, 341] on input "١٠/٠٨/٢٠٢٥ ١٤:٠٠" at bounding box center [533, 341] width 142 height 25
type input "١٠/٠٨/٢٠٢٥ ١٤:20"
click at [613, 336] on span "تاكيد" at bounding box center [642, 335] width 70 height 25
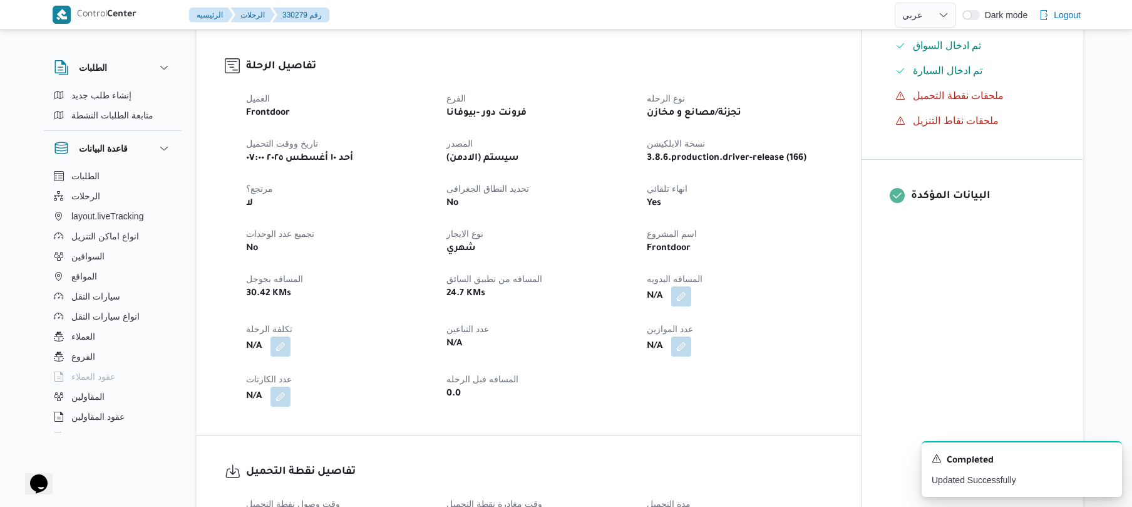
scroll to position [367, 0]
click at [684, 299] on button "button" at bounding box center [681, 297] width 20 height 20
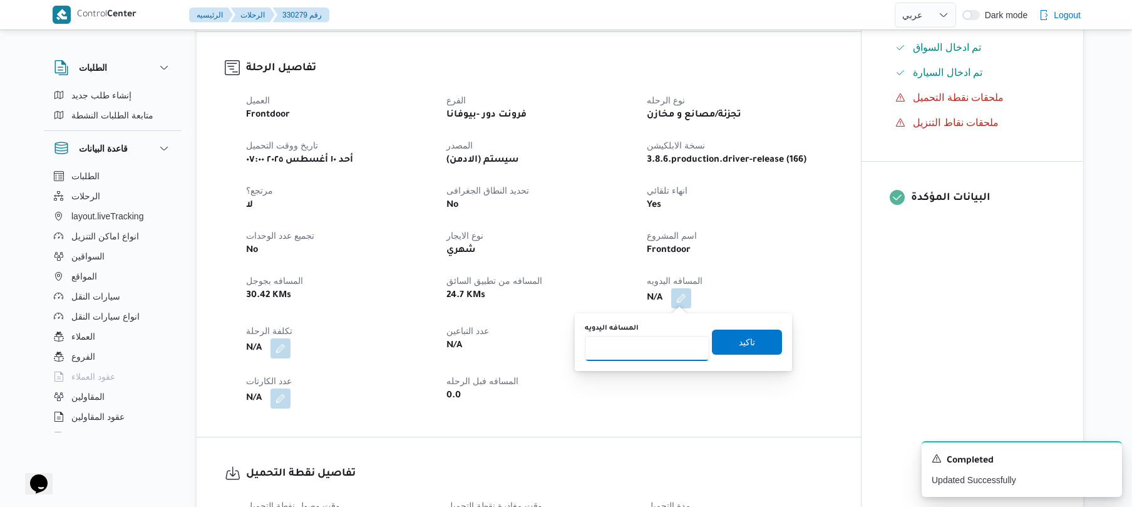
click at [644, 344] on input "المسافه اليدويه" at bounding box center [647, 348] width 125 height 25
type input "120"
click at [713, 344] on span "تاكيد" at bounding box center [747, 341] width 70 height 25
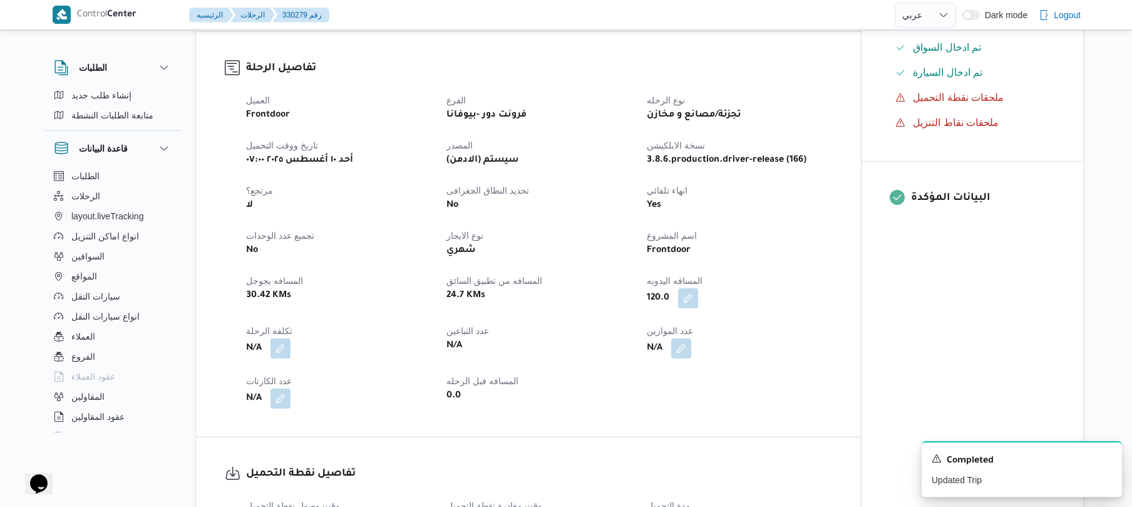
select select "ar"
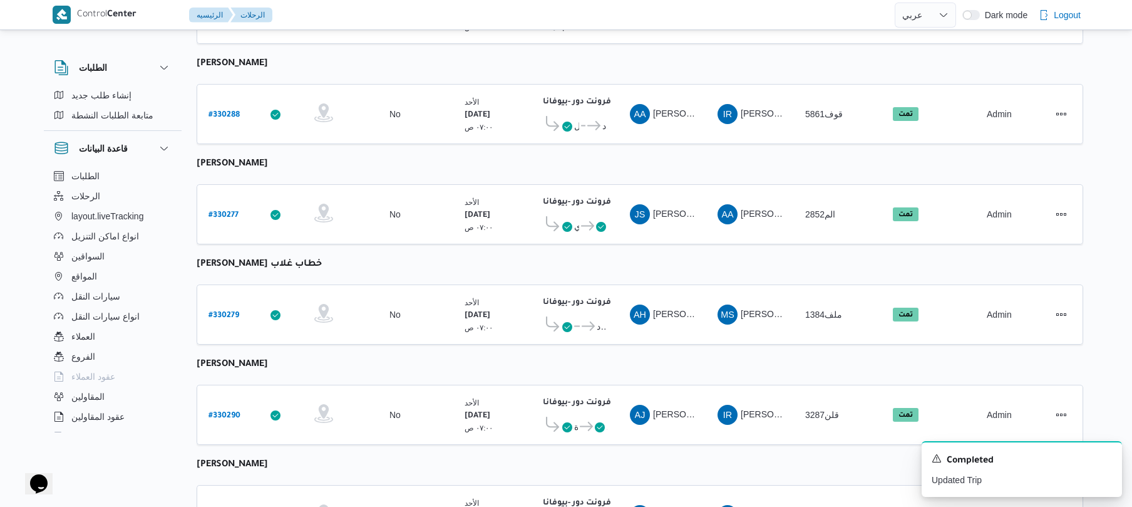
scroll to position [1423, 0]
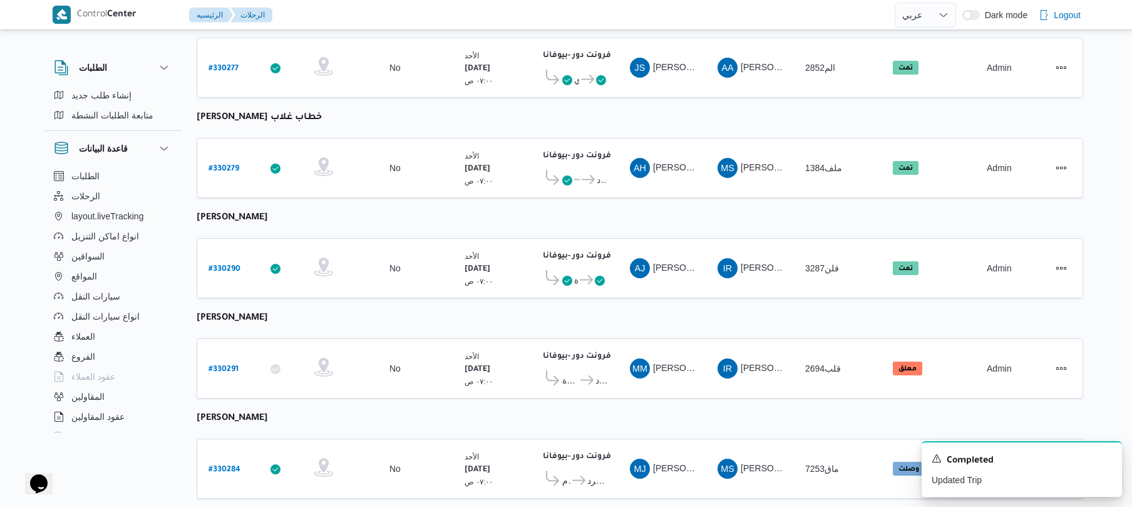
scroll to position [1156, 0]
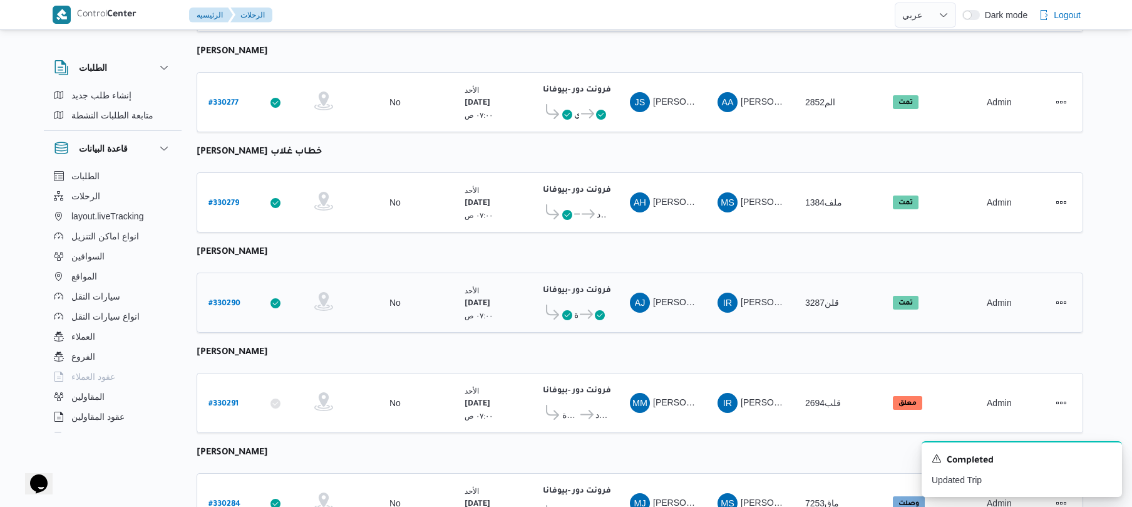
click at [224, 294] on link "# 330290" at bounding box center [225, 302] width 32 height 17
select select "ar"
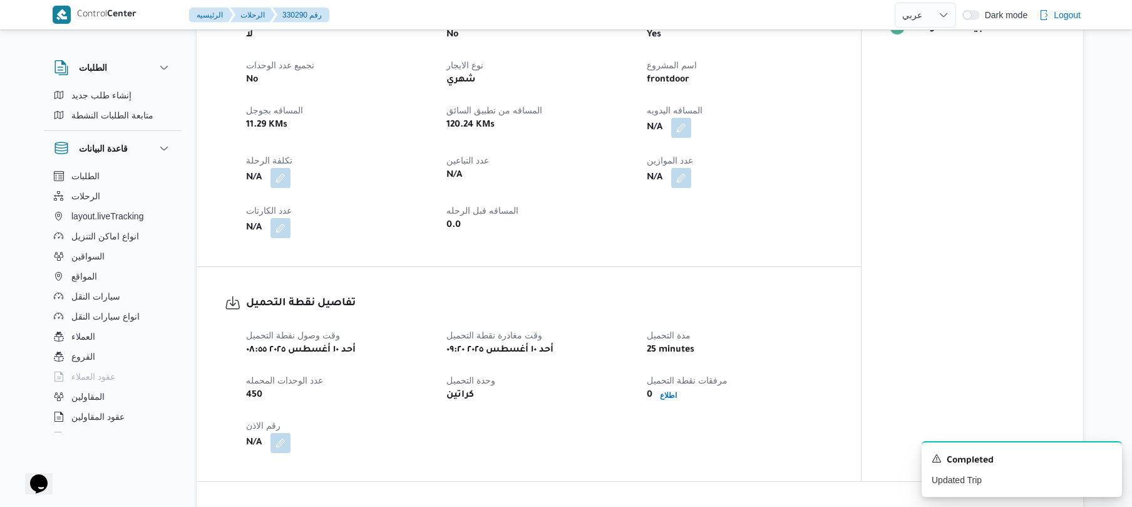
scroll to position [534, 0]
click at [682, 136] on button "button" at bounding box center [681, 130] width 20 height 20
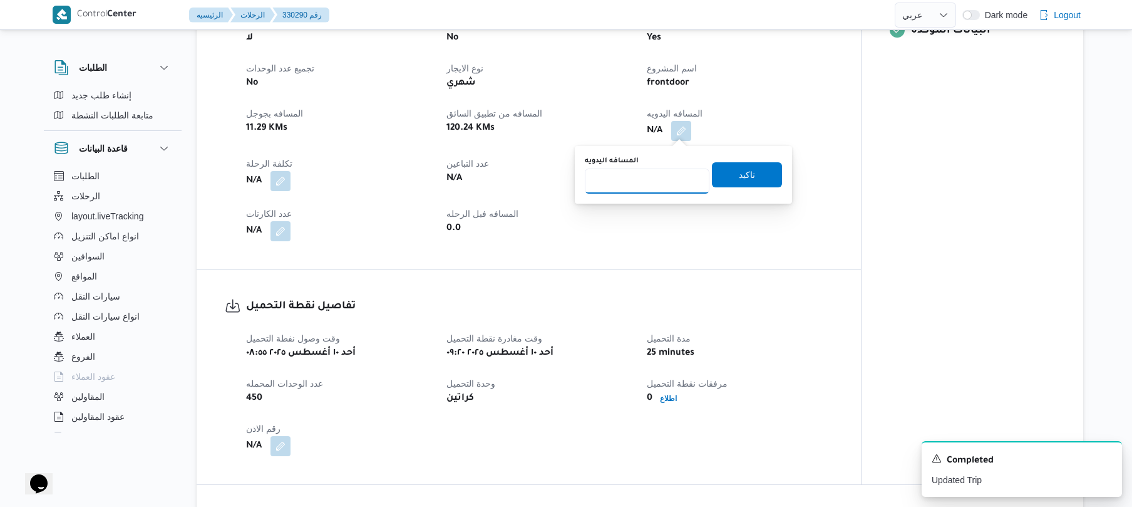
click at [650, 173] on input "المسافه اليدويه" at bounding box center [647, 180] width 125 height 25
type input "110"
click at [747, 167] on span "تاكيد" at bounding box center [747, 174] width 16 height 15
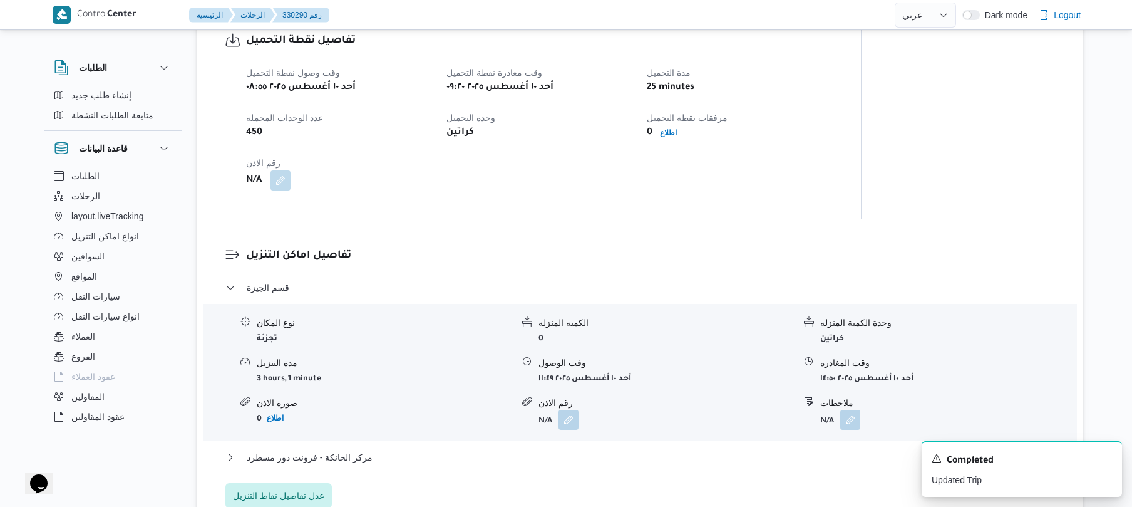
scroll to position [802, 0]
select select "ar"
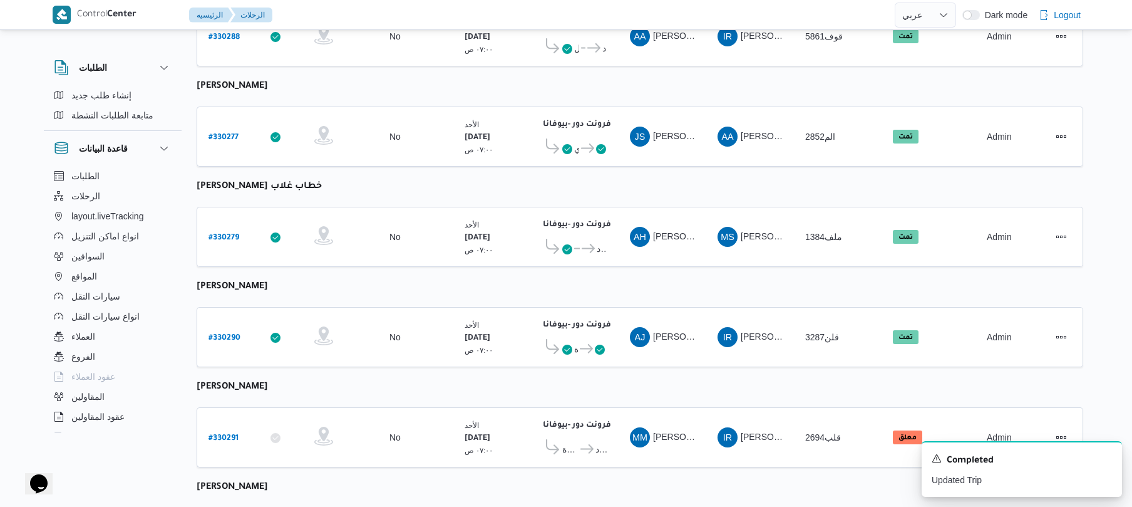
scroll to position [1529, 0]
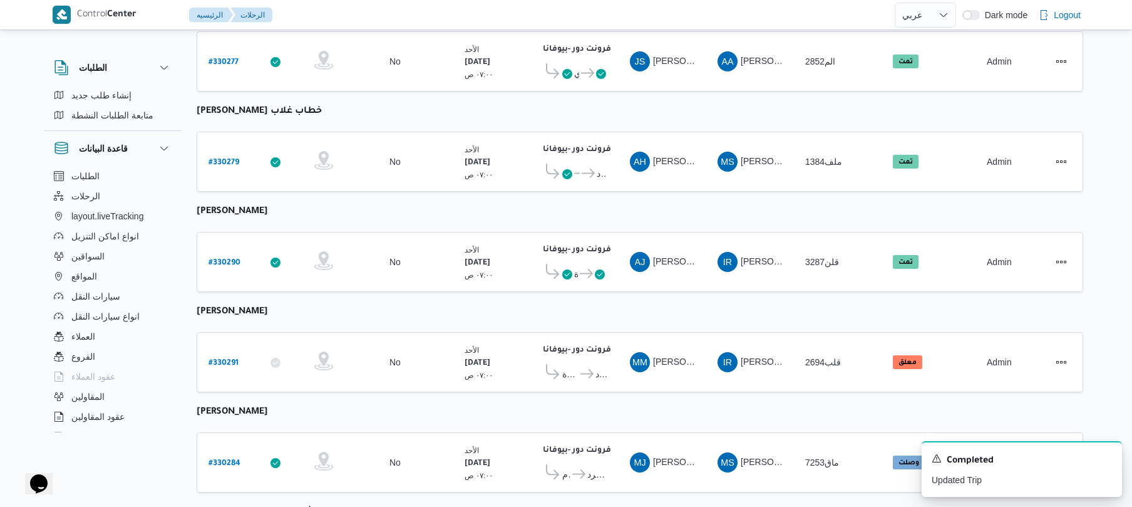
scroll to position [1196, 0]
click at [222, 360] on b "# 330291" at bounding box center [224, 364] width 30 height 9
select select "ar"
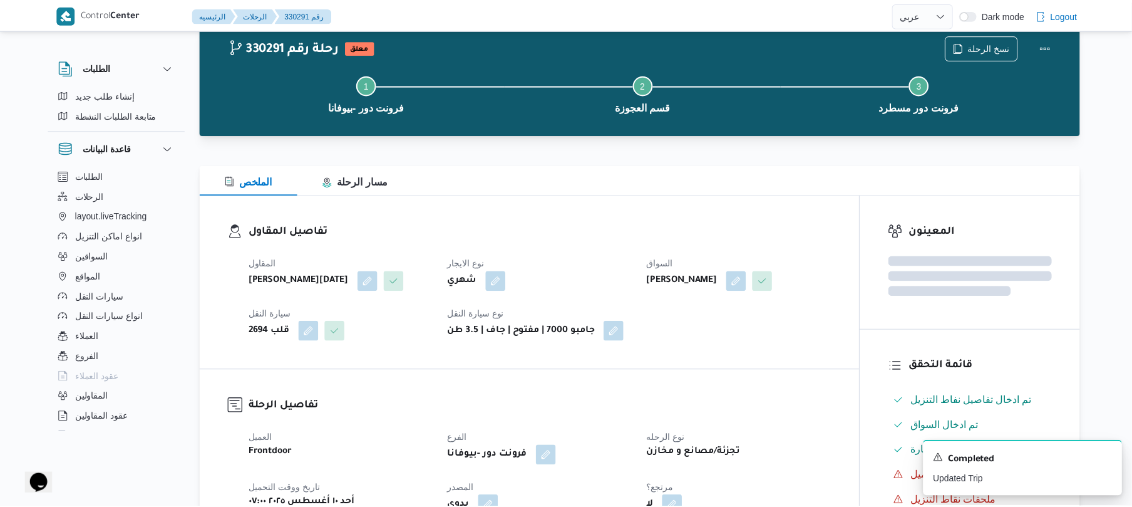
scroll to position [1196, 0]
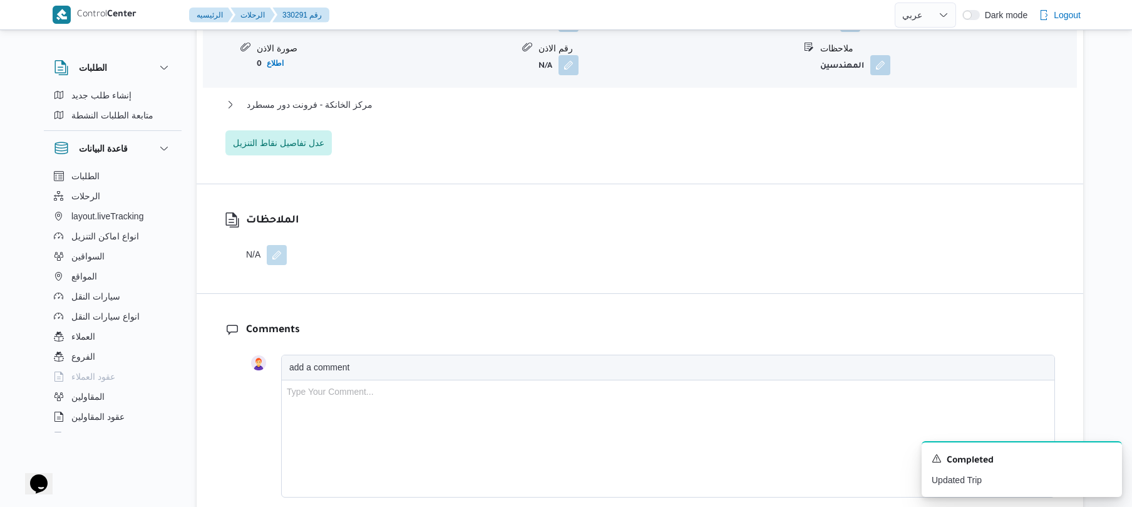
click at [677, 266] on div "الملاحظات N/A" at bounding box center [640, 238] width 887 height 109
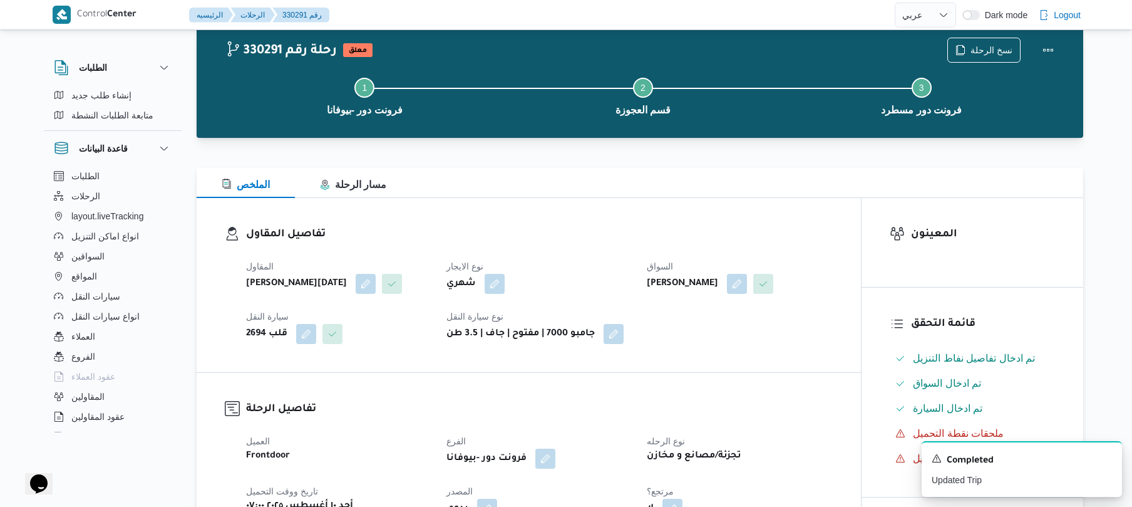
scroll to position [33, 0]
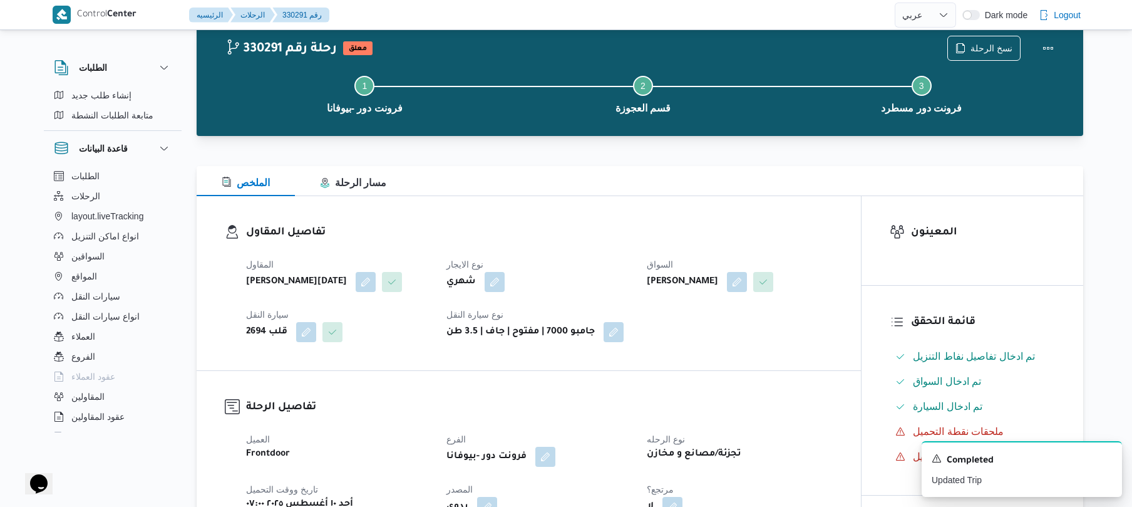
click at [760, 209] on div "تفاصيل المقاول المقاول ابراهيم رمضان ابراهيم عثمان ابوباشا نوع الايجار شهري الس…" at bounding box center [529, 283] width 665 height 174
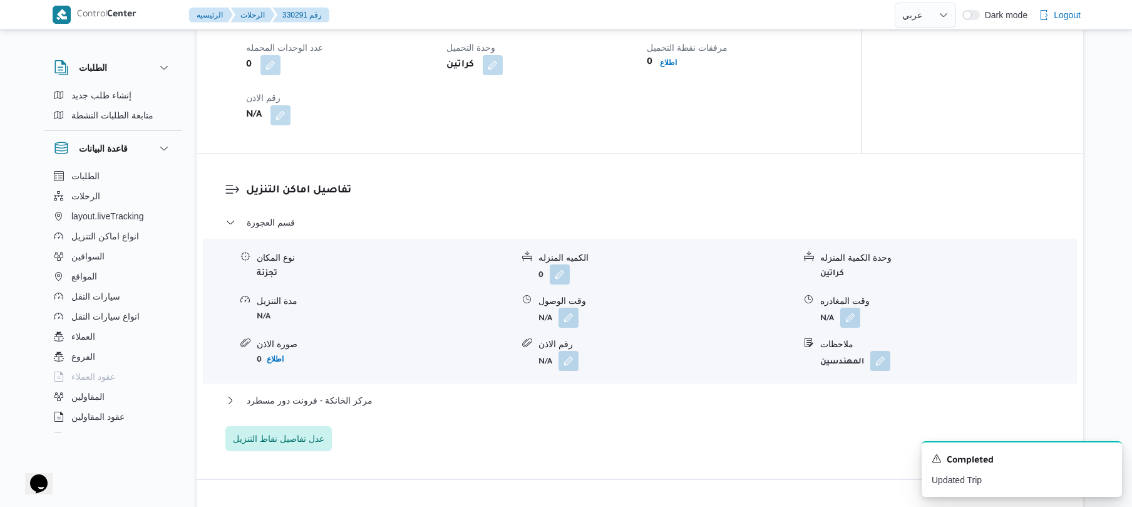
scroll to position [902, 0]
click at [567, 325] on button "button" at bounding box center [569, 315] width 20 height 20
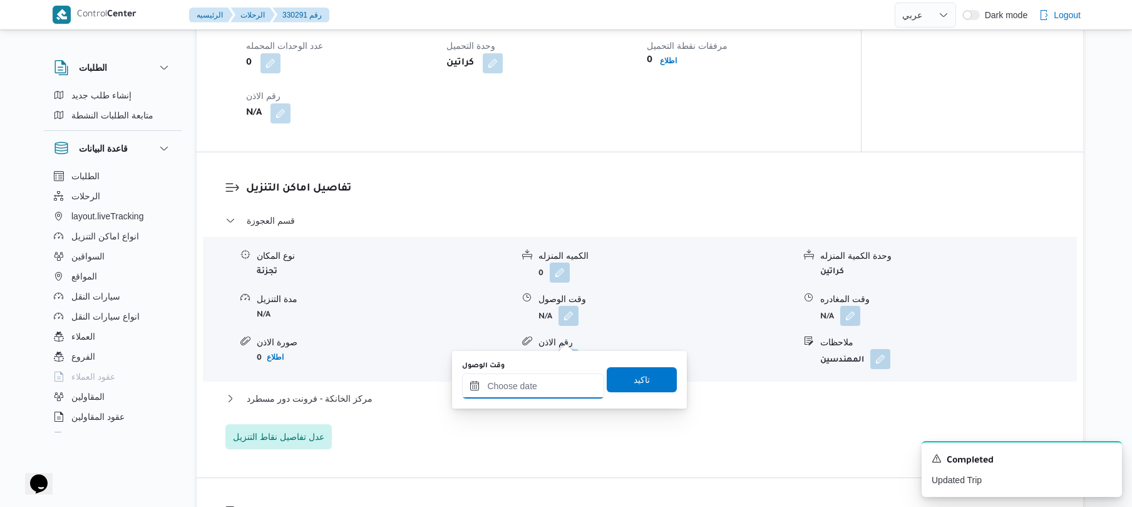
click at [532, 386] on input "وقت الوصول" at bounding box center [533, 385] width 142 height 25
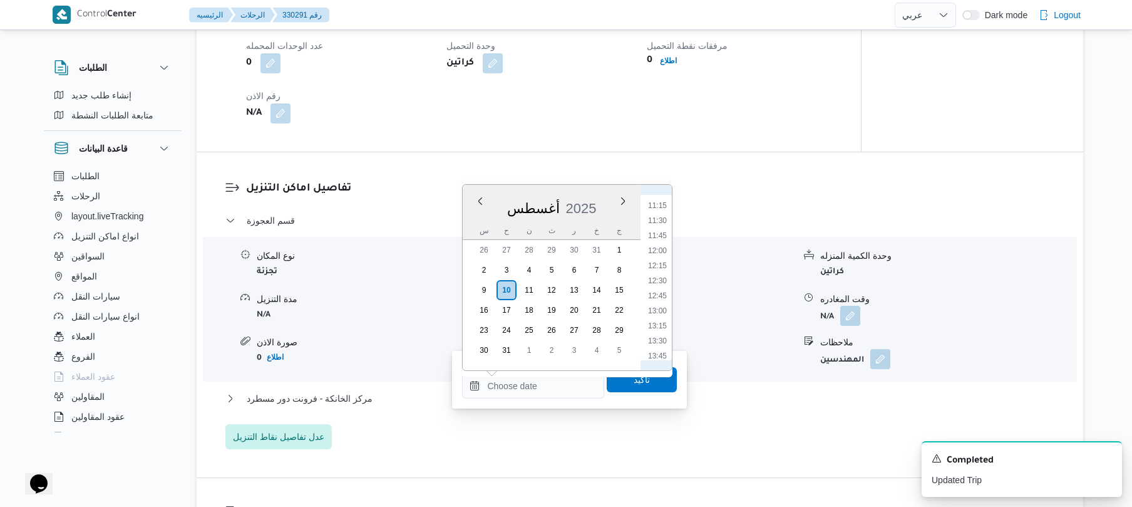
scroll to position [622, 0]
click at [660, 199] on li "10:15" at bounding box center [657, 195] width 29 height 13
type input "١٠/٠٨/٢٠٢٥ ١٠:١٥"
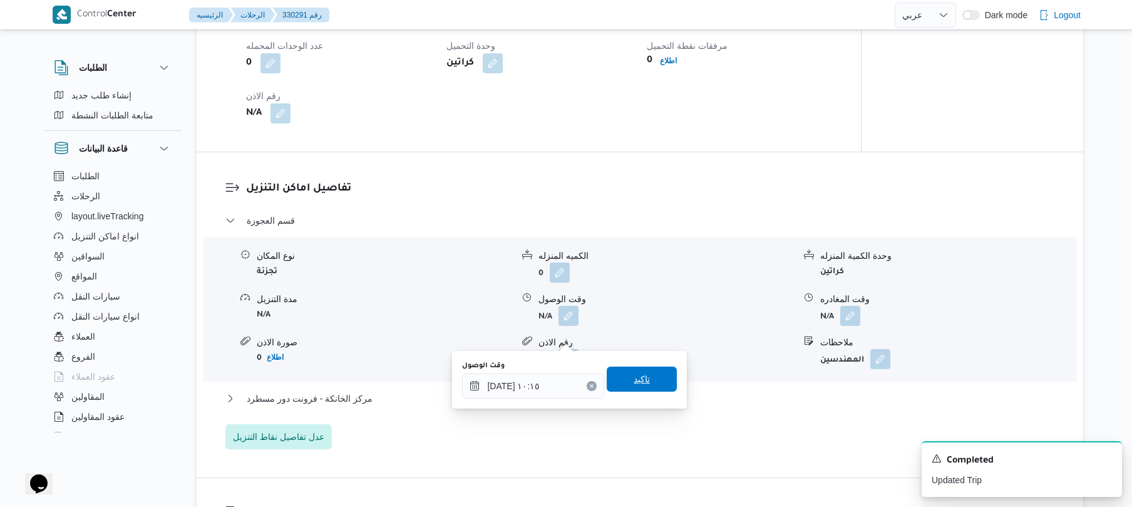
click at [643, 376] on span "تاكيد" at bounding box center [642, 378] width 70 height 25
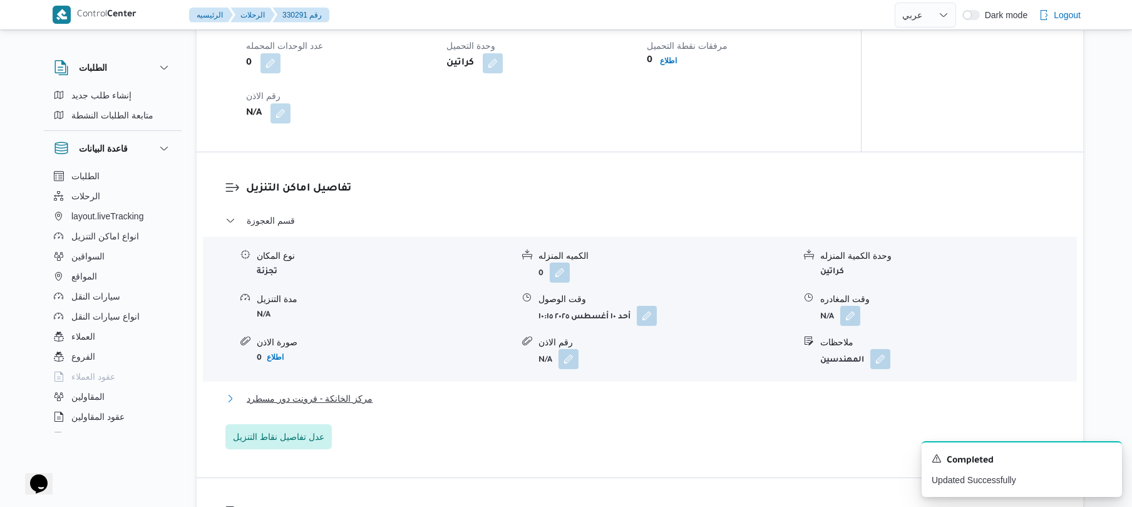
click at [577, 406] on button "مركز الخانكة - فرونت دور مسطرد" at bounding box center [640, 398] width 830 height 15
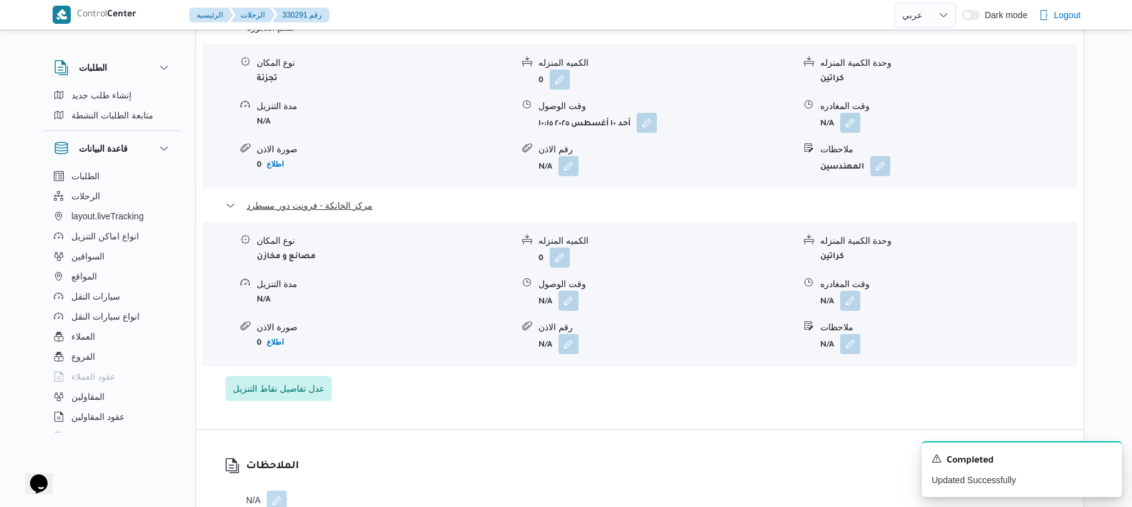
scroll to position [1136, 0]
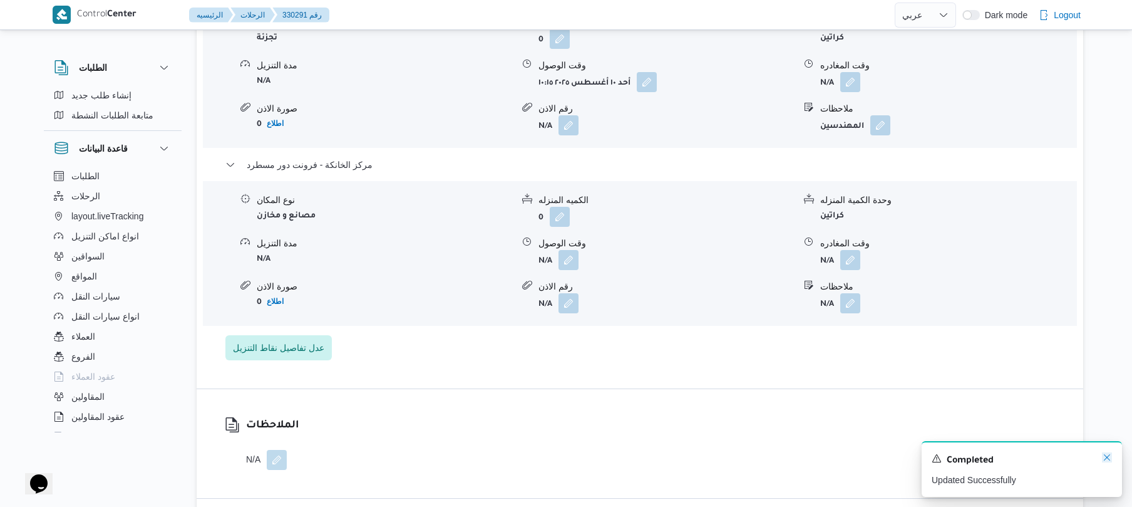
click at [1109, 461] on icon "Dismiss toast" at bounding box center [1107, 457] width 10 height 10
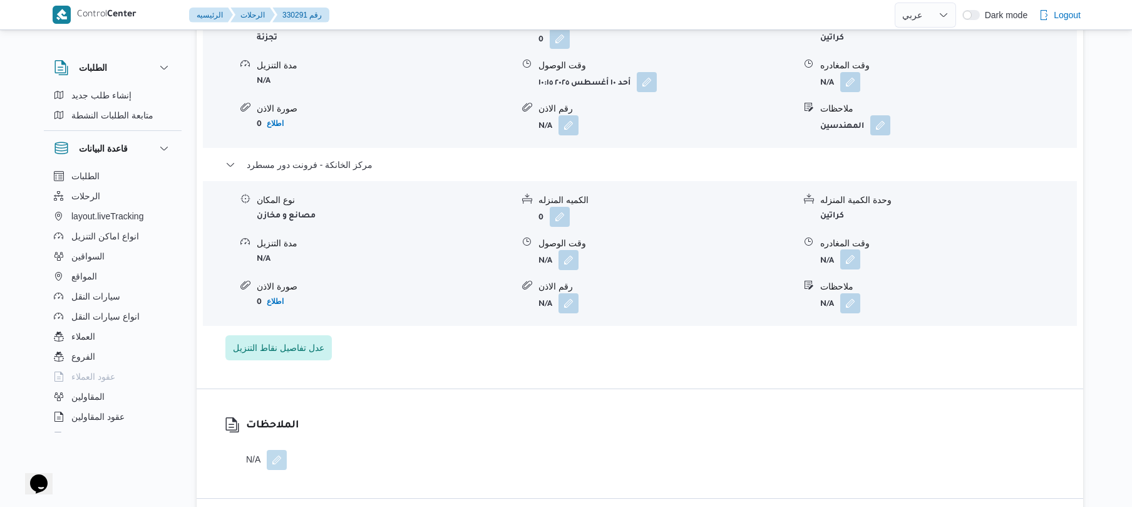
click at [857, 269] on button "button" at bounding box center [851, 259] width 20 height 20
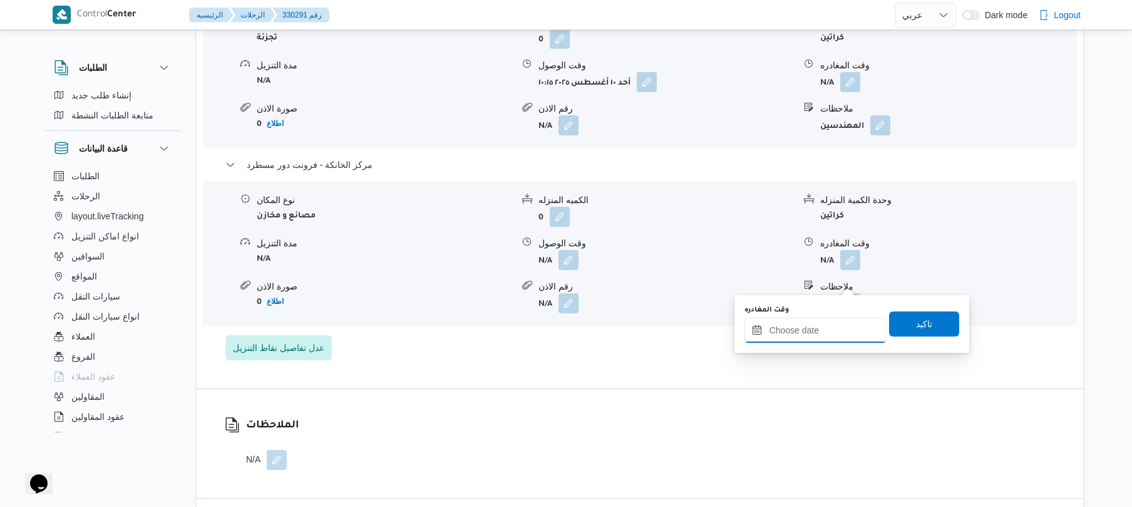
click at [812, 319] on div at bounding box center [816, 330] width 142 height 25
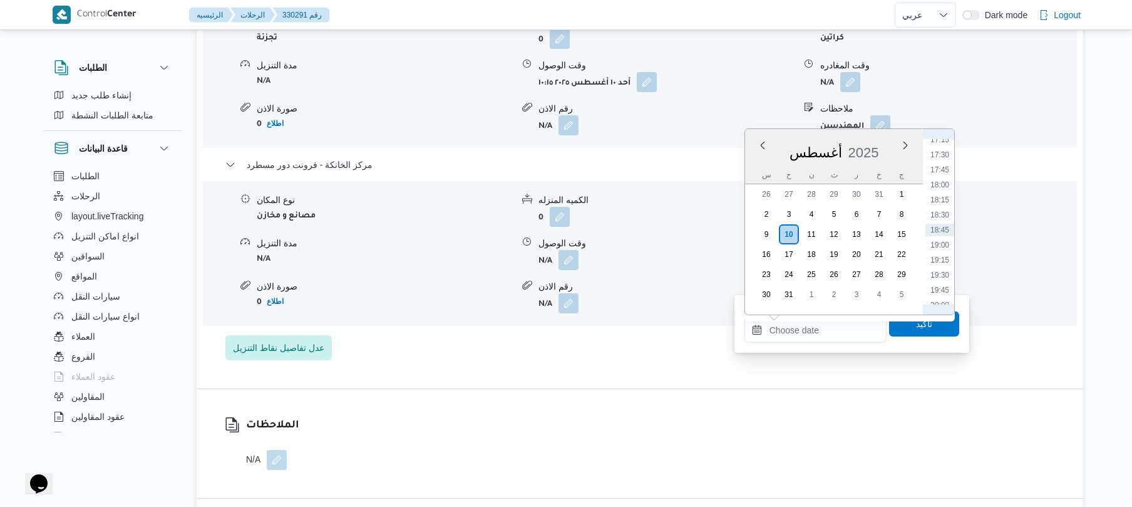
scroll to position [903, 0]
click at [946, 251] on li "16:45" at bounding box center [940, 250] width 29 height 13
type input "١٠/٠٨/٢٠٢٥ ١٦:٤٥"
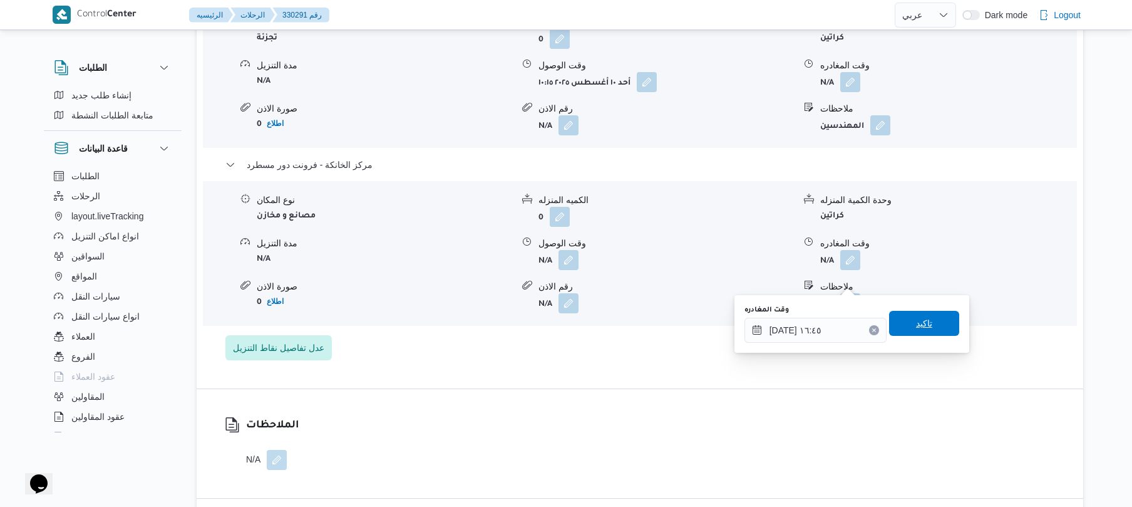
click at [916, 324] on span "تاكيد" at bounding box center [924, 323] width 16 height 15
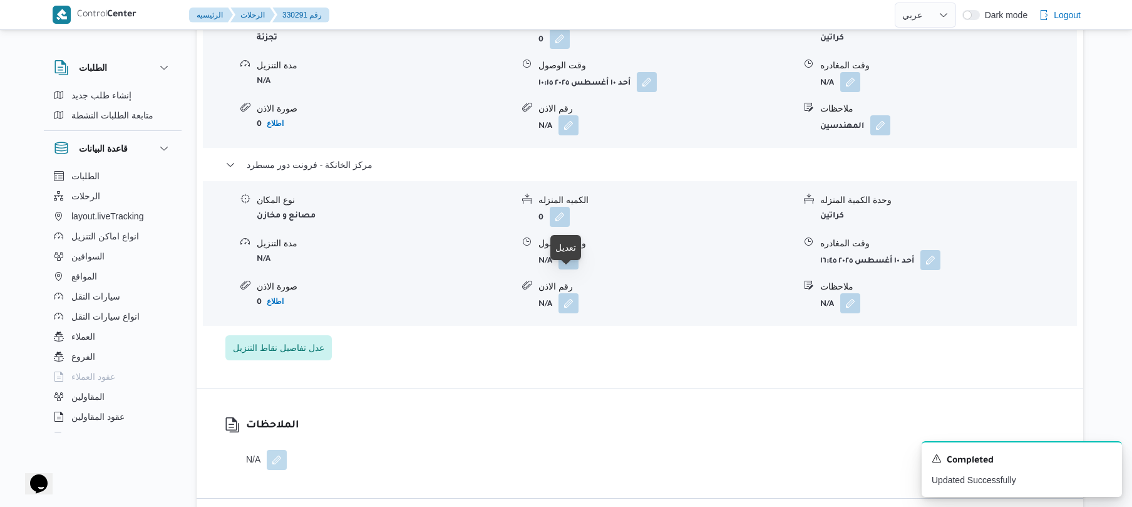
click at [574, 269] on button "button" at bounding box center [569, 259] width 20 height 20
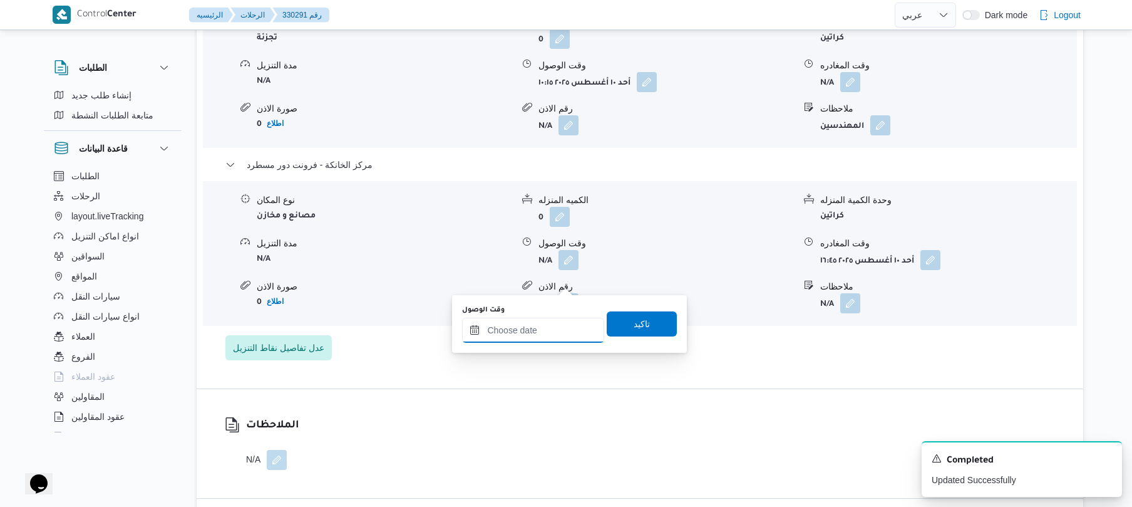
click at [545, 331] on input "وقت الوصول" at bounding box center [533, 330] width 142 height 25
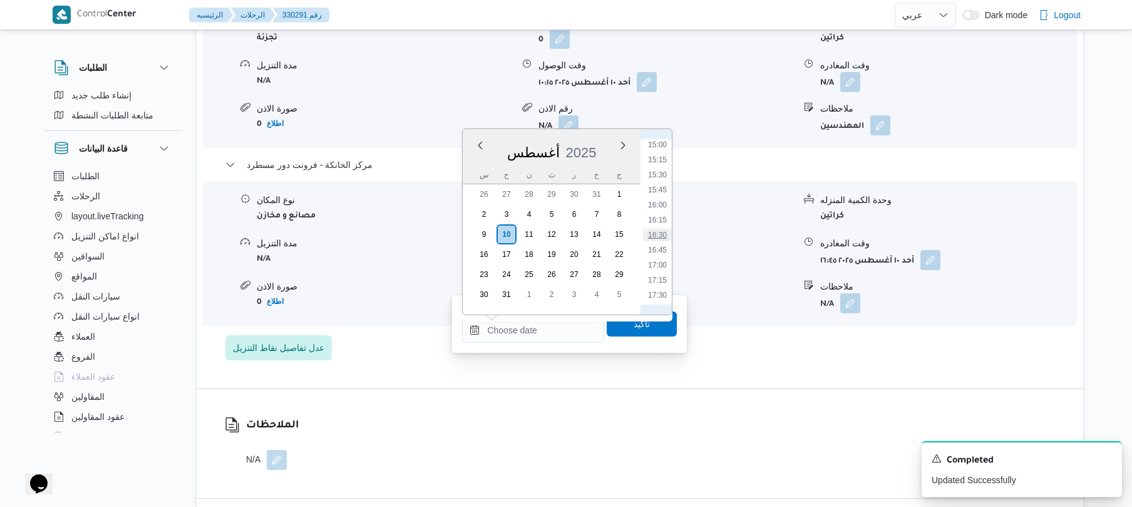
click at [661, 234] on li "16:30" at bounding box center [657, 235] width 29 height 13
type input "١٠/٠٨/٢٠٢٥ ١٦:٣٠"
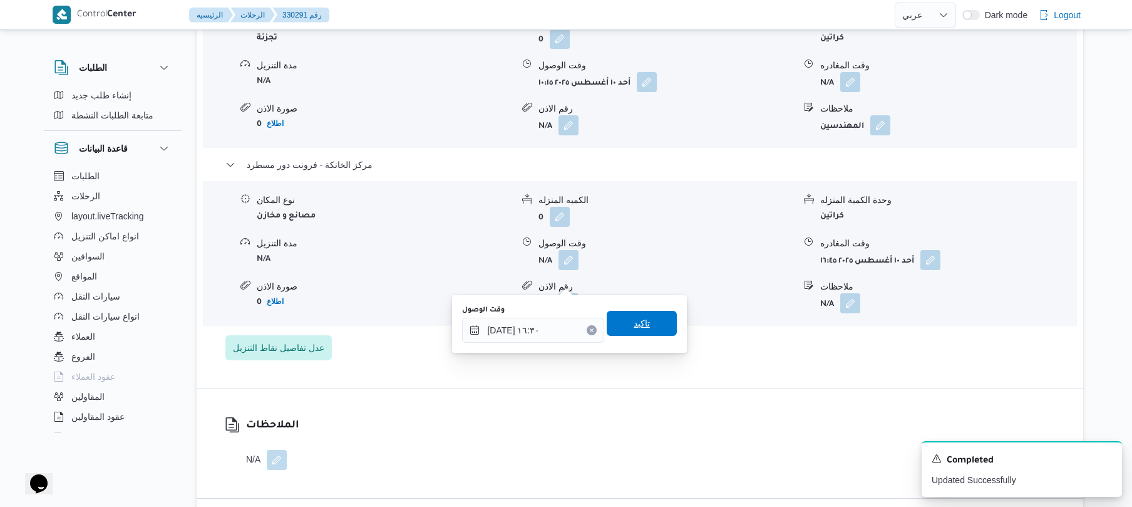
click at [634, 319] on span "تاكيد" at bounding box center [642, 323] width 16 height 15
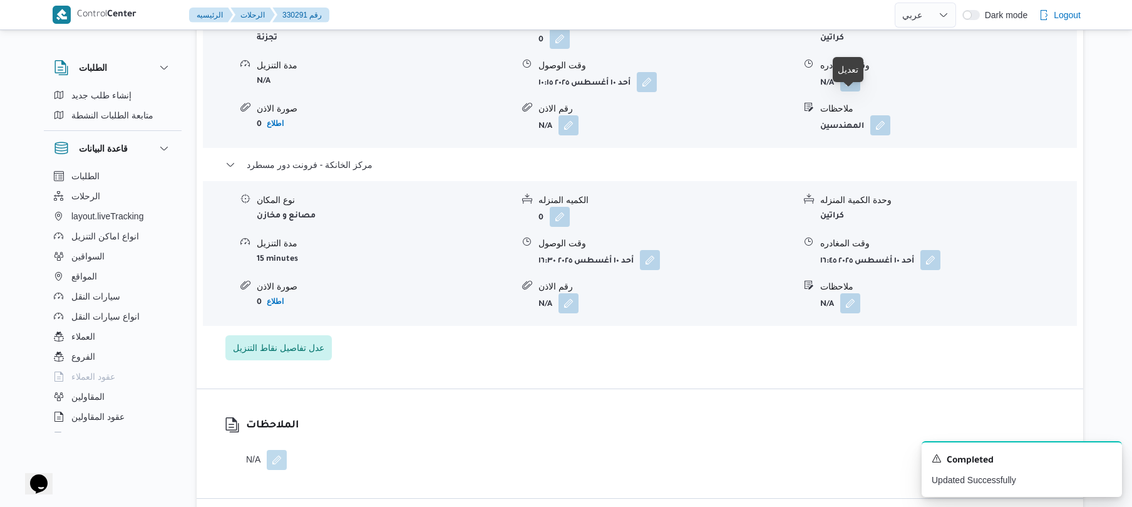
click at [846, 91] on button "button" at bounding box center [851, 81] width 20 height 20
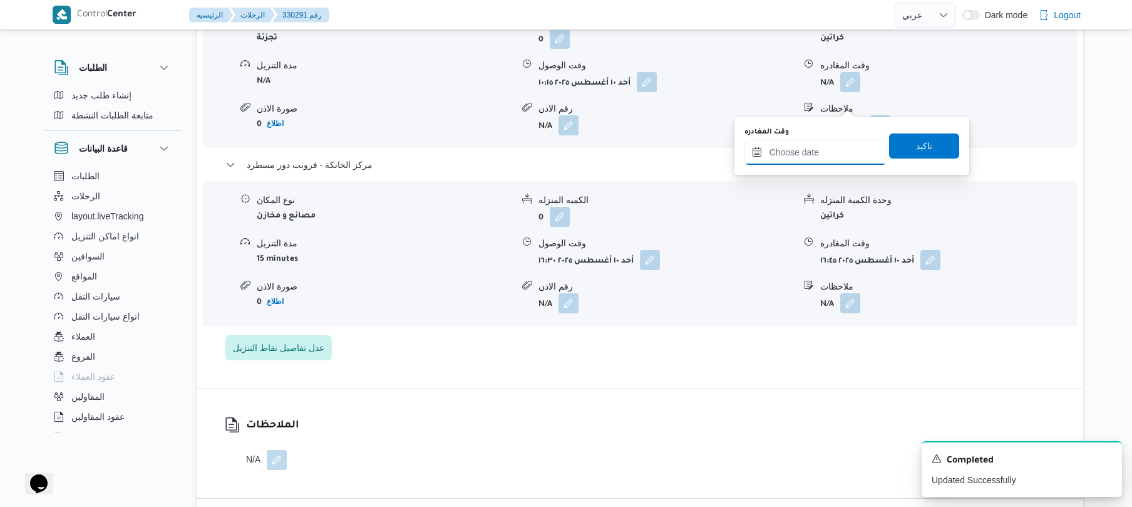
click at [832, 147] on input "وقت المغادره" at bounding box center [816, 152] width 142 height 25
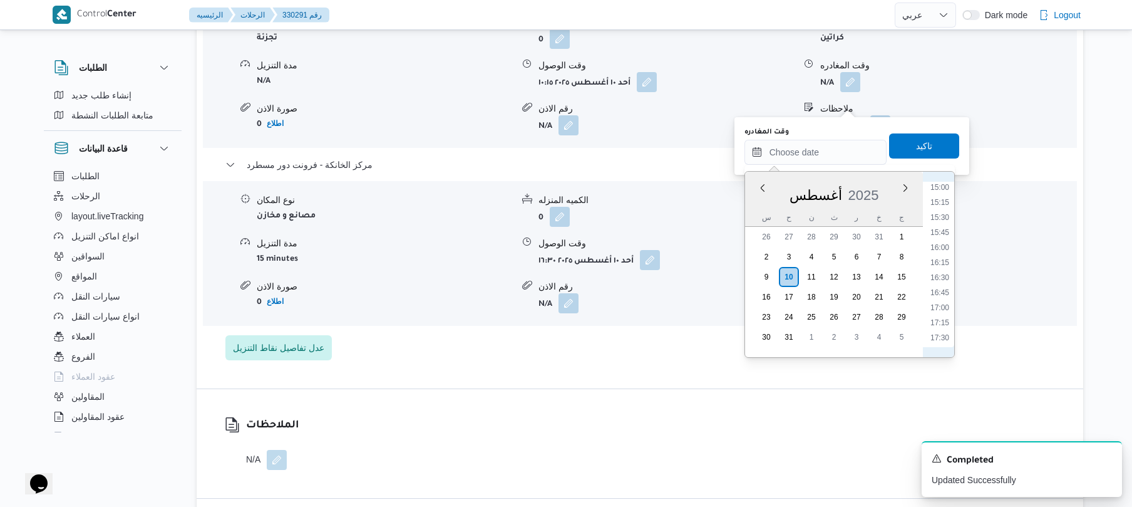
click at [605, 482] on div "الملاحظات N/A" at bounding box center [640, 443] width 887 height 109
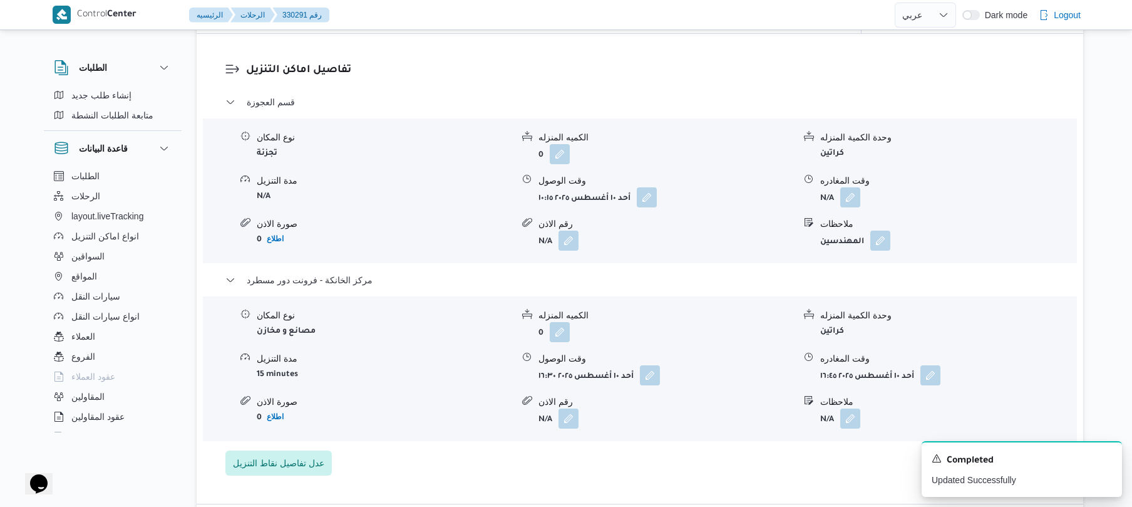
scroll to position [1035, 0]
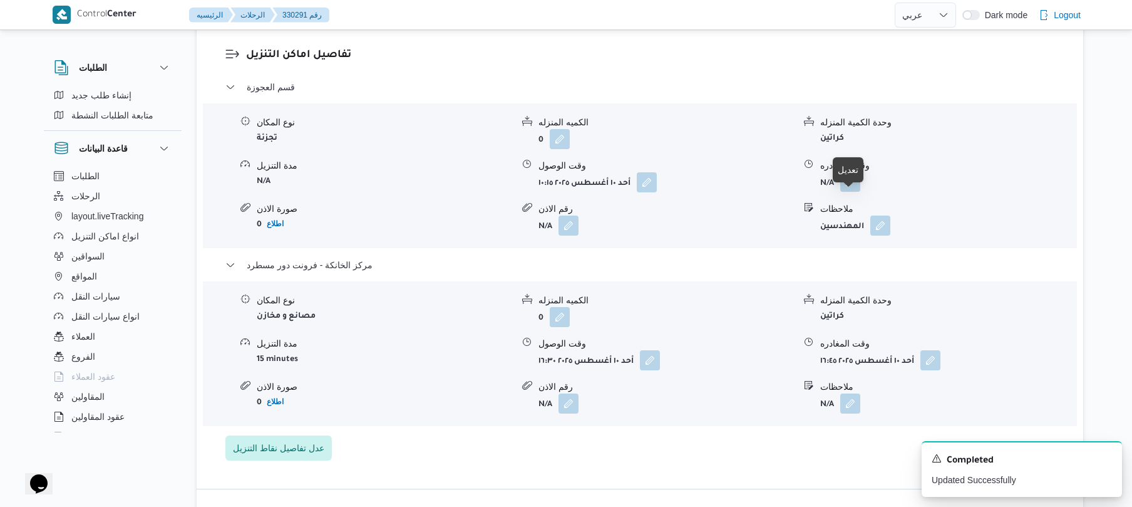
click at [852, 192] on button "button" at bounding box center [851, 182] width 20 height 20
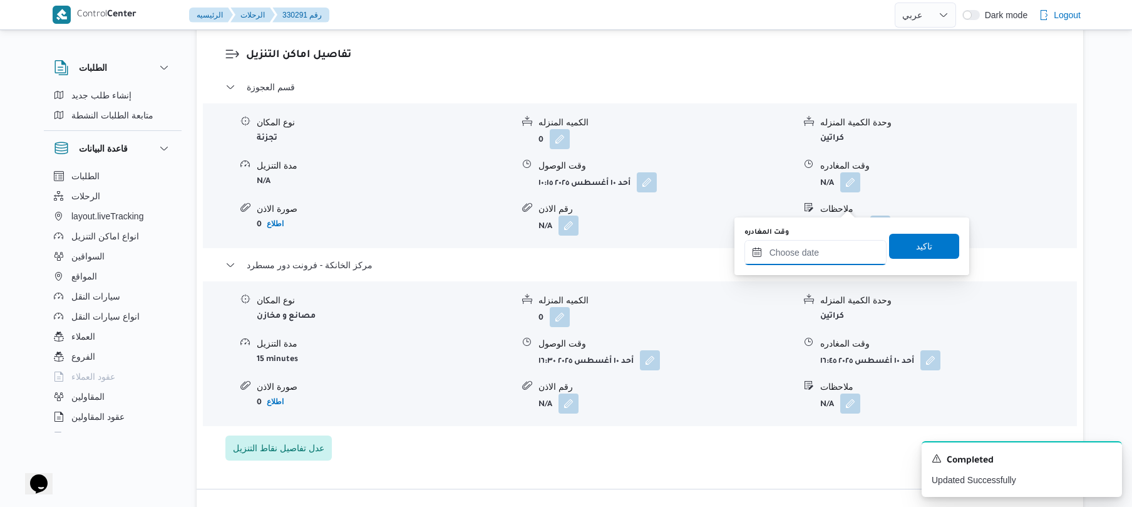
click at [812, 249] on input "وقت المغادره" at bounding box center [816, 252] width 142 height 25
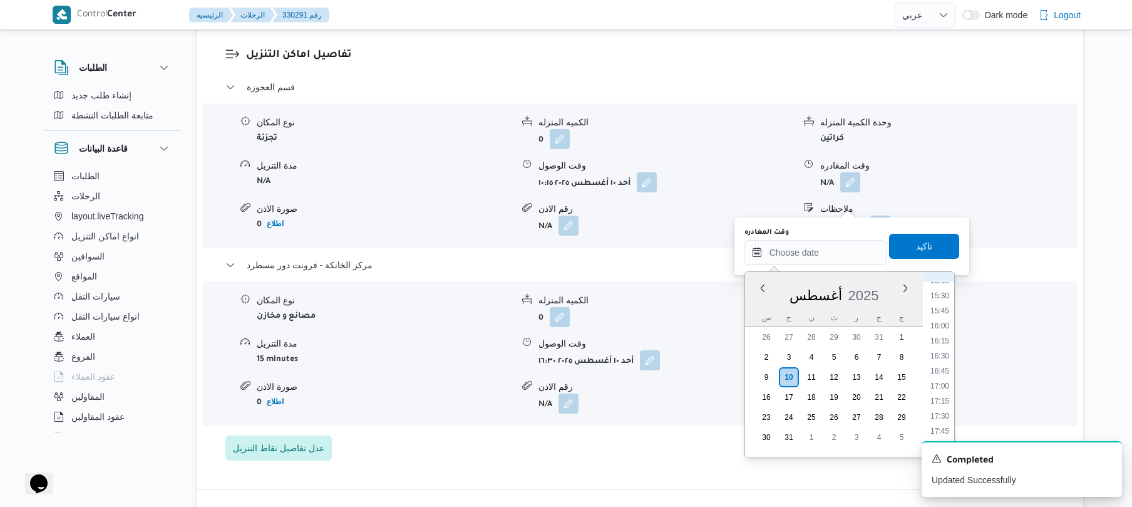
scroll to position [903, 0]
click at [944, 299] on li "15:15" at bounding box center [940, 302] width 29 height 13
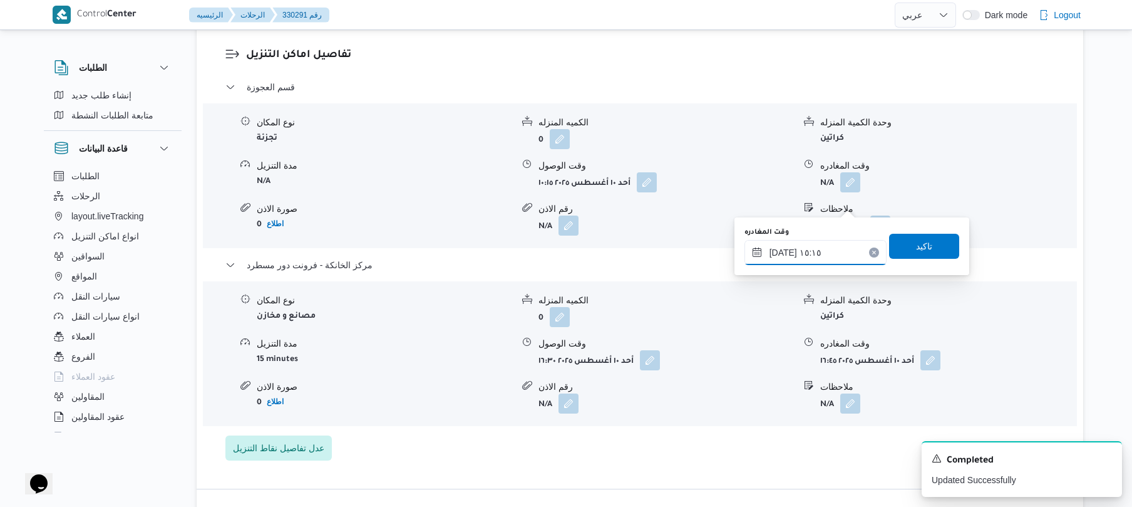
click at [782, 249] on input "١٠/٠٨/٢٠٢٥ ١٥:١٥" at bounding box center [816, 252] width 142 height 25
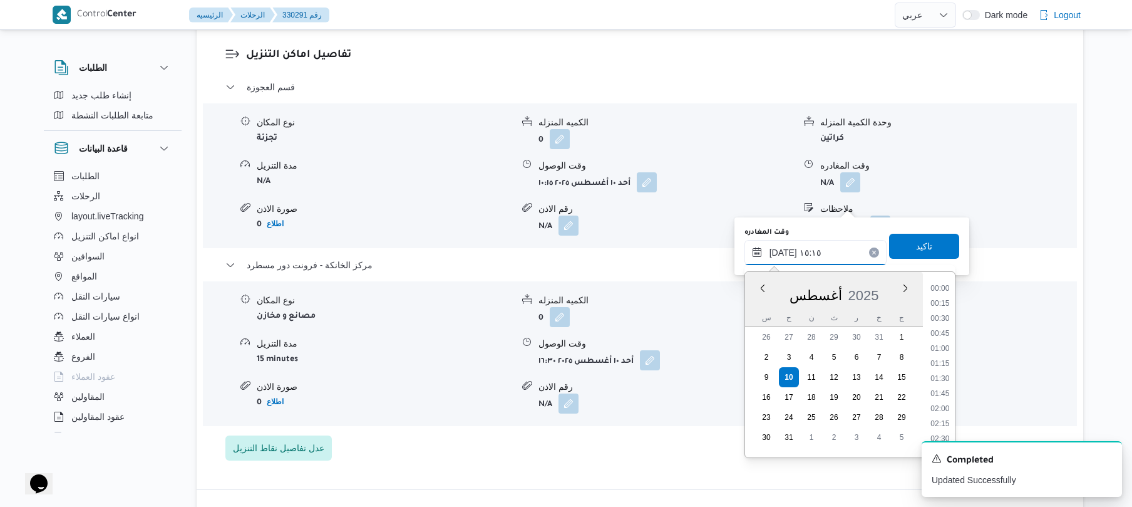
click at [782, 249] on input "١٠/٠٨/٢٠٢٥ ١٥:١٥" at bounding box center [816, 252] width 142 height 25
type input "١٠/٠٨/٢٠٢٥ ١٥:55"
click at [930, 239] on span "تاكيد" at bounding box center [924, 246] width 70 height 25
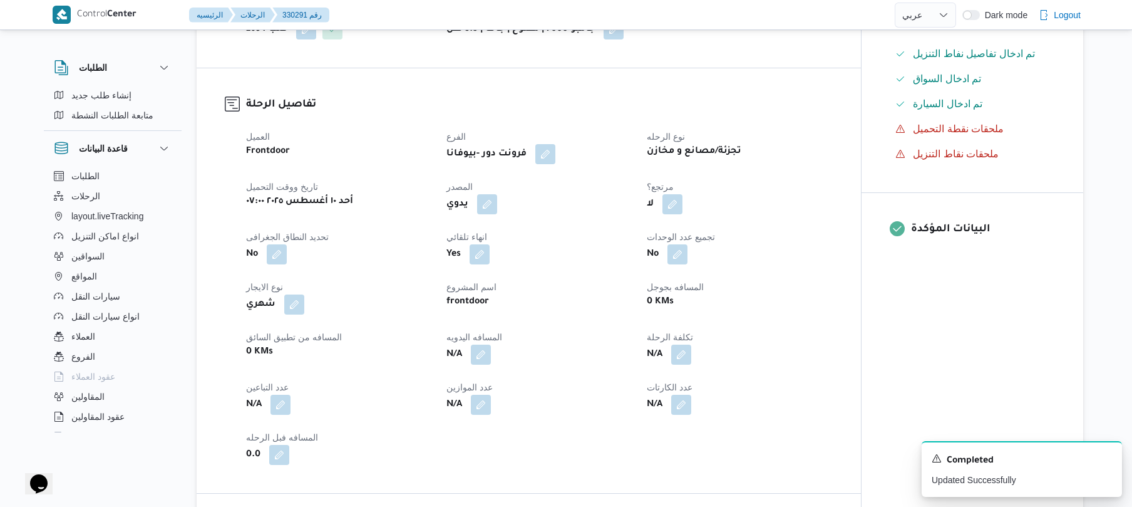
scroll to position [334, 0]
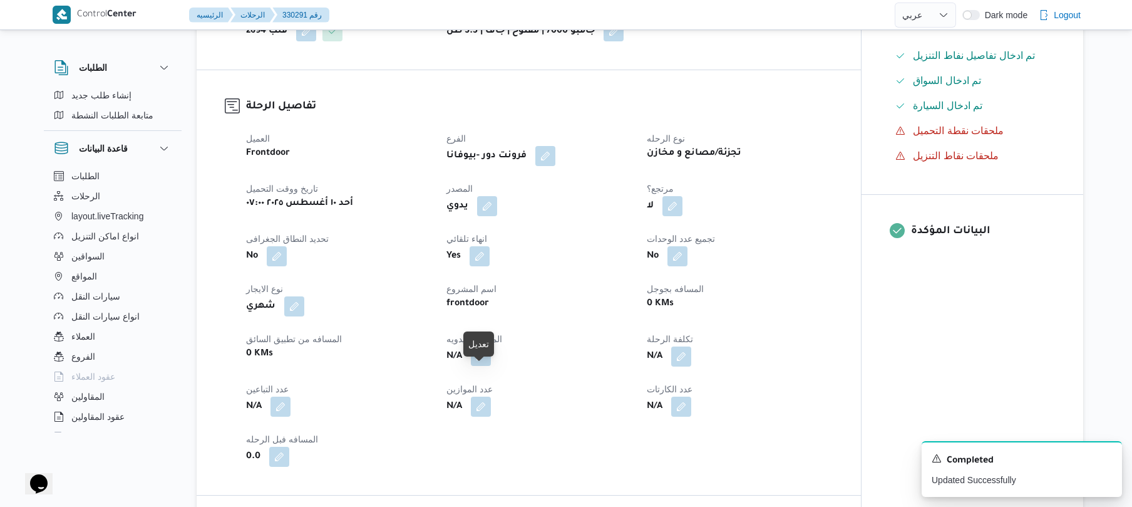
click at [485, 366] on button "button" at bounding box center [481, 356] width 20 height 20
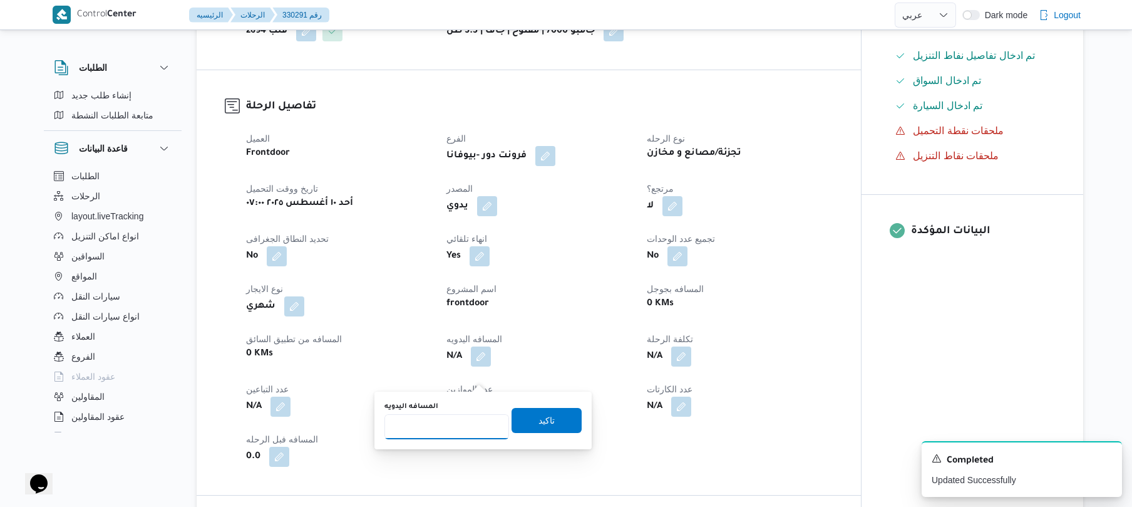
click at [444, 421] on input "المسافه اليدويه" at bounding box center [447, 426] width 125 height 25
type input "90"
click at [520, 424] on span "تاكيد" at bounding box center [547, 419] width 70 height 25
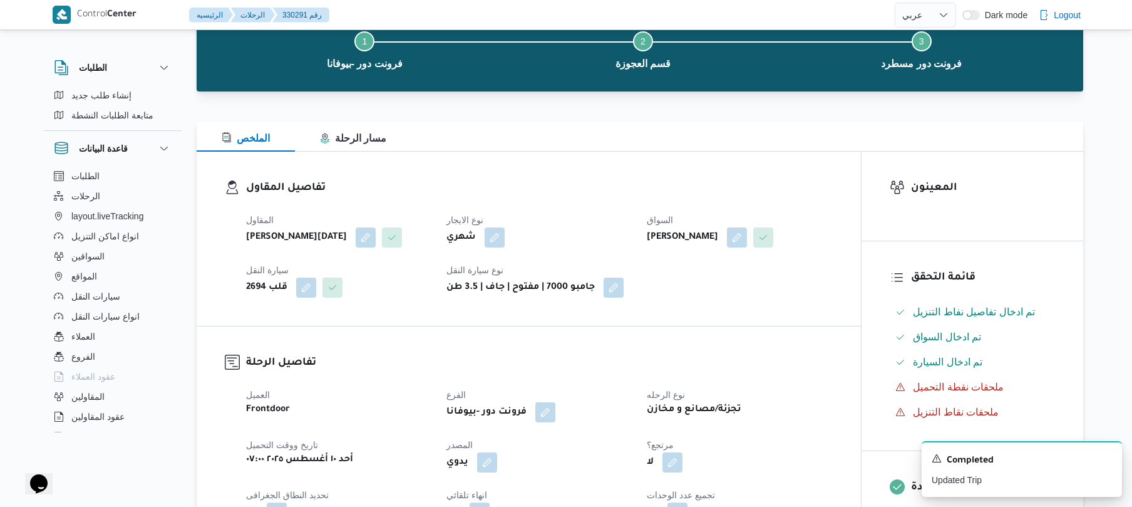
scroll to position [0, 0]
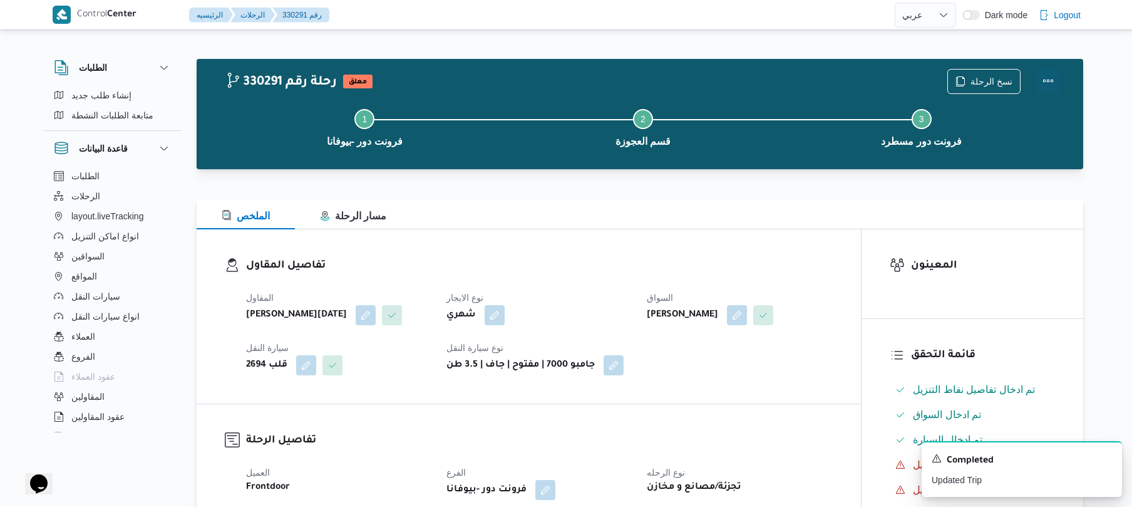
click at [1043, 78] on button "Actions" at bounding box center [1048, 80] width 25 height 25
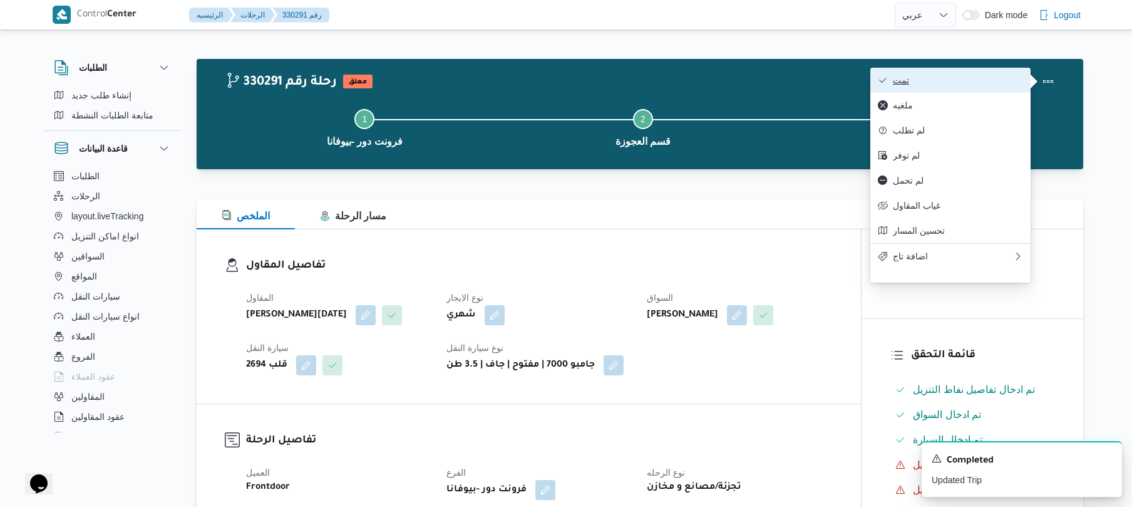
click at [988, 81] on span "تمت" at bounding box center [958, 80] width 130 height 10
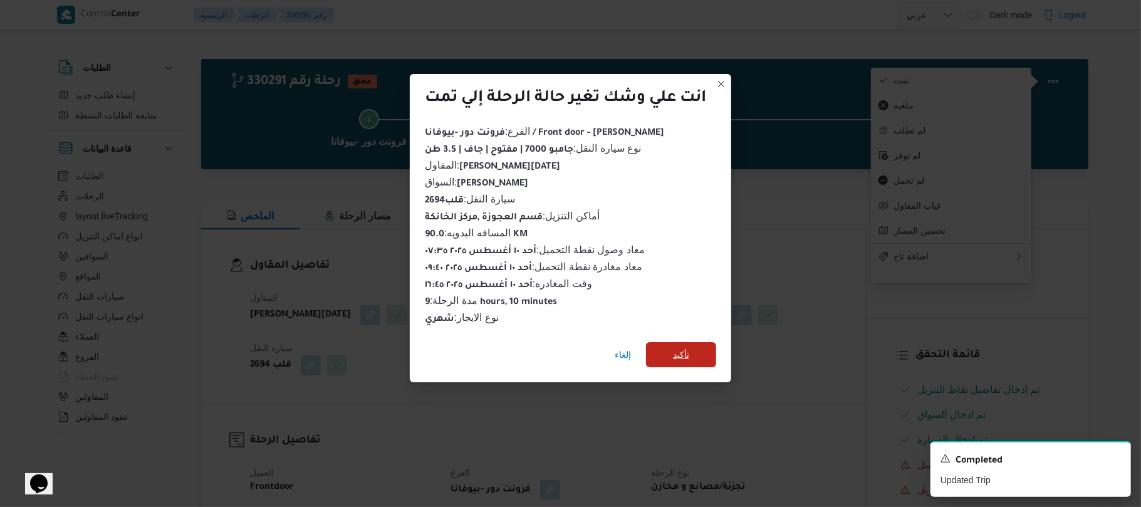
click at [689, 347] on span "تأكيد" at bounding box center [681, 354] width 16 height 15
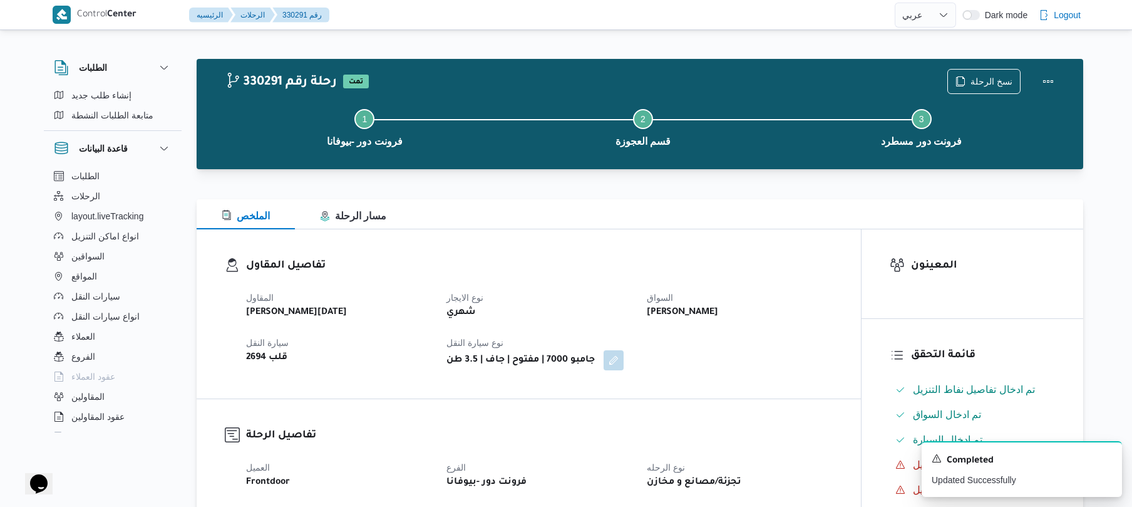
click at [690, 344] on div "المقاول ابراهيم رمضان ابراهيم عثمان ابوباشا نوع الايجار شهري السواق محمود مصطفي…" at bounding box center [540, 329] width 602 height 95
select select "ar"
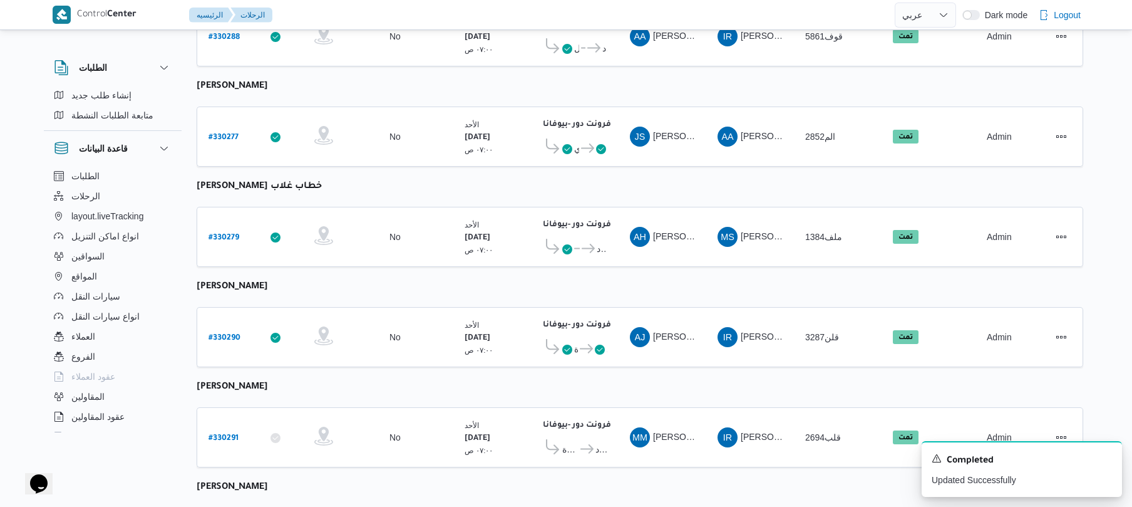
scroll to position [1529, 0]
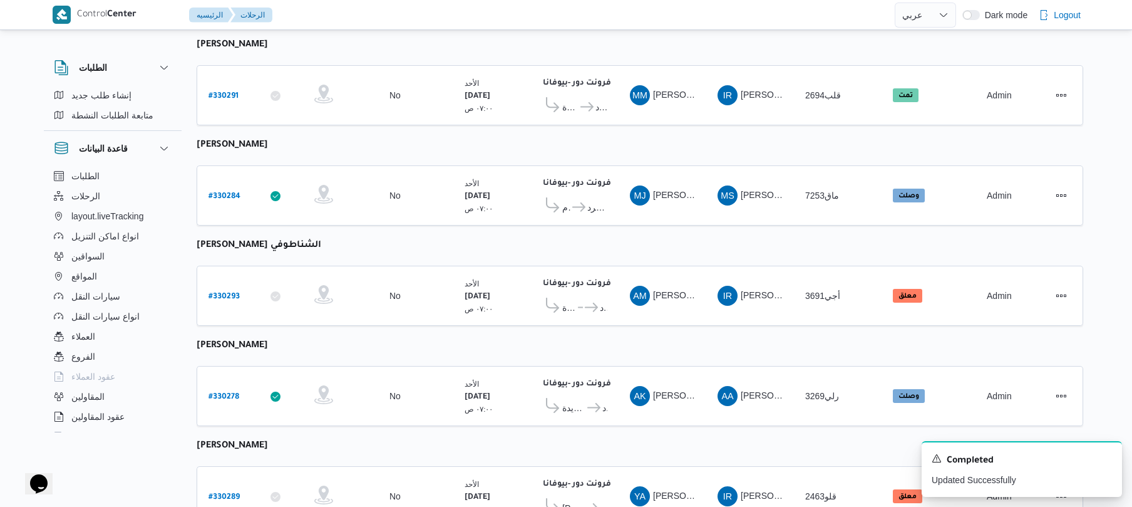
scroll to position [1429, 0]
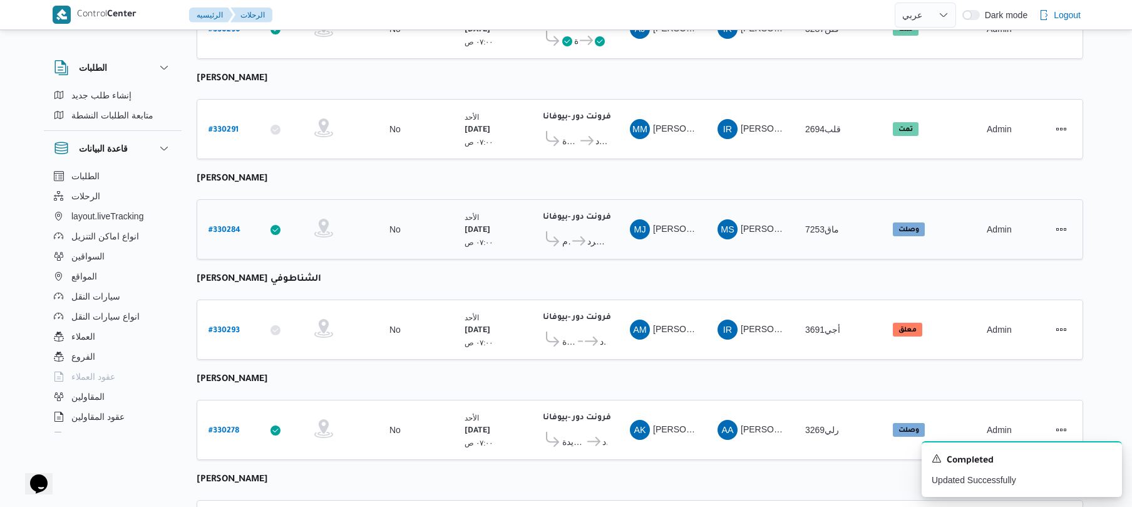
click at [227, 226] on b "# 330284" at bounding box center [225, 230] width 32 height 9
select select "ar"
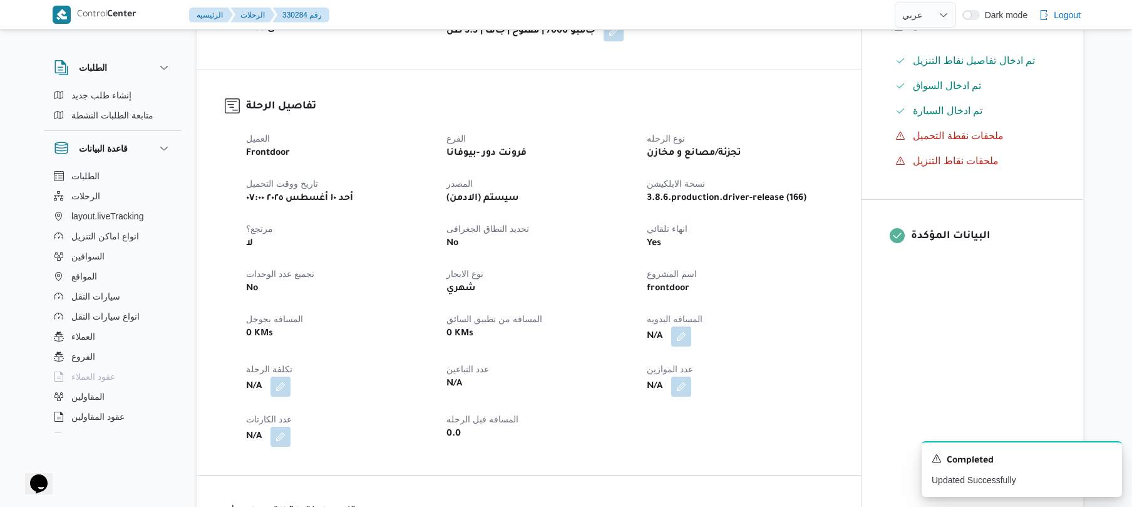
scroll to position [334, 0]
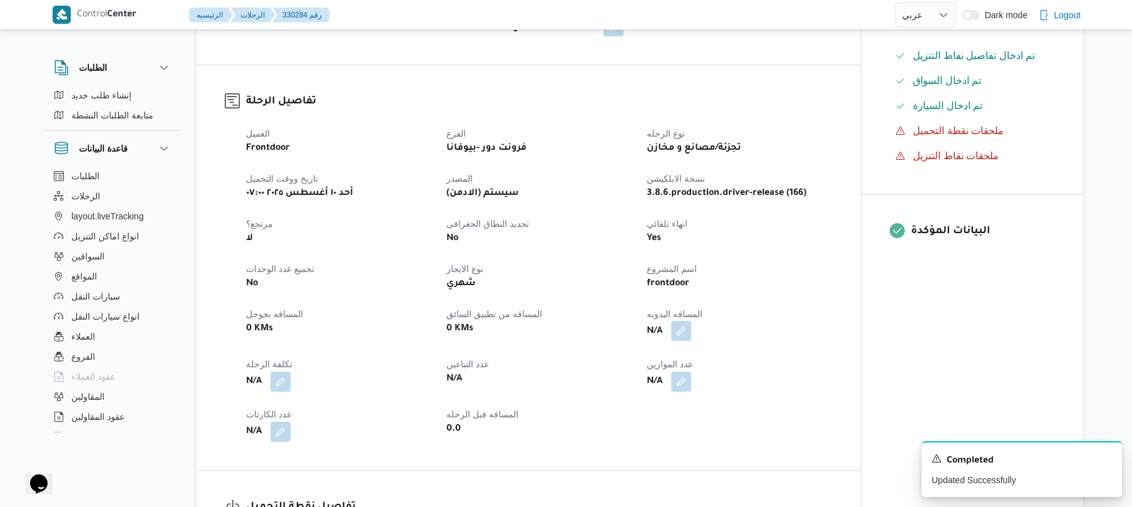
click at [683, 336] on button "button" at bounding box center [681, 331] width 20 height 20
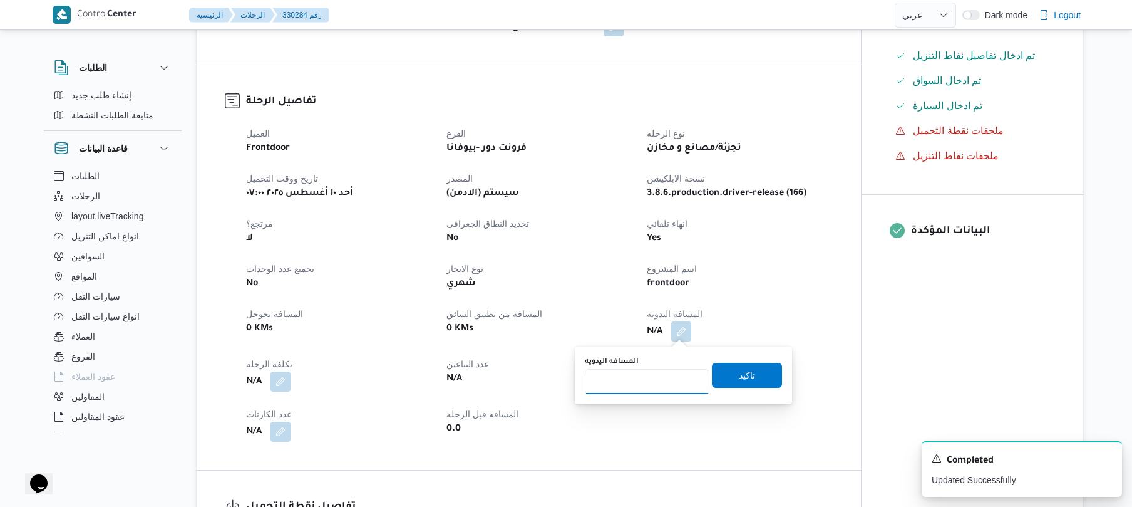
click at [647, 384] on input "المسافه اليدويه" at bounding box center [647, 381] width 125 height 25
type input "90"
click at [742, 386] on span "تاكيد" at bounding box center [747, 374] width 70 height 25
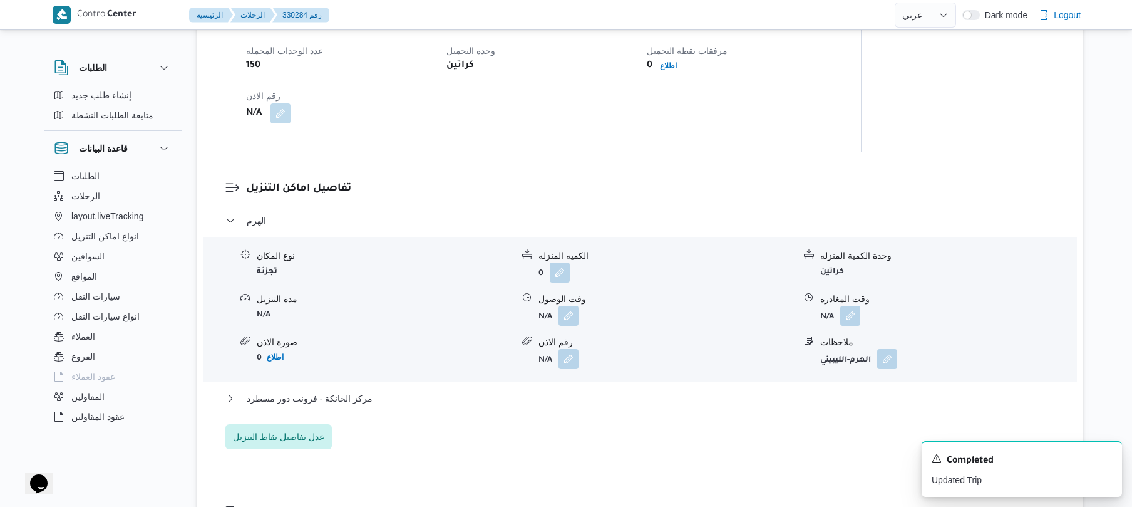
scroll to position [868, 0]
click at [579, 143] on div "تفاصيل نقطة التحميل وقت وصول نفطة التحميل أحد ١٠ أغسطس ٢٠٢٥ ٠٨:٤٨ وقت مغادرة نق…" at bounding box center [529, 43] width 665 height 214
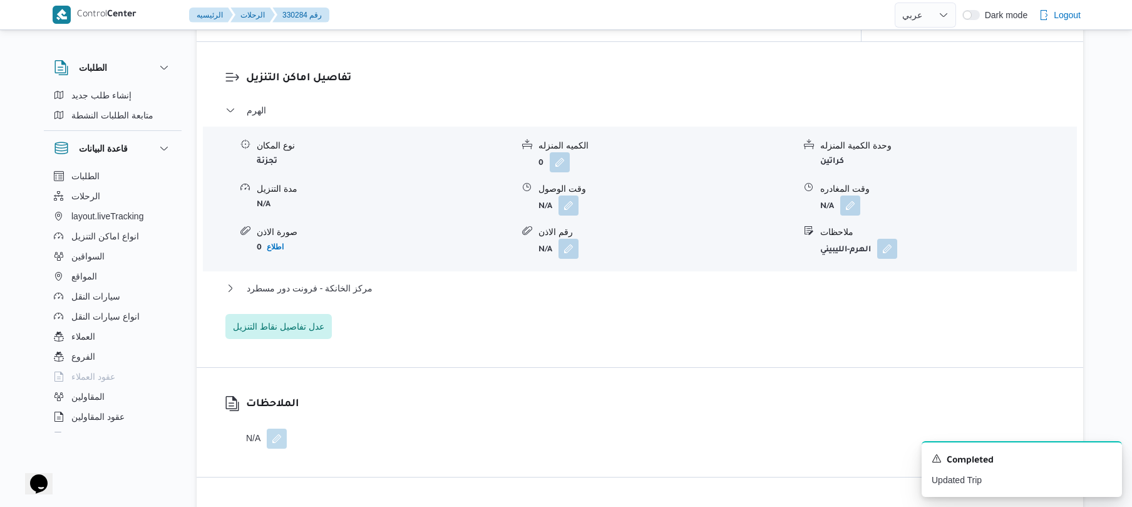
scroll to position [968, 0]
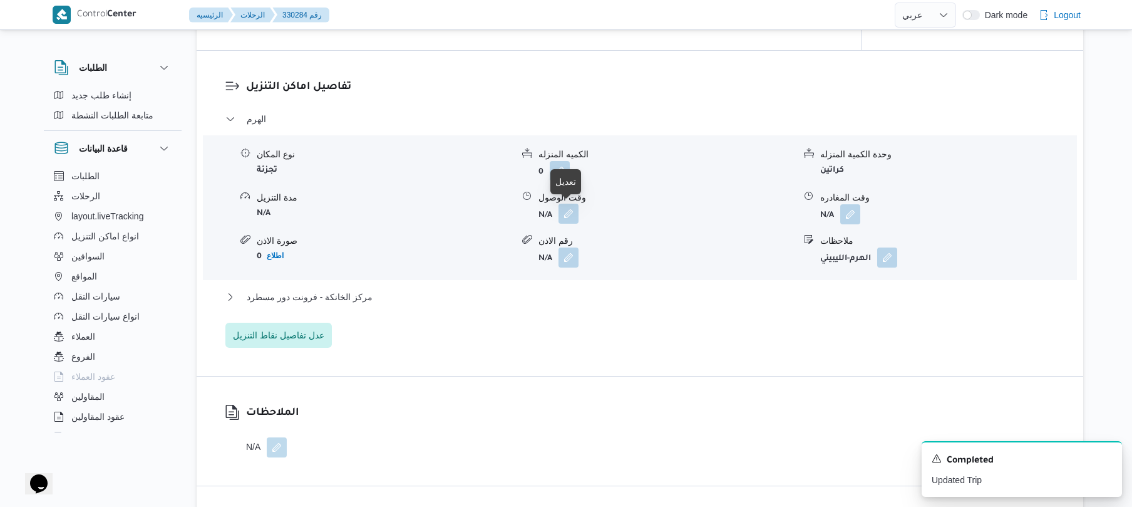
click at [572, 214] on button "button" at bounding box center [569, 214] width 20 height 20
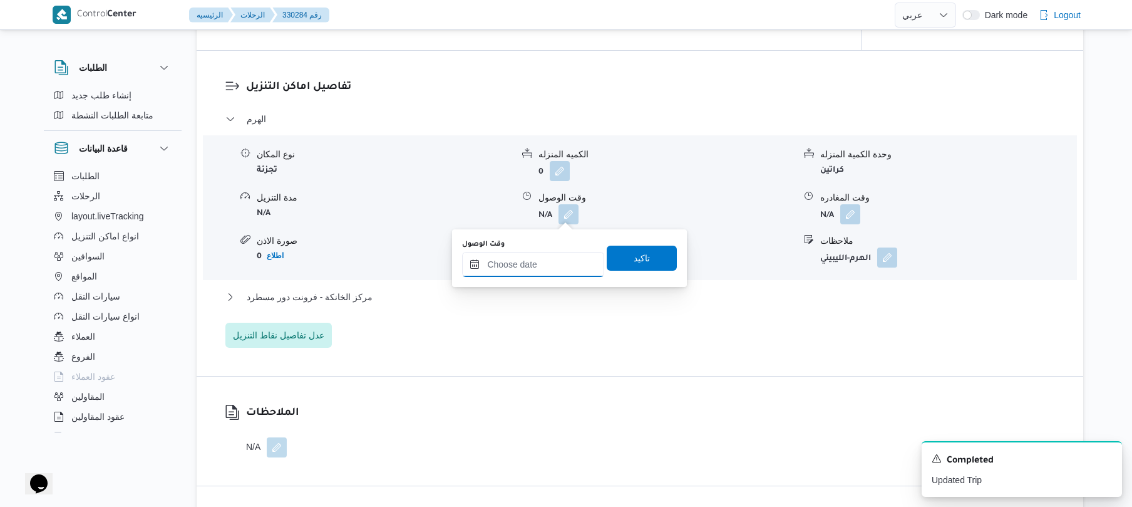
click at [536, 261] on input "وقت الوصول" at bounding box center [533, 264] width 142 height 25
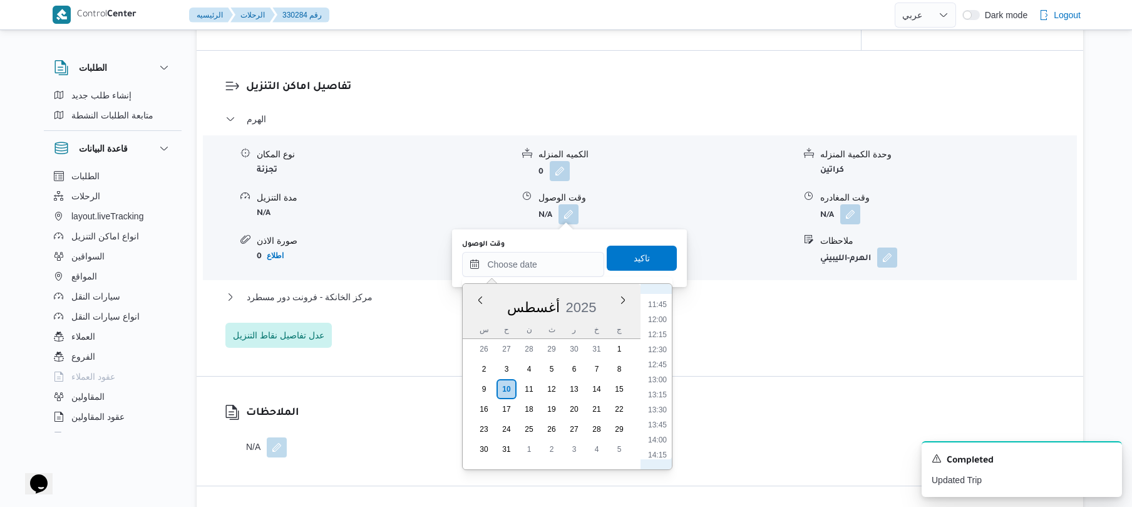
scroll to position [622, 0]
click at [663, 322] on li "10:45" at bounding box center [657, 324] width 29 height 13
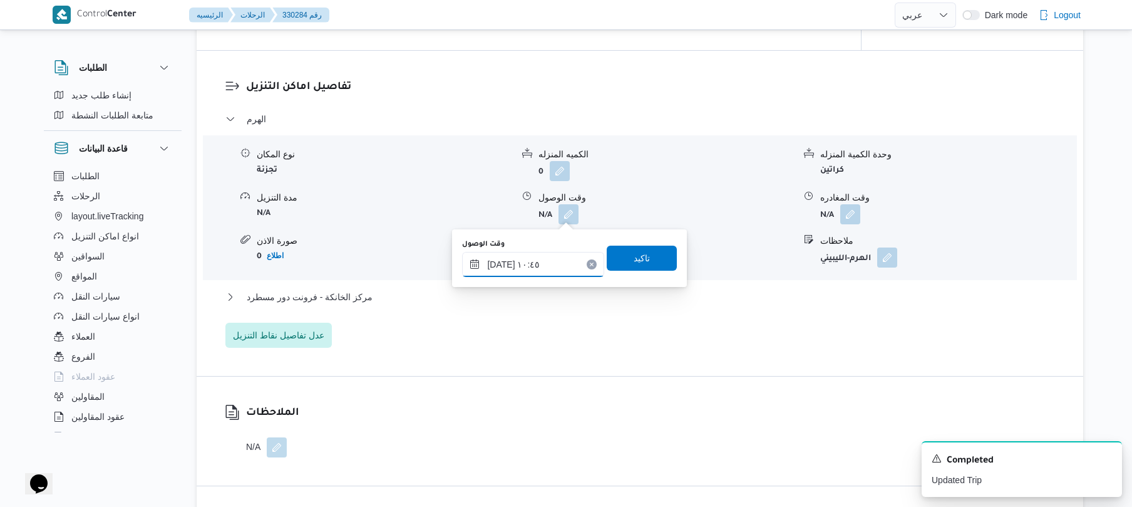
click at [499, 264] on input "١٠/٠٨/٢٠٢٥ ١٠:٤٥" at bounding box center [533, 264] width 142 height 25
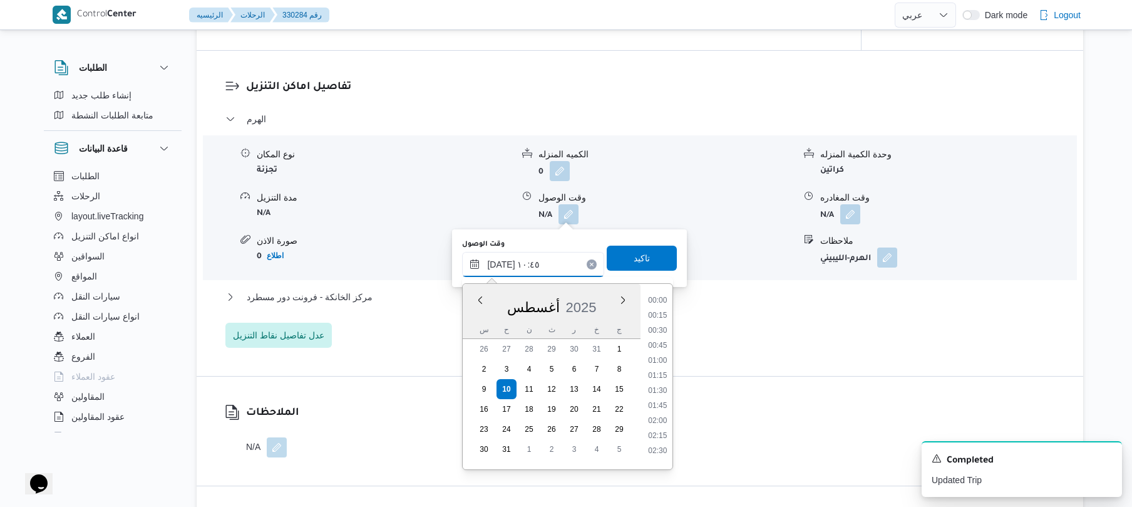
click at [499, 264] on input "١٠/٠٨/٢٠٢٥ ١٠:٤٥" at bounding box center [533, 264] width 142 height 25
type input "١٠/٠٨/٢٠٢٥ ١٠:35"
click at [644, 258] on span "تاكيد" at bounding box center [642, 257] width 70 height 25
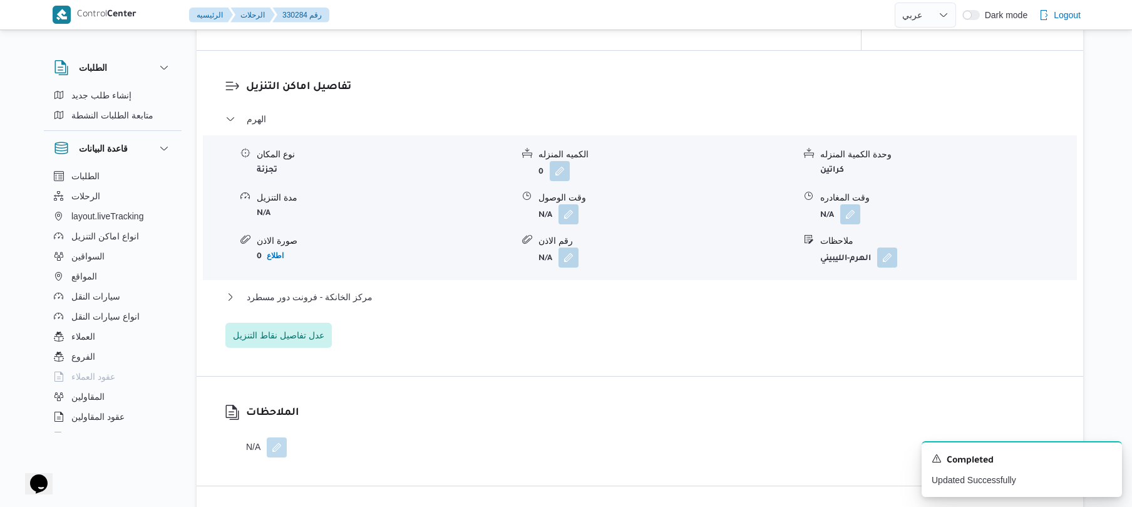
click at [587, 304] on div "مركز الخانكة - فرونت دور مسطرد" at bounding box center [640, 301] width 830 height 24
click at [595, 301] on button "مركز الخانكة - فرونت دور مسطرد" at bounding box center [640, 296] width 830 height 15
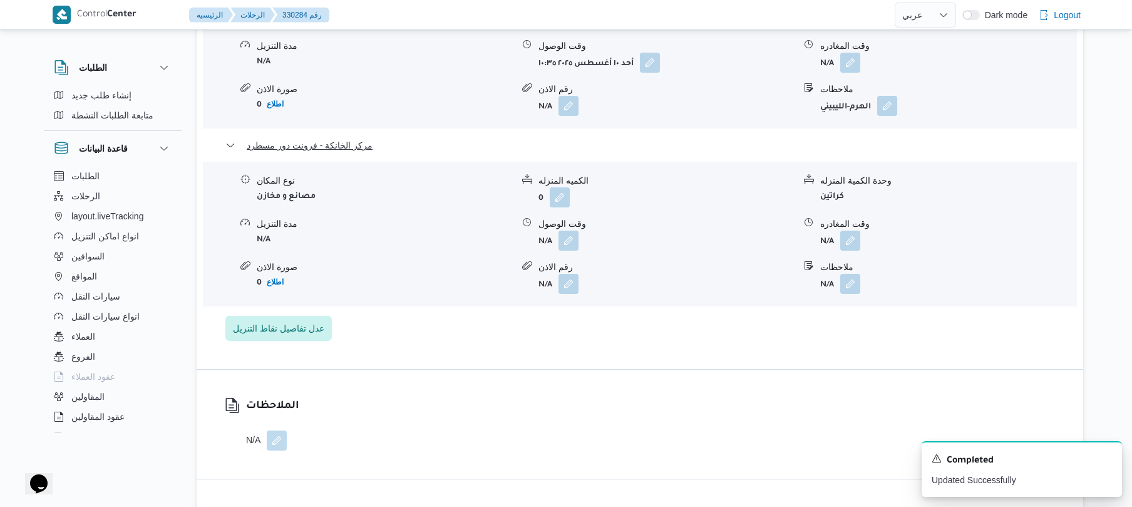
scroll to position [1136, 0]
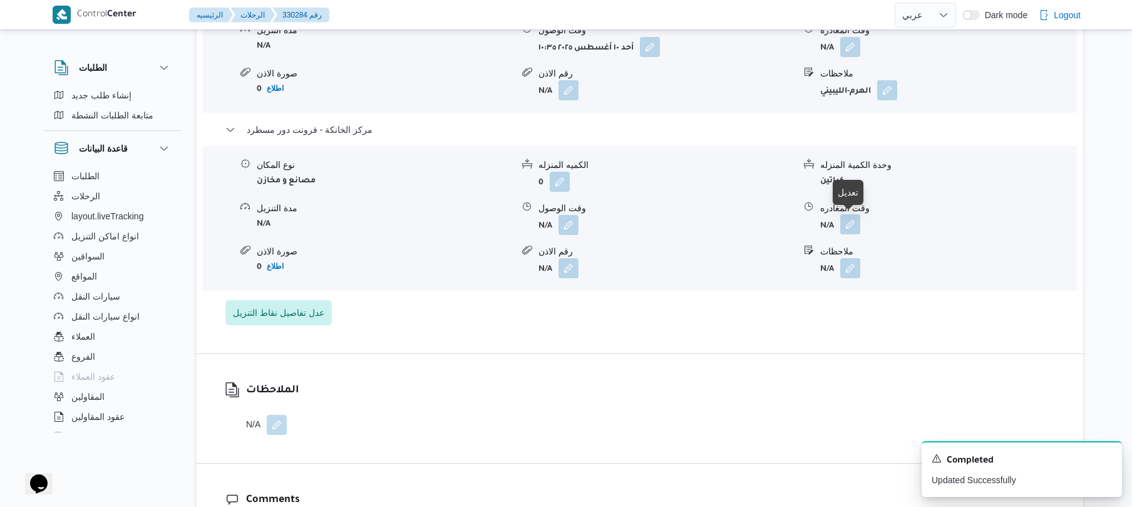
click at [852, 224] on button "button" at bounding box center [851, 224] width 20 height 20
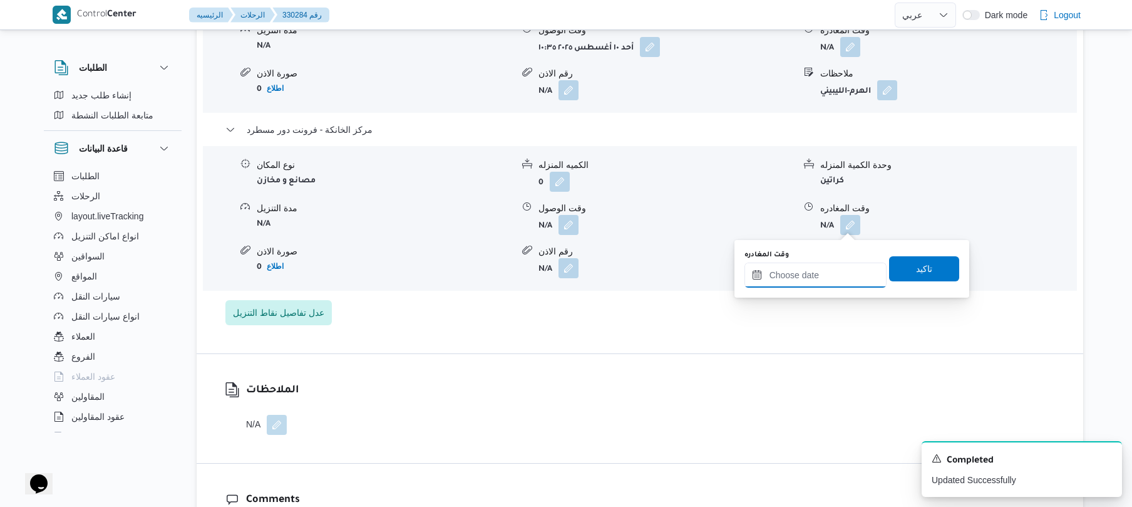
click at [799, 279] on input "وقت المغادره" at bounding box center [816, 274] width 142 height 25
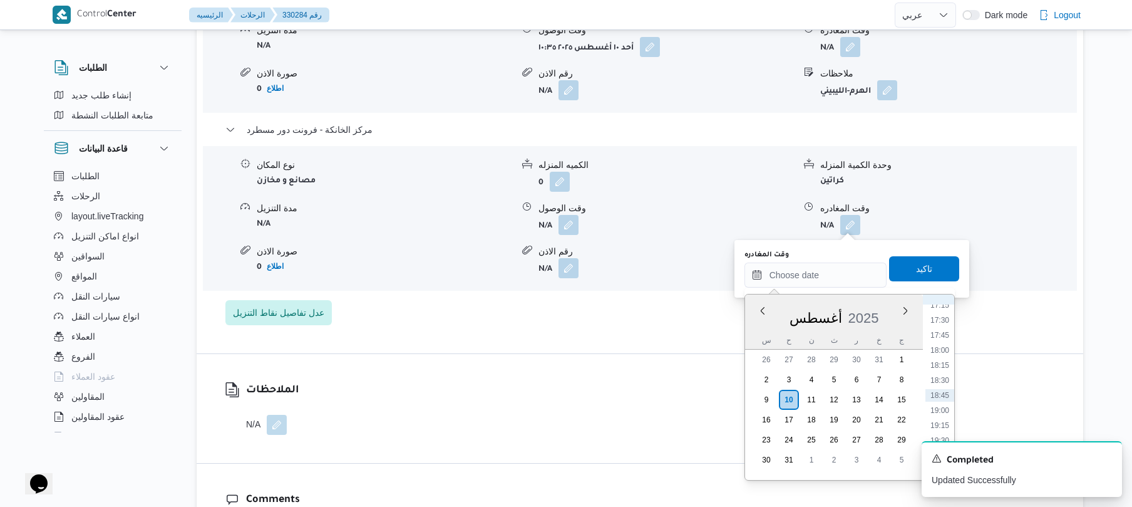
scroll to position [903, 0]
click at [939, 411] on li "16:45" at bounding box center [940, 415] width 29 height 13
type input "١٠/٠٨/٢٠٢٥ ١٦:٤٥"
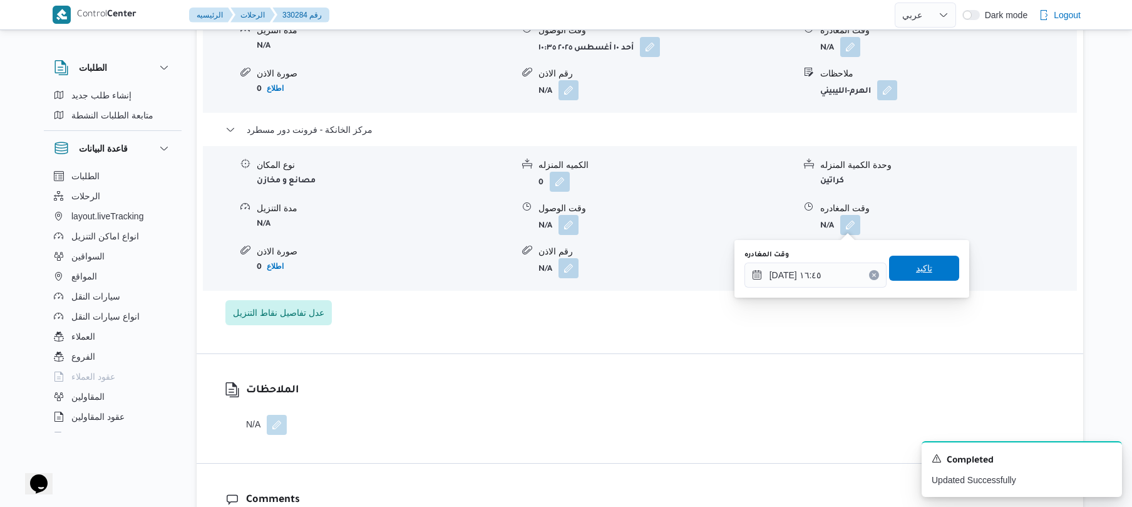
click at [928, 274] on span "تاكيد" at bounding box center [924, 268] width 70 height 25
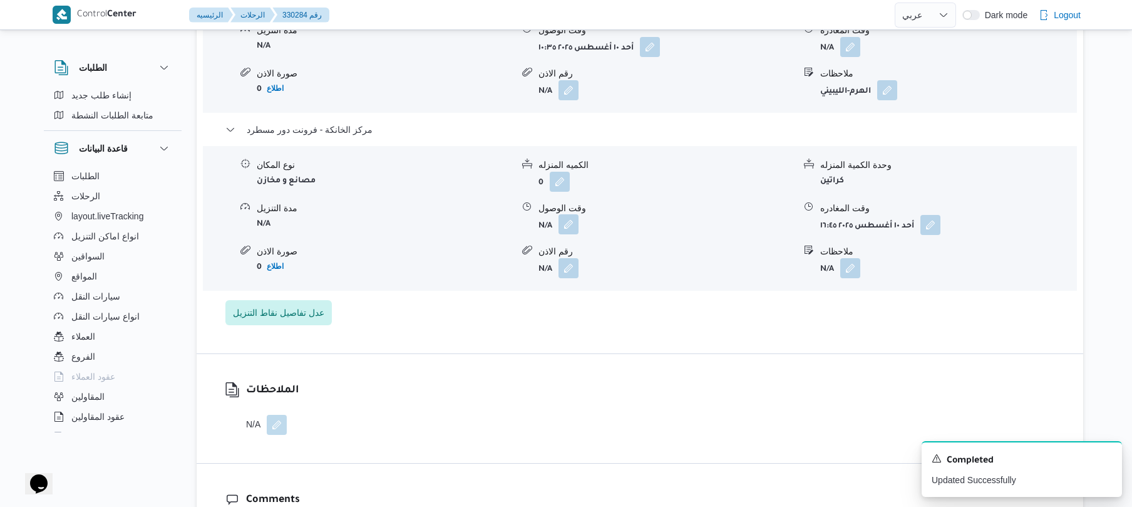
click at [569, 226] on button "button" at bounding box center [569, 224] width 20 height 20
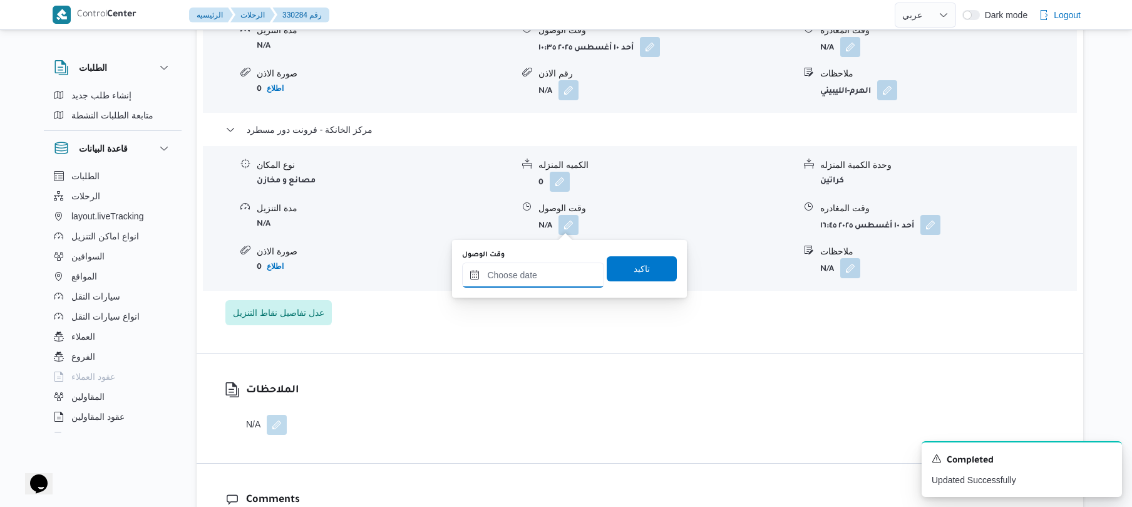
click at [534, 273] on input "وقت الوصول" at bounding box center [533, 274] width 142 height 25
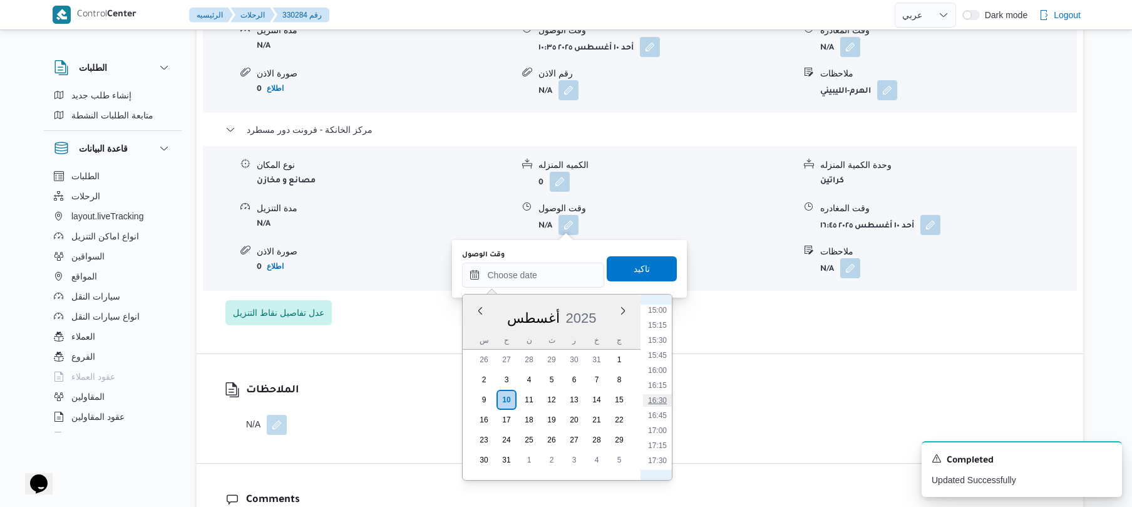
click at [661, 404] on li "16:30" at bounding box center [657, 400] width 29 height 13
type input "١٠/٠٨/٢٠٢٥ ١٦:٣٠"
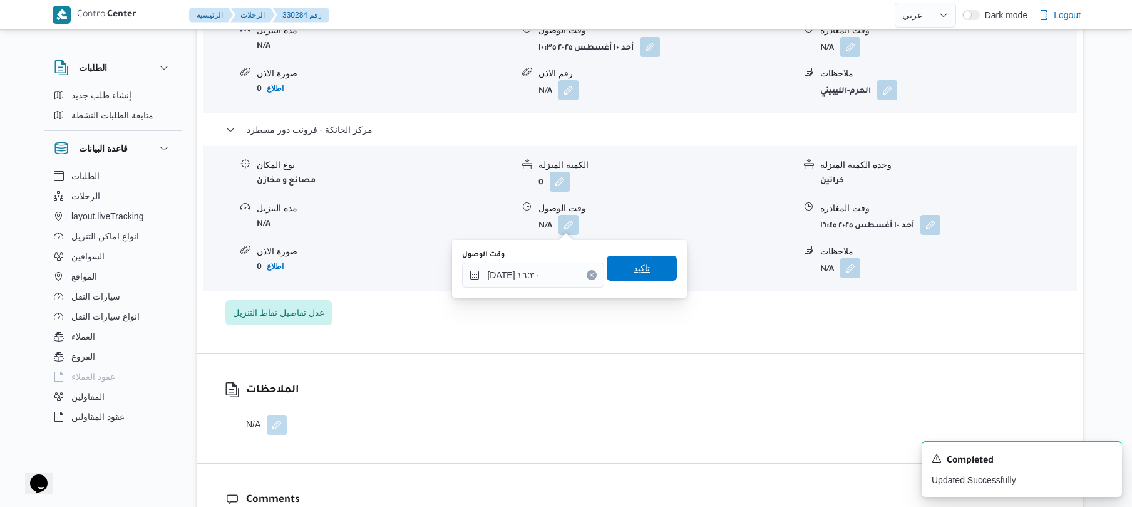
click at [641, 271] on span "تاكيد" at bounding box center [642, 268] width 16 height 15
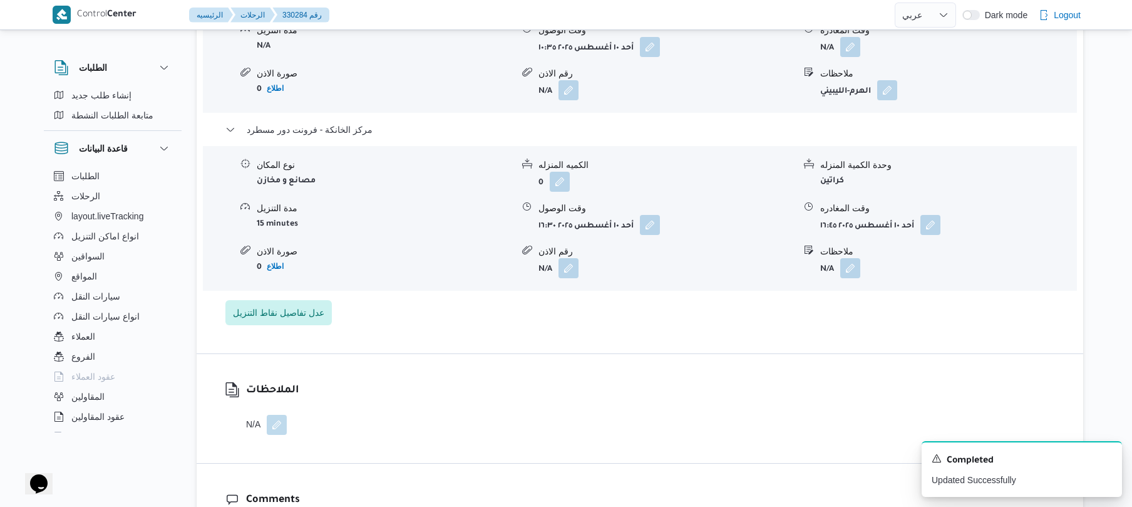
click at [641, 271] on form "N/A" at bounding box center [667, 268] width 256 height 20
click at [670, 390] on div "الملاحظات N/A" at bounding box center [640, 408] width 887 height 109
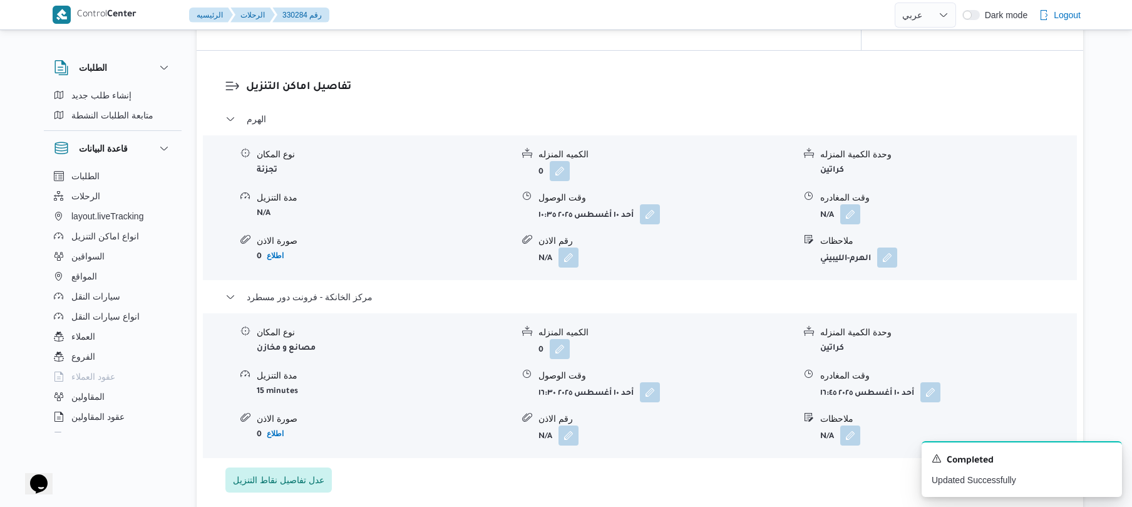
scroll to position [935, 0]
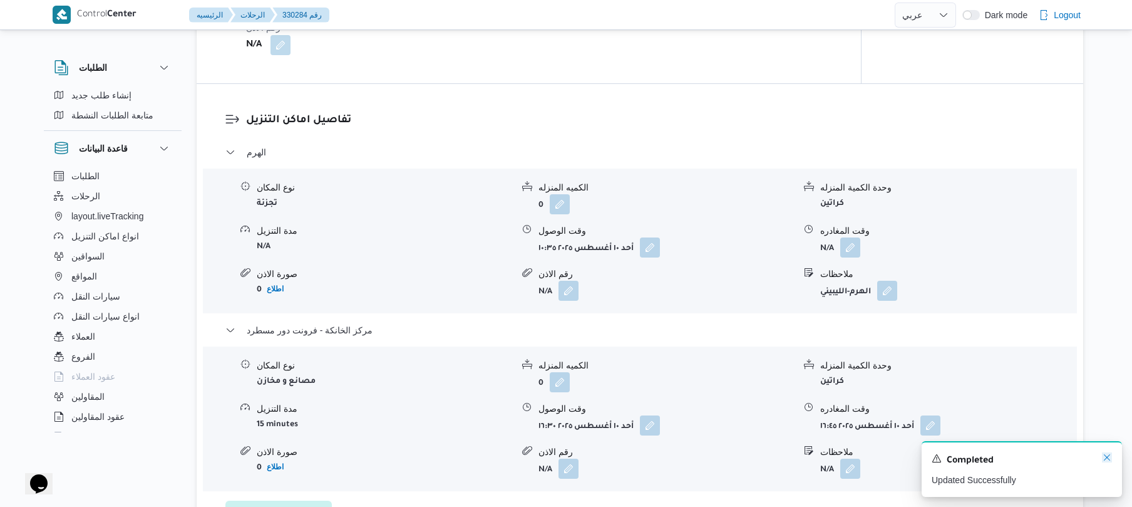
click at [1107, 459] on icon "Dismiss toast" at bounding box center [1107, 457] width 10 height 10
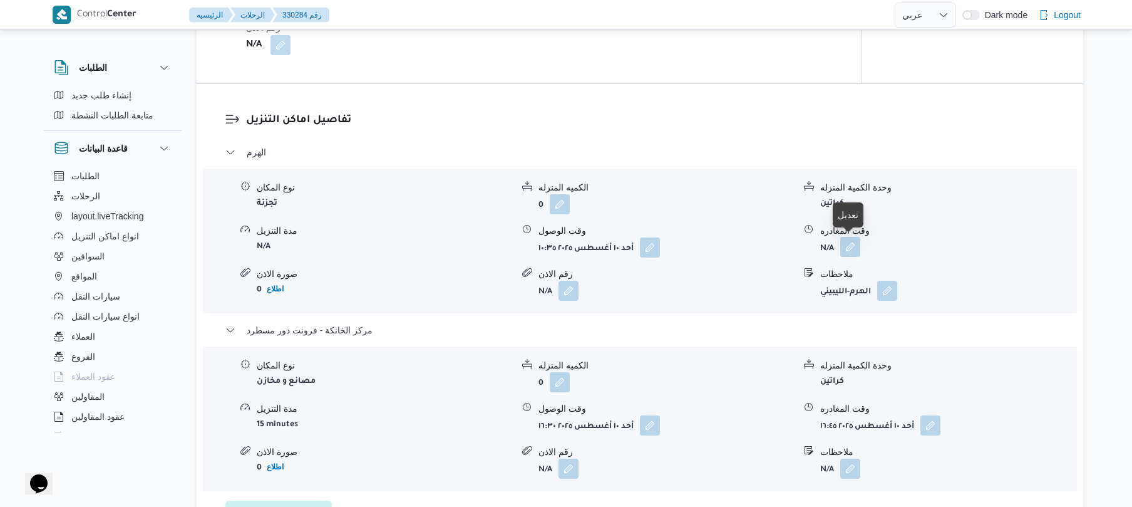
click at [857, 246] on button "button" at bounding box center [851, 247] width 20 height 20
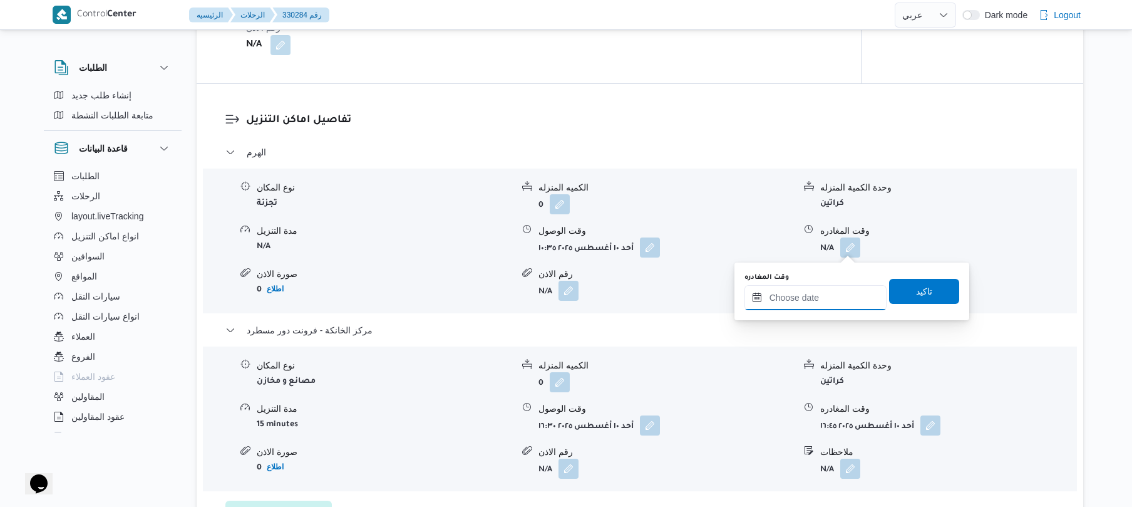
click at [789, 306] on input "وقت المغادره" at bounding box center [816, 297] width 142 height 25
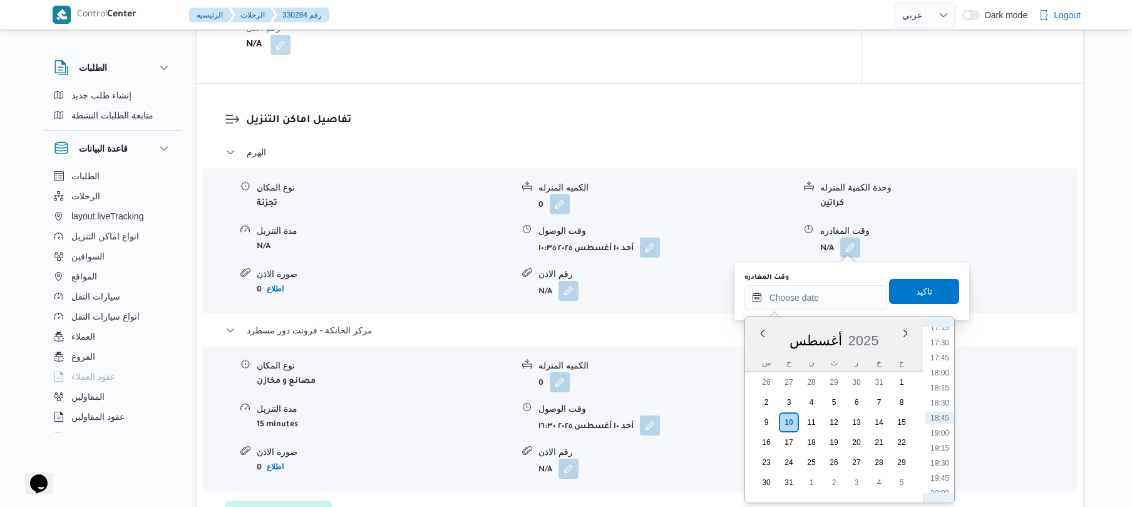
scroll to position [903, 0]
click at [940, 373] on li "15:45" at bounding box center [940, 377] width 29 height 13
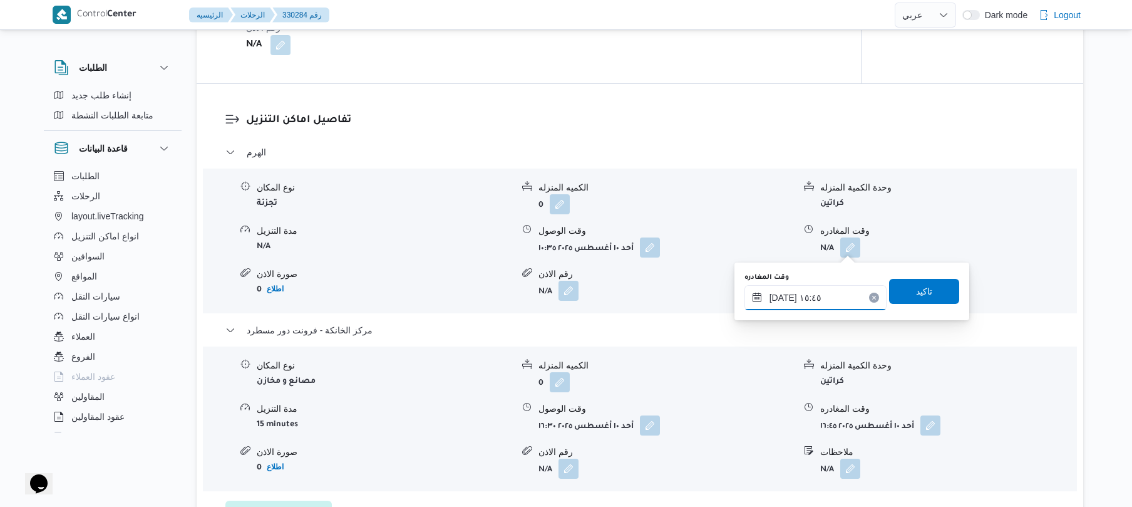
click at [784, 296] on input "١٠/٠٨/٢٠٢٥ ١٥:٤٥" at bounding box center [816, 297] width 142 height 25
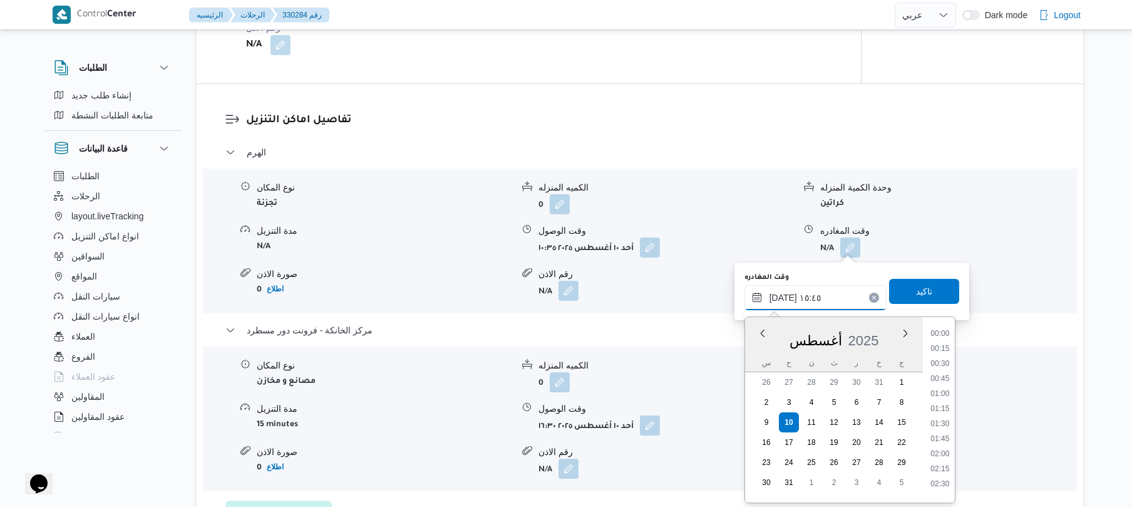
scroll to position [862, 0]
click at [784, 296] on input "١٠/٠٨/٢٠٢٥ ١٥:٤٥" at bounding box center [816, 297] width 142 height 25
type input "١٠/٠٨/٢٠٢٥ ١٥:٤٠"
click at [916, 296] on span "تاكيد" at bounding box center [924, 290] width 16 height 15
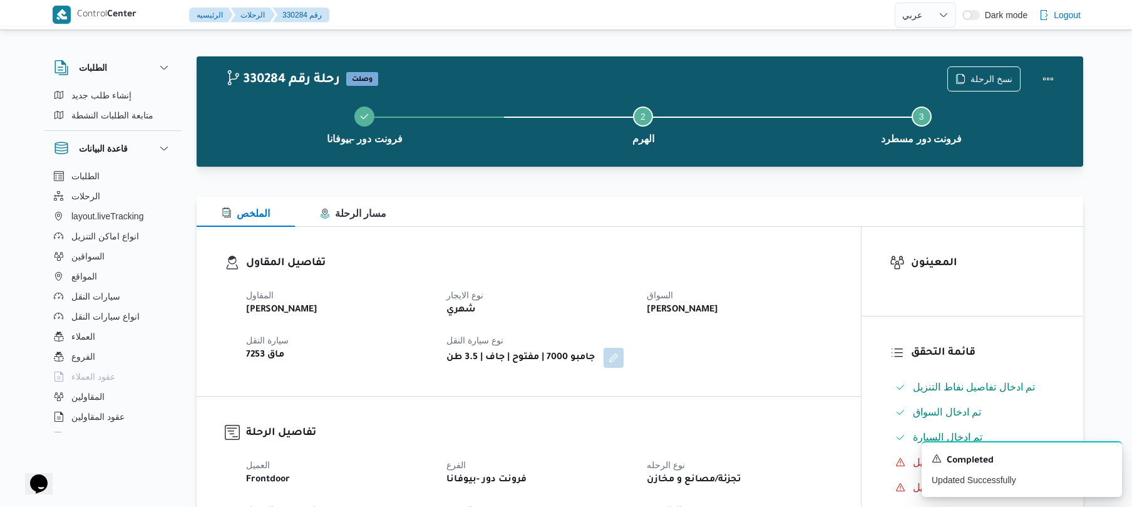
scroll to position [0, 0]
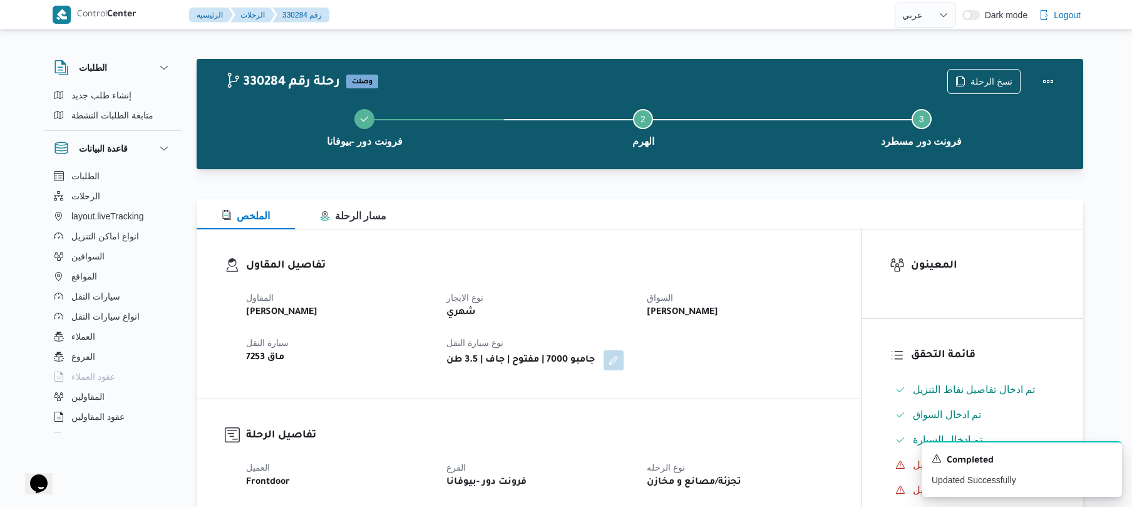
select select "ar"
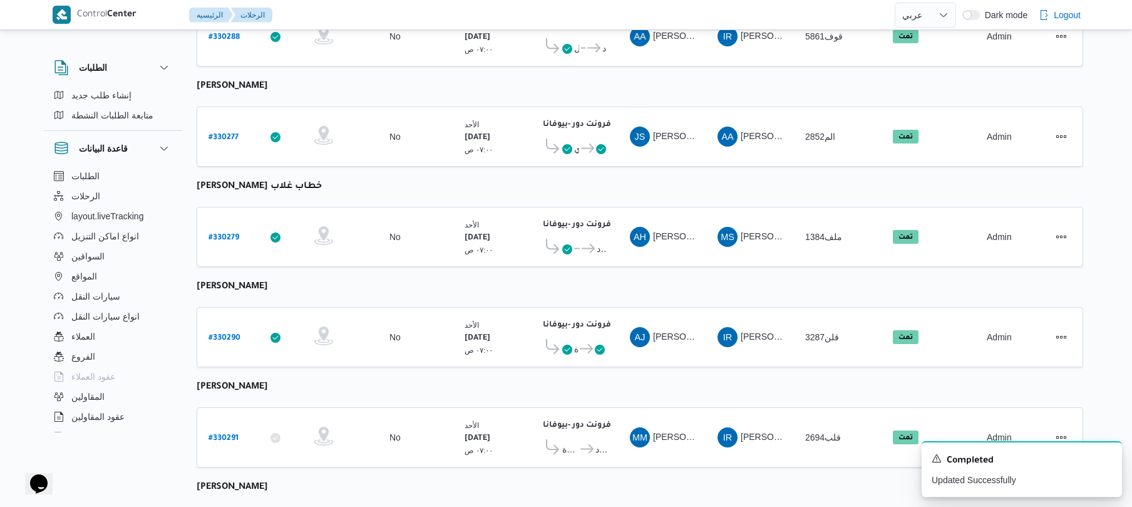
scroll to position [1529, 0]
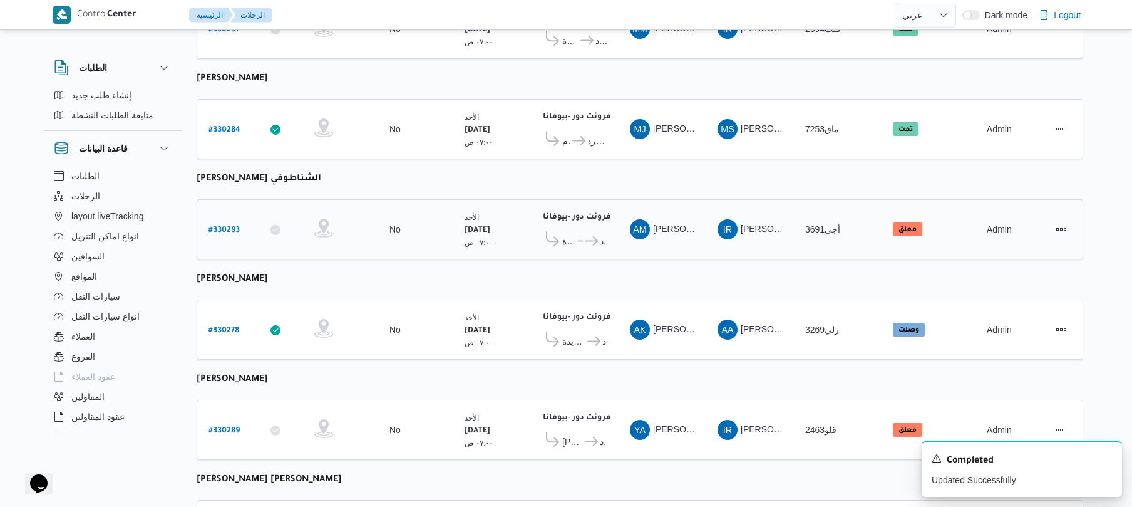
click at [228, 226] on b "# 330293" at bounding box center [224, 230] width 31 height 9
select select "ar"
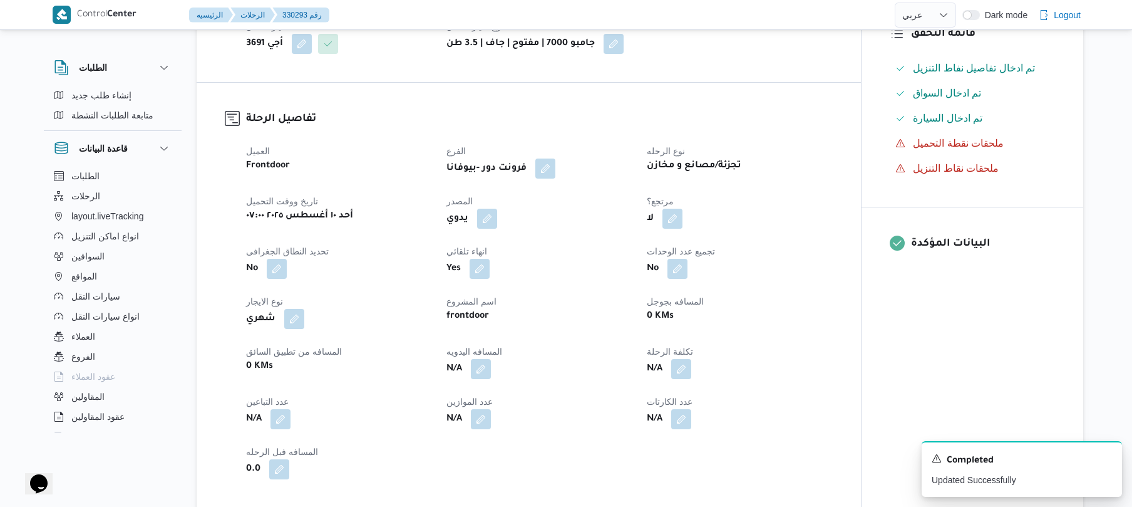
scroll to position [301, 0]
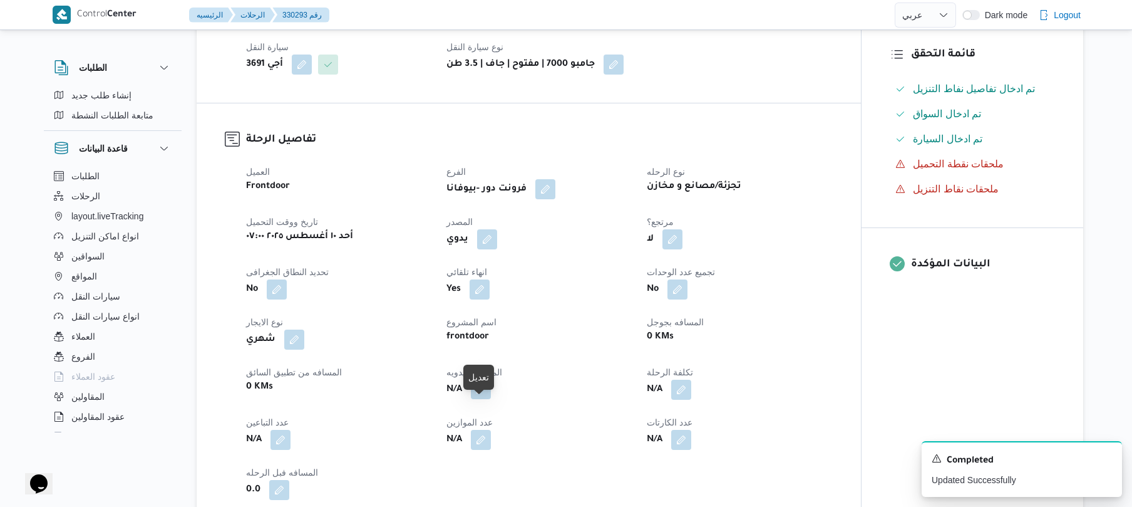
click at [482, 399] on button "button" at bounding box center [481, 389] width 20 height 20
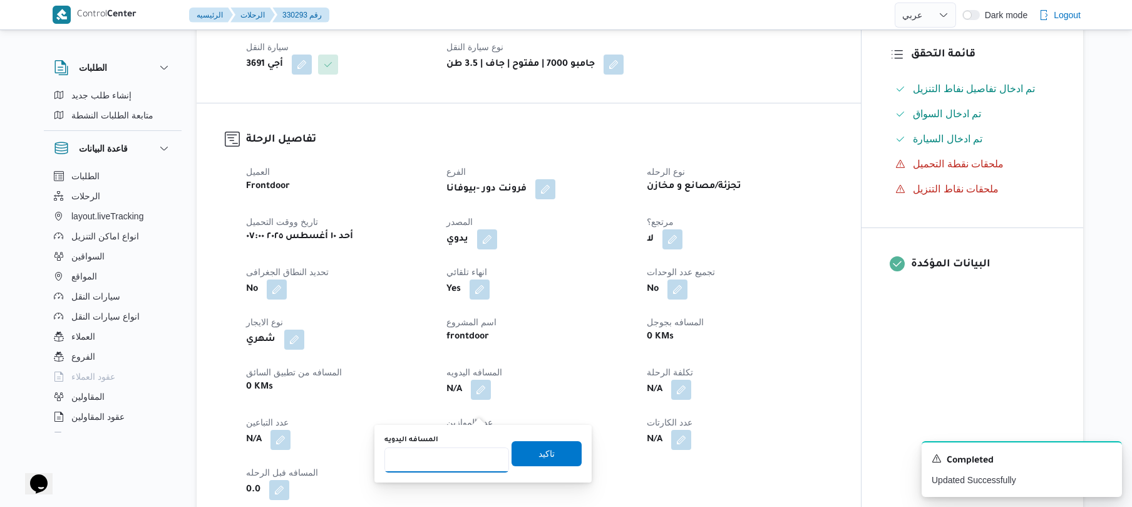
click at [427, 460] on input "المسافه اليدويه" at bounding box center [447, 459] width 125 height 25
type input "1"
type input "95"
click at [539, 450] on span "تاكيد" at bounding box center [547, 453] width 16 height 15
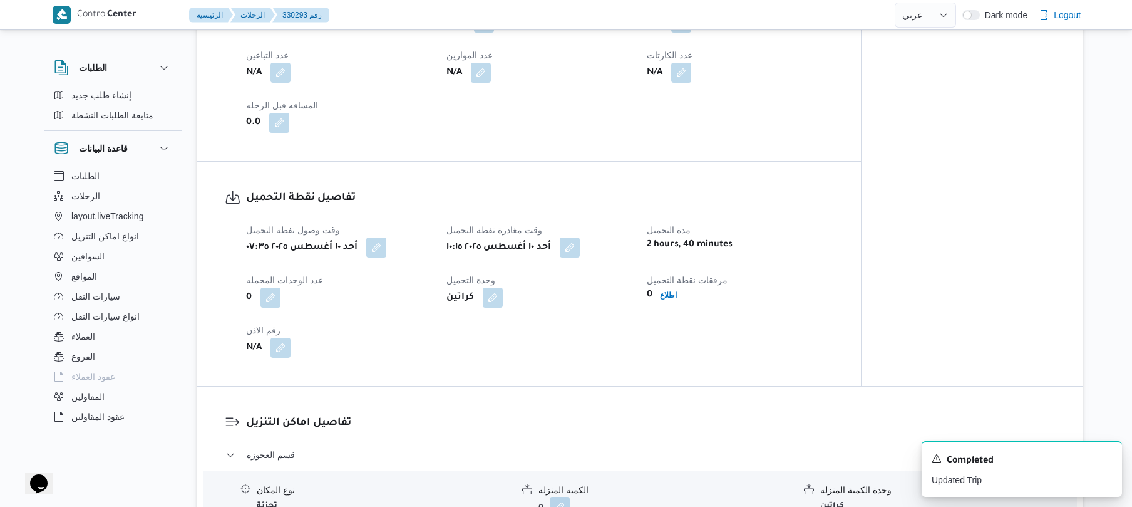
scroll to position [701, 0]
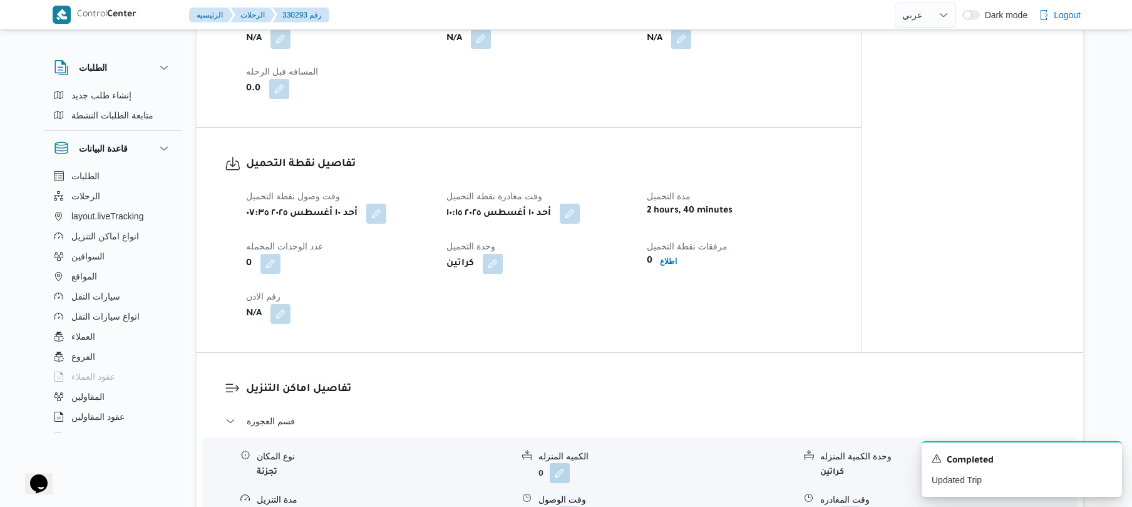
click at [635, 351] on div "تفاصيل نقطة التحميل وقت وصول نفطة التحميل أحد ١٠ أغسطس ٢٠٢٥ ٠٧:٣٥ وقت مغادرة نق…" at bounding box center [529, 240] width 665 height 224
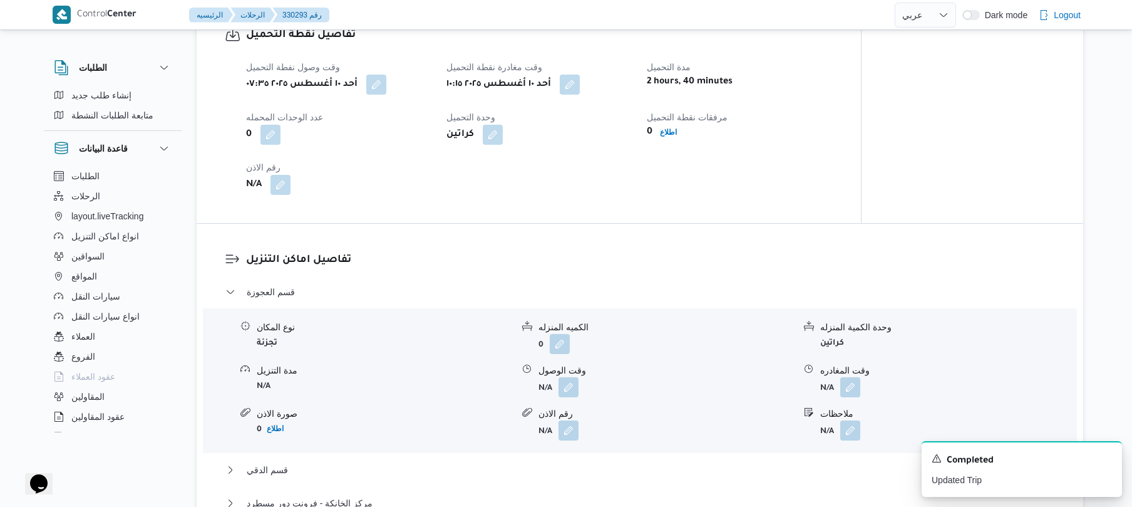
scroll to position [835, 0]
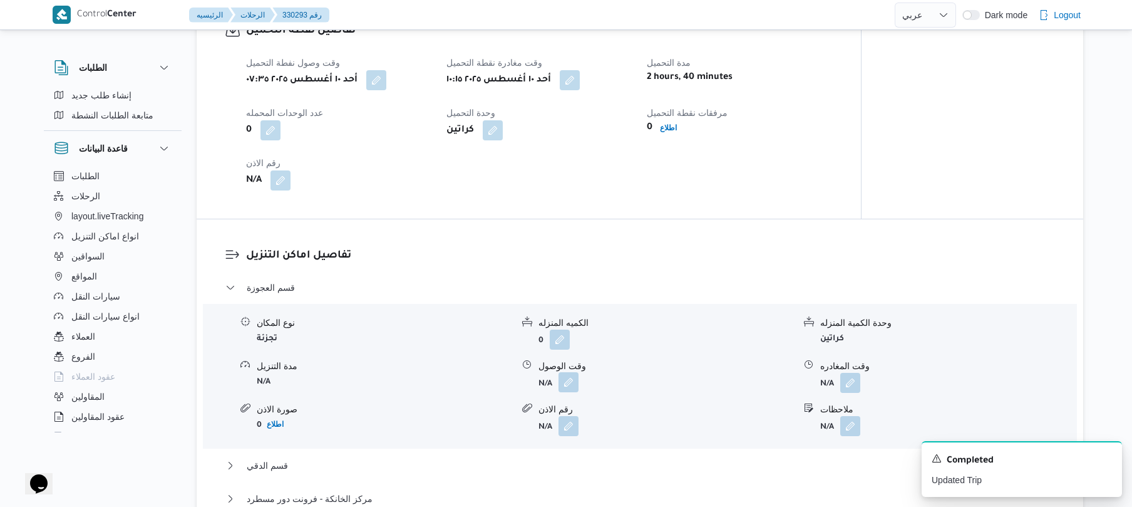
click at [567, 392] on button "button" at bounding box center [569, 382] width 20 height 20
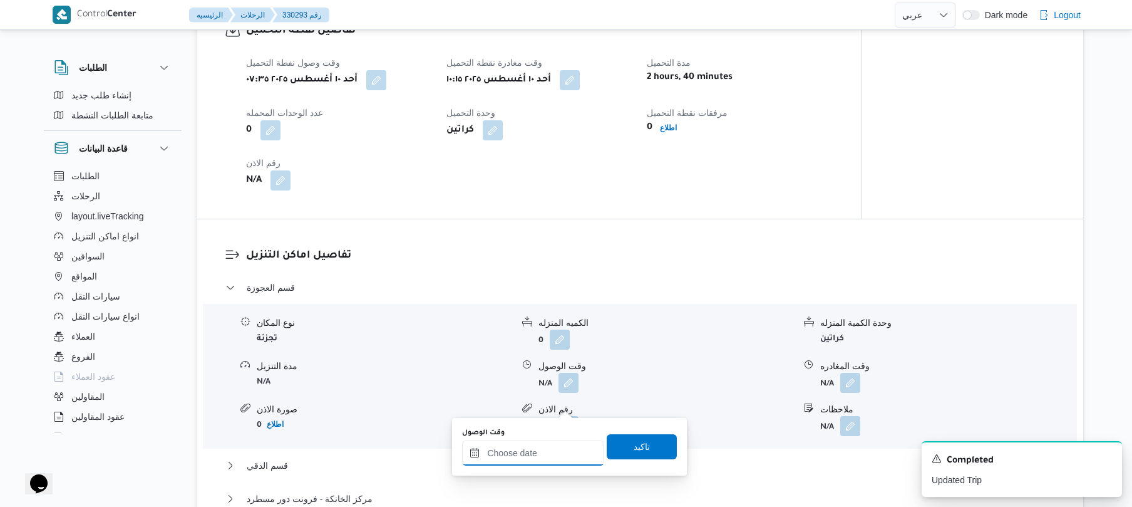
click at [541, 448] on input "وقت الوصول" at bounding box center [533, 452] width 142 height 25
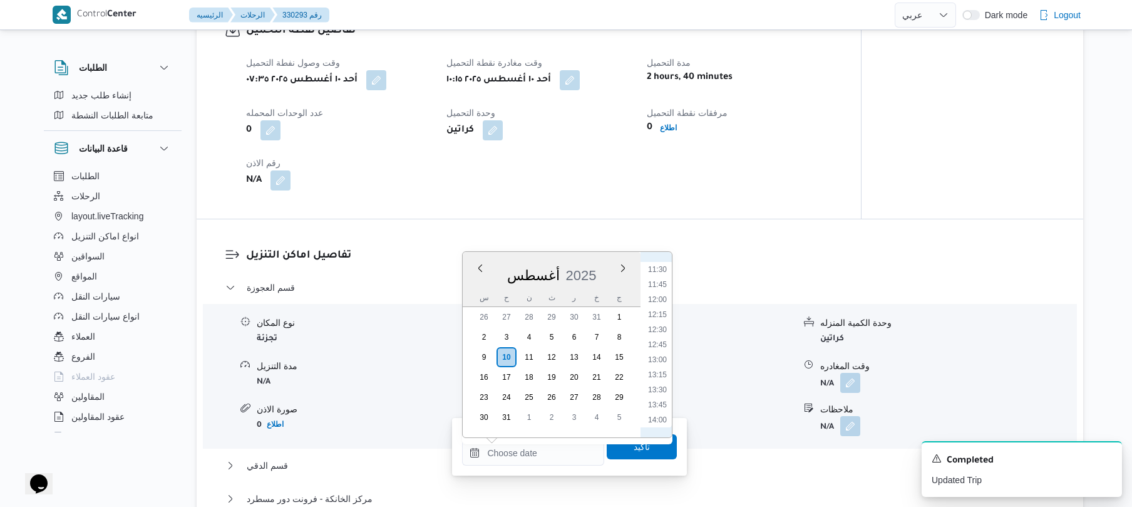
scroll to position [637, 0]
click at [659, 281] on li "10:45" at bounding box center [657, 277] width 29 height 13
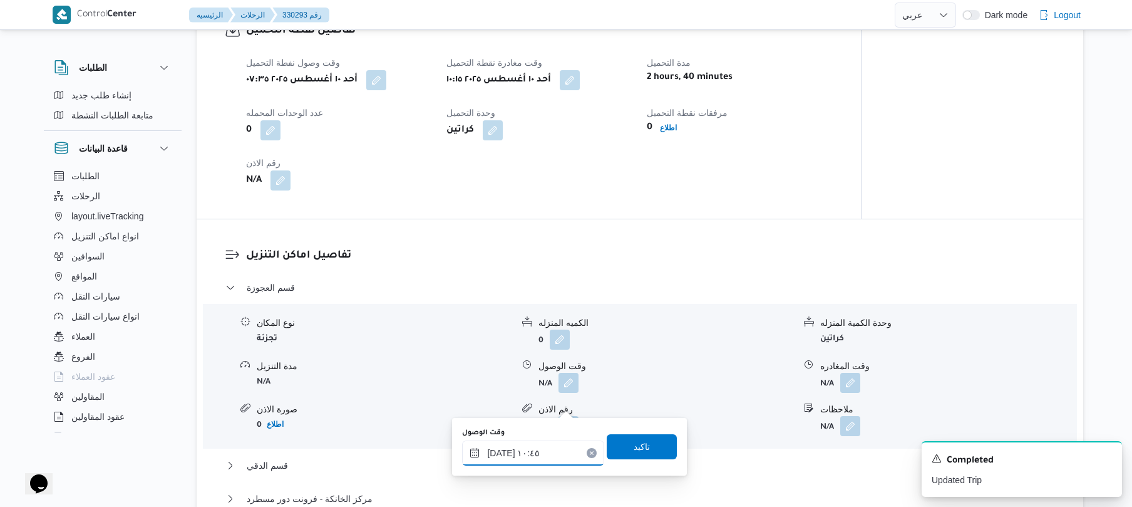
click at [499, 451] on input "١٠/٠٨/٢٠٢٥ ١٠:٤٥" at bounding box center [533, 452] width 142 height 25
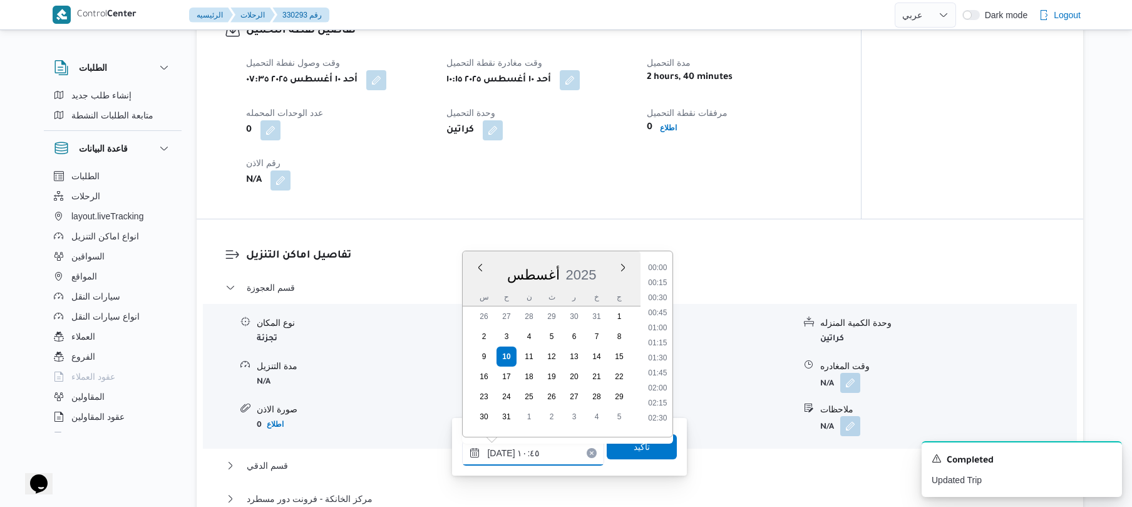
click at [499, 451] on input "١٠/٠٨/٢٠٢٥ ١٠:٤٥" at bounding box center [533, 452] width 142 height 25
type input "١٠/٠٨/٢٠٢٥ ١٠:٥٠"
click at [618, 450] on span "تاكيد" at bounding box center [642, 445] width 70 height 25
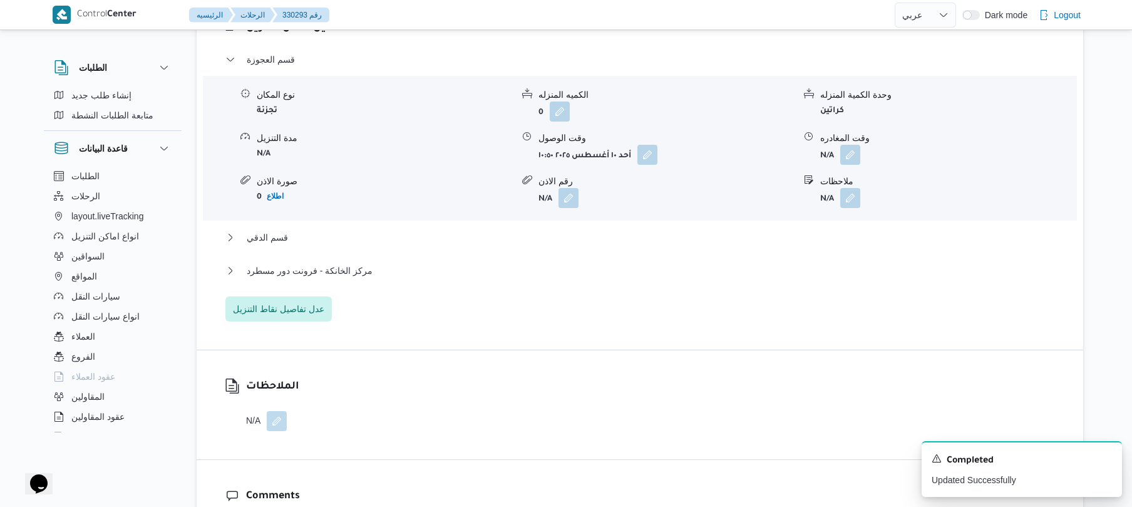
scroll to position [1102, 0]
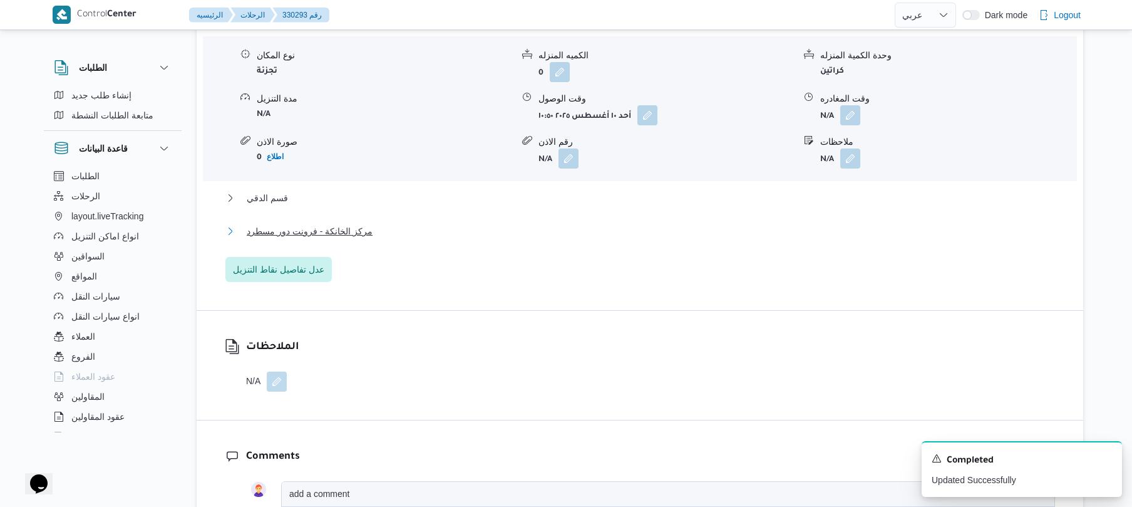
click at [641, 239] on button "مركز الخانكة - فرونت دور مسطرد" at bounding box center [640, 231] width 830 height 15
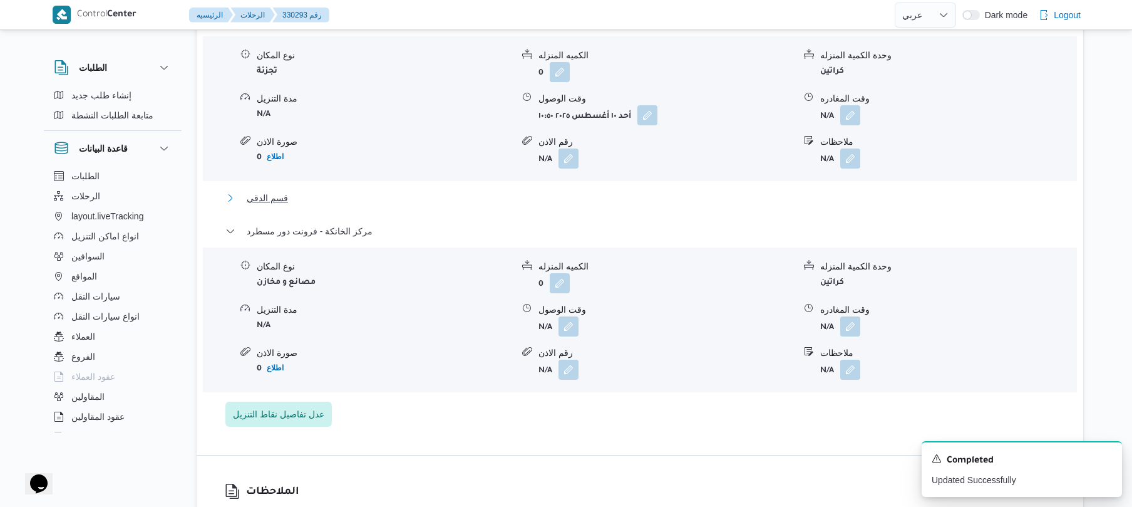
click at [613, 205] on button "قسم الدقي" at bounding box center [640, 197] width 830 height 15
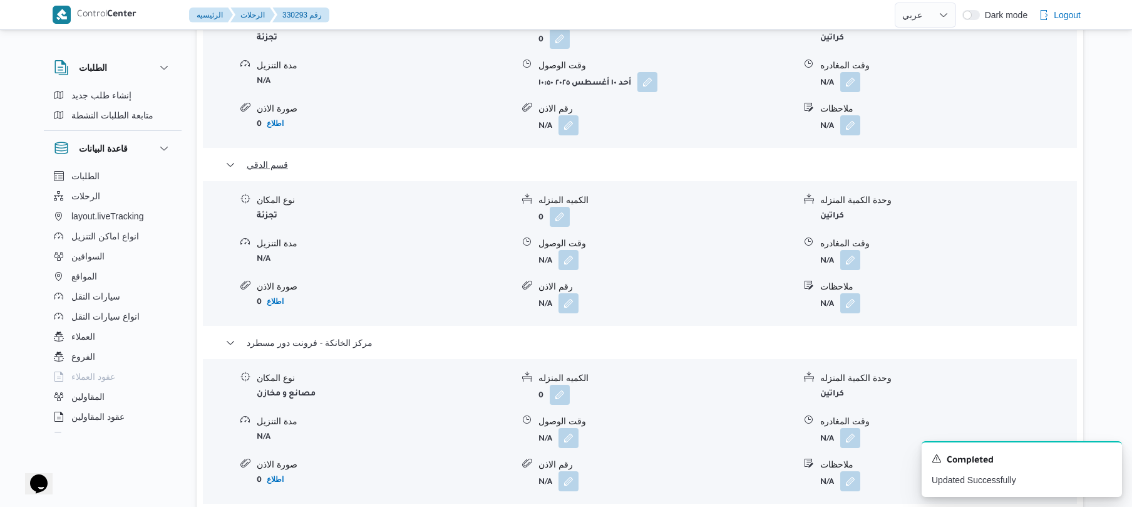
scroll to position [1269, 0]
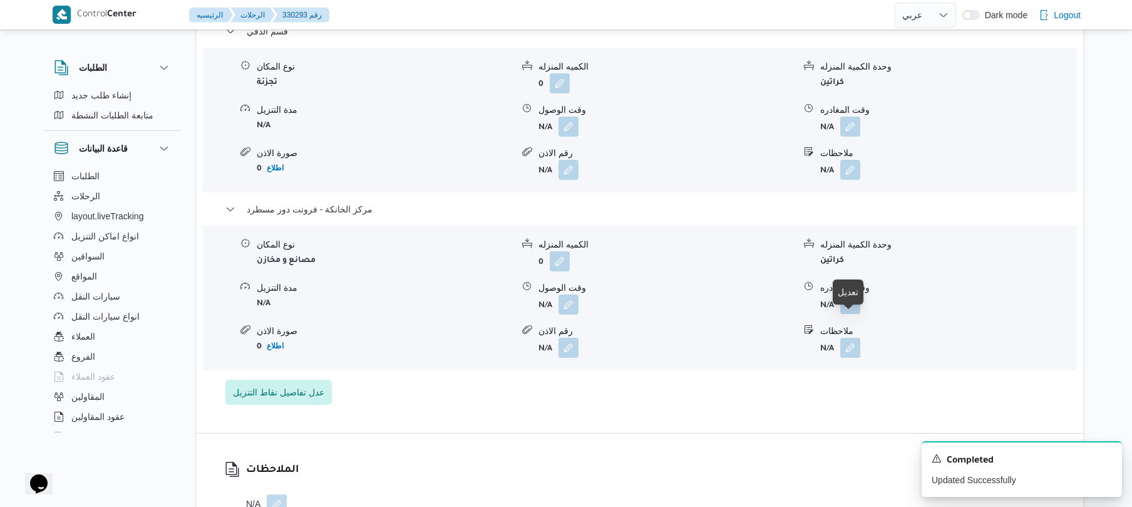
click at [851, 314] on button "button" at bounding box center [851, 304] width 20 height 20
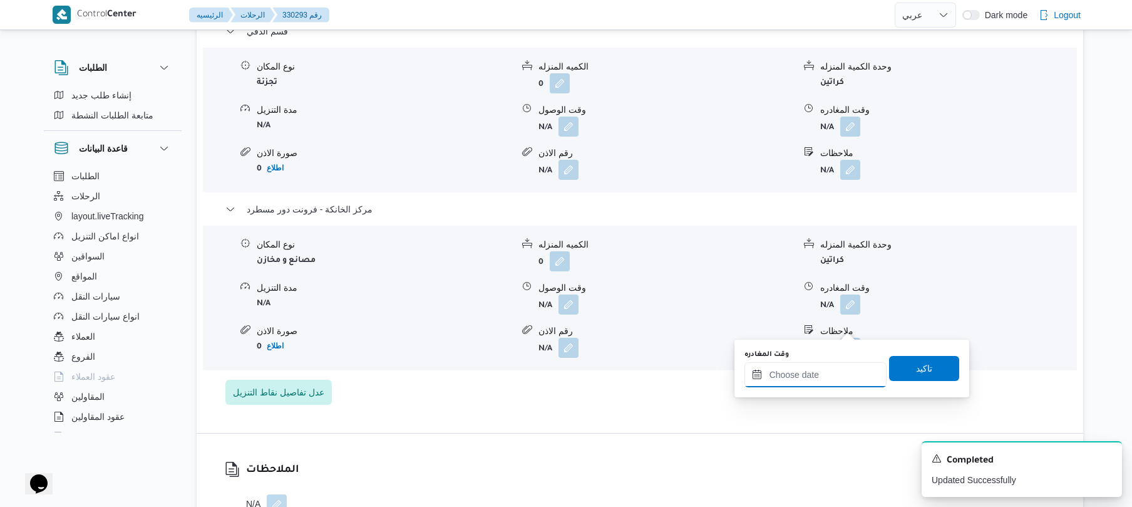
click at [820, 366] on div at bounding box center [816, 374] width 142 height 25
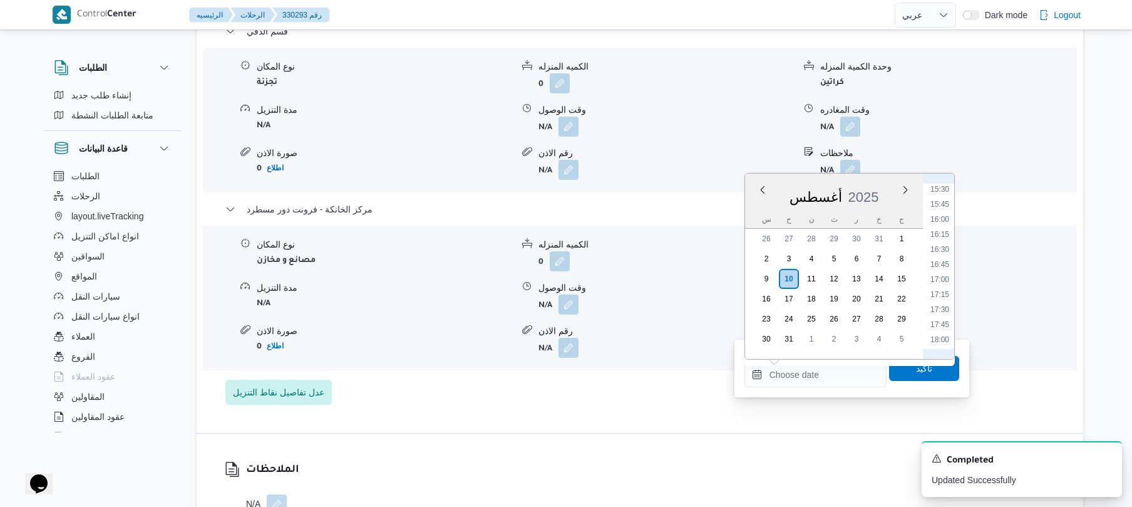
scroll to position [918, 0]
click at [939, 311] on li "17:15" at bounding box center [940, 309] width 29 height 13
type input "١٠/٠٨/٢٠٢٥ ١٧:١٥"
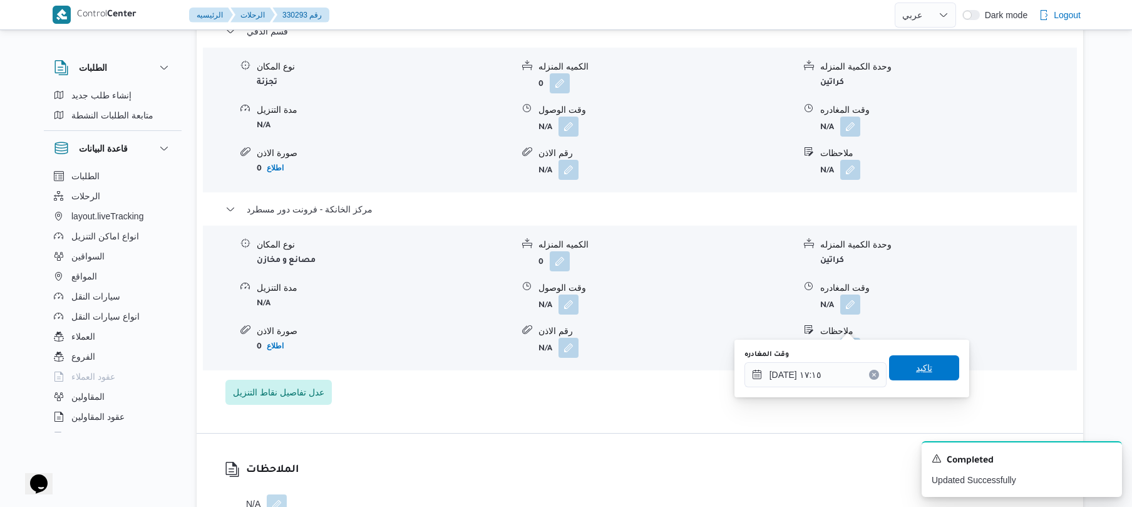
click at [916, 361] on span "تاكيد" at bounding box center [924, 367] width 16 height 15
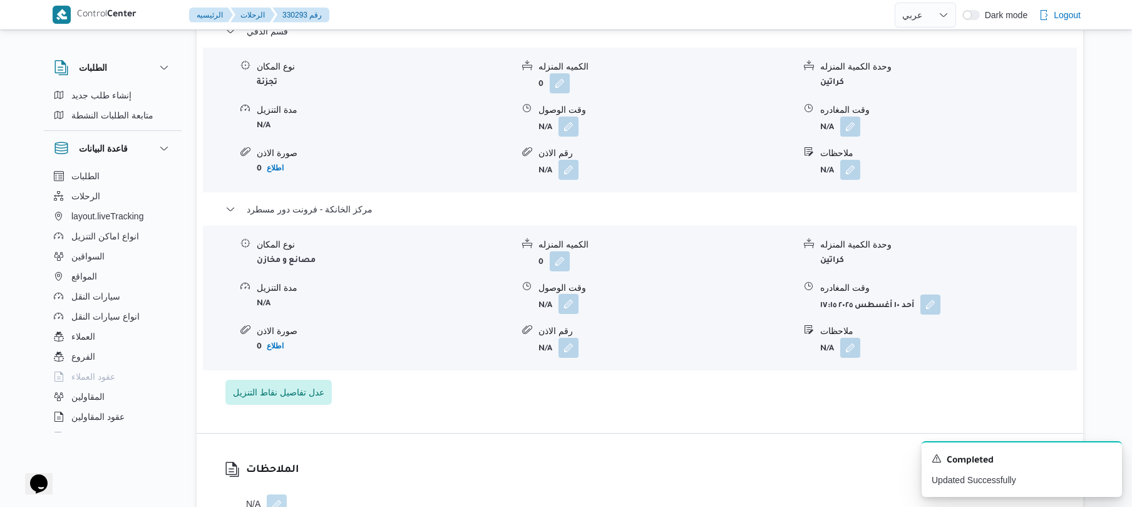
click at [566, 314] on button "button" at bounding box center [569, 304] width 20 height 20
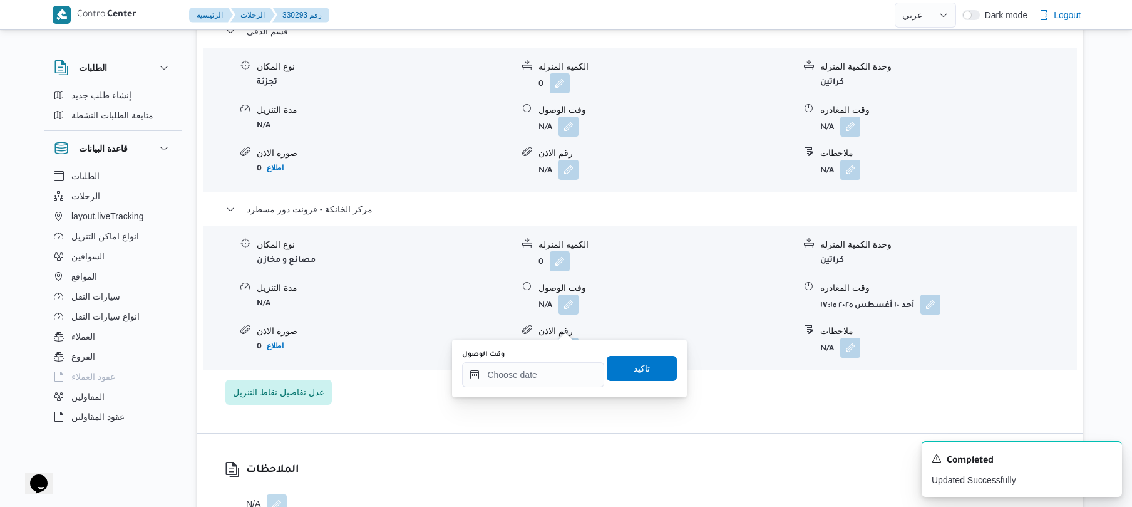
click at [539, 387] on div "وقت الوصول تاكيد" at bounding box center [569, 368] width 217 height 40
click at [541, 381] on input "وقت الوصول" at bounding box center [533, 374] width 142 height 25
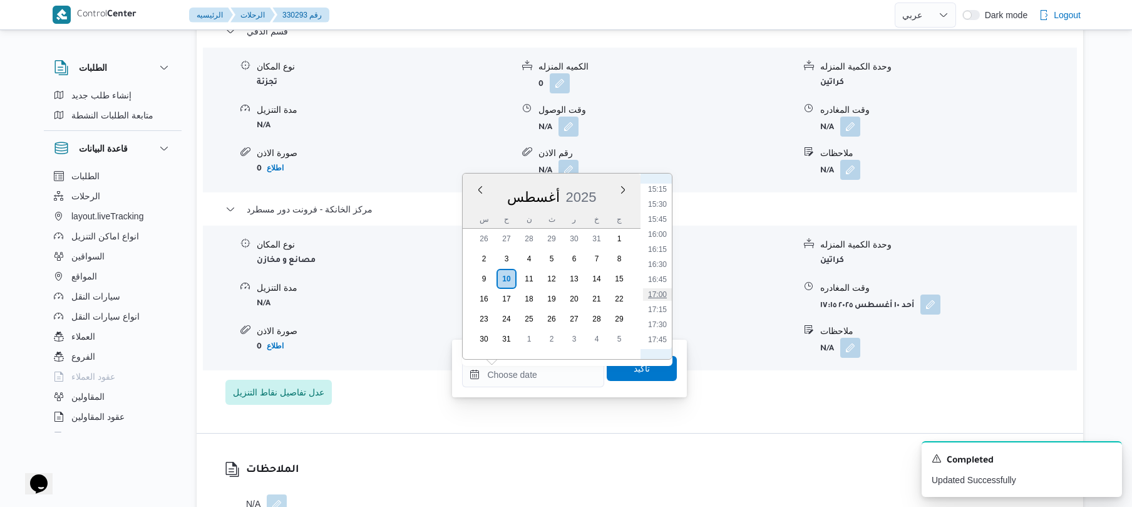
click at [658, 294] on li "17:00" at bounding box center [657, 294] width 29 height 13
type input "١٠/٠٨/٢٠٢٥ ١٧:٠٠"
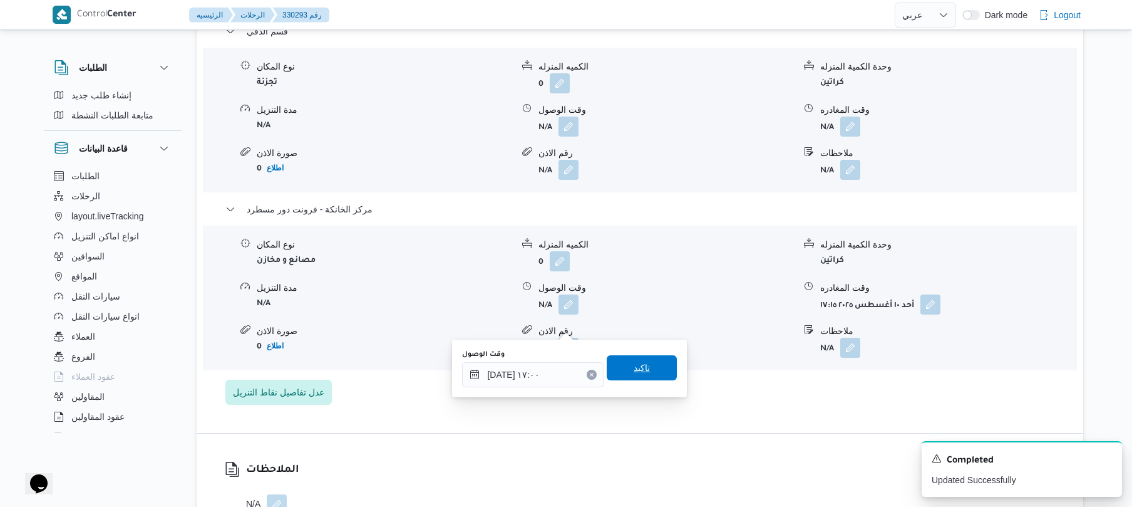
click at [639, 371] on span "تاكيد" at bounding box center [642, 367] width 16 height 15
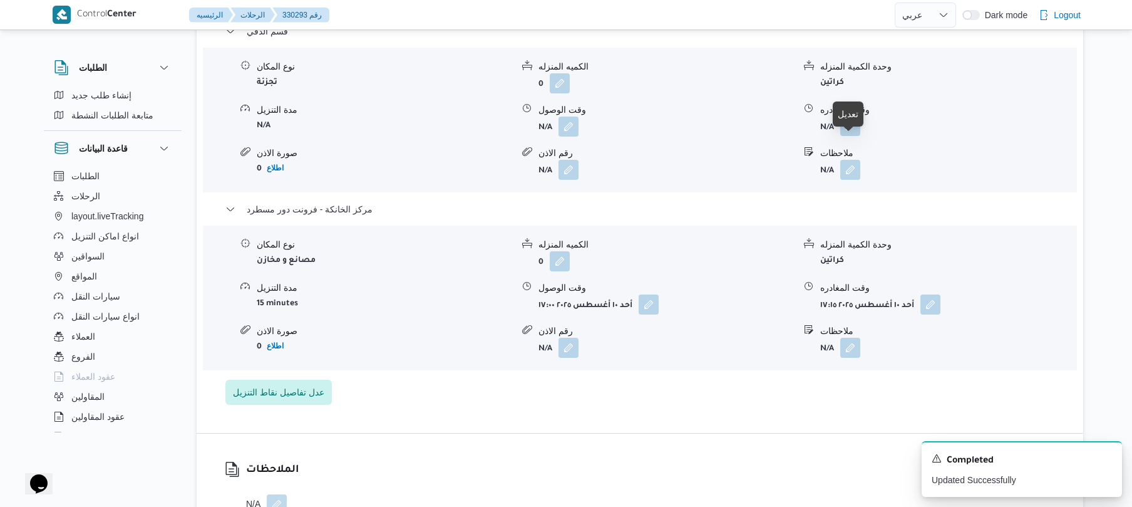
click at [849, 136] on button "button" at bounding box center [851, 126] width 20 height 20
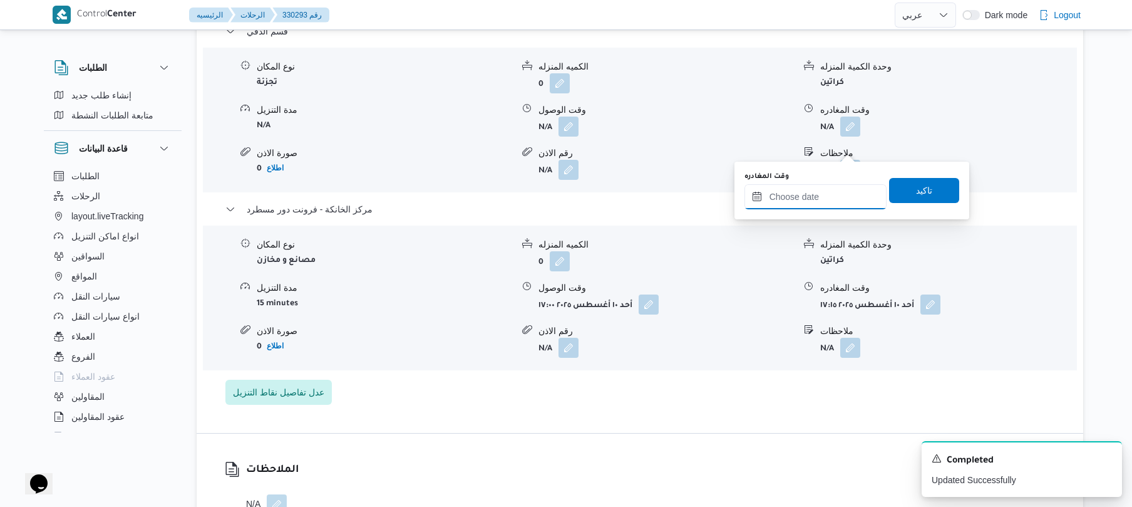
click at [800, 209] on div at bounding box center [816, 196] width 142 height 25
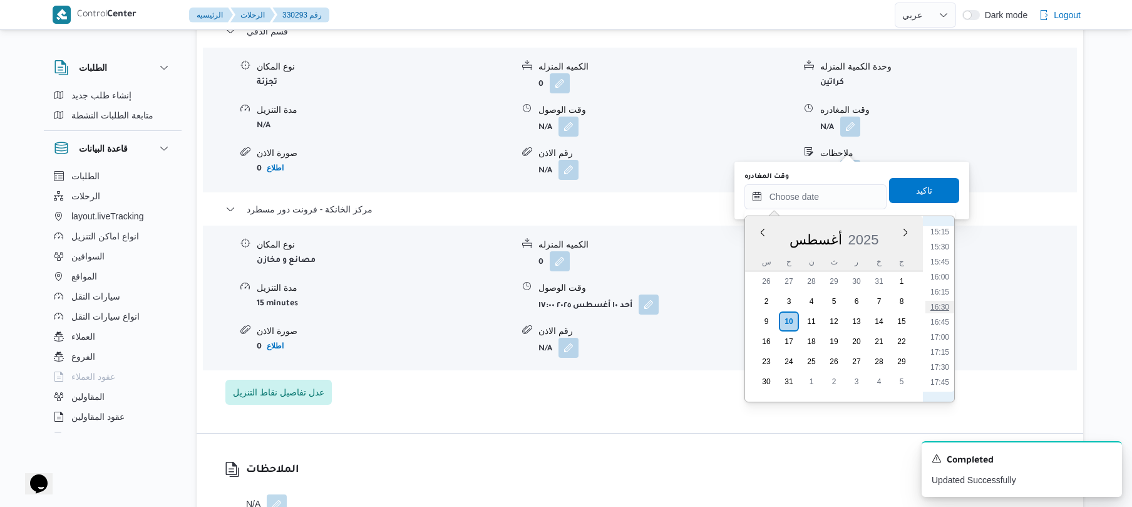
click at [943, 301] on li "16:30" at bounding box center [940, 307] width 29 height 13
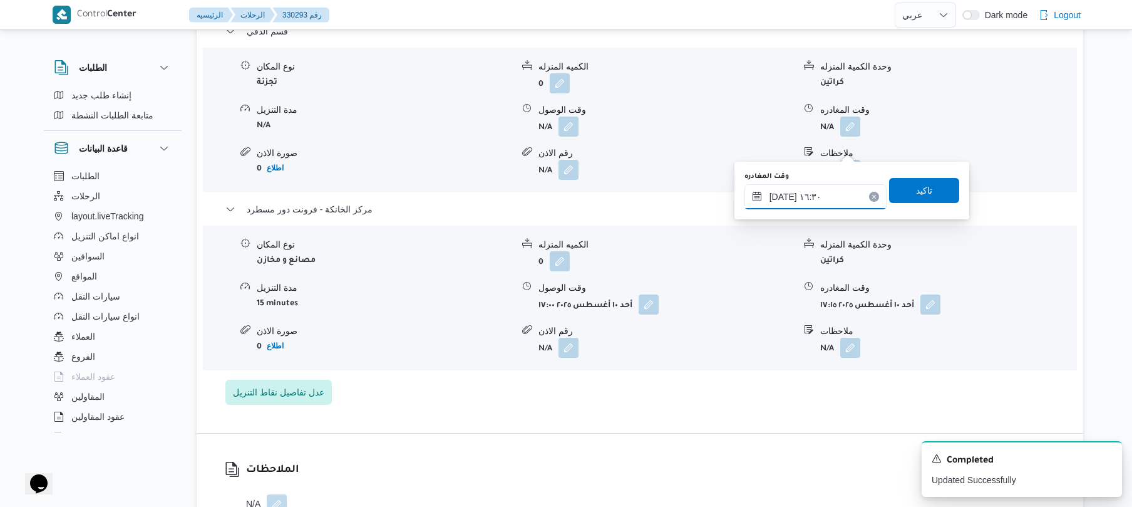
click at [782, 190] on input "١٠/٠٨/٢٠٢٥ ١٦:٣٠" at bounding box center [816, 196] width 142 height 25
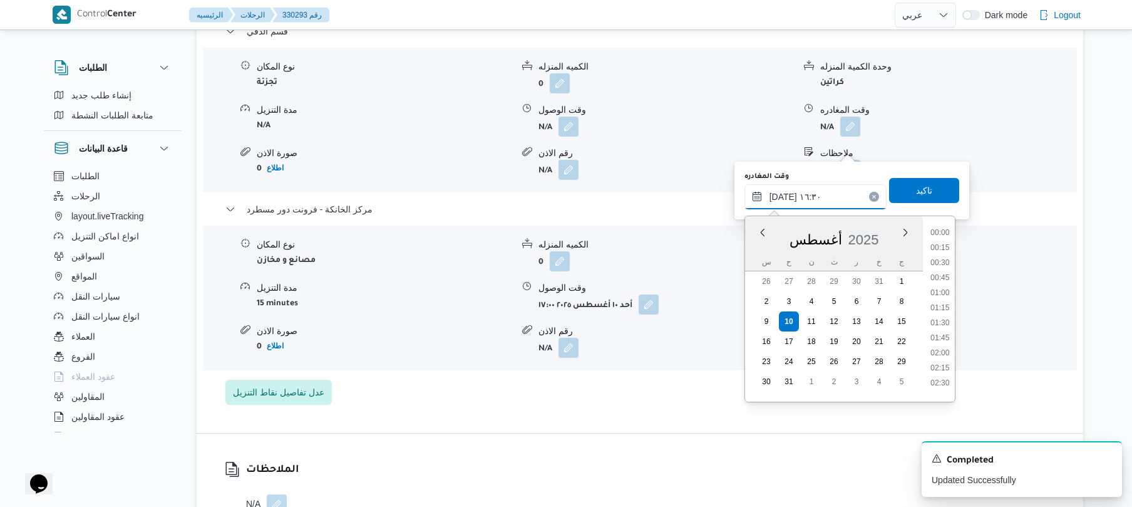
click at [782, 190] on input "١٠/٠٨/٢٠٢٥ ١٦:٣٠" at bounding box center [816, 196] width 142 height 25
type input "١٠/٠٨/٢٠٢٥ ١٦:٢٥"
click at [930, 192] on span "تاكيد" at bounding box center [924, 189] width 70 height 25
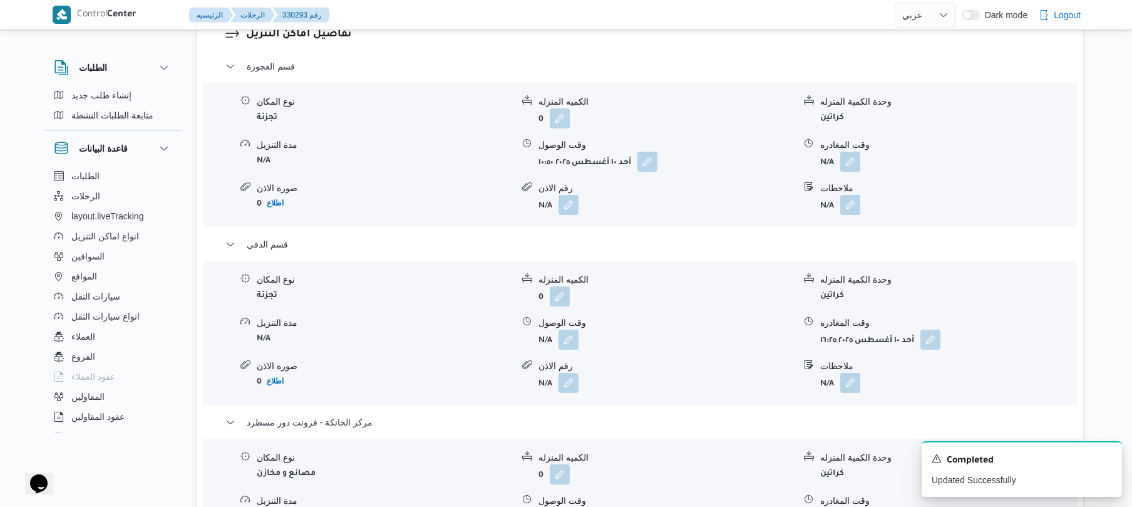
scroll to position [1002, 0]
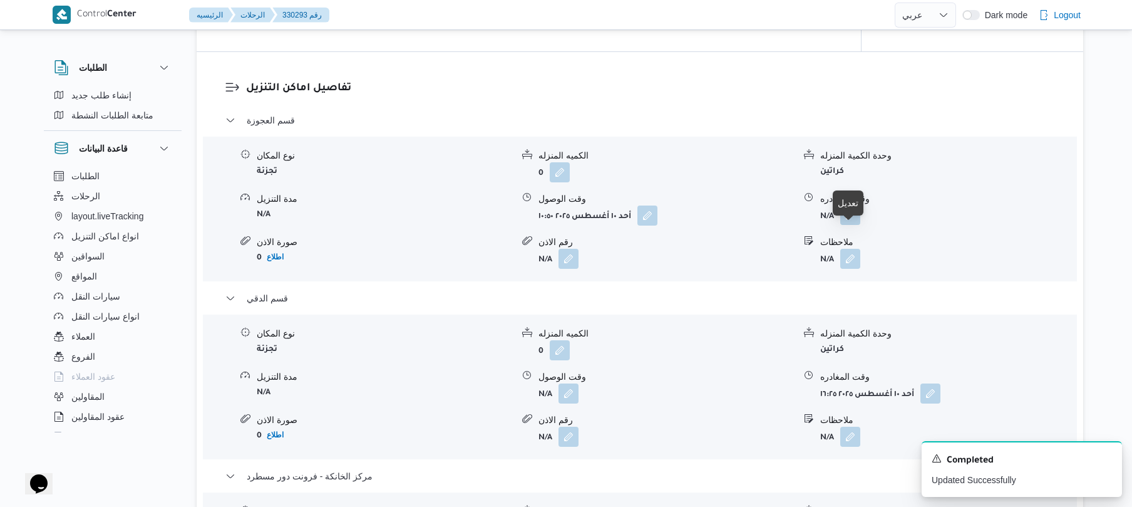
click at [848, 225] on button "button" at bounding box center [851, 215] width 20 height 20
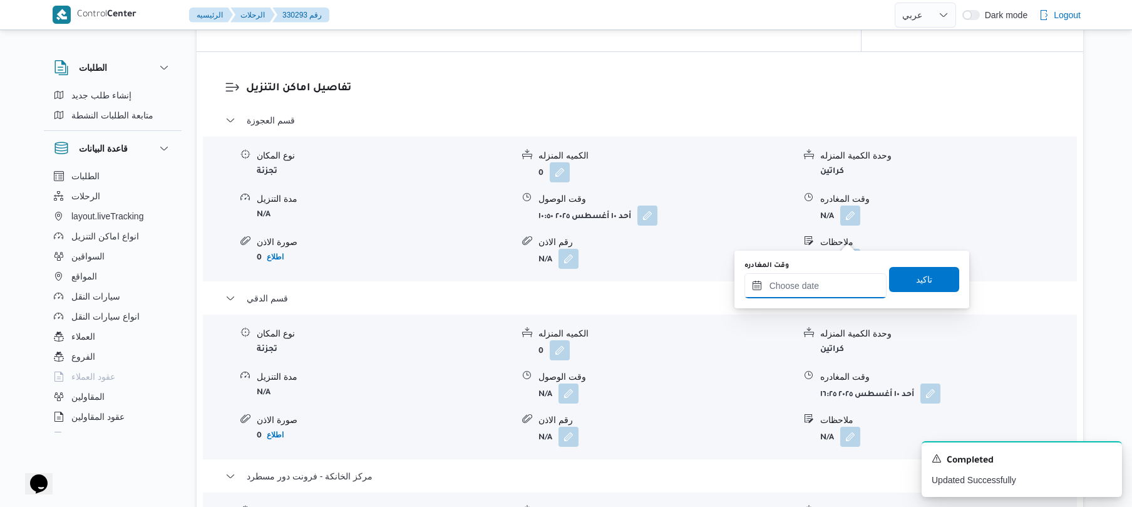
click at [797, 286] on input "وقت المغادره" at bounding box center [816, 285] width 142 height 25
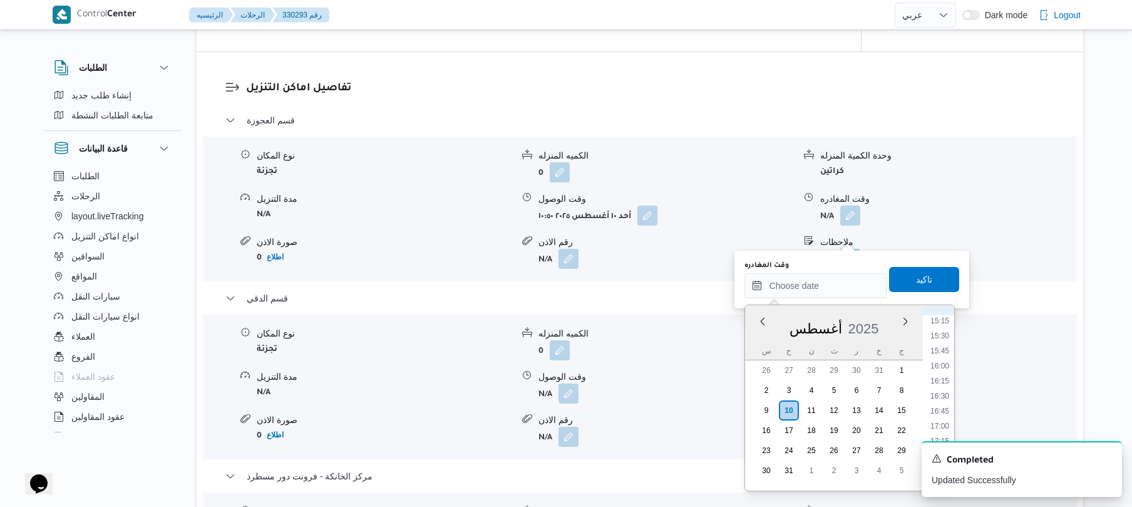
scroll to position [777, 0]
click at [942, 354] on li "13:30" at bounding box center [940, 355] width 29 height 13
type input "١٠/٠٨/٢٠٢٥ ١٣:٣٠"
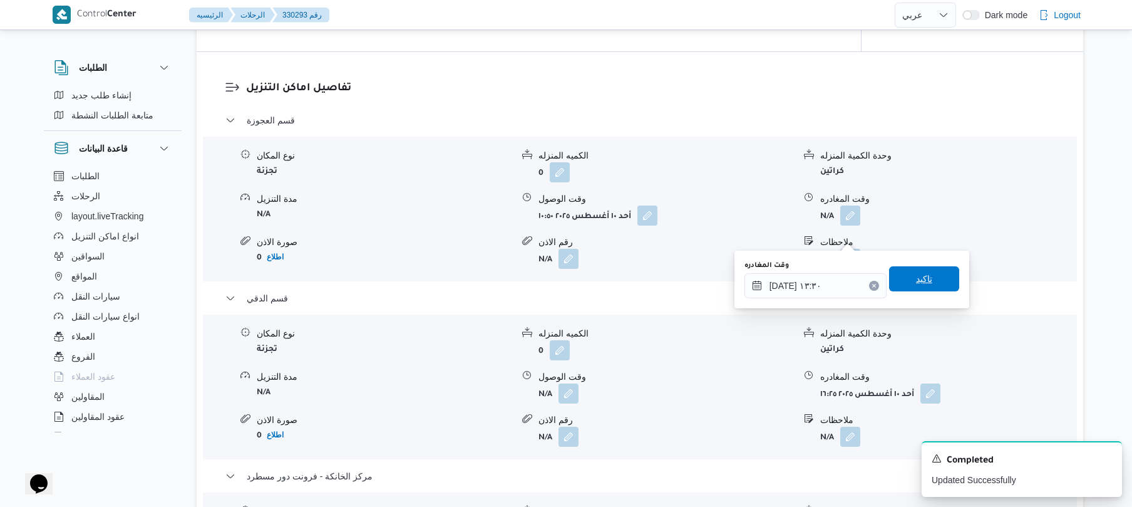
click at [932, 286] on span "تاكيد" at bounding box center [924, 278] width 70 height 25
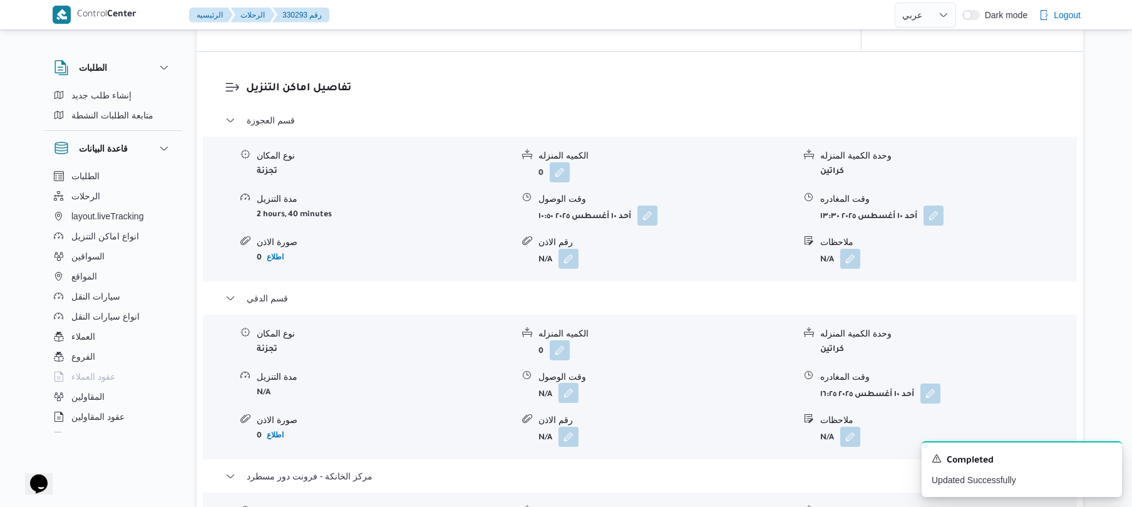
click at [572, 403] on button "button" at bounding box center [569, 393] width 20 height 20
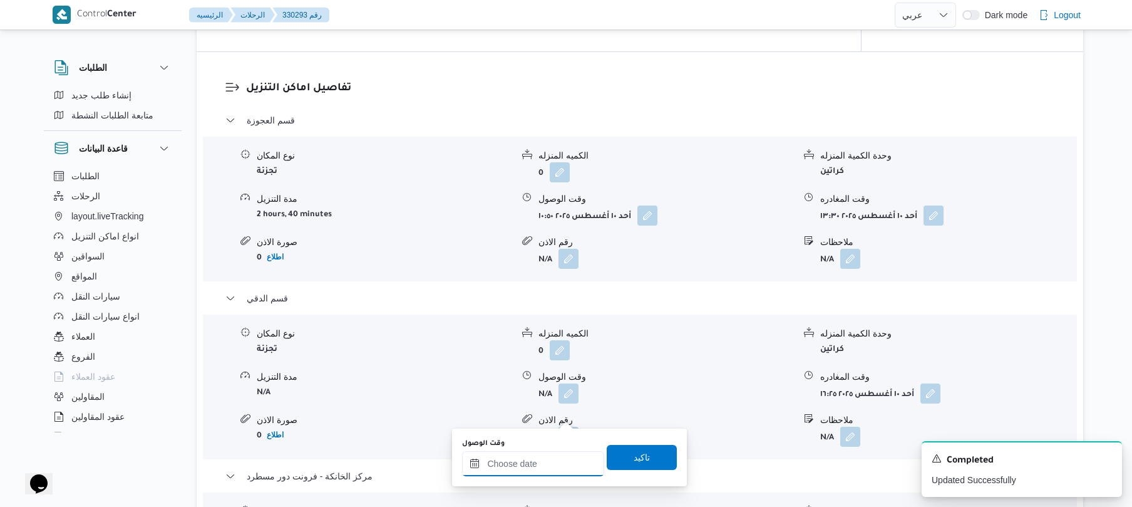
click at [517, 457] on input "وقت الوصول" at bounding box center [533, 463] width 142 height 25
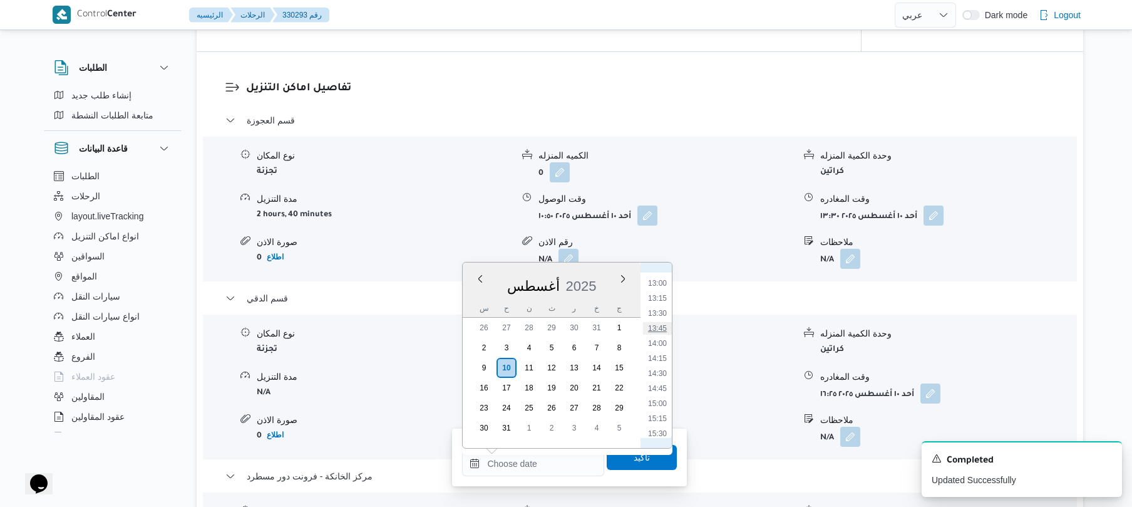
click at [659, 323] on li "13:45" at bounding box center [657, 328] width 29 height 13
type input "١٠/٠٨/٢٠٢٥ ١٣:٤٥"
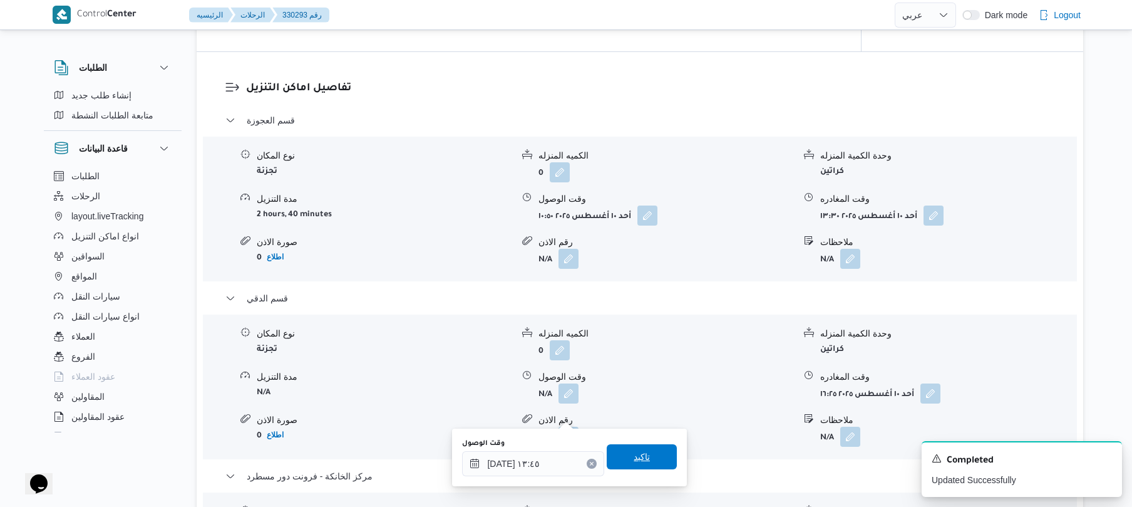
click at [634, 460] on span "تاكيد" at bounding box center [642, 456] width 16 height 15
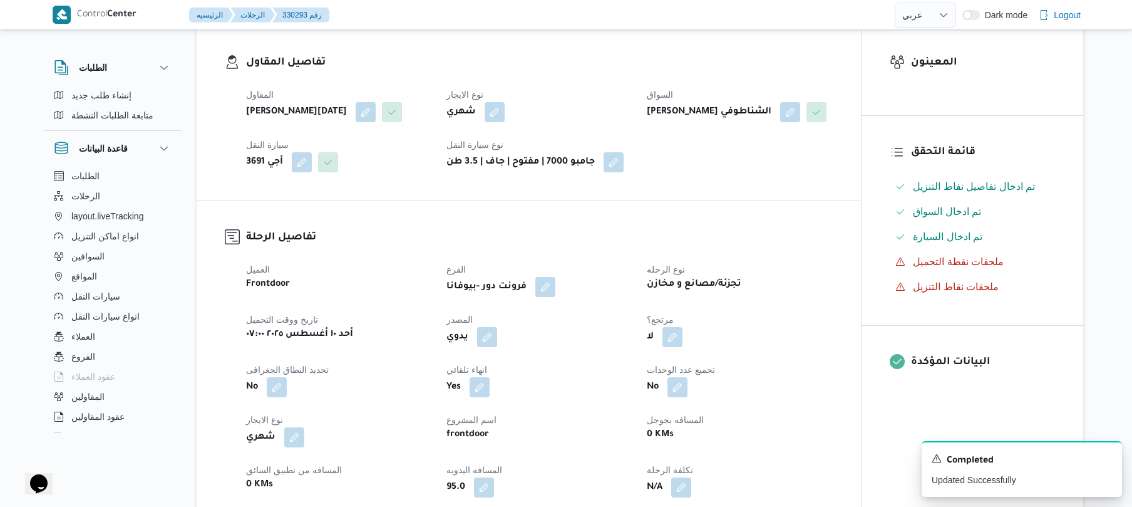
scroll to position [0, 0]
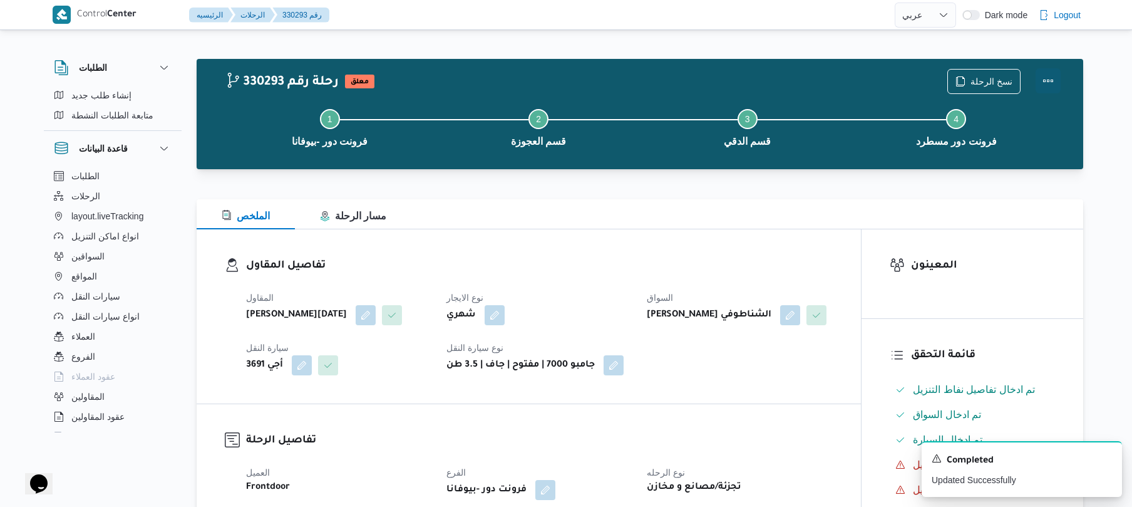
click at [1043, 74] on button "Actions" at bounding box center [1048, 80] width 25 height 25
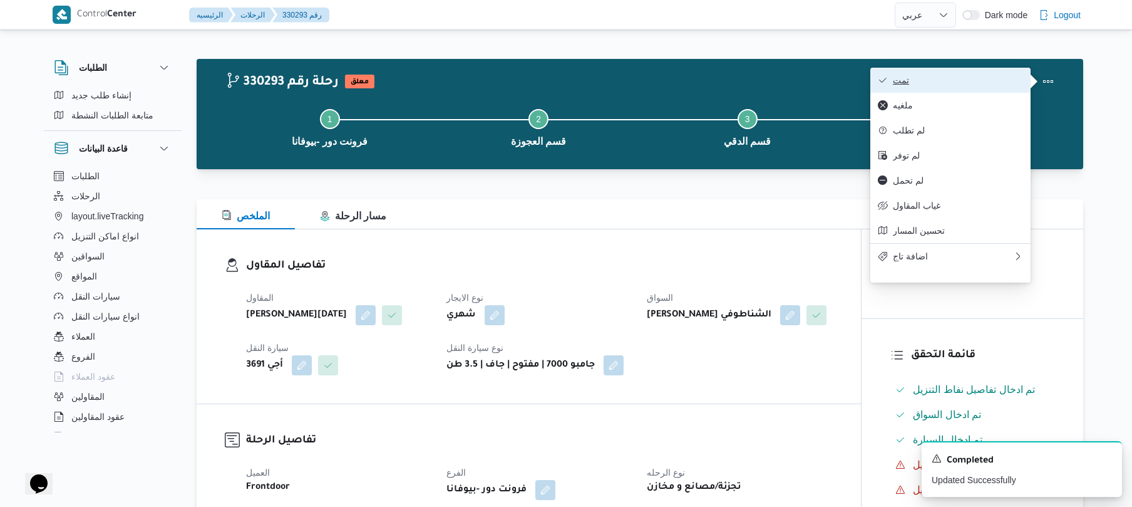
click at [966, 83] on span "تمت" at bounding box center [958, 80] width 130 height 10
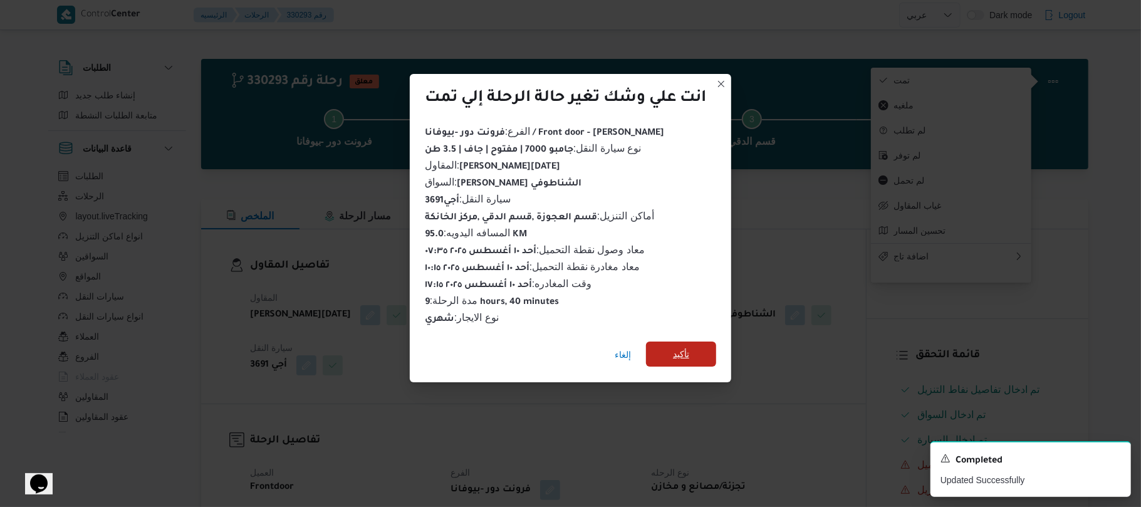
click at [683, 349] on span "تأكيد" at bounding box center [681, 353] width 16 height 15
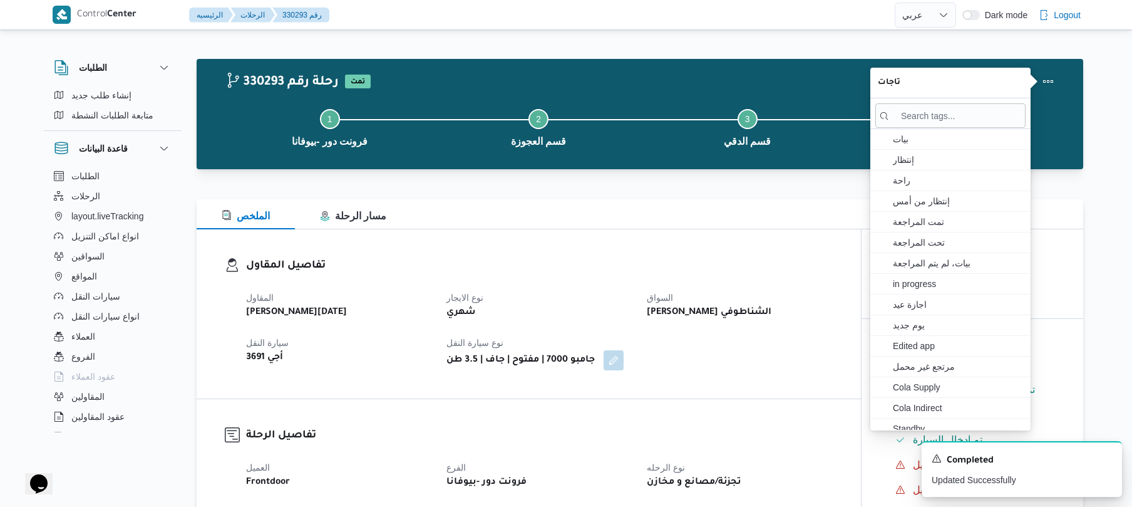
select select "ar"
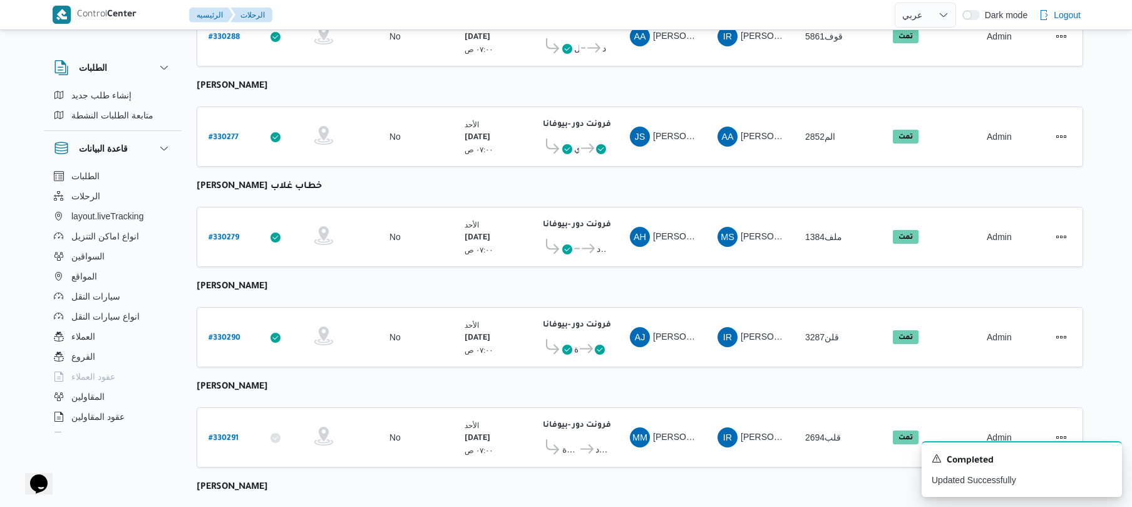
scroll to position [1529, 0]
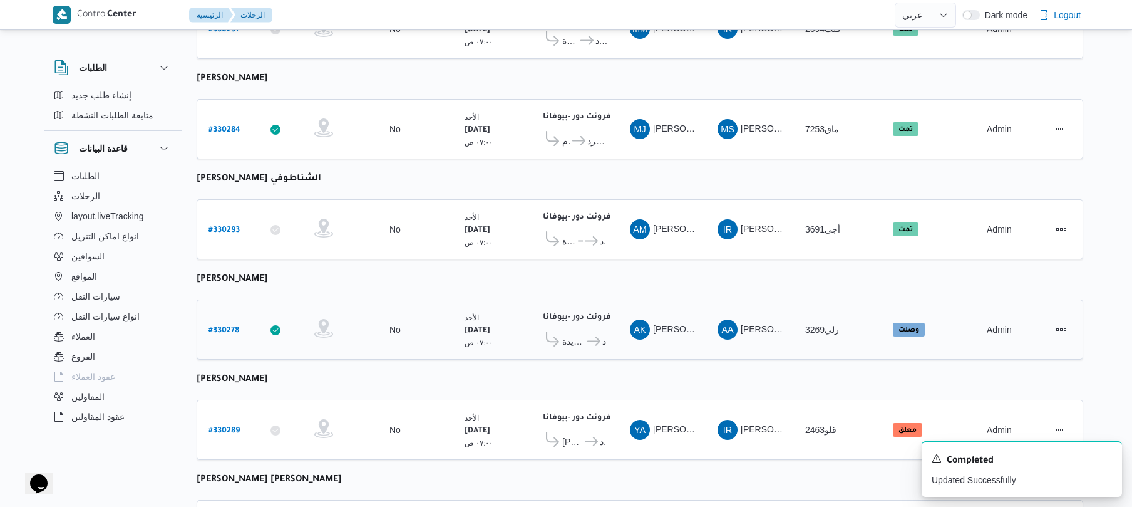
click at [229, 326] on b "# 330278" at bounding box center [224, 330] width 31 height 9
select select "ar"
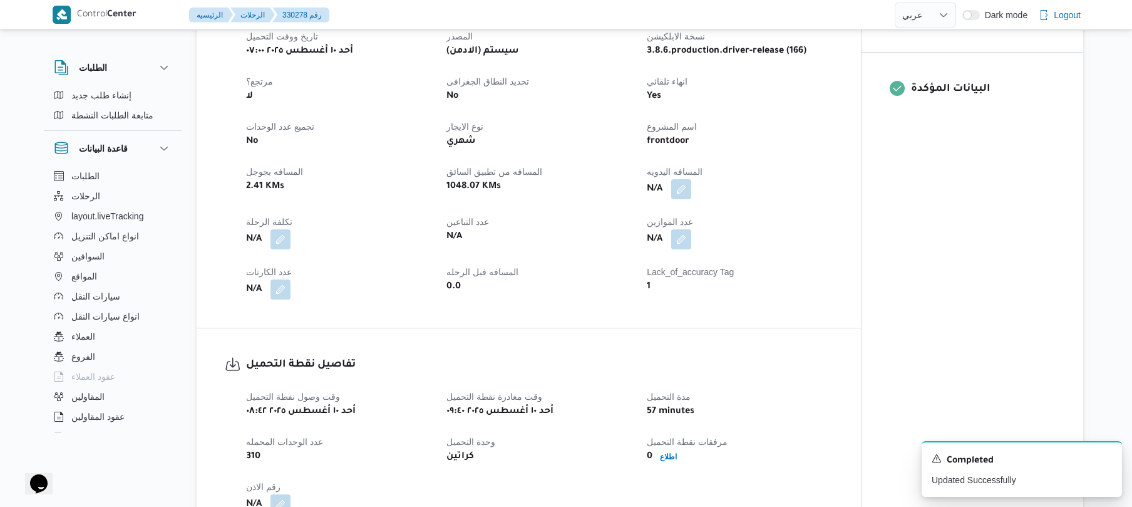
scroll to position [461, 0]
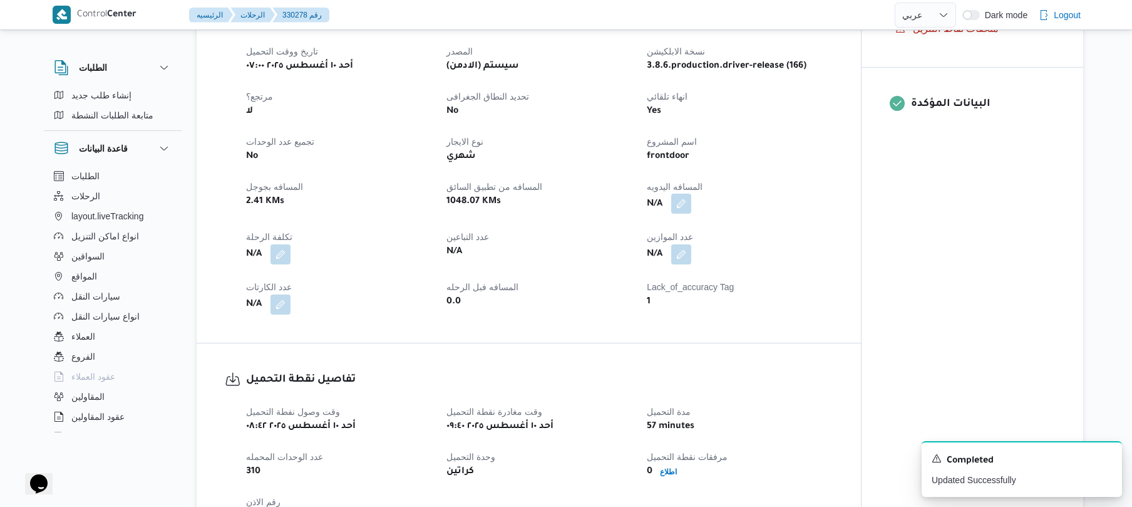
click at [690, 205] on button "button" at bounding box center [681, 204] width 20 height 20
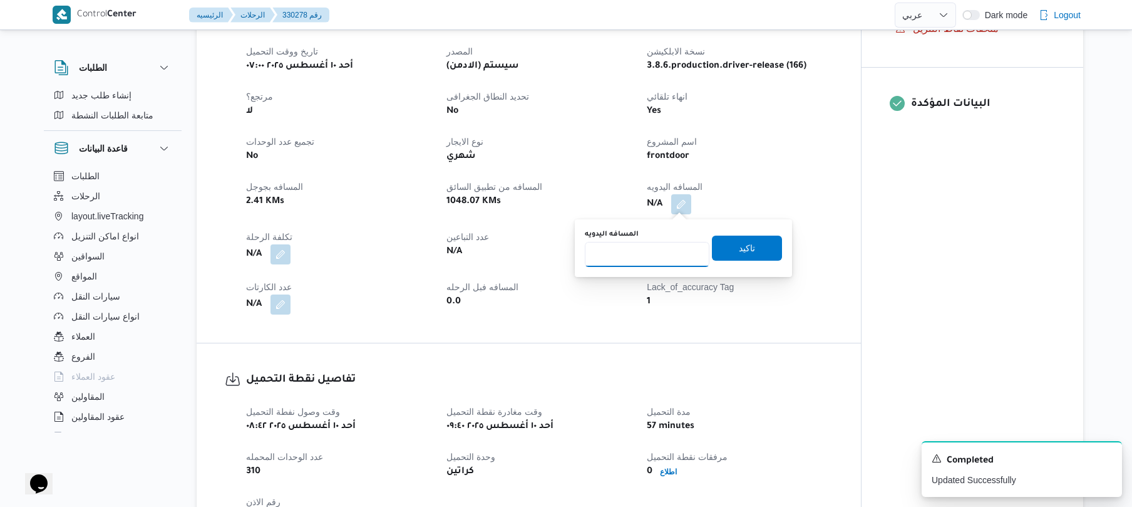
click at [653, 258] on input "المسافه اليدويه" at bounding box center [647, 254] width 125 height 25
type input "120"
click at [740, 247] on span "تاكيد" at bounding box center [747, 247] width 16 height 15
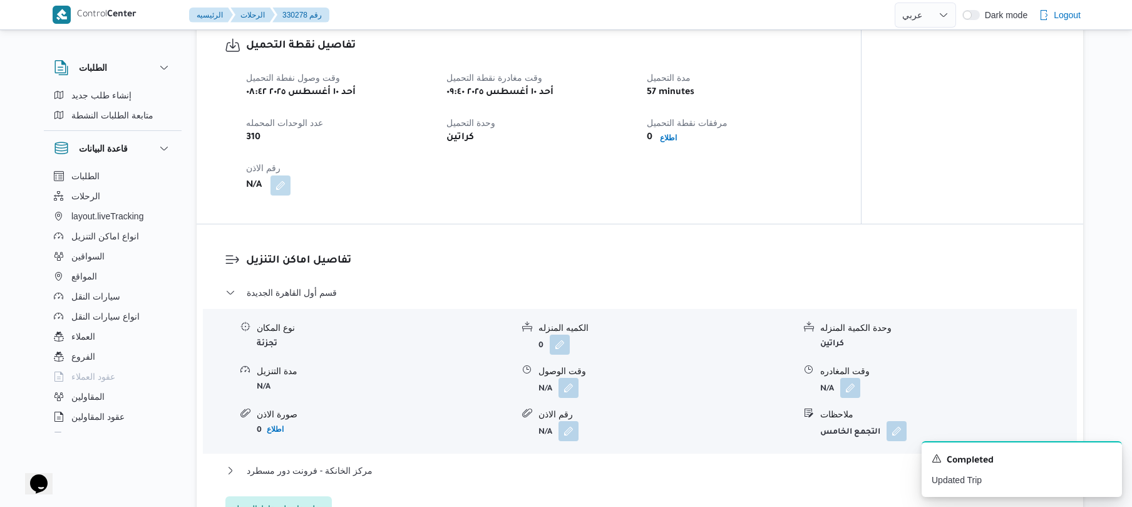
scroll to position [828, 0]
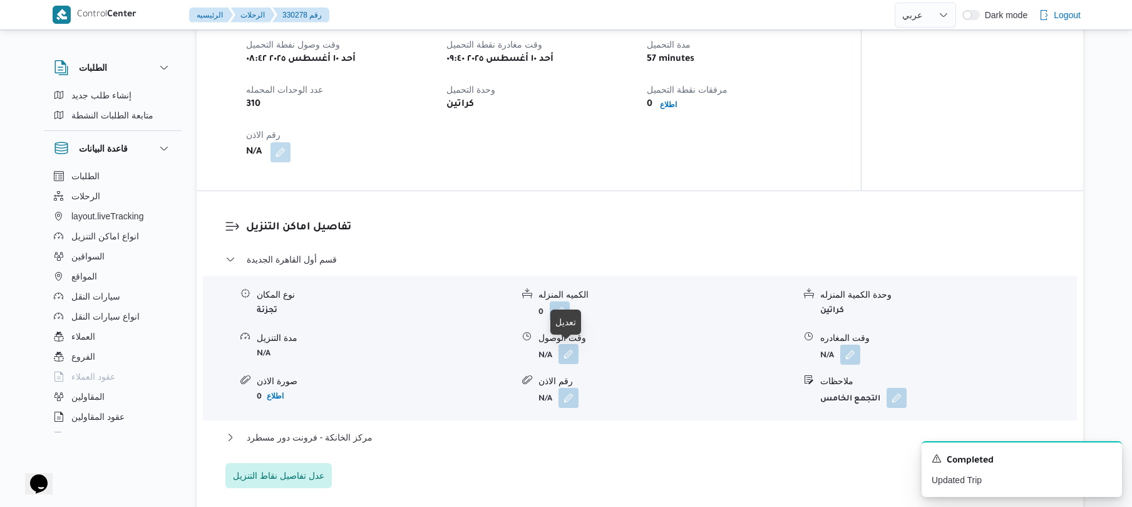
click at [569, 356] on button "button" at bounding box center [569, 354] width 20 height 20
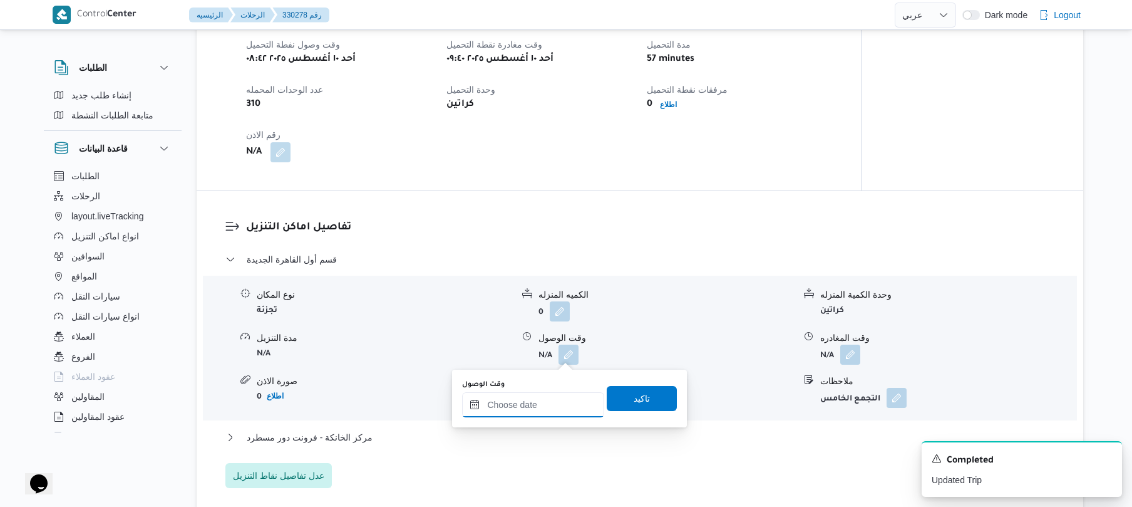
click at [554, 404] on input "وقت الوصول" at bounding box center [533, 404] width 142 height 25
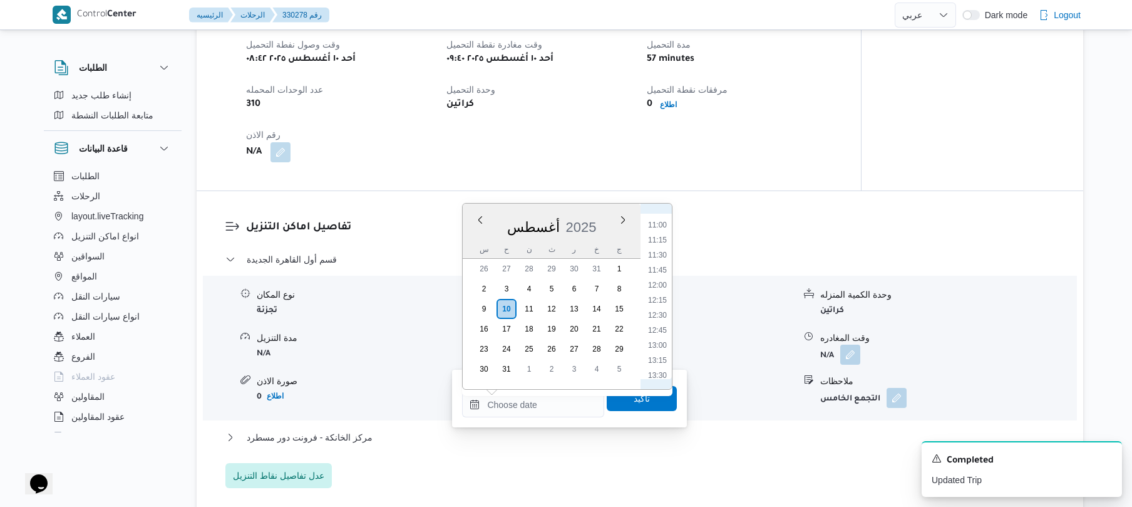
scroll to position [637, 0]
click at [661, 215] on li "10:30" at bounding box center [657, 214] width 29 height 13
type input "١٠/٠٨/٢٠٢٥ ١٠:٣٠"
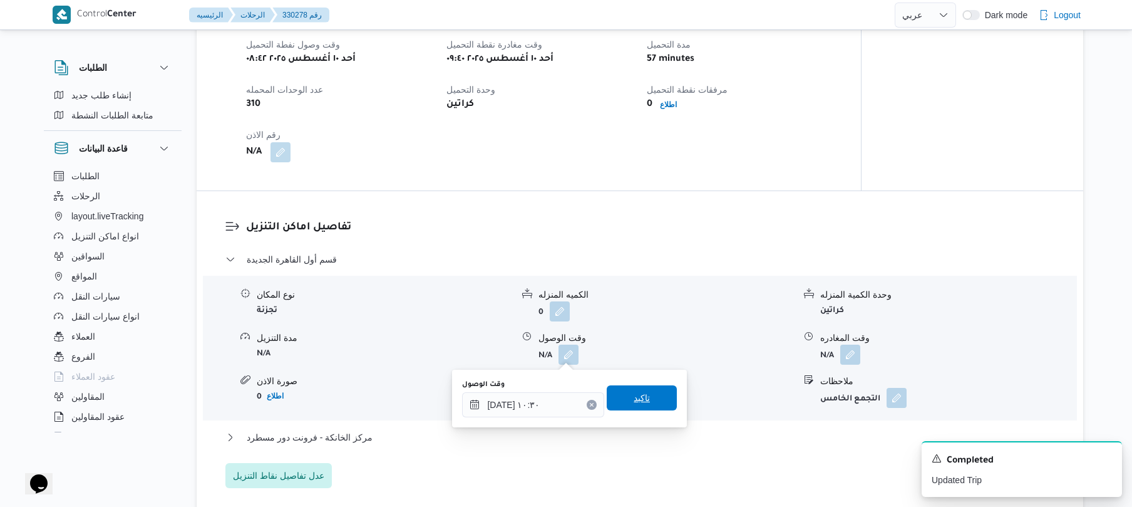
click at [634, 396] on span "تاكيد" at bounding box center [642, 397] width 16 height 15
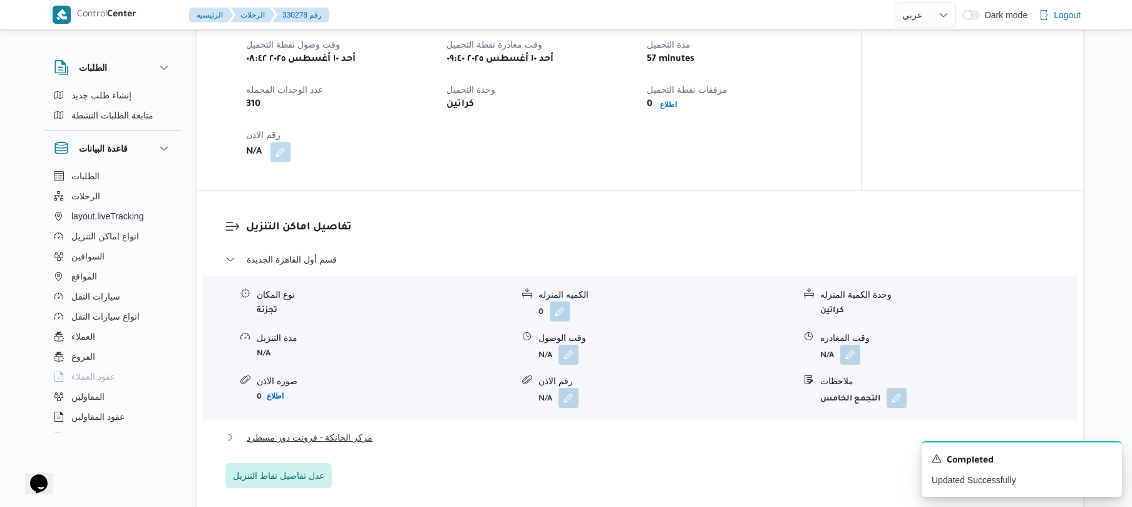
click at [567, 434] on button "مركز الخانكة - فرونت دور مسطرد" at bounding box center [640, 437] width 830 height 15
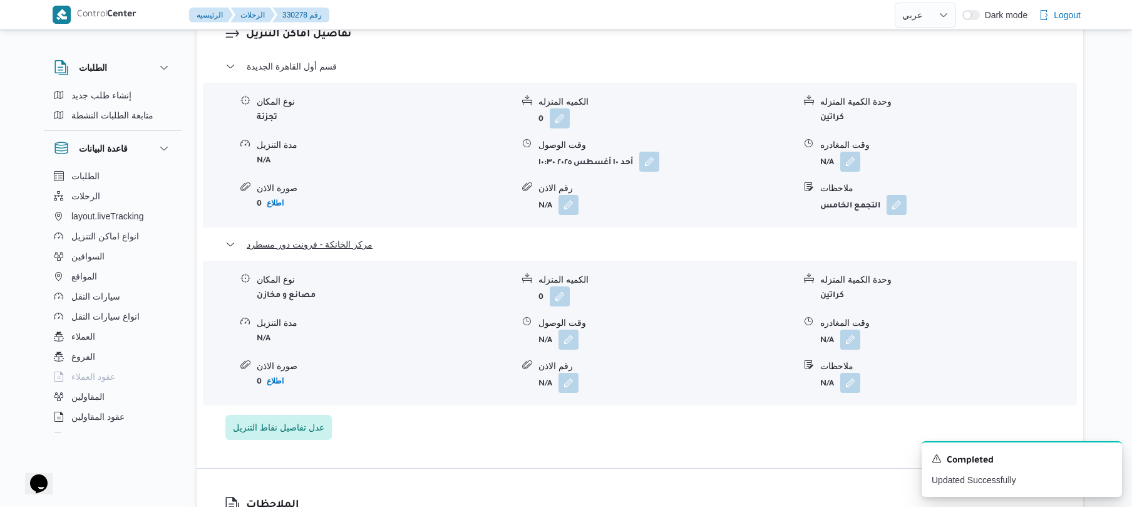
scroll to position [1028, 0]
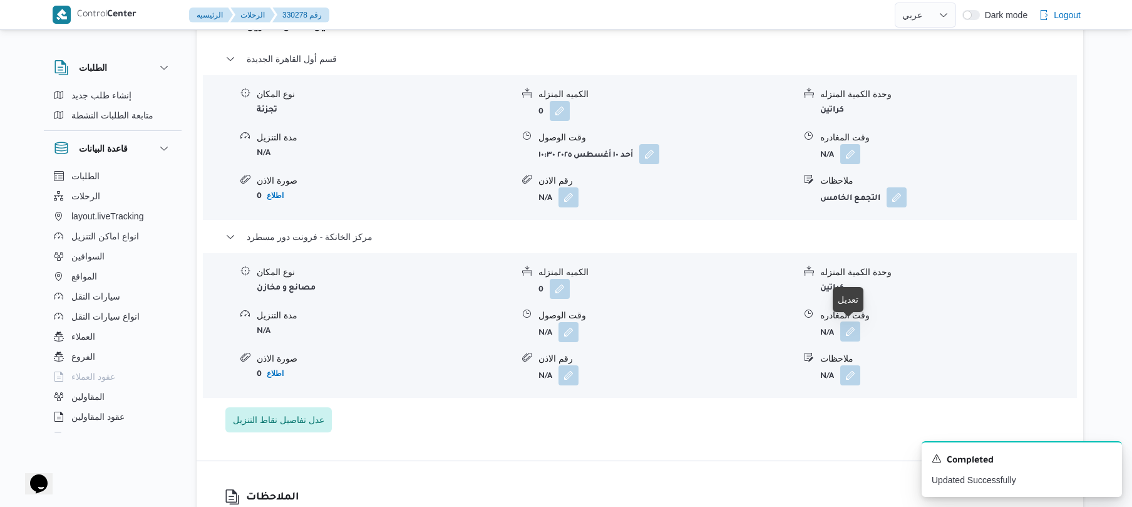
click at [852, 329] on button "button" at bounding box center [851, 331] width 20 height 20
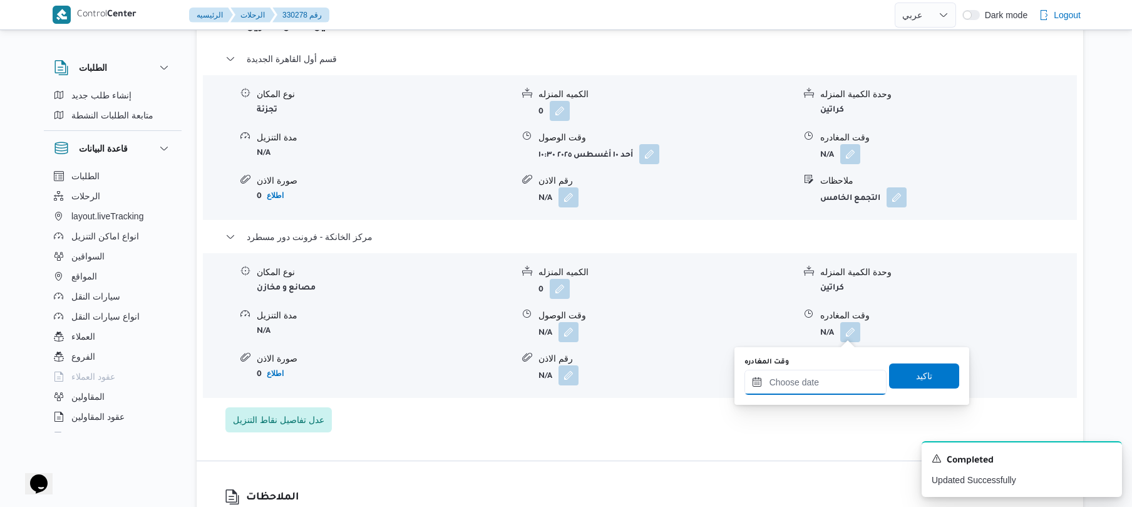
click at [805, 377] on input "وقت المغادره" at bounding box center [816, 382] width 142 height 25
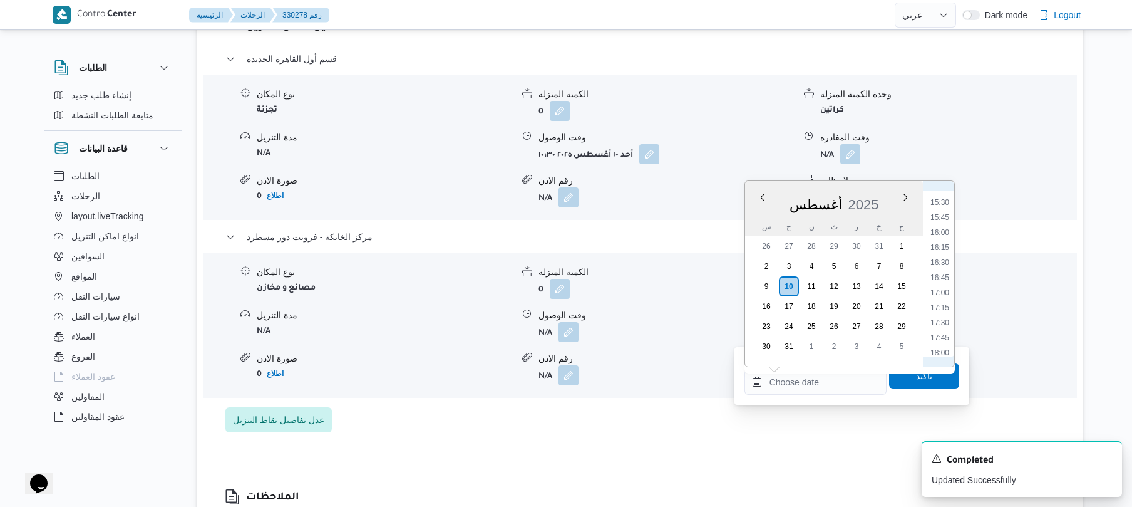
scroll to position [918, 0]
click at [938, 332] on li "17:30" at bounding box center [940, 332] width 29 height 13
type input "١٠/٠٨/٢٠٢٥ ١٧:٣٠"
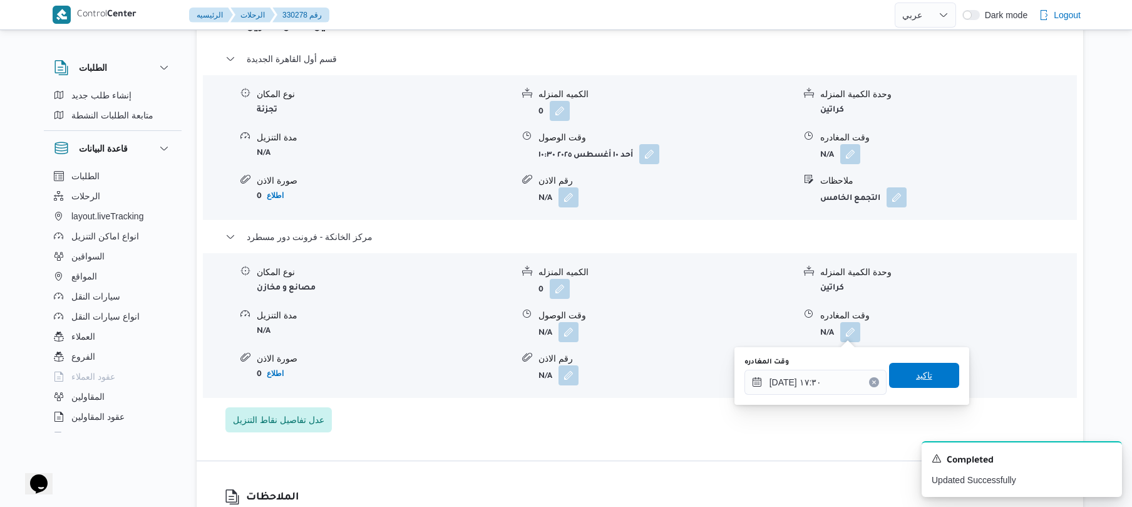
click at [916, 381] on span "تاكيد" at bounding box center [924, 375] width 16 height 15
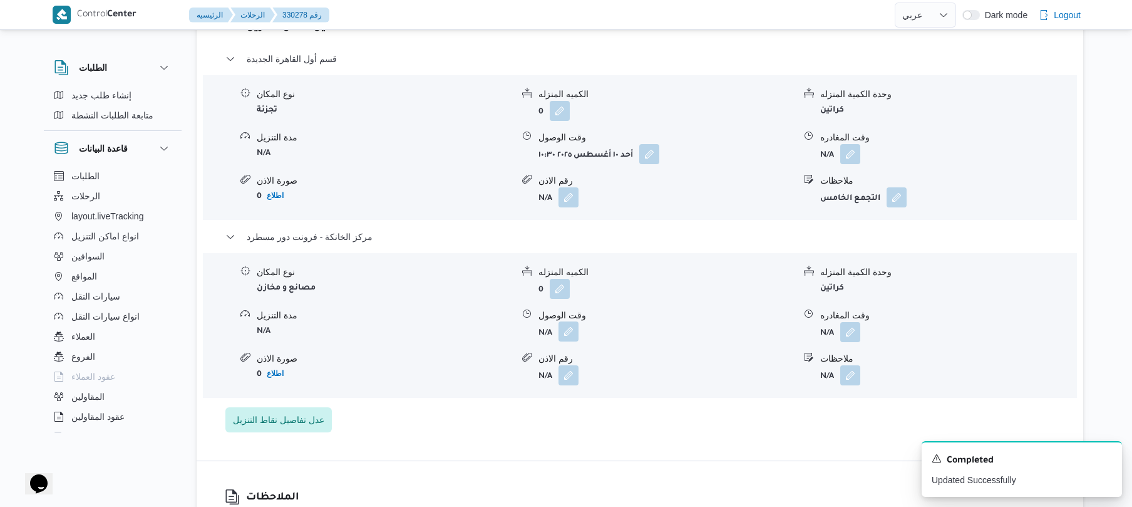
click at [569, 329] on button "button" at bounding box center [569, 331] width 20 height 20
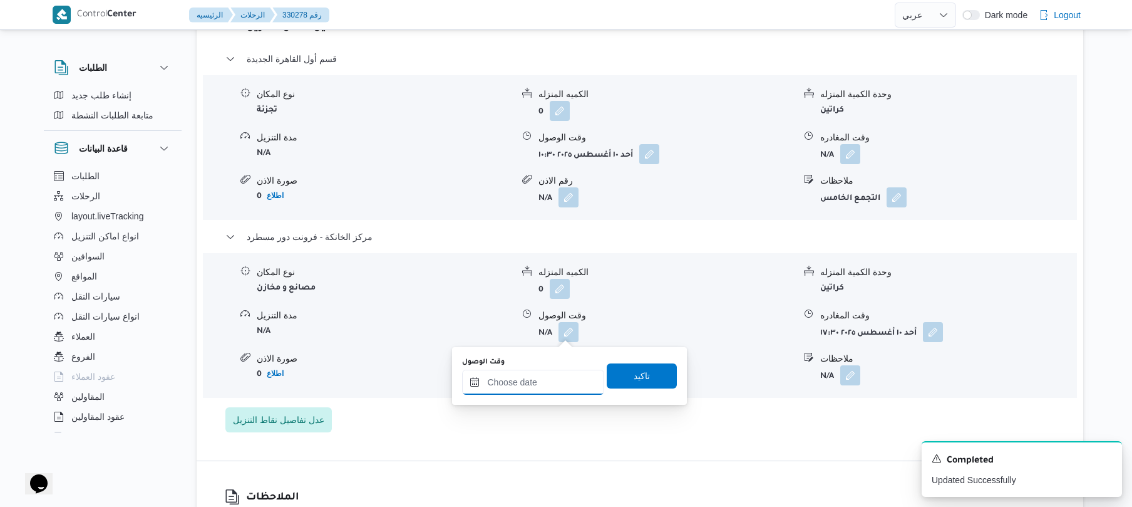
click at [542, 385] on input "وقت الوصول" at bounding box center [533, 382] width 142 height 25
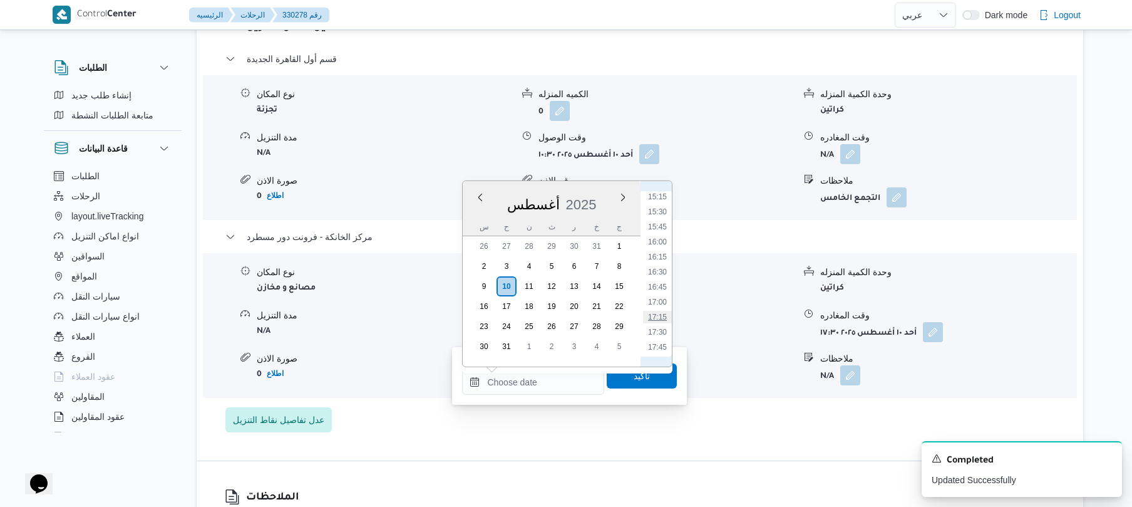
click at [659, 316] on li "17:15" at bounding box center [657, 317] width 29 height 13
type input "١٠/٠٨/٢٠٢٥ ١٧:١٥"
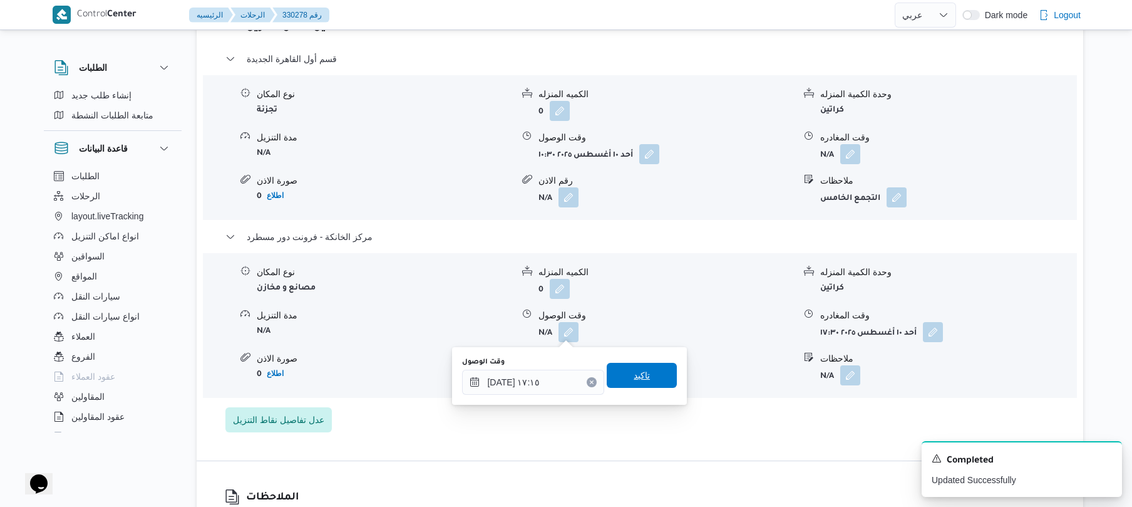
click at [636, 377] on span "تاكيد" at bounding box center [642, 375] width 16 height 15
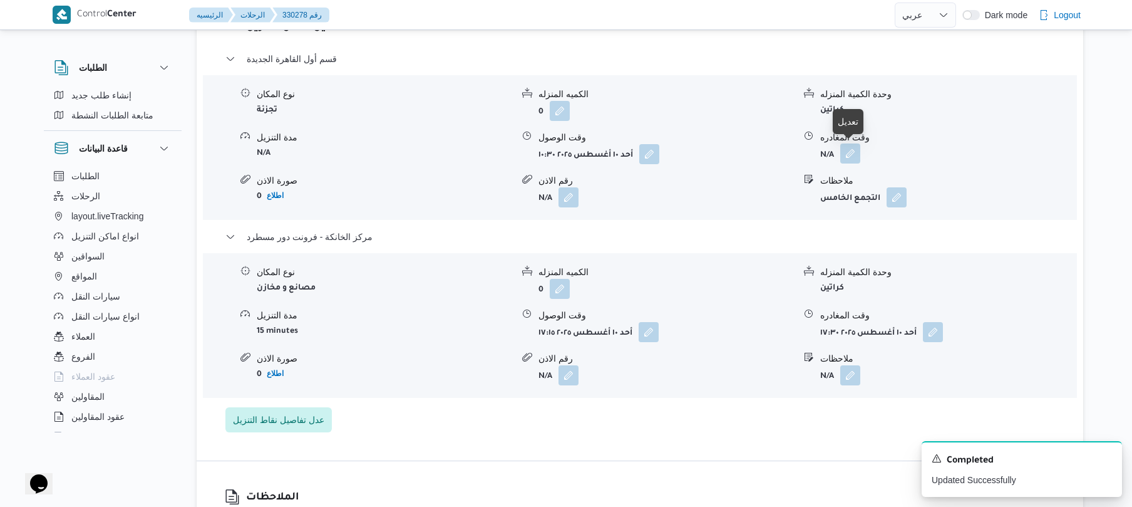
click at [855, 151] on button "button" at bounding box center [851, 153] width 20 height 20
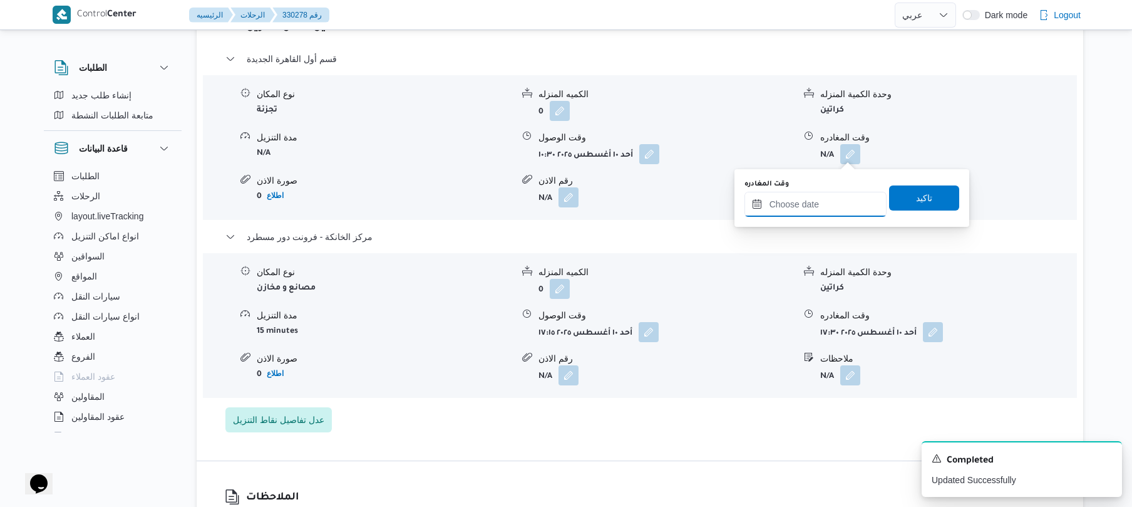
click at [815, 204] on input "وقت المغادره" at bounding box center [816, 204] width 142 height 25
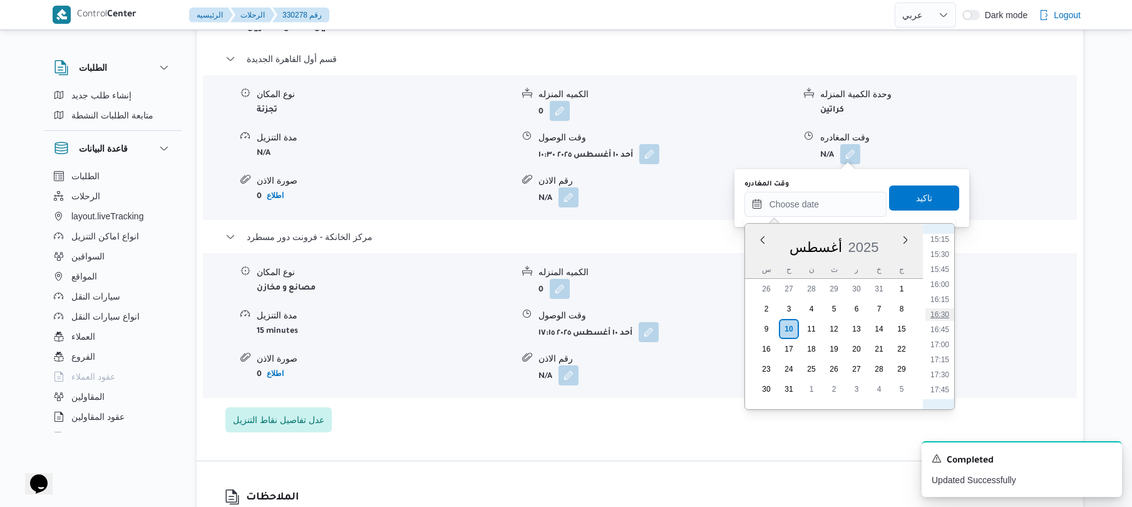
click at [943, 313] on li "16:30" at bounding box center [940, 314] width 29 height 13
type input "١٠/٠٨/٢٠٢٥ ١٦:٣٠"
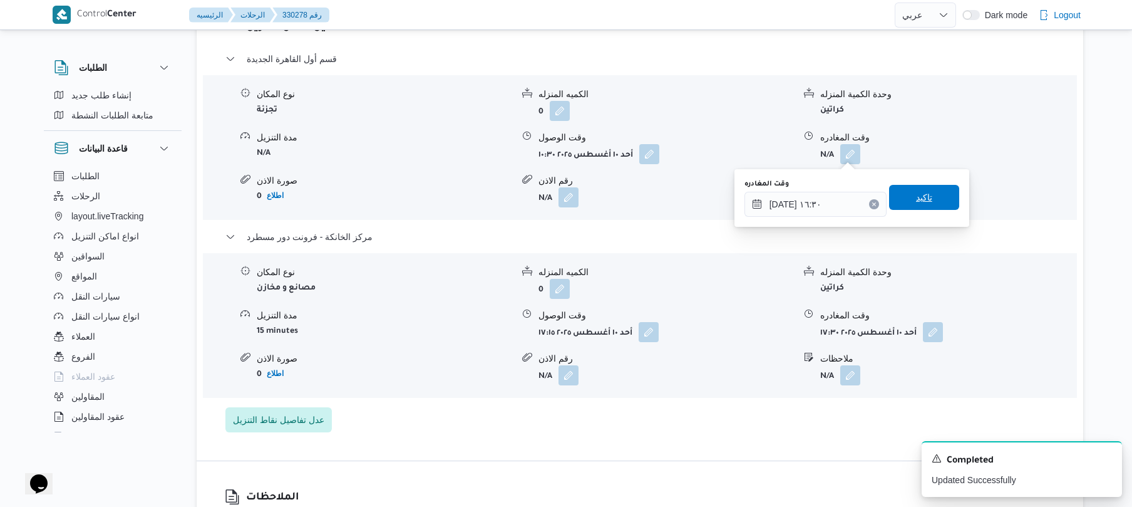
click at [927, 189] on span "تاكيد" at bounding box center [924, 197] width 70 height 25
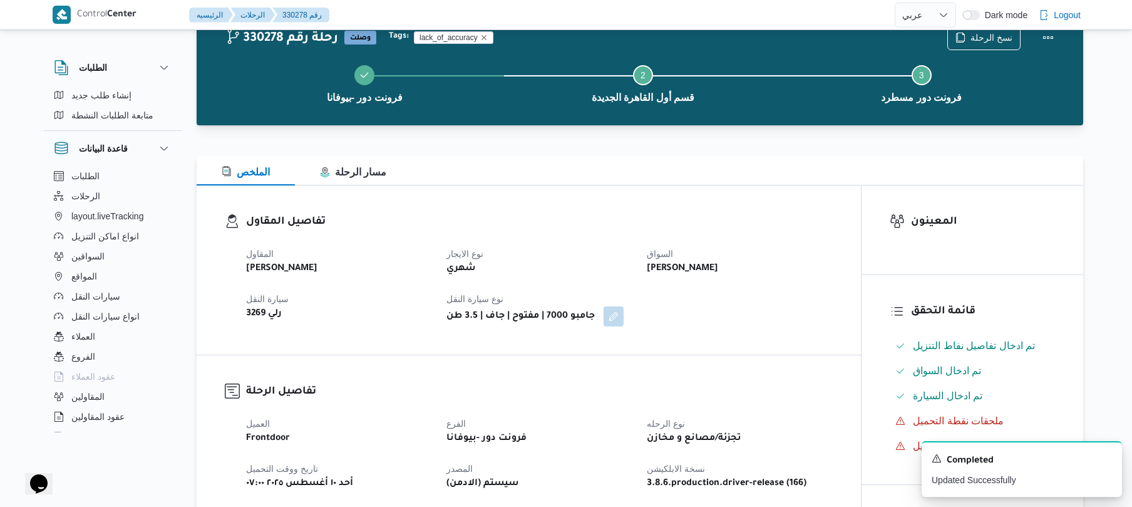
scroll to position [0, 0]
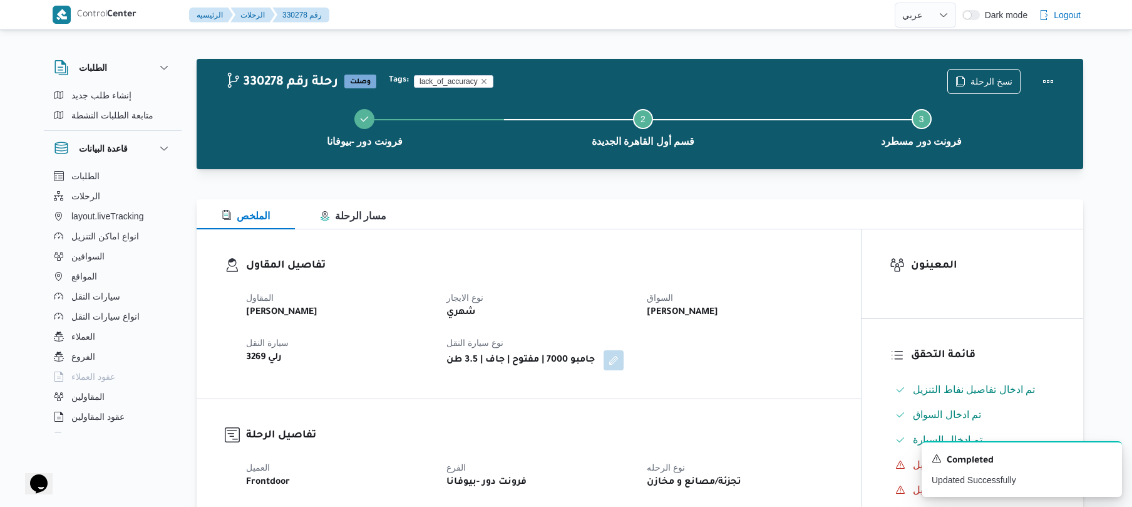
select select "ar"
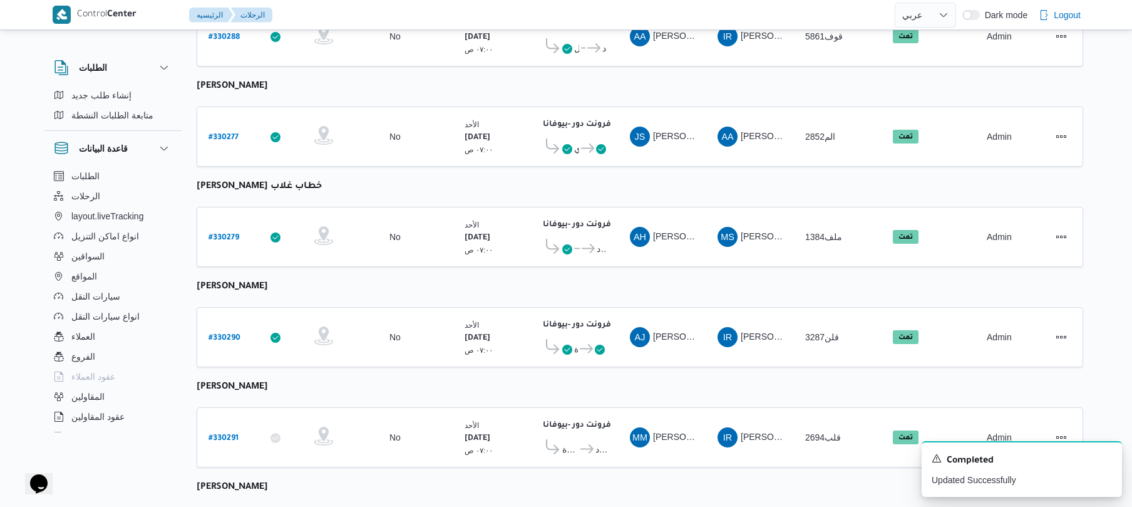
scroll to position [1529, 0]
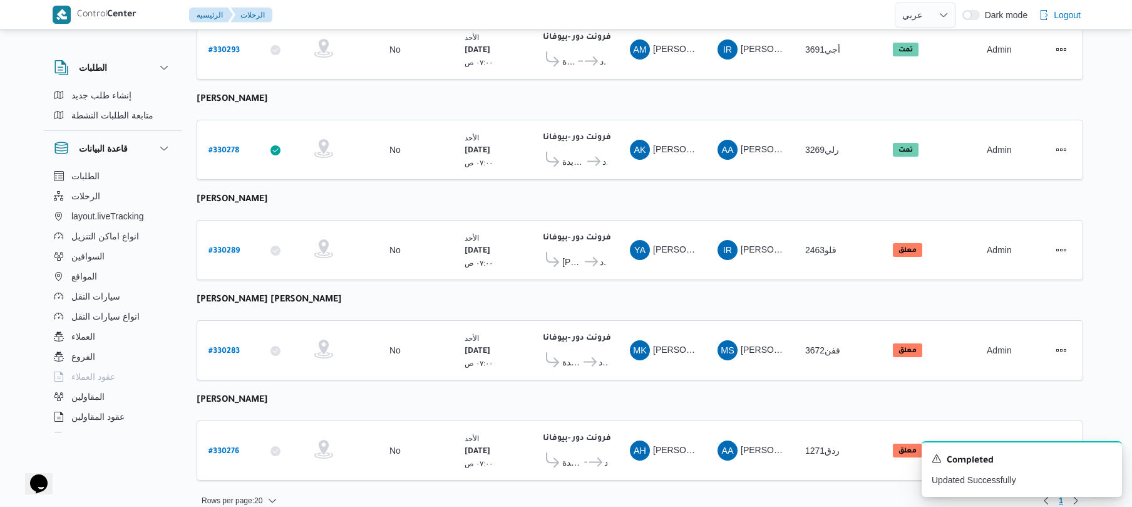
scroll to position [1710, 0]
click at [225, 246] on b "# 330289" at bounding box center [224, 250] width 31 height 9
select select "ar"
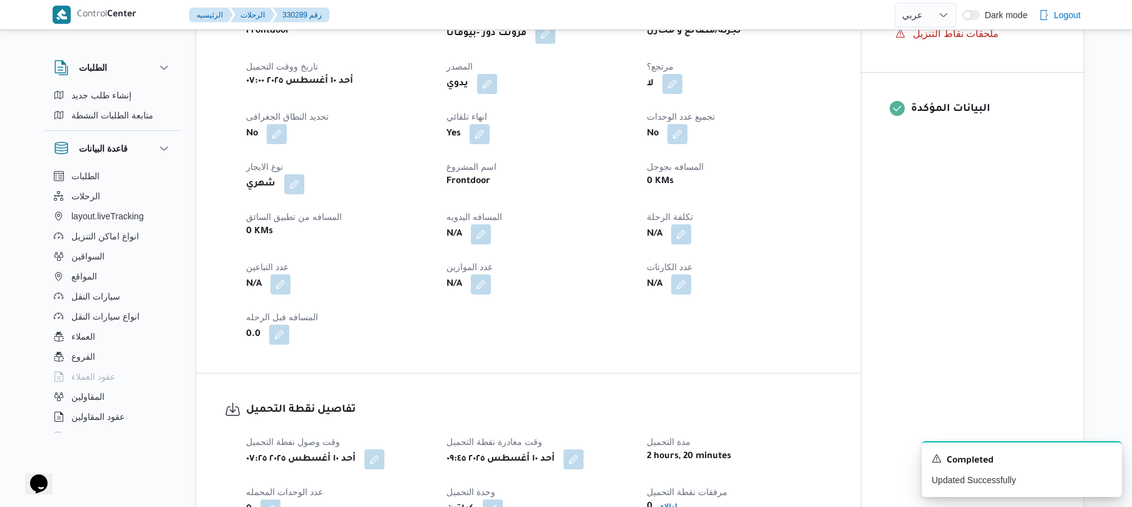
scroll to position [467, 0]
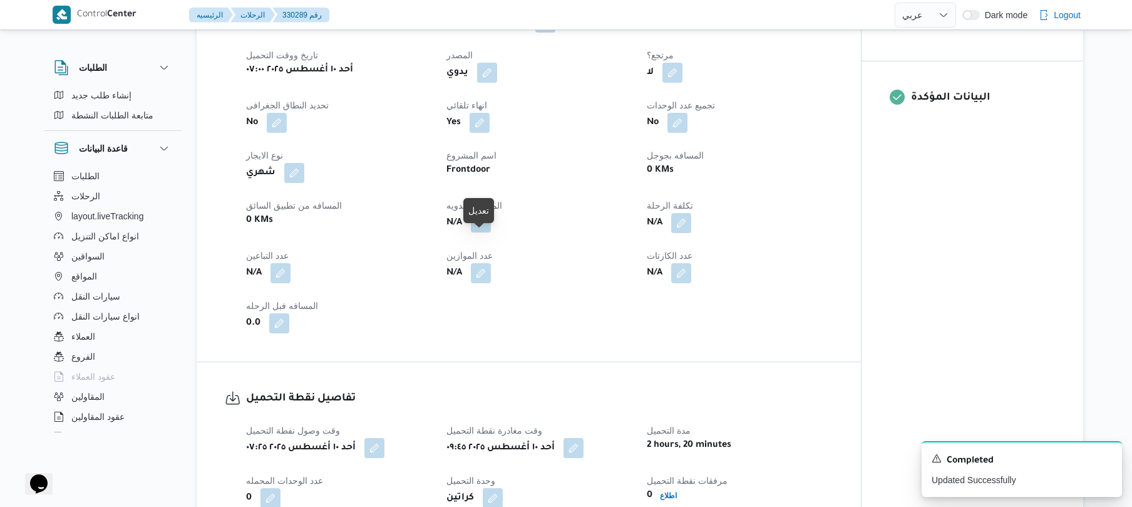
click at [475, 232] on button "button" at bounding box center [481, 222] width 20 height 20
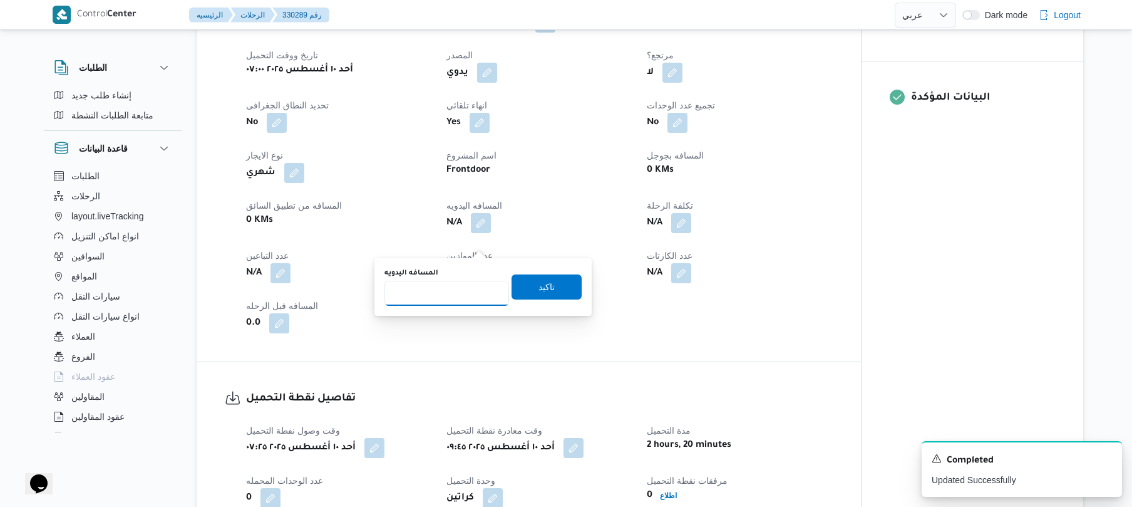
click at [446, 296] on input "المسافه اليدويه" at bounding box center [447, 293] width 125 height 25
type input "90"
click at [529, 289] on span "تاكيد" at bounding box center [547, 286] width 70 height 25
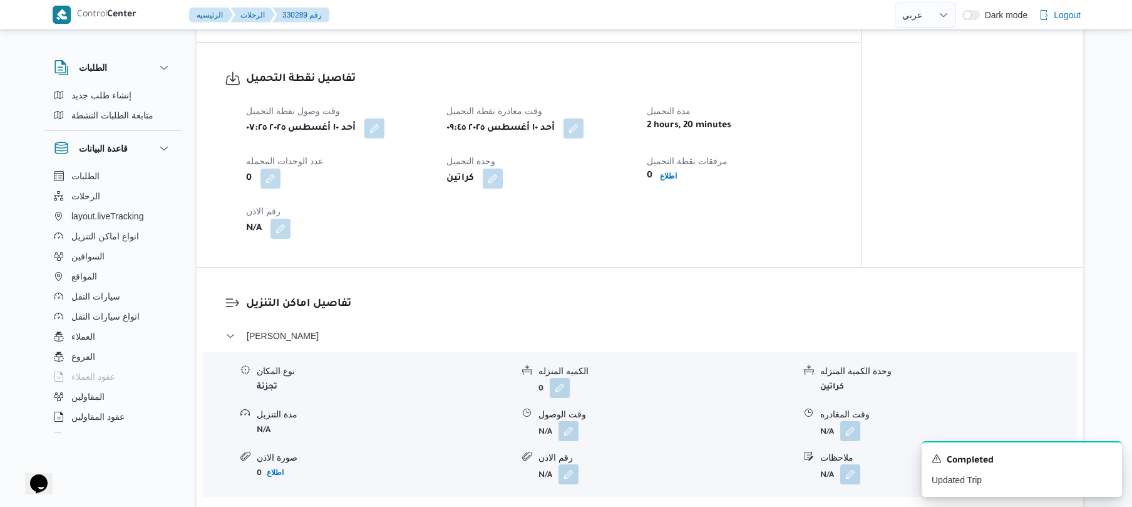
scroll to position [802, 0]
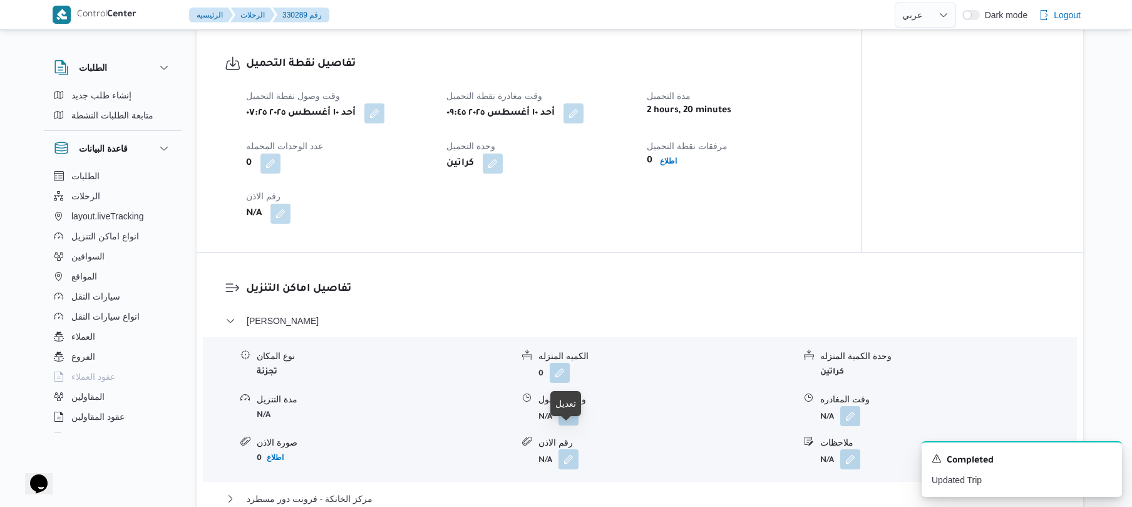
click at [572, 425] on button "button" at bounding box center [569, 415] width 20 height 20
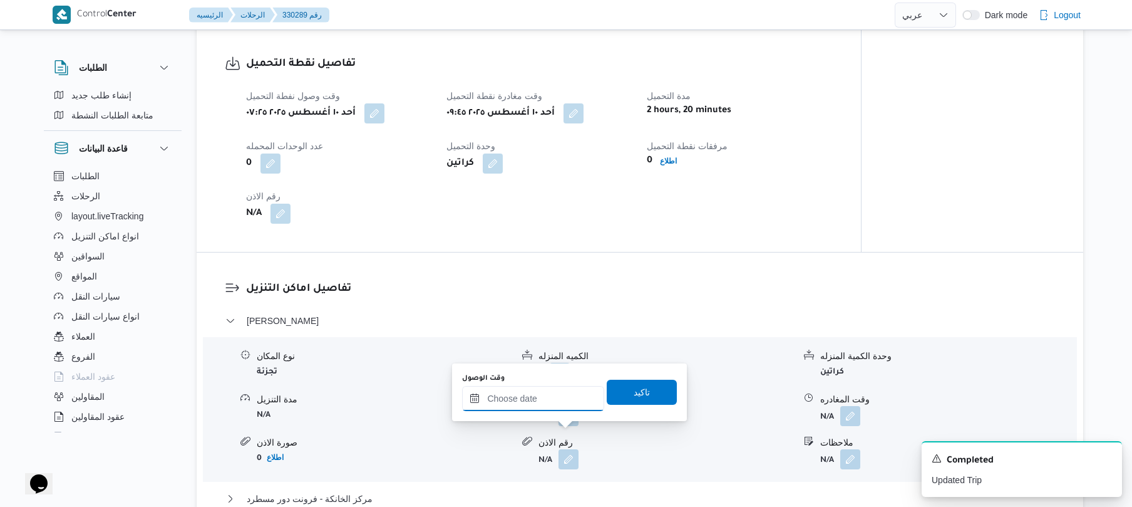
click at [547, 396] on input "وقت الوصول" at bounding box center [533, 398] width 142 height 25
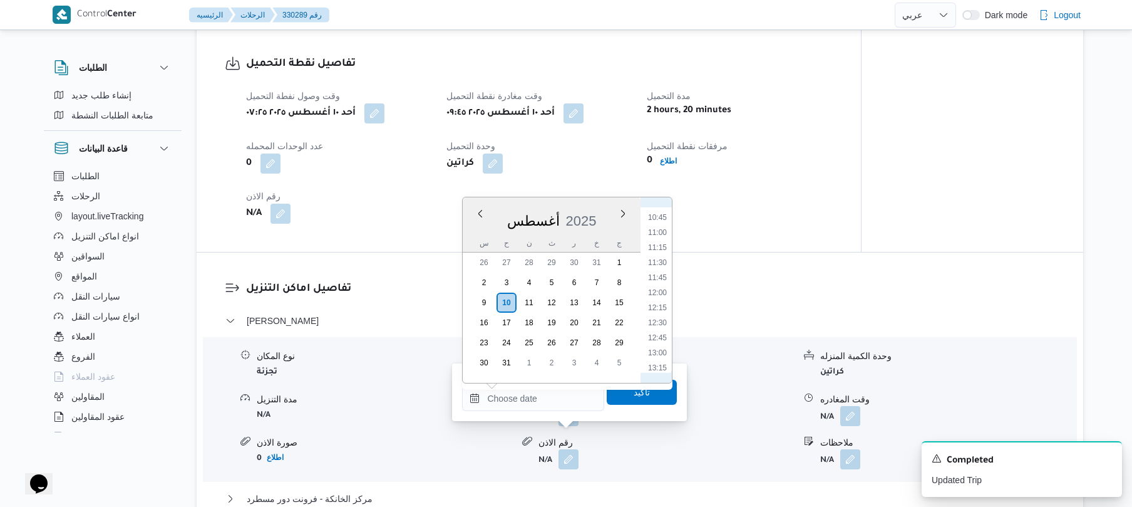
scroll to position [637, 0]
click at [660, 211] on li "10:30" at bounding box center [657, 208] width 29 height 13
type input "١٠/٠٨/٢٠٢٥ ١٠:٣٠"
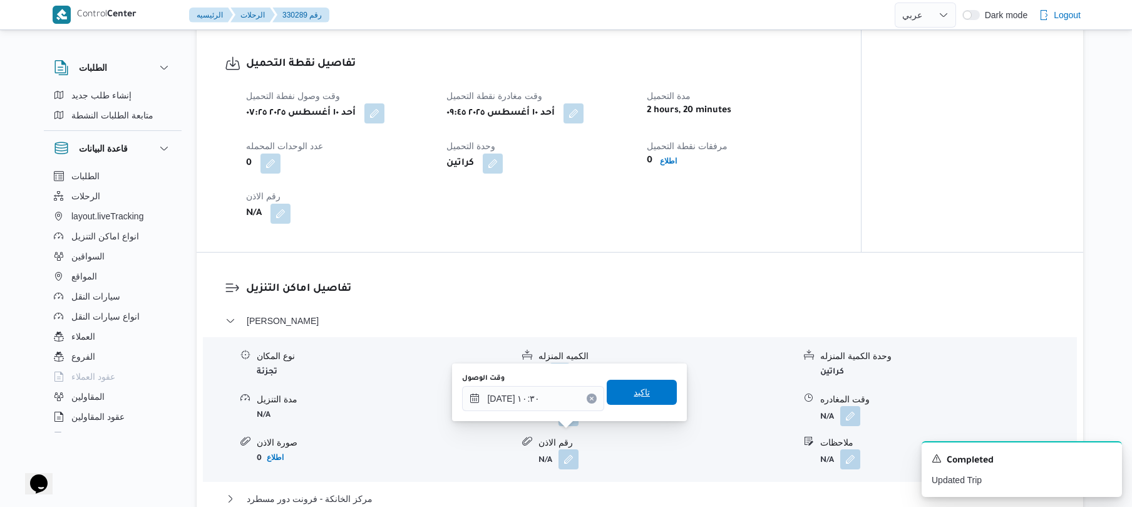
click at [634, 395] on span "تاكيد" at bounding box center [642, 392] width 16 height 15
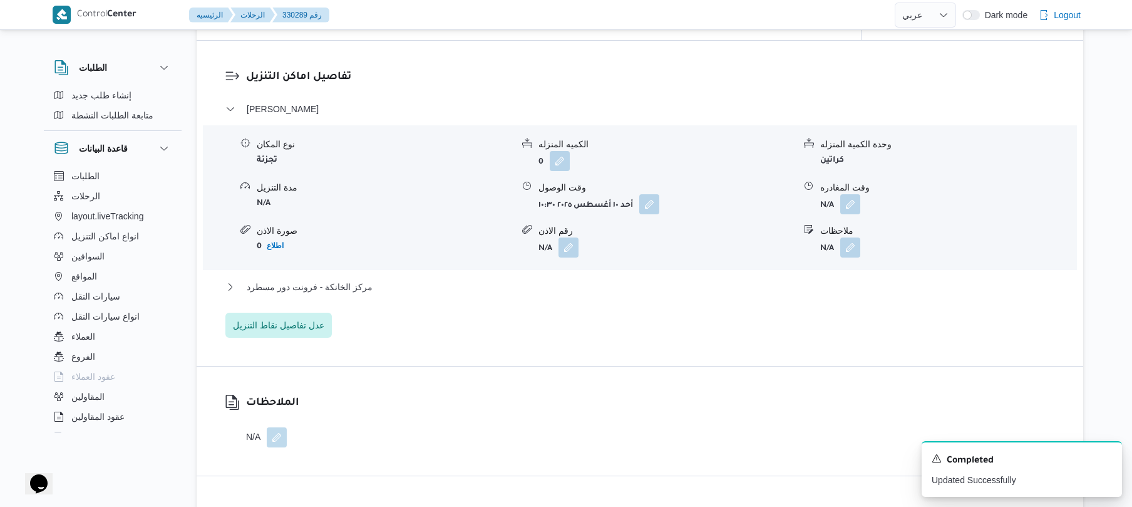
scroll to position [1136, 0]
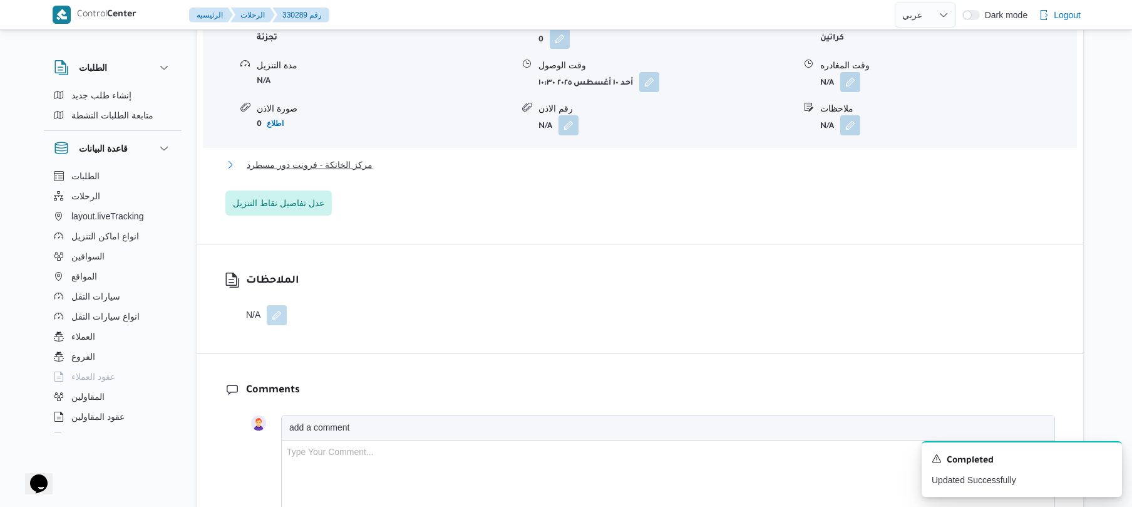
click at [587, 172] on button "مركز الخانكة - فرونت دور مسطرد" at bounding box center [640, 164] width 830 height 15
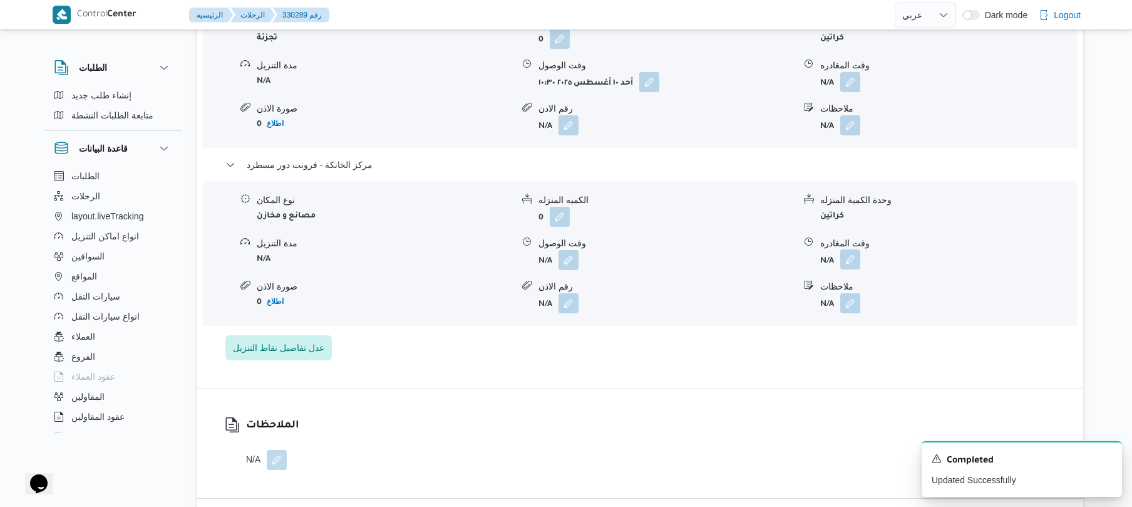
click at [854, 269] on button "button" at bounding box center [851, 259] width 20 height 20
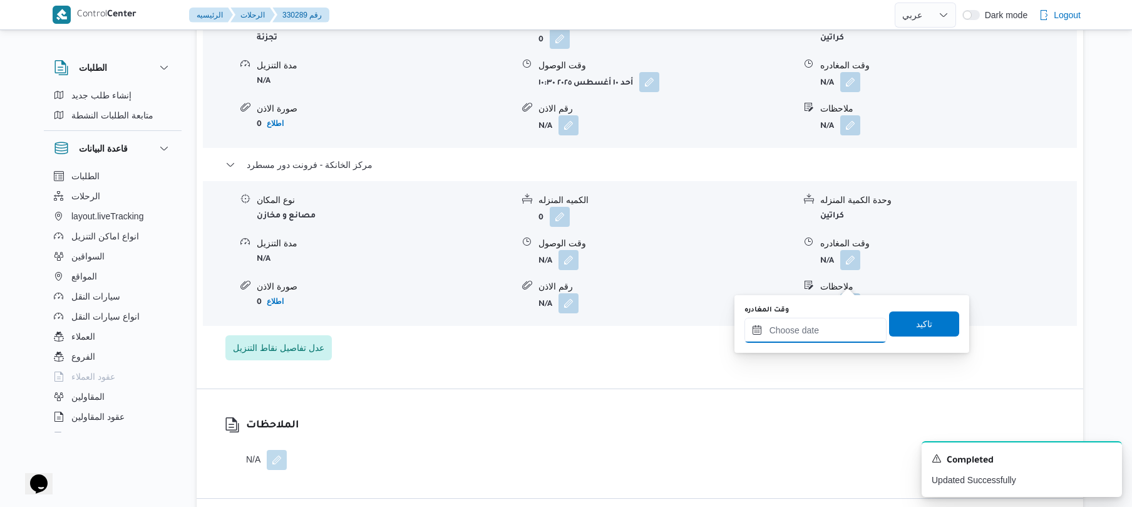
click at [808, 329] on input "وقت المغادره" at bounding box center [816, 330] width 142 height 25
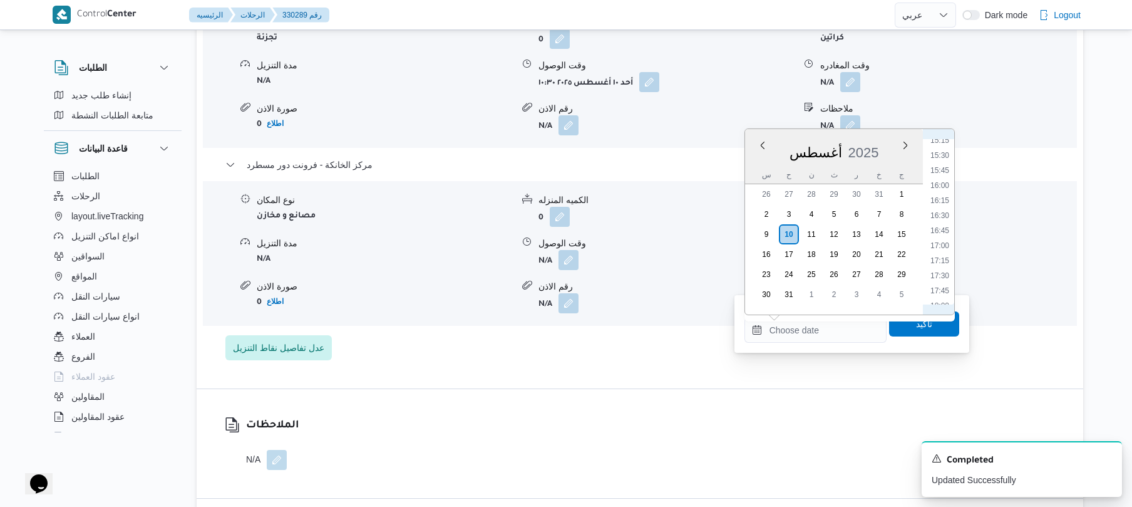
scroll to position [918, 0]
click at [948, 233] on li "16:45" at bounding box center [940, 235] width 29 height 13
type input "١٠/٠٨/٢٠٢٥ ١٦:٤٥"
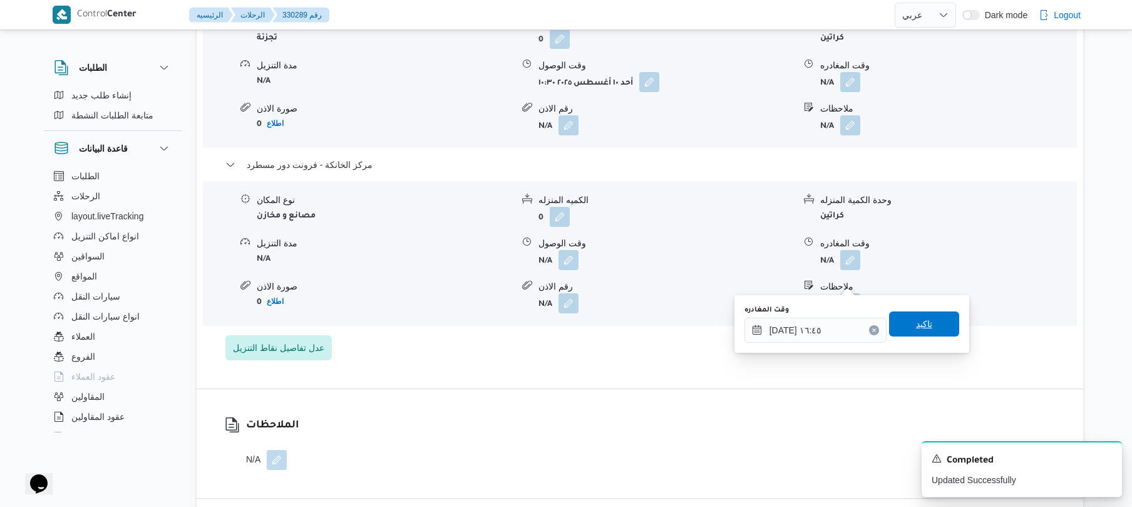
click at [916, 322] on span "تاكيد" at bounding box center [924, 323] width 16 height 15
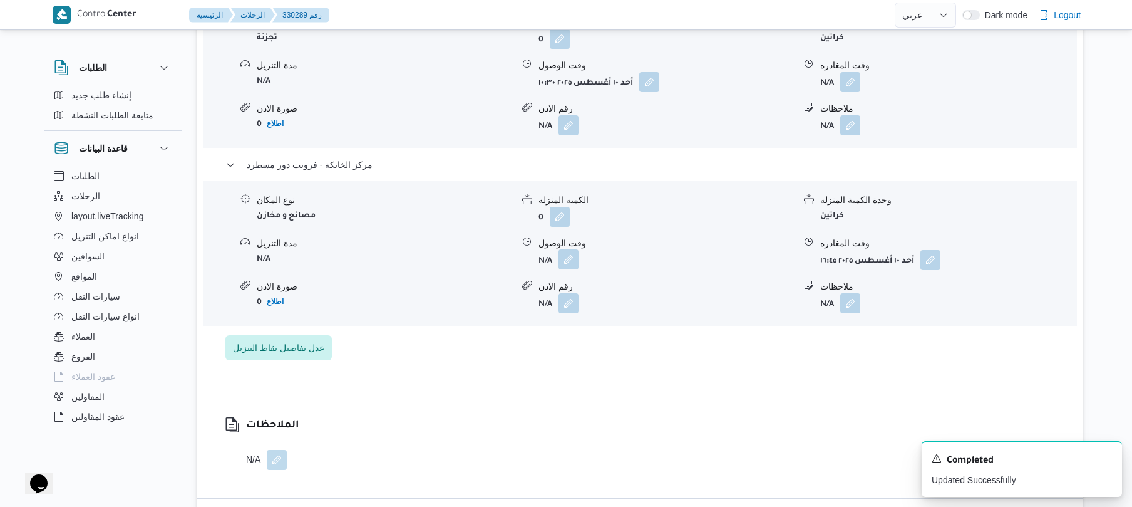
click at [569, 269] on button "button" at bounding box center [569, 259] width 20 height 20
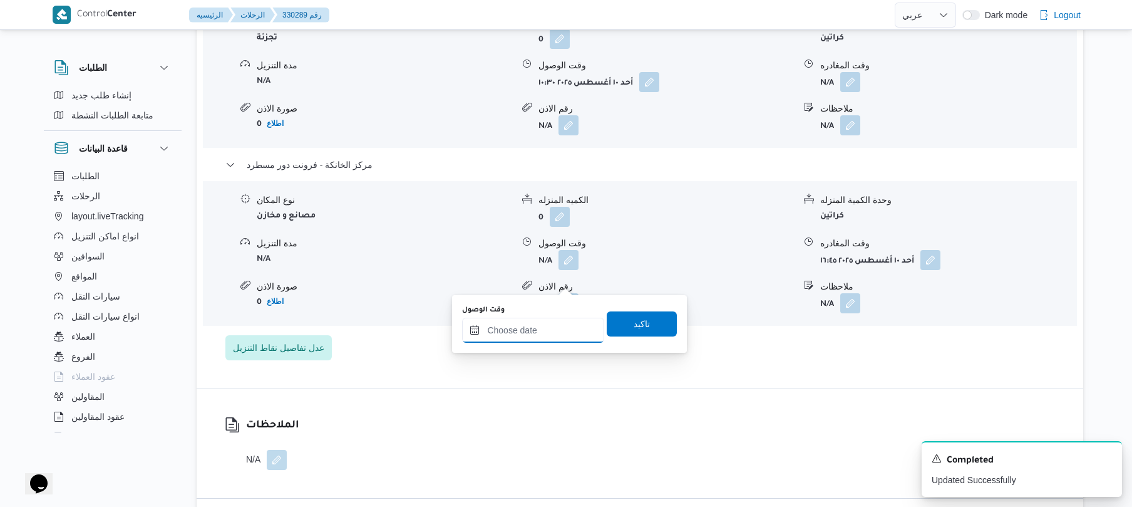
click at [529, 336] on input "وقت الوصول" at bounding box center [533, 330] width 142 height 25
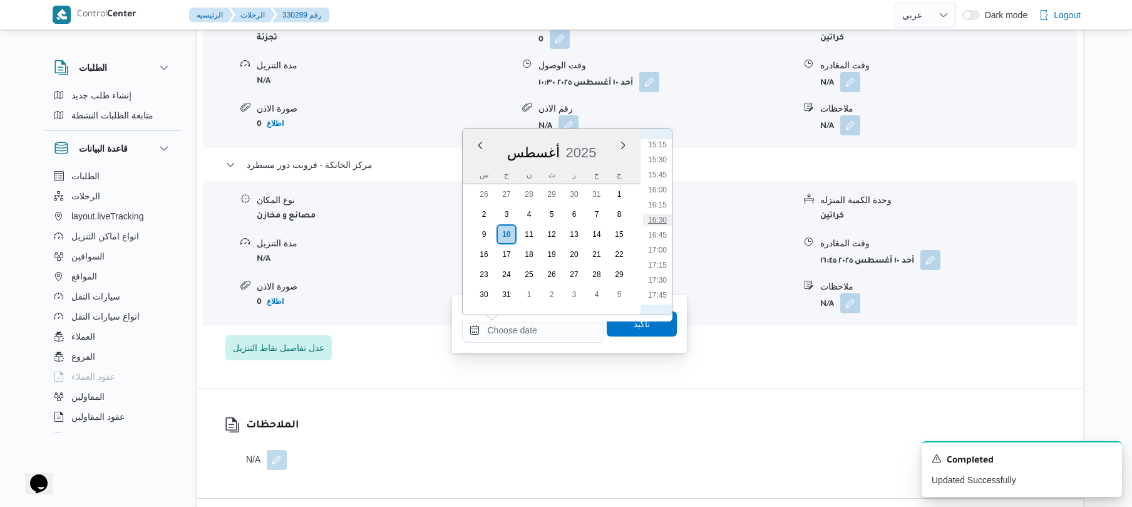
click at [665, 216] on li "16:30" at bounding box center [657, 220] width 29 height 13
type input "١٠/٠٨/٢٠٢٥ ١٦:٣٠"
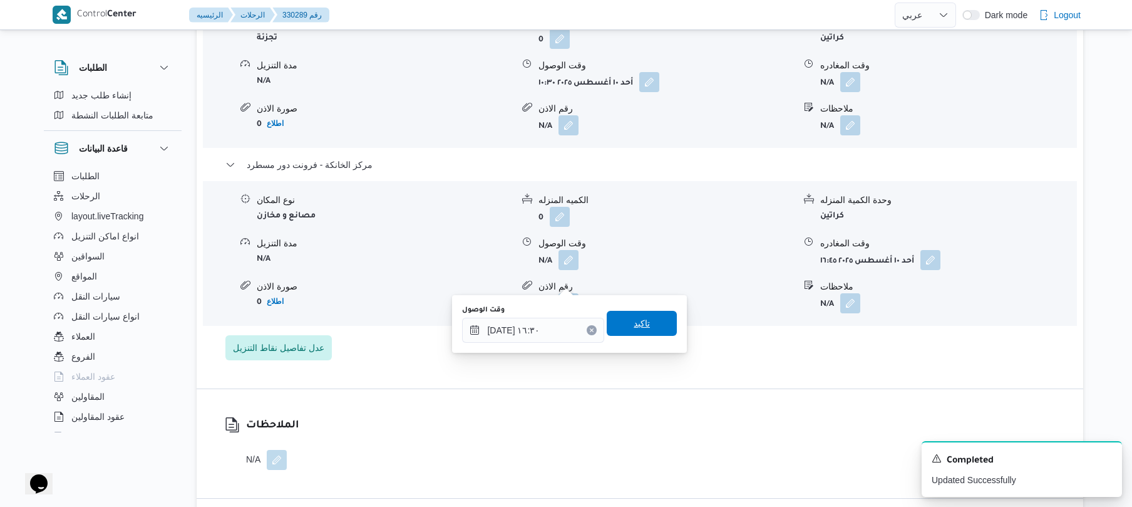
click at [637, 317] on span "تاكيد" at bounding box center [642, 323] width 16 height 15
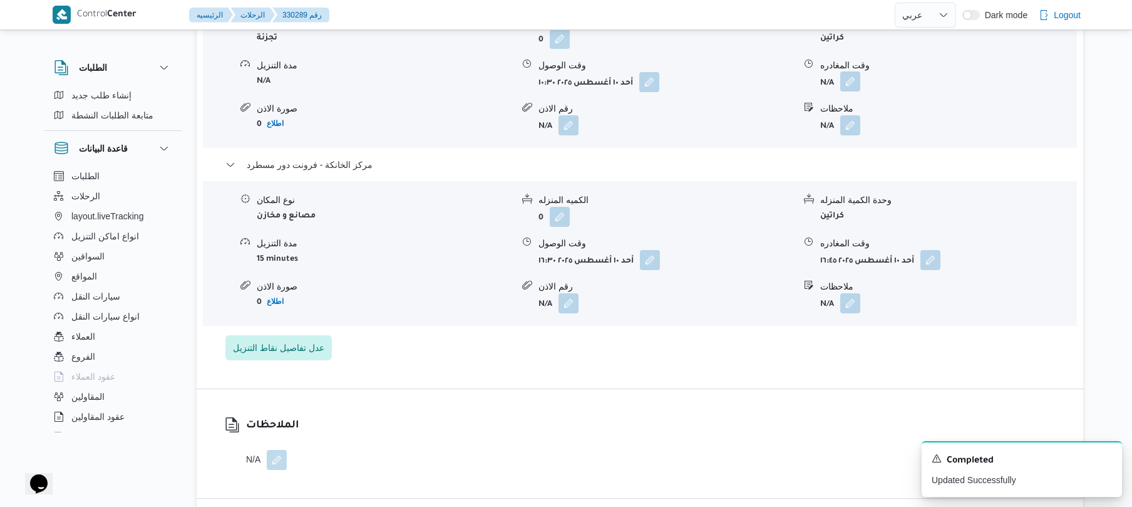
click at [853, 91] on button "button" at bounding box center [851, 81] width 20 height 20
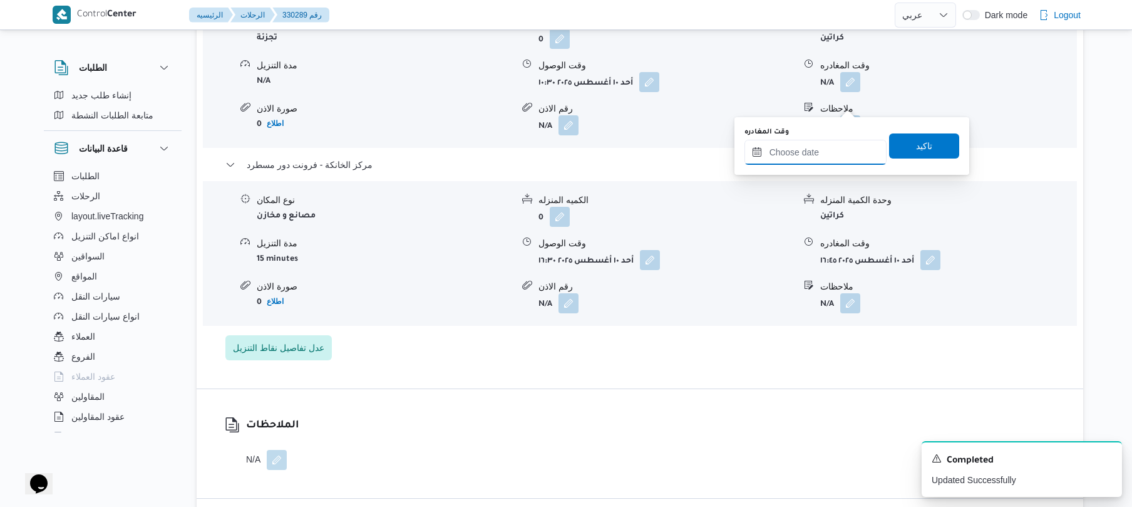
click at [820, 153] on input "وقت المغادره" at bounding box center [816, 152] width 142 height 25
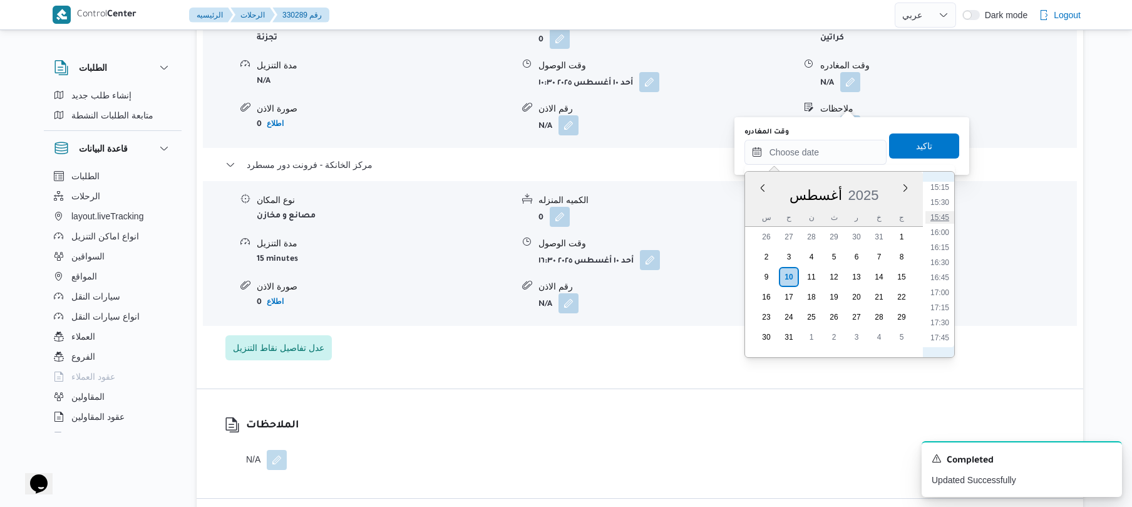
click at [944, 214] on li "15:45" at bounding box center [940, 217] width 29 height 13
type input "١٠/٠٨/٢٠٢٥ ١٥:٤٥"
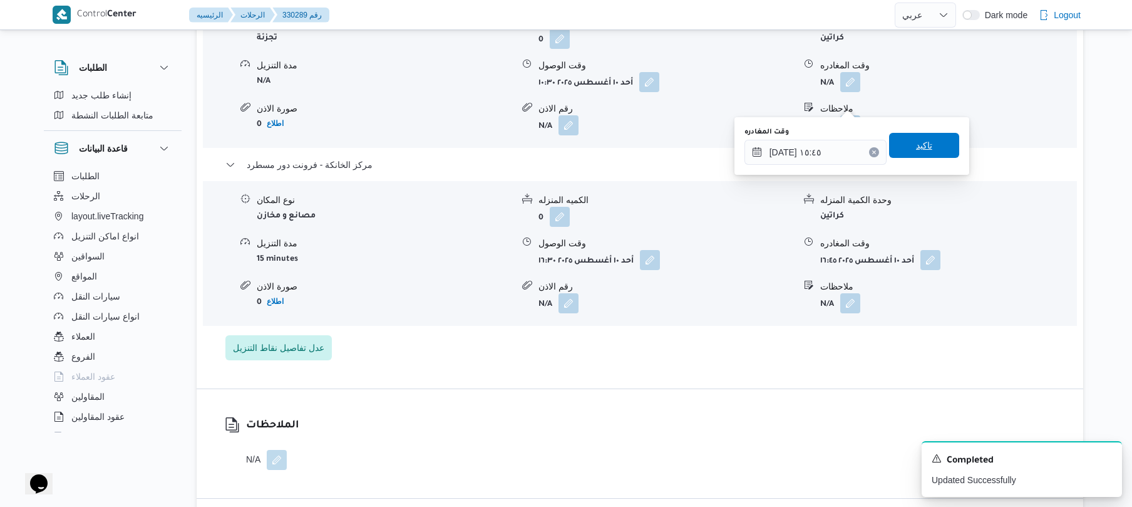
click at [934, 153] on span "تاكيد" at bounding box center [924, 145] width 70 height 25
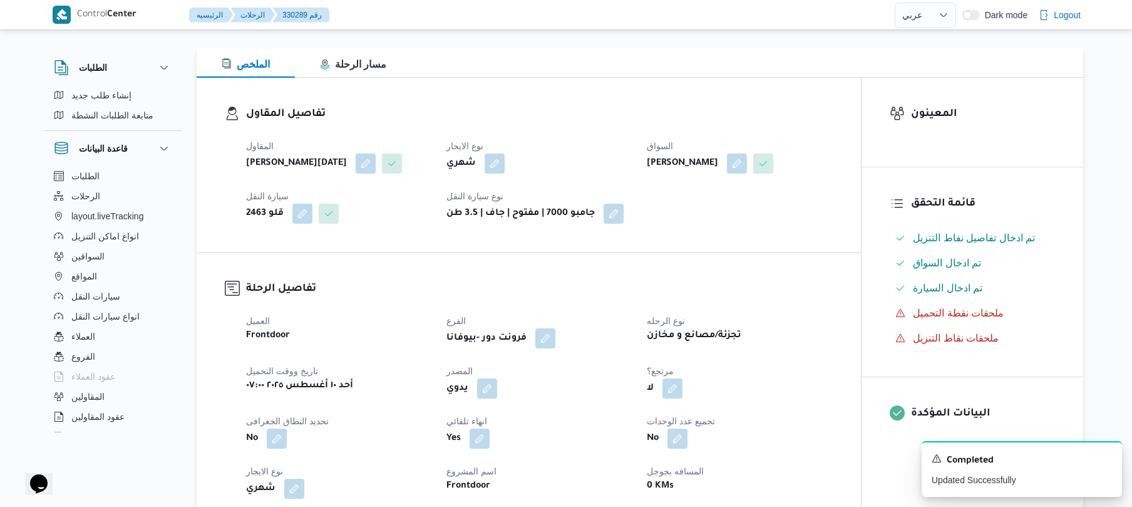
scroll to position [0, 0]
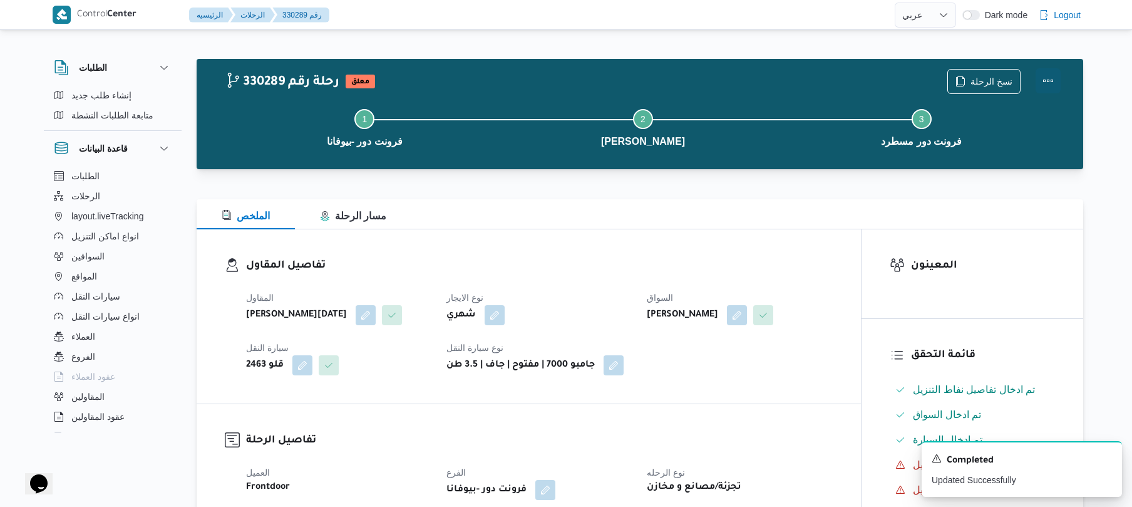
click at [1045, 81] on button "Actions" at bounding box center [1048, 80] width 25 height 25
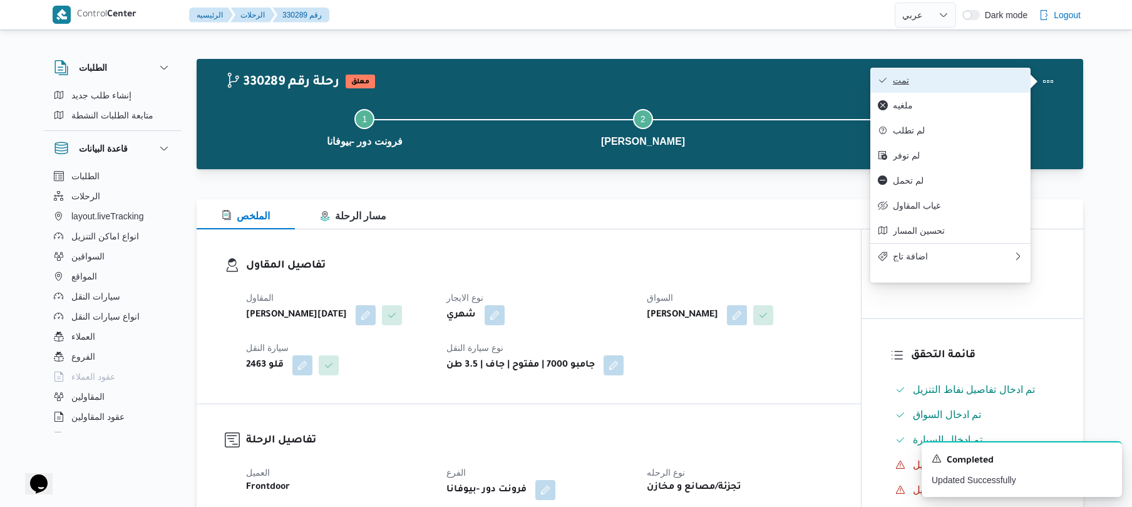
click at [973, 83] on span "تمت" at bounding box center [958, 80] width 130 height 10
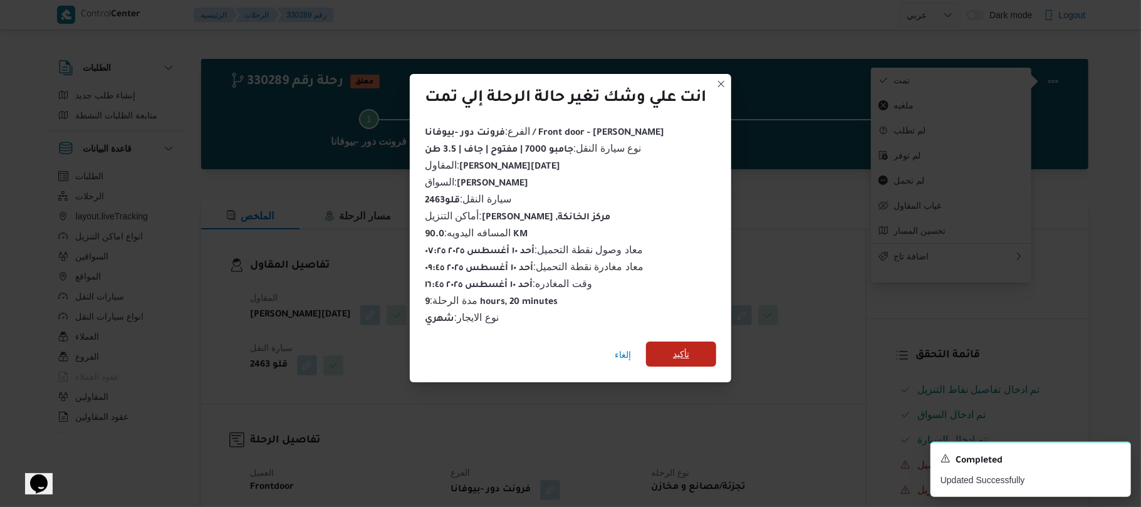
click at [712, 348] on span "تأكيد" at bounding box center [681, 353] width 70 height 25
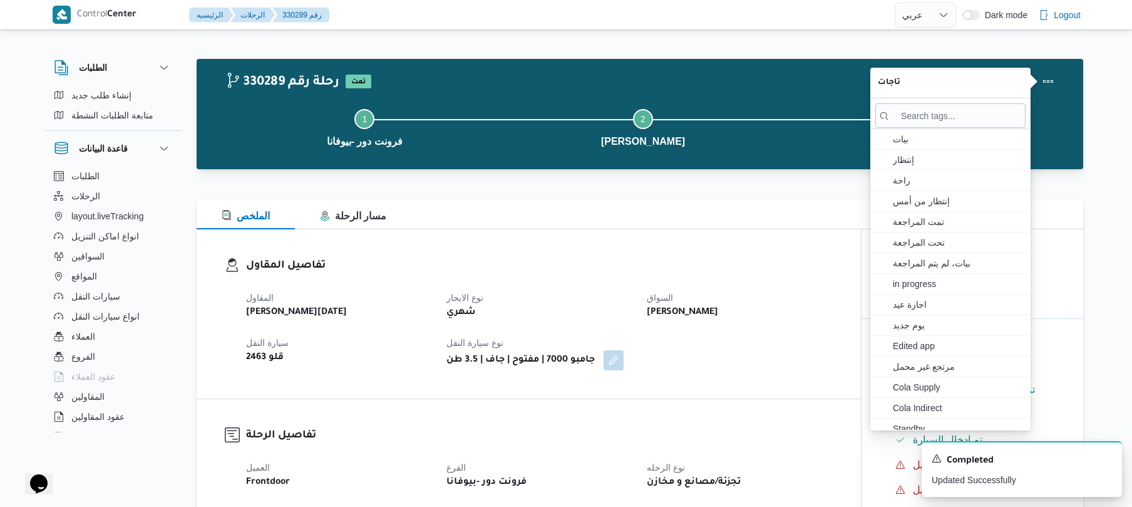
select select "ar"
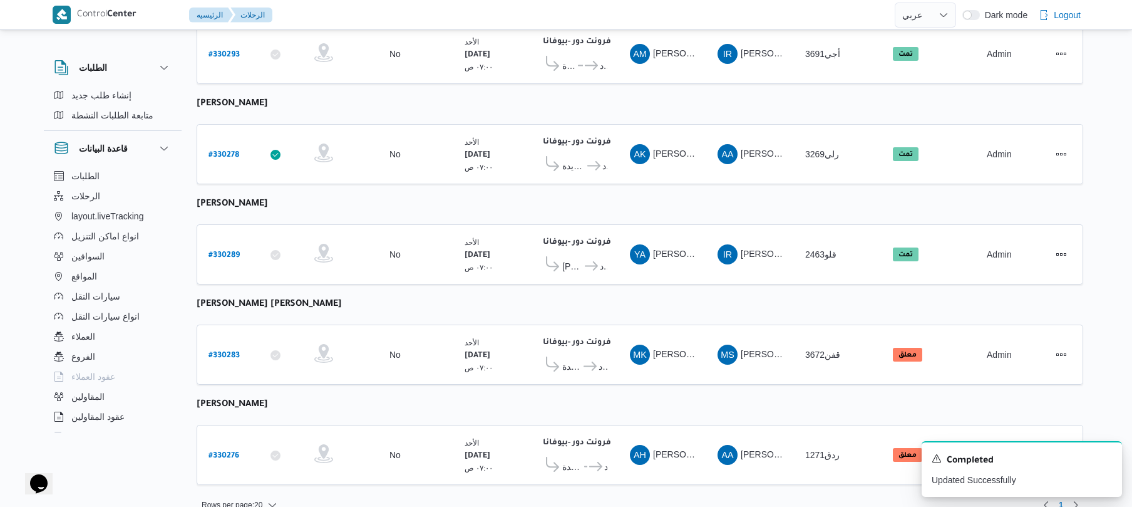
scroll to position [1710, 0]
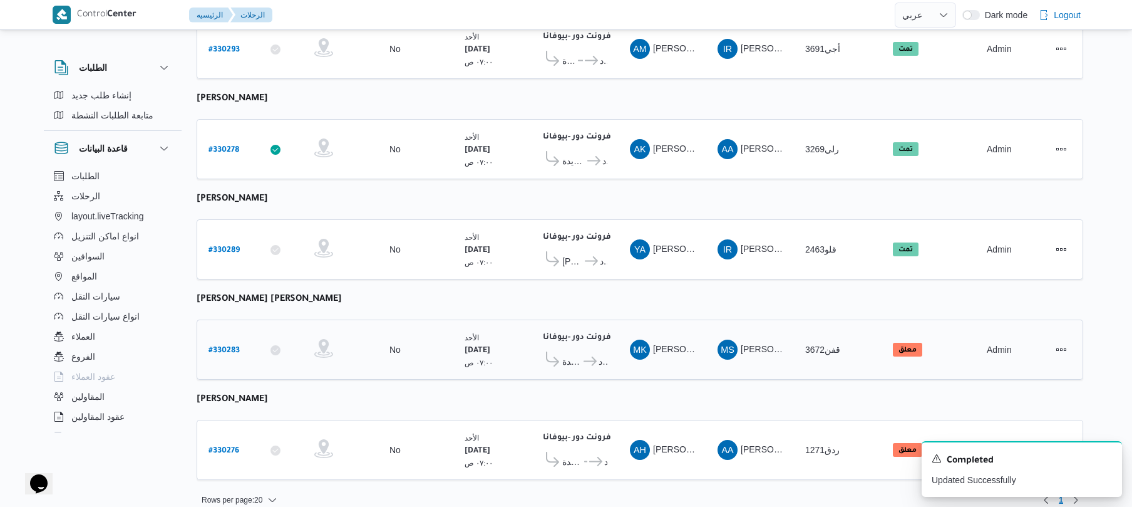
click at [227, 346] on b "# 330283" at bounding box center [224, 350] width 31 height 9
select select "ar"
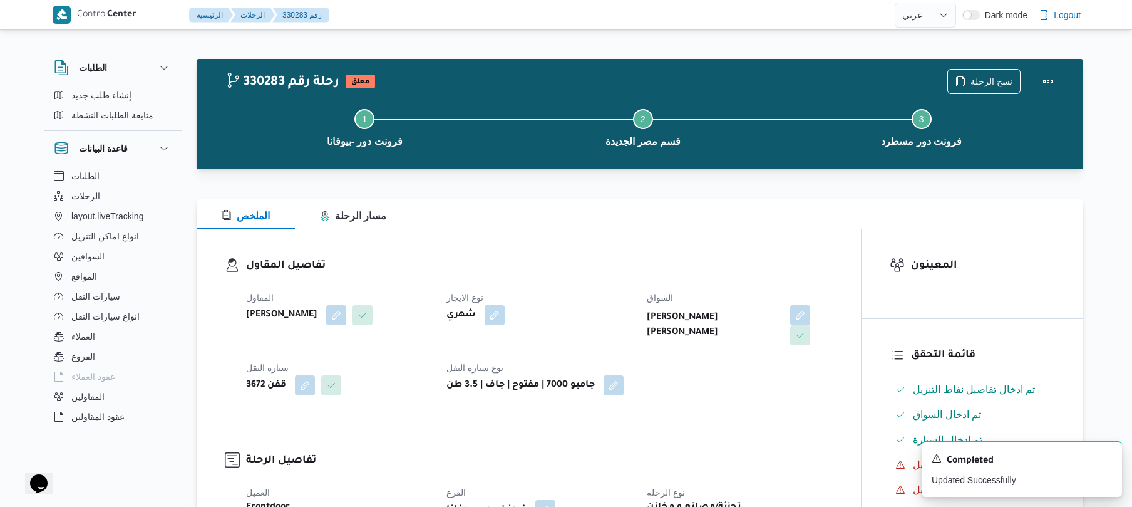
click at [768, 242] on div "تفاصيل المقاول المقاول محمد صلاح عبداللطيف الشريف نوع الايجار شهري السواق محمود…" at bounding box center [529, 326] width 665 height 194
click at [576, 254] on div "تفاصيل المقاول المقاول محمد صلاح عبداللطيف الشريف نوع الايجار شهري السواق محمود…" at bounding box center [529, 326] width 665 height 194
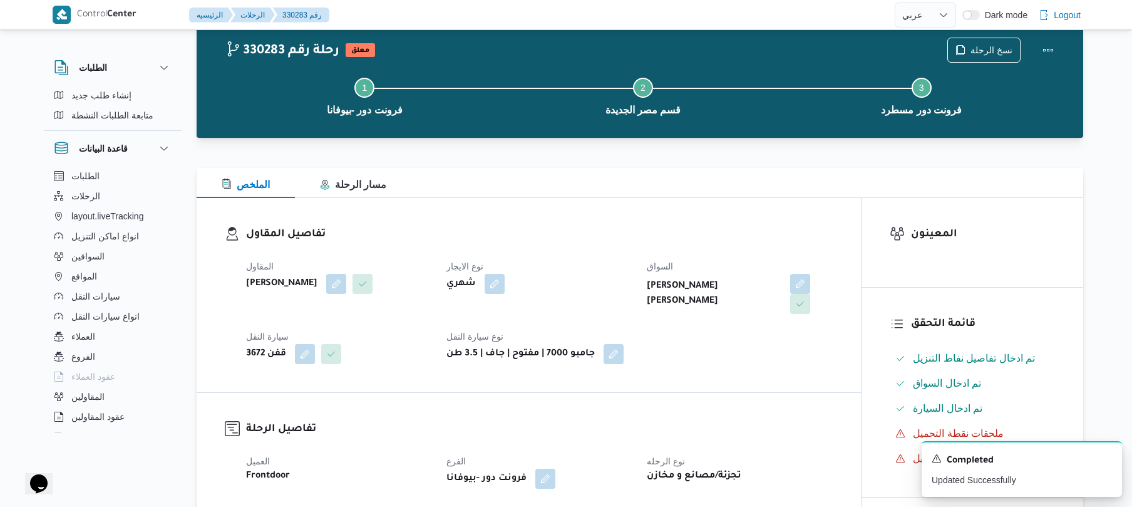
scroll to position [33, 0]
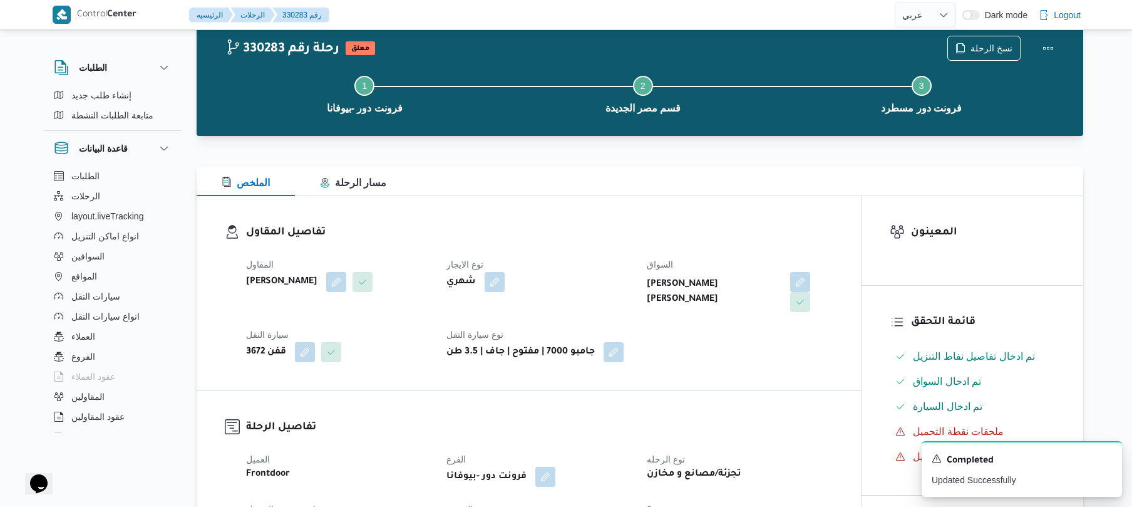
click at [545, 264] on dt "نوع الايجار" at bounding box center [539, 264] width 185 height 15
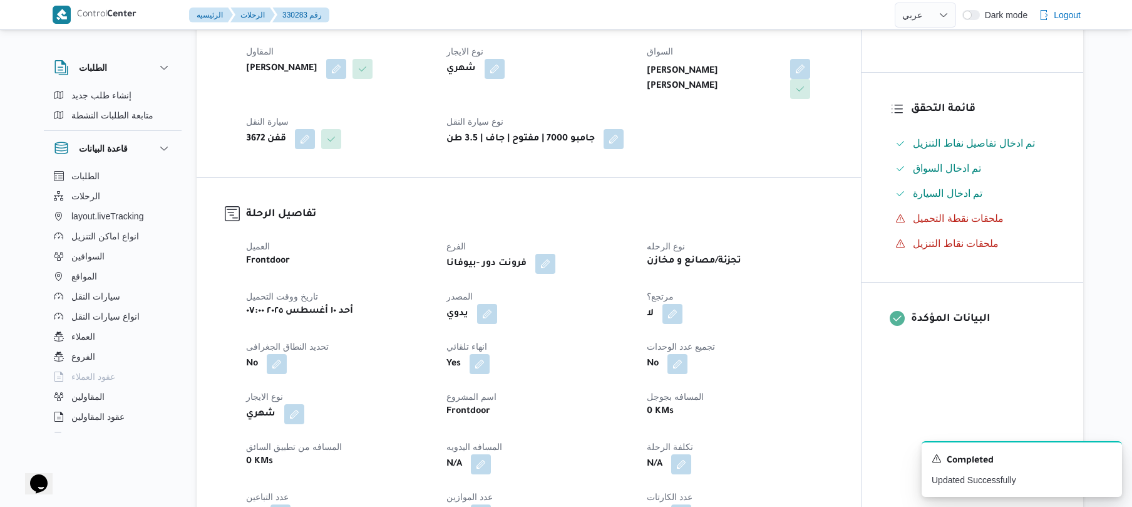
scroll to position [334, 0]
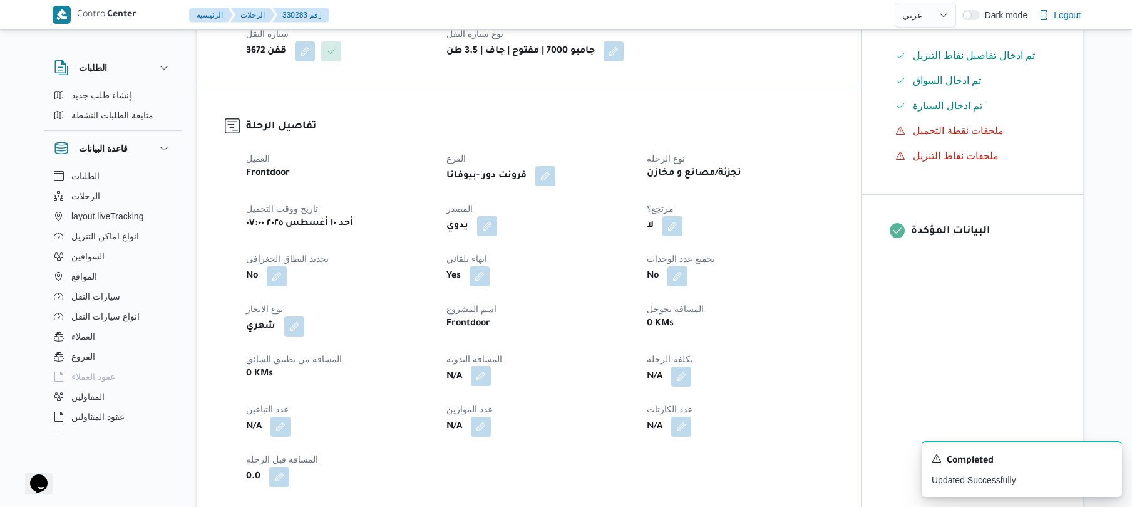
click at [482, 381] on button "button" at bounding box center [481, 376] width 20 height 20
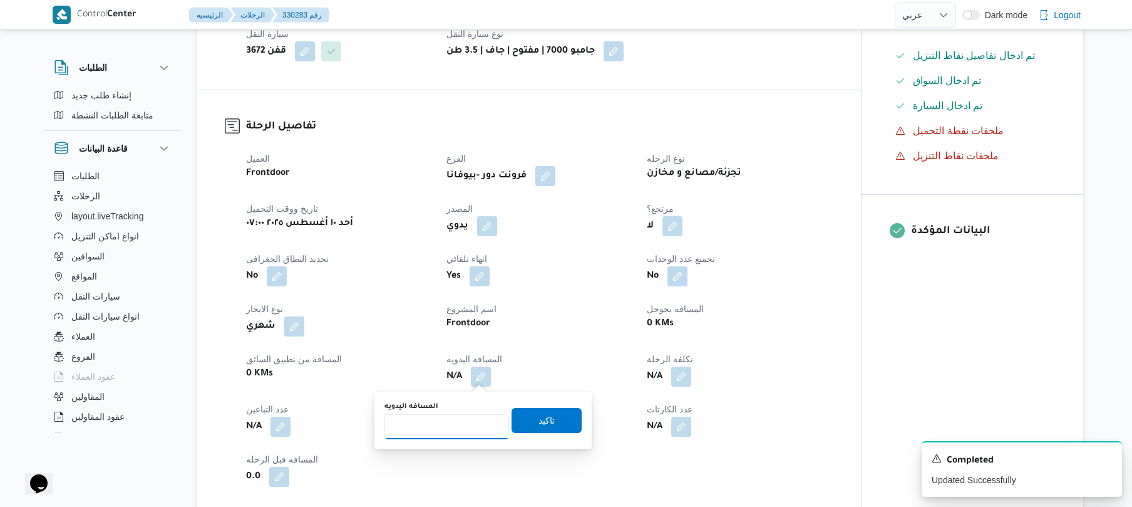
click at [459, 422] on input "المسافه اليدويه" at bounding box center [447, 426] width 125 height 25
type input "70"
click at [539, 425] on span "تاكيد" at bounding box center [547, 419] width 16 height 15
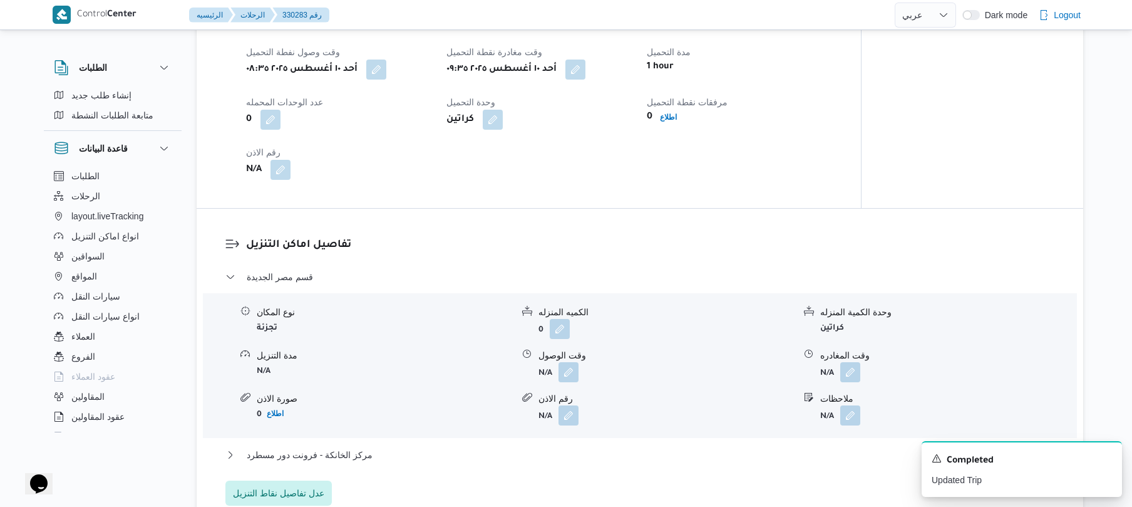
scroll to position [868, 0]
click at [577, 374] on button "button" at bounding box center [569, 369] width 20 height 20
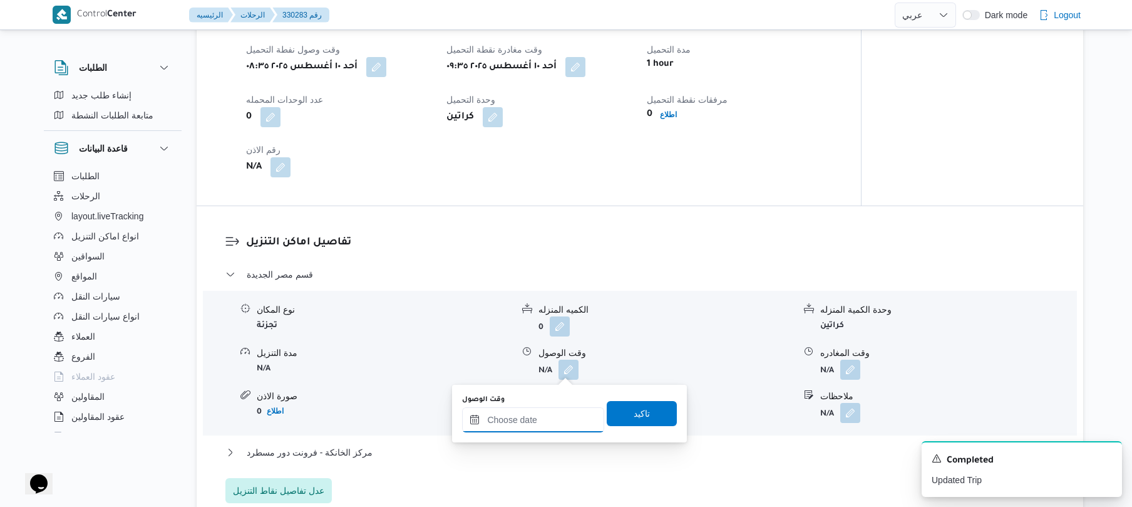
click at [541, 414] on input "وقت الوصول" at bounding box center [533, 419] width 142 height 25
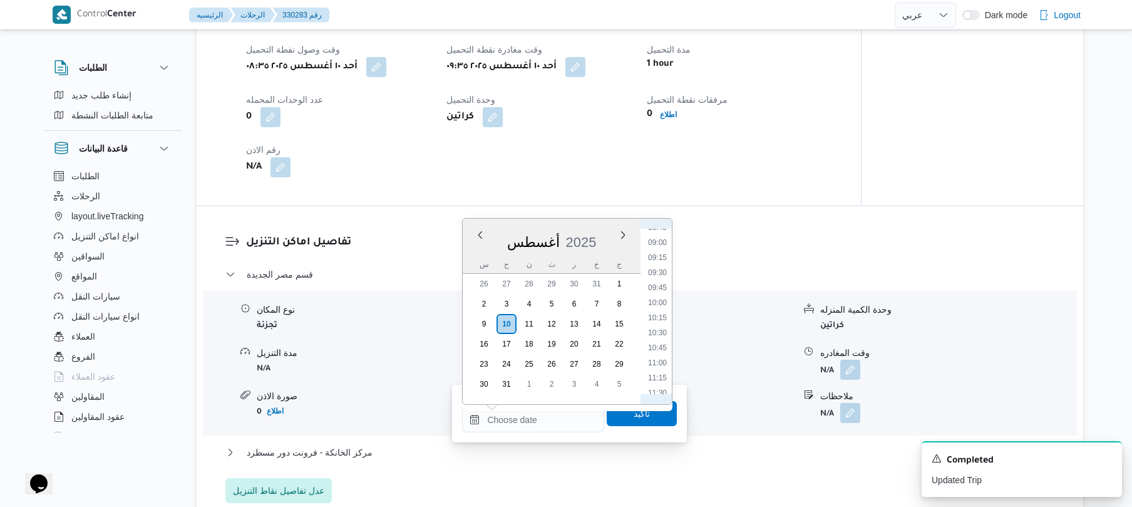
scroll to position [497, 0]
click at [659, 334] on li "10:00" at bounding box center [657, 339] width 29 height 13
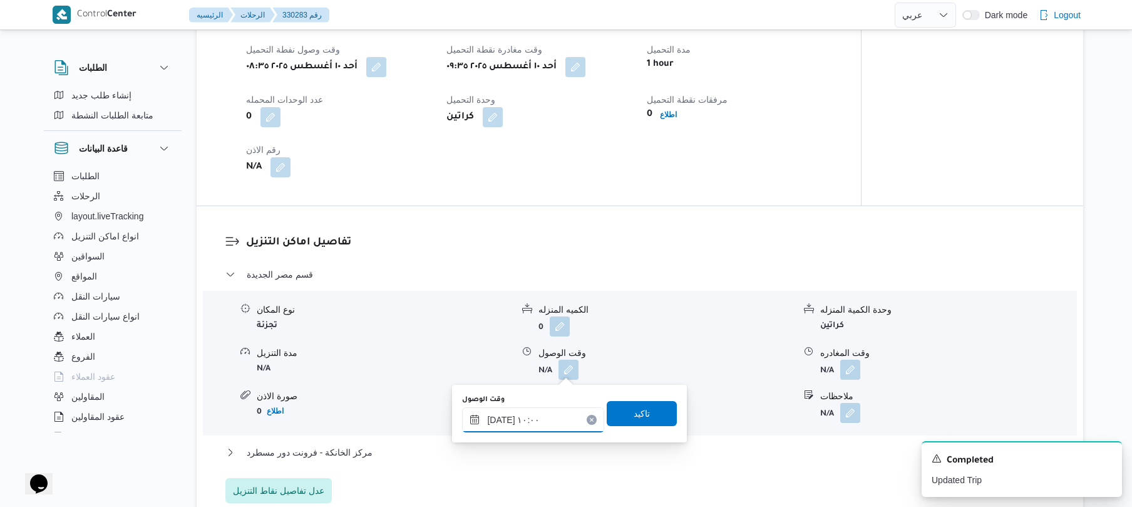
click at [500, 418] on input "١٠/٠٨/٢٠٢٥ ١٠:٠٠" at bounding box center [533, 419] width 142 height 25
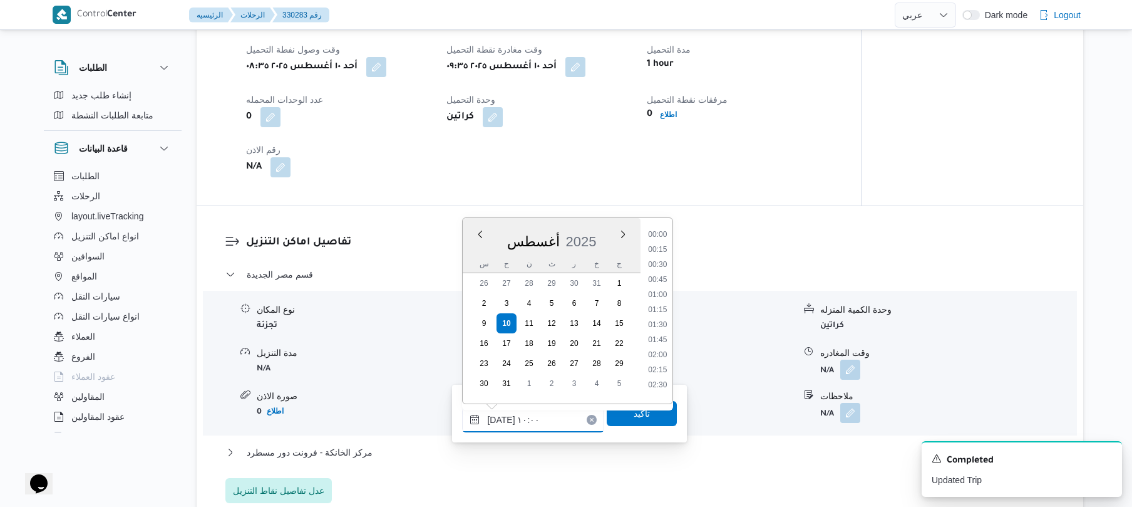
scroll to position [517, 0]
type input "١٠/٠٨/٢٠٢٥ ١٠:05"
click at [609, 414] on span "تاكيد" at bounding box center [642, 412] width 70 height 25
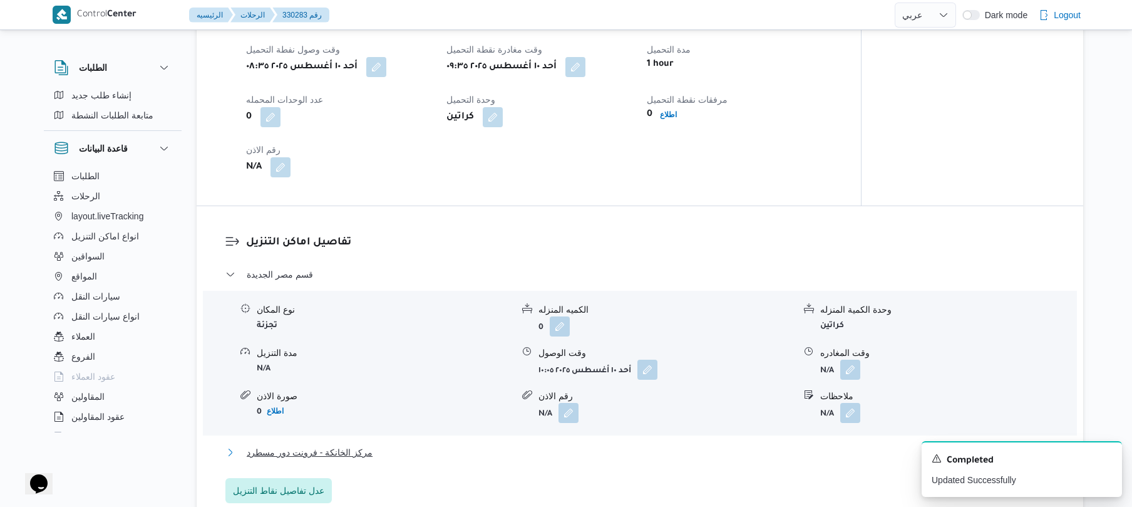
click at [541, 445] on button "مركز الخانكة - فرونت دور مسطرد" at bounding box center [640, 452] width 830 height 15
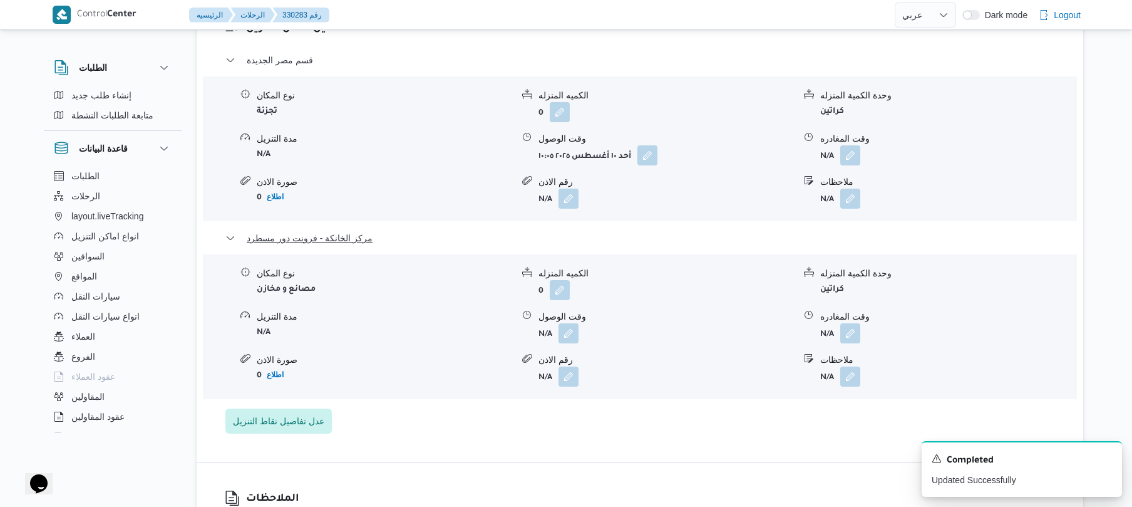
scroll to position [1136, 0]
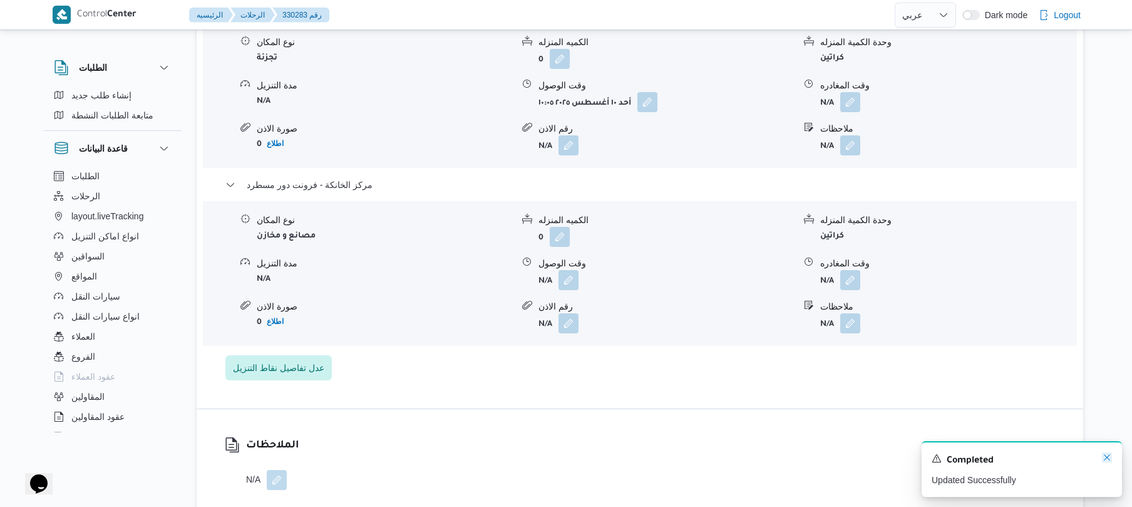
click at [1105, 457] on icon "Dismiss toast" at bounding box center [1107, 457] width 10 height 10
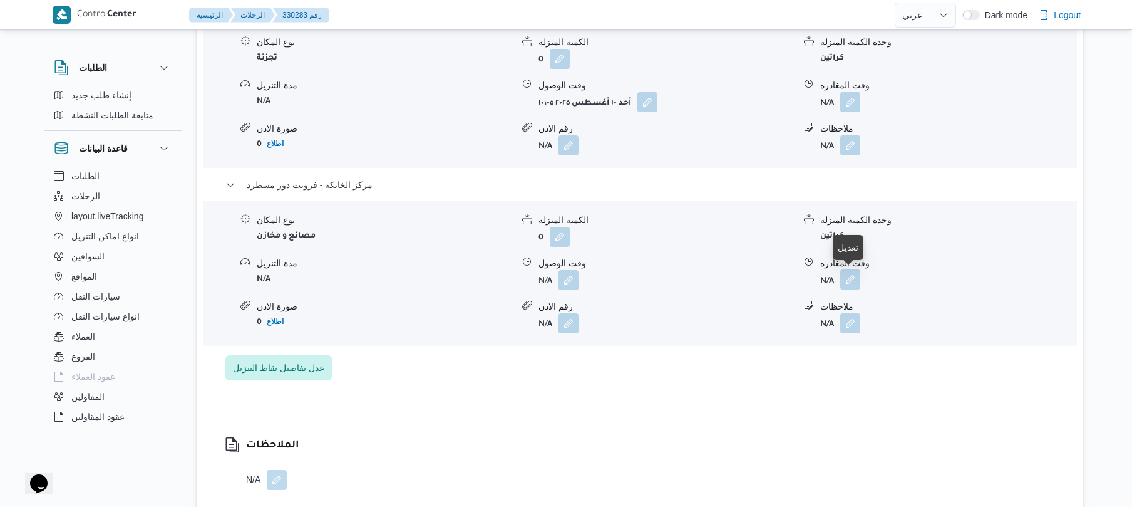
click at [853, 284] on button "button" at bounding box center [851, 279] width 20 height 20
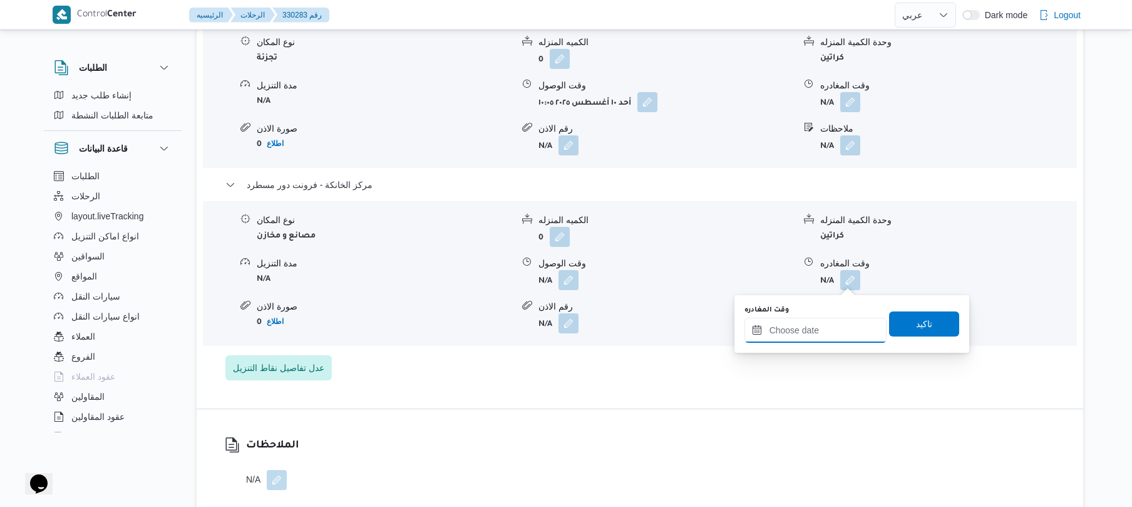
click at [815, 326] on input "وقت المغادره" at bounding box center [816, 330] width 142 height 25
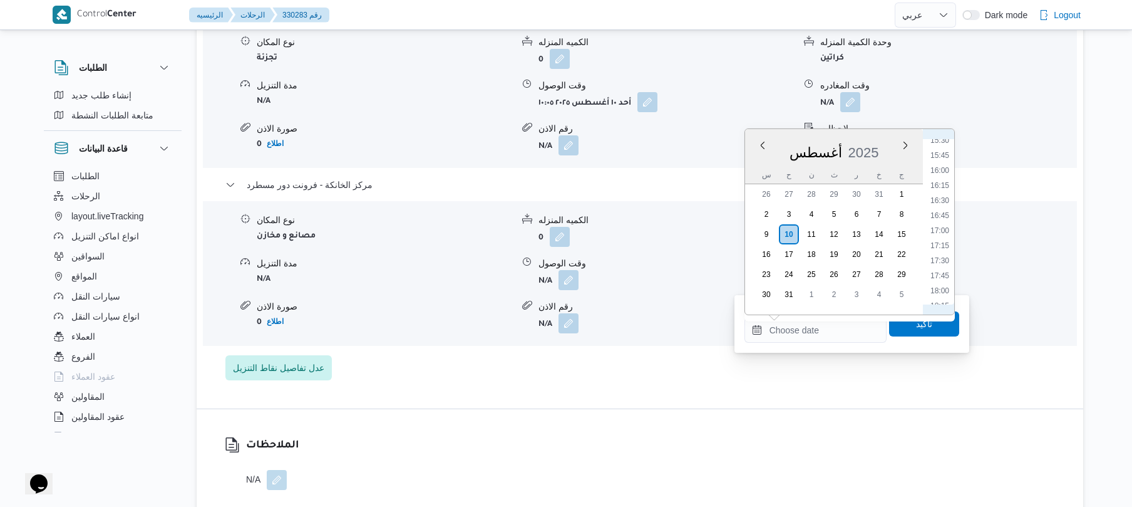
scroll to position [918, 0]
click at [948, 207] on li "16:15" at bounding box center [940, 205] width 29 height 13
type input "١٠/٠٨/٢٠٢٥ ١٦:١٥"
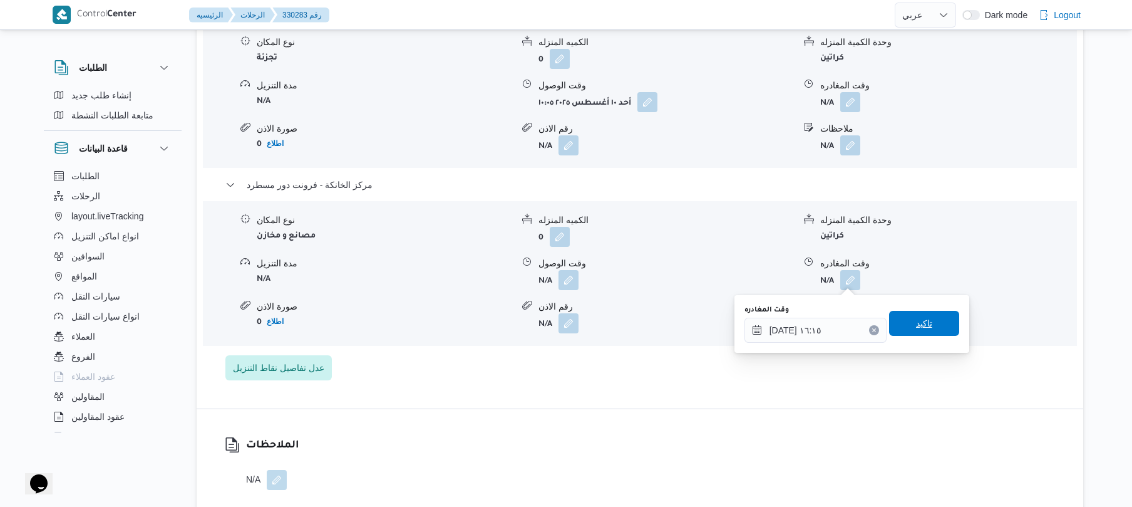
click at [916, 316] on span "تاكيد" at bounding box center [924, 323] width 70 height 25
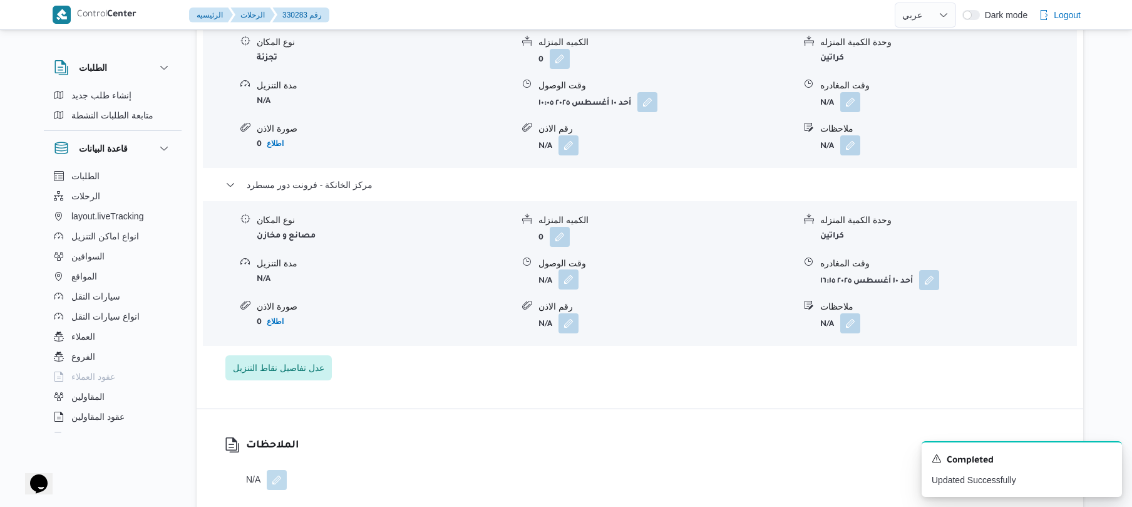
click at [569, 282] on button "button" at bounding box center [569, 279] width 20 height 20
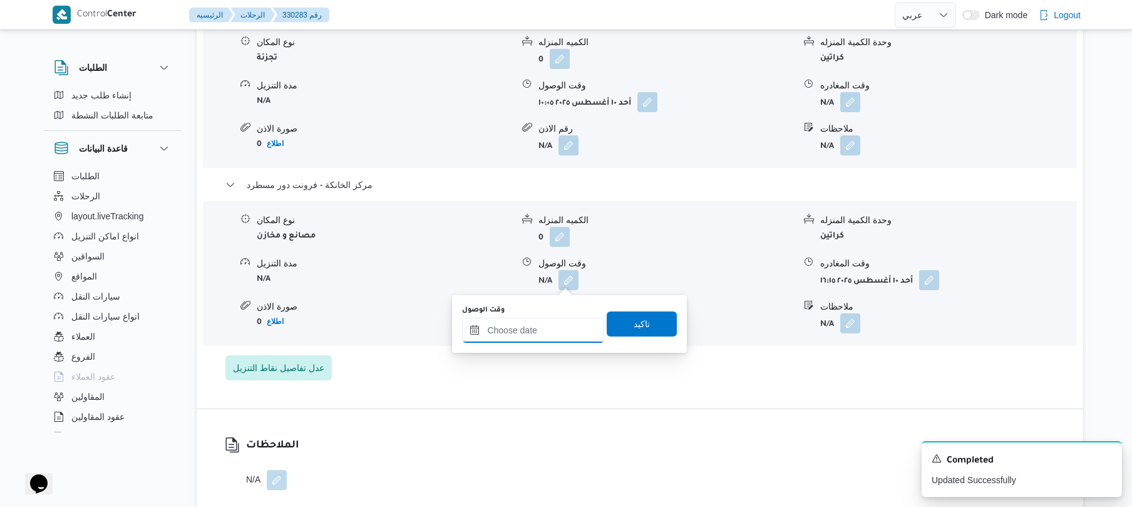
click at [557, 324] on input "وقت الوصول" at bounding box center [533, 330] width 142 height 25
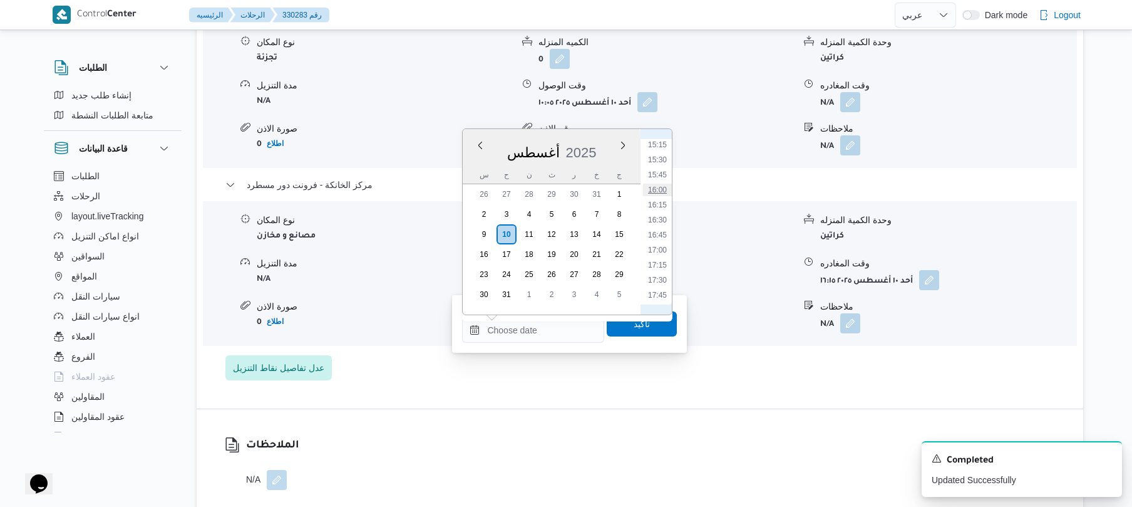
click at [661, 190] on li "16:00" at bounding box center [657, 190] width 29 height 13
type input "١٠/٠٨/٢٠٢٥ ١٦:٠٠"
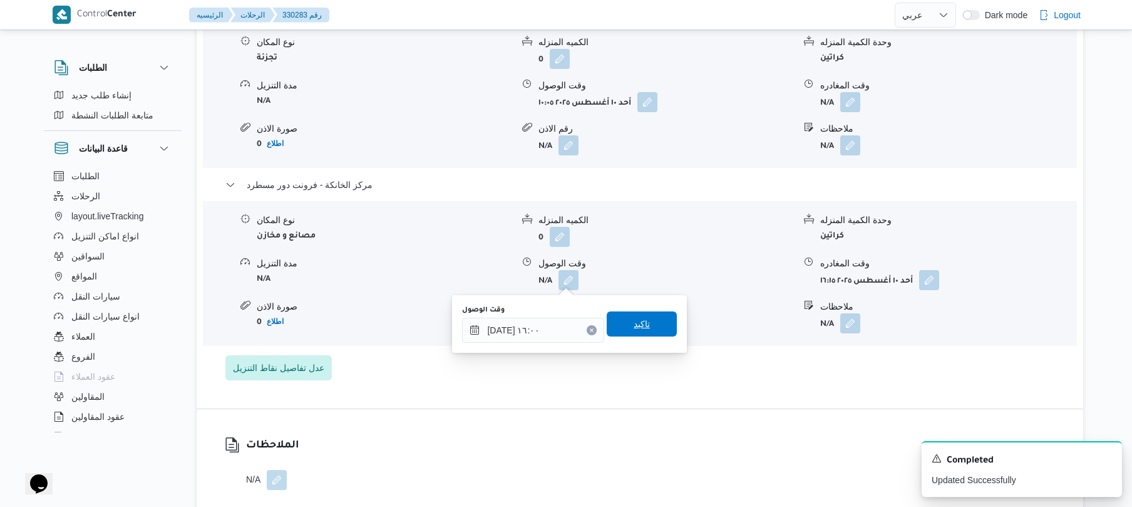
click at [634, 319] on span "تاكيد" at bounding box center [642, 323] width 16 height 15
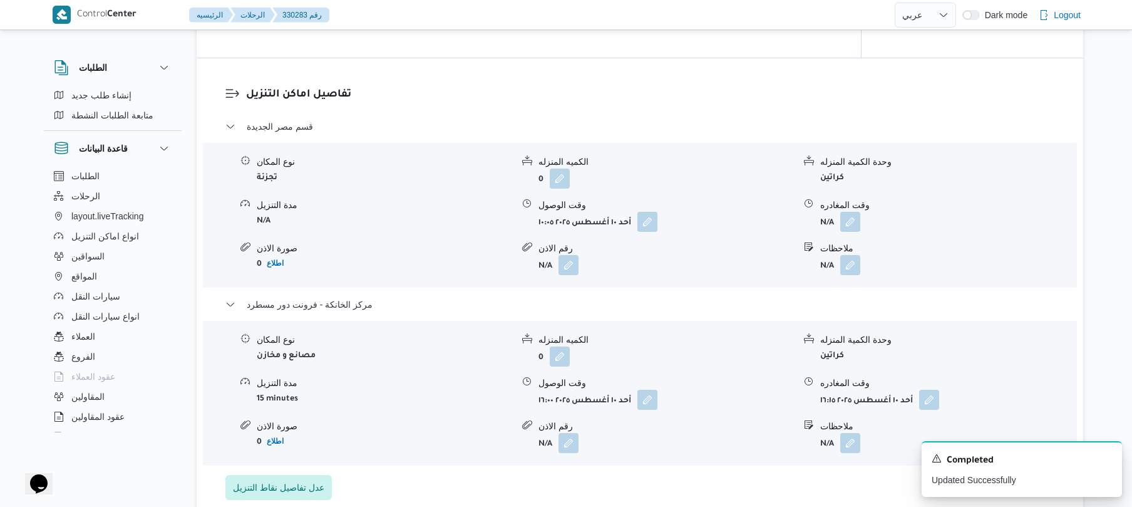
scroll to position [1002, 0]
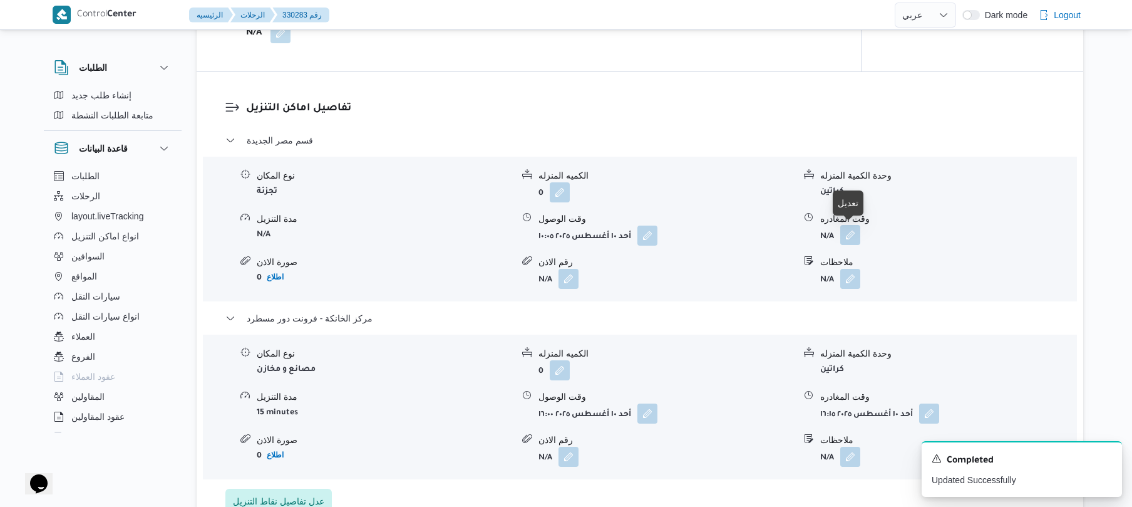
click at [856, 241] on button "button" at bounding box center [851, 235] width 20 height 20
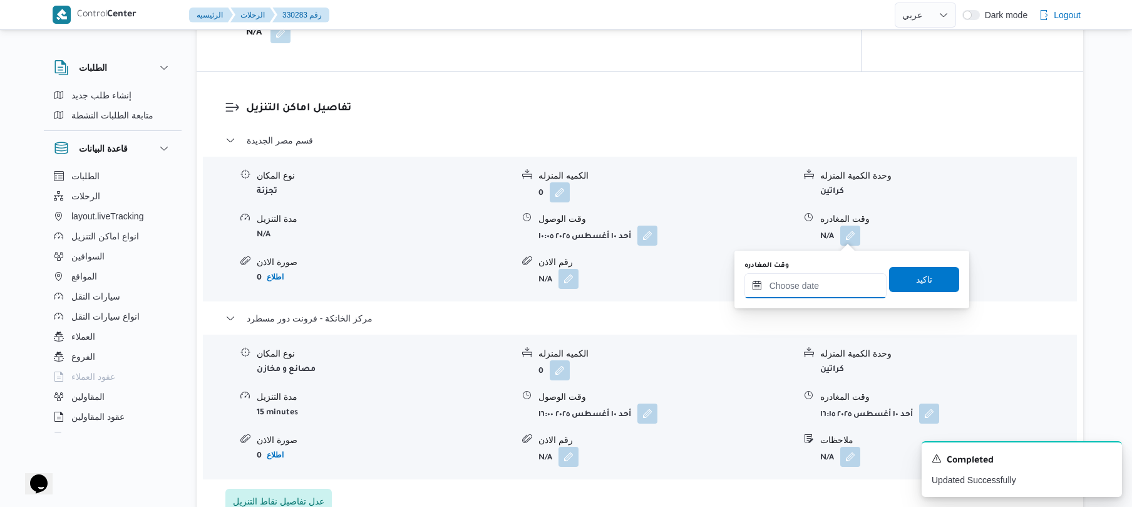
click at [818, 286] on input "وقت المغادره" at bounding box center [816, 285] width 142 height 25
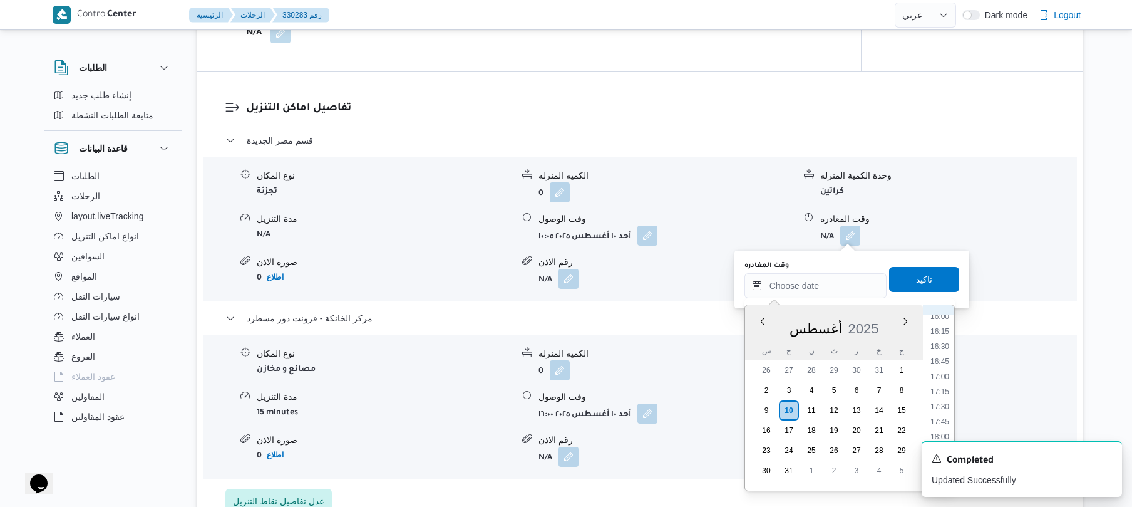
scroll to position [918, 0]
click at [941, 334] on li "15:30" at bounding box center [940, 335] width 29 height 13
type input "١٠/٠٨/٢٠٢٥ ١٥:٣٠"
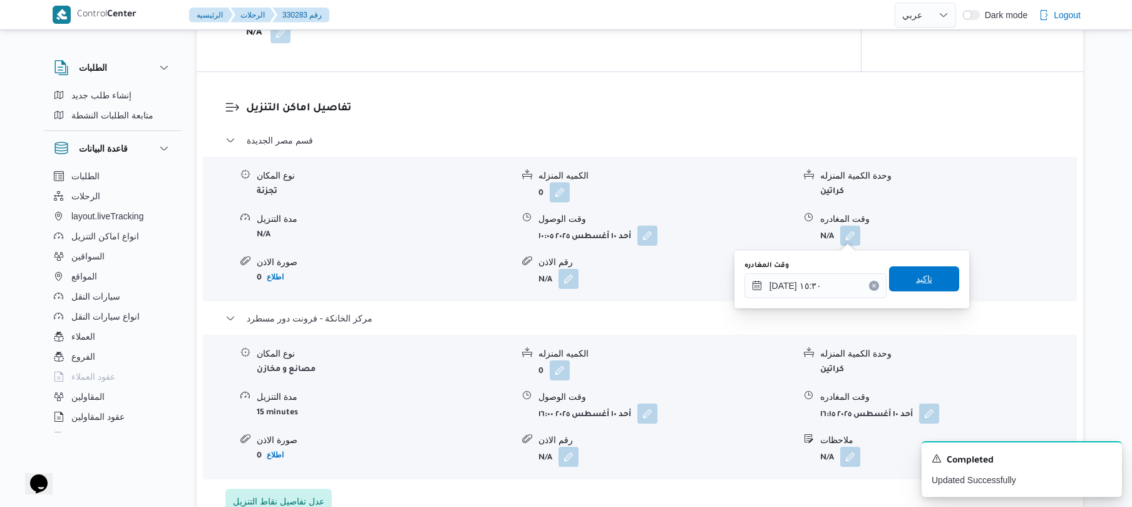
click at [933, 283] on span "تاكيد" at bounding box center [924, 278] width 70 height 25
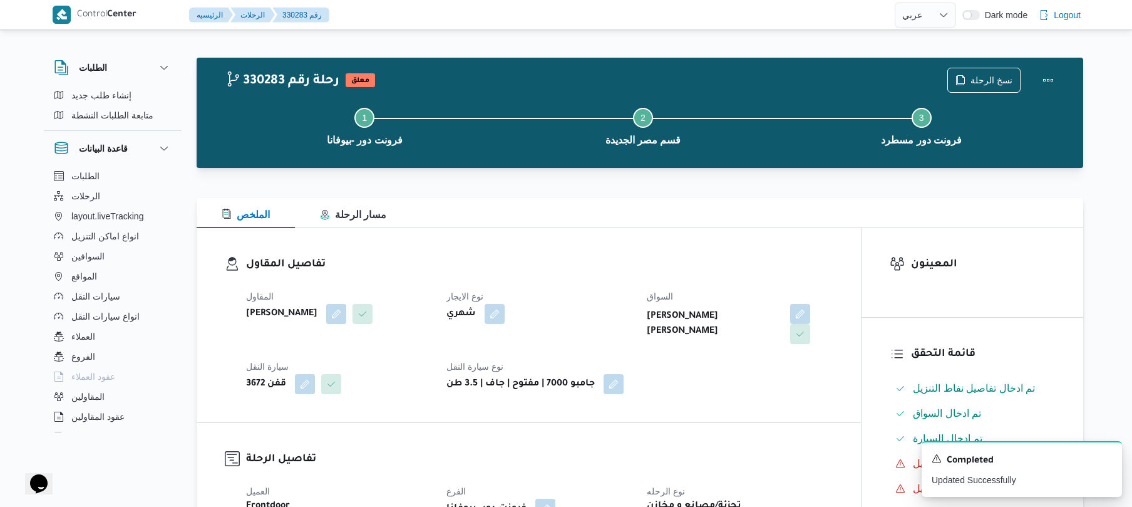
scroll to position [0, 0]
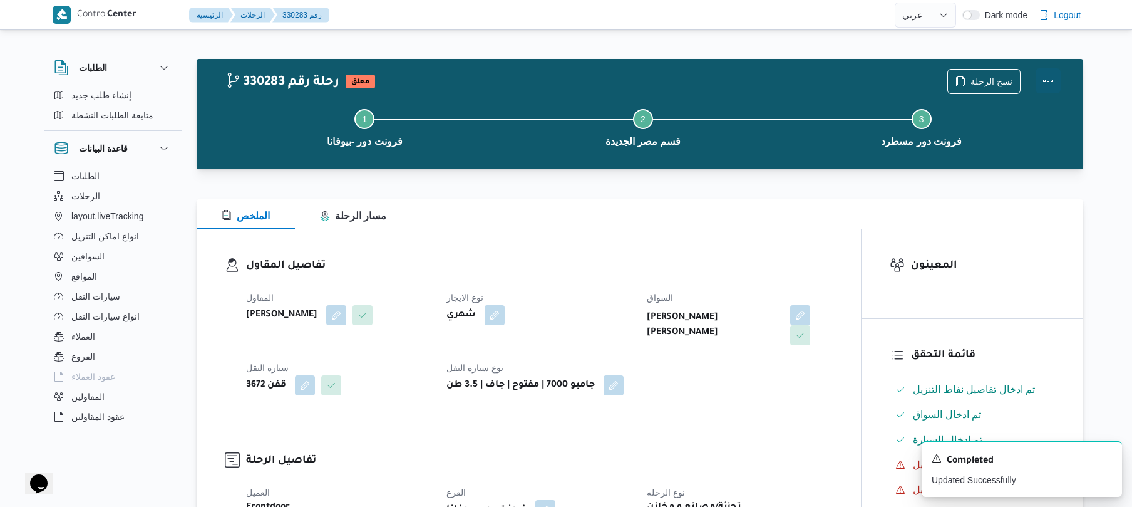
click at [1053, 75] on button "Actions" at bounding box center [1048, 80] width 25 height 25
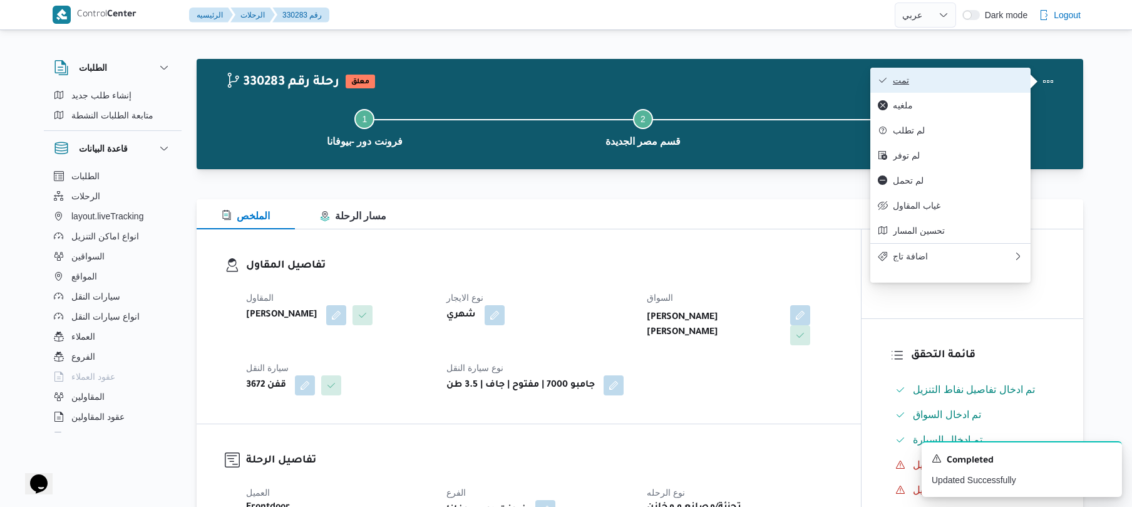
click at [970, 88] on button "تمت" at bounding box center [951, 80] width 160 height 25
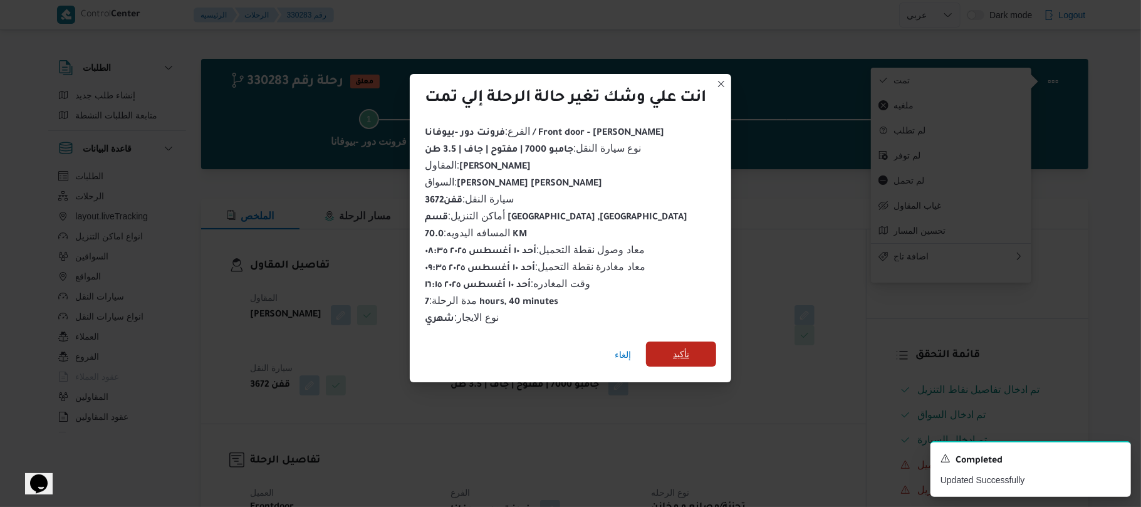
click at [701, 344] on span "تأكيد" at bounding box center [681, 353] width 70 height 25
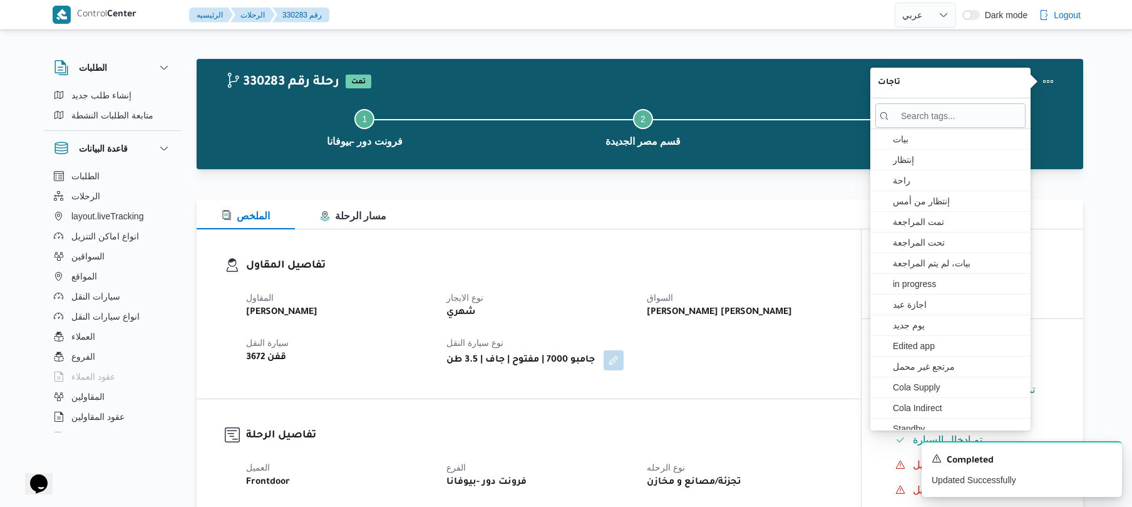
select select "ar"
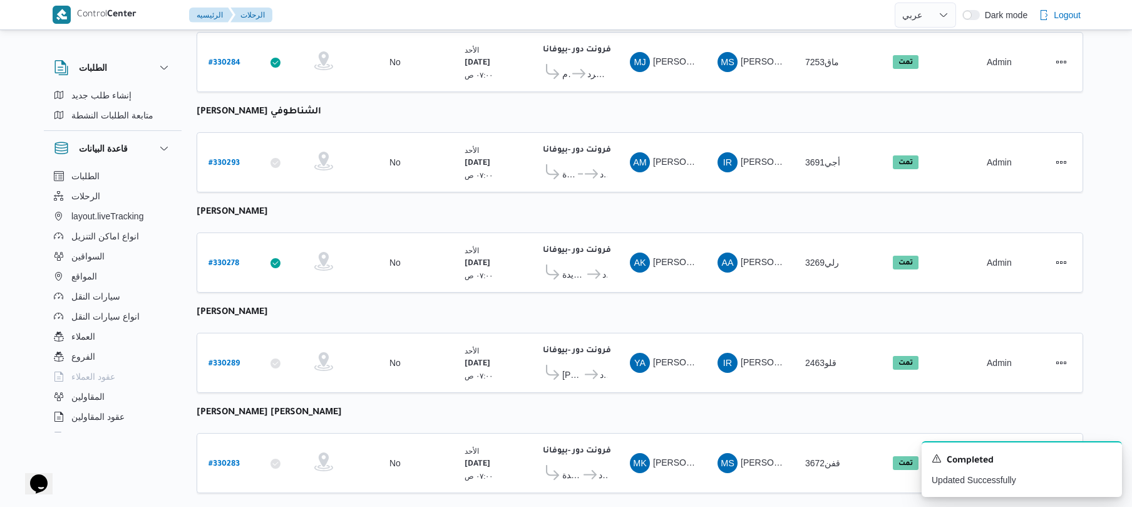
scroll to position [1710, 0]
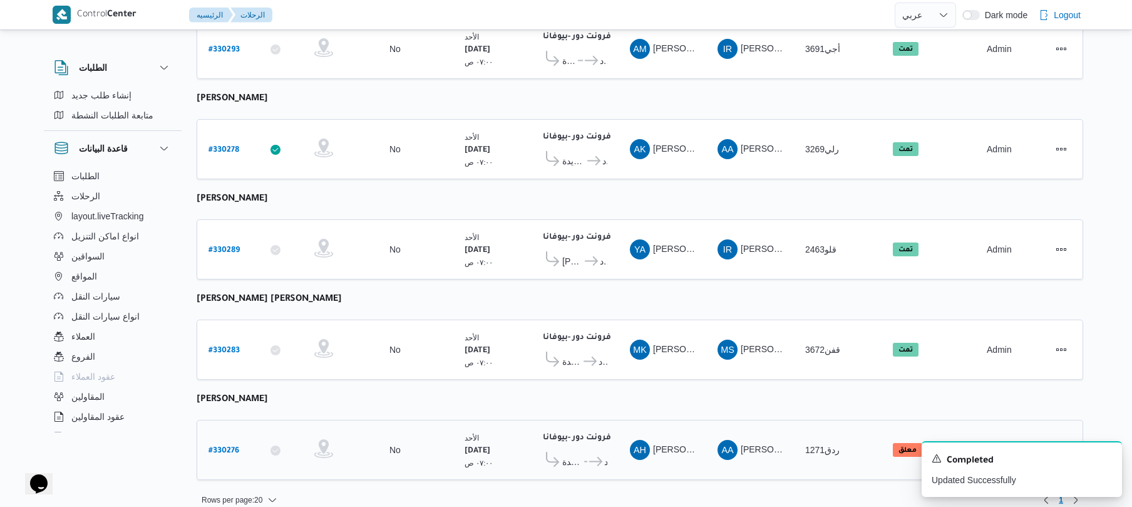
click at [219, 447] on b "# 330276" at bounding box center [224, 451] width 31 height 9
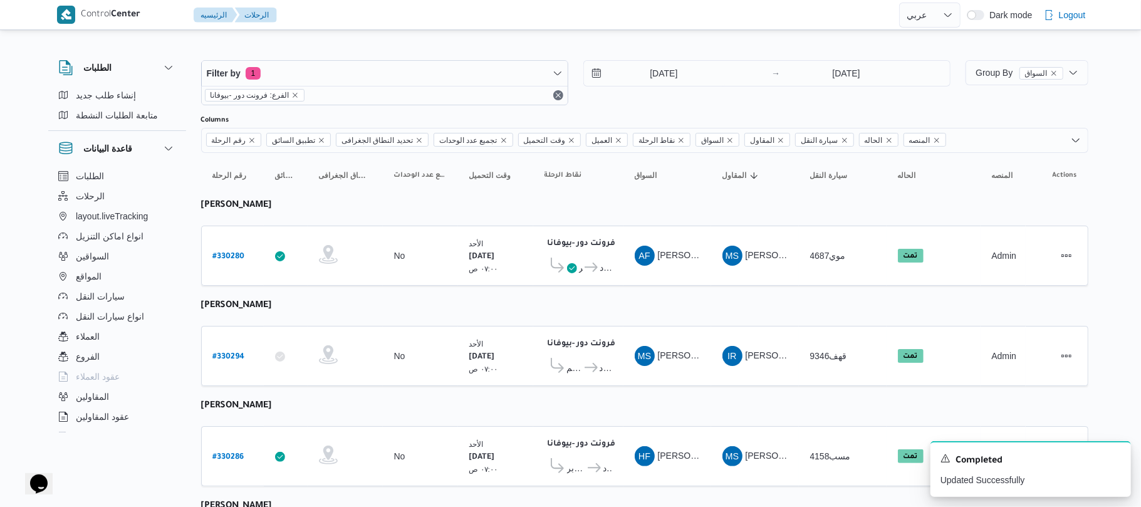
select select "ar"
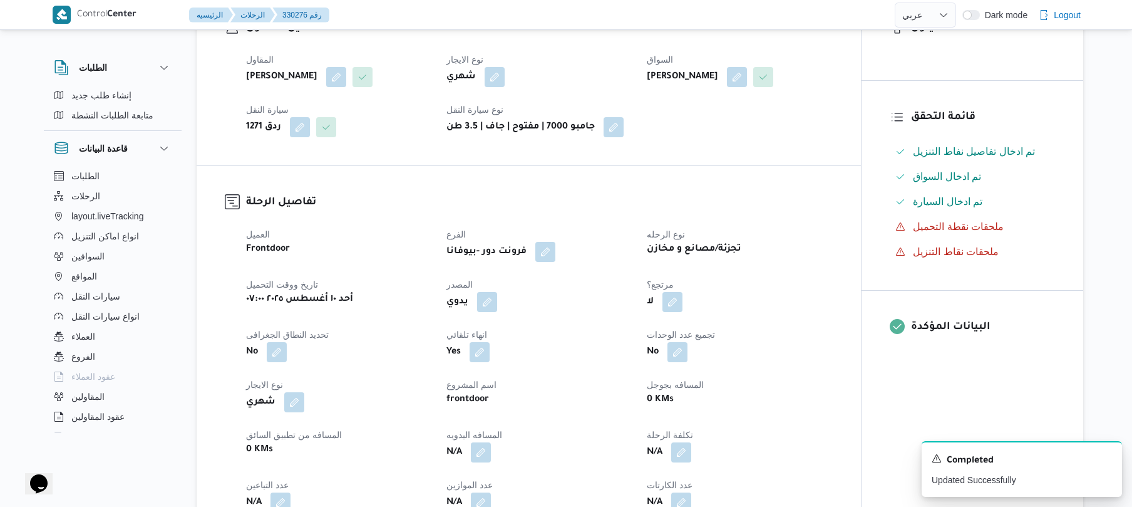
scroll to position [267, 0]
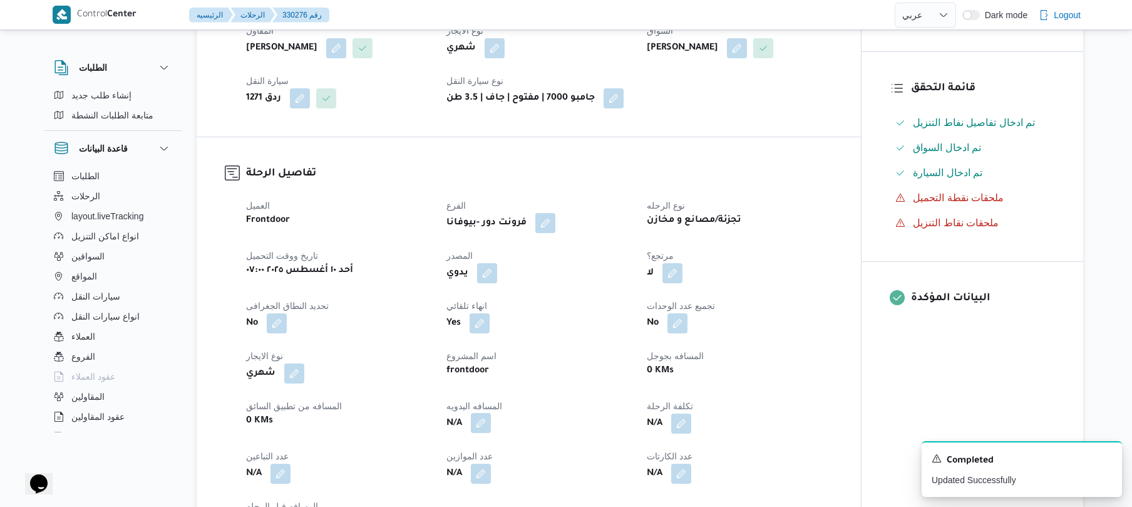
click at [480, 433] on button "button" at bounding box center [481, 423] width 20 height 20
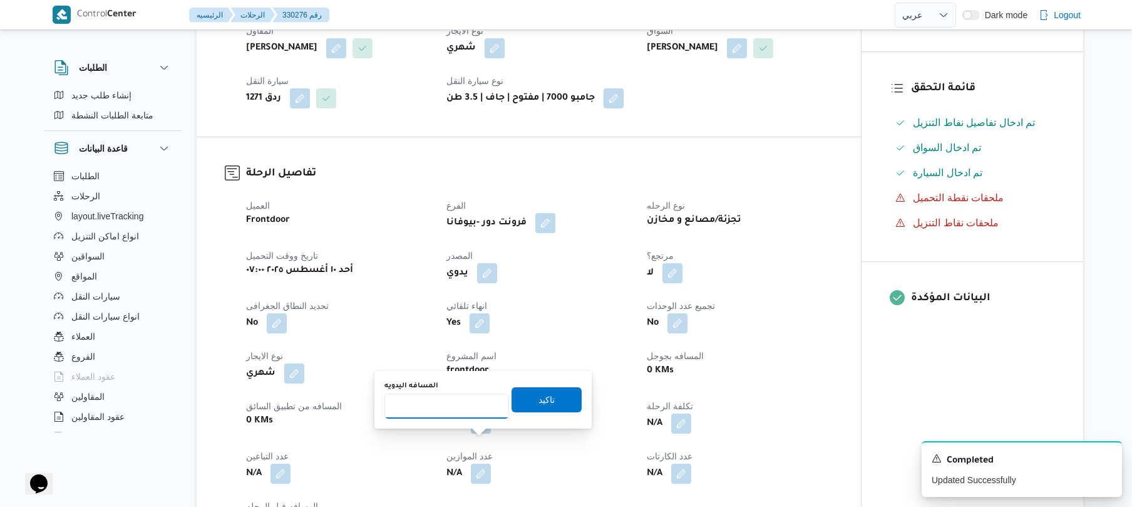
click at [455, 413] on input "المسافه اليدويه" at bounding box center [447, 405] width 125 height 25
type input "125"
click at [554, 406] on span "تاكيد" at bounding box center [547, 399] width 70 height 25
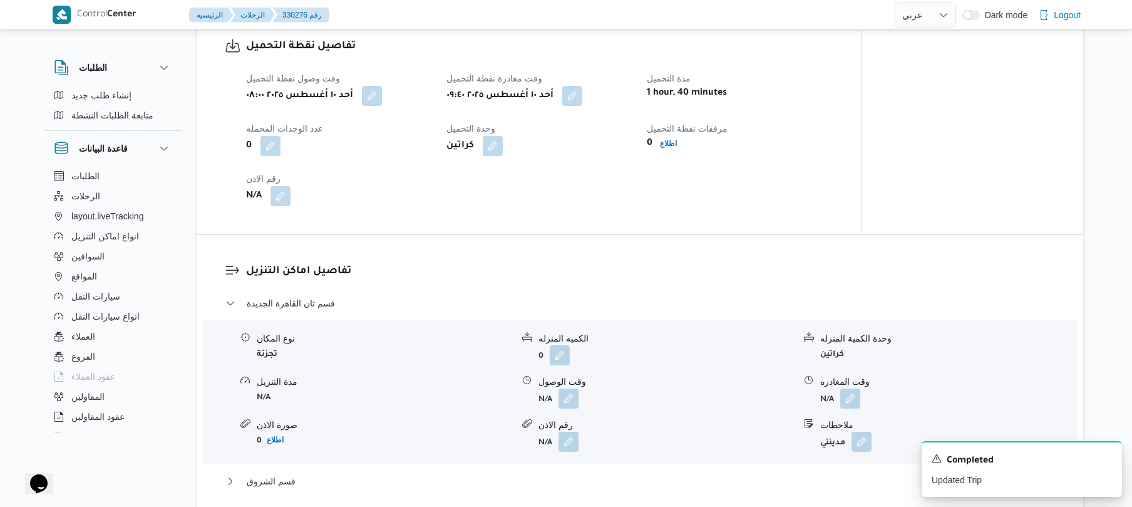
scroll to position [835, 0]
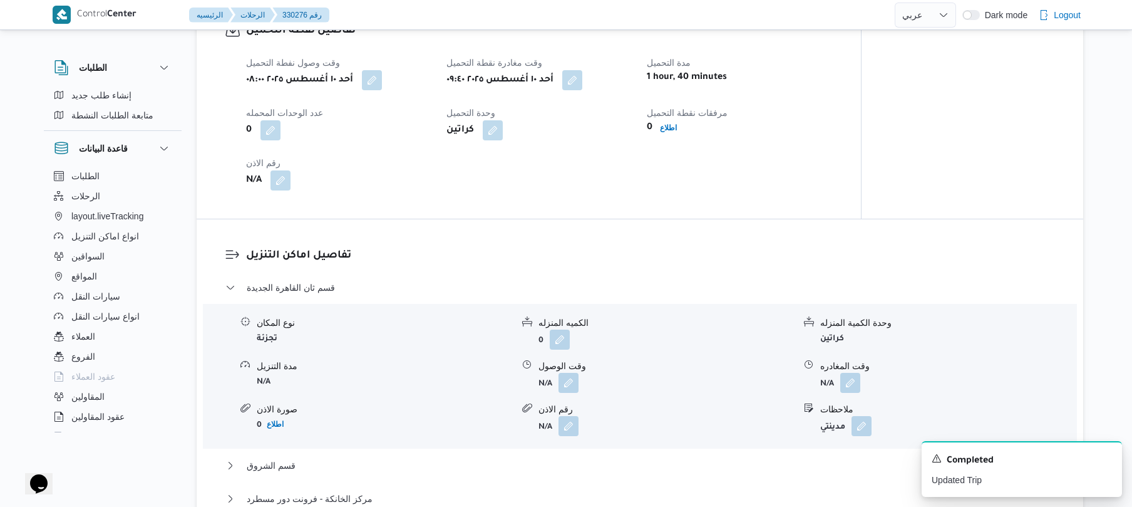
click at [700, 198] on div "وقت وصول نفطة التحميل أحد ١٠ أغسطس ٢٠٢٥ ٠٨:٠٠ وقت مغادرة نقطة التحميل أحد ١٠ أغ…" at bounding box center [540, 123] width 602 height 150
click at [566, 392] on button "button" at bounding box center [569, 382] width 20 height 20
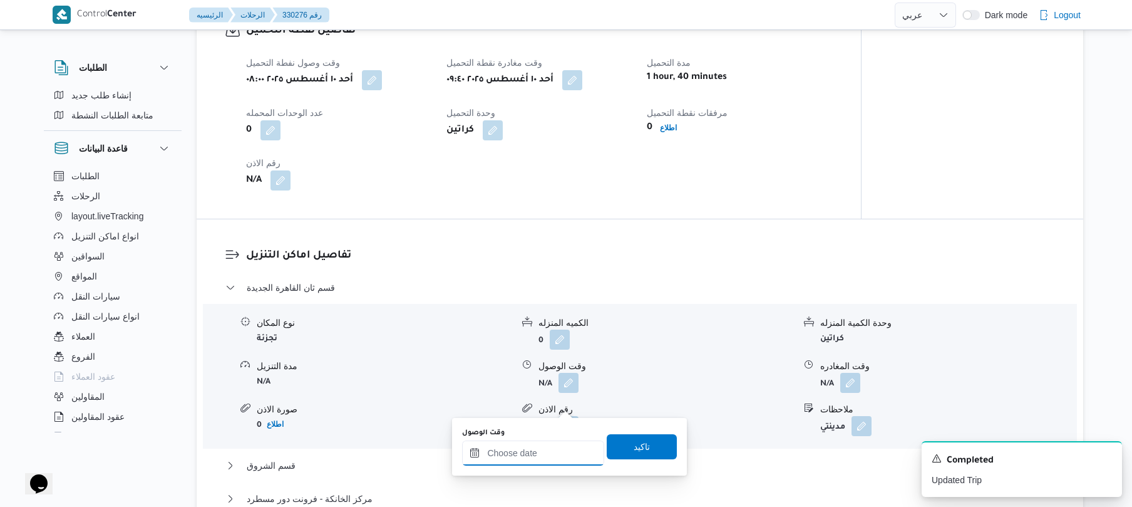
click at [522, 461] on input "وقت الوصول" at bounding box center [533, 452] width 142 height 25
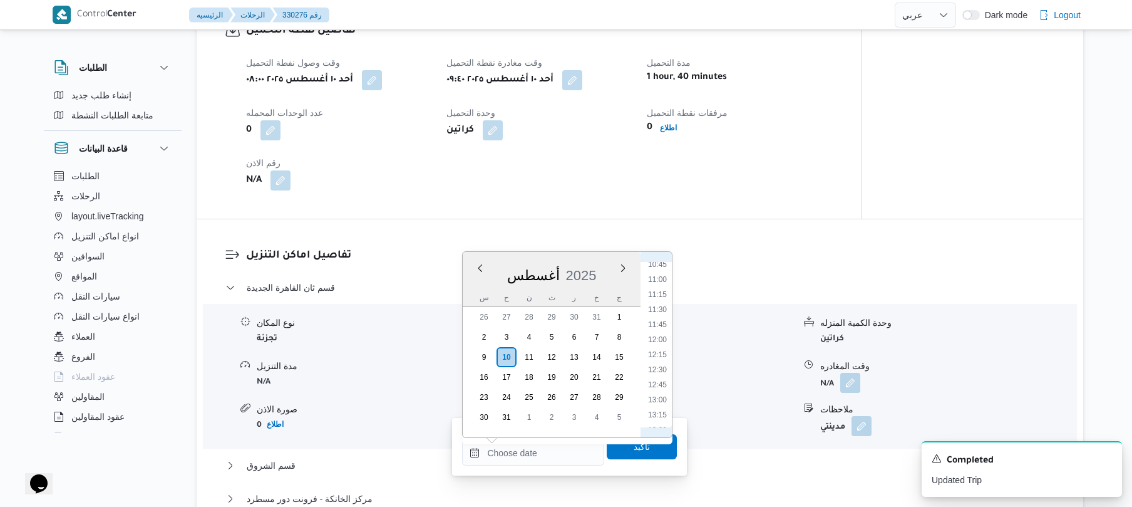
scroll to position [637, 0]
click at [659, 274] on li "10:45" at bounding box center [657, 277] width 29 height 13
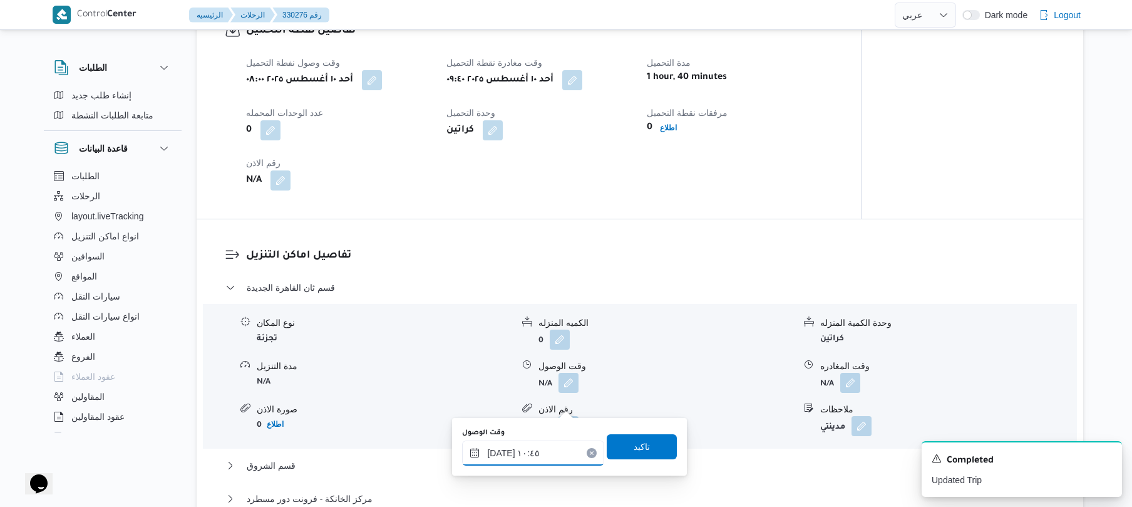
click at [499, 453] on input "١٠/٠٨/٢٠٢٥ ١٠:٤٥" at bounding box center [533, 452] width 142 height 25
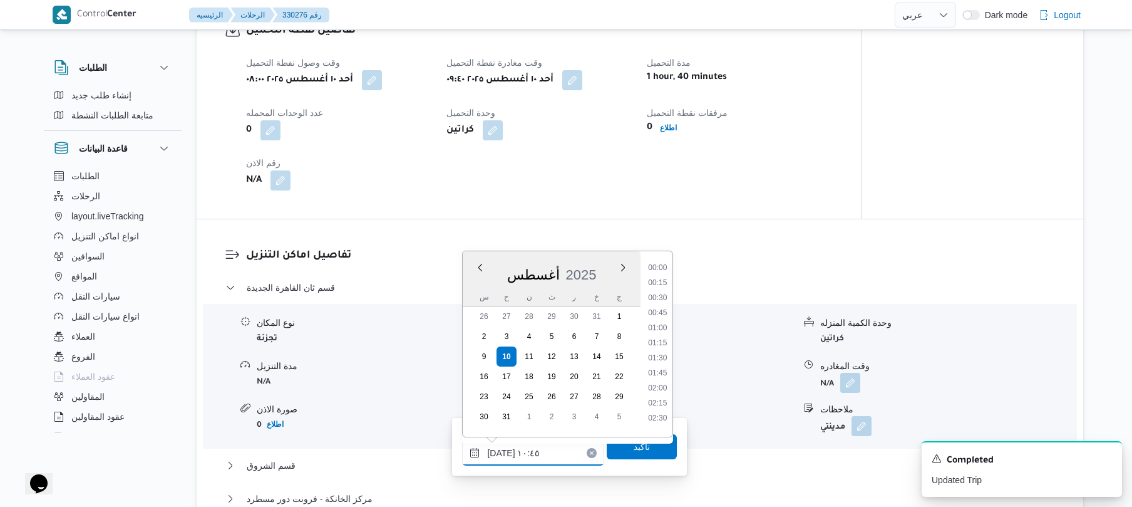
click at [499, 453] on input "١٠/٠٨/٢٠٢٥ ١٠:٤٥" at bounding box center [533, 452] width 142 height 25
type input "١٠/٠٨/٢٠٢٥ ١٠:20"
click at [644, 444] on span "تاكيد" at bounding box center [642, 446] width 70 height 25
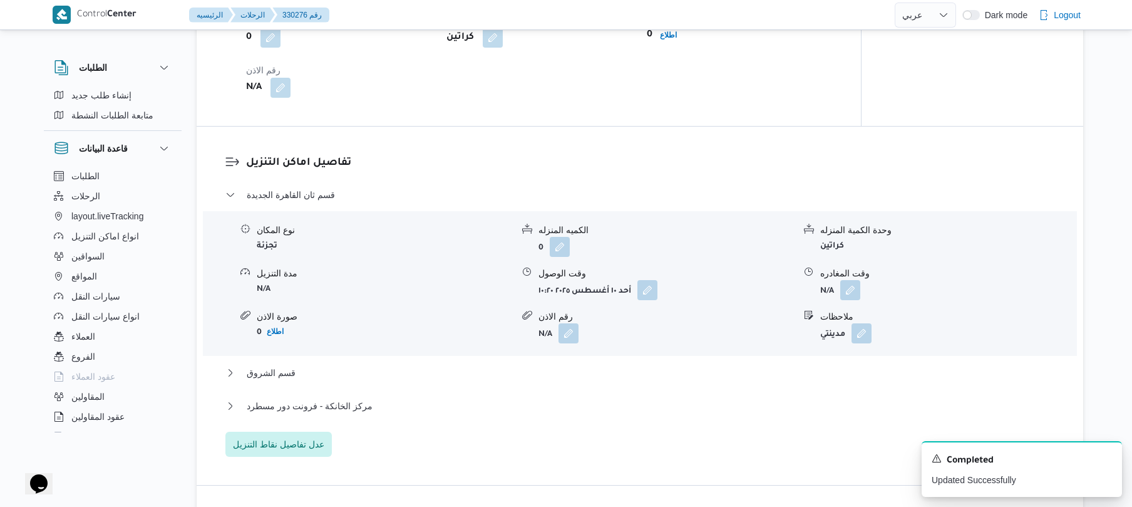
scroll to position [1002, 0]
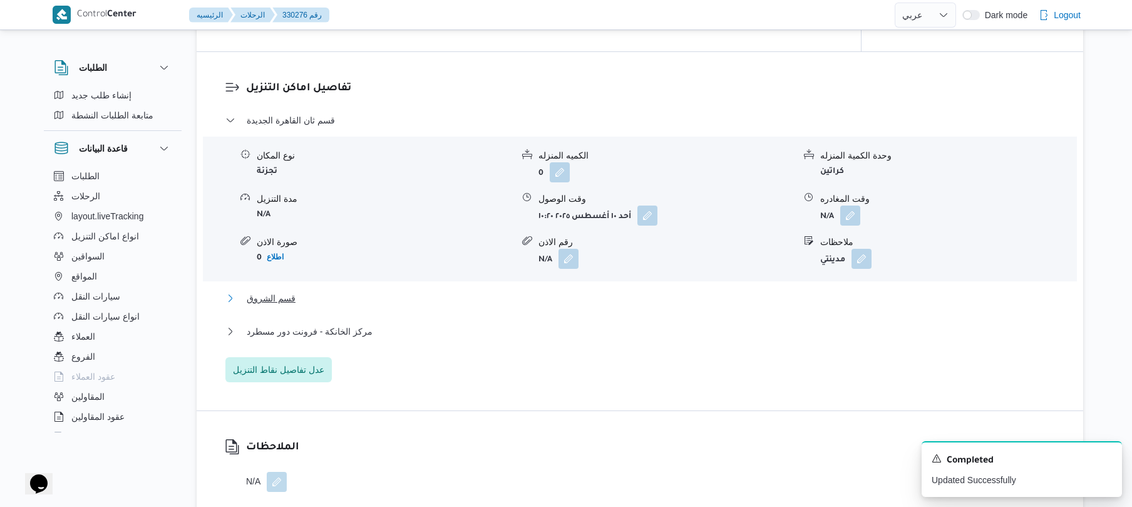
click at [619, 306] on button "قسم الشروق" at bounding box center [640, 298] width 830 height 15
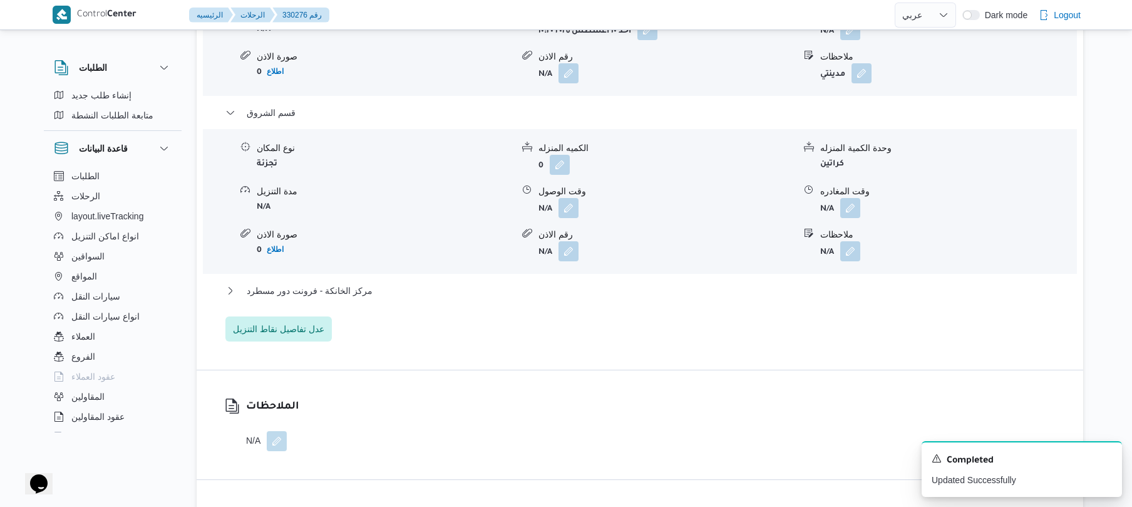
scroll to position [1203, 0]
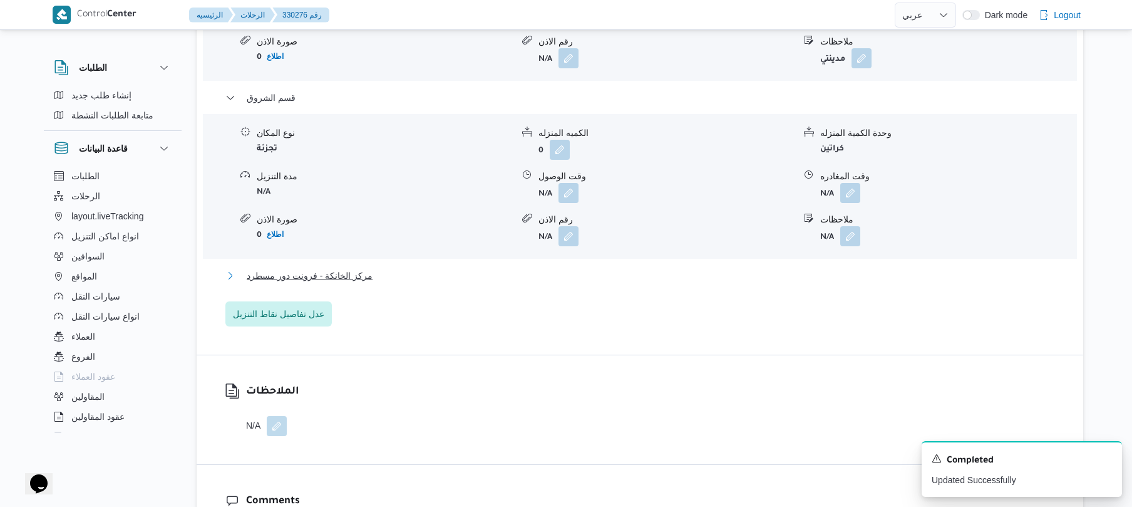
click at [544, 283] on button "مركز الخانكة - فرونت دور مسطرد" at bounding box center [640, 275] width 830 height 15
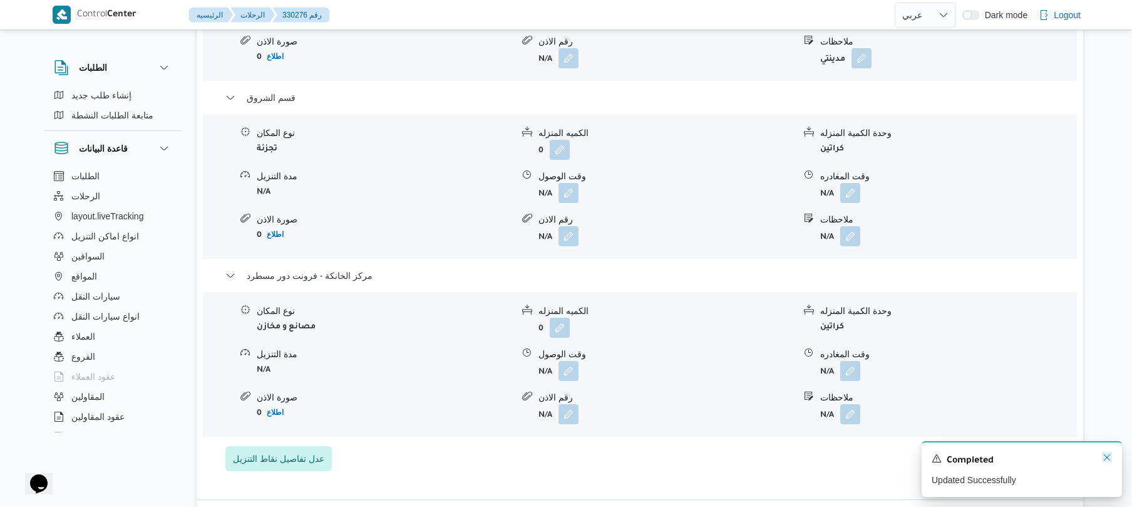
click at [1111, 455] on icon "Dismiss toast" at bounding box center [1107, 457] width 10 height 10
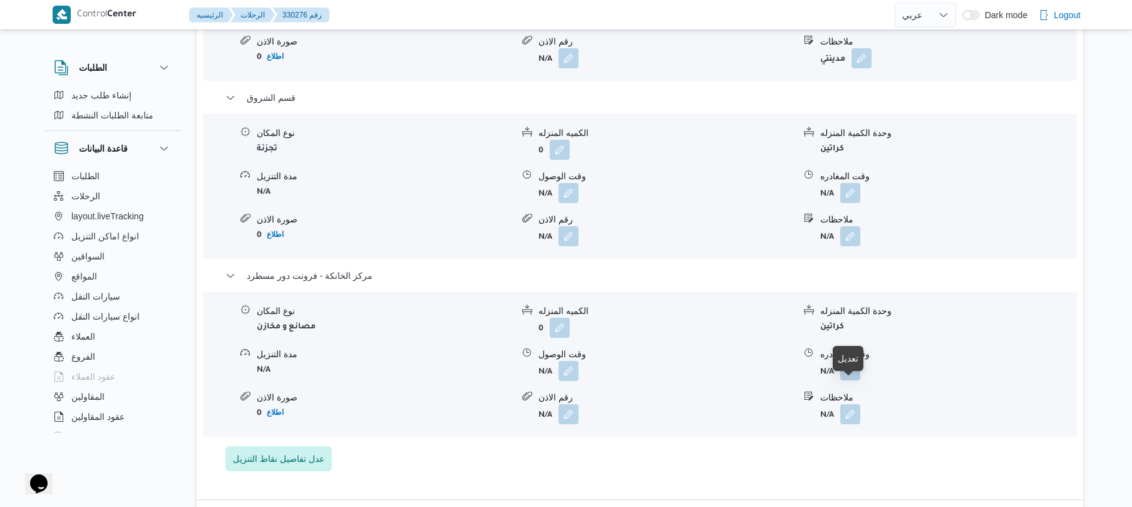
click at [852, 380] on button "button" at bounding box center [851, 370] width 20 height 20
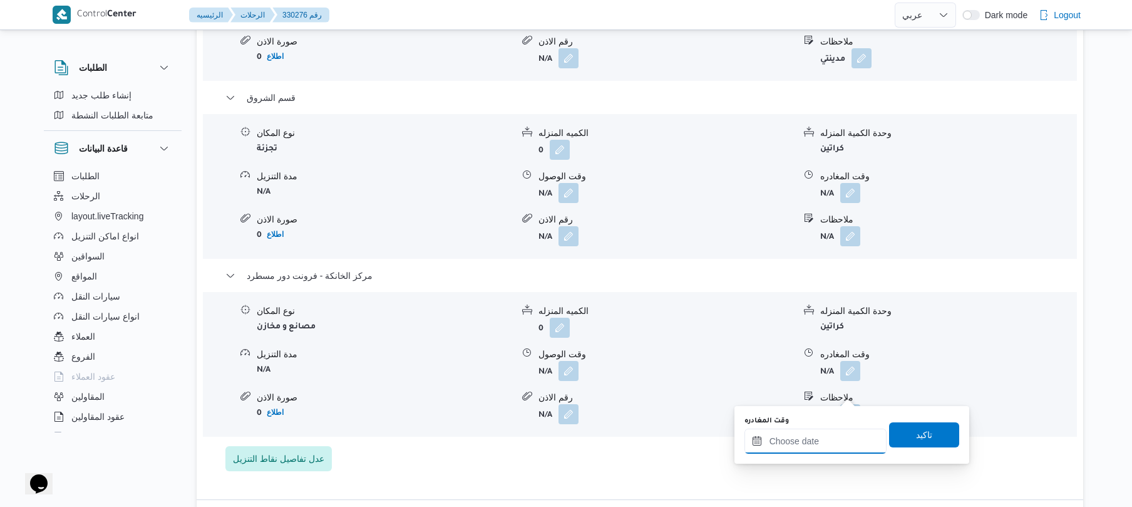
click at [805, 441] on input "وقت المغادره" at bounding box center [816, 440] width 142 height 25
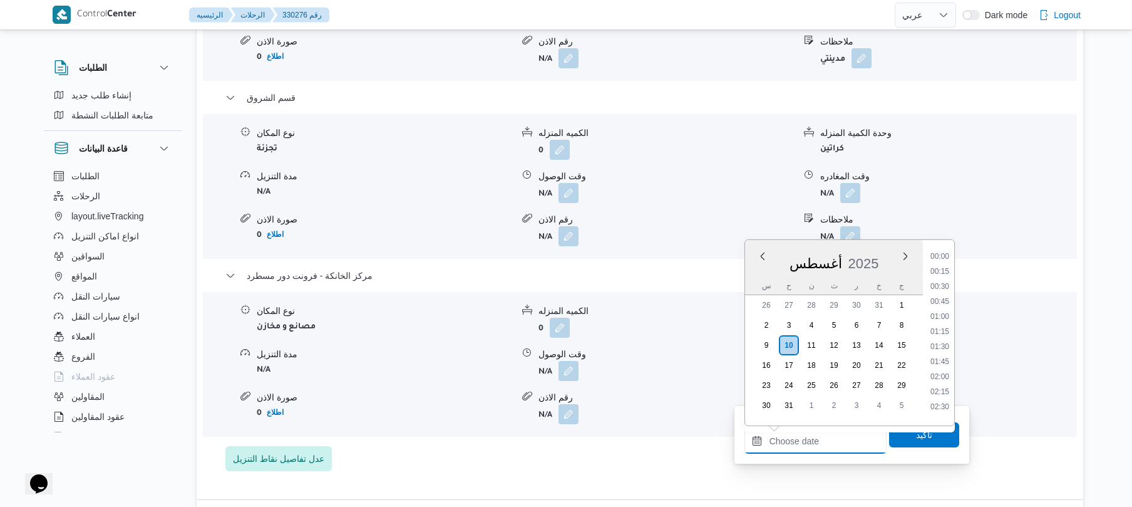
scroll to position [1058, 0]
click at [946, 281] on li "18:00" at bounding box center [940, 280] width 29 height 13
type input "١٠/٠٨/٢٠٢٥ ١٨:٠٠"
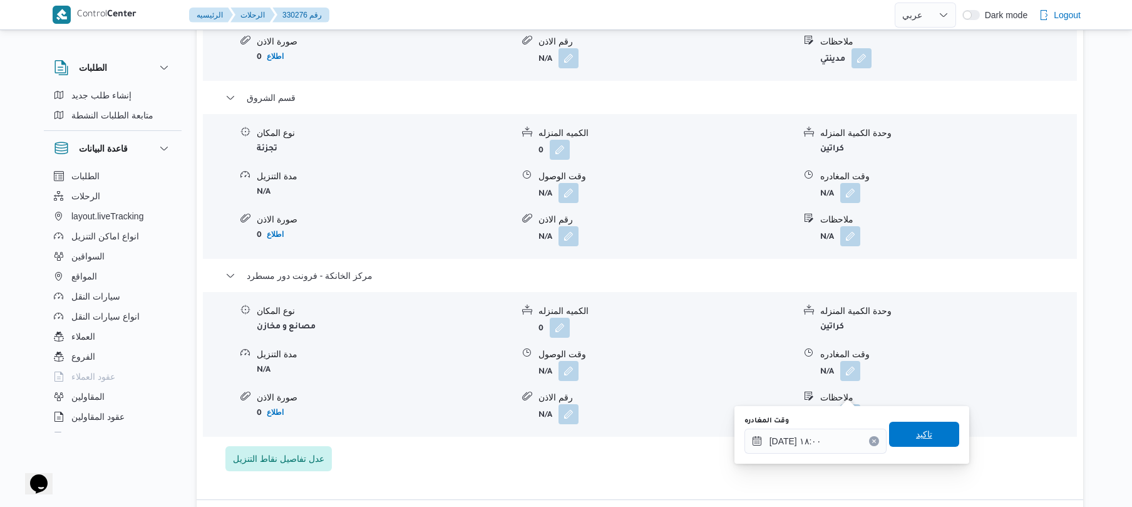
click at [916, 429] on span "تاكيد" at bounding box center [924, 434] width 16 height 15
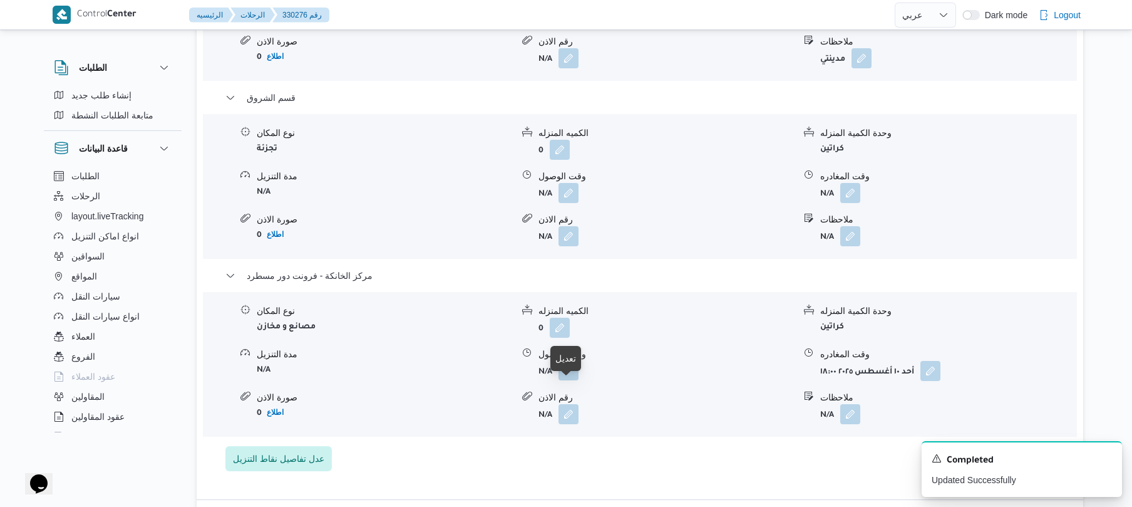
click at [571, 380] on button "button" at bounding box center [569, 370] width 20 height 20
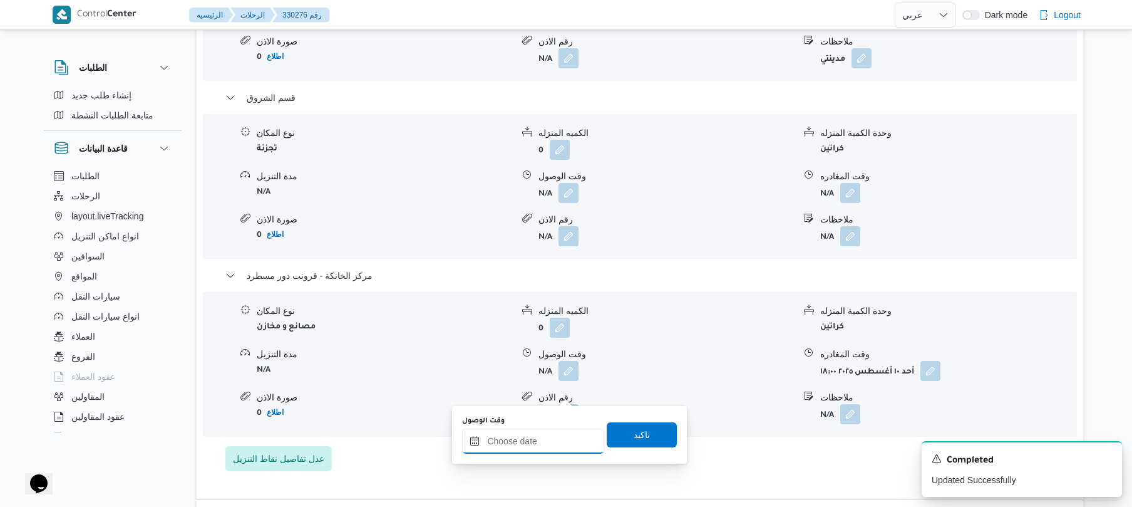
click at [537, 438] on input "وقت الوصول" at bounding box center [533, 440] width 142 height 25
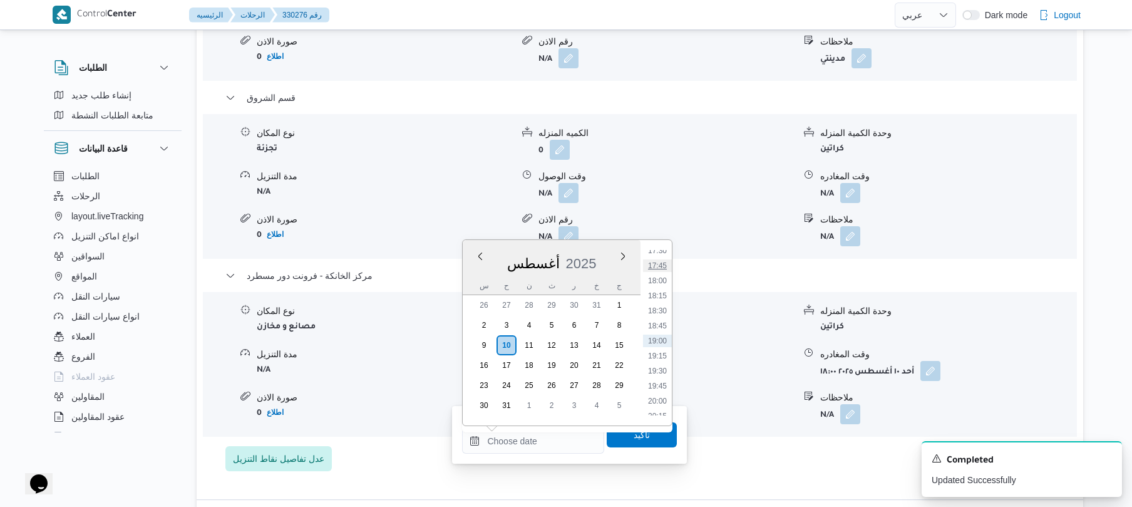
click at [665, 261] on li "17:45" at bounding box center [657, 265] width 29 height 13
type input "١٠/٠٨/٢٠٢٥ ١٧:٤٥"
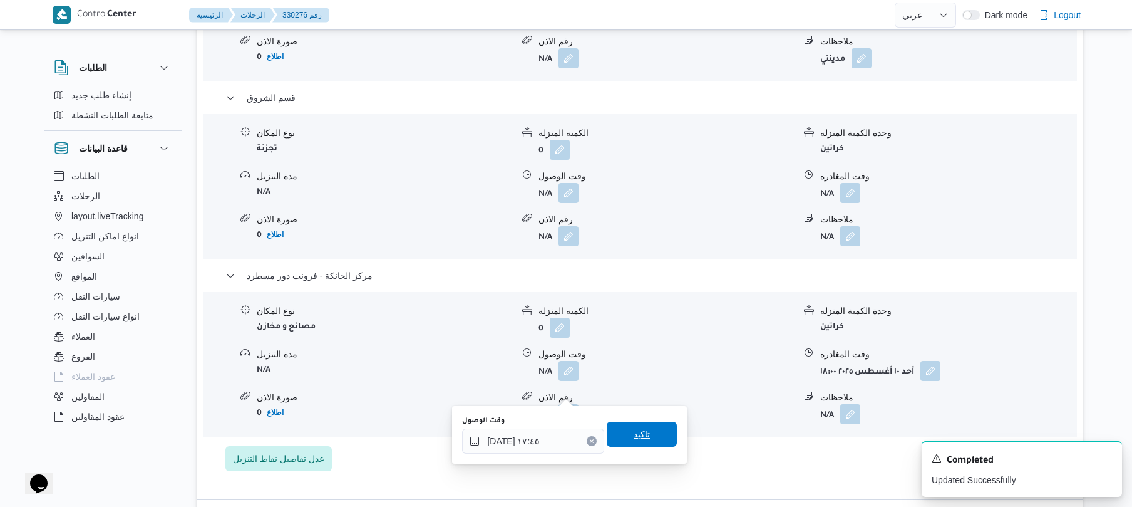
click at [639, 437] on span "تاكيد" at bounding box center [642, 434] width 16 height 15
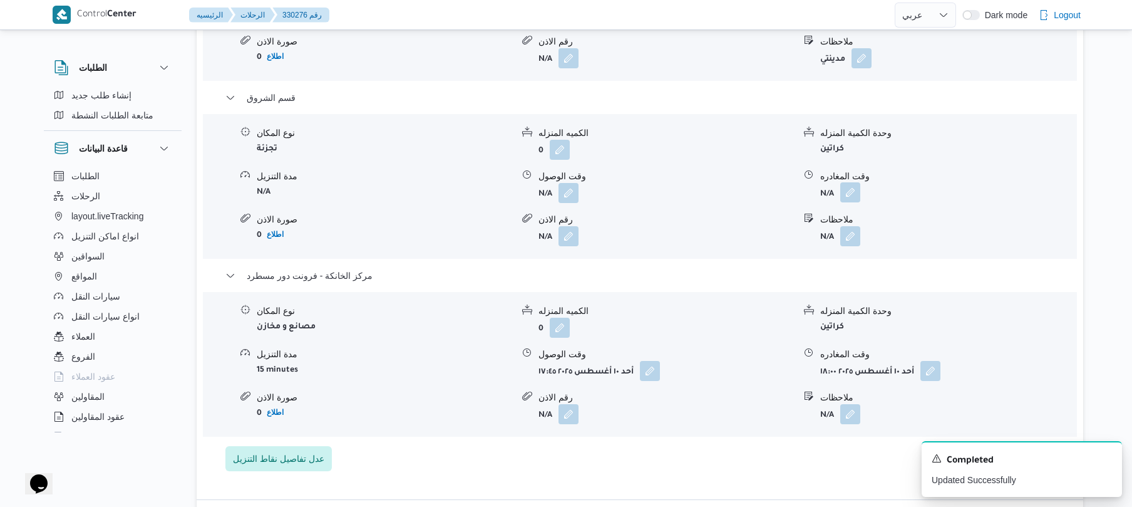
click at [852, 202] on button "button" at bounding box center [851, 192] width 20 height 20
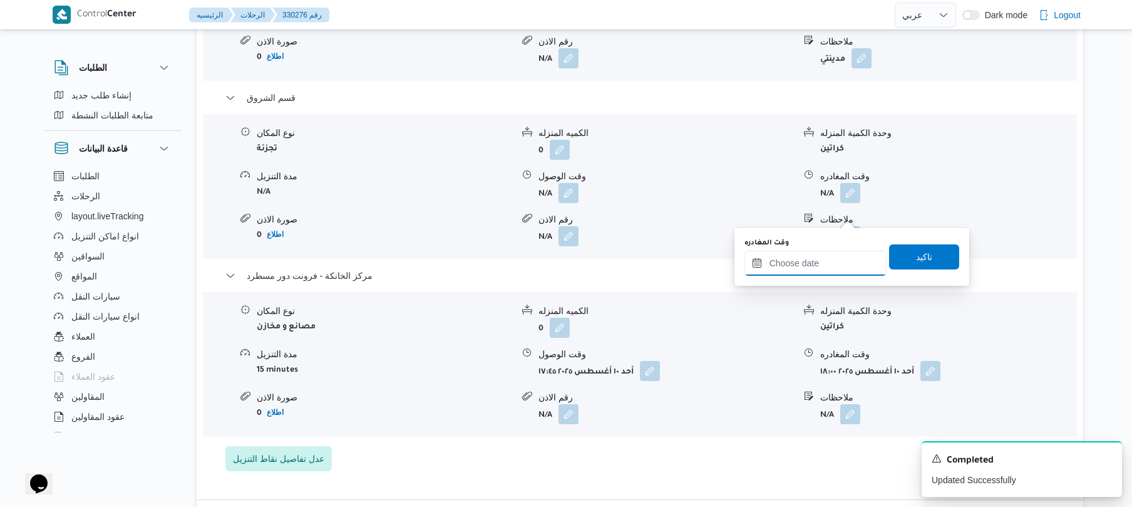
click at [812, 271] on input "وقت المغادره" at bounding box center [816, 263] width 142 height 25
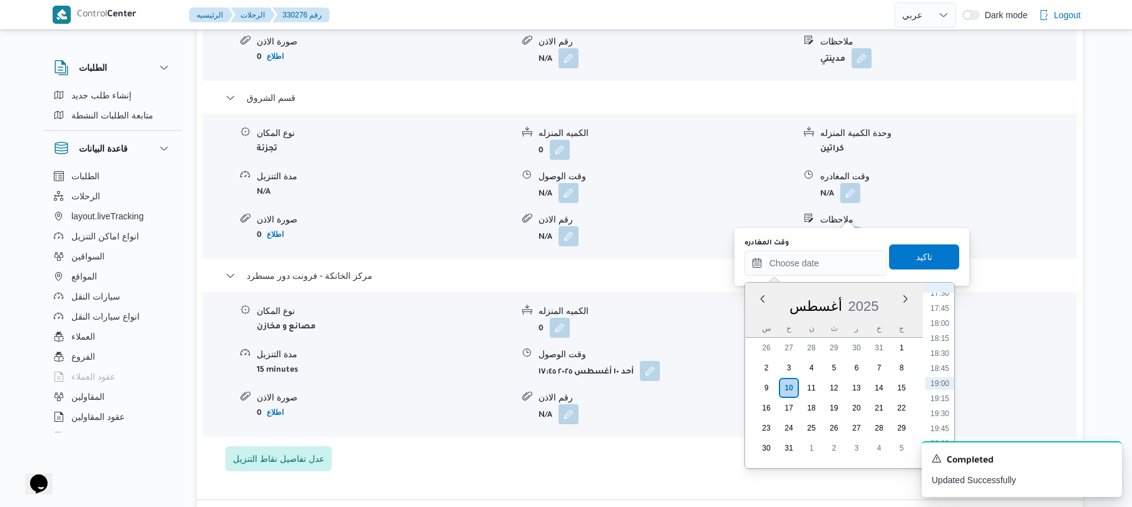
scroll to position [918, 0]
click at [1105, 459] on icon "Dismiss toast" at bounding box center [1107, 457] width 10 height 10
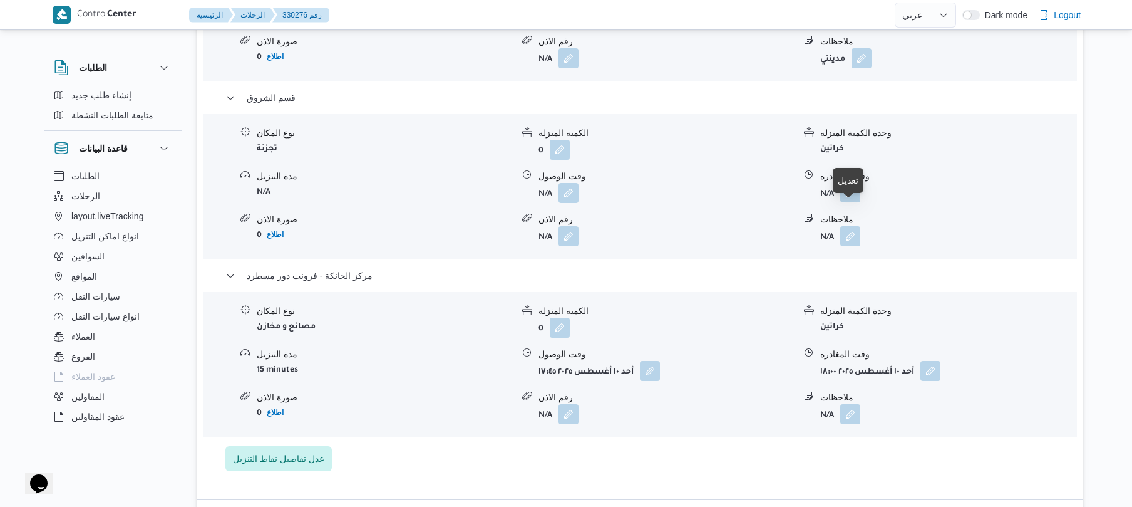
click at [848, 202] on button "button" at bounding box center [851, 192] width 20 height 20
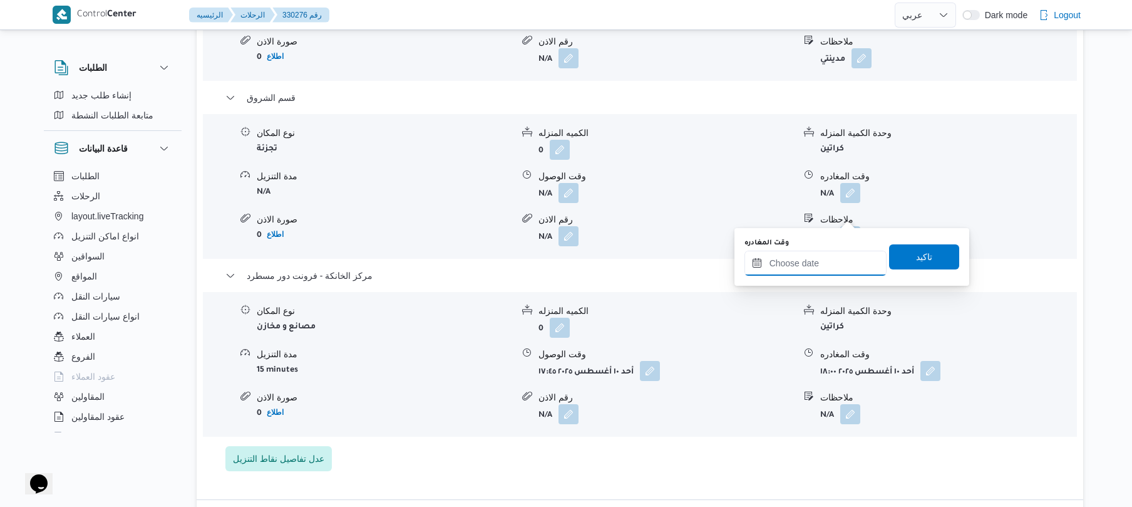
click at [823, 264] on input "وقت المغادره" at bounding box center [816, 263] width 142 height 25
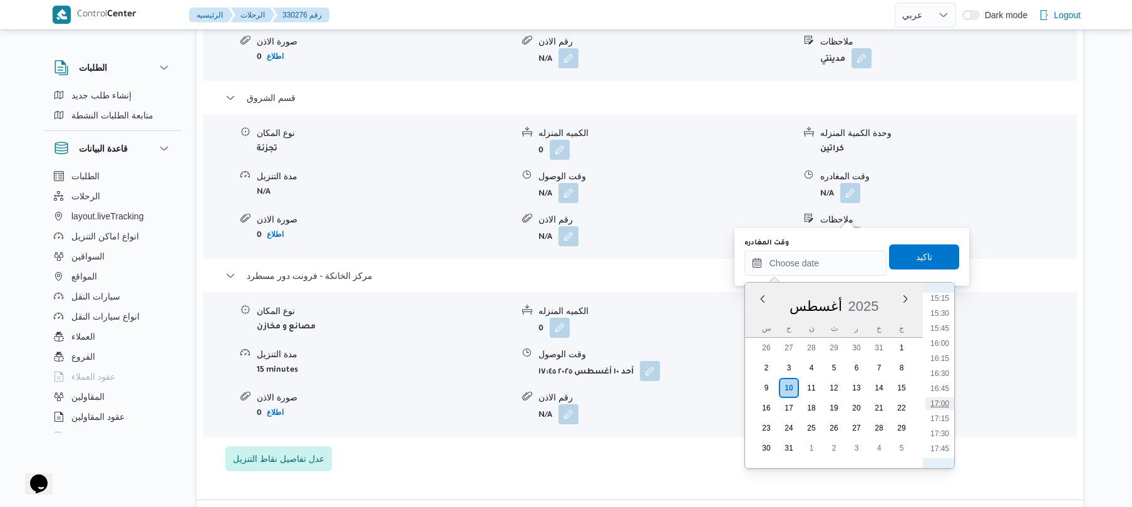
click at [941, 404] on li "17:00" at bounding box center [940, 403] width 29 height 13
type input "١٠/٠٨/٢٠٢٥ ١٧:٠٠"
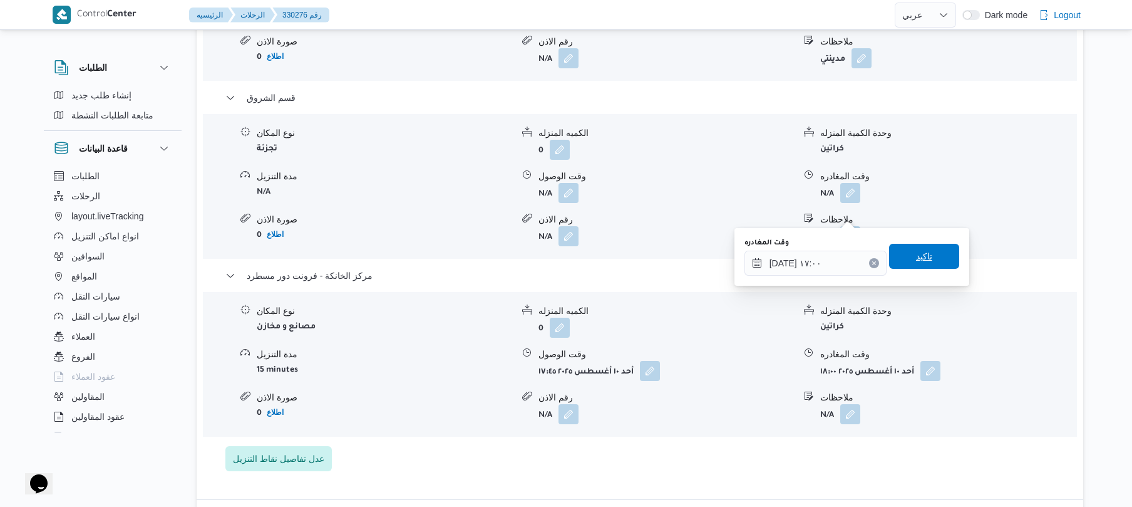
click at [928, 256] on span "تاكيد" at bounding box center [924, 256] width 70 height 25
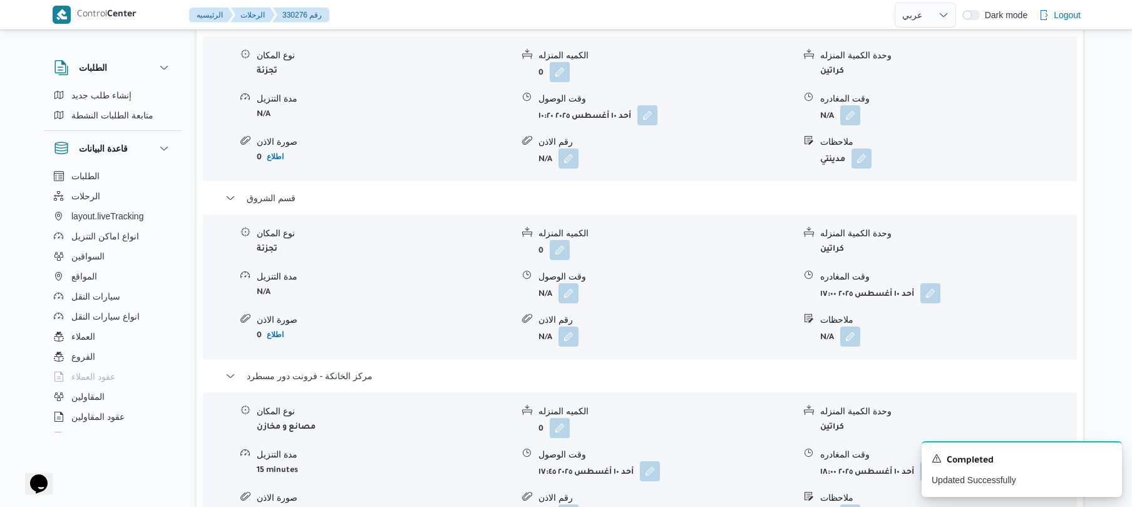
scroll to position [1136, 0]
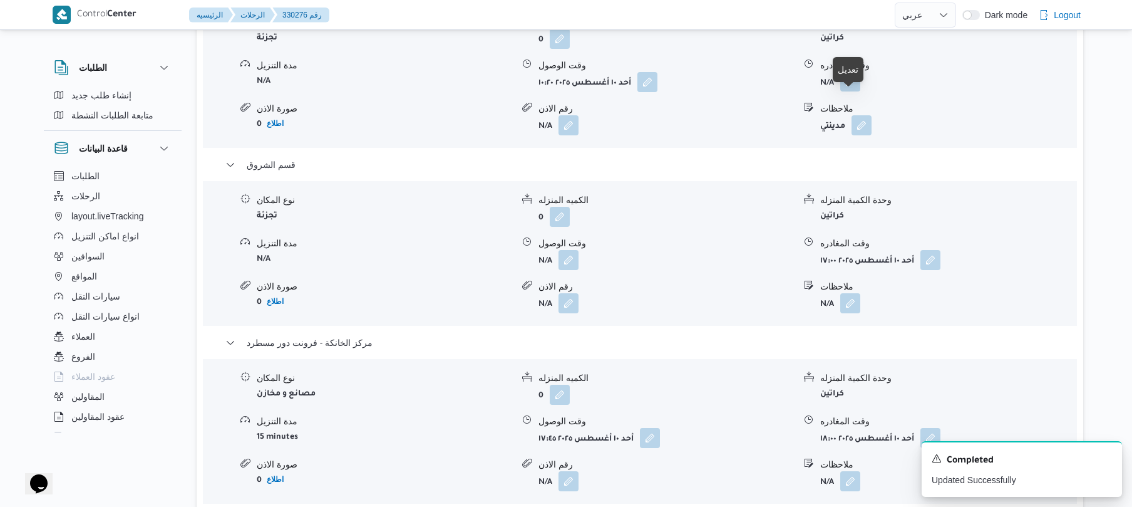
click at [850, 91] on button "button" at bounding box center [851, 81] width 20 height 20
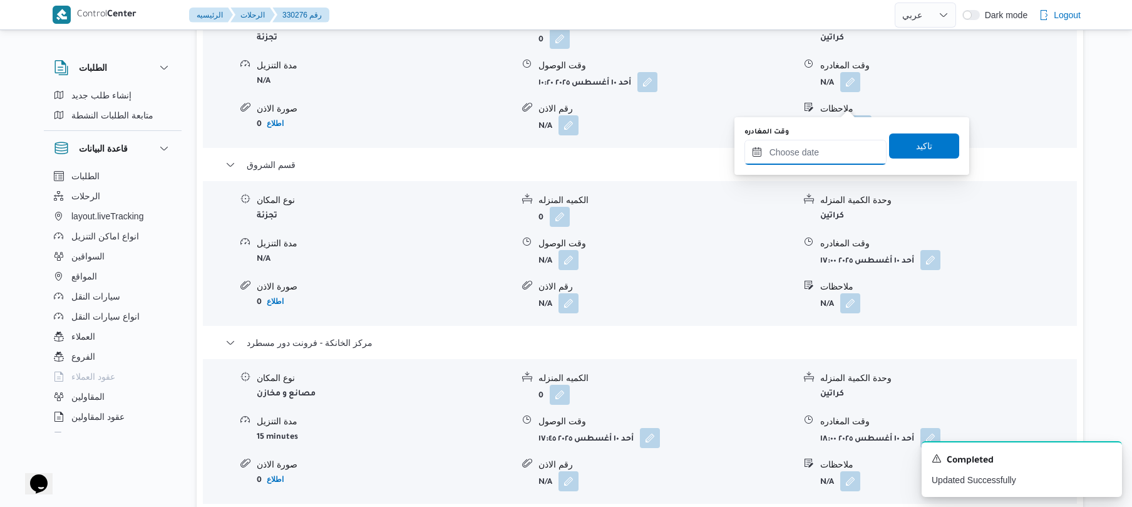
click at [812, 148] on input "وقت المغادره" at bounding box center [816, 152] width 142 height 25
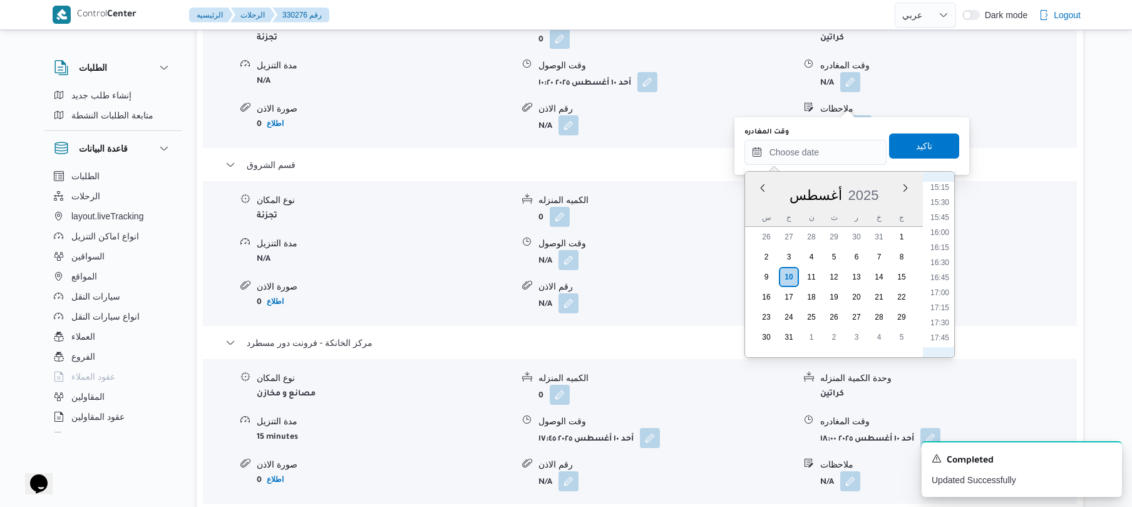
scroll to position [777, 0]
click at [945, 217] on li "13:30" at bounding box center [940, 222] width 29 height 13
type input "١٠/٠٨/٢٠٢٥ ١٣:٣٠"
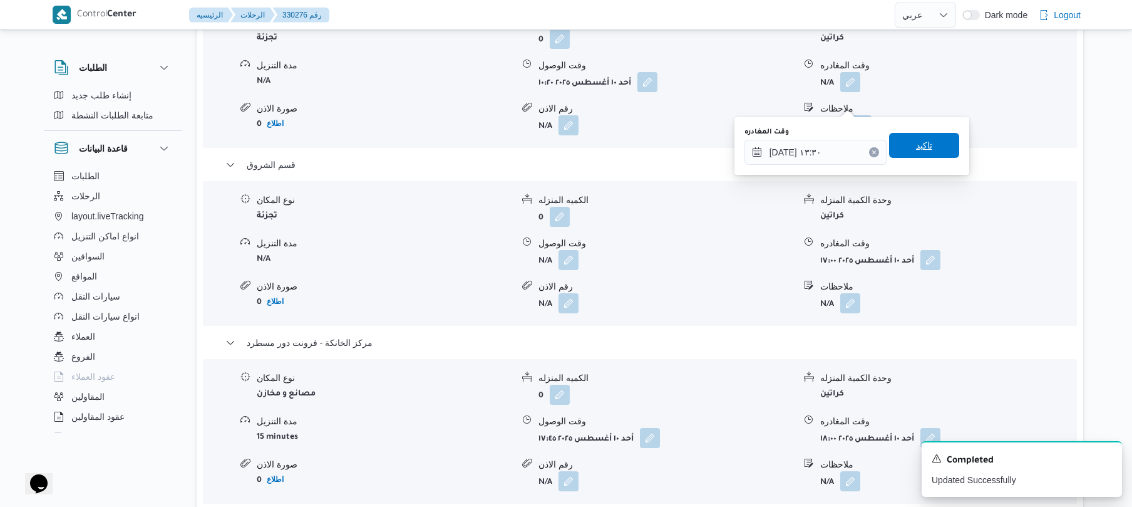
click at [929, 150] on span "تاكيد" at bounding box center [924, 145] width 70 height 25
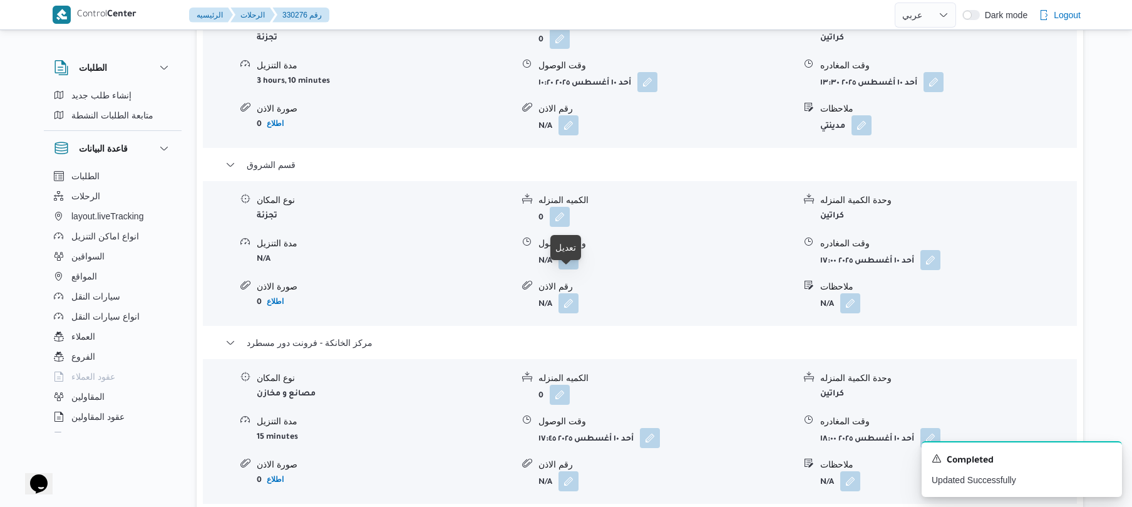
click at [569, 269] on button "button" at bounding box center [569, 259] width 20 height 20
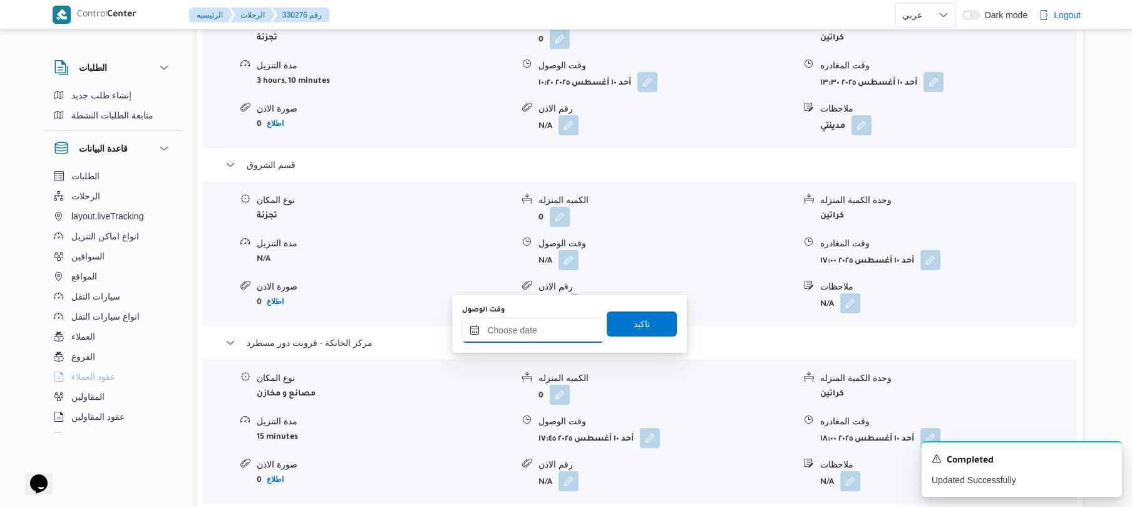
click at [551, 323] on div at bounding box center [533, 330] width 142 height 25
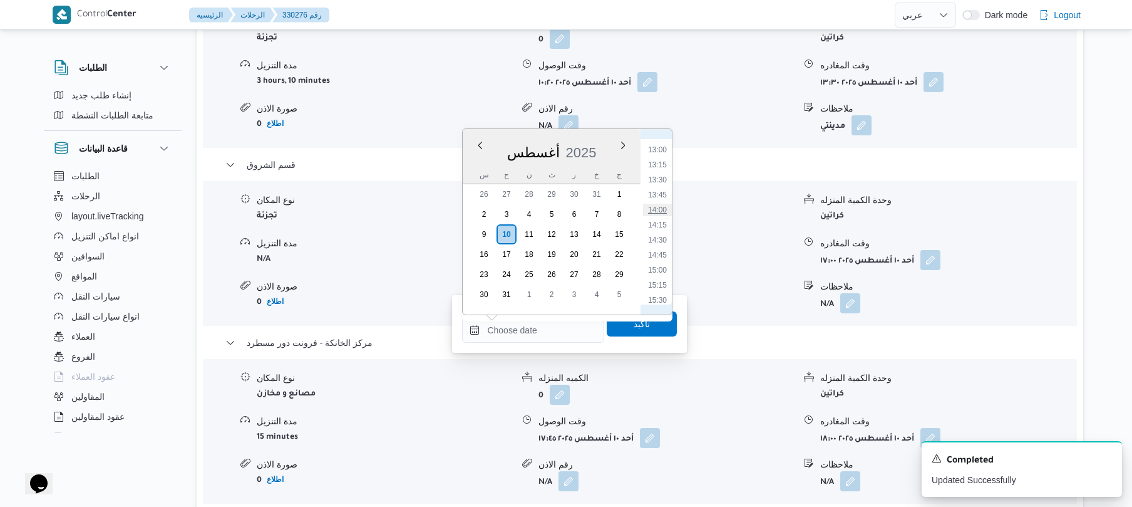
click at [657, 212] on li "14:00" at bounding box center [657, 210] width 29 height 13
type input "١٠/٠٨/٢٠٢٥ ١٤:٠٠"
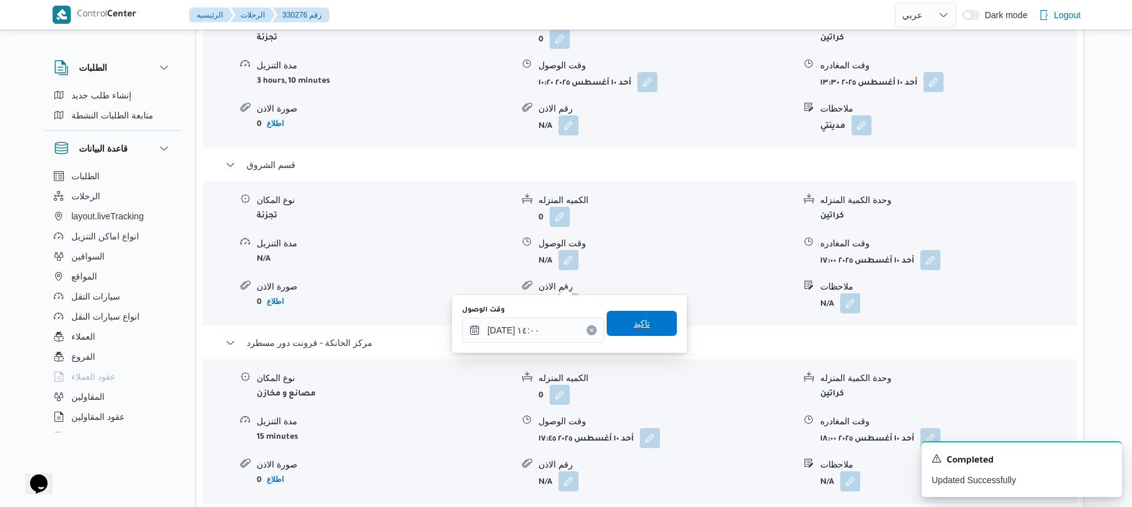
click at [650, 323] on span "تاكيد" at bounding box center [642, 323] width 70 height 25
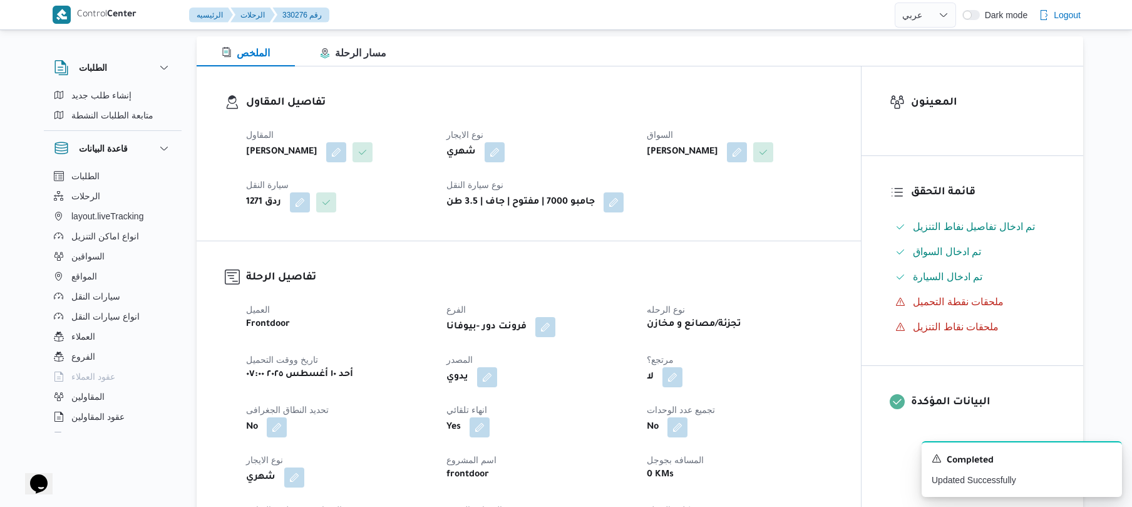
scroll to position [0, 0]
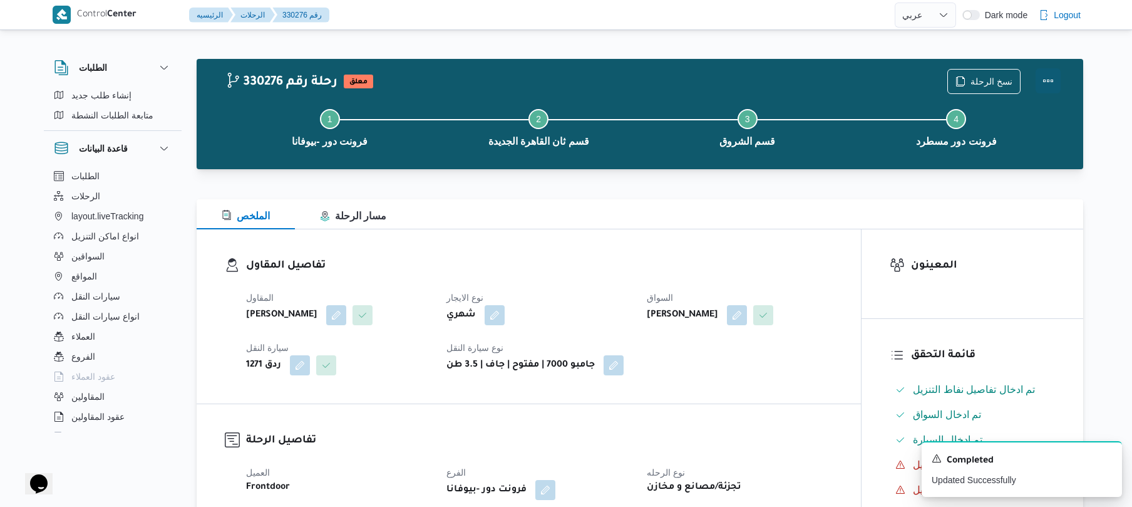
click at [1046, 78] on button "Actions" at bounding box center [1048, 80] width 25 height 25
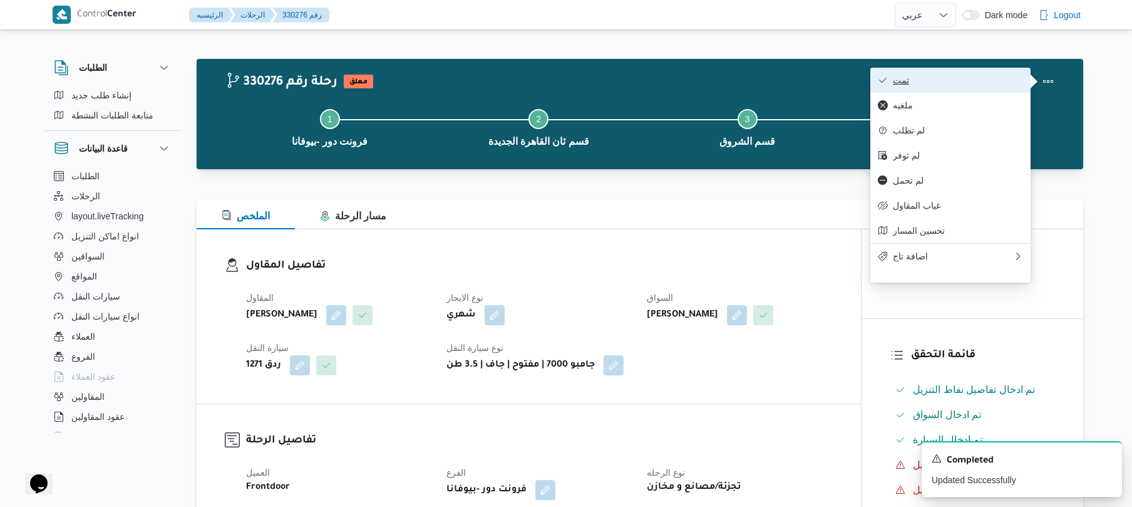
click at [966, 81] on span "تمت" at bounding box center [958, 80] width 130 height 10
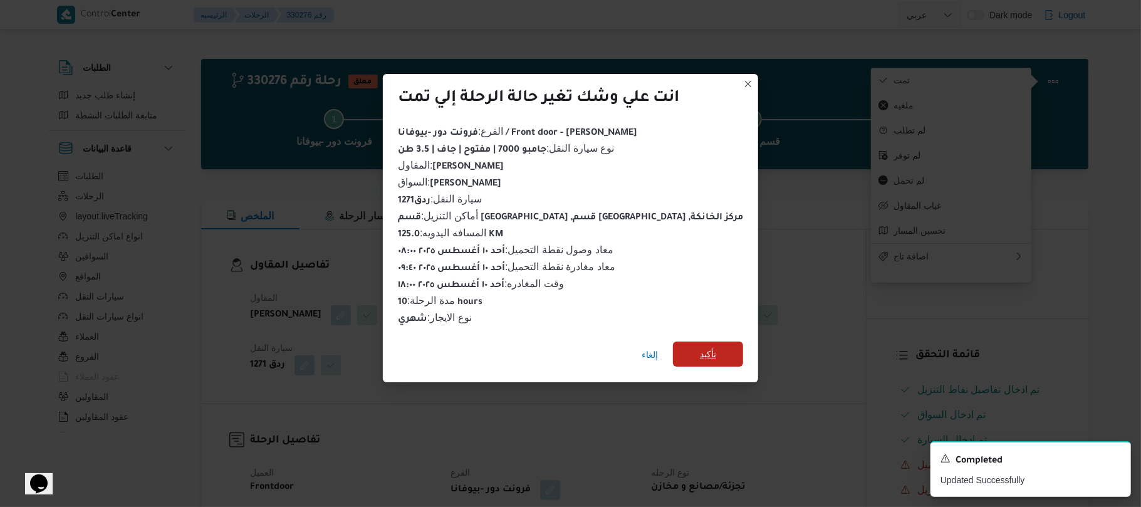
click at [700, 349] on span "تأكيد" at bounding box center [708, 353] width 16 height 15
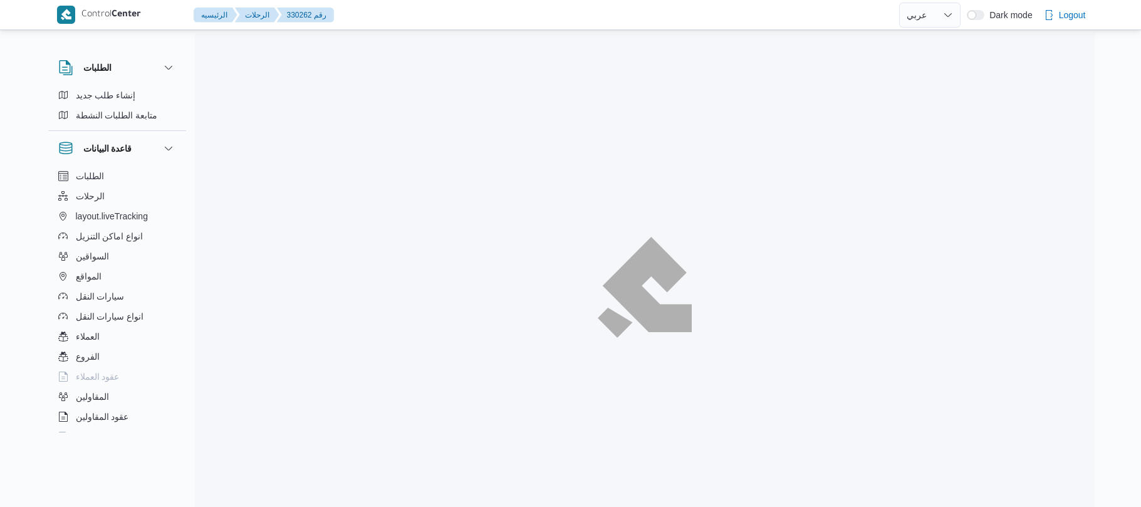
select select "ar"
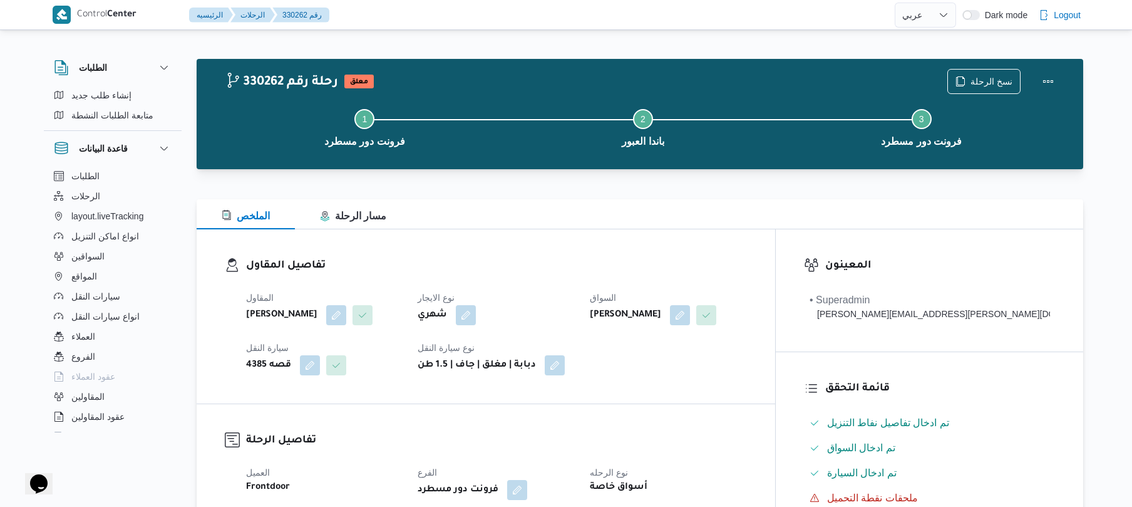
click at [625, 233] on div "تفاصيل المقاول المقاول عبدالمنعم [PERSON_NAME] عواد نوع الايجار شهري السواق [PE…" at bounding box center [486, 316] width 579 height 174
click at [677, 217] on div "الملخص مسار الرحلة" at bounding box center [640, 214] width 887 height 30
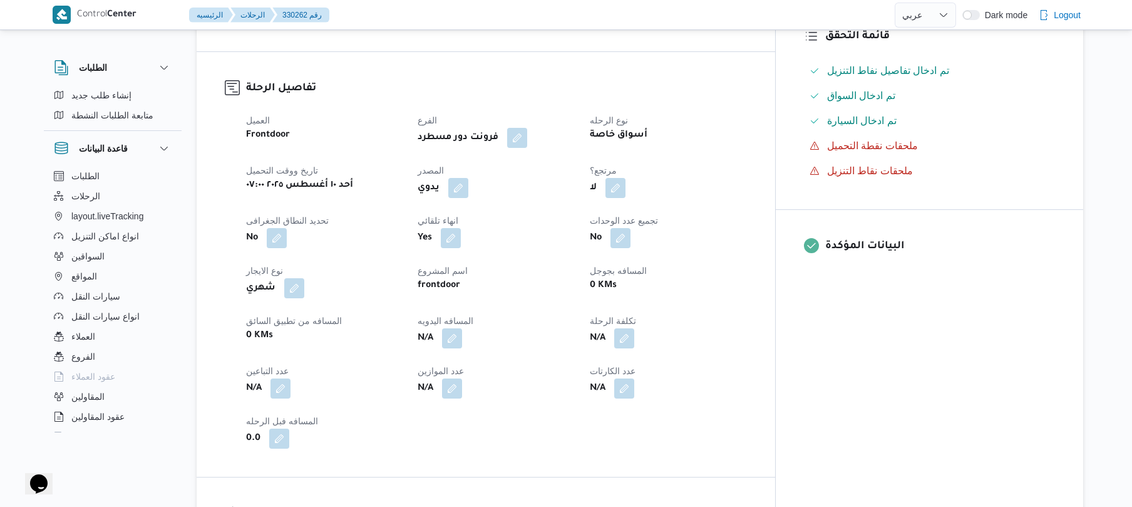
scroll to position [501, 0]
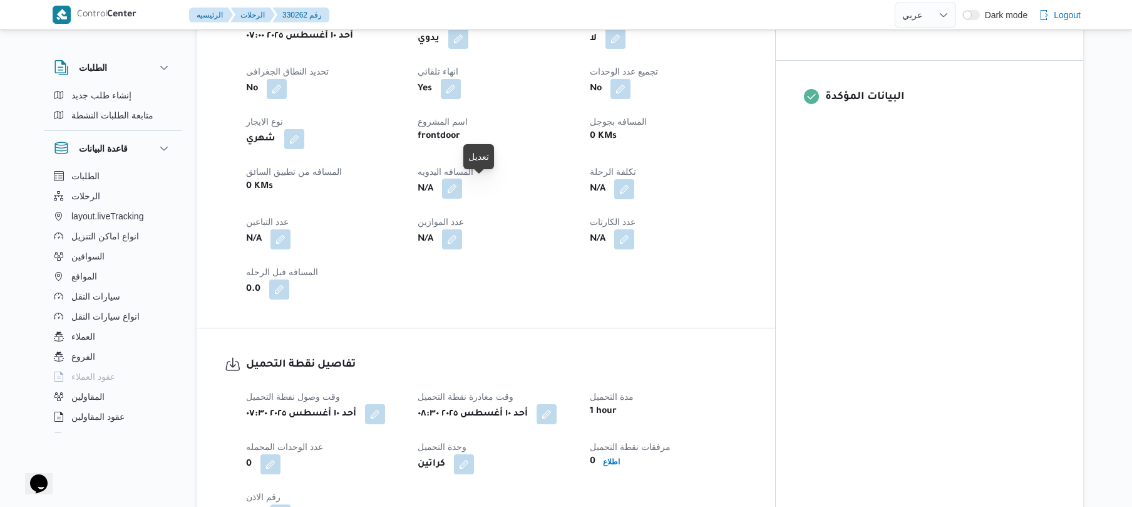
click at [462, 186] on button "button" at bounding box center [452, 189] width 20 height 20
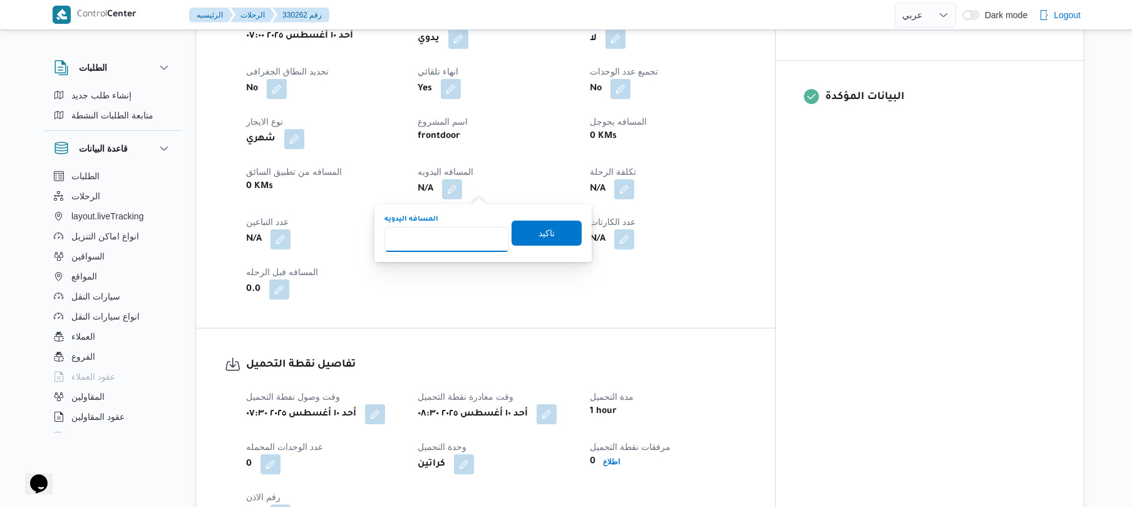
click at [461, 239] on input "المسافه اليدويه" at bounding box center [447, 239] width 125 height 25
type input "70"
click at [545, 233] on span "تاكيد" at bounding box center [547, 232] width 16 height 15
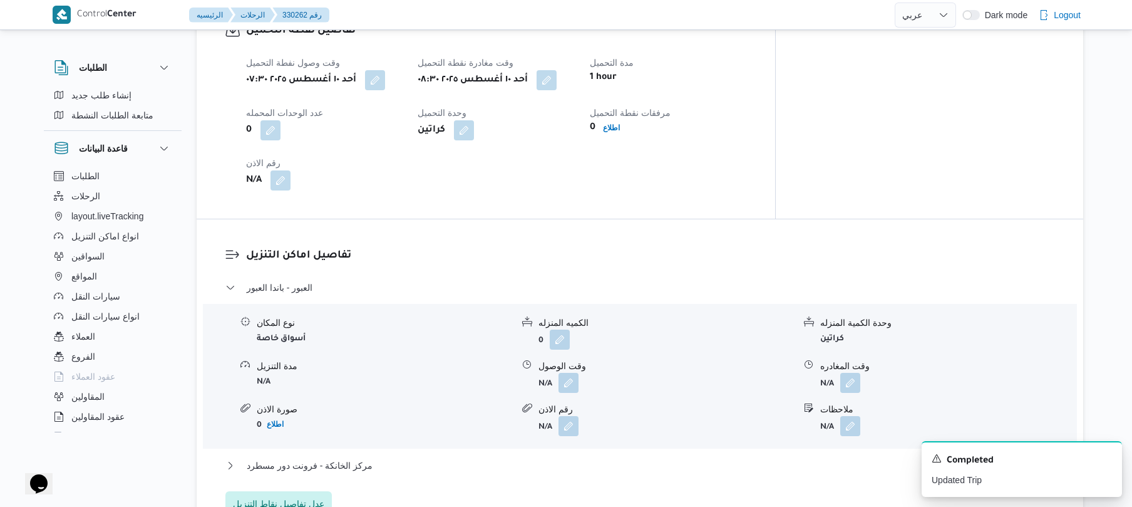
scroll to position [868, 0]
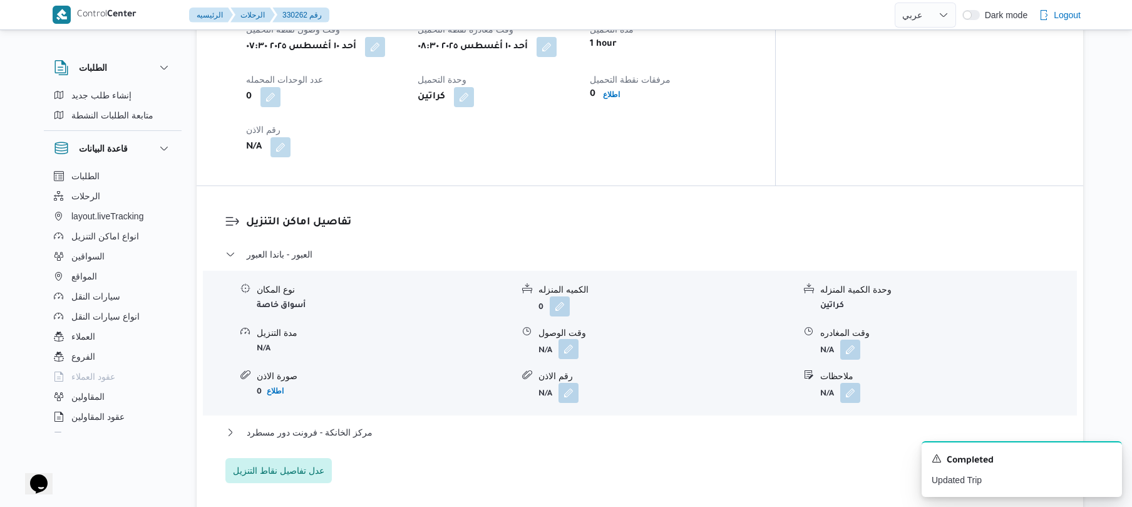
click at [572, 349] on button "button" at bounding box center [569, 349] width 20 height 20
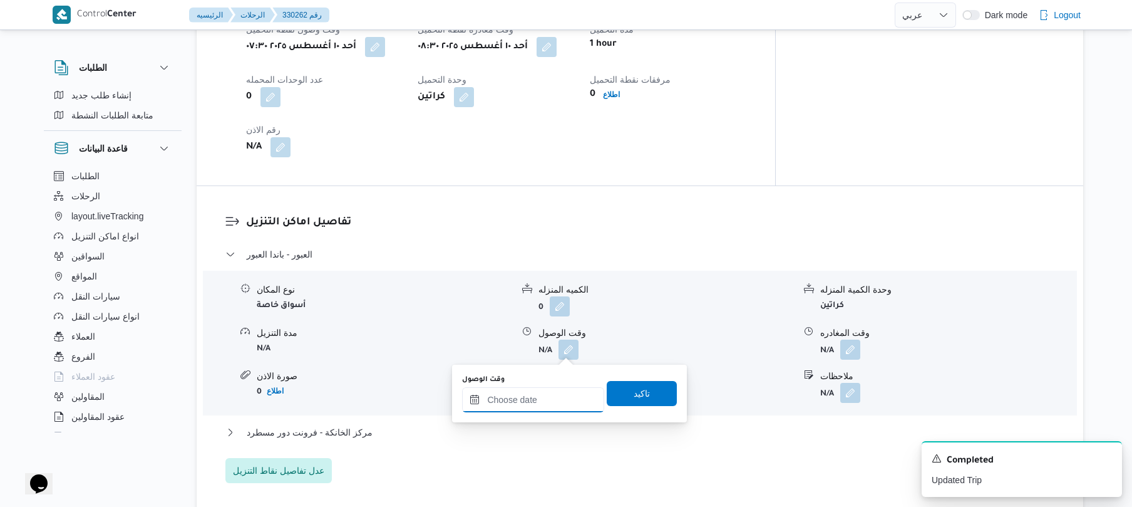
click at [545, 406] on input "وقت الوصول" at bounding box center [533, 399] width 142 height 25
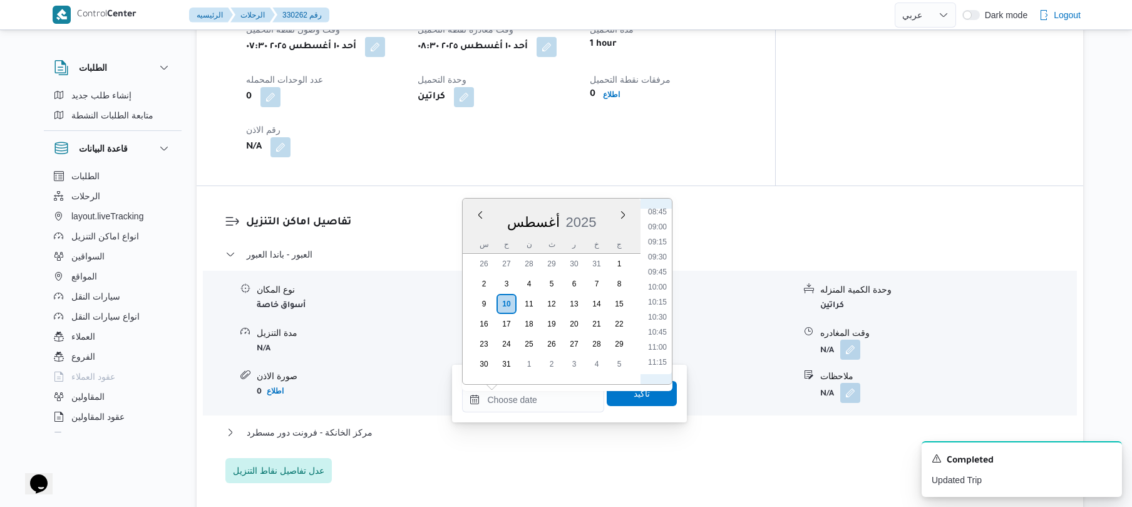
scroll to position [512, 0]
click at [655, 249] on li "09:00" at bounding box center [657, 244] width 29 height 13
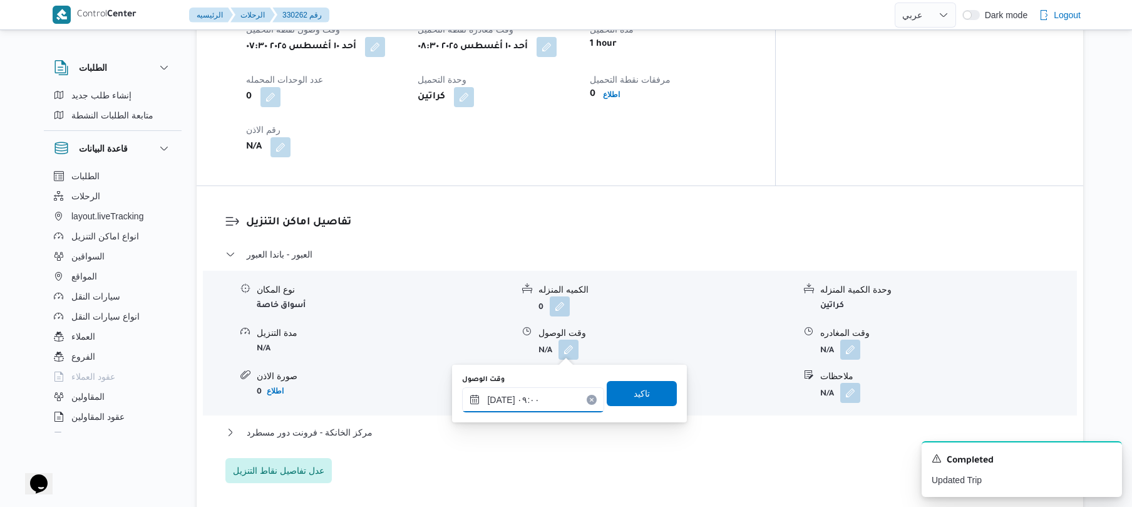
click at [504, 398] on input "[DATE] ٠٩:٠٠" at bounding box center [533, 399] width 142 height 25
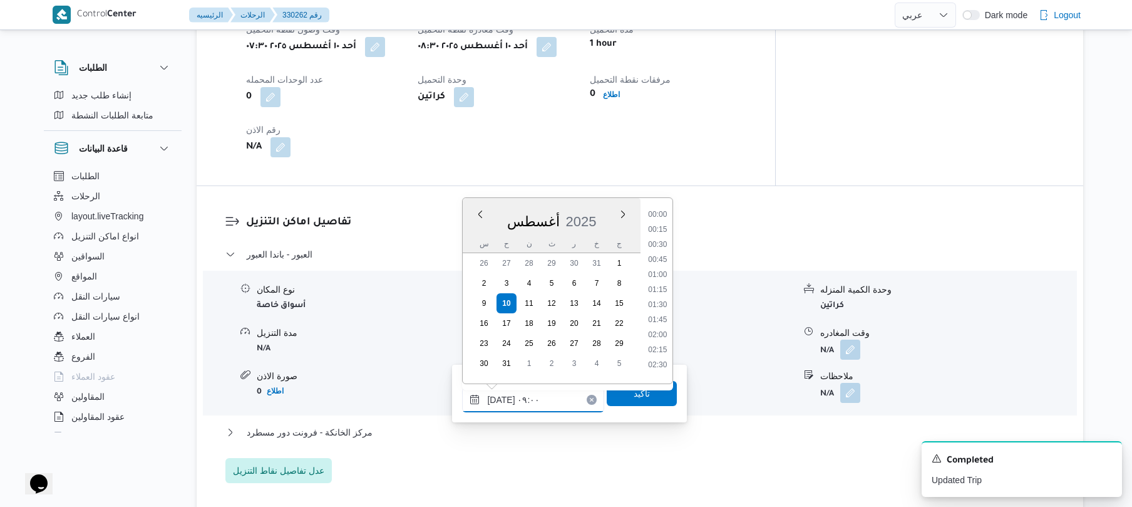
click at [504, 398] on input "[DATE] ٠٩:٠٠" at bounding box center [533, 399] width 142 height 25
type input "[DATE] ٠٩:05"
click at [634, 390] on span "تاكيد" at bounding box center [642, 392] width 16 height 15
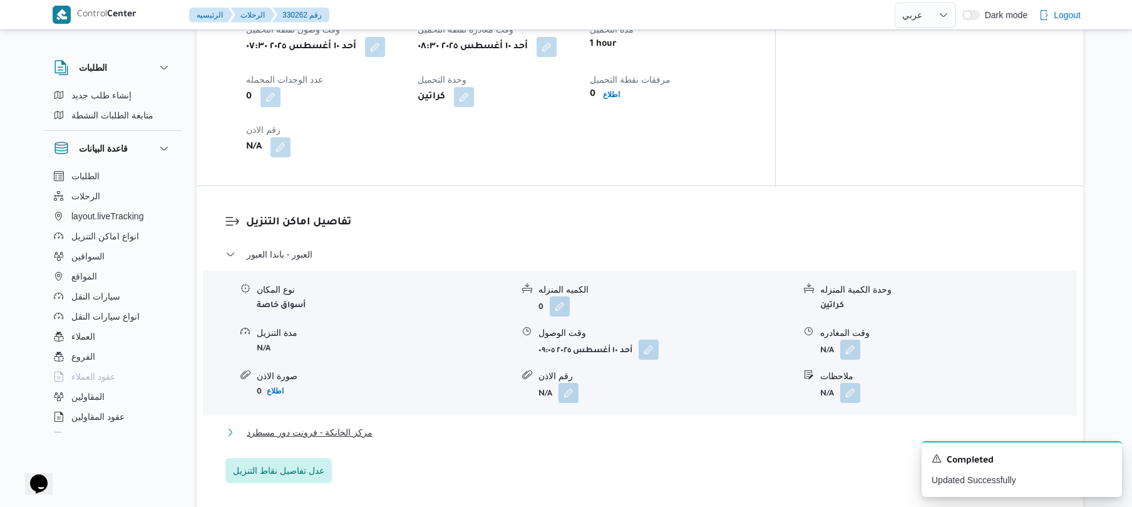
click at [536, 437] on button "مركز الخانكة - فرونت دور مسطرد" at bounding box center [640, 432] width 830 height 15
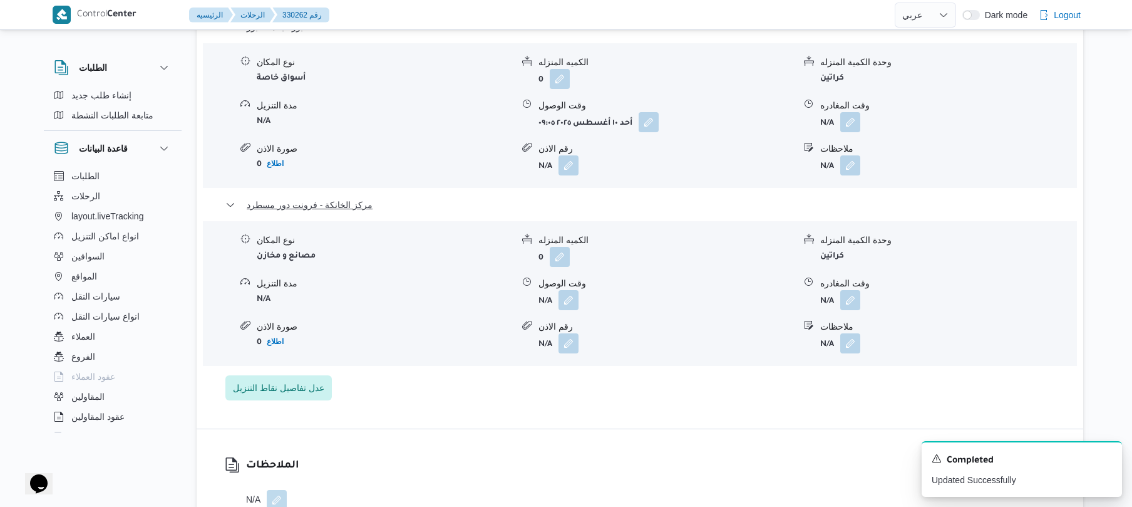
scroll to position [1068, 0]
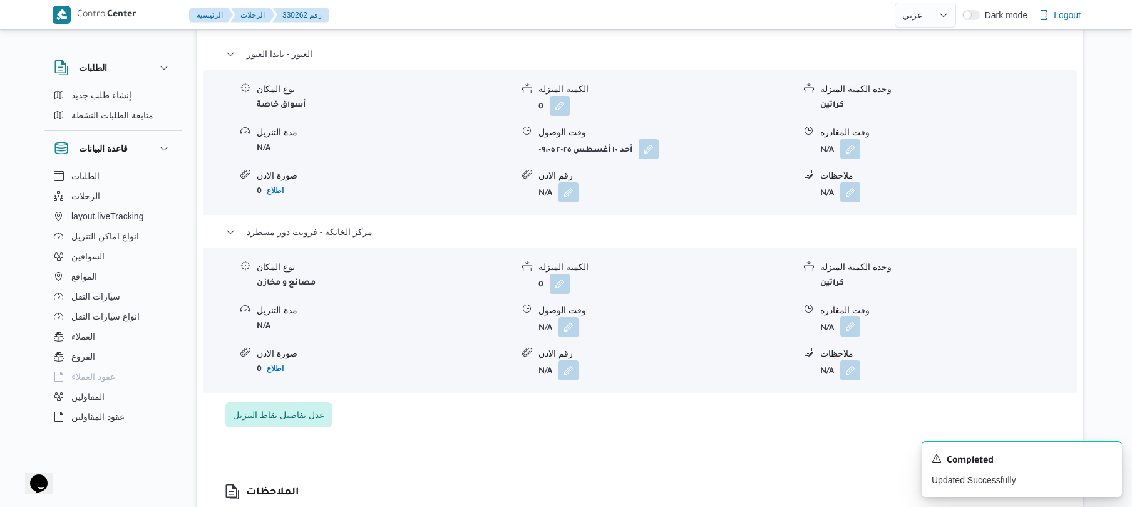
click at [852, 321] on button "button" at bounding box center [851, 326] width 20 height 20
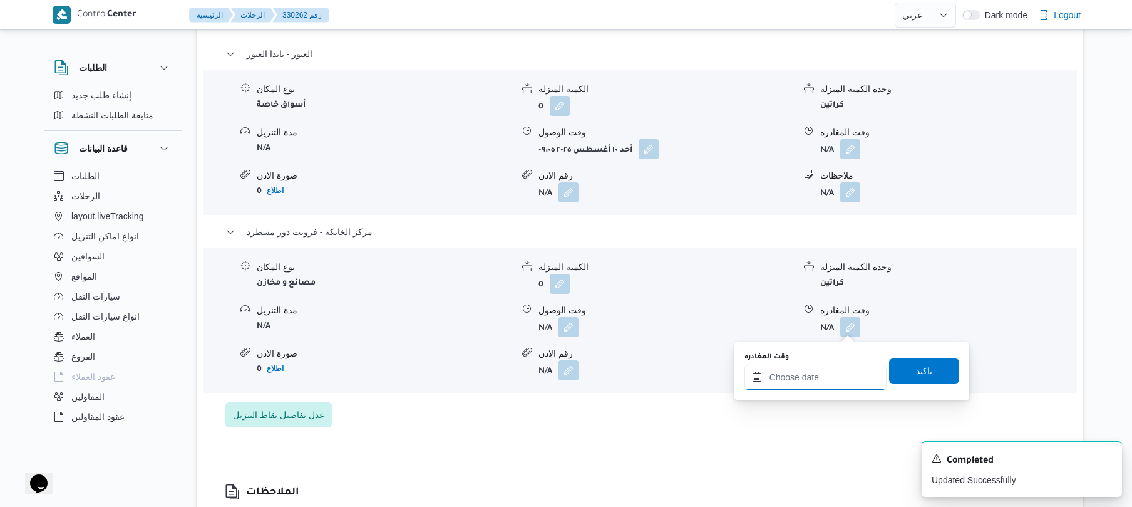
click at [787, 381] on input "وقت المغادره" at bounding box center [816, 377] width 142 height 25
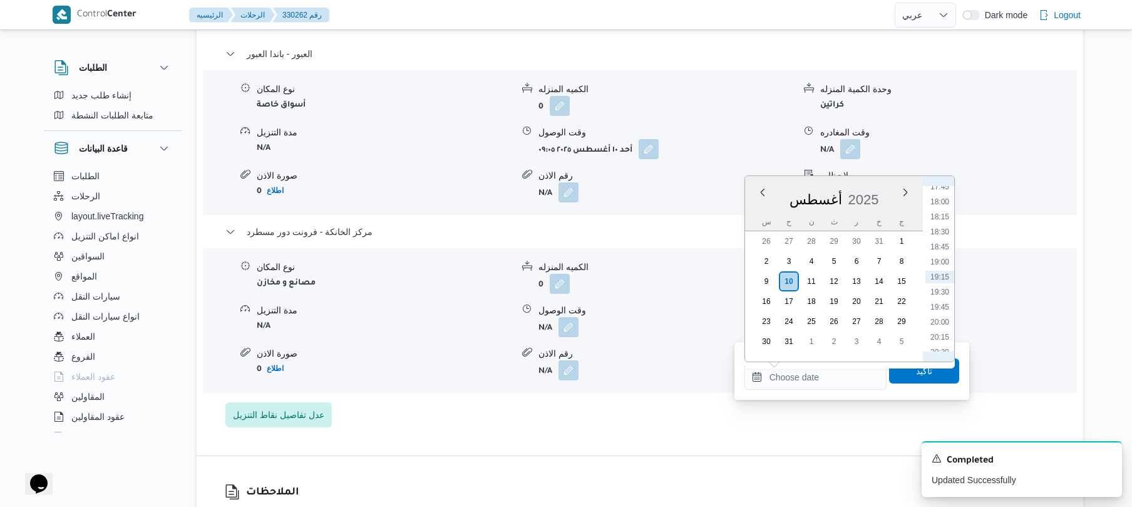
scroll to position [933, 0]
click at [941, 341] on li "18:00" at bounding box center [940, 342] width 29 height 13
type input "[DATE] ١٨:٠٠"
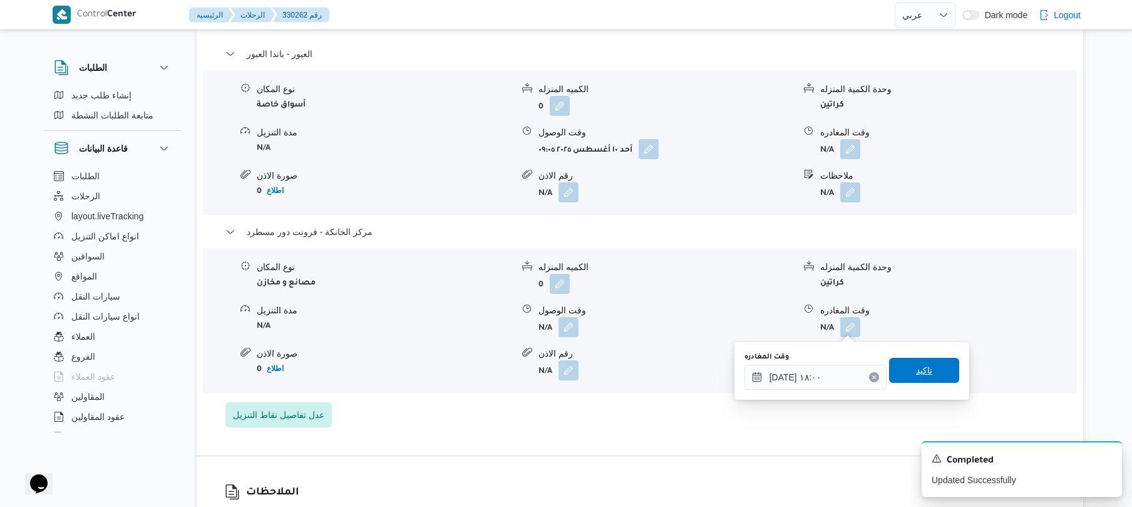
click at [921, 363] on span "تاكيد" at bounding box center [924, 370] width 16 height 15
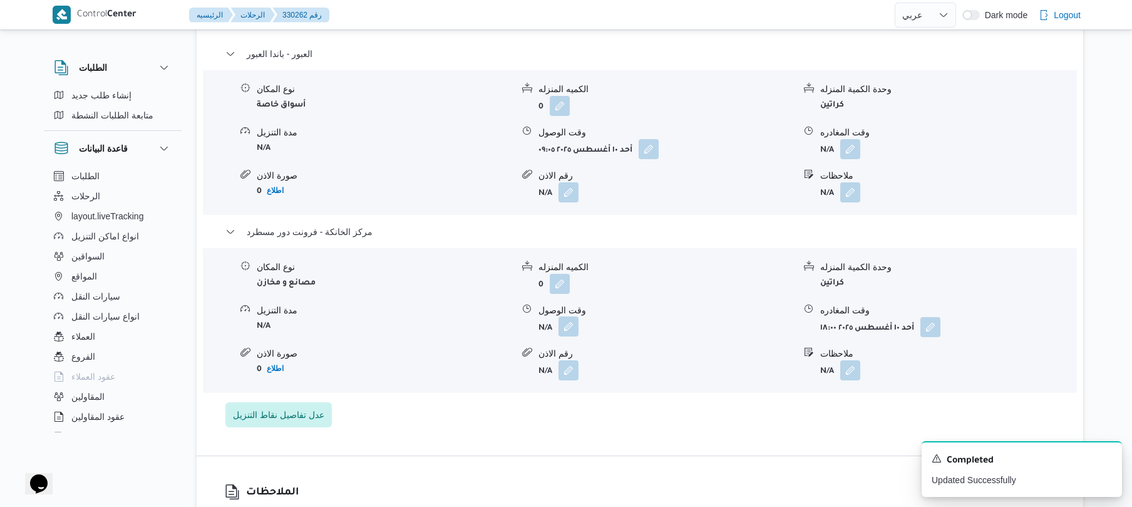
click at [564, 324] on button "button" at bounding box center [569, 326] width 20 height 20
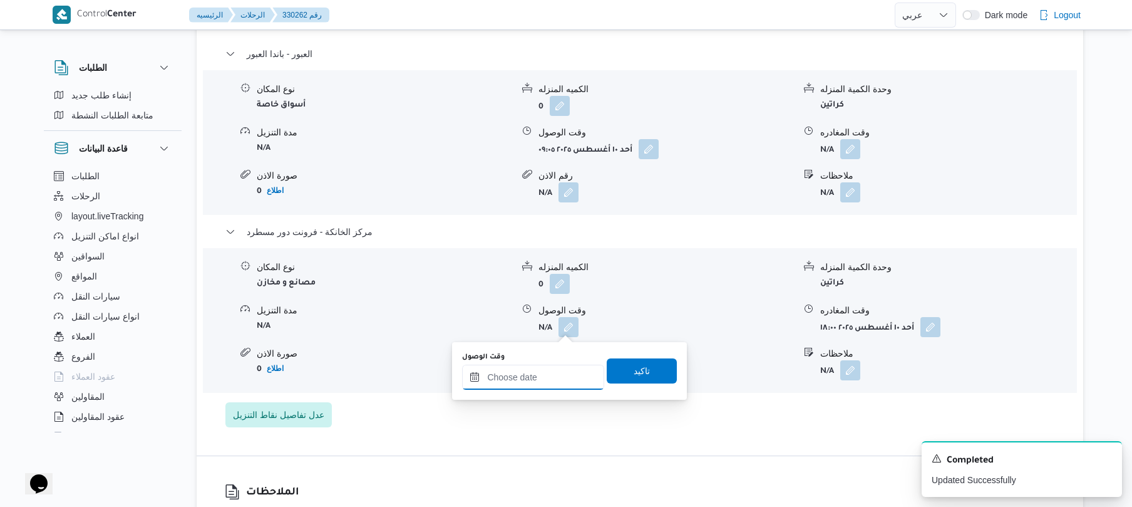
click at [550, 365] on input "وقت الوصول" at bounding box center [533, 377] width 142 height 25
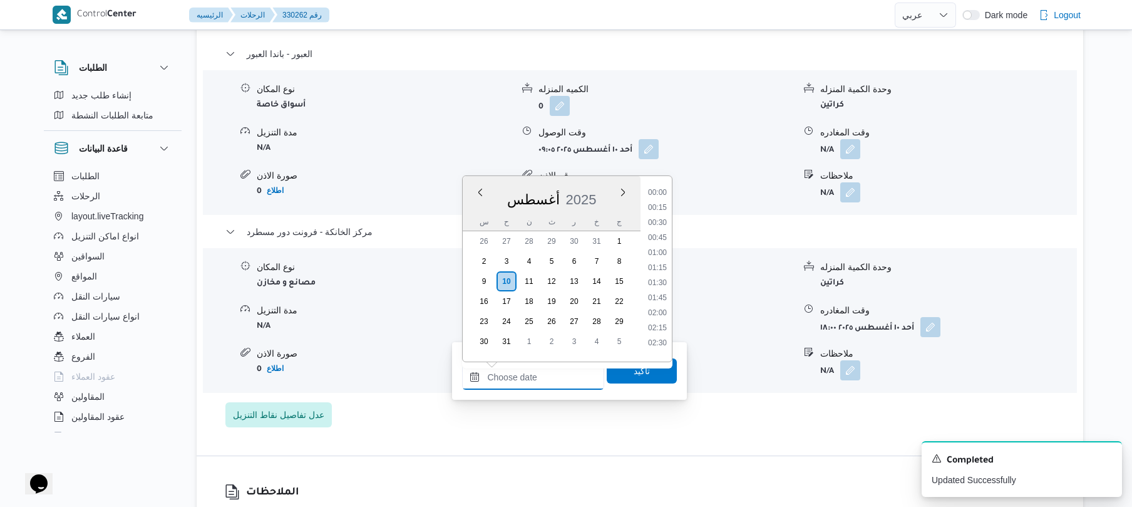
scroll to position [1073, 0]
click at [660, 188] on li "17:45" at bounding box center [657, 186] width 29 height 13
type input "١٠/٠٨/٢٠٢٥ ١٧:٤٥"
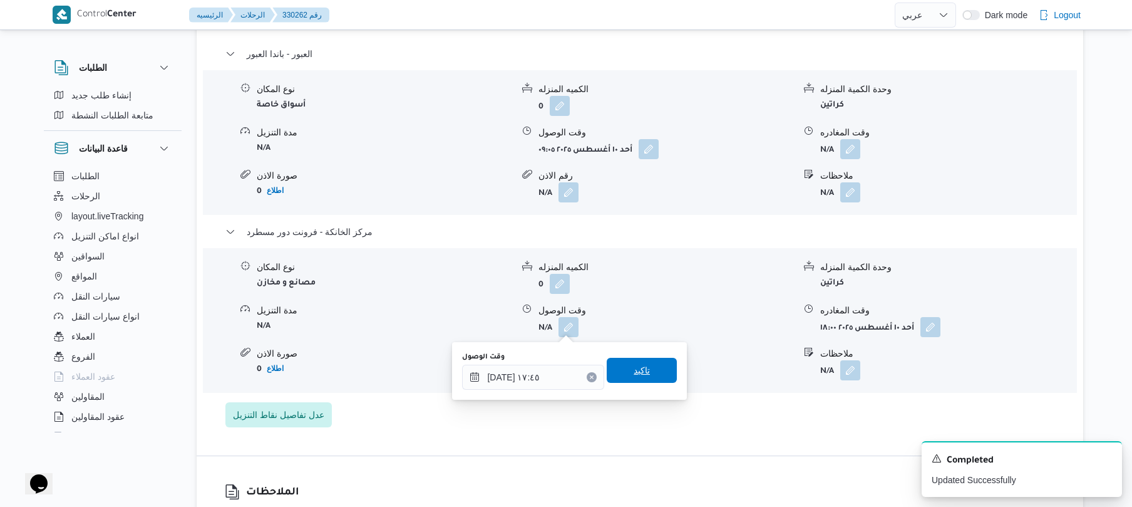
click at [646, 370] on span "تاكيد" at bounding box center [642, 370] width 70 height 25
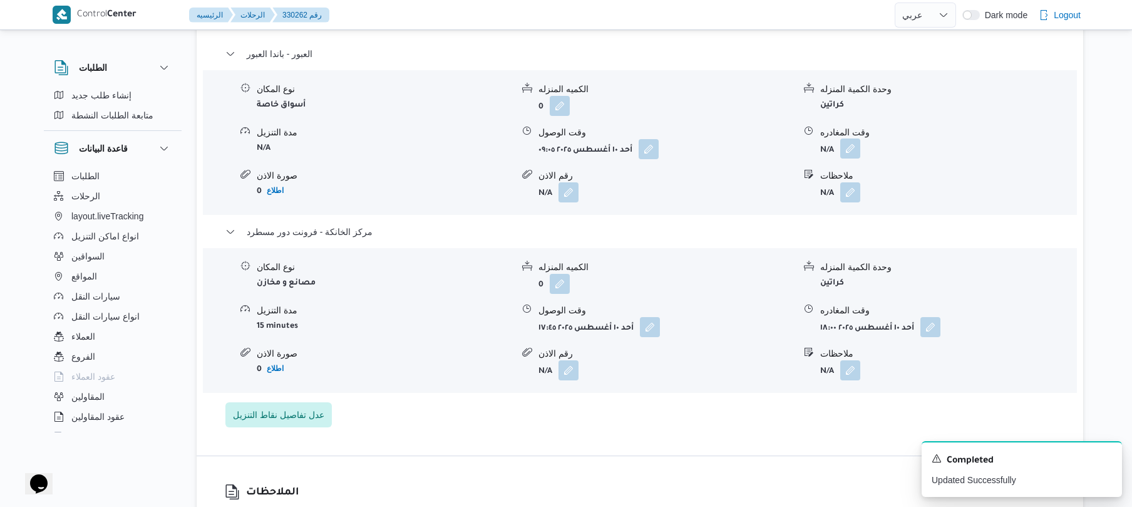
click at [851, 148] on button "button" at bounding box center [851, 148] width 20 height 20
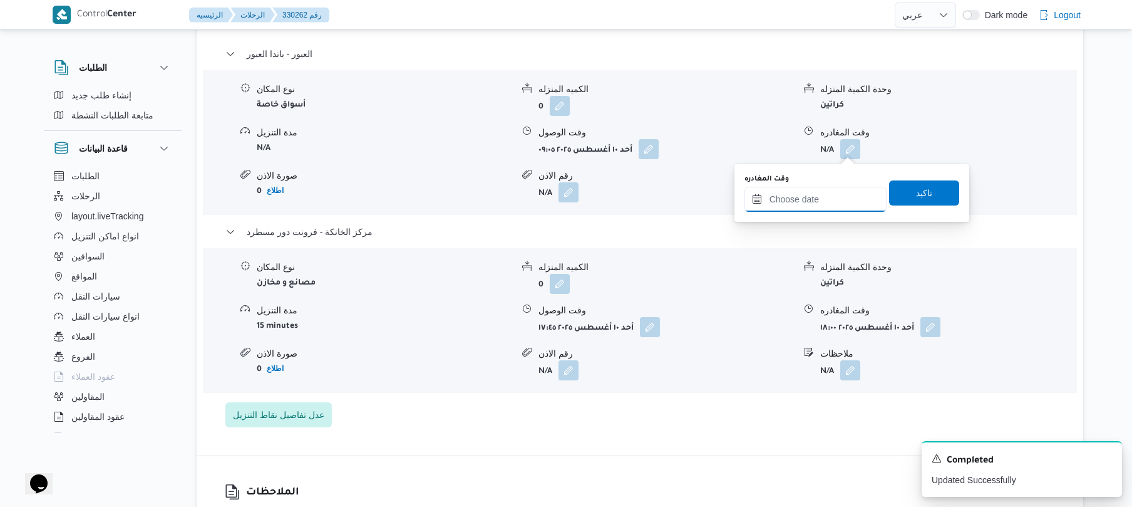
click at [805, 201] on input "وقت المغادره" at bounding box center [816, 199] width 142 height 25
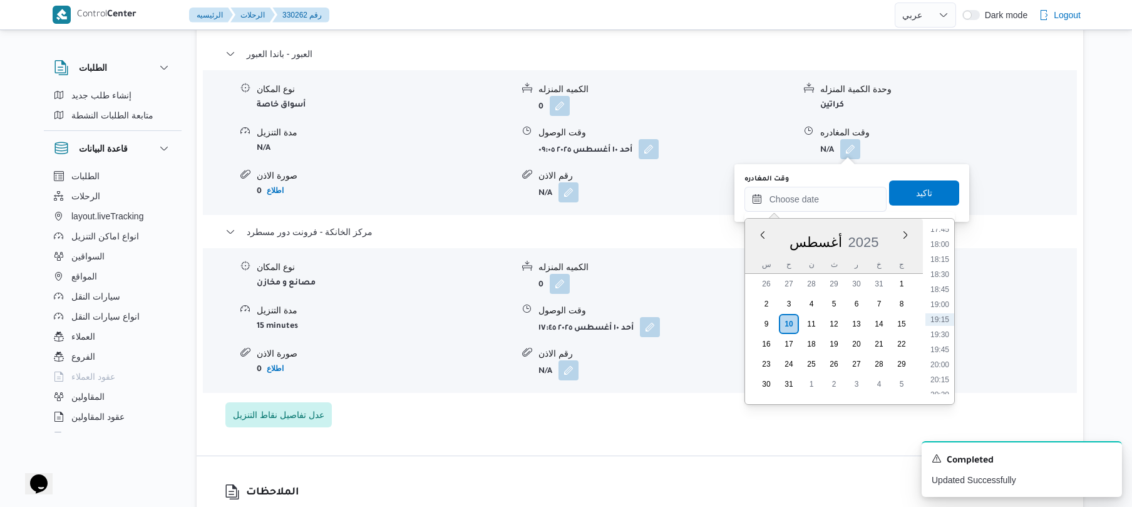
click at [955, 252] on ul "00:00 00:15 00:30 00:45 01:00 01:15 01:30 01:45 02:00 02:15 02:30 02:45 03:00 0…" at bounding box center [940, 311] width 29 height 165
click at [944, 329] on ul "00:00 00:15 00:30 00:45 01:00 01:15 01:30 01:45 02:00 02:15 02:30 02:45 03:00 0…" at bounding box center [940, 311] width 29 height 165
click at [938, 337] on li "17:15" at bounding box center [940, 339] width 29 height 13
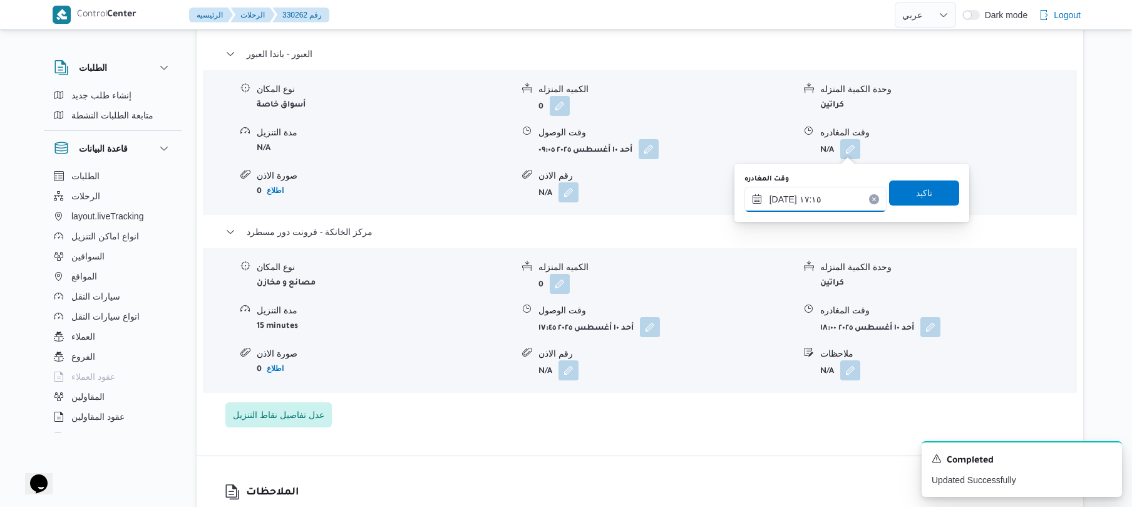
click at [782, 199] on input "١٠/٠٨/٢٠٢٥ ١٧:١٥" at bounding box center [816, 199] width 142 height 25
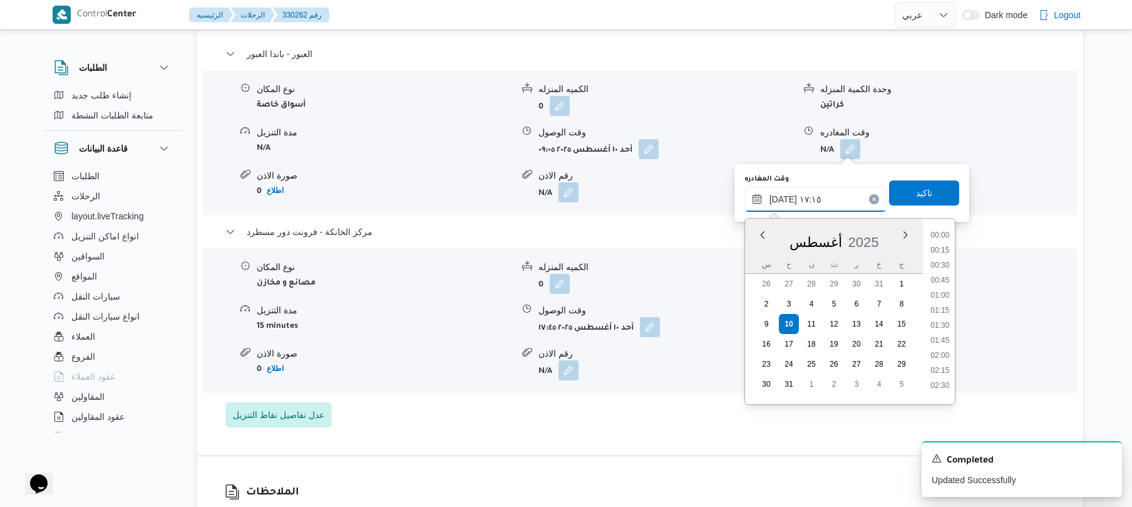
scroll to position [953, 0]
type input "١٠/٠٨/٢٠٢٥ ١٧:١٠"
click at [933, 189] on span "تاكيد" at bounding box center [924, 192] width 70 height 25
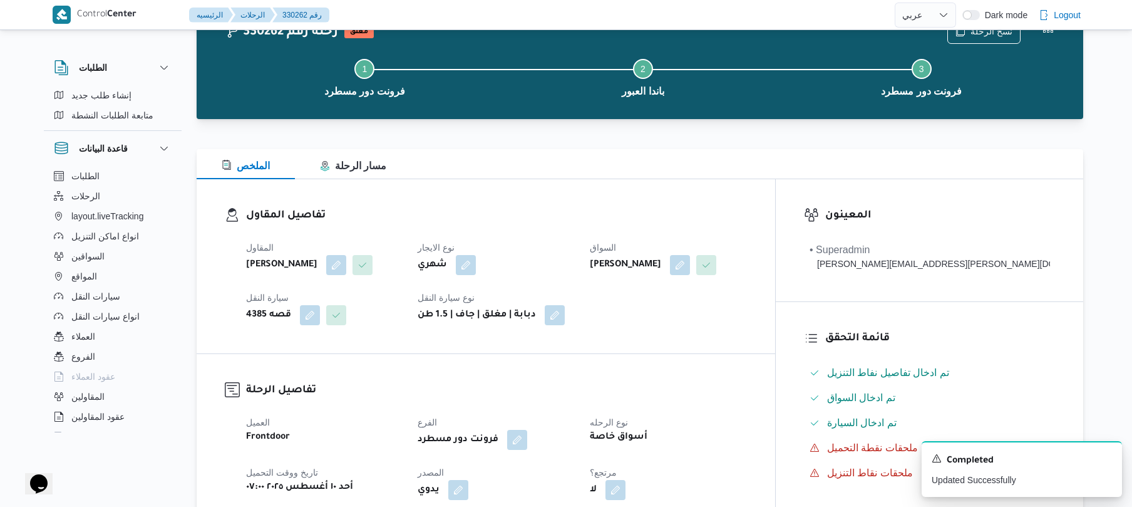
scroll to position [0, 0]
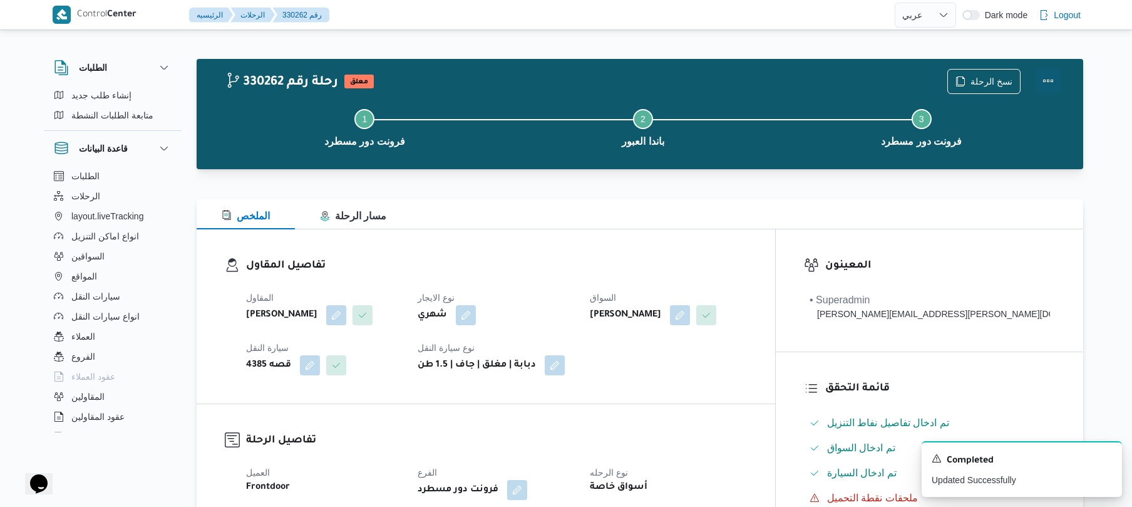
click at [1047, 84] on button "Actions" at bounding box center [1048, 80] width 25 height 25
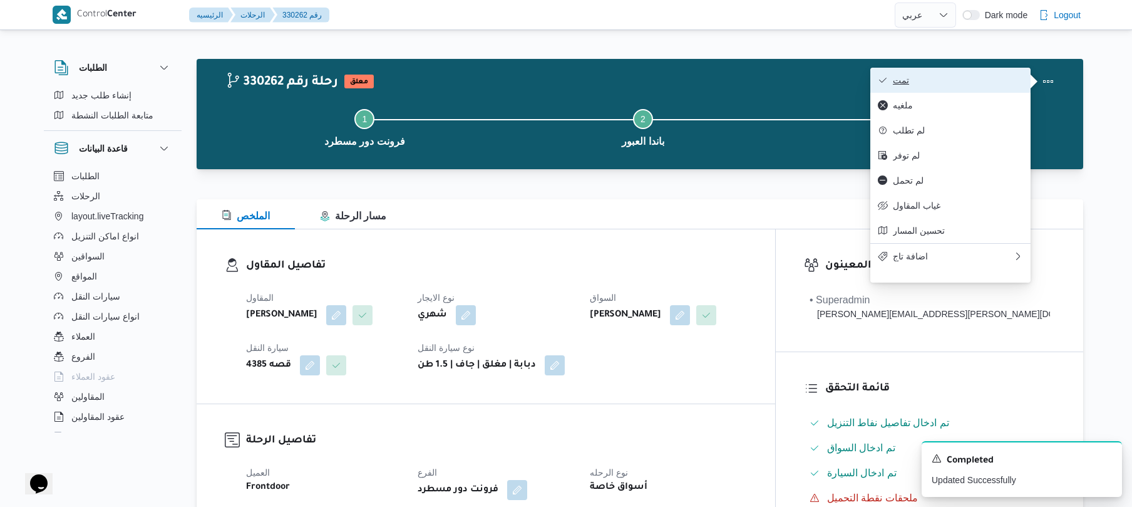
click at [973, 76] on span "تمت" at bounding box center [958, 80] width 130 height 10
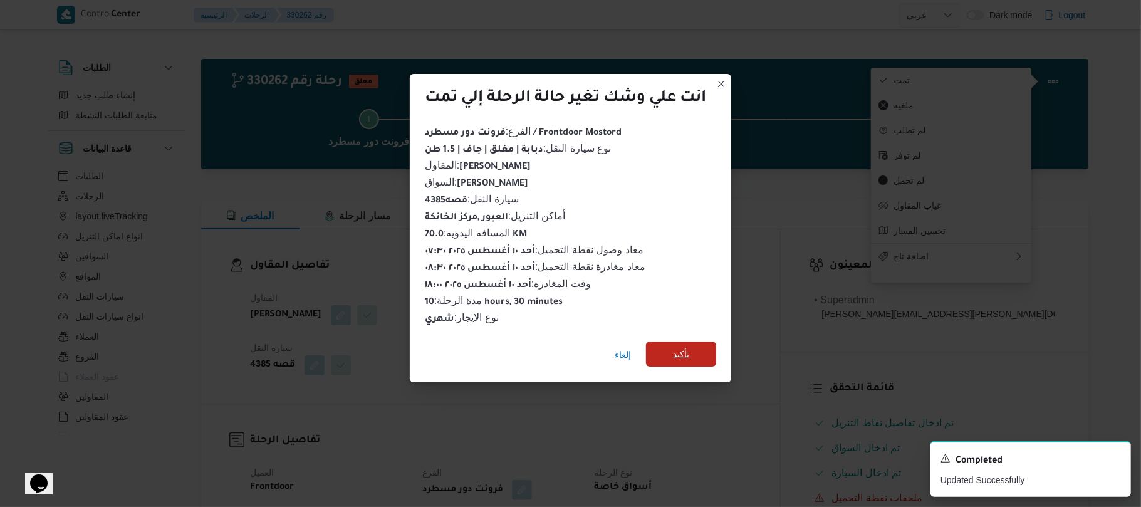
click at [687, 349] on span "تأكيد" at bounding box center [681, 353] width 16 height 15
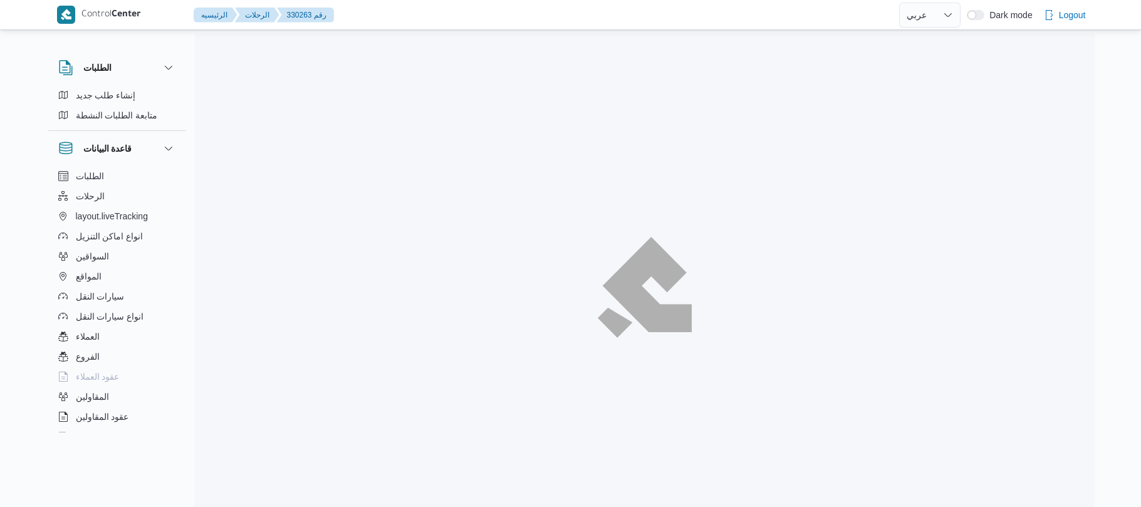
select select "ar"
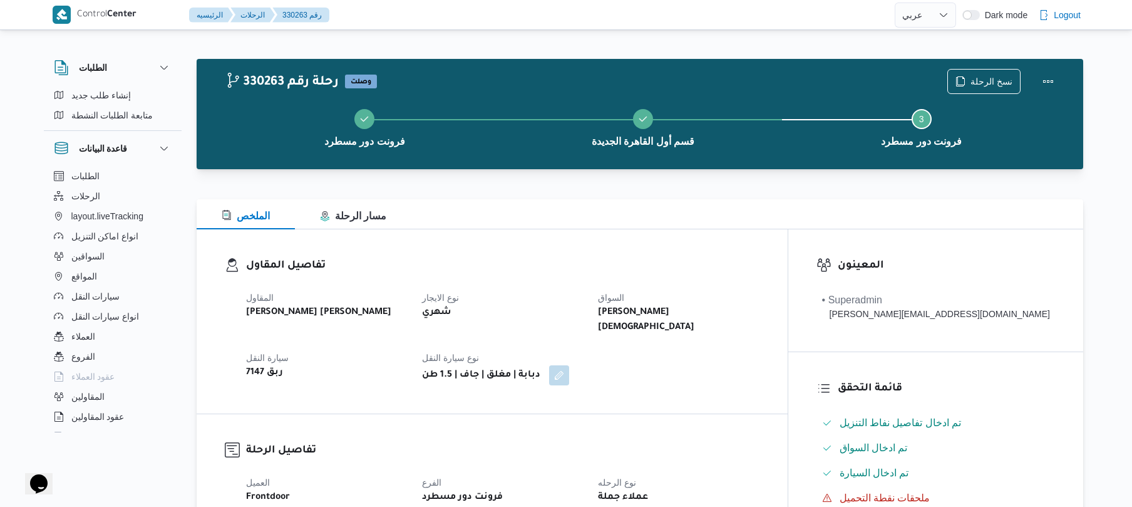
click at [663, 229] on div "تفاصيل المقاول المقاول [PERSON_NAME] [PERSON_NAME] نوع الايجار شهري السواق [PER…" at bounding box center [492, 321] width 591 height 184
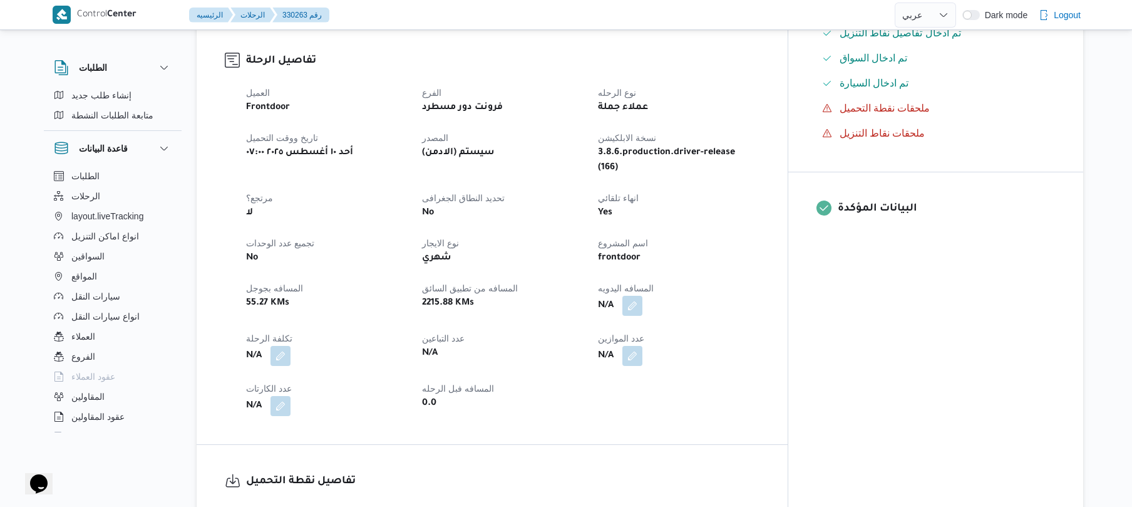
scroll to position [401, 0]
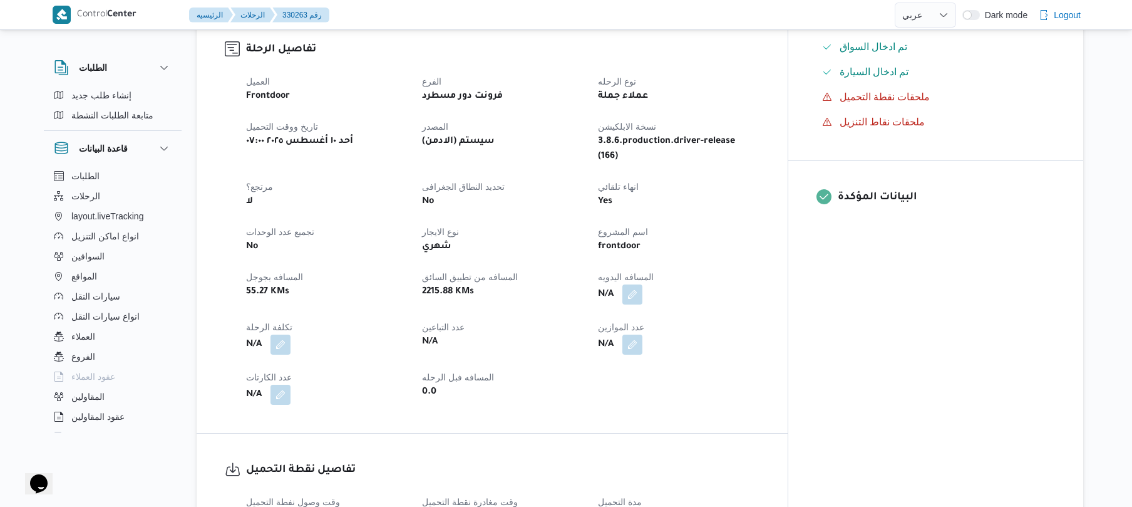
click at [695, 283] on div "N/A" at bounding box center [678, 294] width 163 height 23
click at [643, 284] on button "button" at bounding box center [633, 294] width 20 height 20
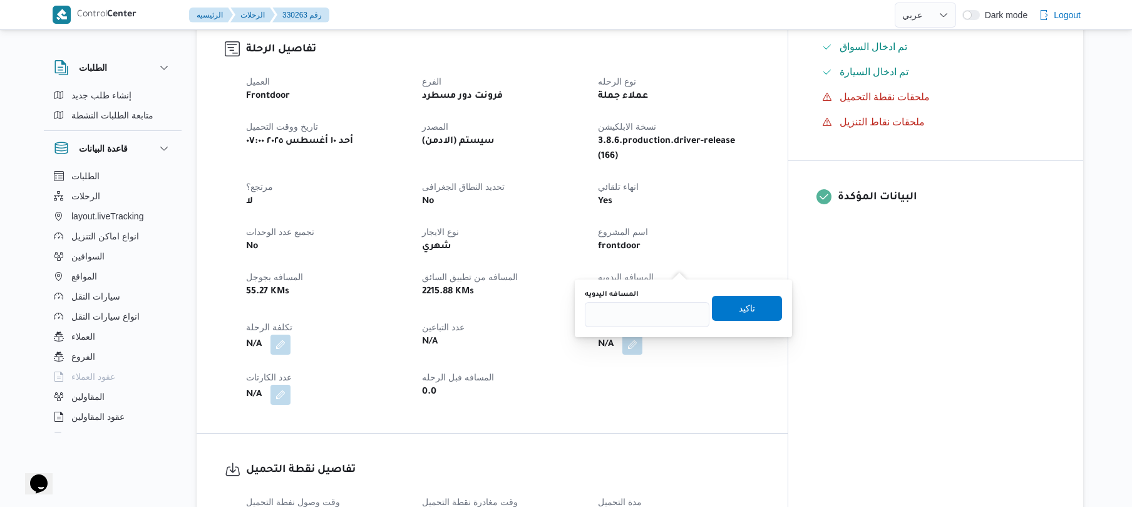
click at [639, 327] on div "المسافه اليدويه تاكيد" at bounding box center [684, 308] width 200 height 40
click at [644, 318] on input "المسافه اليدويه" at bounding box center [647, 314] width 125 height 25
type input "120"
click at [729, 306] on span "تاكيد" at bounding box center [747, 307] width 70 height 25
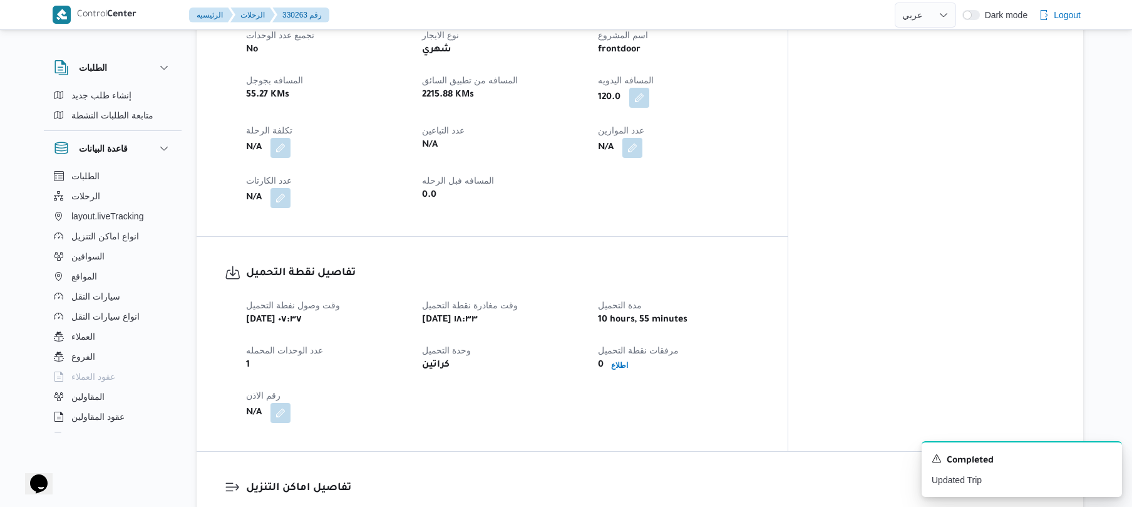
scroll to position [596, 0]
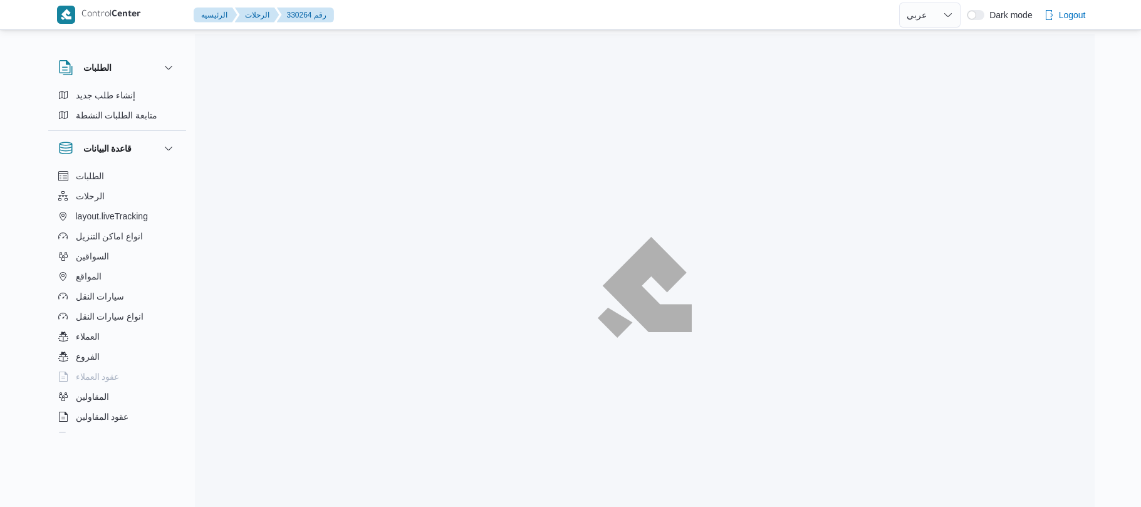
select select "ar"
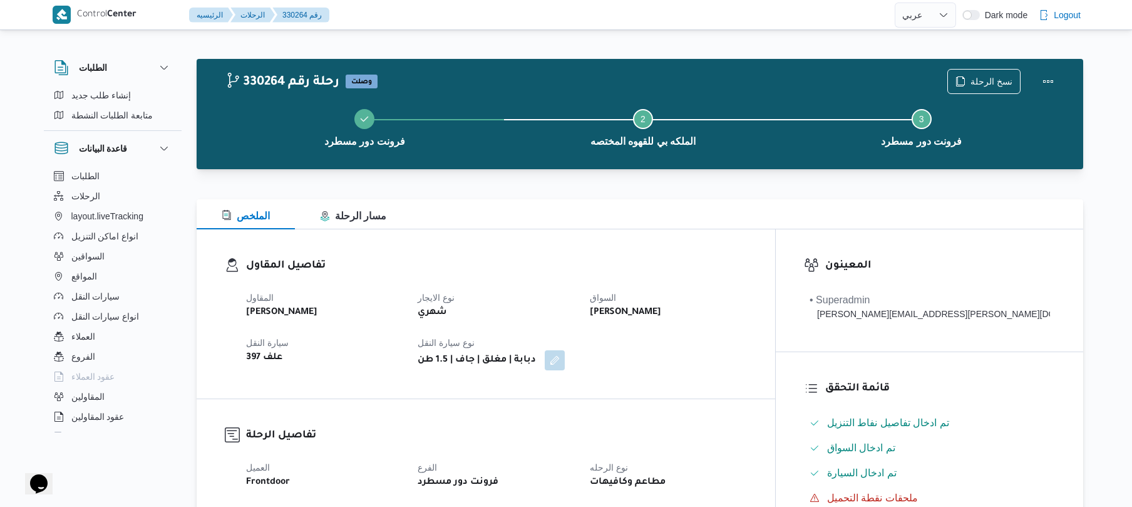
click at [705, 179] on div at bounding box center [640, 176] width 887 height 15
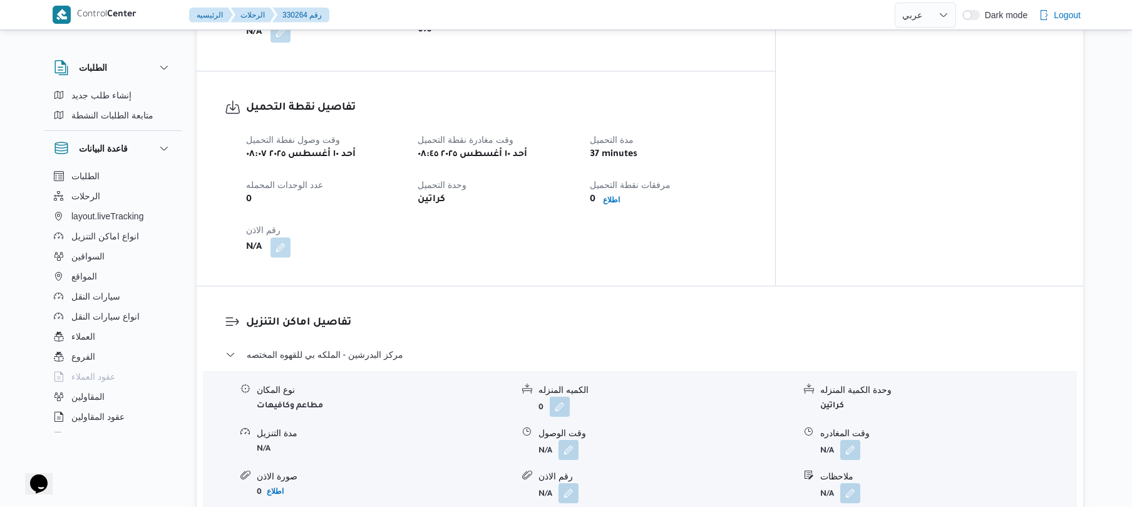
scroll to position [802, 0]
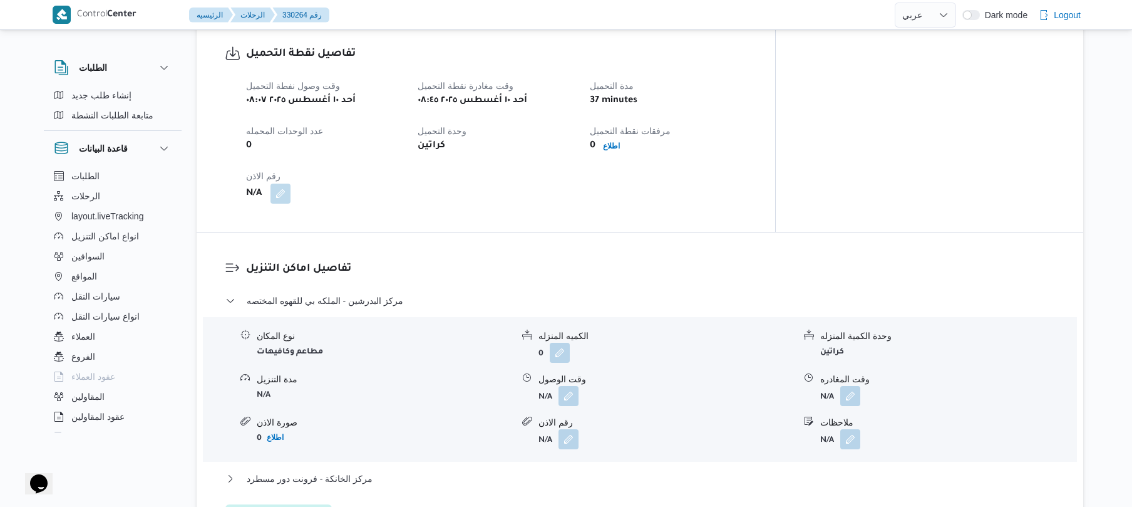
click at [725, 232] on div "تفاصيل اماكن التنزيل مركز البدرشين - الملكه بي للقهوه المختصه نوع المكان مطاعم …" at bounding box center [640, 394] width 887 height 325
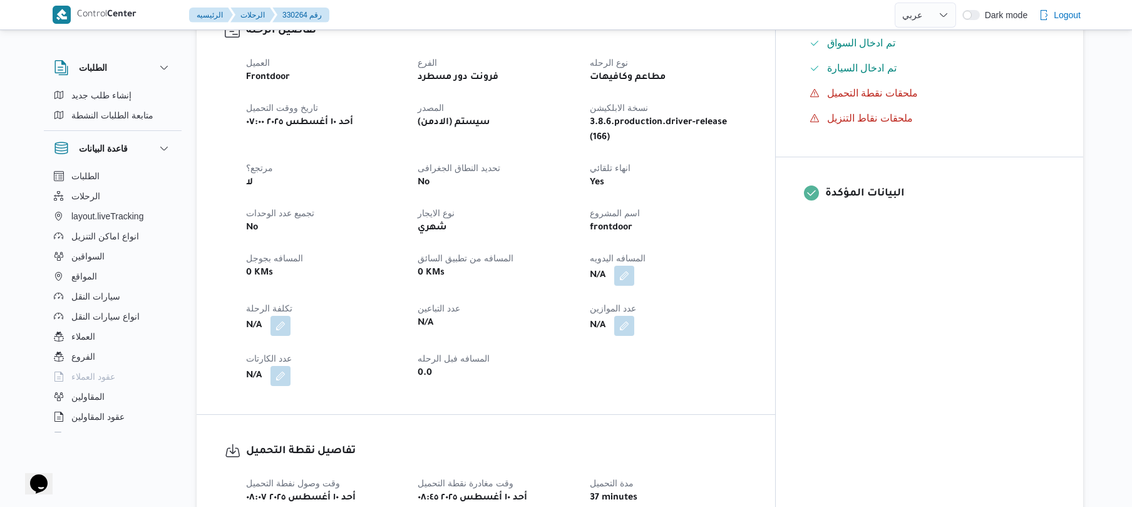
scroll to position [401, 0]
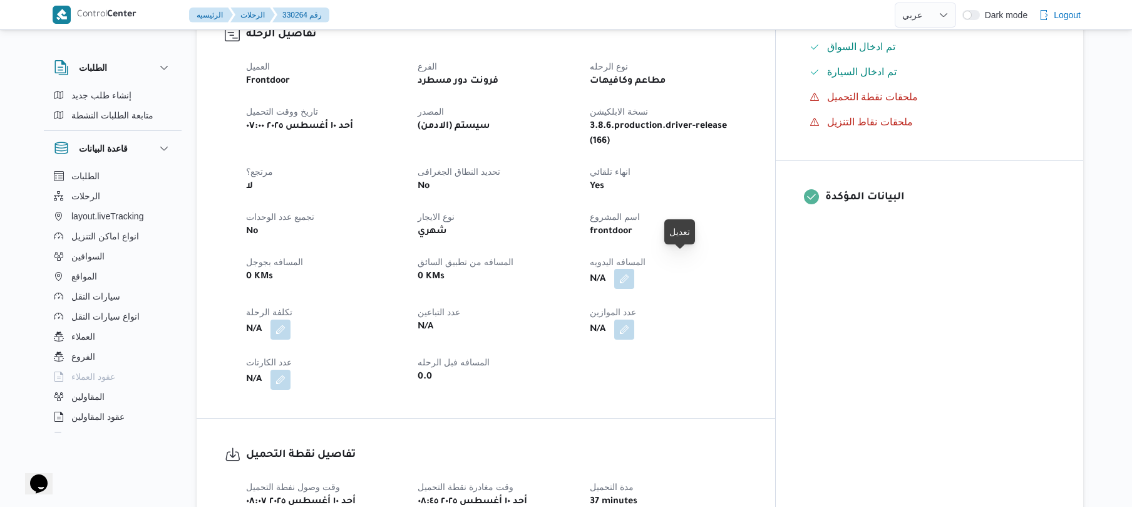
click at [634, 269] on button "button" at bounding box center [624, 279] width 20 height 20
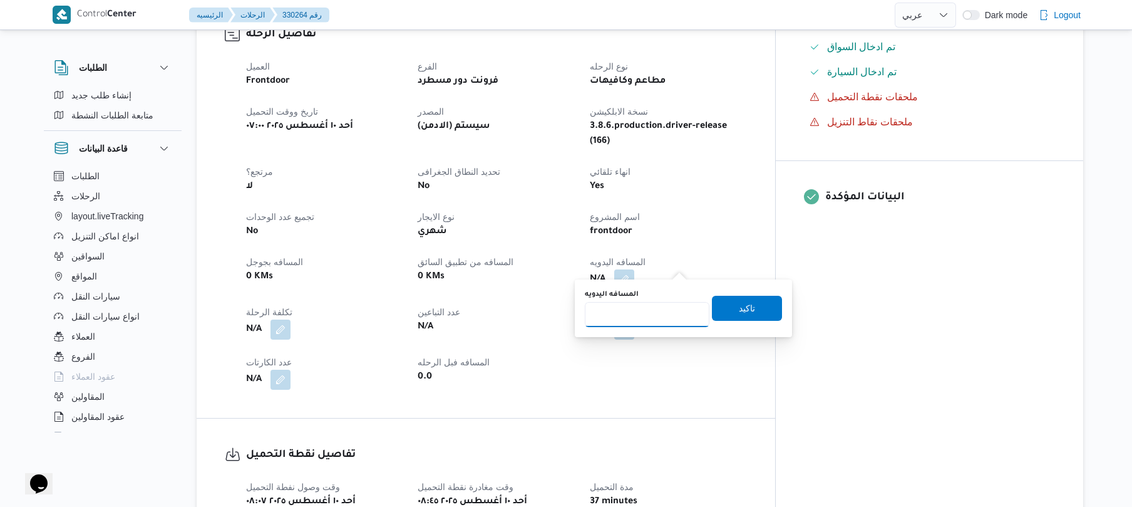
click at [644, 321] on input "المسافه اليدويه" at bounding box center [647, 314] width 125 height 25
type input "115"
click at [744, 311] on span "تاكيد" at bounding box center [747, 308] width 16 height 15
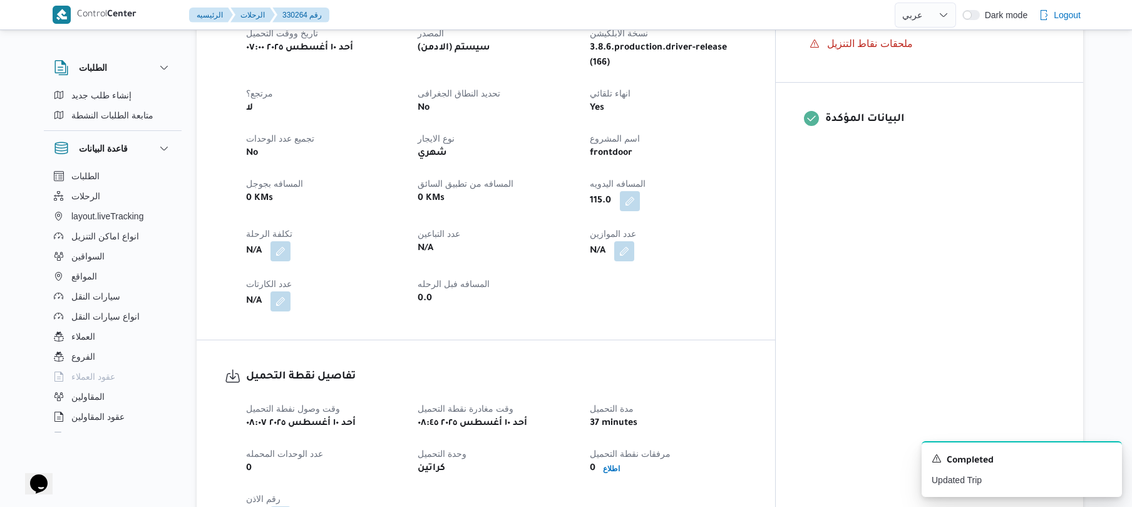
scroll to position [501, 0]
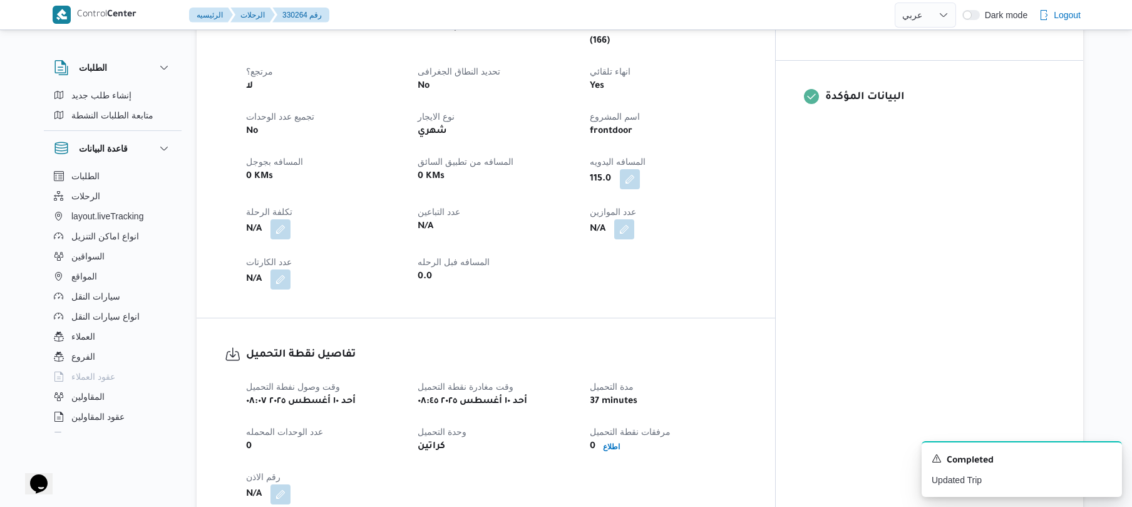
click at [748, 173] on div "115.0" at bounding box center [668, 179] width 159 height 23
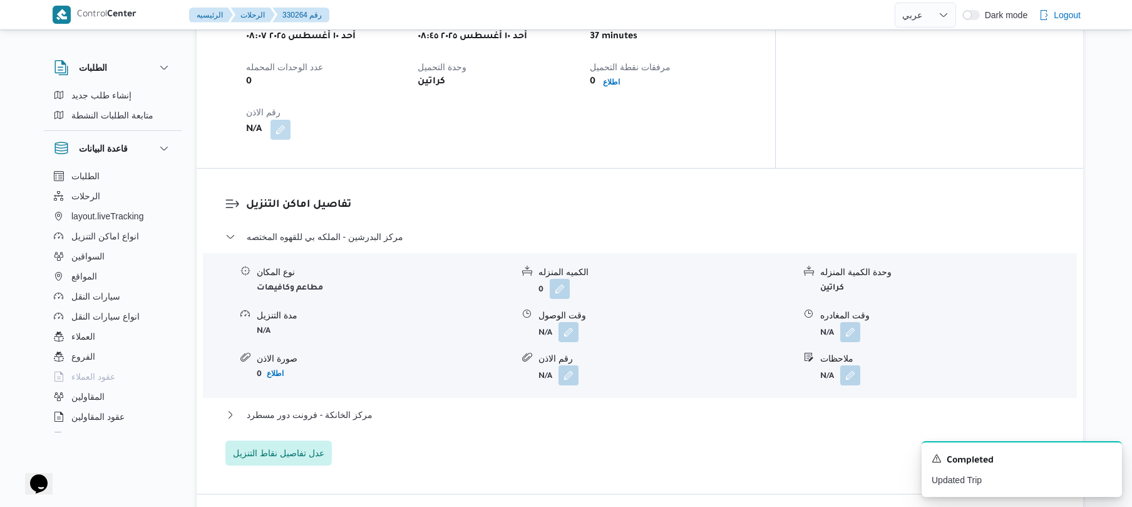
scroll to position [868, 0]
click at [577, 319] on button "button" at bounding box center [569, 329] width 20 height 20
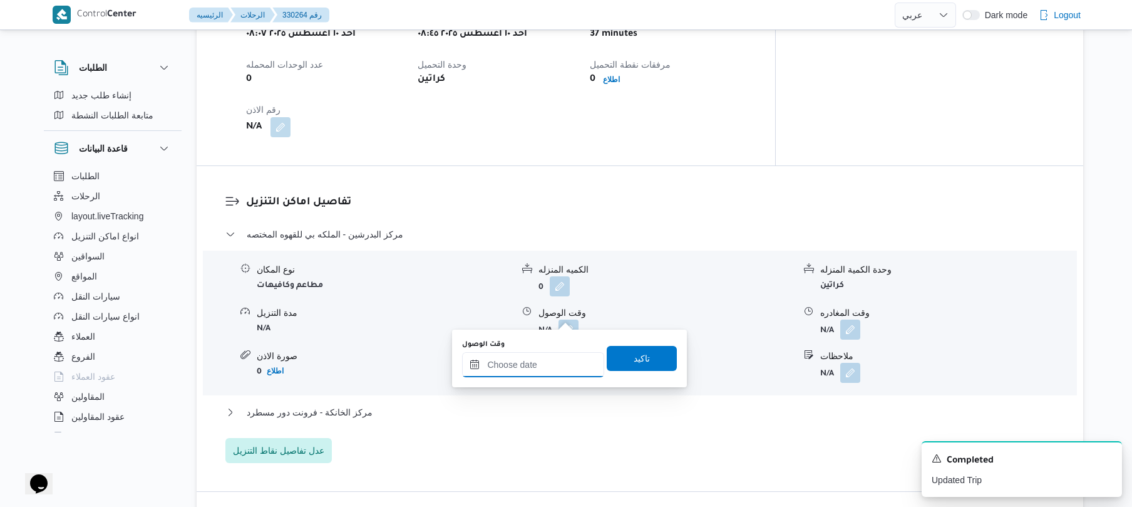
click at [542, 358] on input "وقت الوصول" at bounding box center [533, 364] width 142 height 25
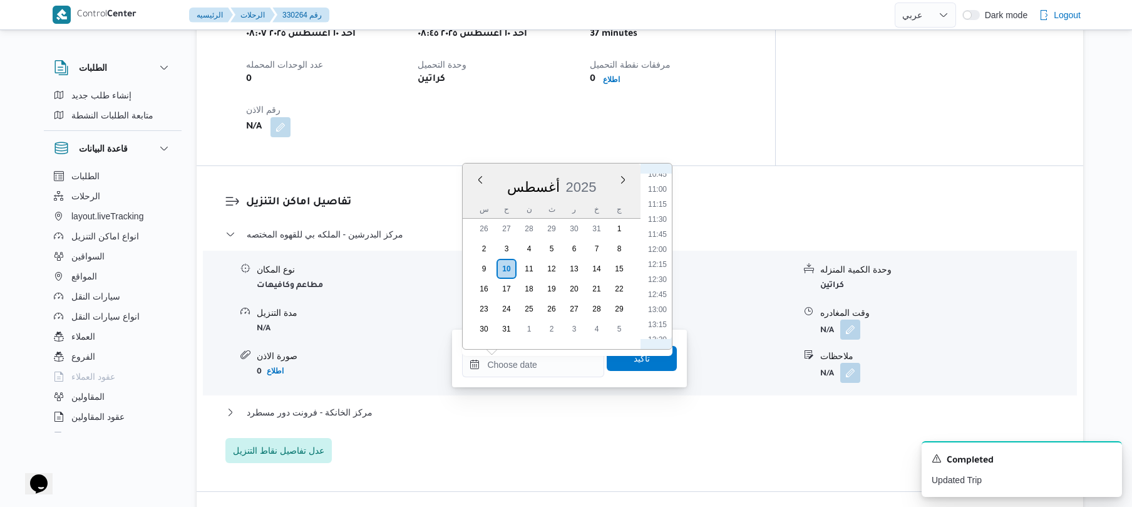
scroll to position [512, 0]
click at [657, 254] on li "09:45" at bounding box center [657, 254] width 29 height 13
type input "١٠/٠٨/٢٠٢٥ ٠٩:٤٥"
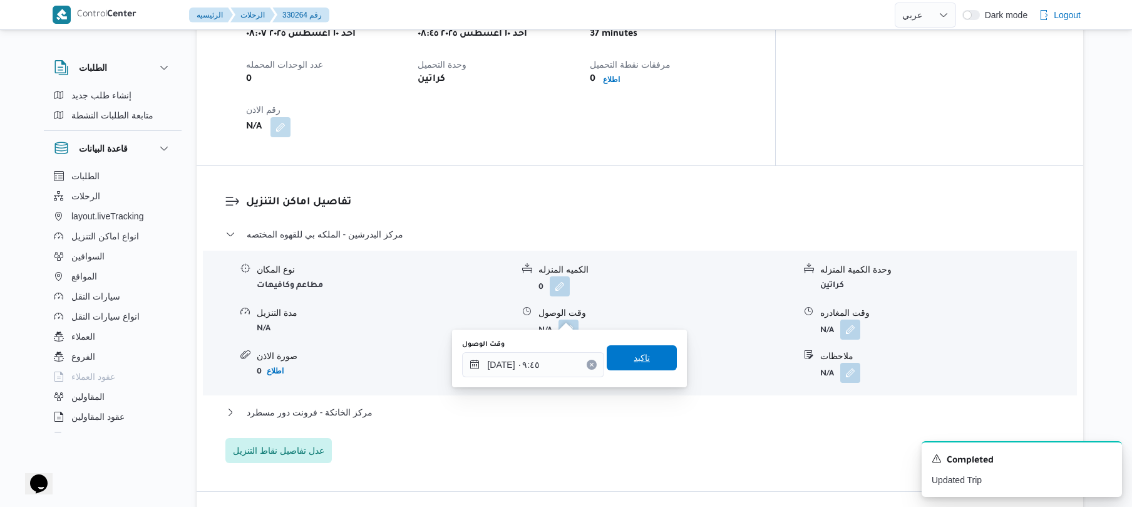
click at [636, 364] on span "تاكيد" at bounding box center [642, 357] width 16 height 15
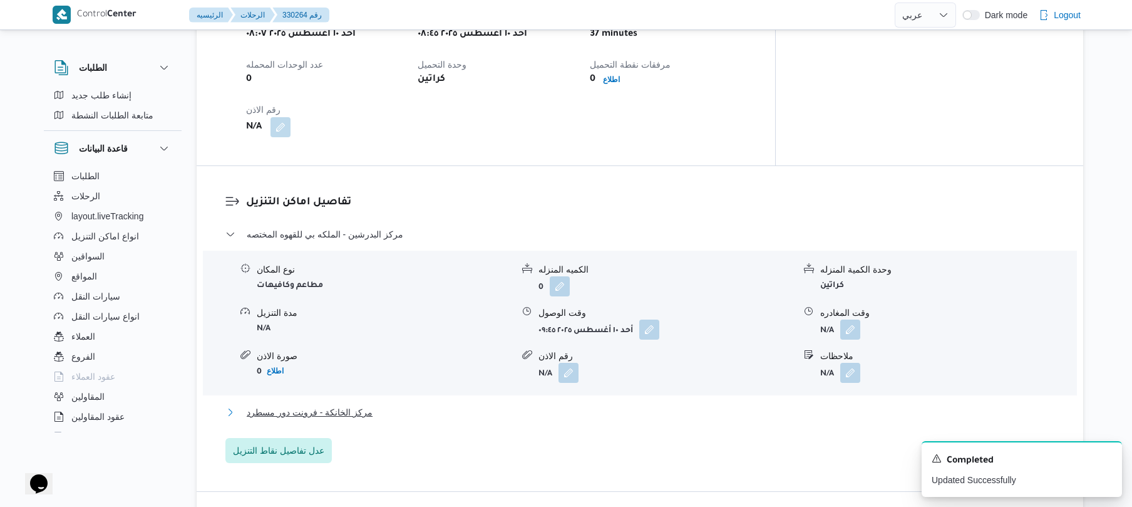
click at [564, 405] on button "مركز الخانكة - فرونت دور مسطرد" at bounding box center [640, 412] width 830 height 15
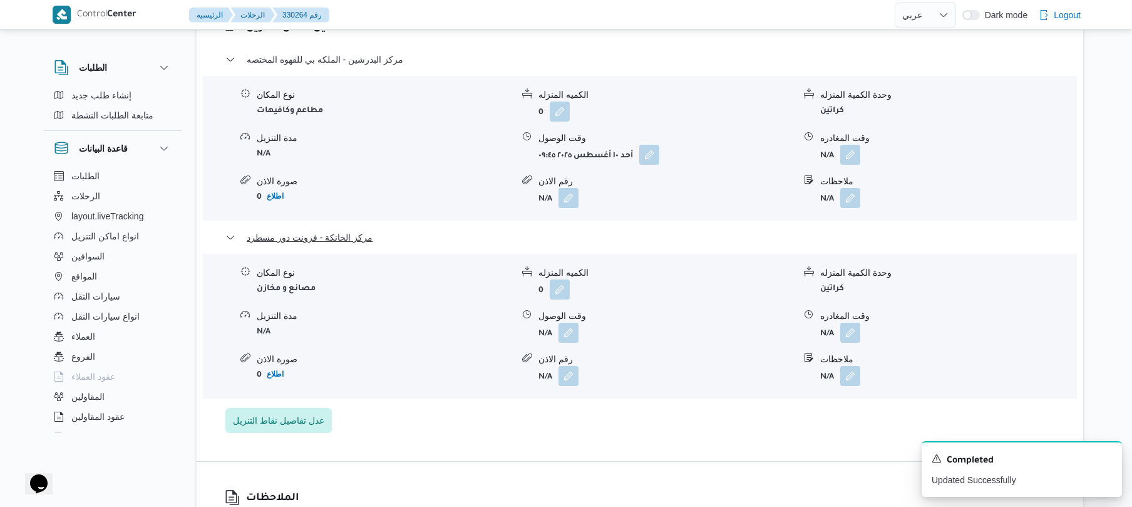
scroll to position [1136, 0]
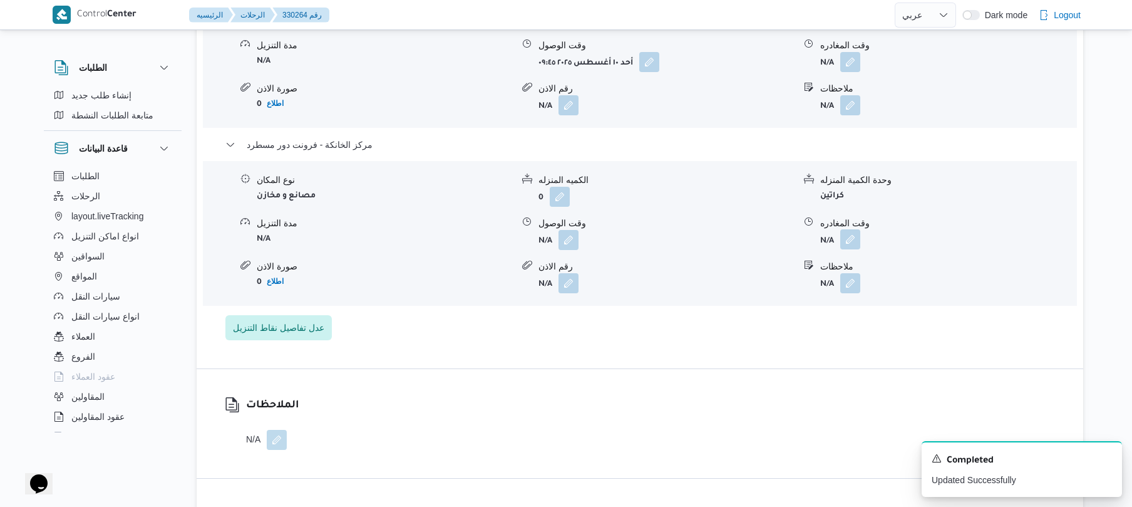
click at [852, 229] on button "button" at bounding box center [851, 239] width 20 height 20
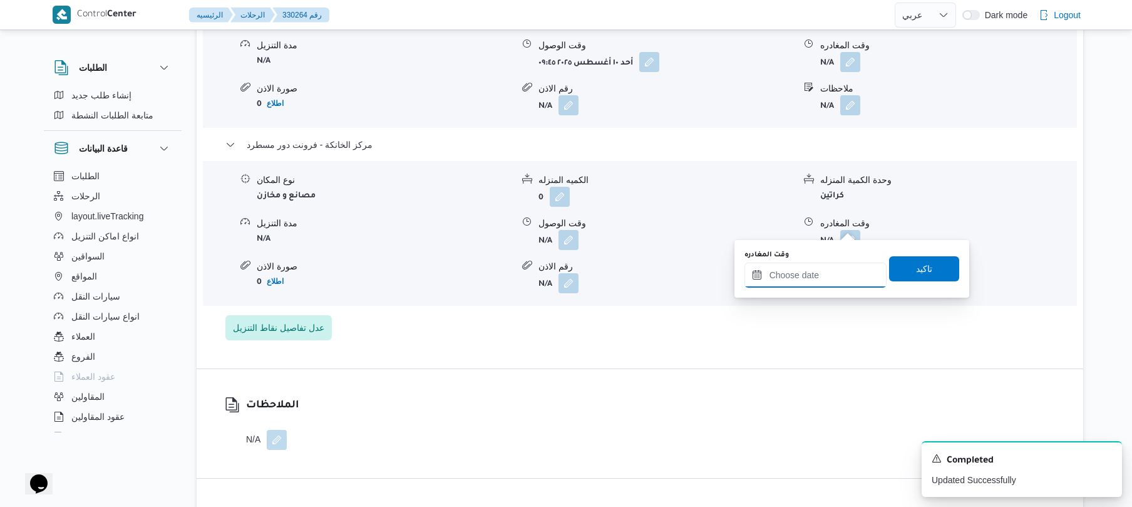
click at [792, 276] on input "وقت المغادره" at bounding box center [816, 274] width 142 height 25
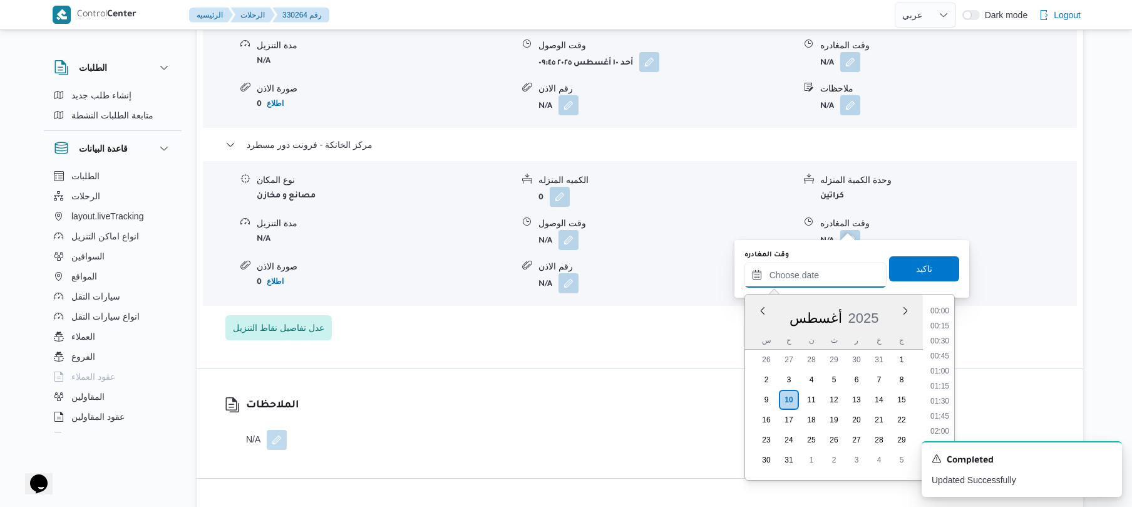
scroll to position [1073, 0]
click at [937, 338] on li "18:15" at bounding box center [940, 335] width 29 height 13
type input "[DATE] ١٨:١٥"
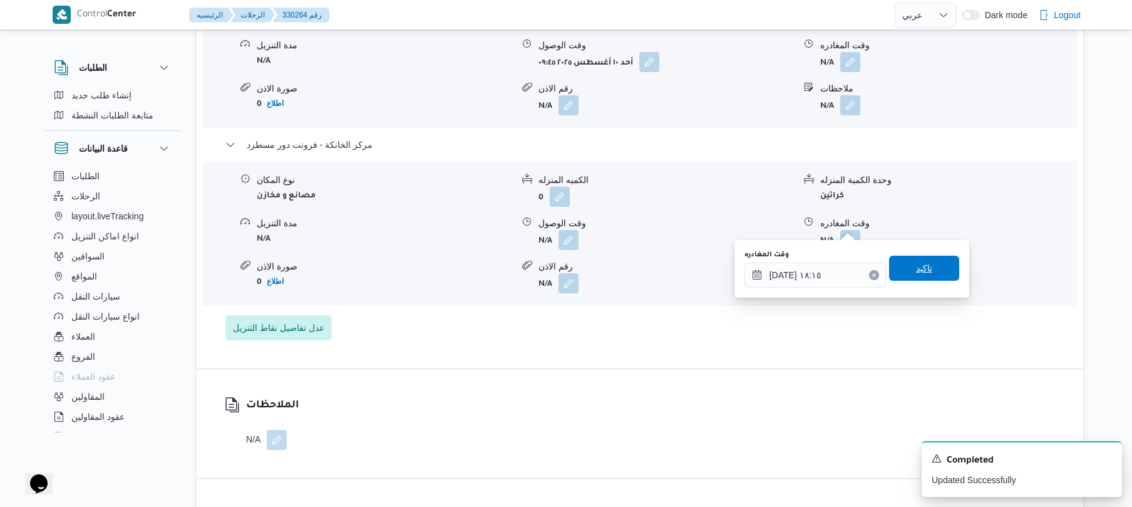
click at [933, 276] on span "تاكيد" at bounding box center [924, 268] width 70 height 25
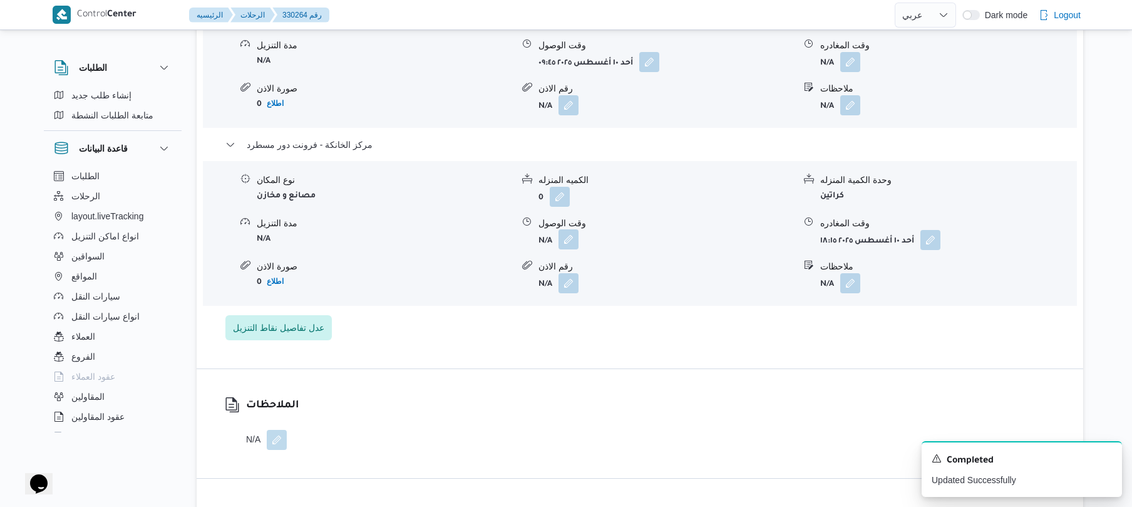
click at [574, 229] on button "button" at bounding box center [569, 239] width 20 height 20
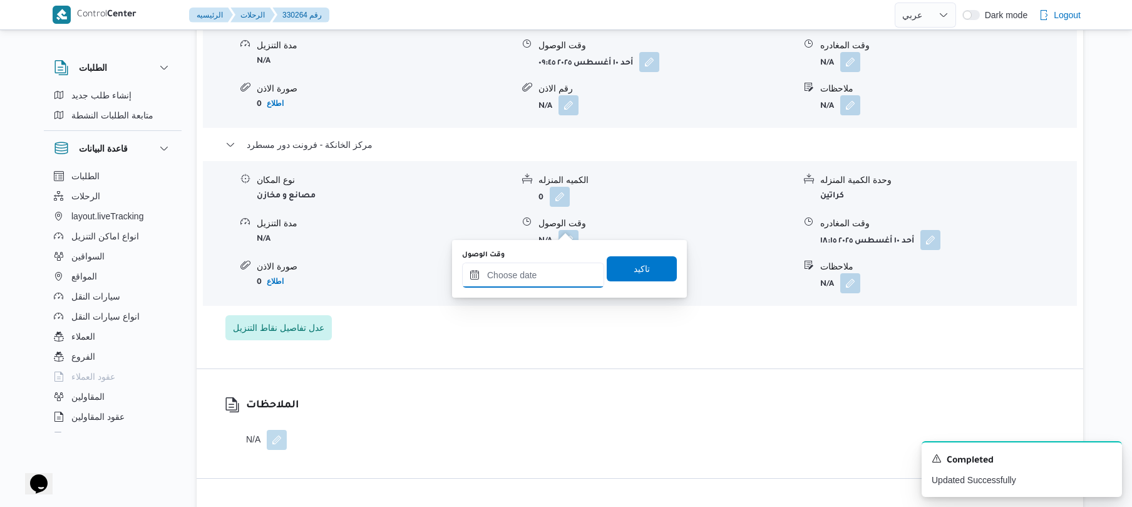
click at [547, 274] on input "وقت الوصول" at bounding box center [533, 274] width 142 height 25
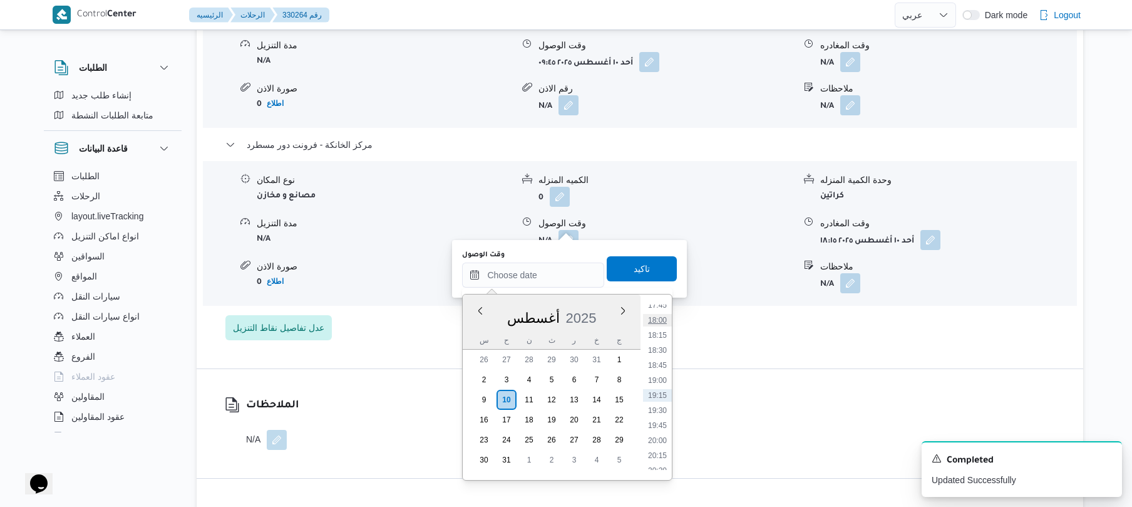
click at [655, 318] on li "18:00" at bounding box center [657, 320] width 29 height 13
type input "١٠/٠٨/٢٠٢٥ ١٨:٠٠"
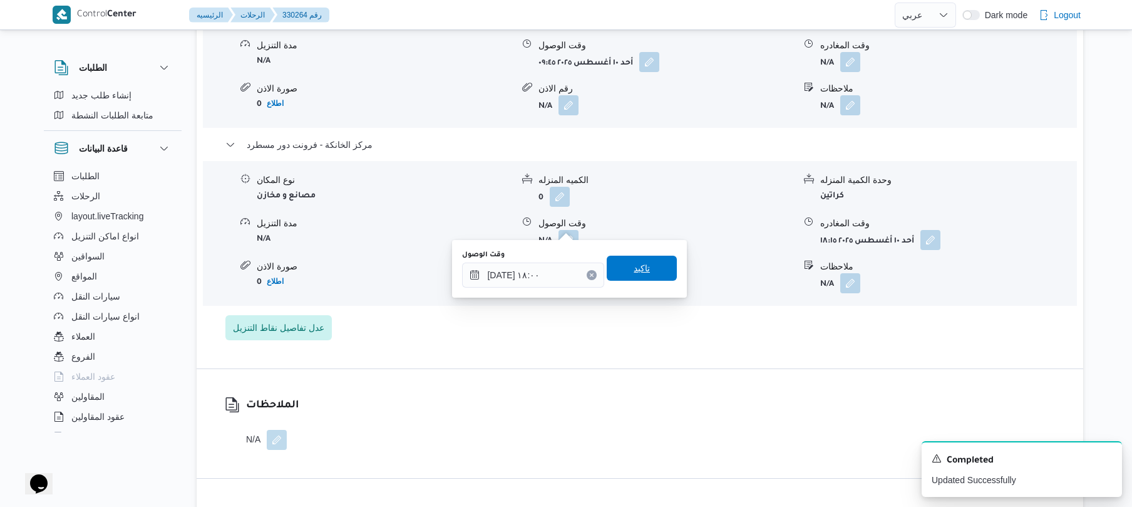
click at [642, 262] on span "تاكيد" at bounding box center [642, 268] width 16 height 15
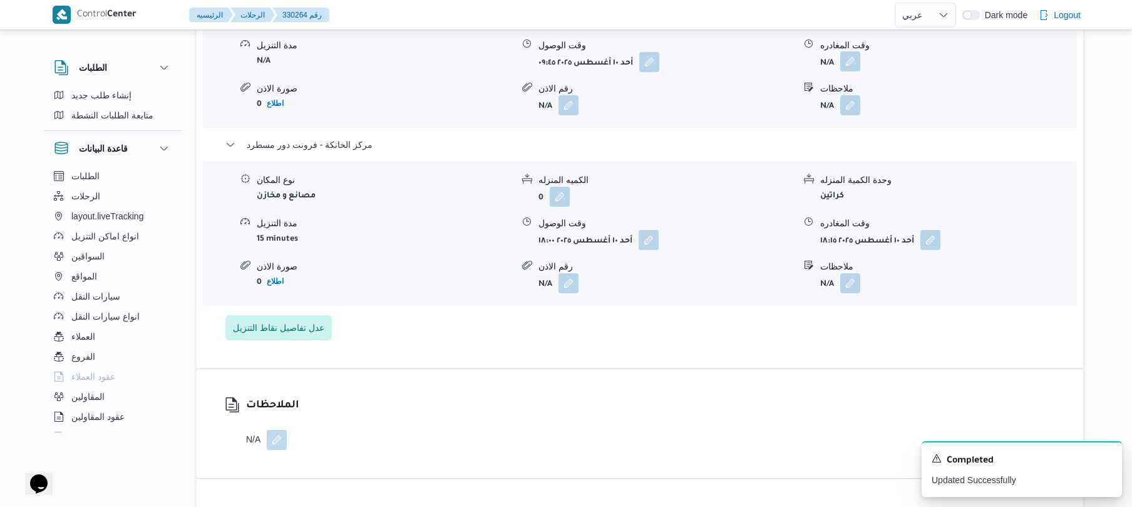
click at [852, 51] on button "button" at bounding box center [851, 61] width 20 height 20
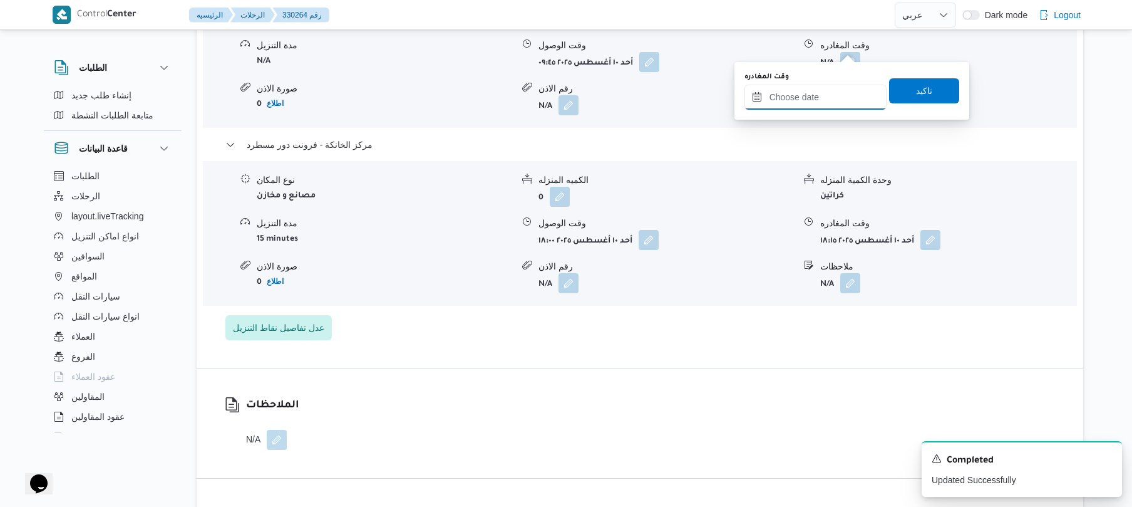
click at [823, 91] on input "وقت المغادره" at bounding box center [816, 97] width 142 height 25
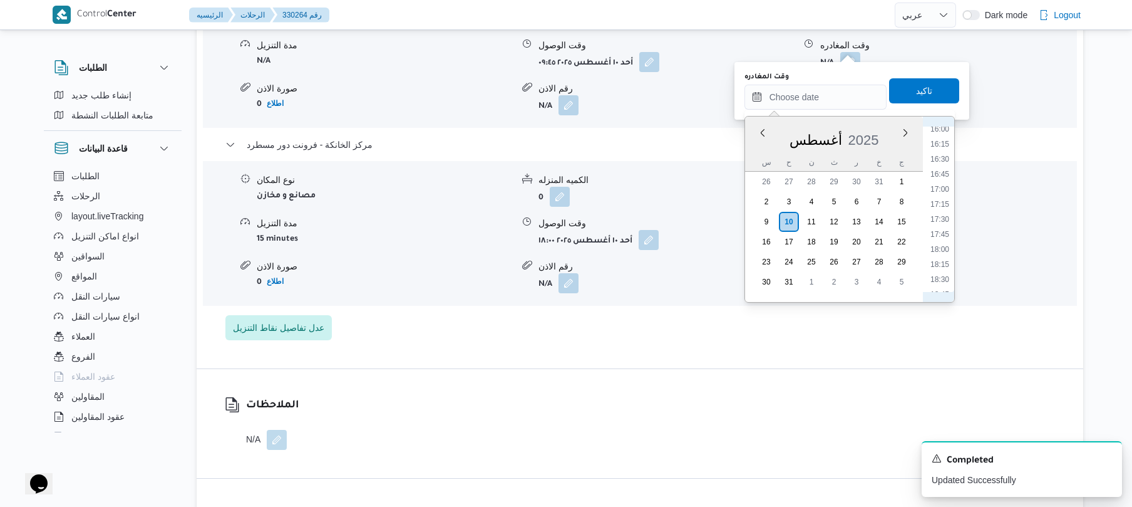
scroll to position [933, 0]
click at [945, 216] on li "17:00" at bounding box center [940, 222] width 29 height 13
type input "١٠/٠٨/٢٠٢٥ ١٧:٠٠"
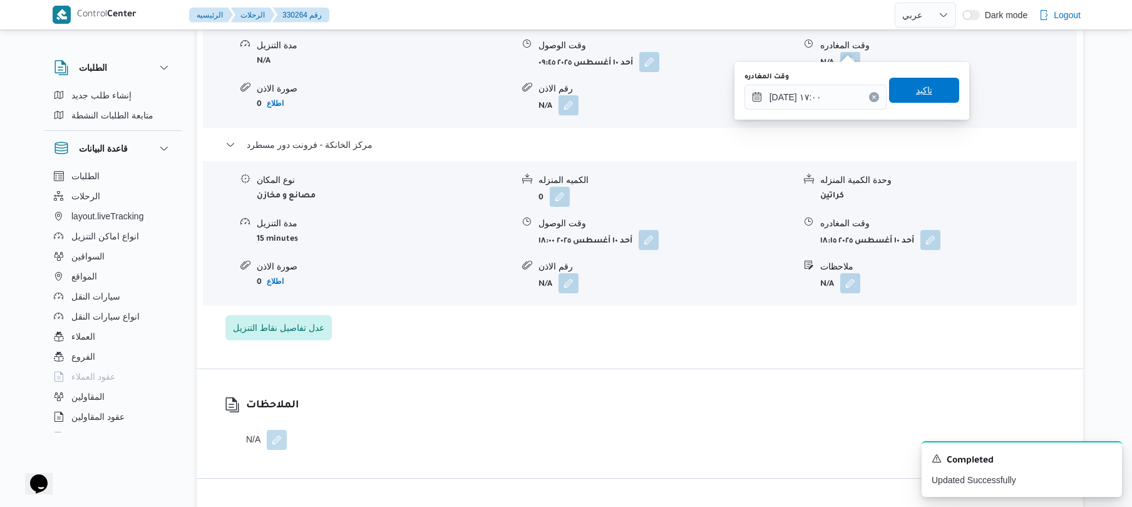
click at [919, 93] on span "تاكيد" at bounding box center [924, 90] width 16 height 15
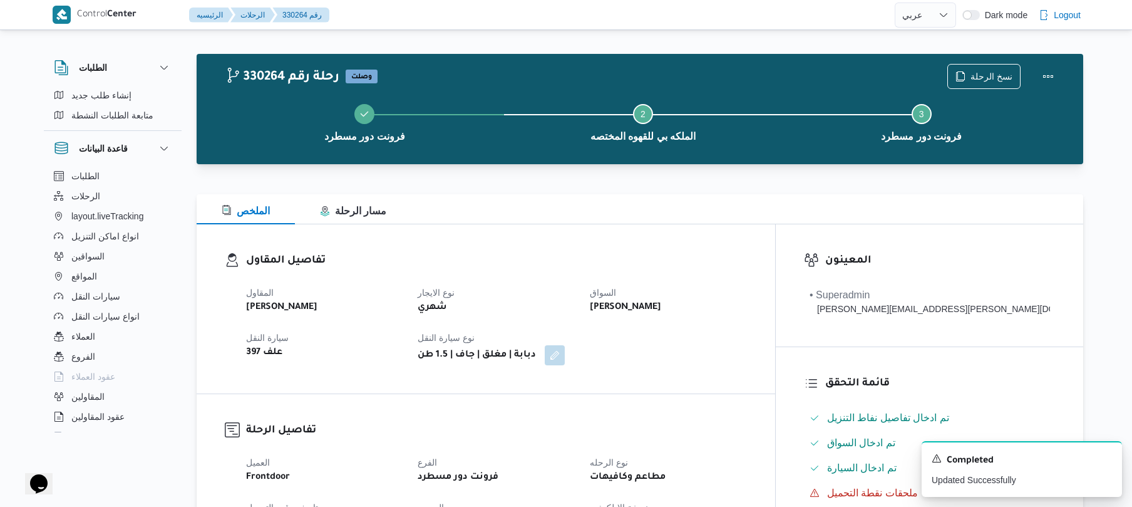
scroll to position [0, 0]
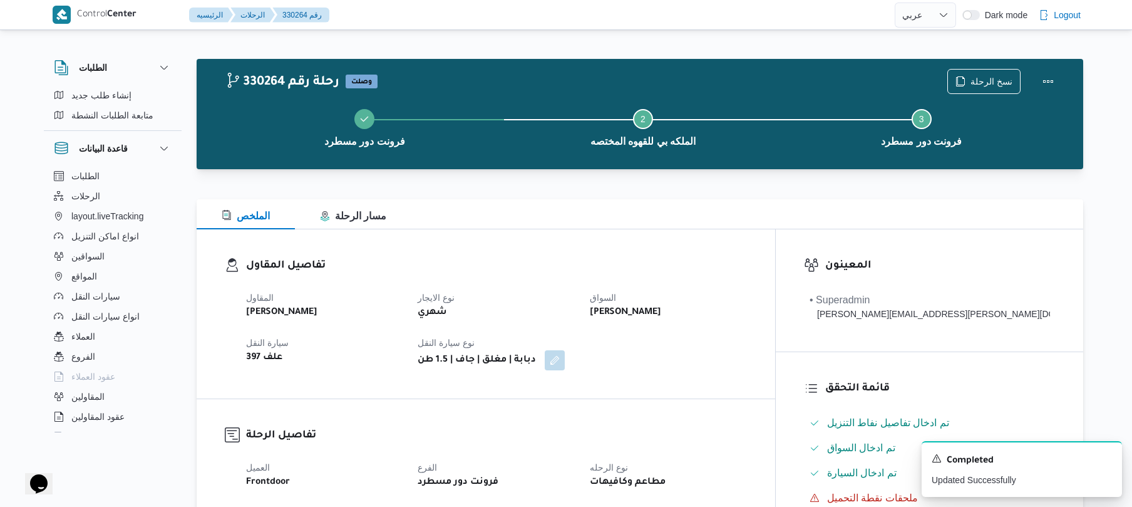
click at [695, 209] on div "الملخص مسار الرحلة" at bounding box center [640, 214] width 887 height 30
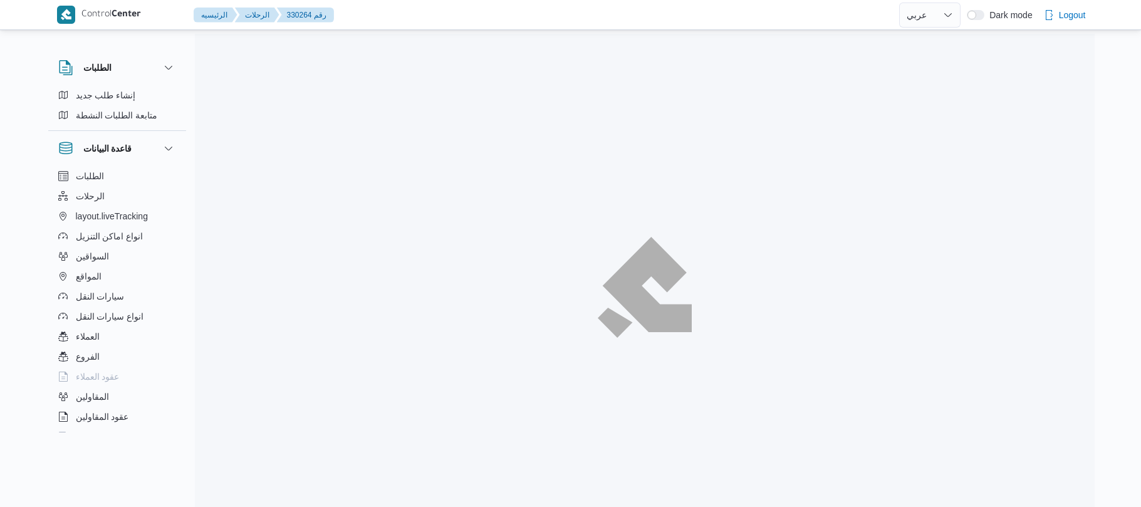
select select "ar"
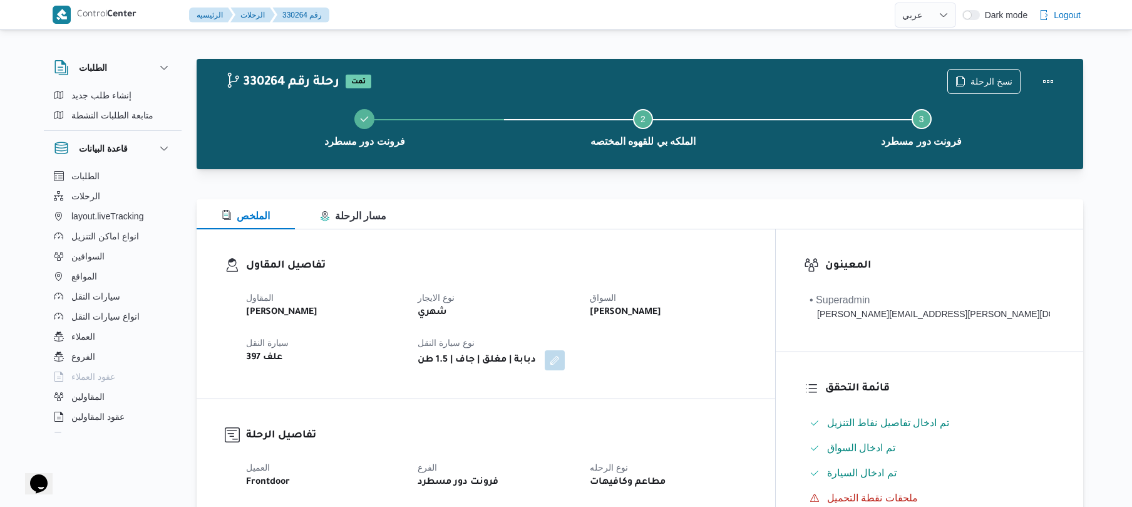
click at [642, 222] on div "الملخص مسار الرحلة" at bounding box center [640, 214] width 887 height 30
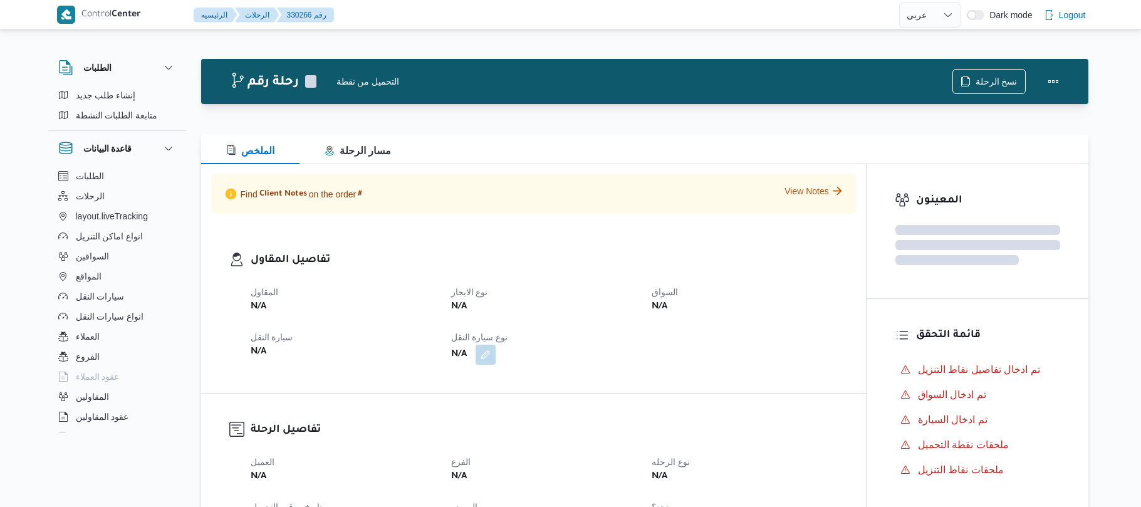
select select "ar"
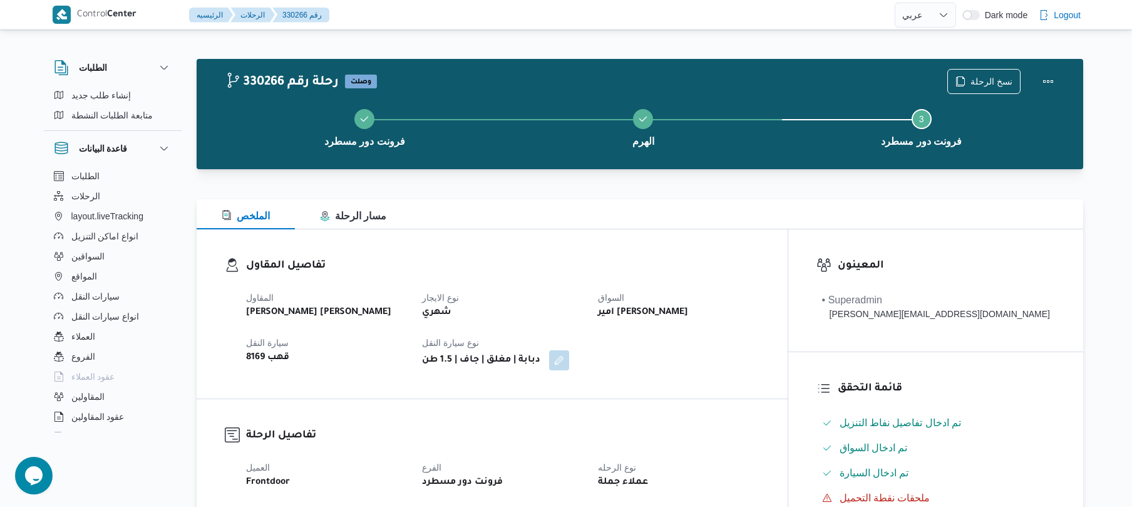
click at [607, 251] on div "تفاصيل المقاول المقاول [PERSON_NAME] [PERSON_NAME] نوع الايجار شهري السواق امير…" at bounding box center [492, 313] width 591 height 169
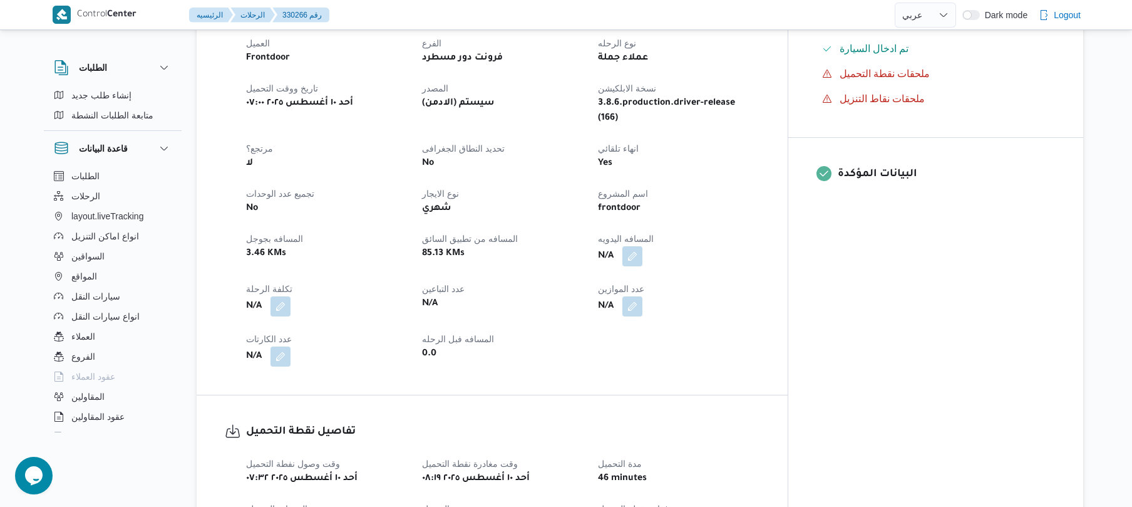
scroll to position [434, 0]
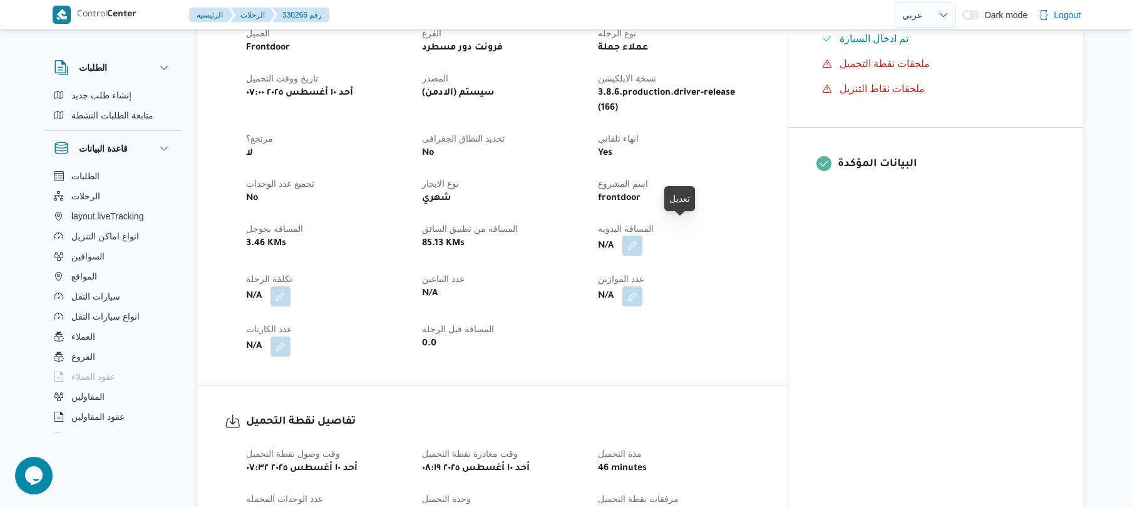
click at [643, 235] on button "button" at bounding box center [633, 245] width 20 height 20
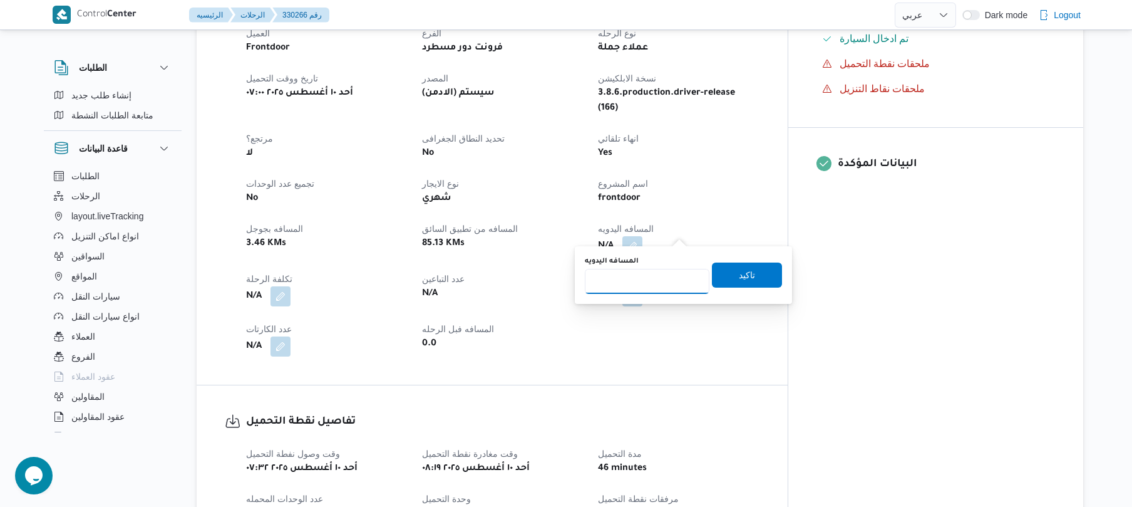
click at [633, 289] on input "المسافه اليدويه" at bounding box center [647, 281] width 125 height 25
type input "90"
click at [739, 278] on span "تاكيد" at bounding box center [747, 274] width 16 height 15
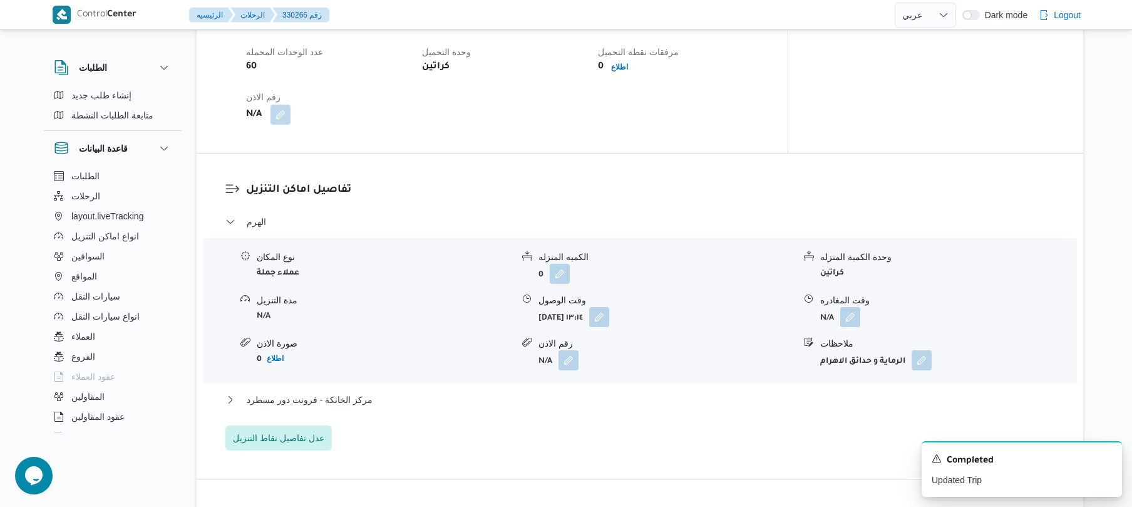
scroll to position [902, 0]
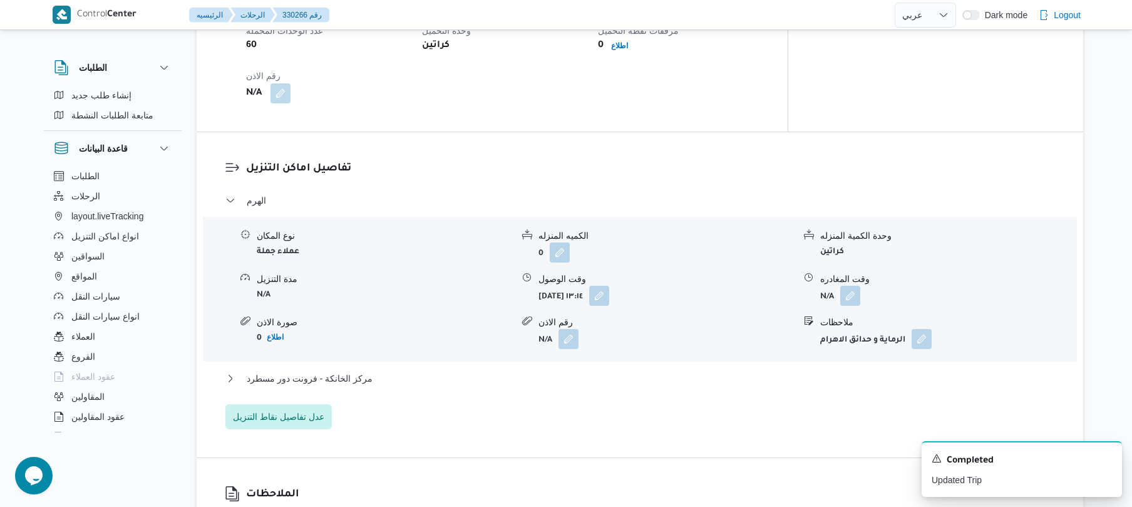
click at [630, 354] on div "الهرم نوع المكان عملاء جملة الكميه المنزله 0 وحدة الكمية المنزله كراتين مدة الت…" at bounding box center [640, 311] width 830 height 236
click at [614, 371] on button "مركز الخانكة - فرونت دور مسطرد" at bounding box center [640, 378] width 830 height 15
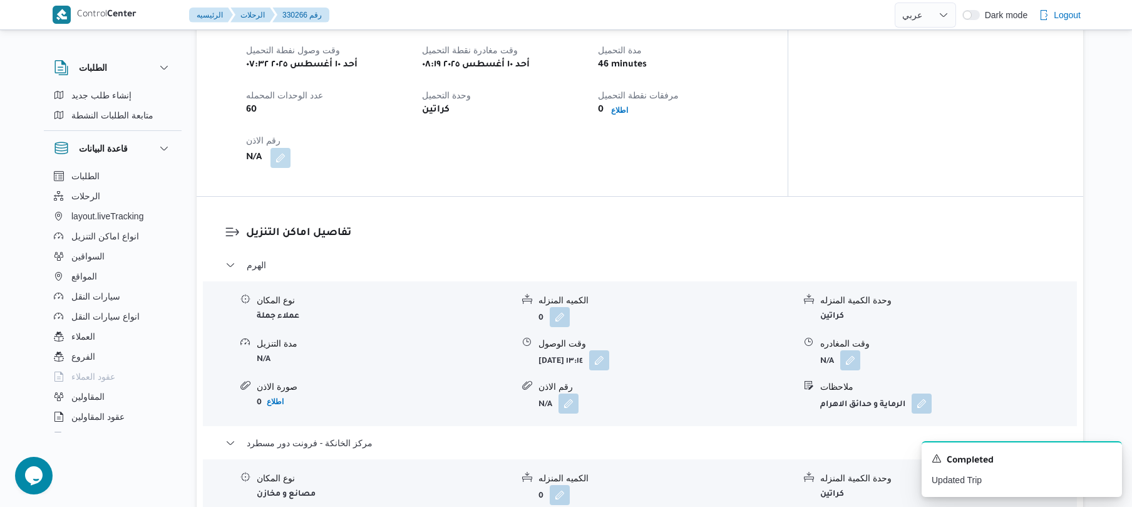
scroll to position [835, 0]
click at [718, 135] on div "وقت وصول نفطة التحميل [DATE] ٠٧:٣٢ وقت مغادرة نقطة التحميل [DATE] ٠٨:١٩ مدة الت…" at bounding box center [503, 108] width 529 height 140
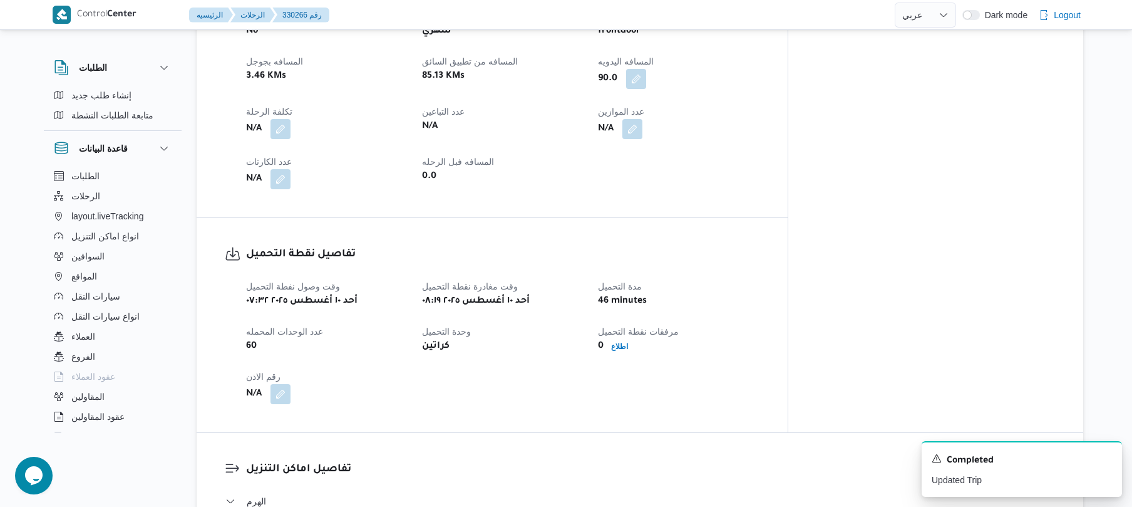
scroll to position [567, 0]
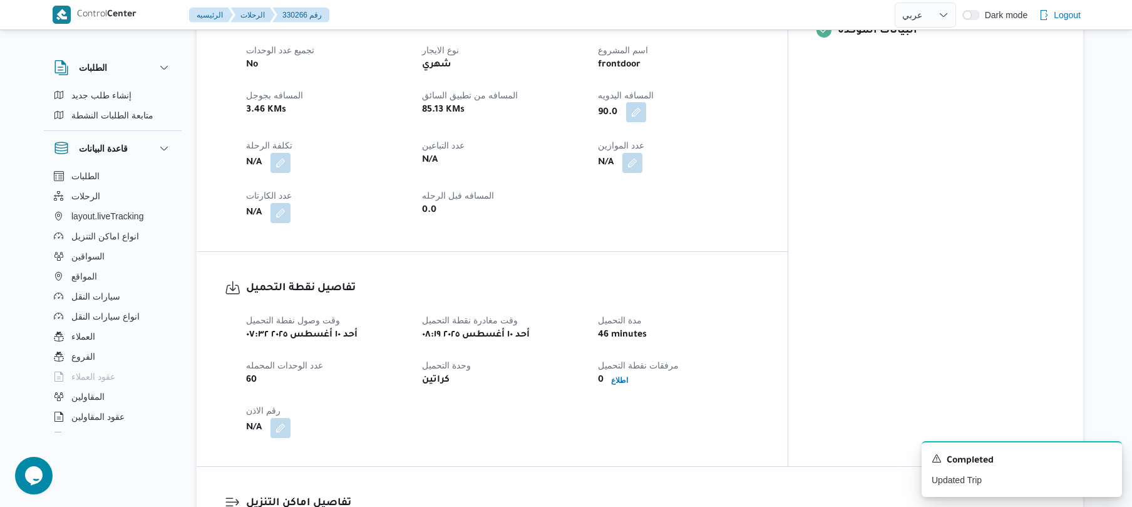
click at [646, 103] on button "button" at bounding box center [636, 112] width 20 height 20
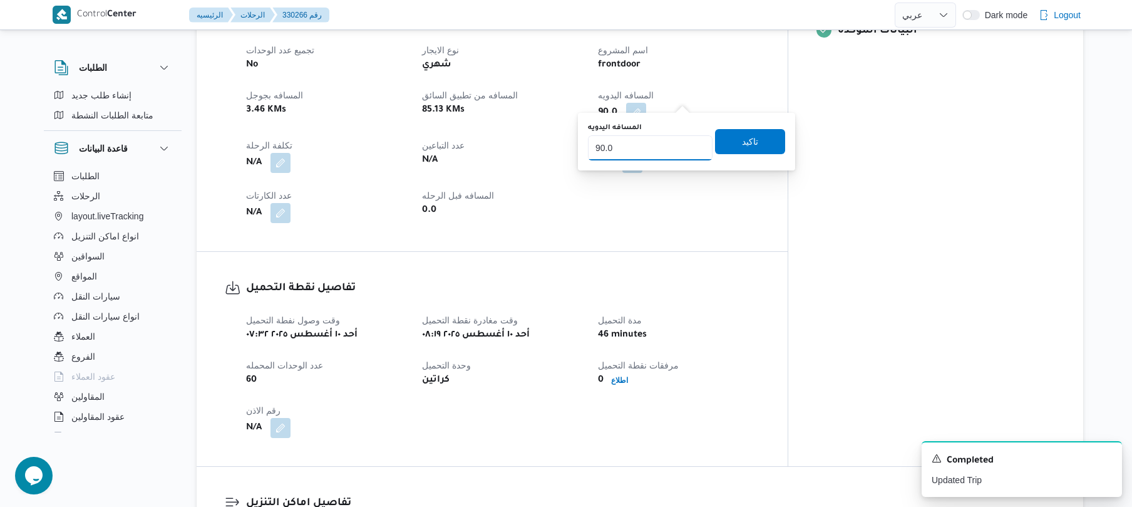
click at [661, 139] on input "90.0" at bounding box center [650, 147] width 125 height 25
type input "9"
type input "110"
click at [745, 140] on span "تاكيد" at bounding box center [750, 140] width 16 height 15
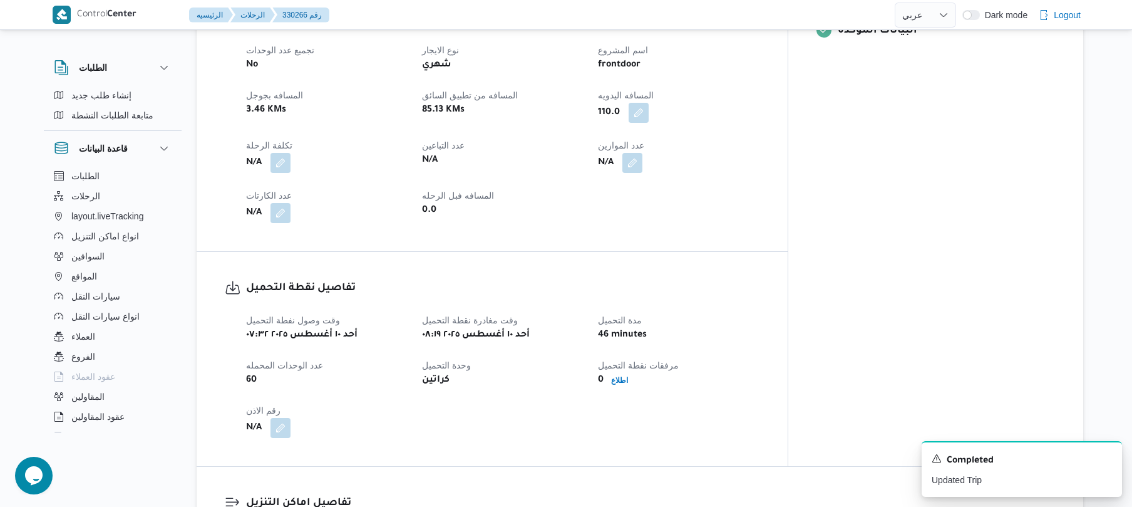
click at [584, 202] on div "0.0" at bounding box center [502, 211] width 163 height 18
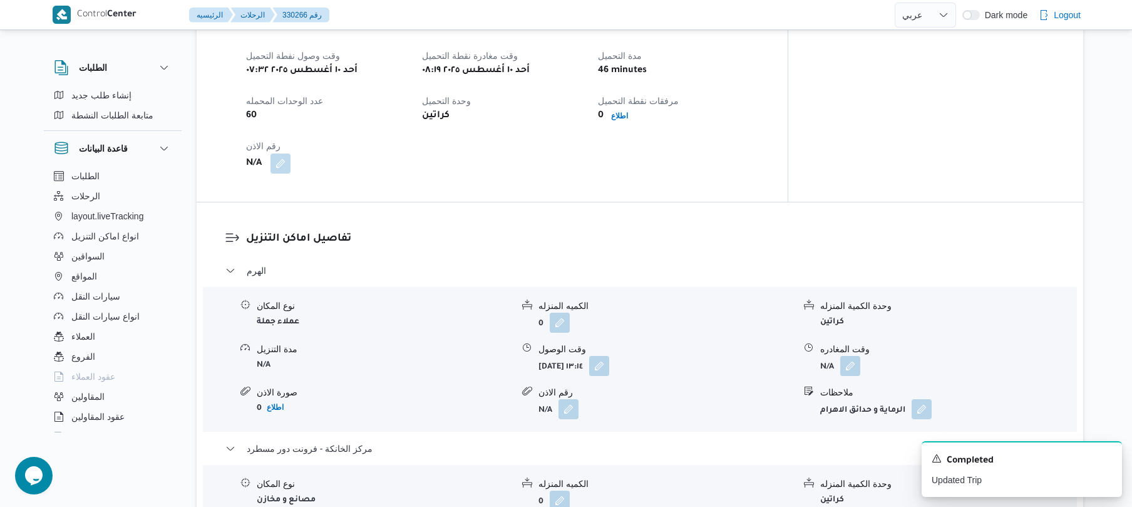
scroll to position [835, 0]
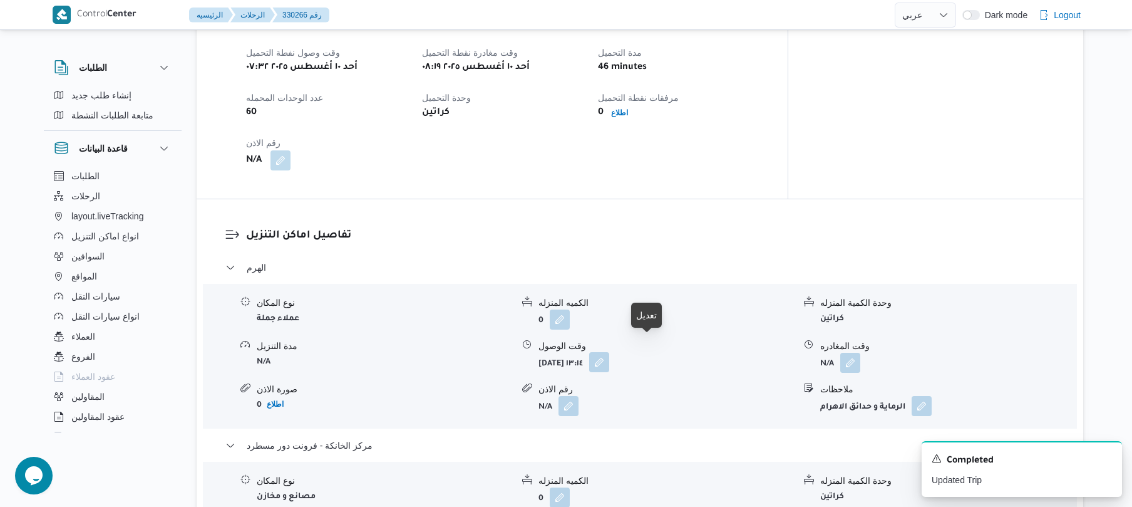
click at [609, 352] on button "button" at bounding box center [599, 362] width 20 height 20
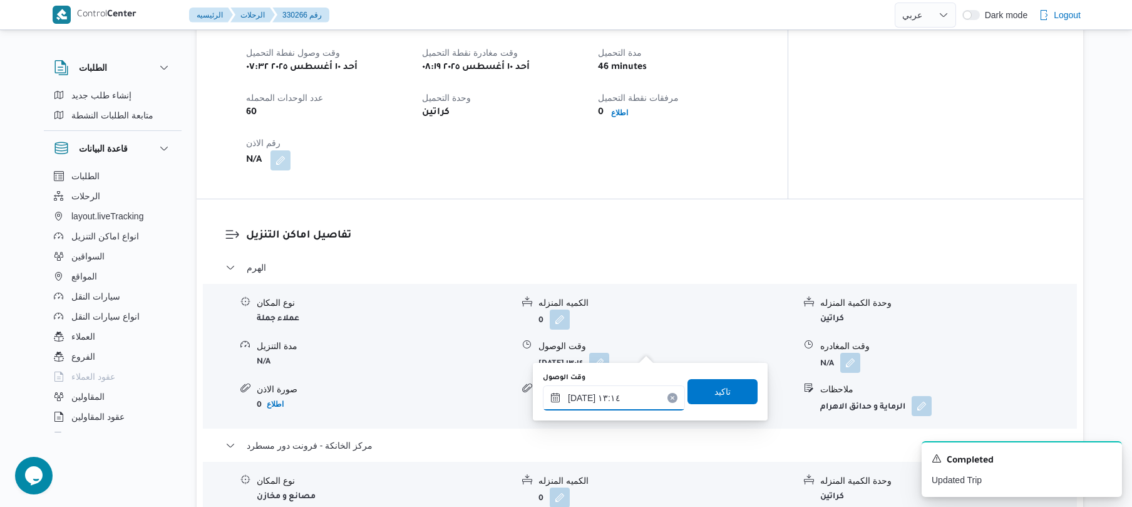
click at [605, 394] on input "[DATE] ١٣:١٤" at bounding box center [614, 397] width 142 height 25
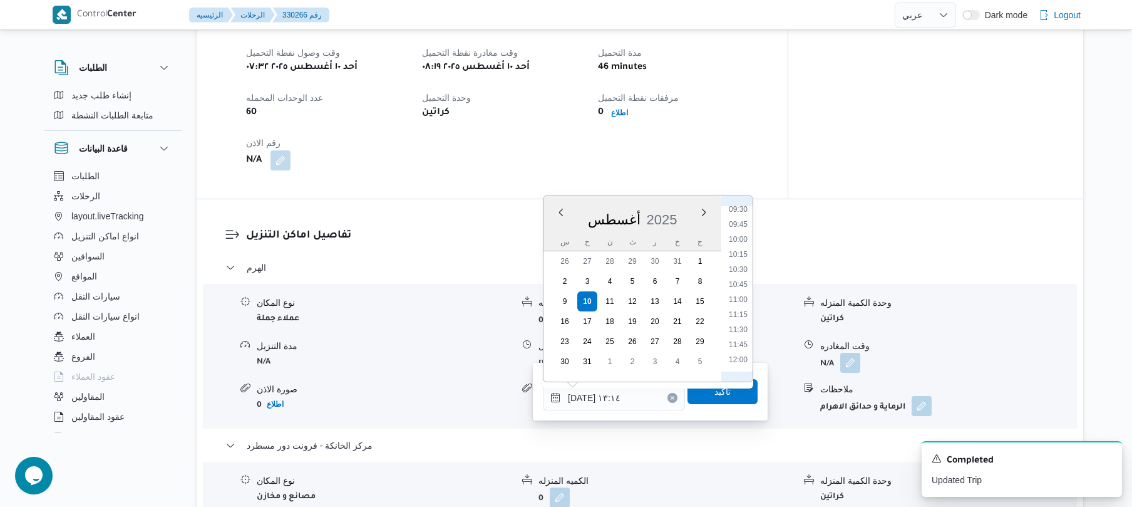
scroll to position [556, 0]
click at [747, 227] on li "09:30" at bounding box center [738, 227] width 29 height 13
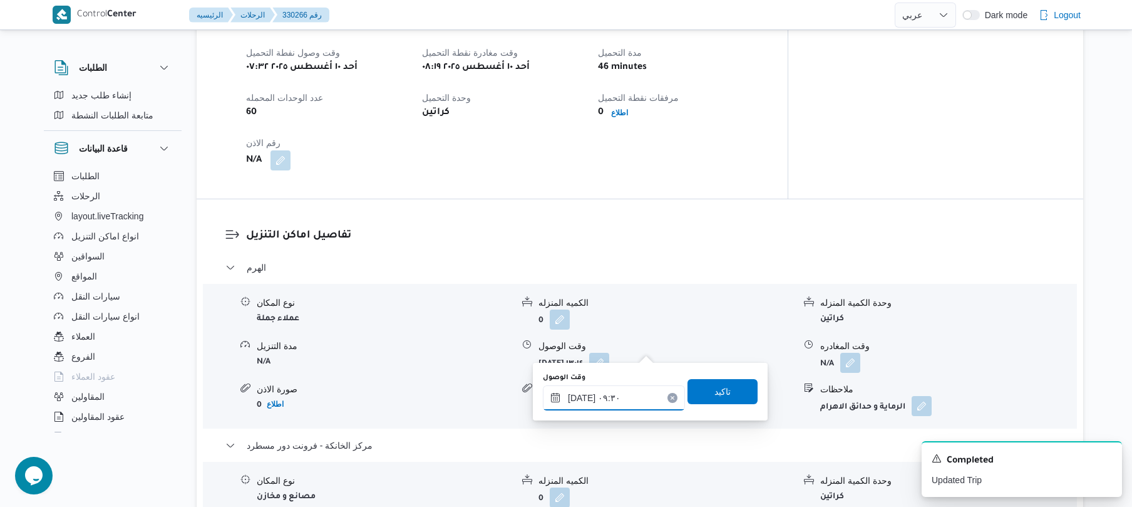
click at [580, 398] on input "[DATE] ٠٩:٣٠" at bounding box center [614, 397] width 142 height 25
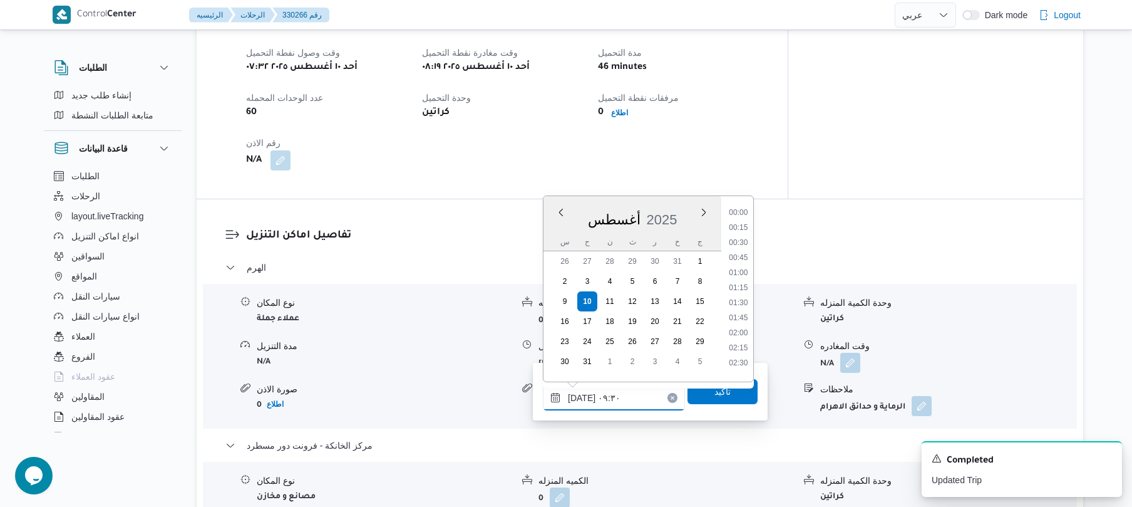
click at [580, 398] on input "[DATE] ٠٩:٣٠" at bounding box center [614, 397] width 142 height 25
type input "[DATE] ٠٩:10"
click at [717, 399] on span "تاكيد" at bounding box center [723, 390] width 70 height 25
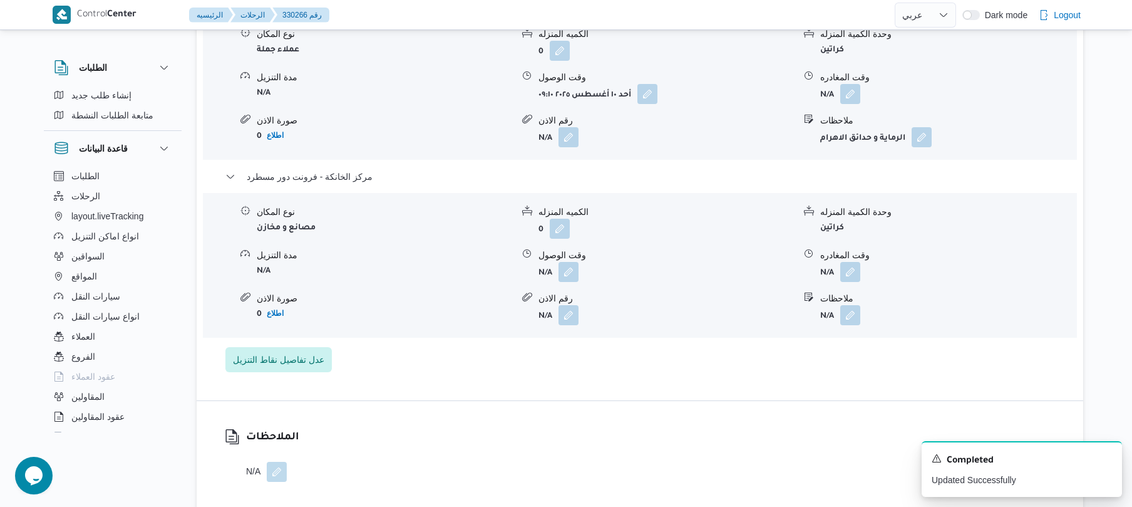
scroll to position [1068, 0]
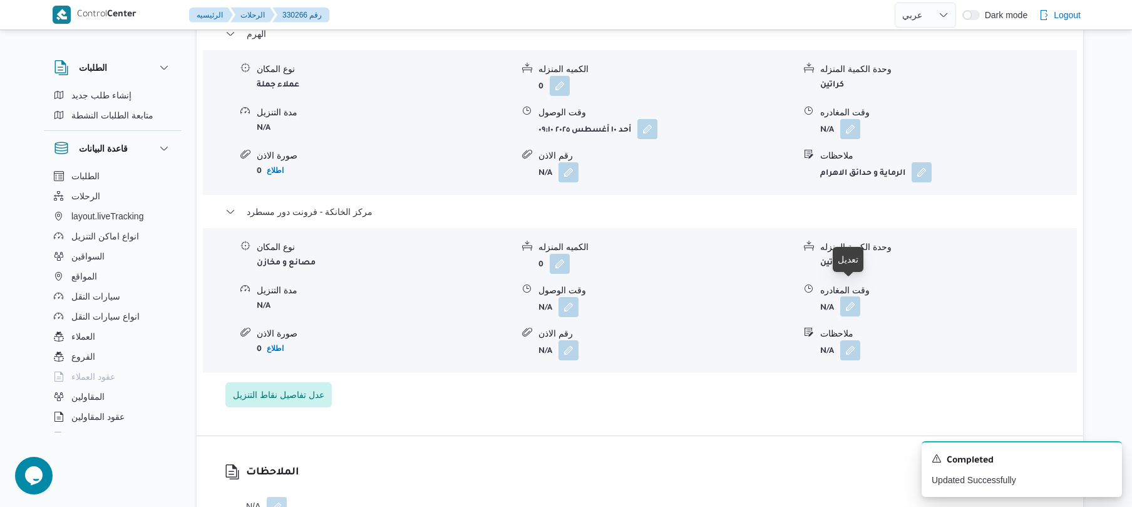
click at [846, 296] on button "button" at bounding box center [851, 306] width 20 height 20
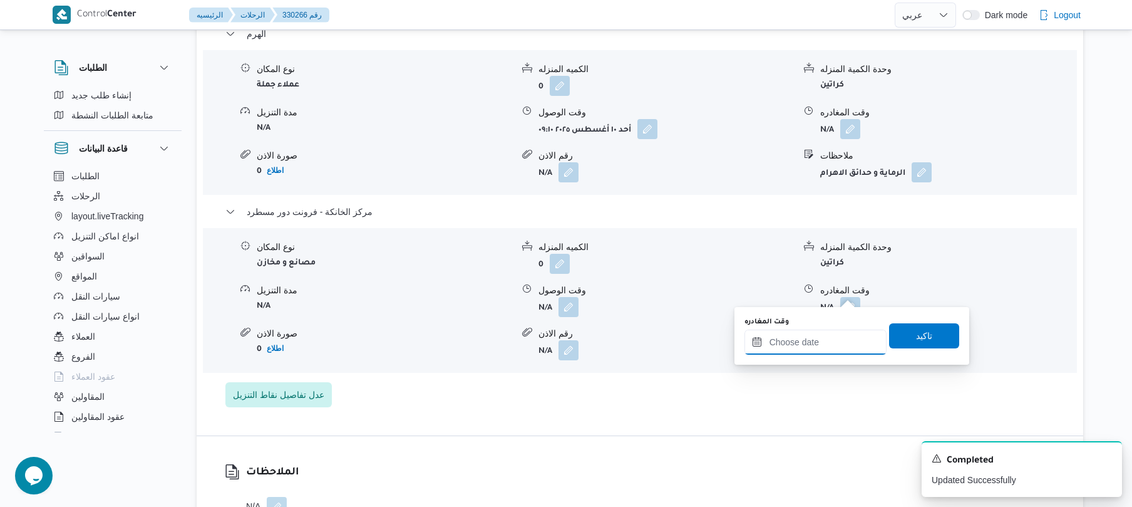
click at [775, 351] on input "وقت المغادره" at bounding box center [816, 341] width 142 height 25
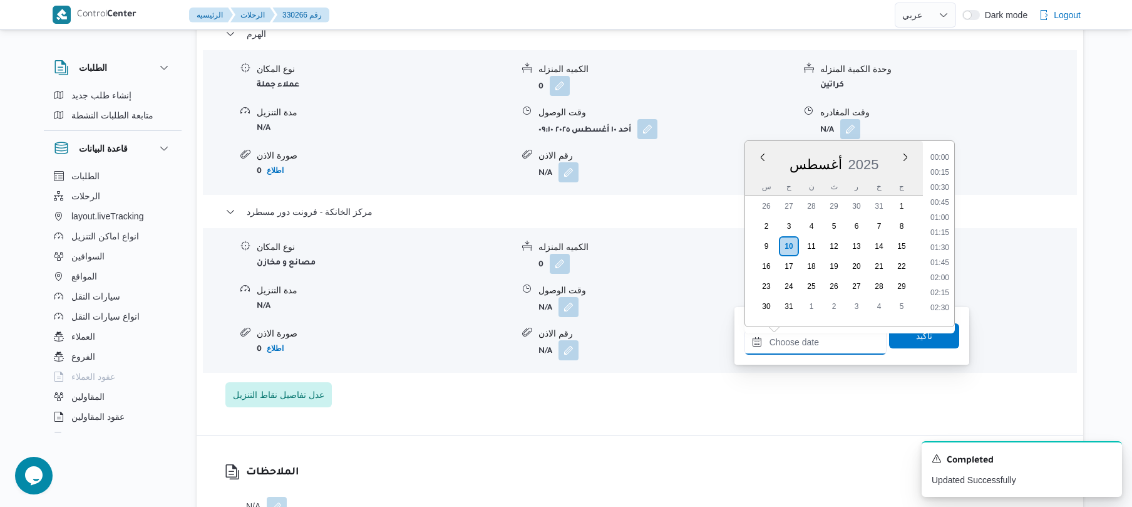
scroll to position [1073, 0]
click at [946, 192] on li "18:30" at bounding box center [940, 196] width 29 height 13
type input "[DATE] ١٨:٣٠"
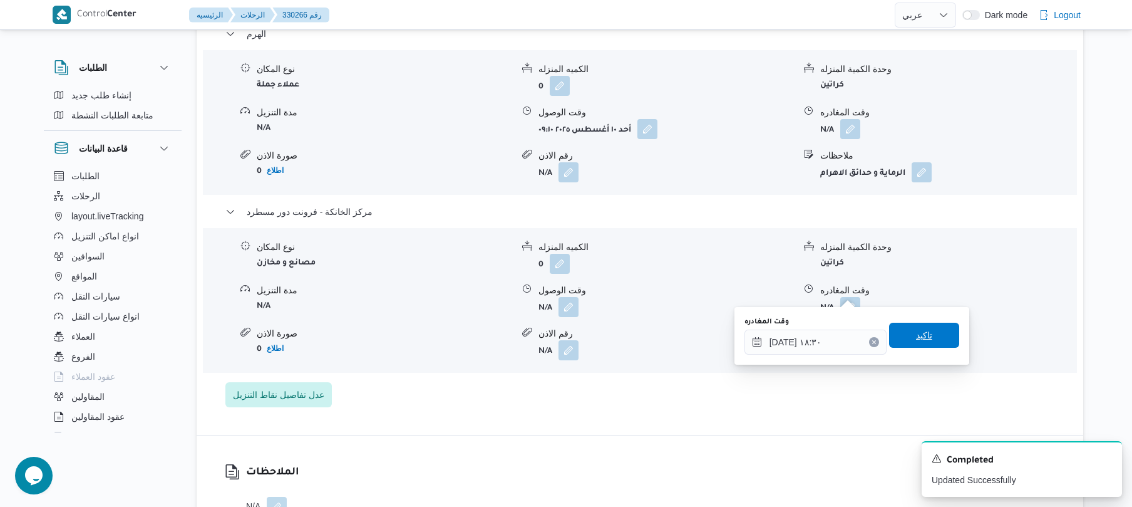
click at [920, 333] on span "تاكيد" at bounding box center [924, 335] width 16 height 15
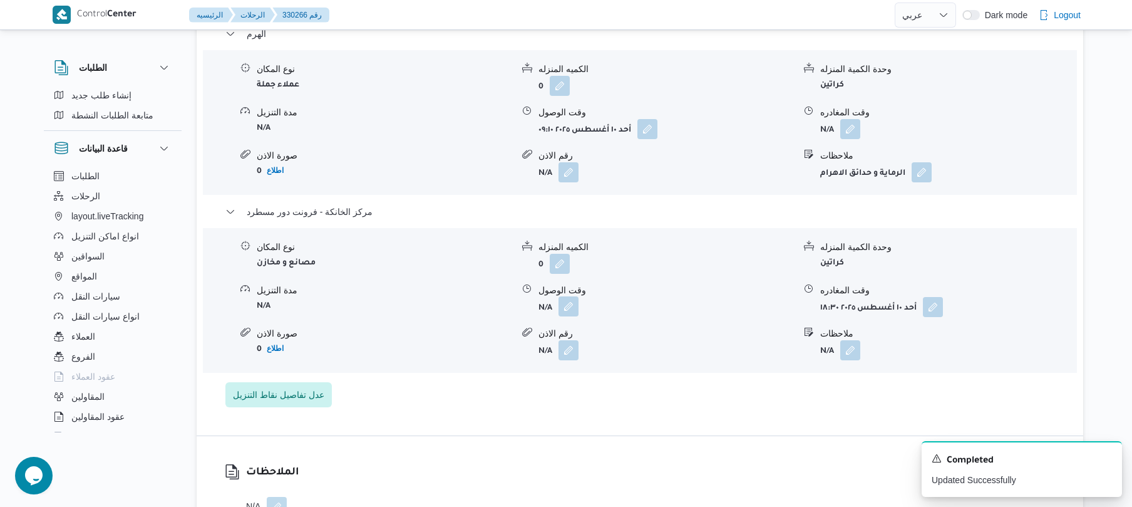
click at [567, 296] on button "button" at bounding box center [569, 306] width 20 height 20
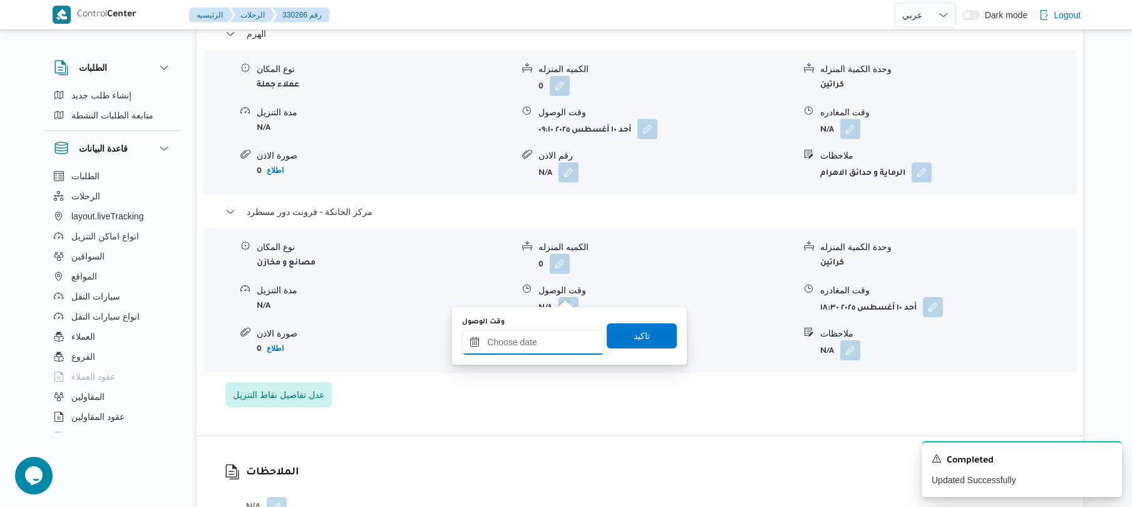
click at [552, 329] on input "وقت الوصول" at bounding box center [533, 341] width 142 height 25
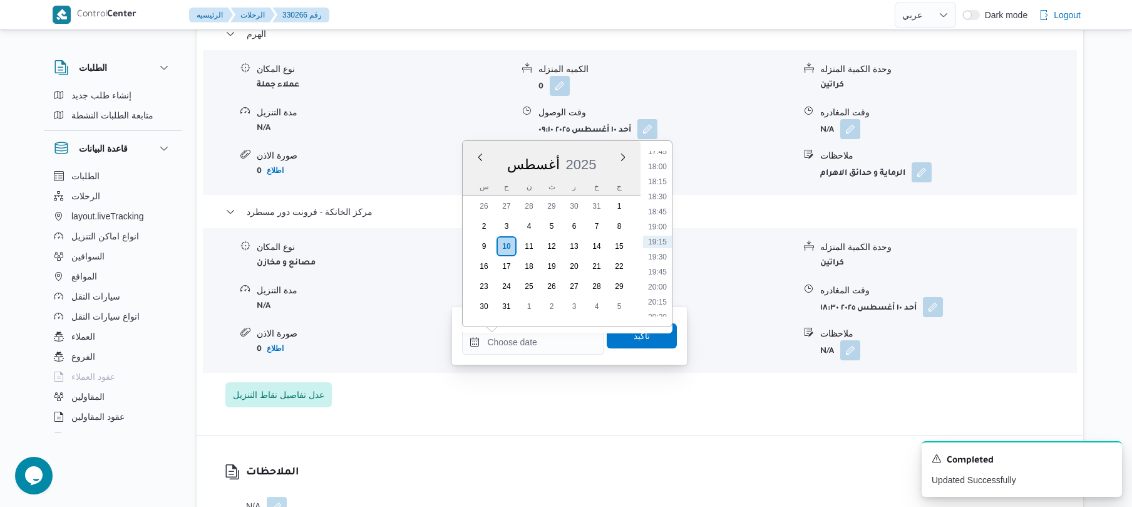
click at [672, 182] on ul "00:00 00:15 00:30 00:45 01:00 01:15 01:30 01:45 02:00 02:15 02:30 02:45 03:00 0…" at bounding box center [657, 233] width 29 height 165
click at [656, 186] on li "18:15" at bounding box center [657, 181] width 29 height 13
type input "١٠/٠٨/٢٠٢٥ ١٨:١٥"
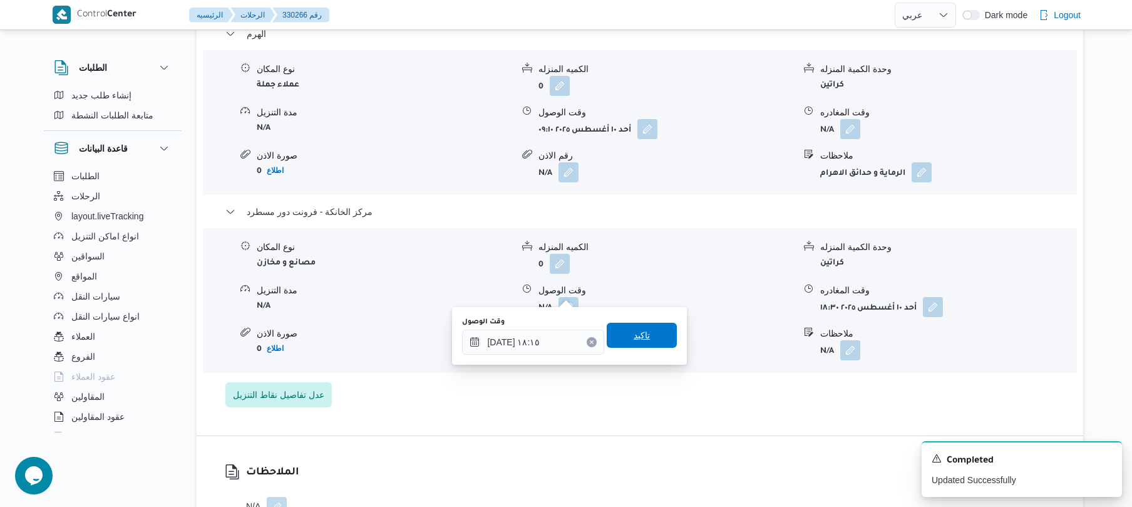
click at [644, 341] on span "تاكيد" at bounding box center [642, 335] width 70 height 25
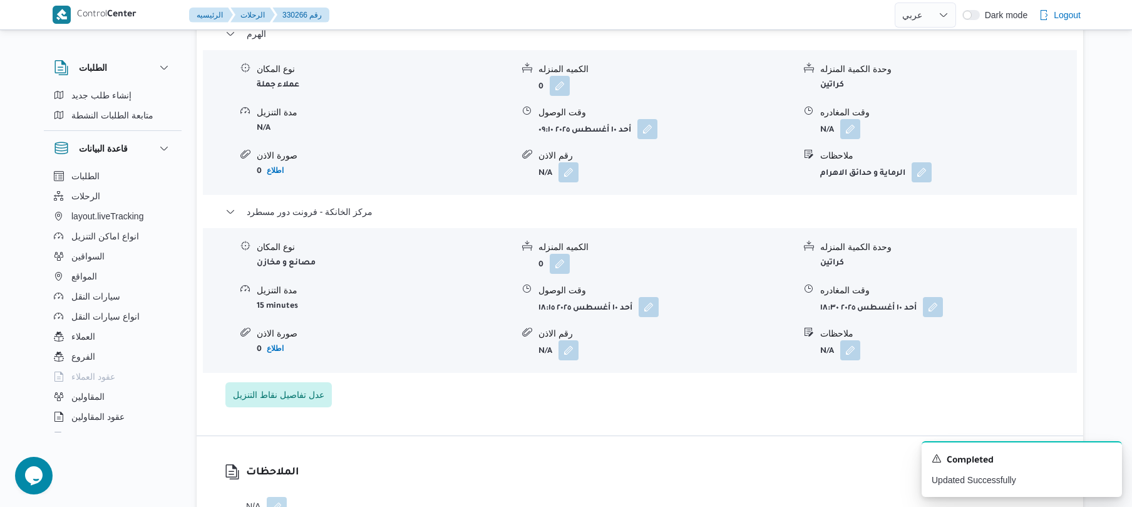
click at [852, 124] on div "نوع المكان عملاء جملة الكميه المنزله 0 وحدة الكمية المنزله كراتين مدة التنزيل N…" at bounding box center [640, 122] width 884 height 142
click at [853, 118] on button "button" at bounding box center [851, 128] width 20 height 20
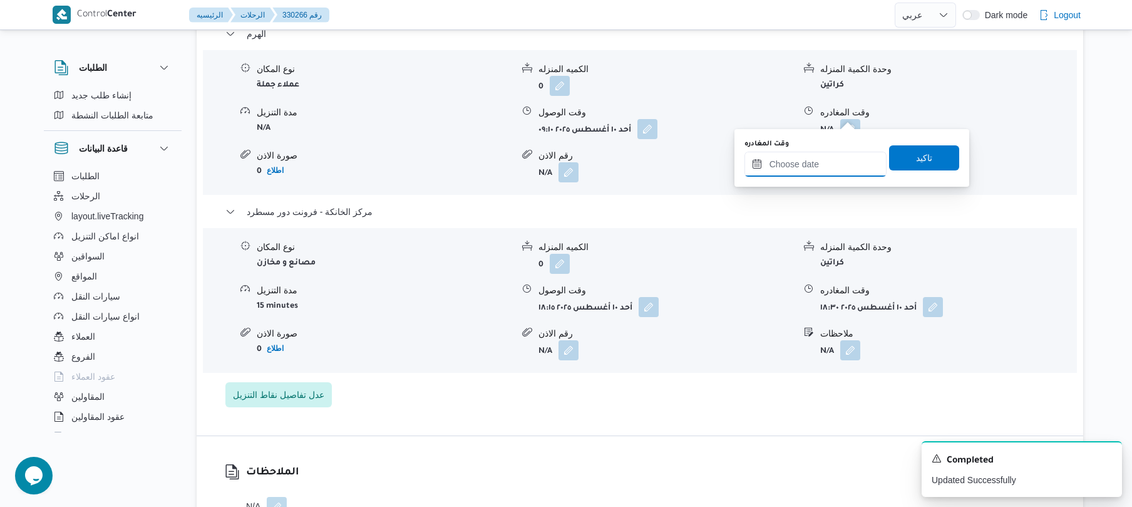
click at [807, 169] on input "وقت المغادره" at bounding box center [816, 164] width 142 height 25
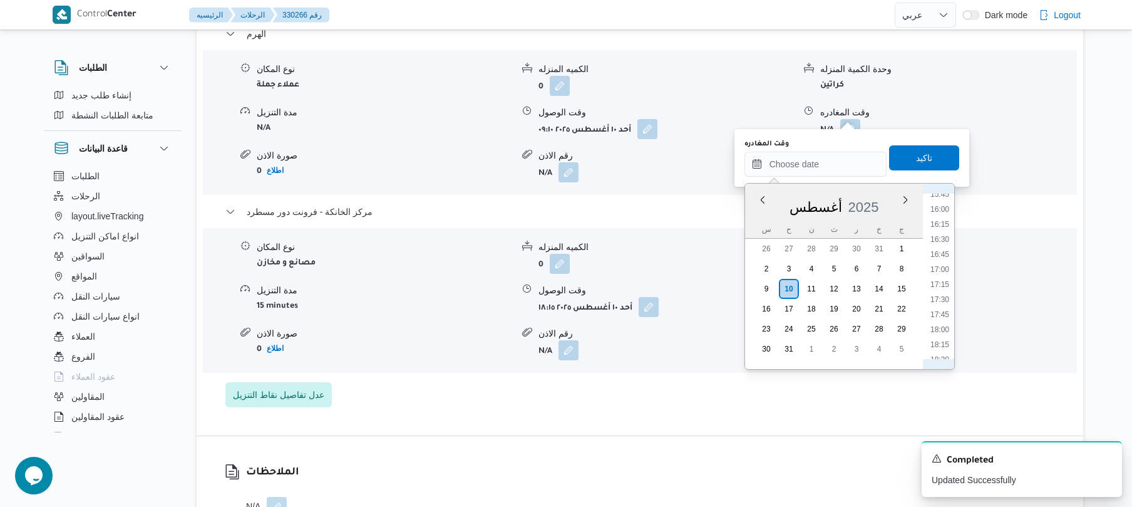
scroll to position [933, 0]
click at [944, 303] on li "17:15" at bounding box center [940, 304] width 29 height 13
type input "١٠/٠٨/٢٠٢٥ ١٧:١٥"
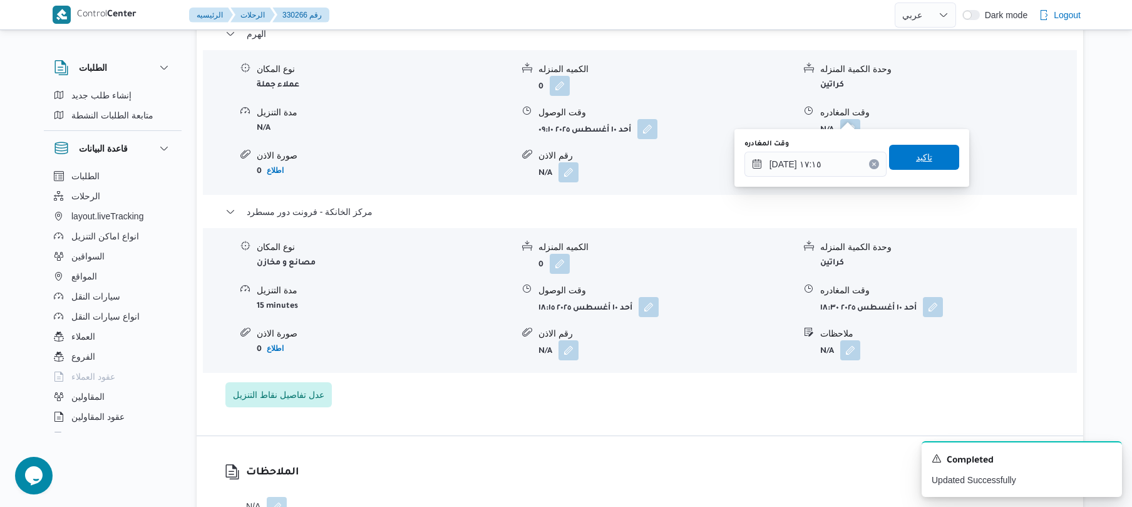
click at [917, 155] on span "تاكيد" at bounding box center [924, 157] width 16 height 15
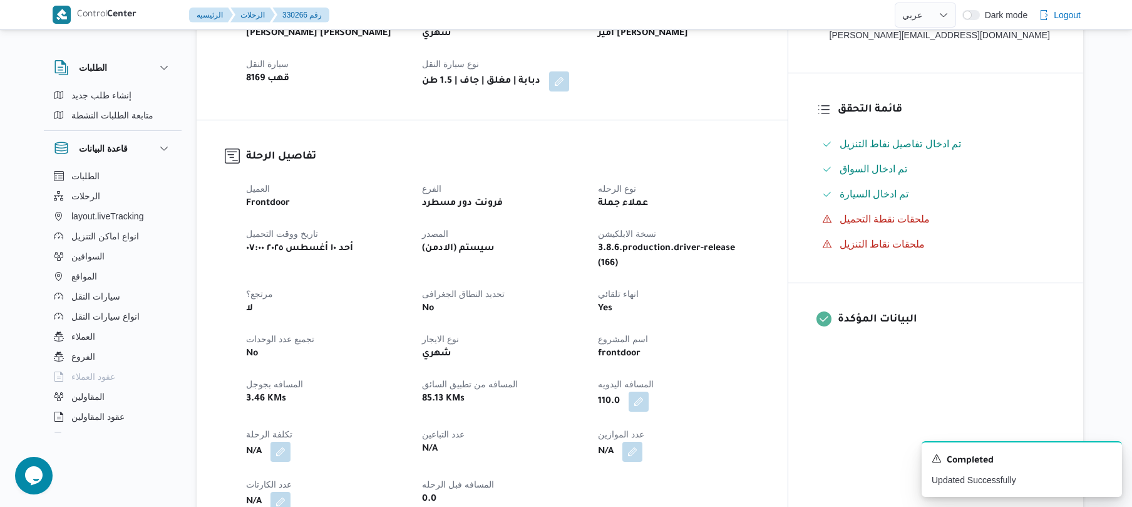
scroll to position [267, 0]
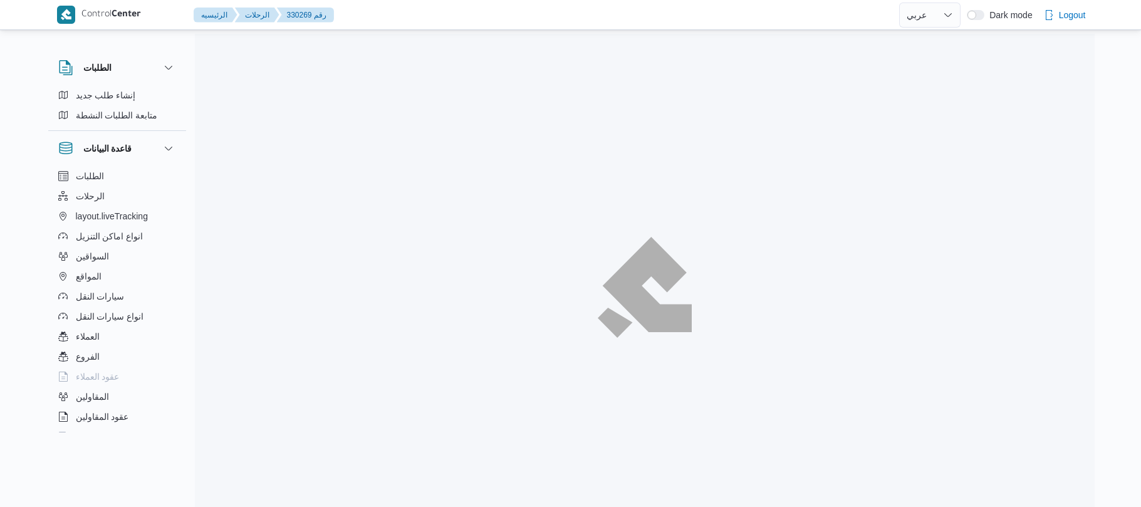
select select "ar"
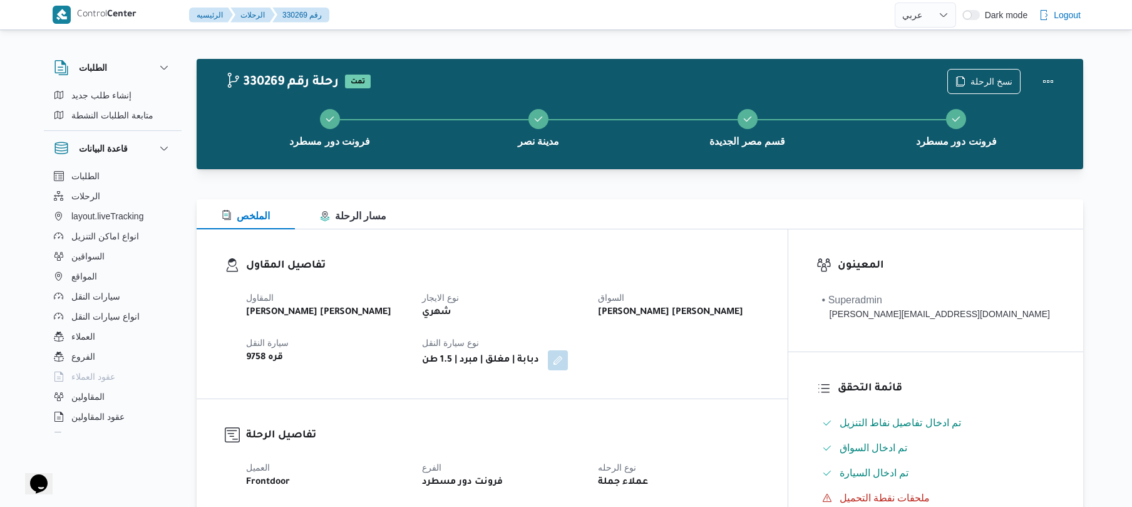
click at [492, 217] on div "الملخص مسار الرحلة" at bounding box center [640, 214] width 887 height 30
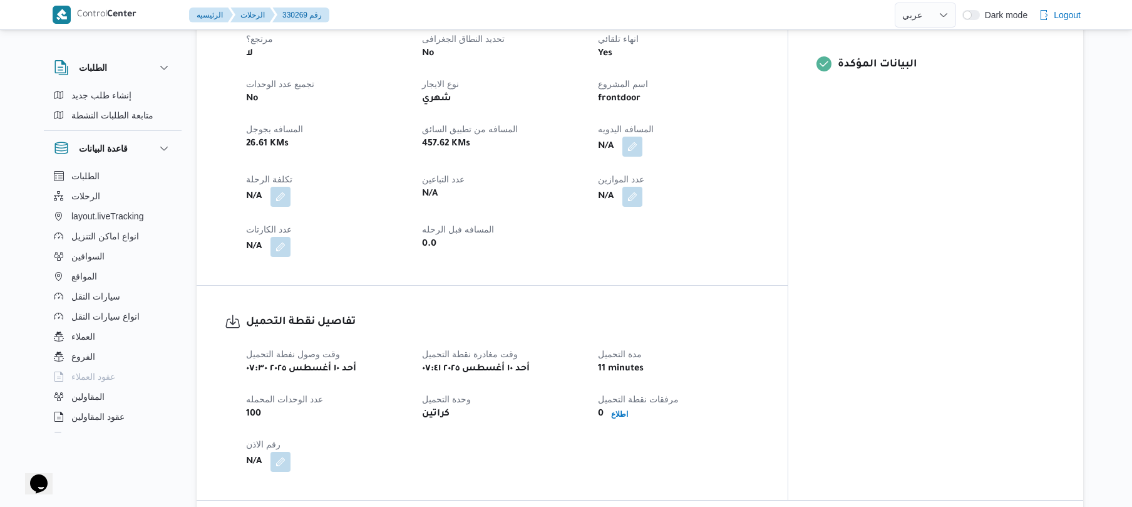
scroll to position [534, 0]
click at [681, 121] on dt "المسافه اليدويه" at bounding box center [678, 128] width 161 height 15
click at [643, 135] on button "button" at bounding box center [633, 145] width 20 height 20
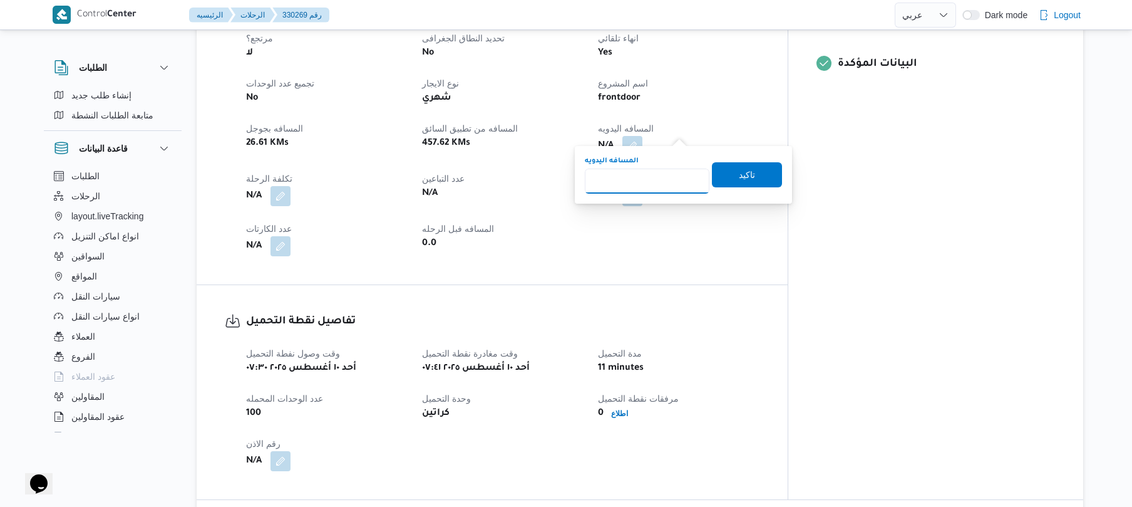
click at [639, 191] on input "المسافه اليدويه" at bounding box center [647, 180] width 125 height 25
type input "90"
click at [725, 173] on span "تاكيد" at bounding box center [747, 174] width 70 height 25
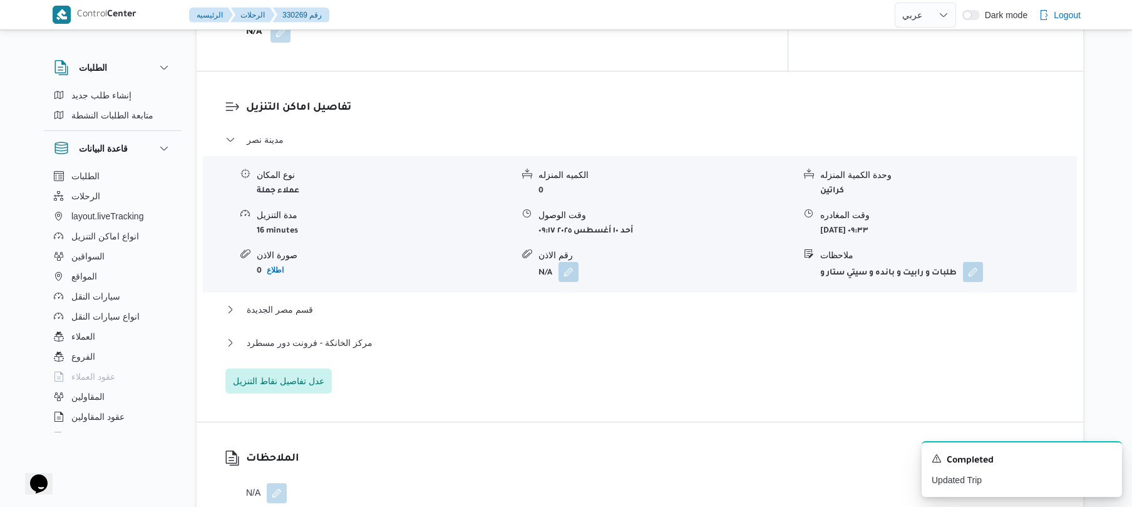
scroll to position [935, 0]
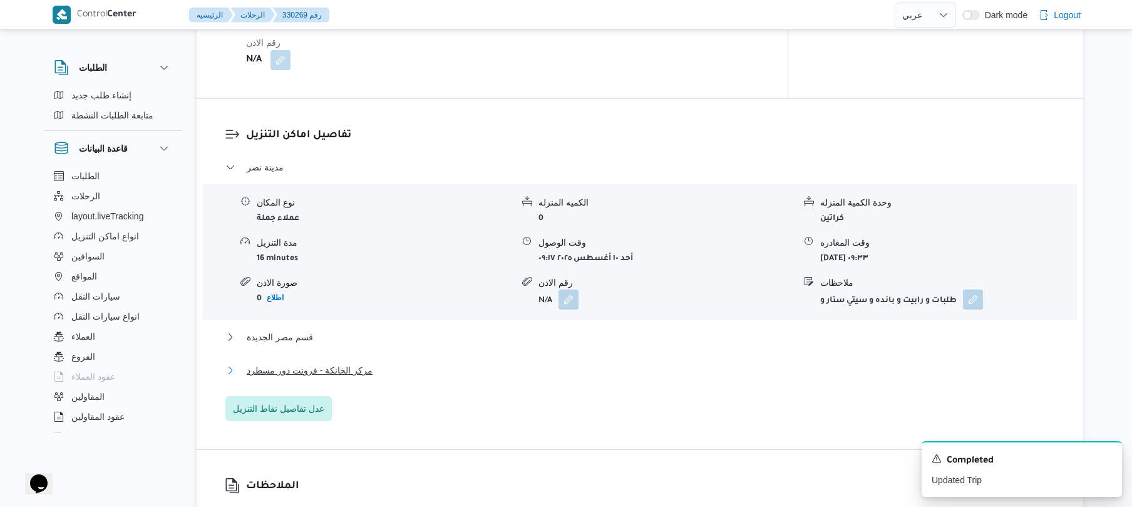
click at [557, 363] on button "مركز الخانكة - فرونت دور مسطرد" at bounding box center [640, 370] width 830 height 15
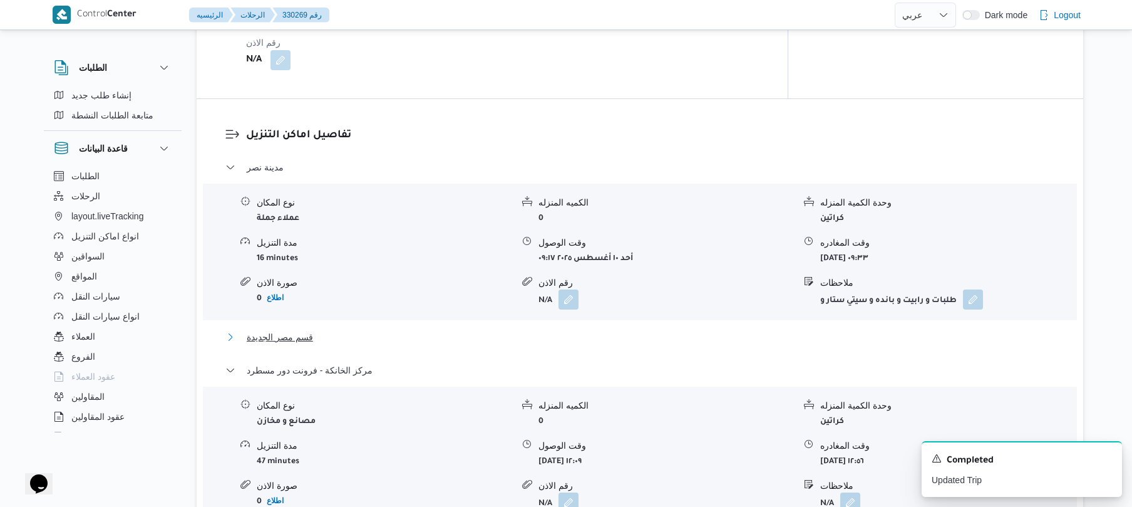
click at [581, 329] on button "قسم مصر الجديدة" at bounding box center [640, 336] width 830 height 15
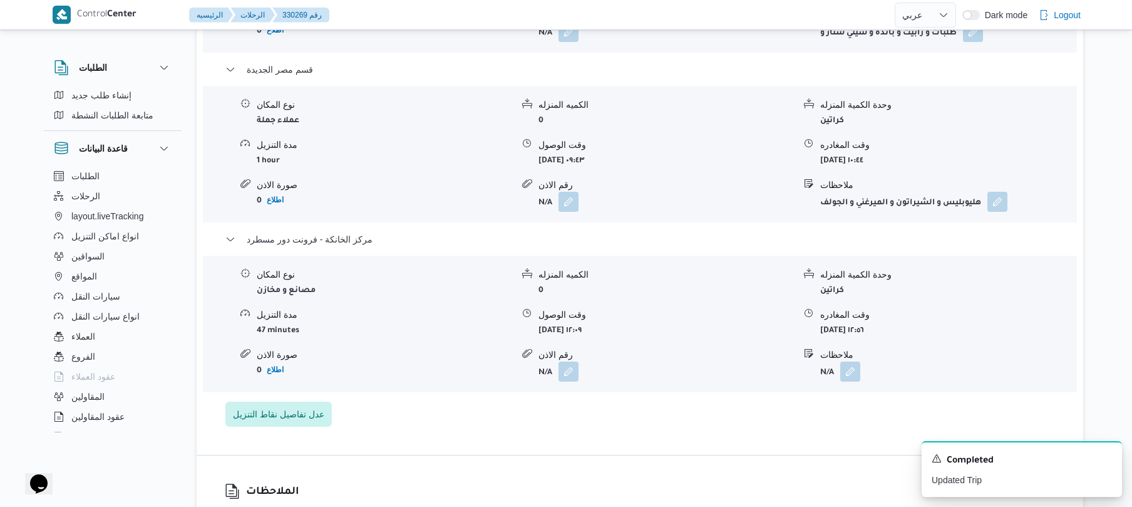
scroll to position [1236, 0]
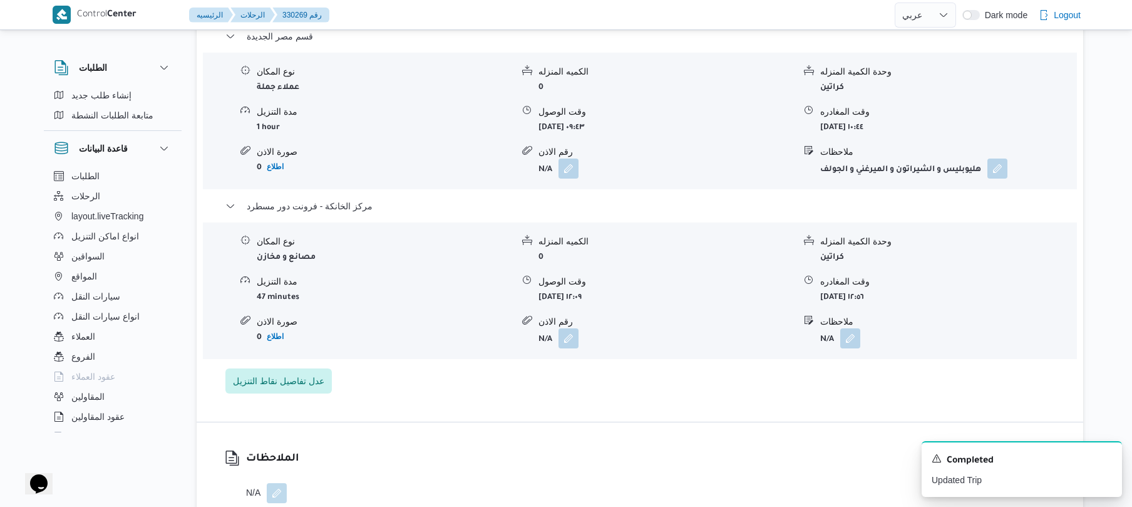
click at [640, 458] on div "الملاحظات N/A" at bounding box center [640, 476] width 887 height 109
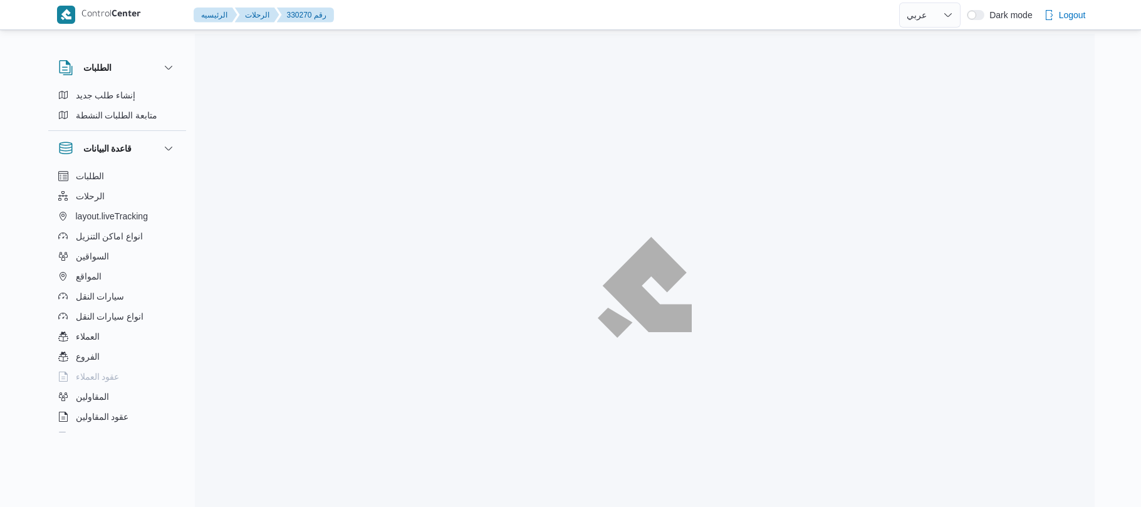
select select "ar"
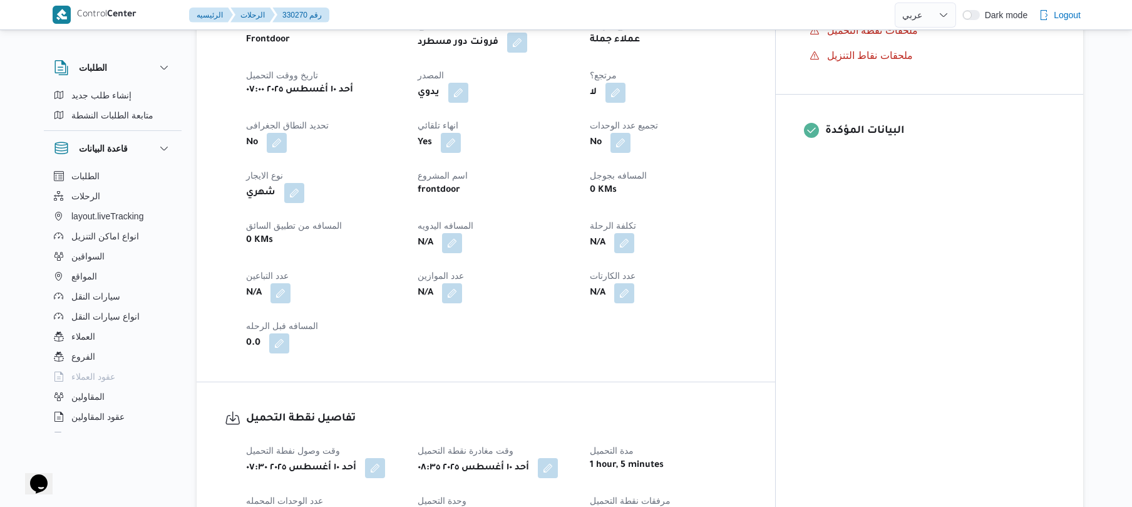
scroll to position [434, 0]
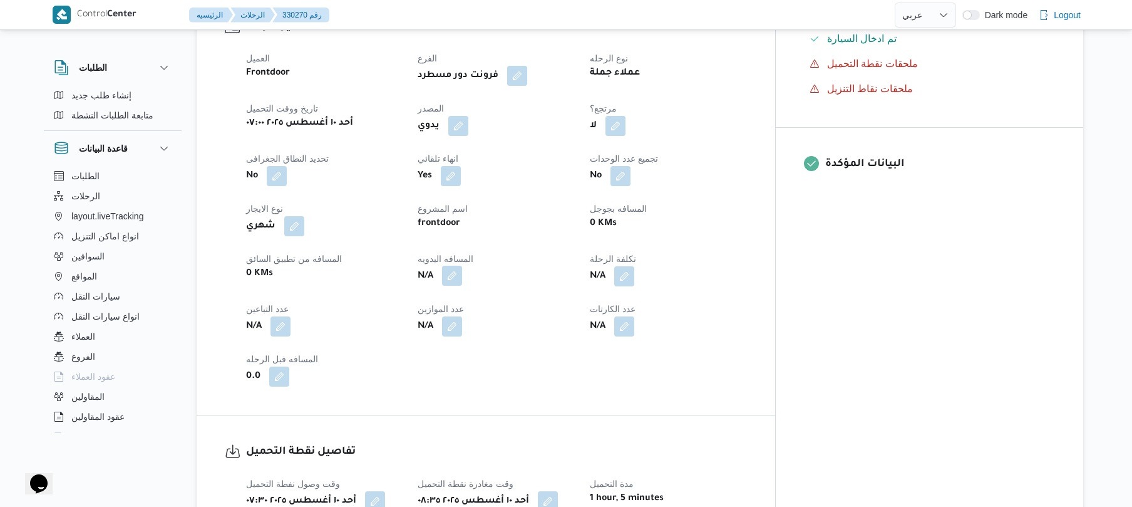
click at [462, 266] on button "button" at bounding box center [452, 276] width 20 height 20
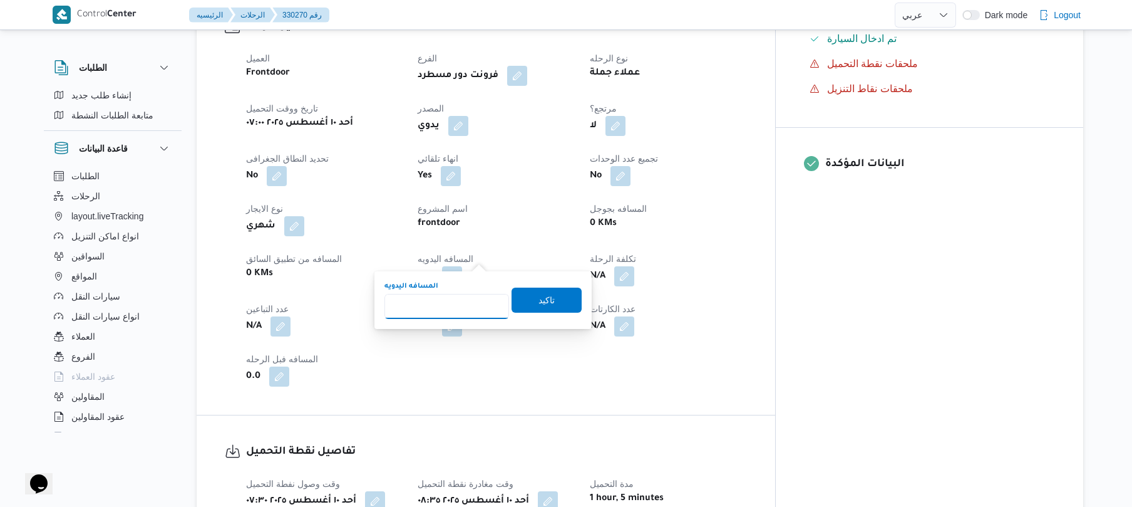
click at [455, 312] on input "المسافه اليدويه" at bounding box center [447, 306] width 125 height 25
type input "120"
click at [549, 302] on span "تاكيد" at bounding box center [547, 299] width 70 height 25
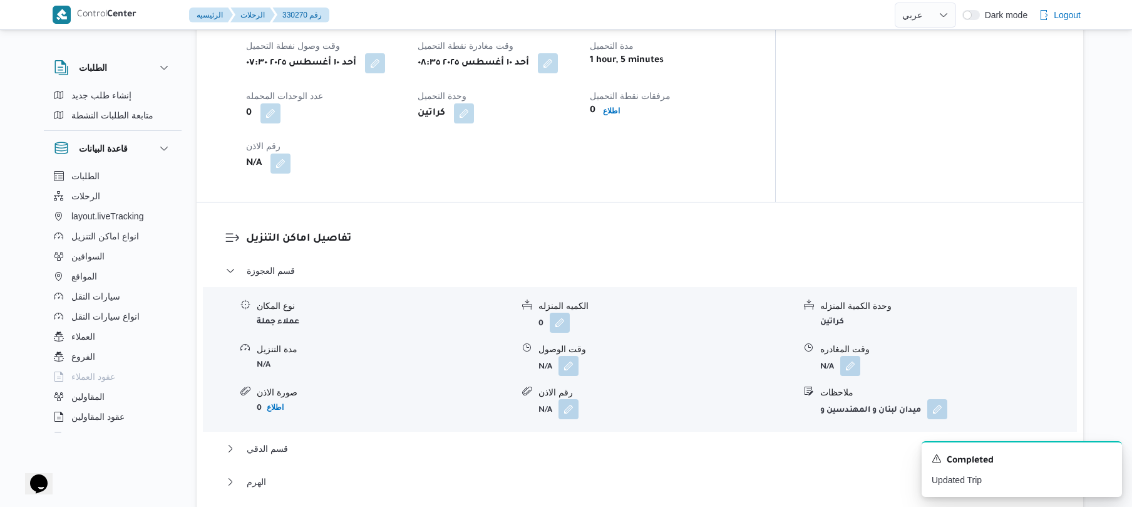
scroll to position [868, 0]
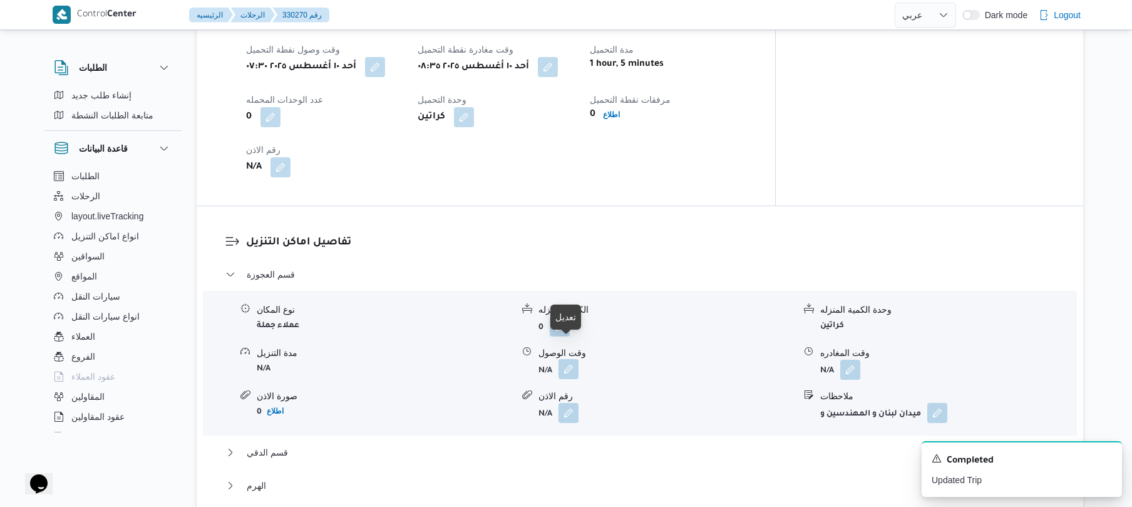
click at [564, 359] on button "button" at bounding box center [569, 369] width 20 height 20
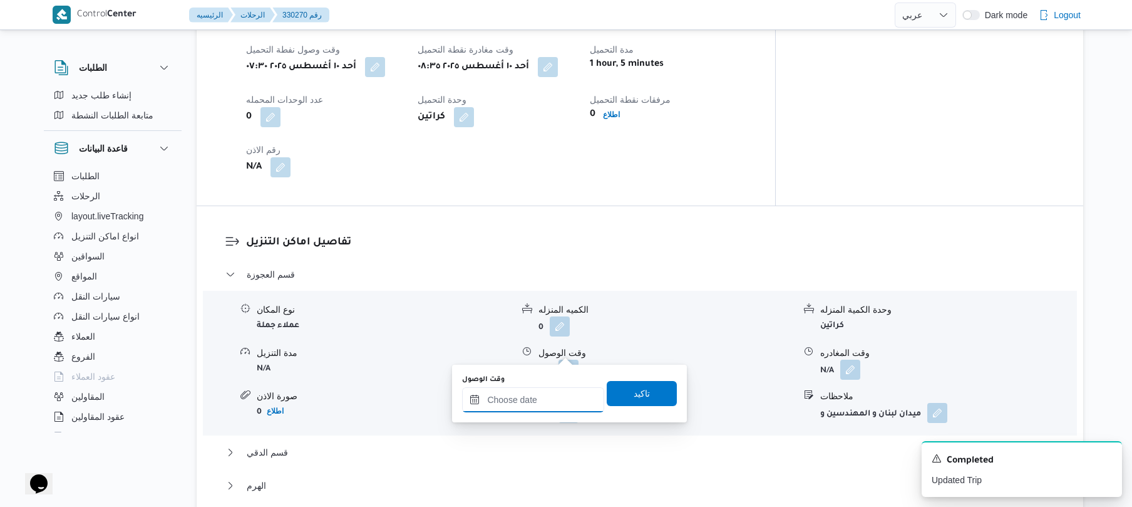
click at [522, 397] on input "وقت الوصول" at bounding box center [533, 399] width 142 height 25
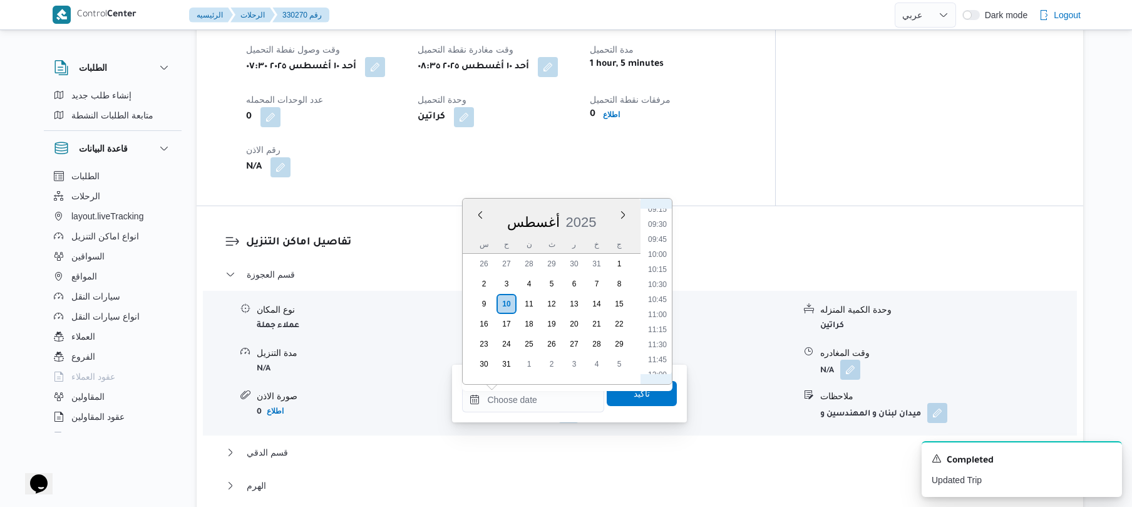
scroll to position [527, 0]
click at [660, 246] on li "09:15" at bounding box center [657, 244] width 29 height 13
type input "١٠/٠٨/٢٠٢٥ ٠٩:١٥"
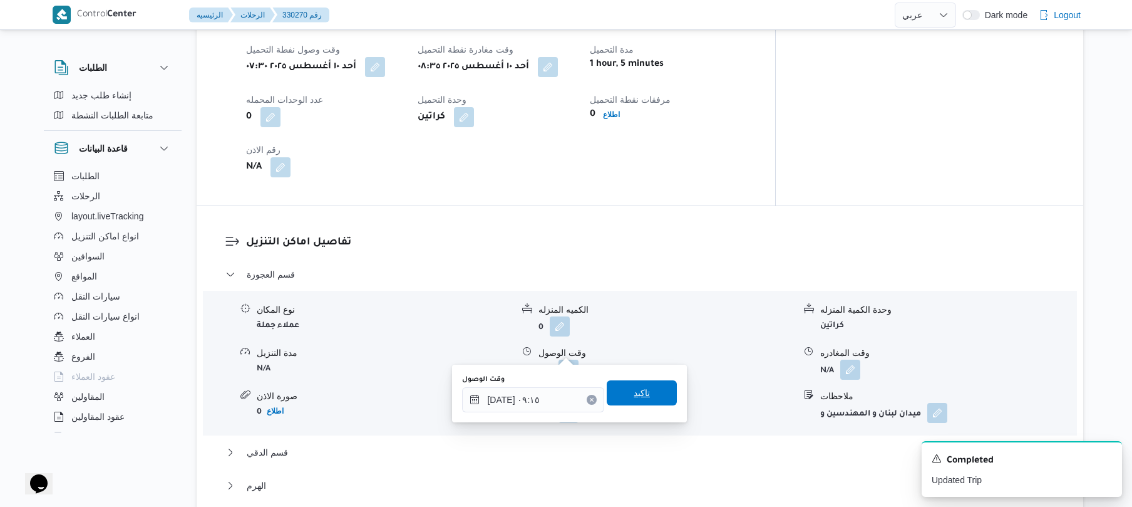
click at [642, 394] on span "تاكيد" at bounding box center [642, 392] width 16 height 15
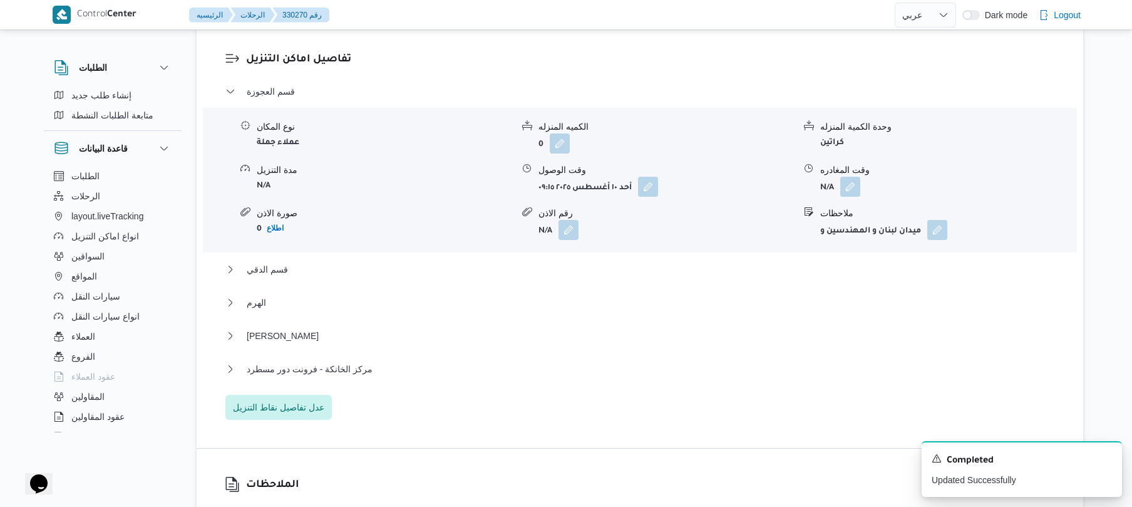
scroll to position [1068, 0]
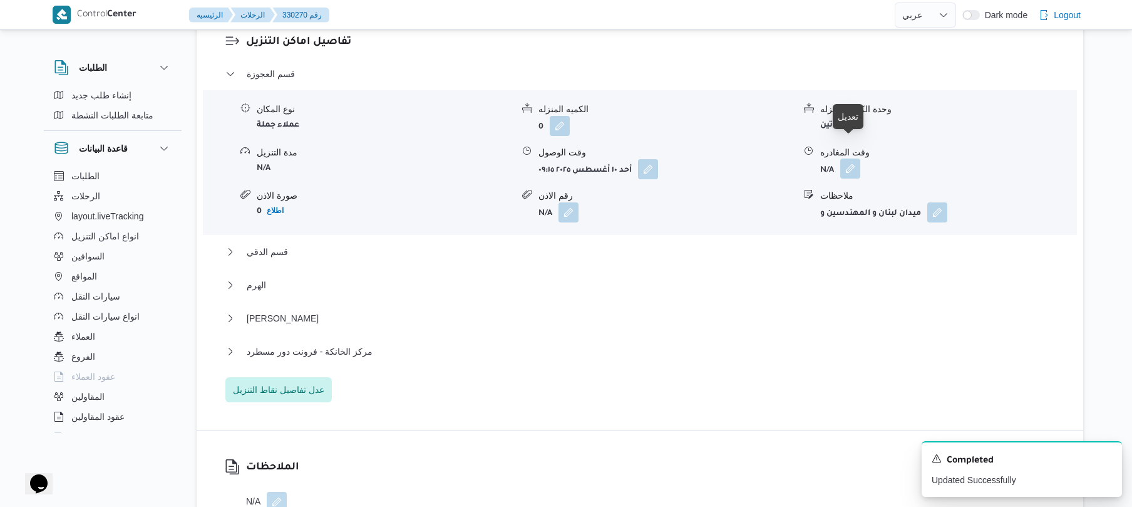
click at [845, 158] on button "button" at bounding box center [851, 168] width 20 height 20
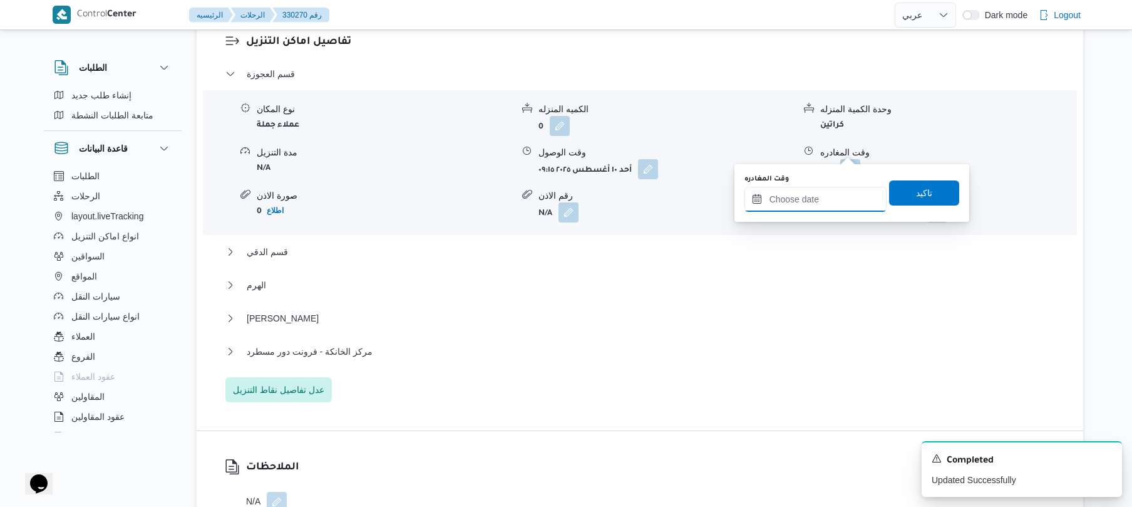
click at [807, 195] on input "وقت المغادره" at bounding box center [816, 199] width 142 height 25
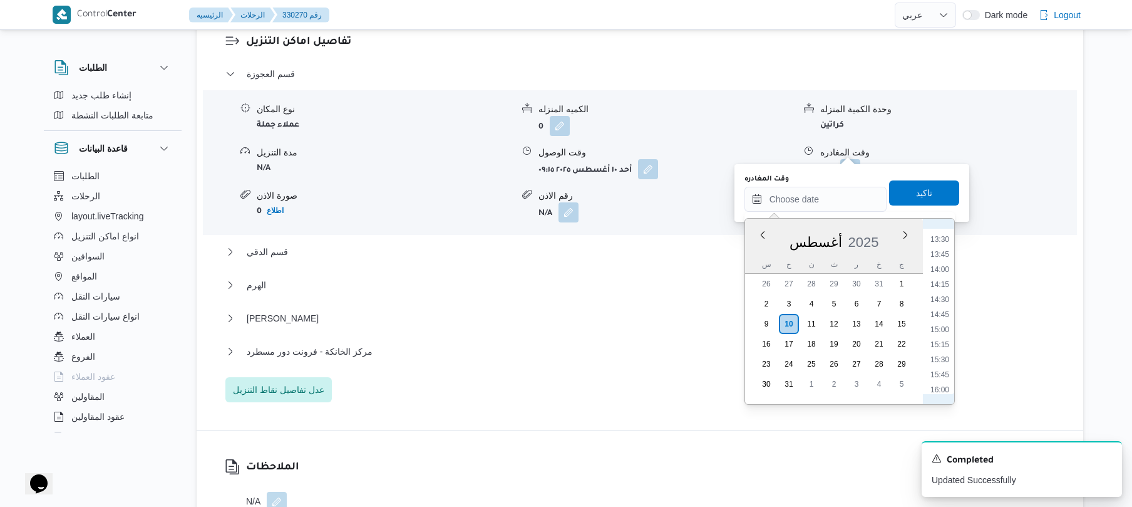
scroll to position [667, 0]
click at [938, 301] on li "12:15" at bounding box center [940, 304] width 29 height 13
type input "١٠/٠٨/٢٠٢٥ ١٢:١٥"
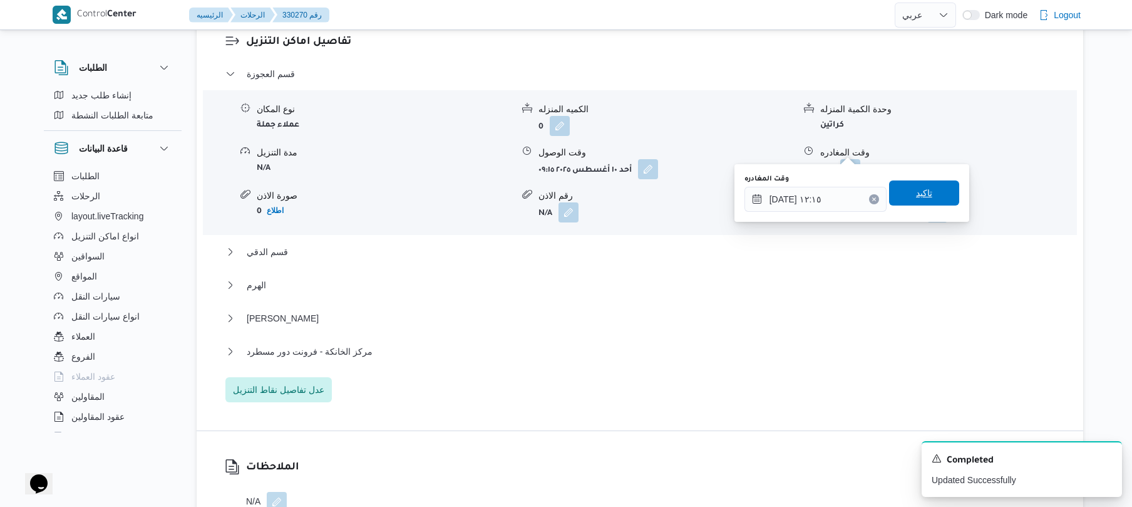
click at [928, 190] on span "تاكيد" at bounding box center [924, 192] width 70 height 25
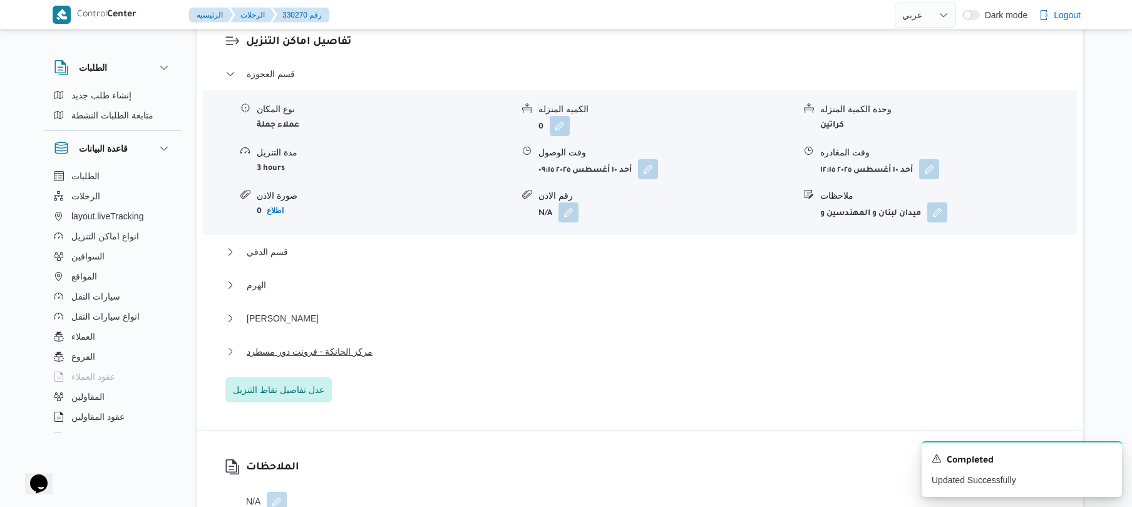
click at [638, 344] on button "مركز الخانكة - فرونت دور مسطرد" at bounding box center [640, 351] width 830 height 15
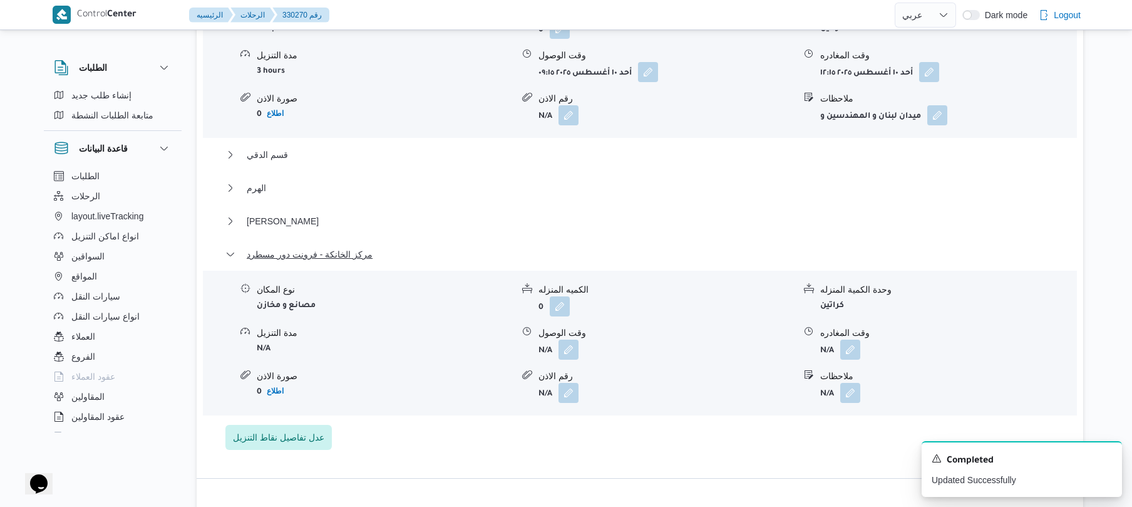
scroll to position [1269, 0]
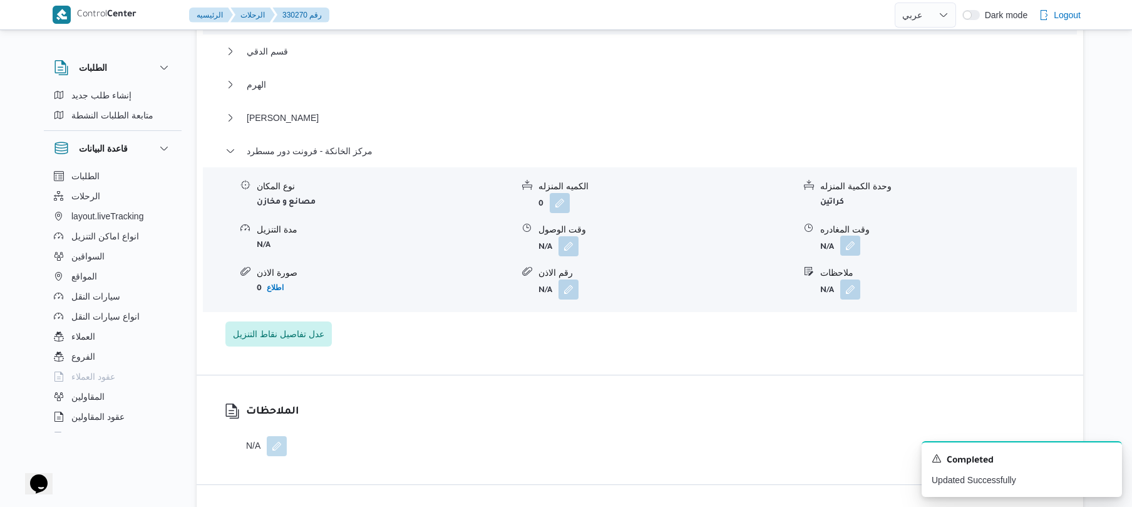
click at [855, 235] on button "button" at bounding box center [851, 245] width 20 height 20
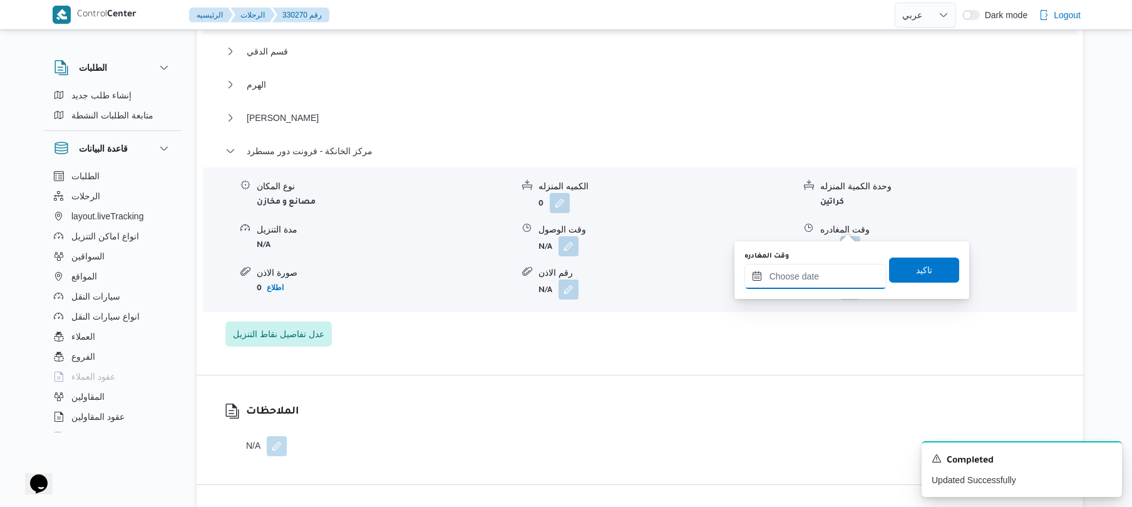
click at [824, 268] on input "وقت المغادره" at bounding box center [816, 276] width 142 height 25
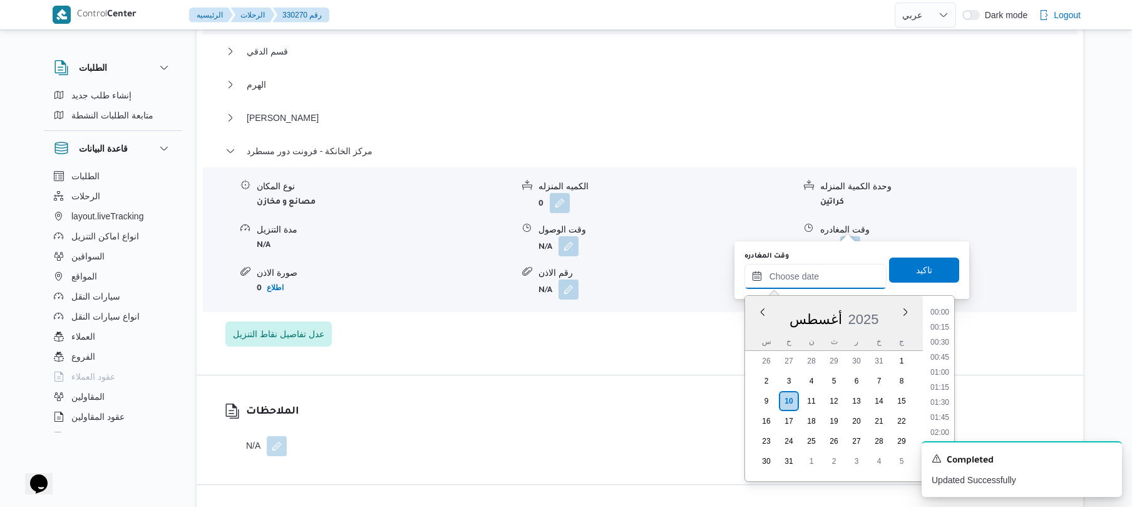
scroll to position [1088, 0]
click at [941, 367] on li "19:00" at bounding box center [940, 366] width 29 height 13
type input "[DATE] ١٩:٠٠"
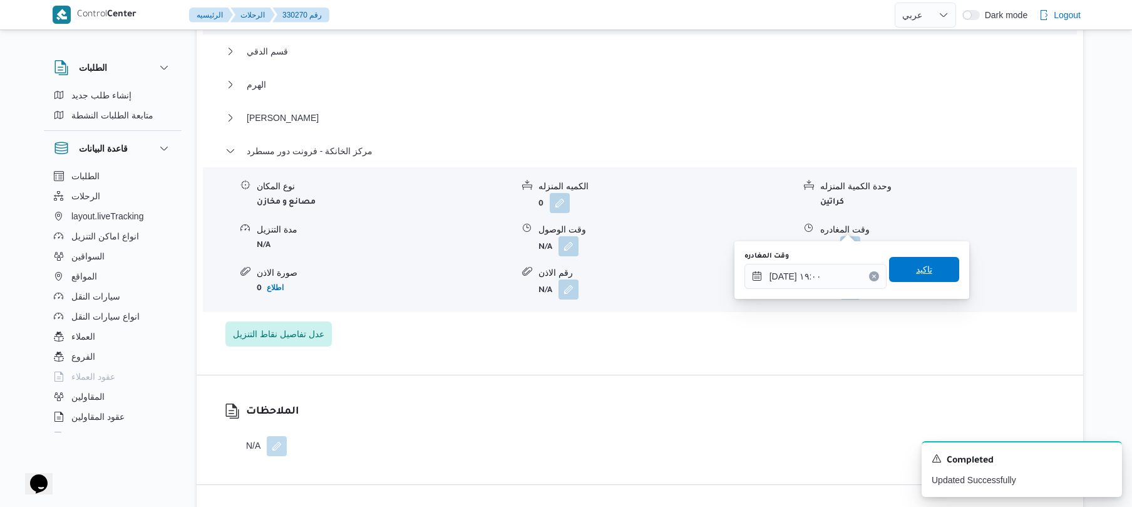
click at [918, 262] on span "تاكيد" at bounding box center [924, 269] width 16 height 15
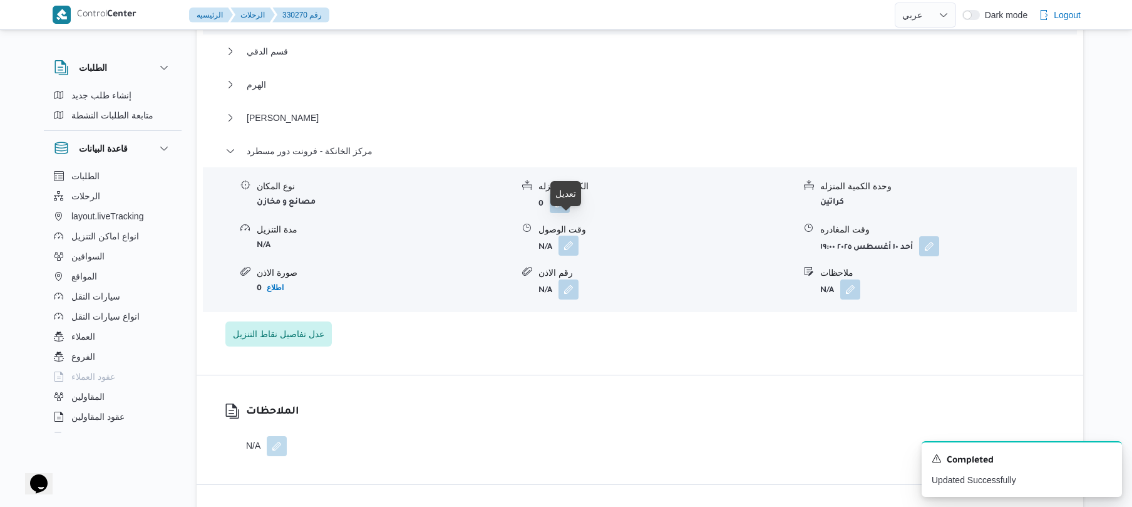
click at [567, 235] on button "button" at bounding box center [569, 245] width 20 height 20
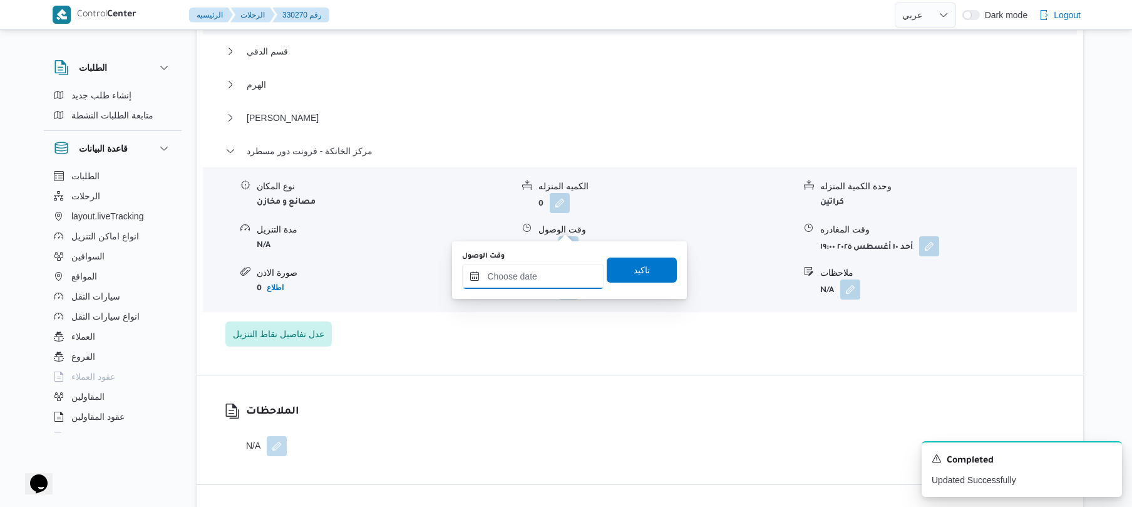
click at [544, 272] on input "وقت الوصول" at bounding box center [533, 276] width 142 height 25
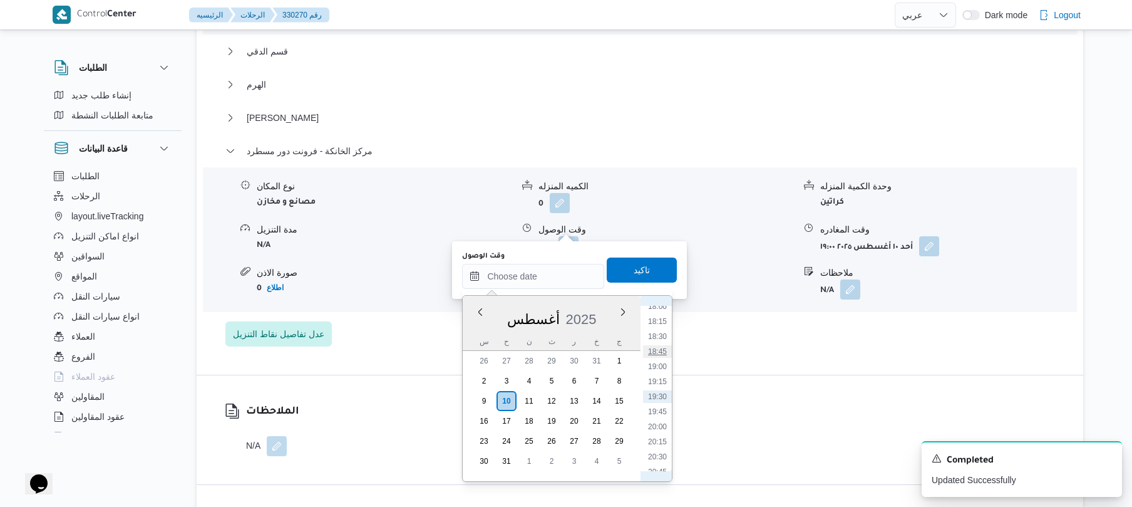
click at [664, 353] on li "18:45" at bounding box center [657, 351] width 29 height 13
type input "[DATE] ١٨:٤٥"
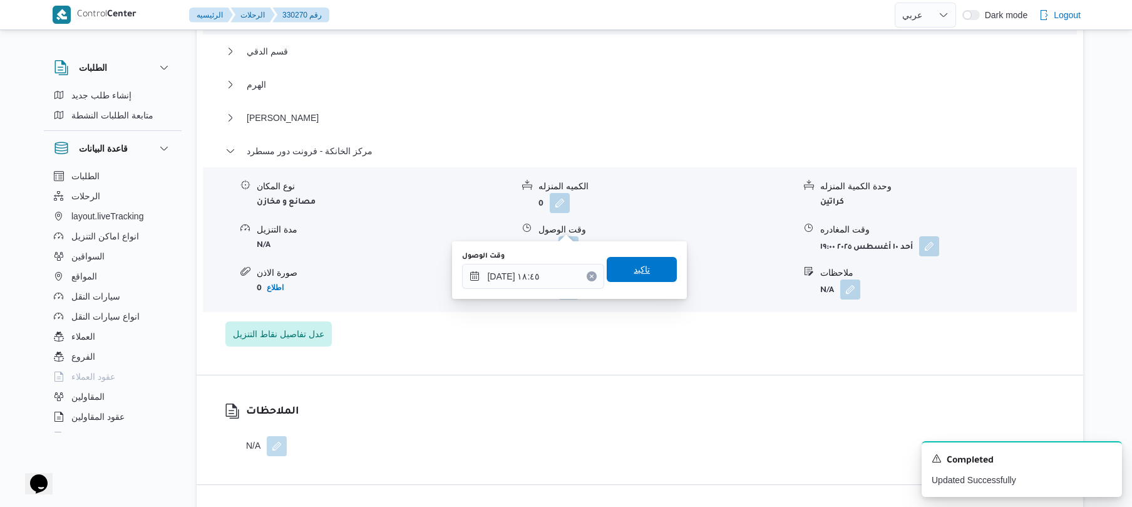
click at [644, 276] on span "تاكيد" at bounding box center [642, 269] width 70 height 25
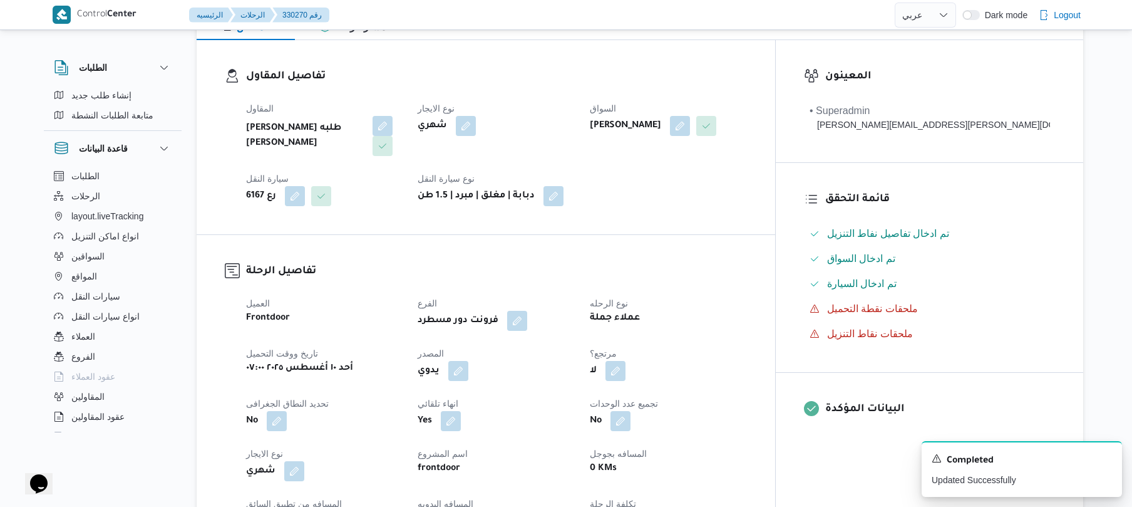
scroll to position [0, 0]
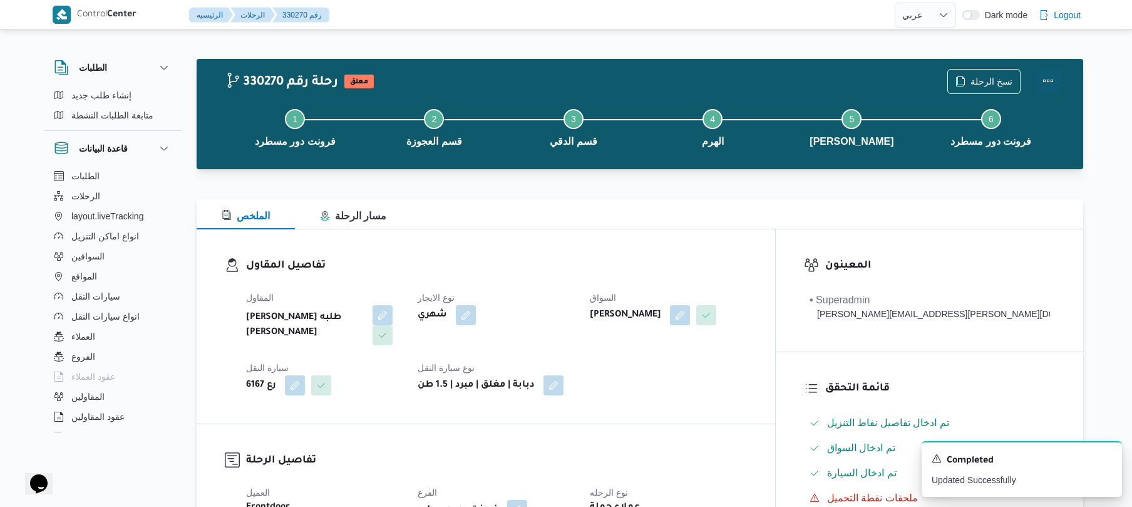
click at [1038, 78] on button "Actions" at bounding box center [1048, 80] width 25 height 25
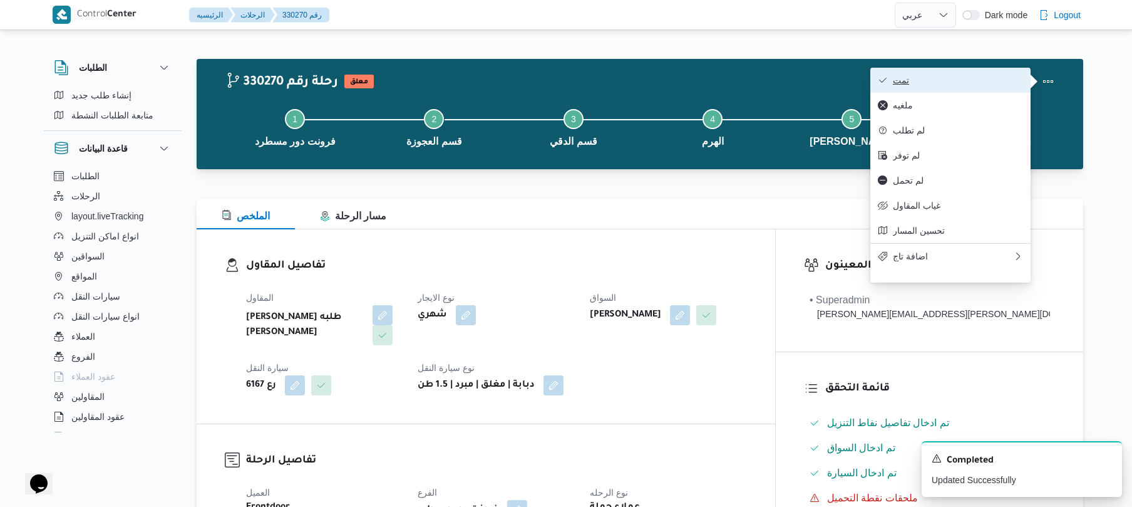
click at [958, 73] on button "تمت" at bounding box center [951, 80] width 160 height 25
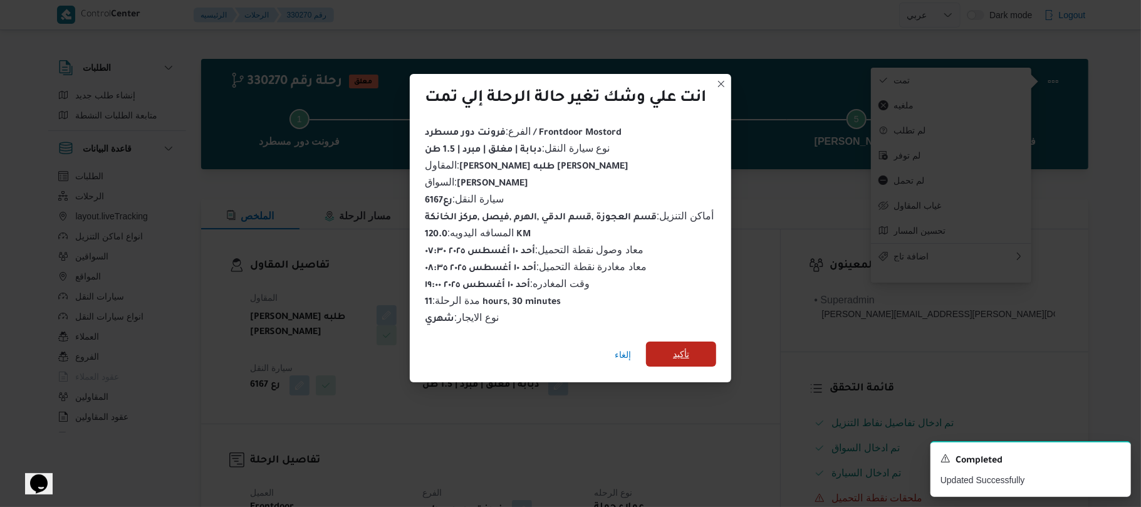
click at [695, 349] on span "تأكيد" at bounding box center [681, 353] width 70 height 25
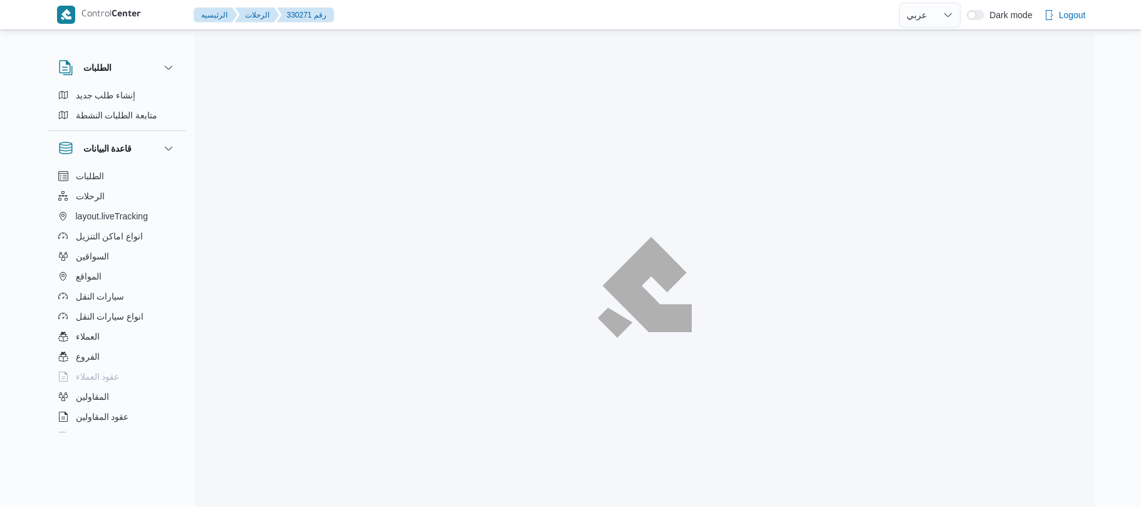
select select "ar"
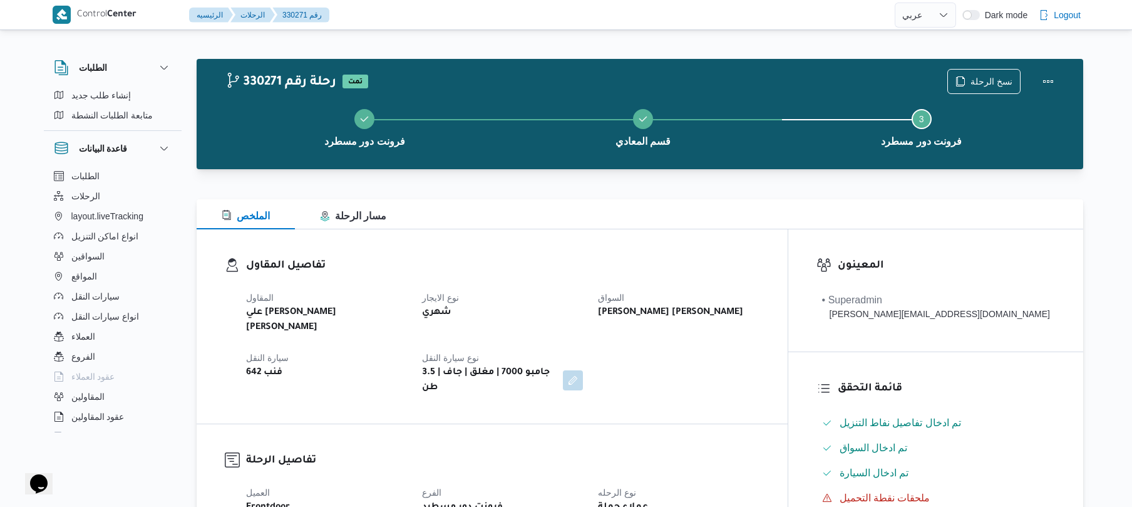
click at [740, 163] on div "فرونت دور مسطرد قسم المعادي Step 3 is incomplete 3 فرونت دور مسطرد" at bounding box center [643, 126] width 851 height 80
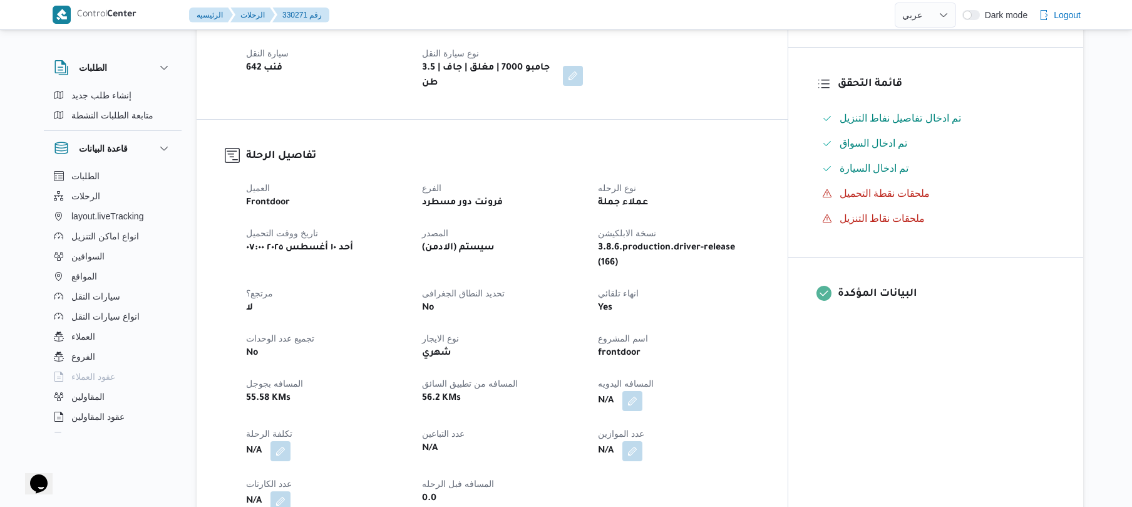
scroll to position [334, 0]
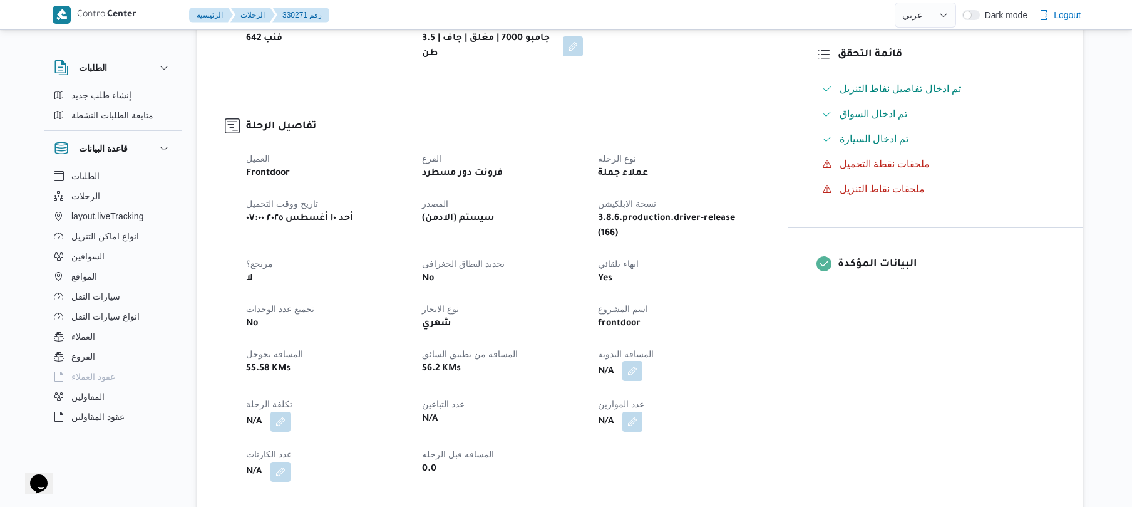
click at [643, 361] on button "button" at bounding box center [633, 371] width 20 height 20
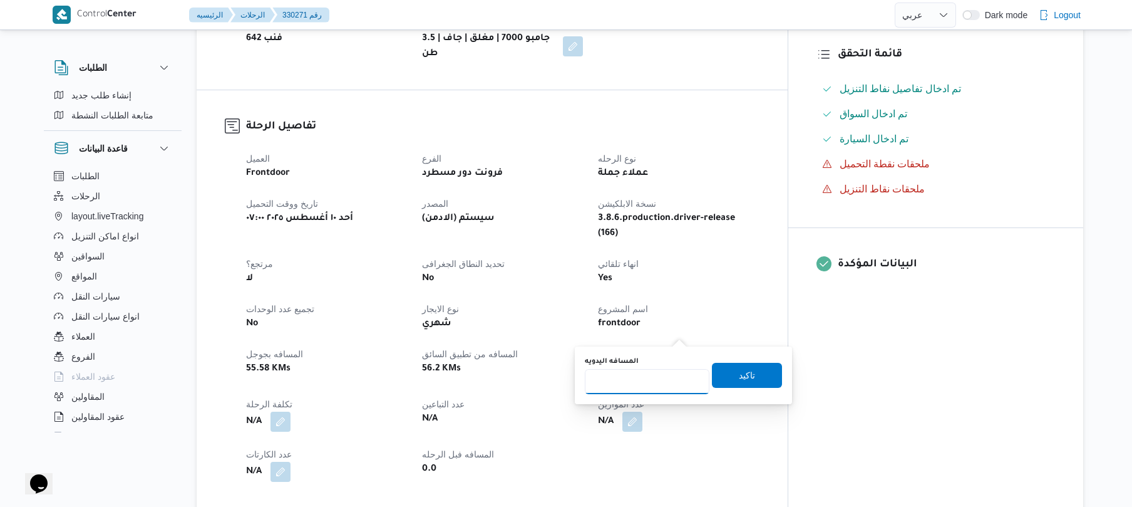
click at [642, 378] on input "المسافه اليدويه" at bounding box center [647, 381] width 125 height 25
type input "125"
click at [727, 376] on span "تاكيد" at bounding box center [747, 374] width 70 height 25
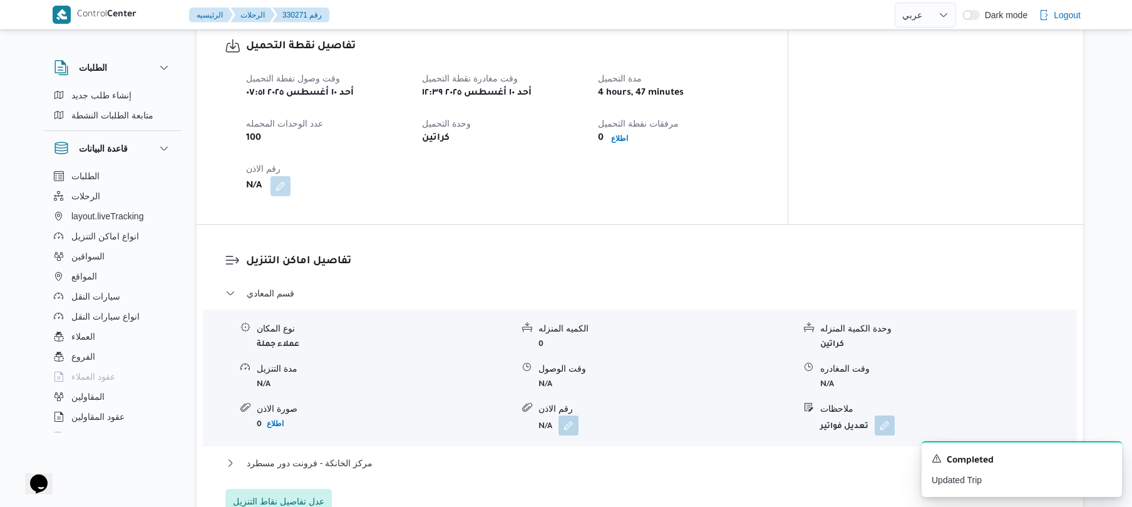
scroll to position [835, 0]
click at [631, 164] on div "تفاصيل نقطة التحميل وقت وصول نفطة التحميل [DATE] ٠٧:٥١ وقت مغادرة نقطة التحميل …" at bounding box center [492, 116] width 591 height 214
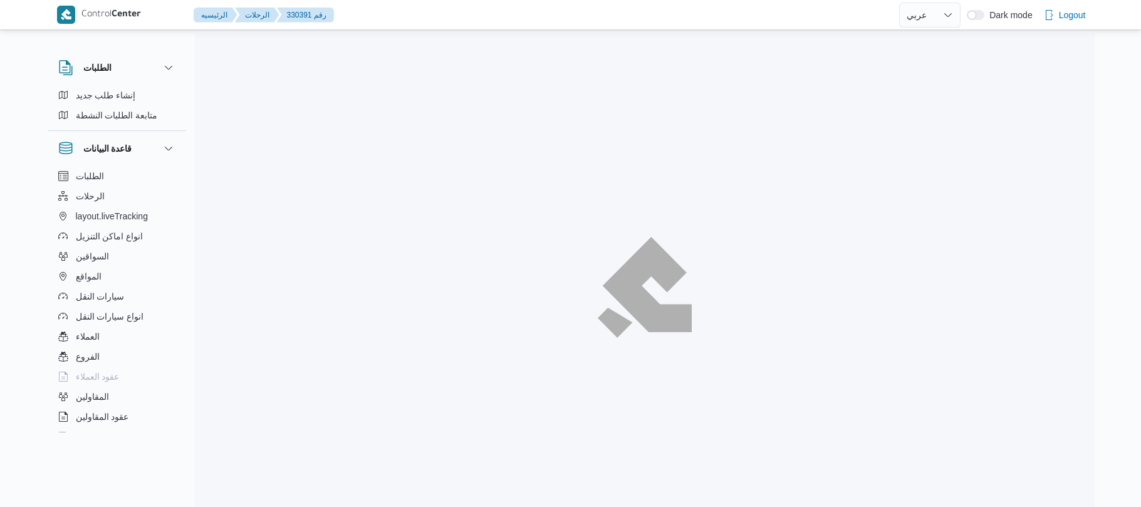
select select "ar"
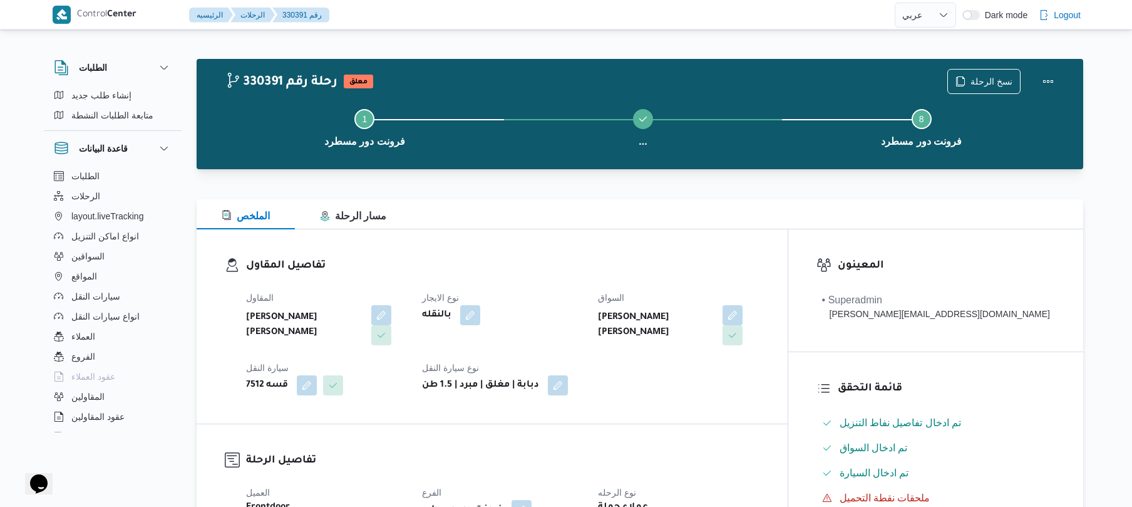
click at [582, 236] on div "تفاصيل المقاول [PERSON_NAME] [PERSON_NAME] نوع الايجار بالنقله السواق [PERSON_N…" at bounding box center [492, 326] width 591 height 194
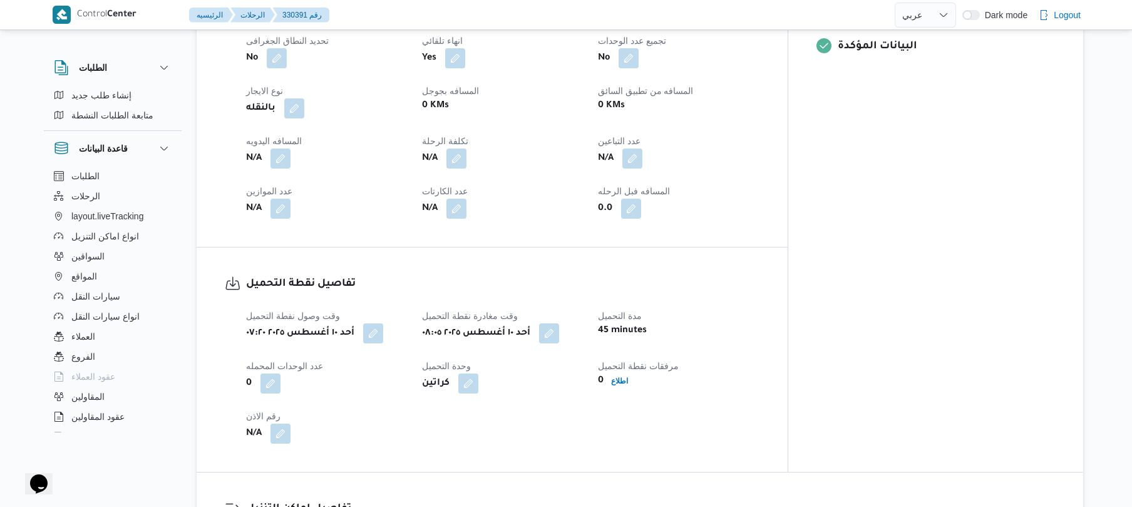
scroll to position [501, 0]
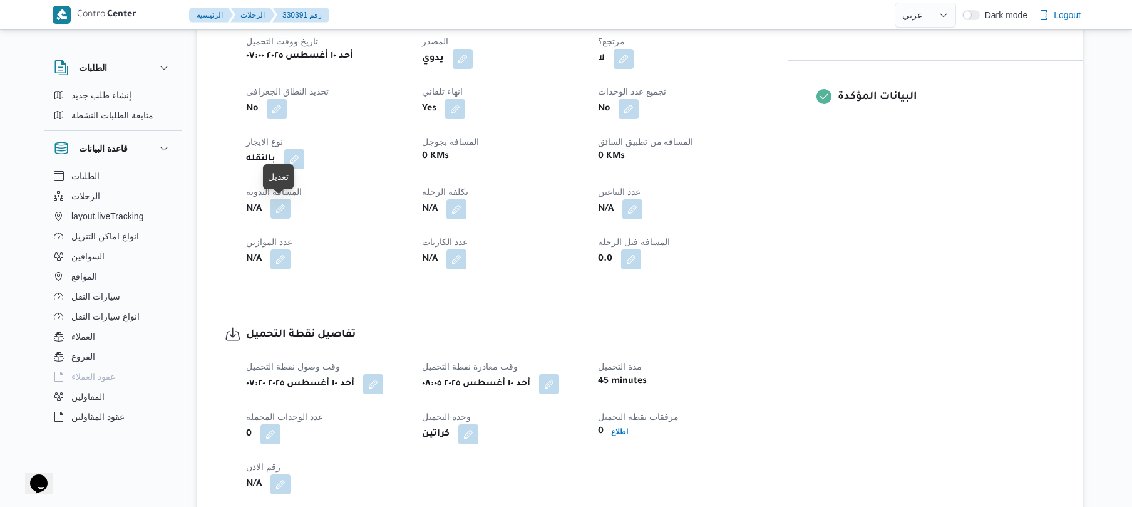
click at [284, 204] on button "button" at bounding box center [281, 209] width 20 height 20
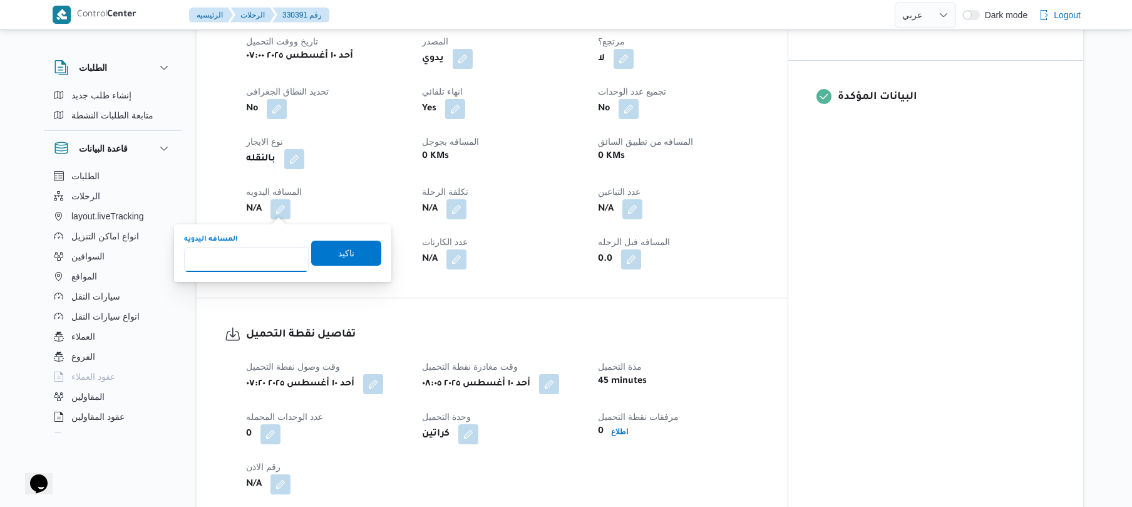
click at [257, 258] on input "المسافه اليدويه" at bounding box center [246, 259] width 125 height 25
type input "100"
click at [338, 246] on span "تاكيد" at bounding box center [346, 252] width 16 height 15
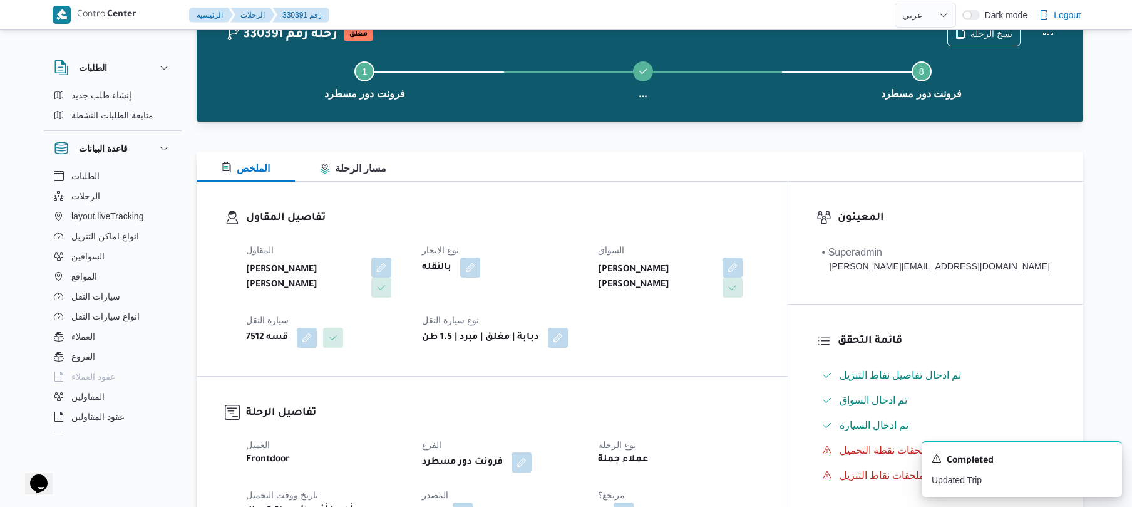
scroll to position [0, 0]
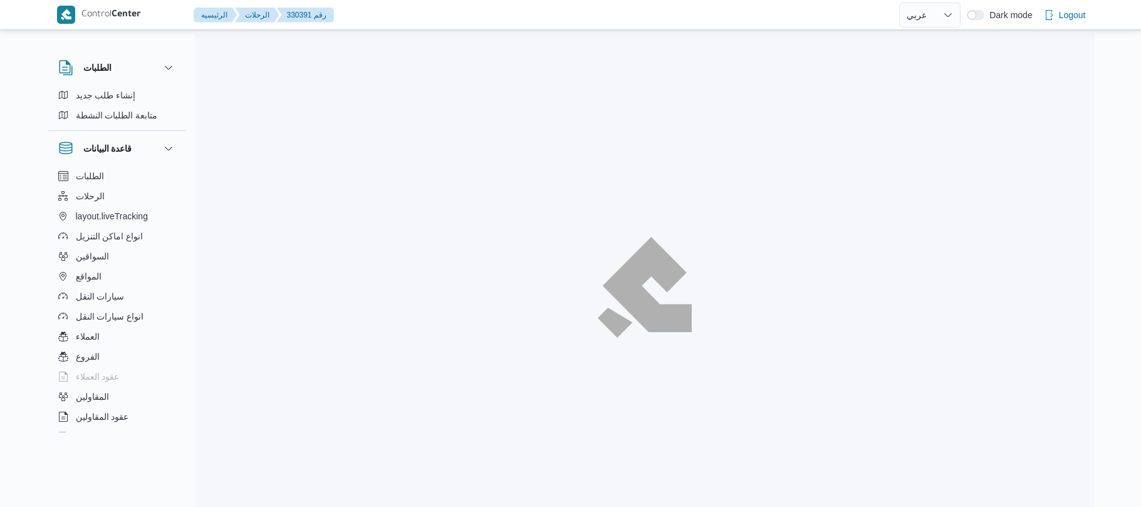
select select "ar"
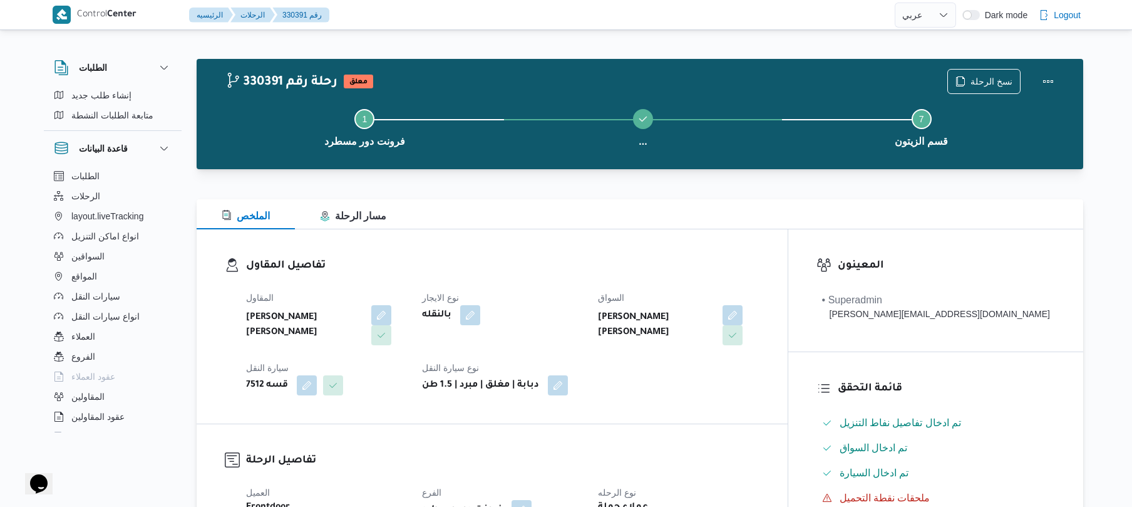
click at [788, 232] on div "تفاصيل المقاول [PERSON_NAME] [PERSON_NAME] نوع الايجار بالنقله السواق [PERSON_N…" at bounding box center [492, 326] width 591 height 194
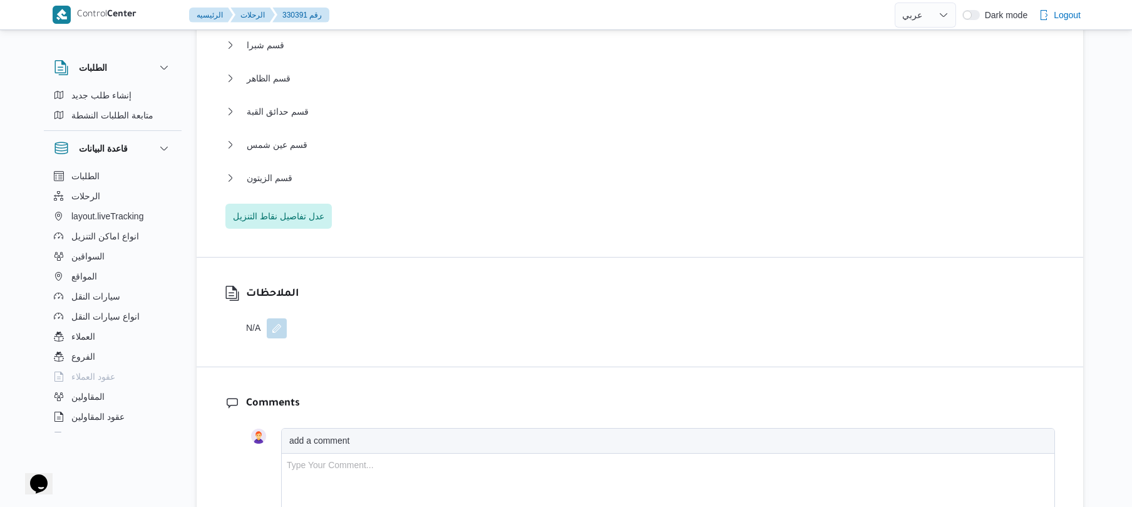
scroll to position [1203, 0]
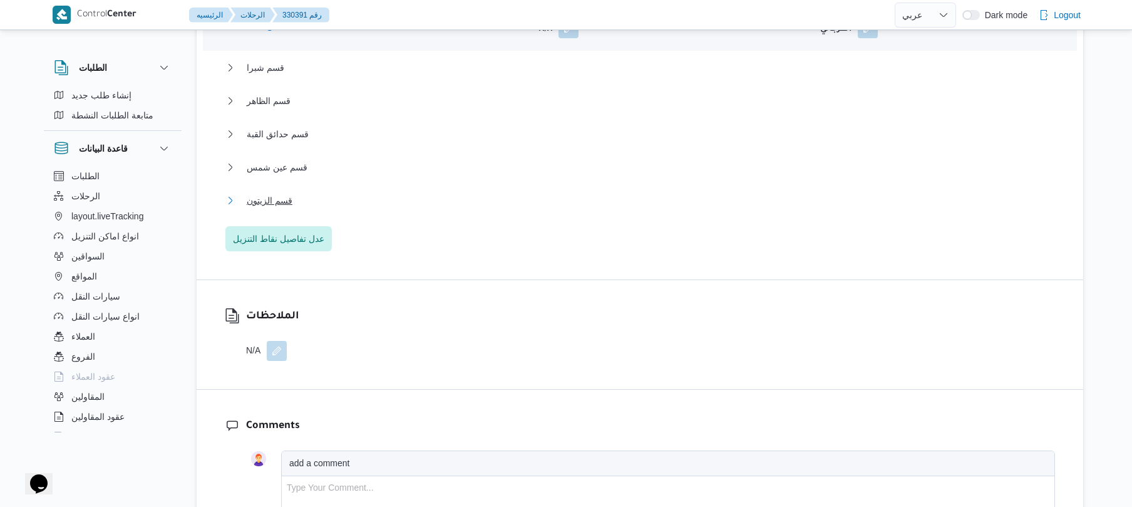
click at [594, 198] on button "قسم الزيتون" at bounding box center [640, 200] width 830 height 15
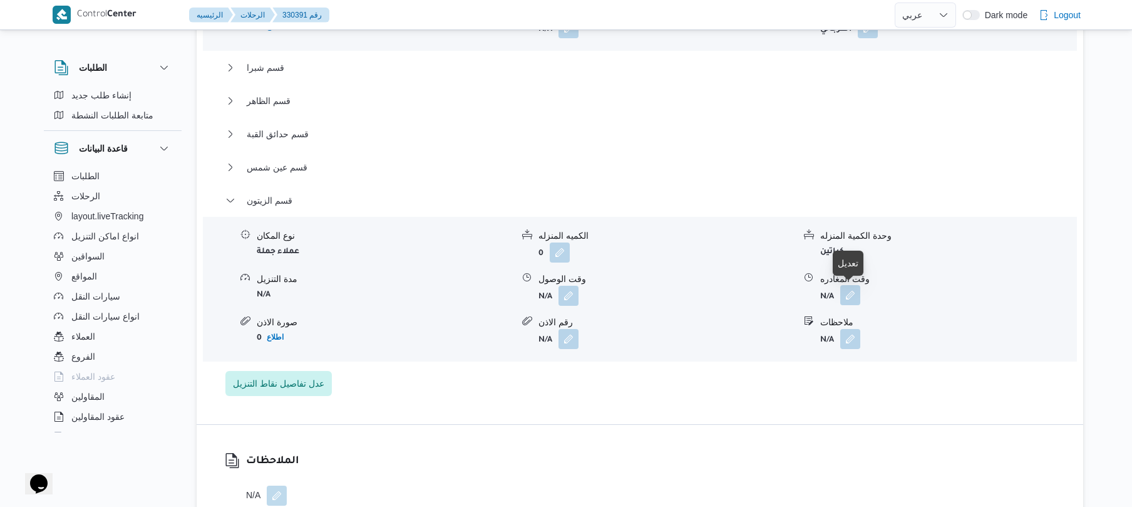
click at [852, 298] on button "button" at bounding box center [851, 295] width 20 height 20
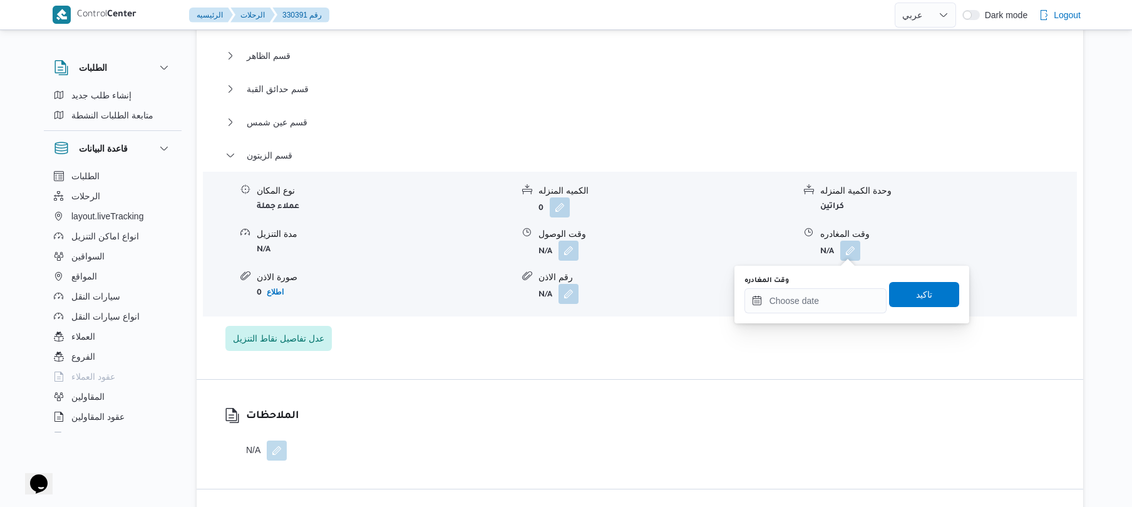
scroll to position [1269, 0]
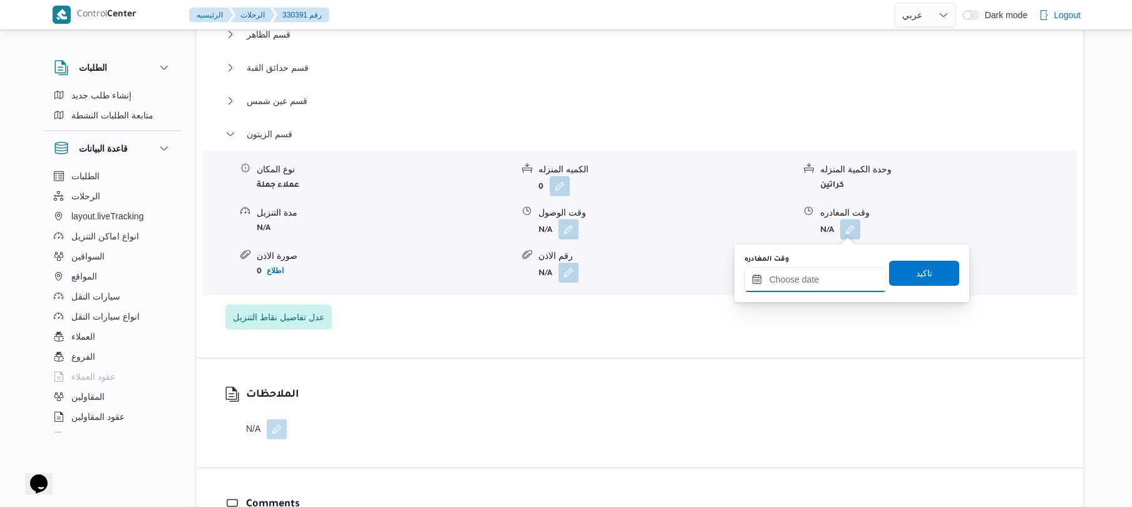
click at [802, 276] on input "وقت المغادره" at bounding box center [816, 279] width 142 height 25
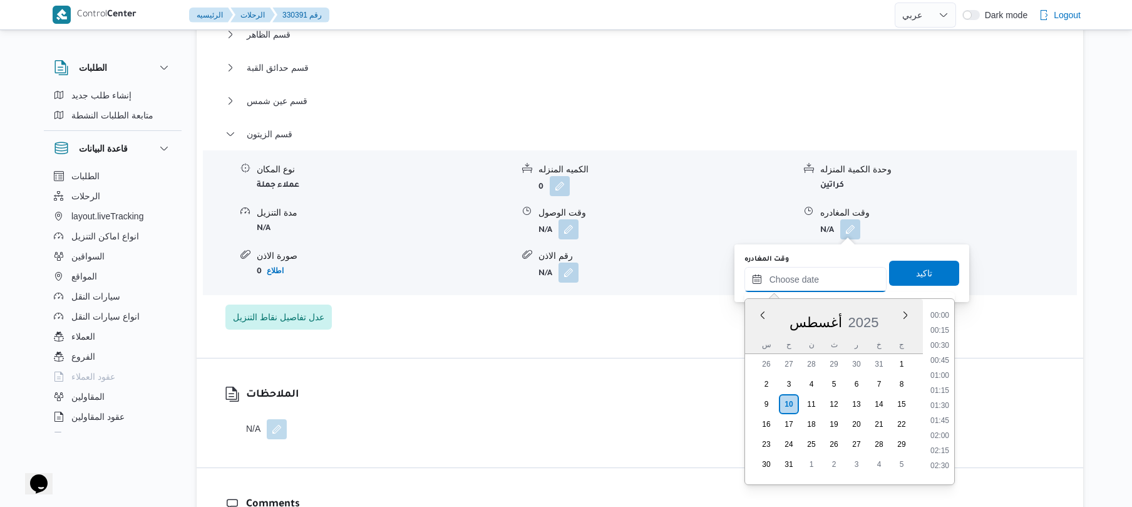
scroll to position [1088, 0]
click at [943, 368] on li "19:00" at bounding box center [940, 369] width 29 height 13
type input "[DATE] ١٩:٠٠"
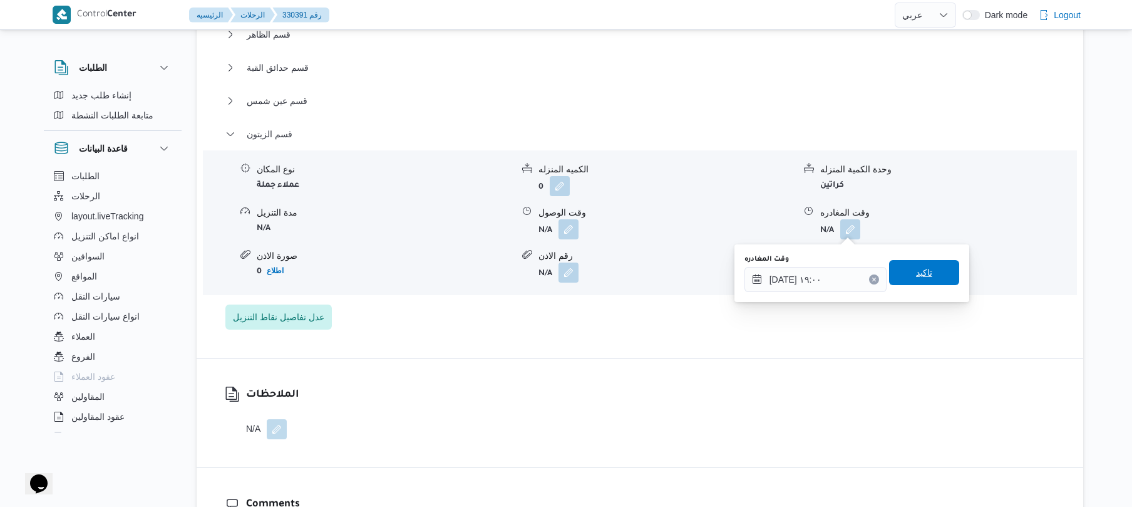
click at [935, 279] on span "تاكيد" at bounding box center [924, 272] width 70 height 25
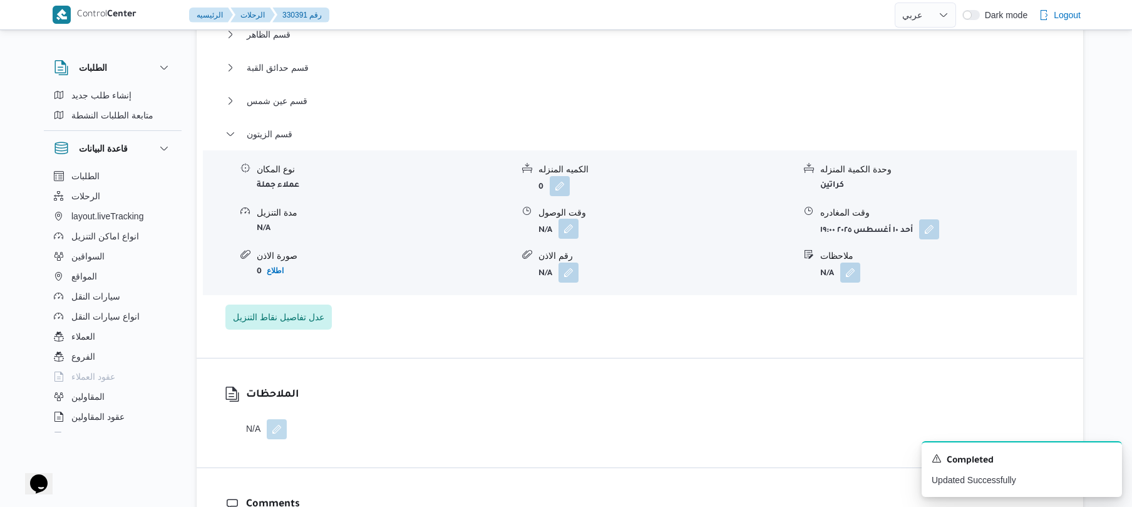
click at [571, 226] on button "button" at bounding box center [569, 229] width 20 height 20
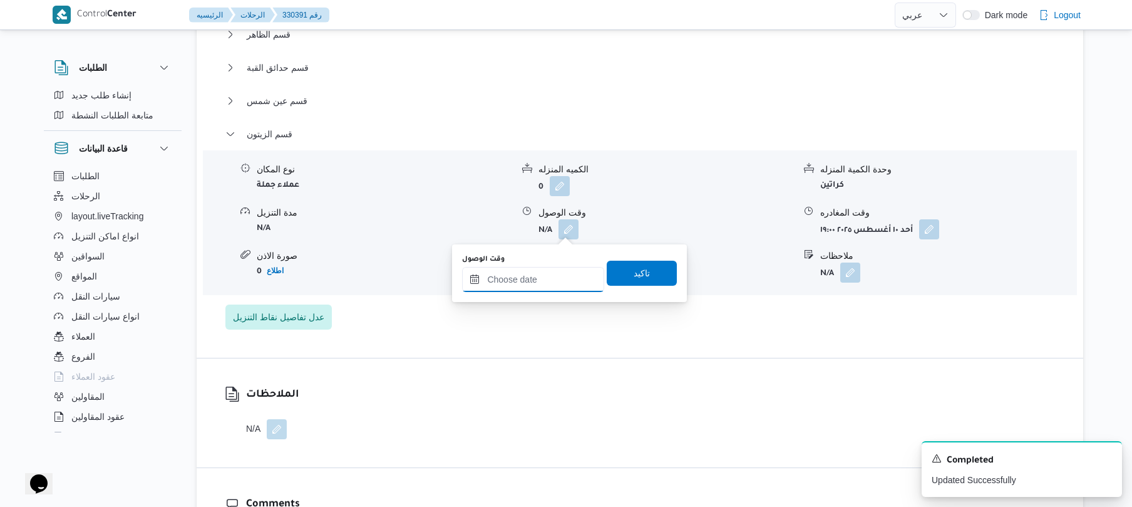
click at [547, 279] on input "وقت الوصول" at bounding box center [533, 279] width 142 height 25
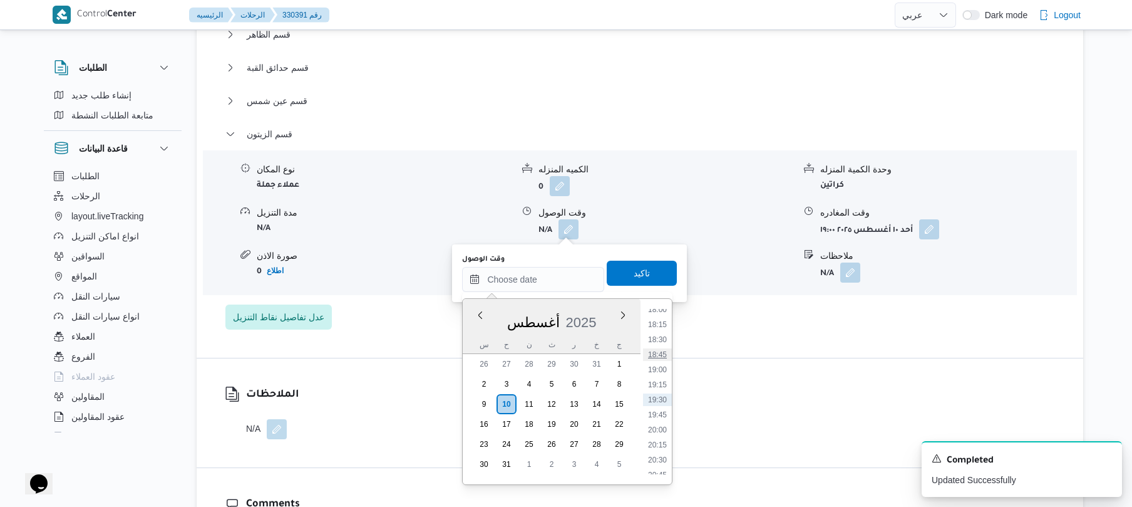
click at [663, 354] on li "18:45" at bounding box center [657, 354] width 29 height 13
type input "[DATE] ١٨:٤٥"
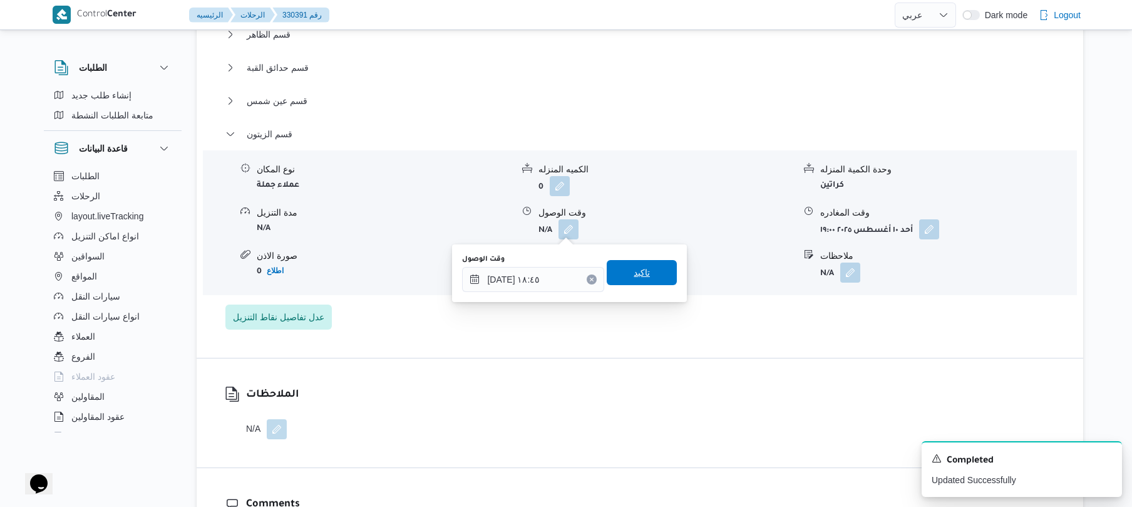
click at [634, 279] on span "تاكيد" at bounding box center [642, 272] width 16 height 15
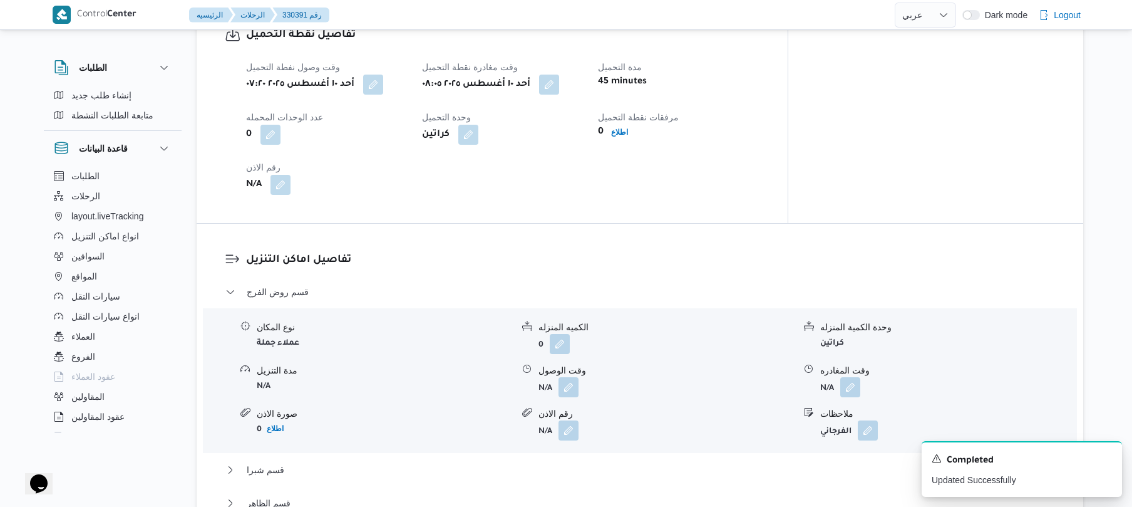
scroll to position [802, 0]
click at [567, 391] on button "button" at bounding box center [569, 385] width 20 height 20
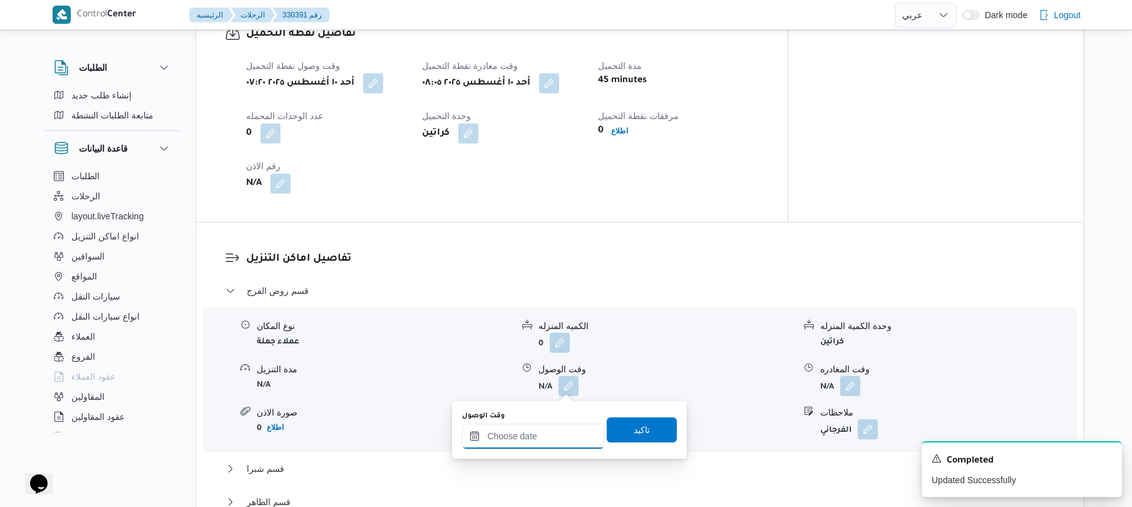
click at [529, 440] on input "وقت الوصول" at bounding box center [533, 435] width 142 height 25
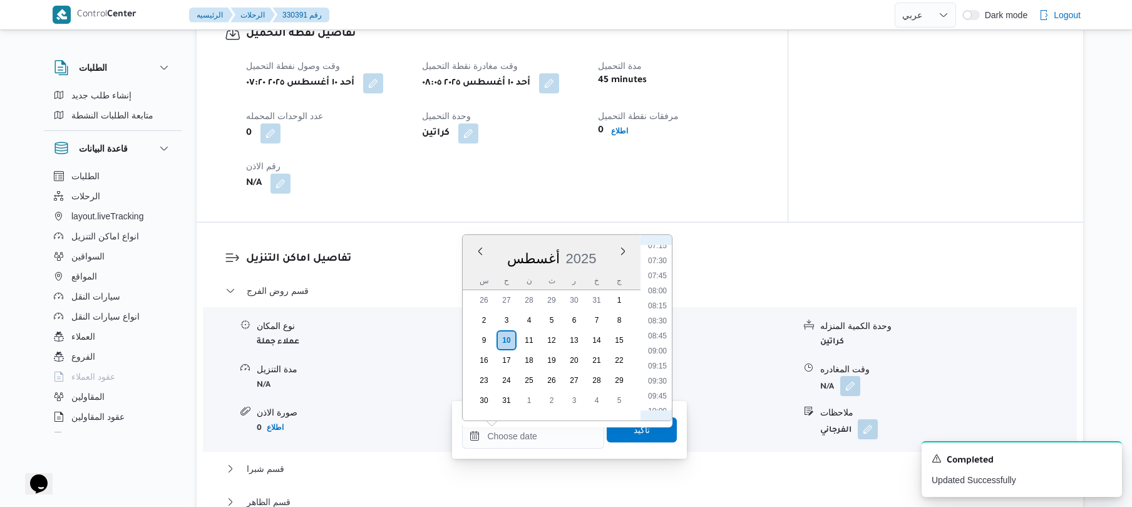
scroll to position [386, 0]
click at [653, 357] on li "08:15" at bounding box center [657, 360] width 29 height 13
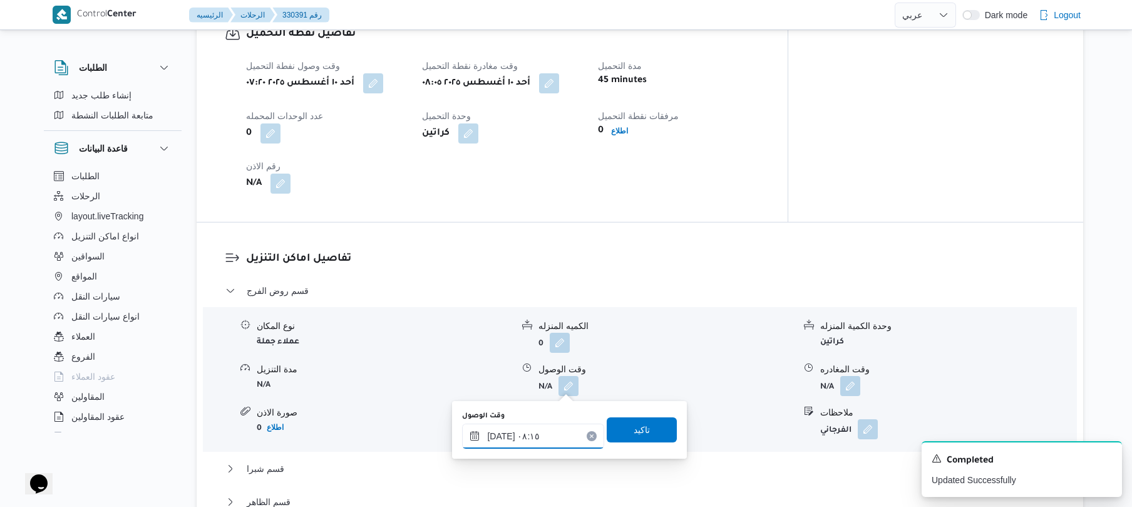
click at [504, 432] on input "١٠/٠٨/٢٠٢٥ ٠٨:١٥" at bounding box center [533, 435] width 142 height 25
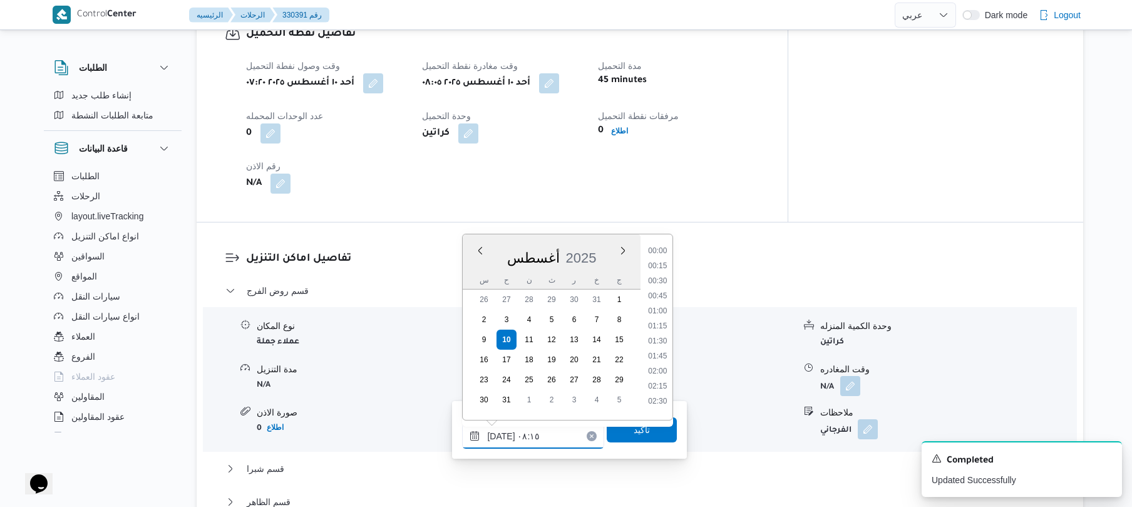
scroll to position [411, 0]
type input "١٠/٠٨/٢٠٢٥ ٠٨:35"
click at [649, 426] on span "تاكيد" at bounding box center [642, 429] width 70 height 25
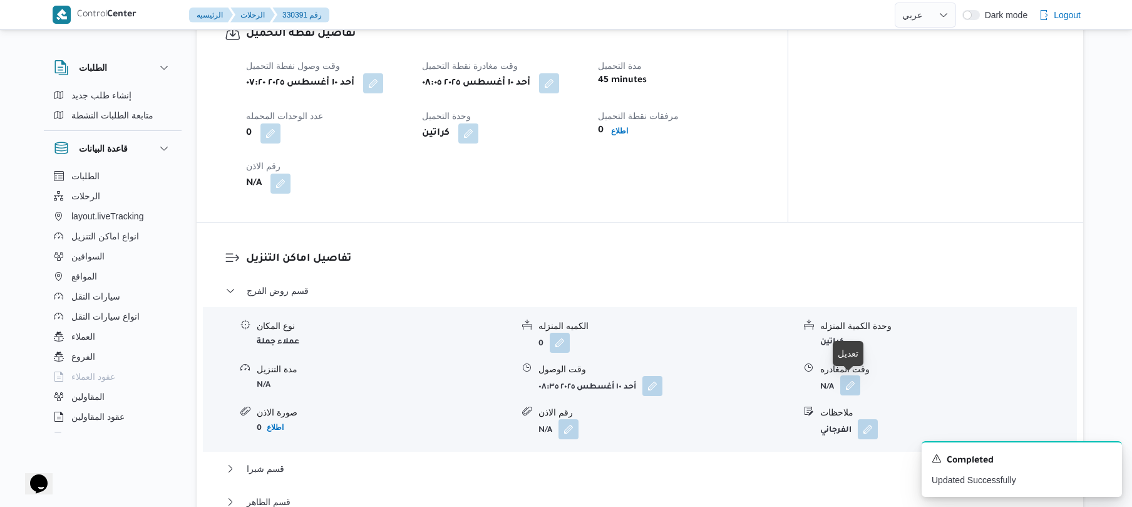
click at [856, 386] on button "button" at bounding box center [851, 385] width 20 height 20
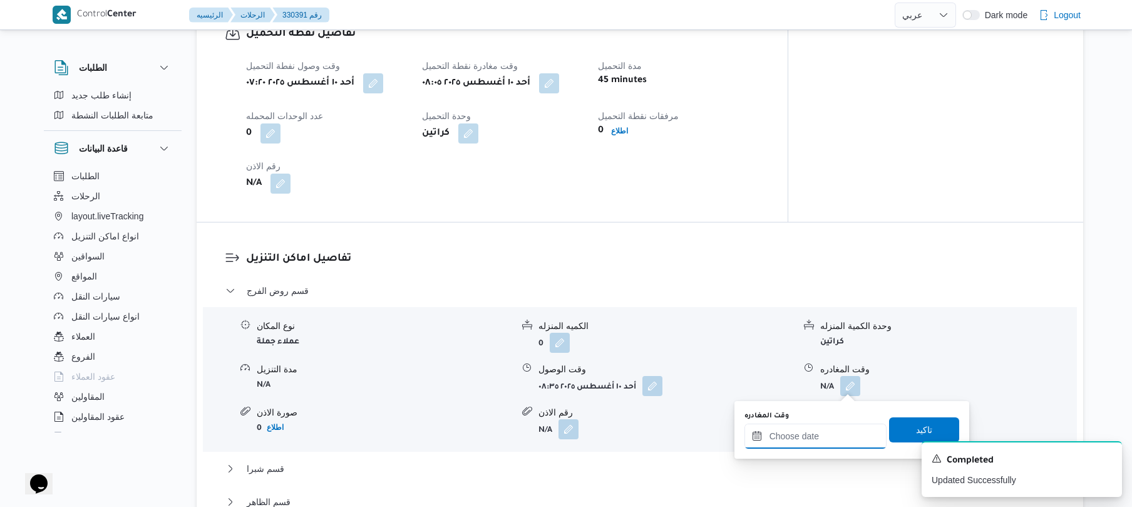
click at [803, 431] on input "وقت المغادره" at bounding box center [816, 435] width 142 height 25
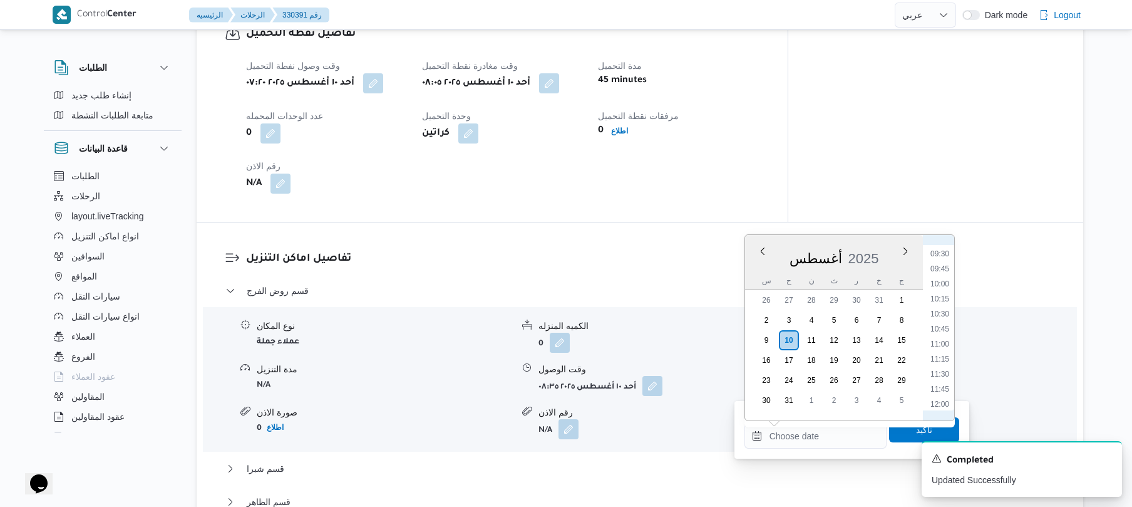
scroll to position [620, 0]
click at [941, 291] on li "11:00" at bounding box center [940, 292] width 29 height 13
type input "١٠/٠٨/٢٠٢٥ ١١:٠٠"
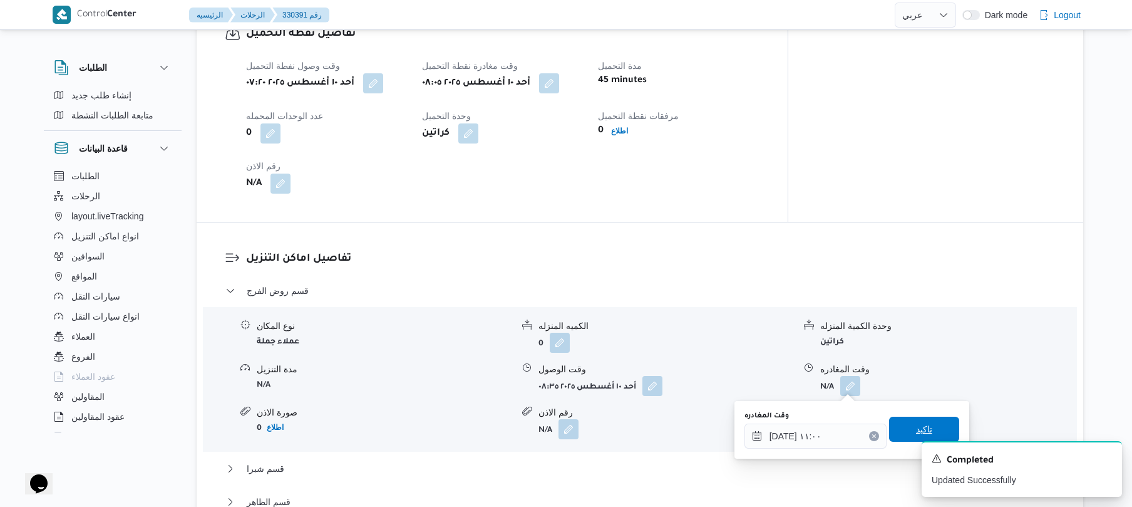
click at [895, 426] on span "تاكيد" at bounding box center [924, 429] width 70 height 25
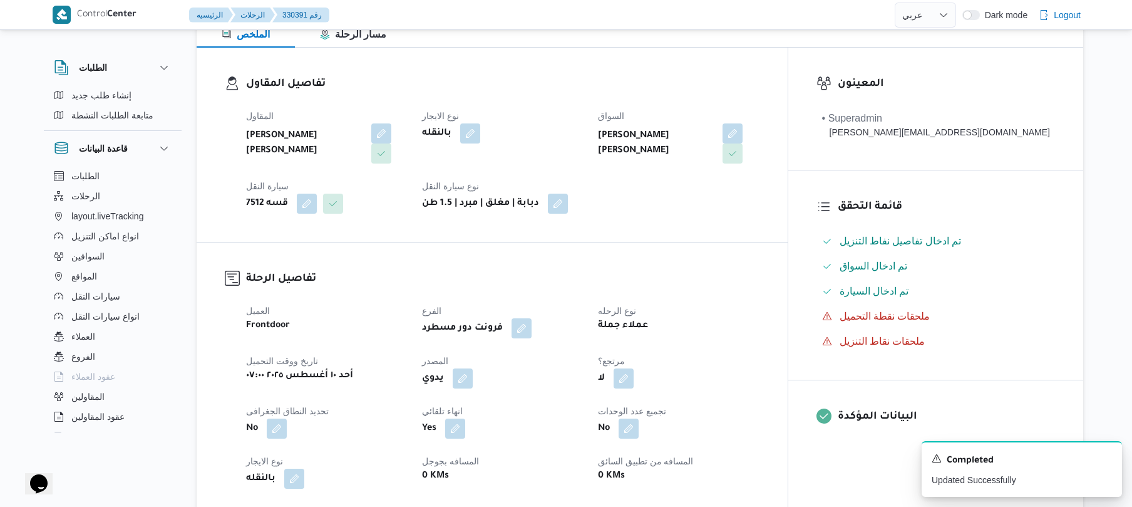
scroll to position [0, 0]
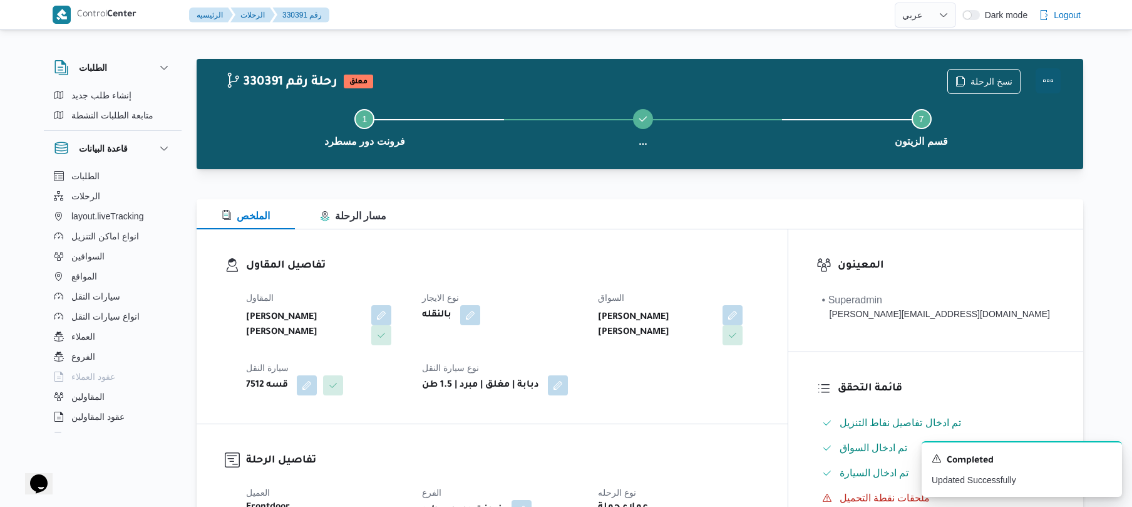
click at [1050, 81] on button "Actions" at bounding box center [1048, 80] width 25 height 25
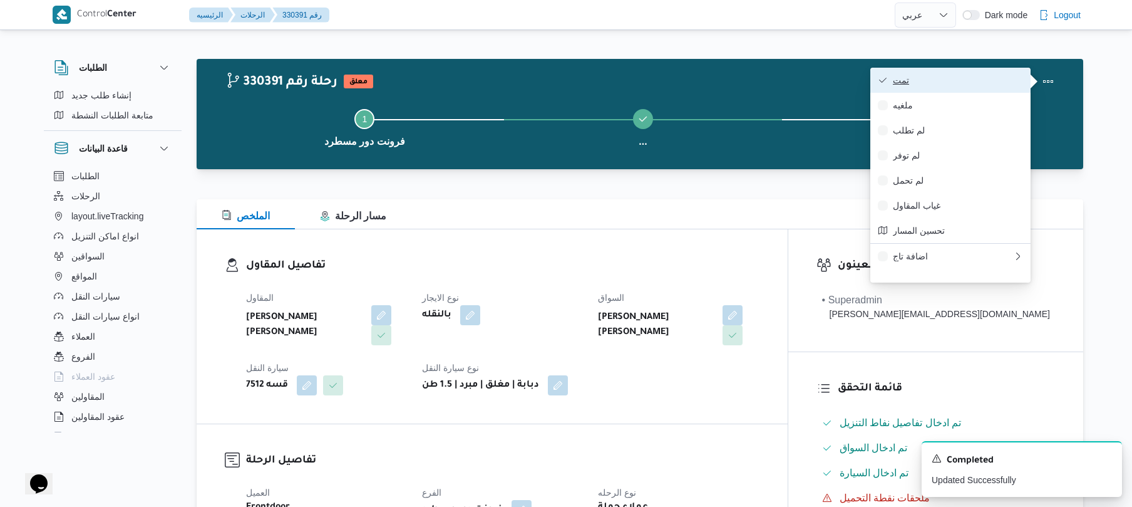
click at [983, 83] on span "تمت" at bounding box center [958, 80] width 130 height 10
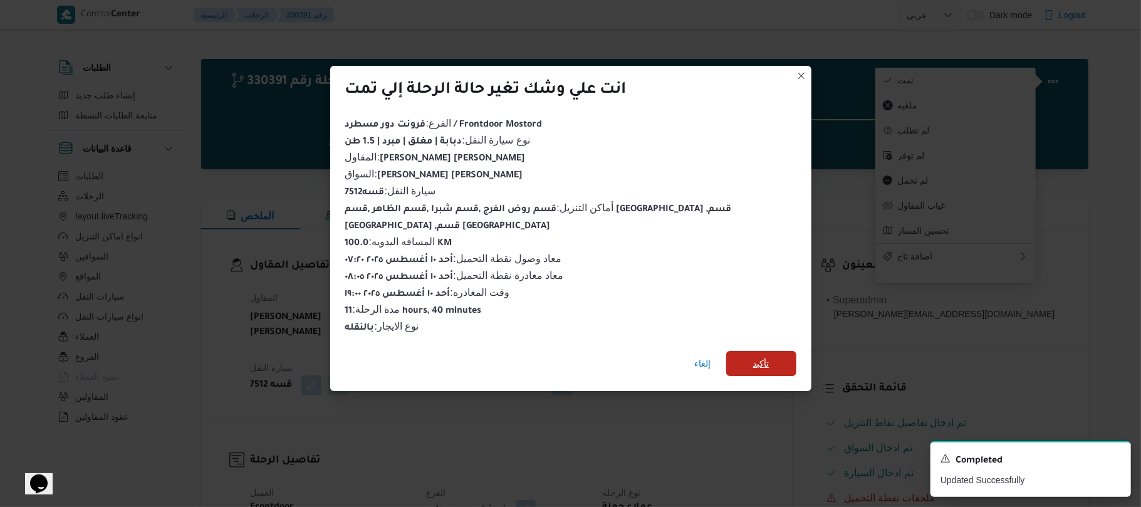
click at [755, 356] on span "تأكيد" at bounding box center [761, 363] width 16 height 15
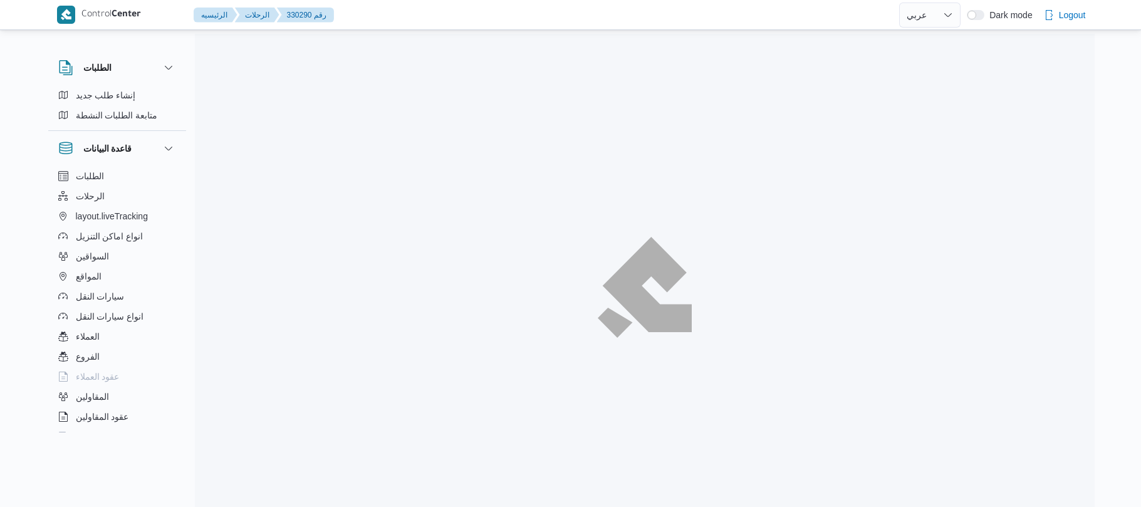
select select "ar"
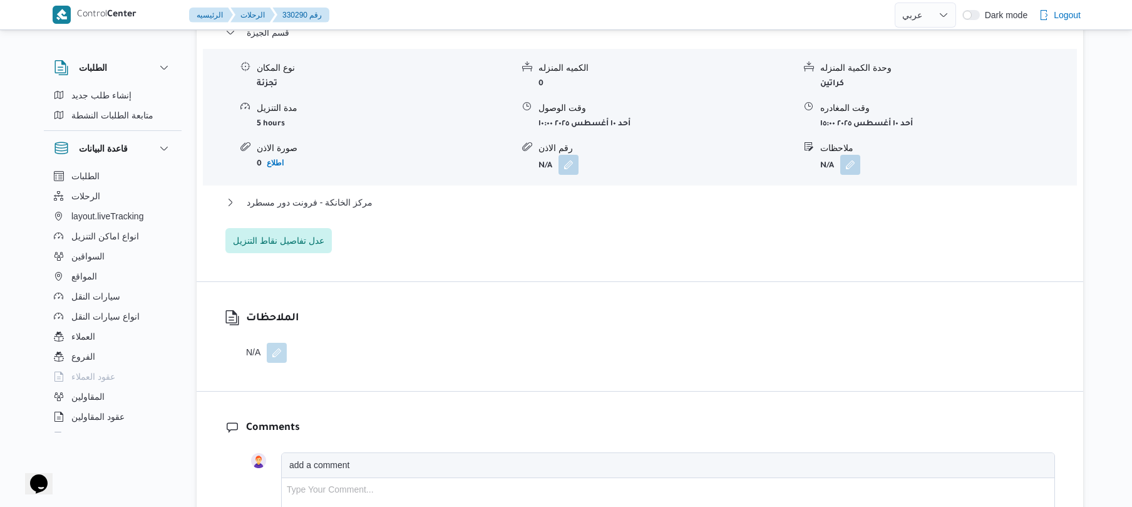
scroll to position [968, 0]
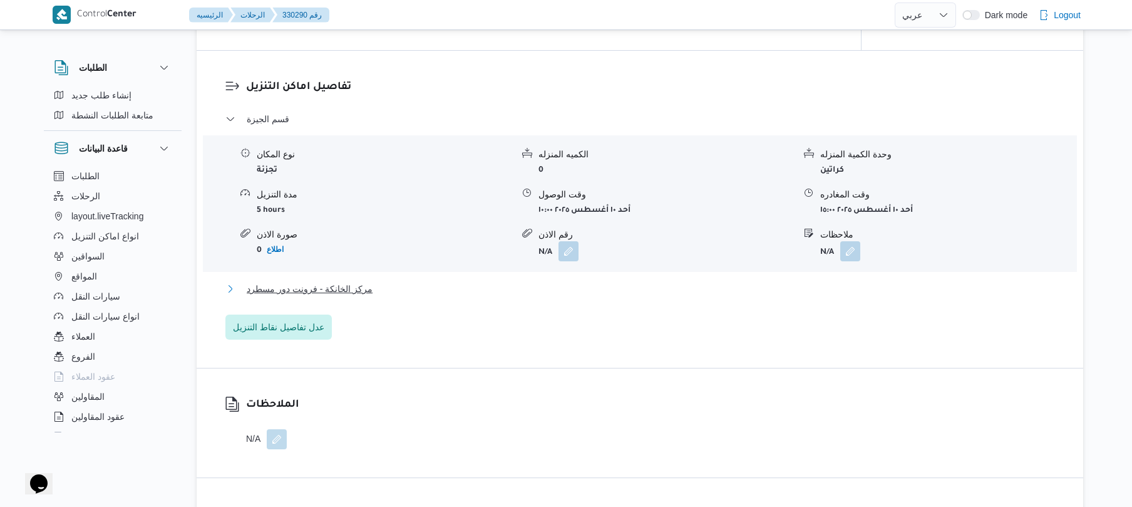
click at [674, 283] on button "مركز الخانكة - فرونت دور مسطرد" at bounding box center [640, 288] width 830 height 15
